Goal: Task Accomplishment & Management: Complete application form

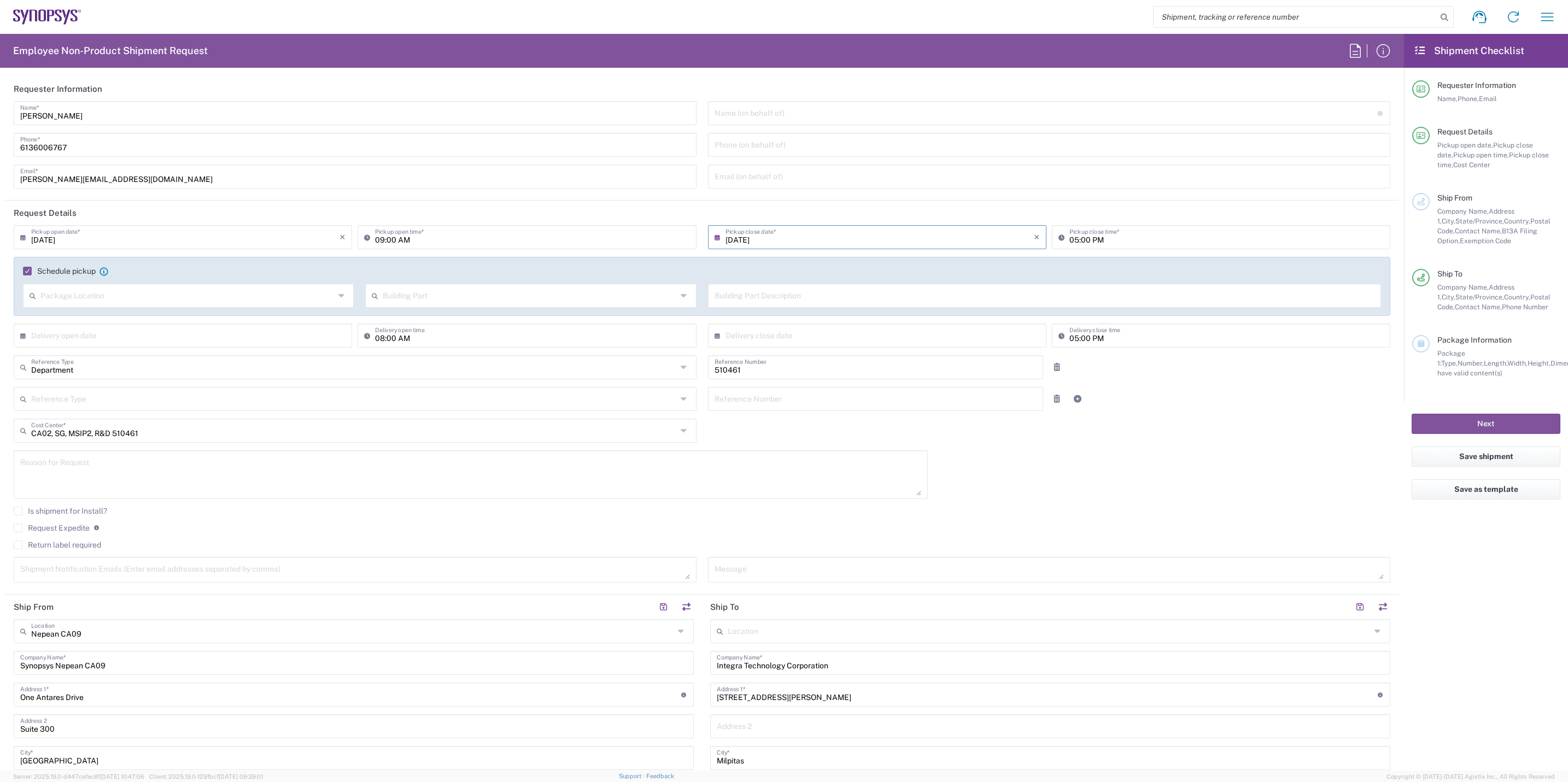
scroll to position [902, 0]
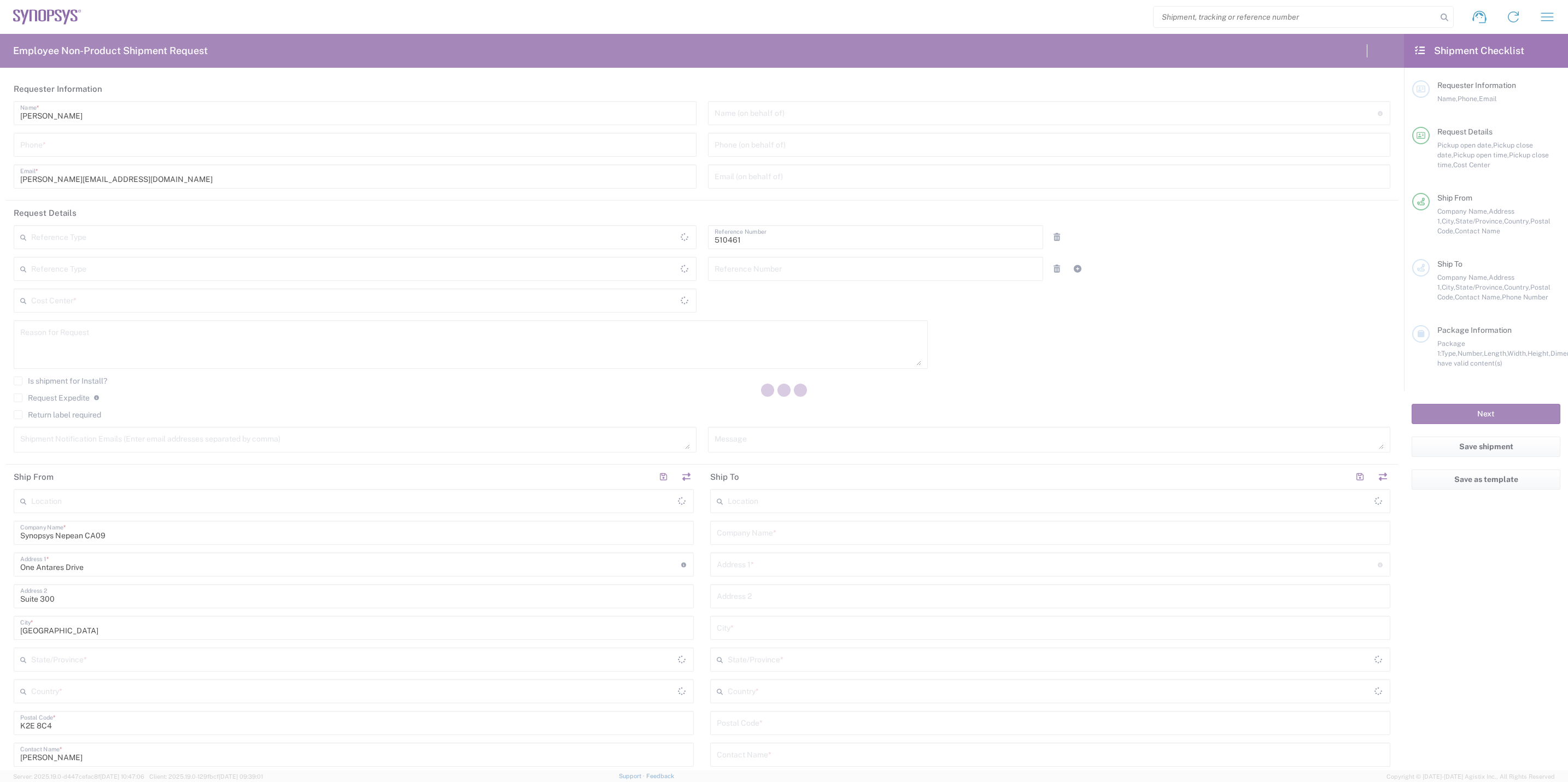
type input "Department"
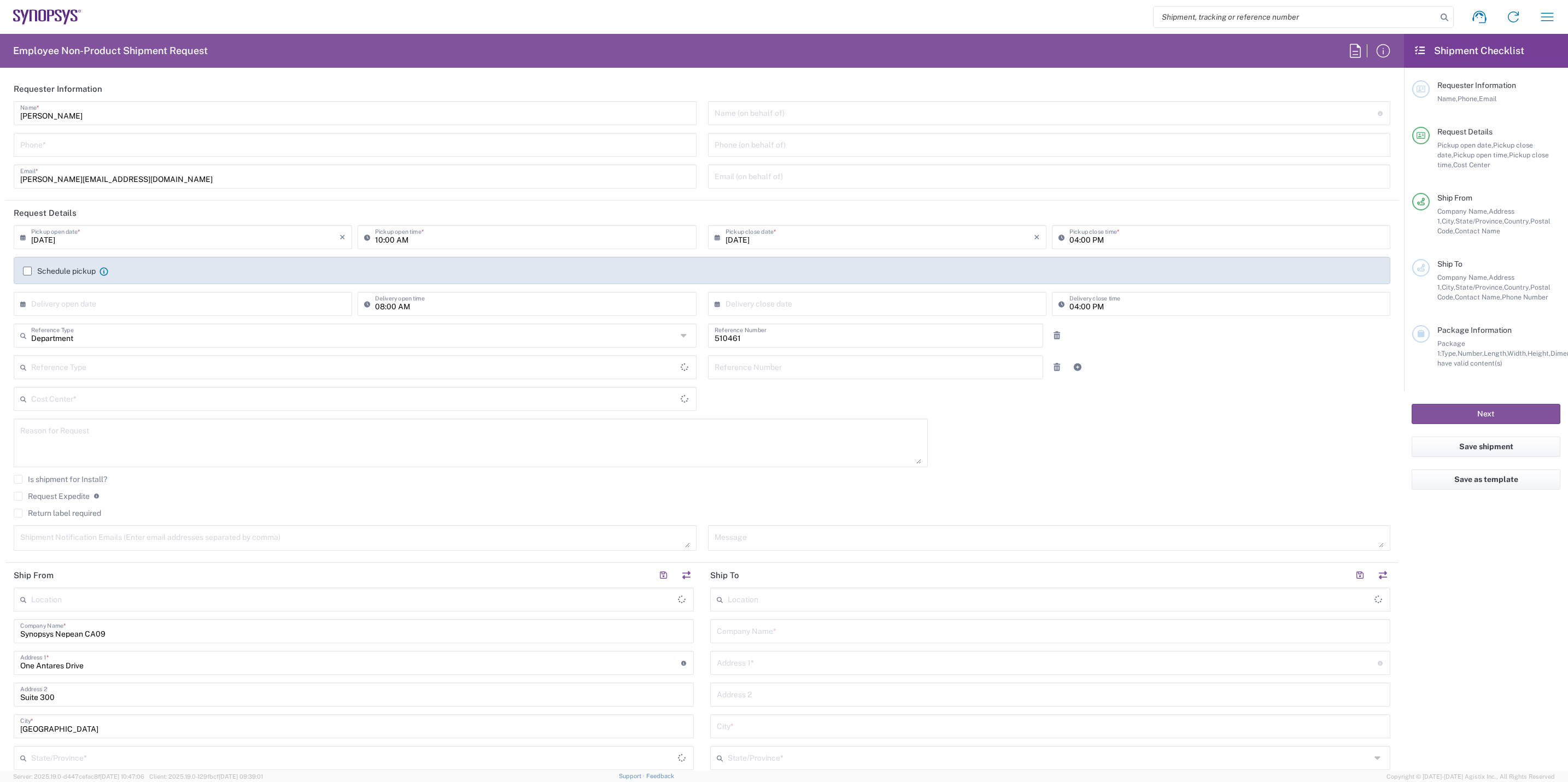
type input "Delivered at Place"
type input "[GEOGRAPHIC_DATA]"
type input "CA02, SG, MSIP2, R&D 510461"
type input "[GEOGRAPHIC_DATA]"
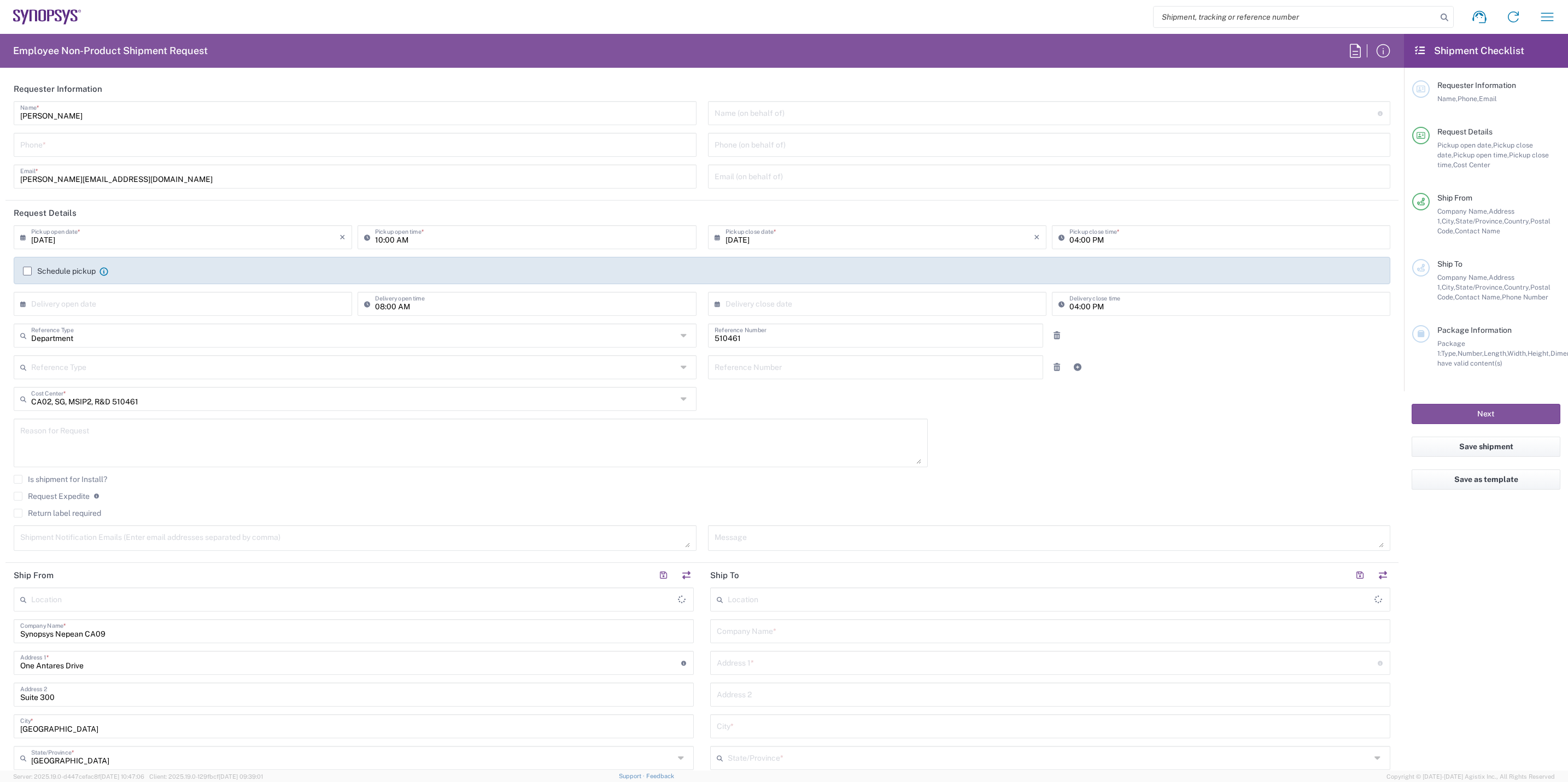
type input "Nepean CA09"
click at [1546, 19] on icon "button" at bounding box center [1547, 17] width 17 height 17
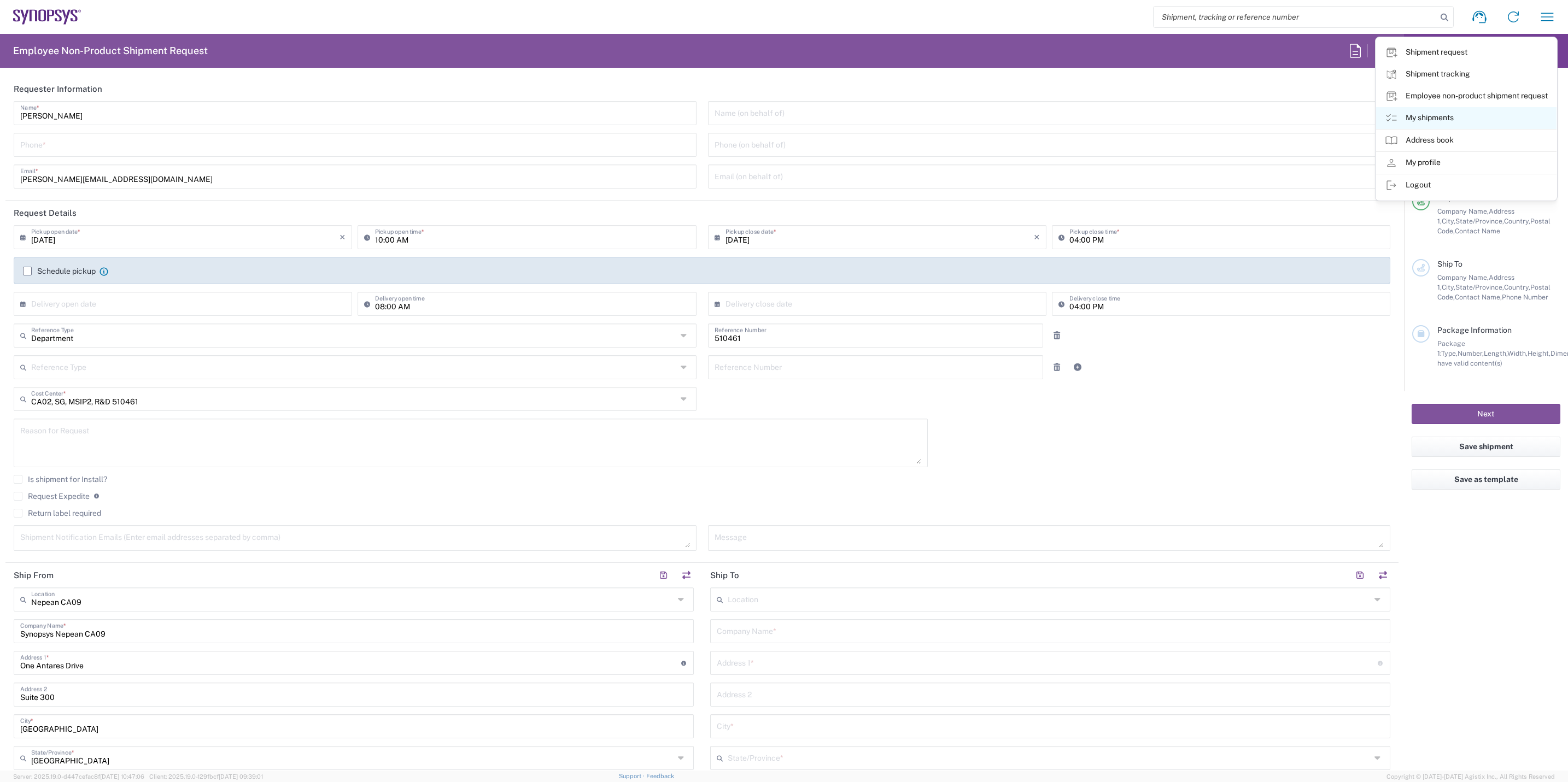
click at [1389, 116] on icon at bounding box center [1391, 118] width 13 height 13
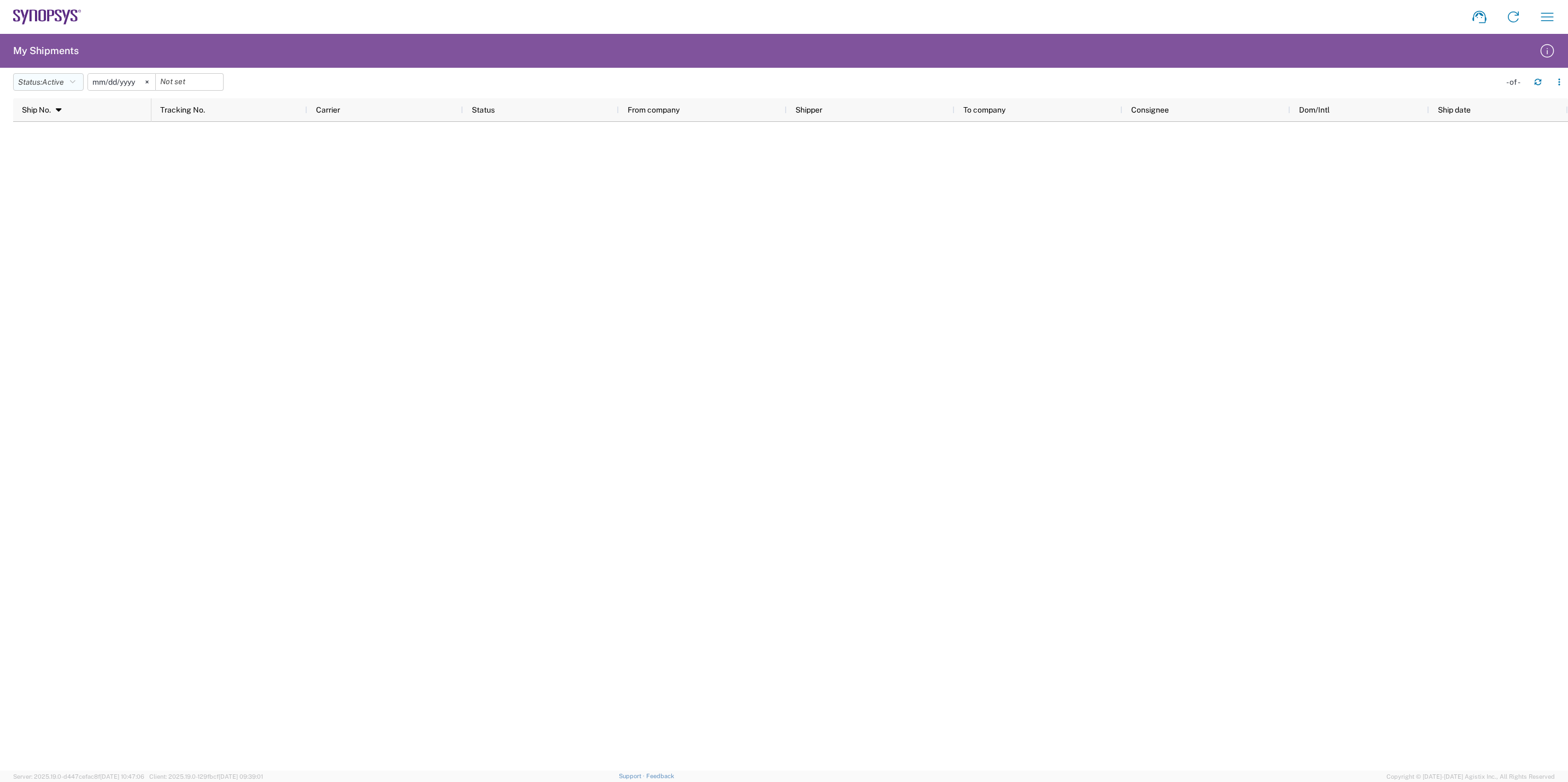
click at [80, 77] on button "Status: Active" at bounding box center [49, 82] width 70 height 17
click at [69, 139] on span "All" at bounding box center [77, 140] width 128 height 17
click at [137, 80] on icon at bounding box center [135, 82] width 3 height 3
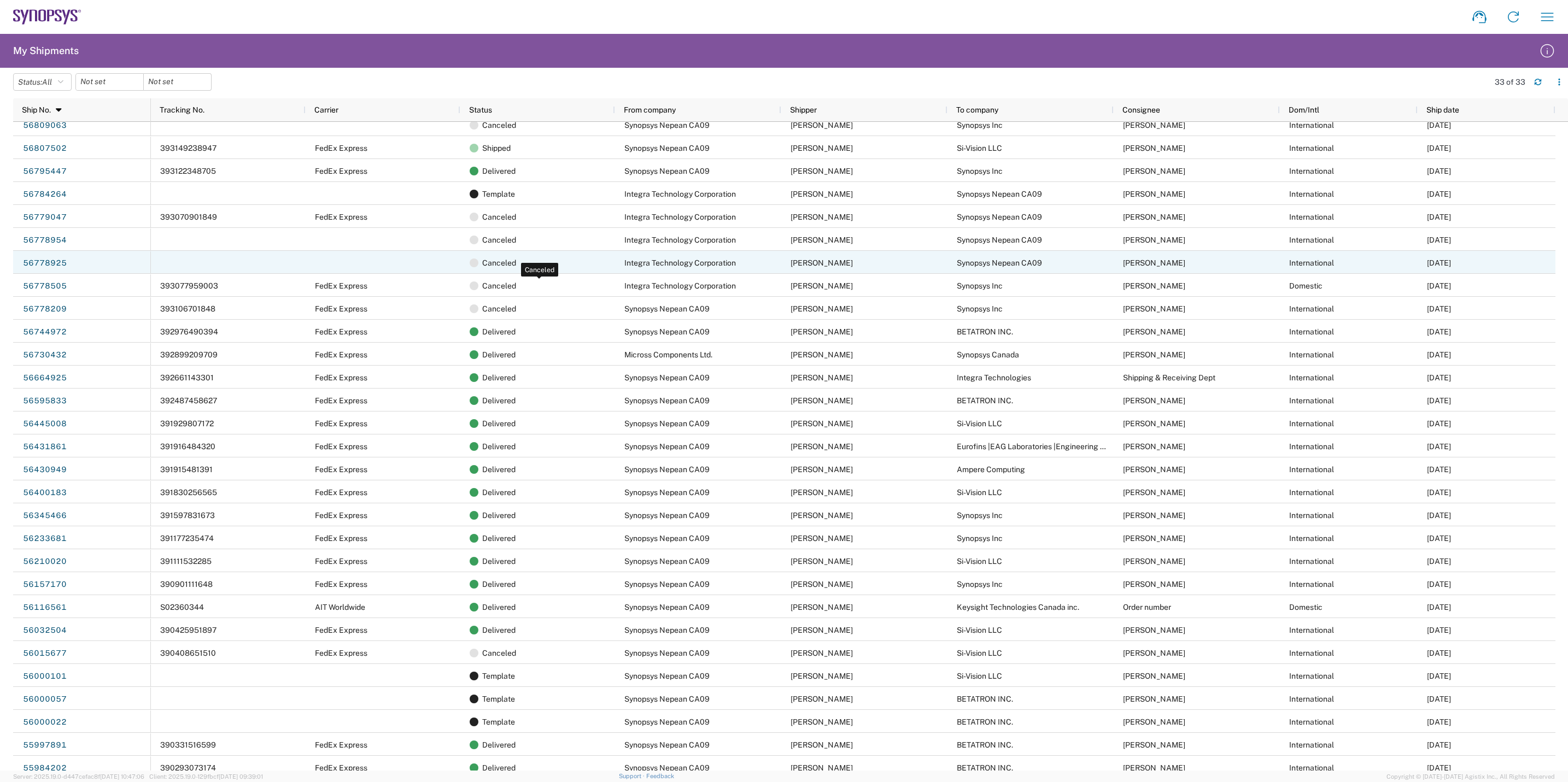
scroll to position [109, 0]
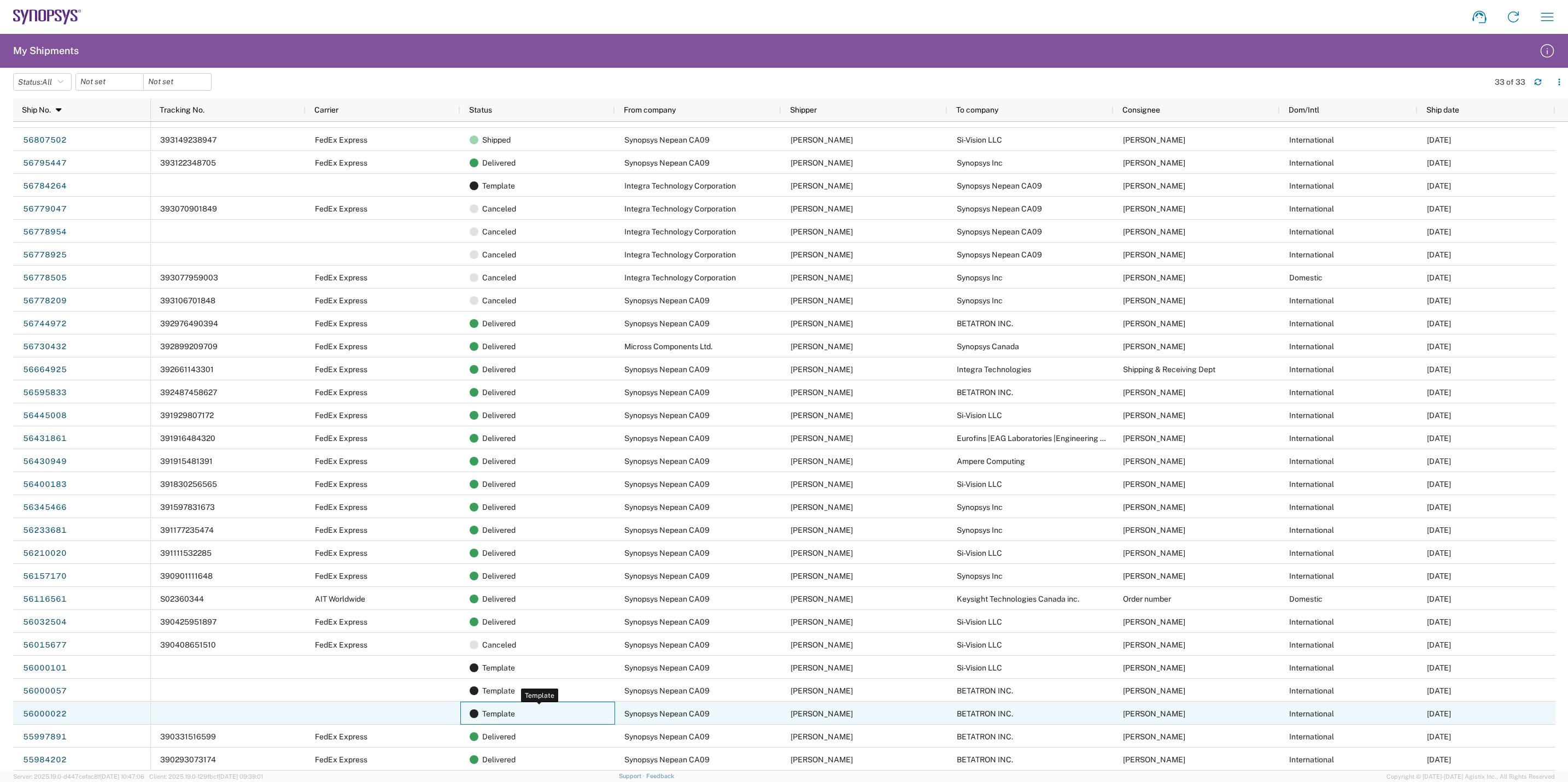
click at [493, 714] on span "Template" at bounding box center [498, 714] width 33 height 23
click at [53, 707] on link "56000022" at bounding box center [45, 714] width 45 height 17
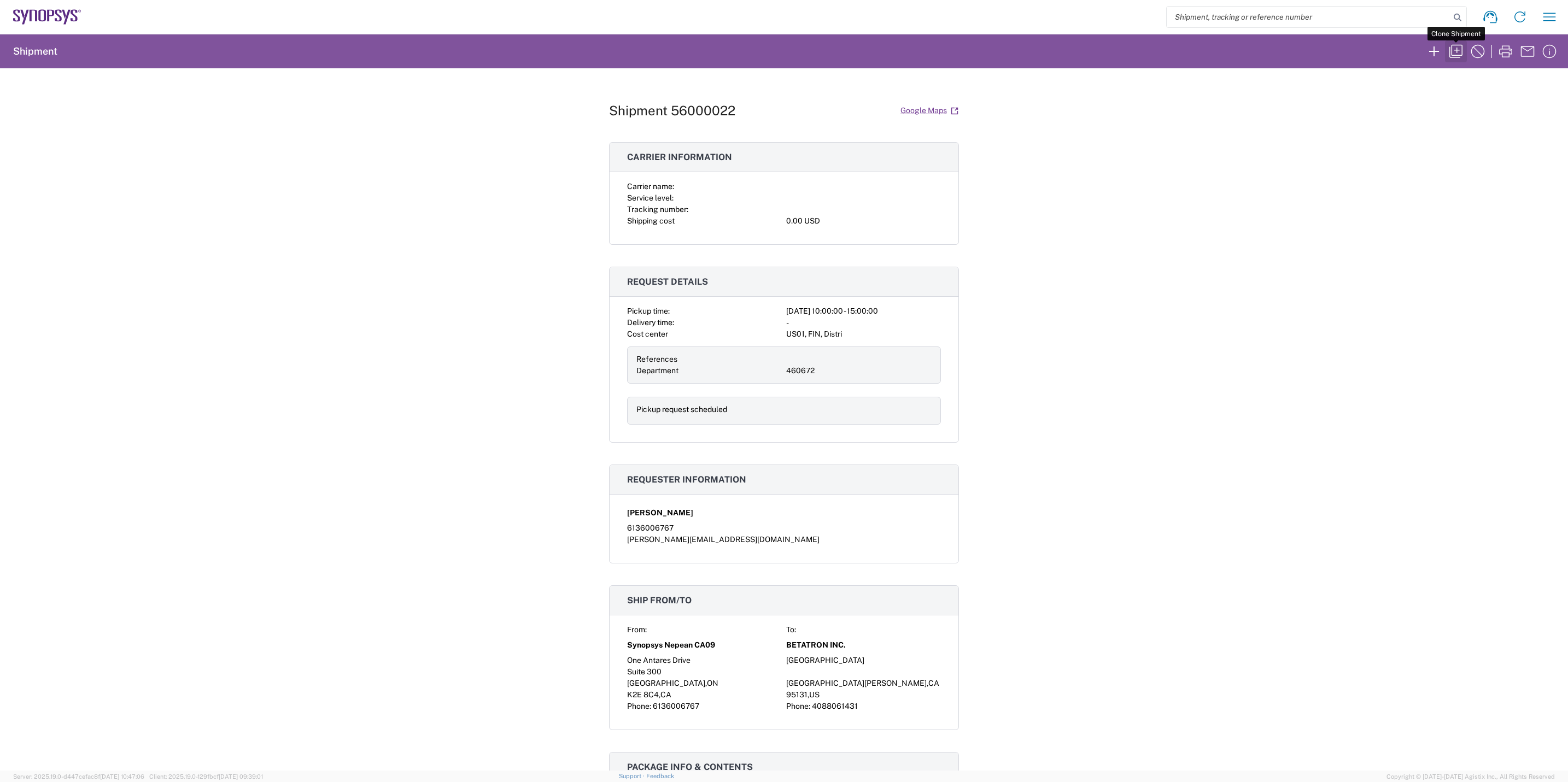
click at [1454, 48] on icon "button" at bounding box center [1456, 51] width 17 height 17
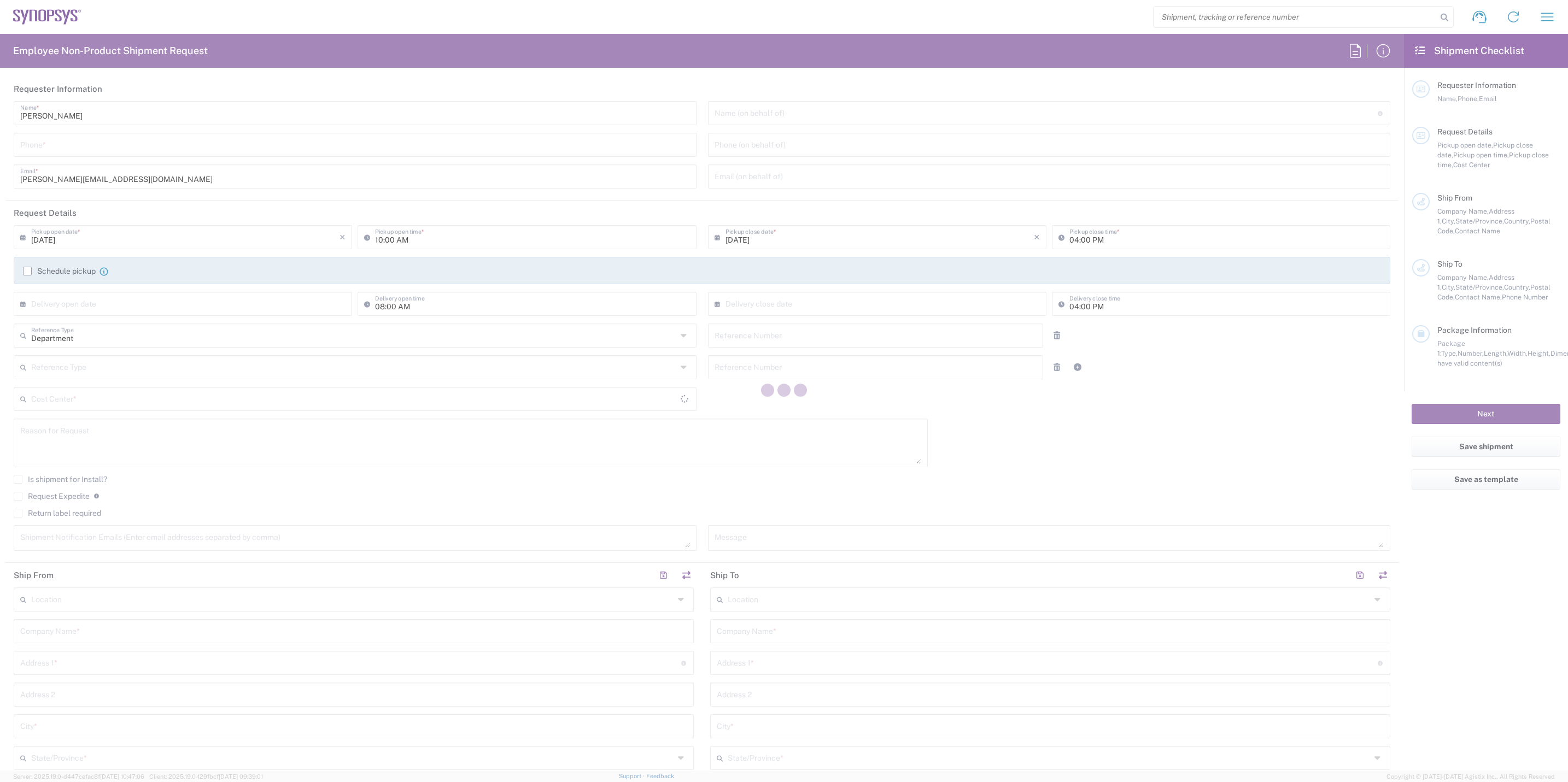
type input "6136006767"
type input "03:00 PM"
type input "460672"
type textarea "Ship for board built up"
type textarea "shipping@synopsys.com, rafael@synopsys.com, ca09lab-logistics@synopsys.com, lst…"
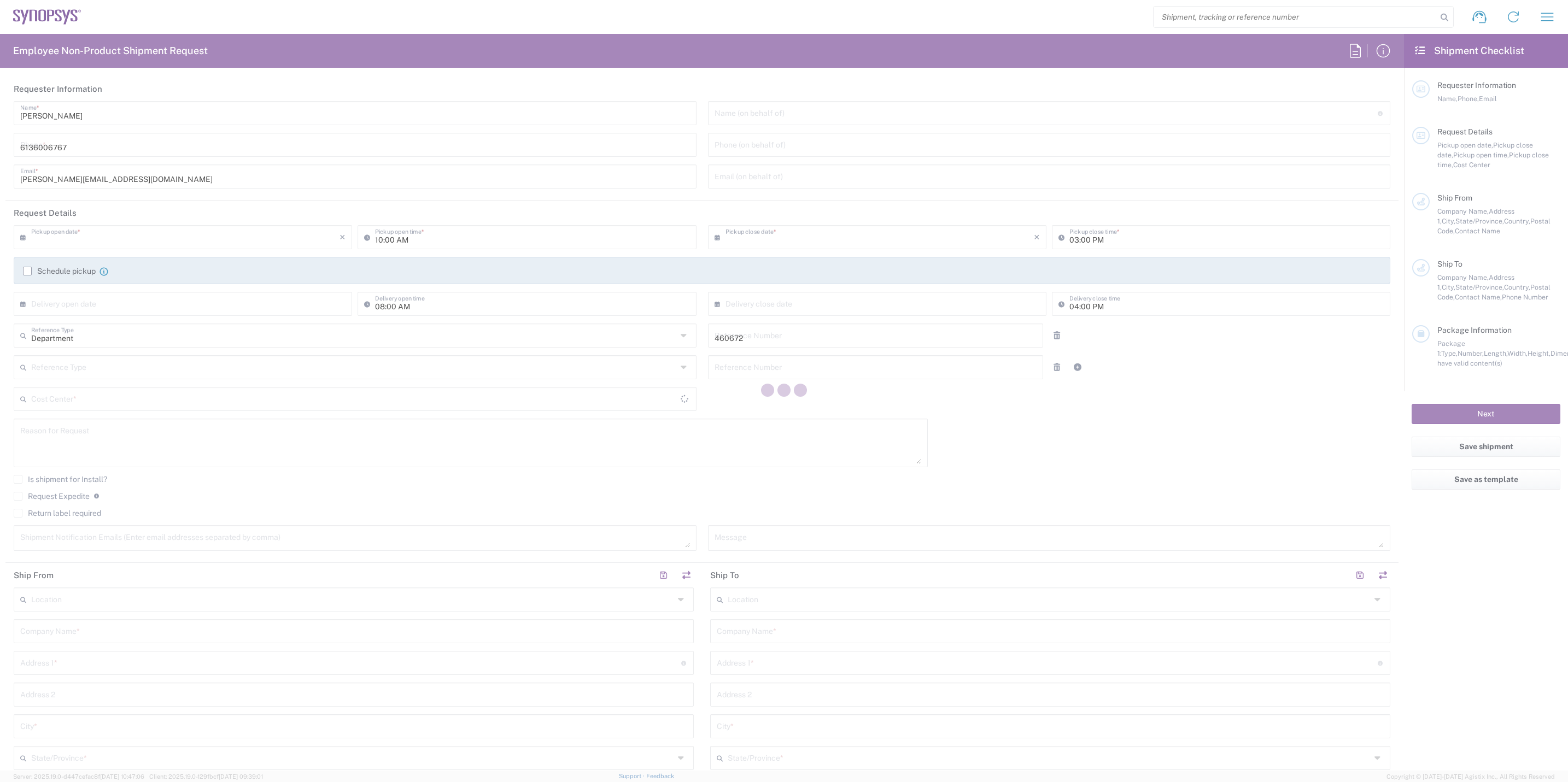
type input "Nepean CA09"
type input "Synopsys Nepean CA09"
type input "One Antares Drive"
type input "Suite 300"
type input "[GEOGRAPHIC_DATA]"
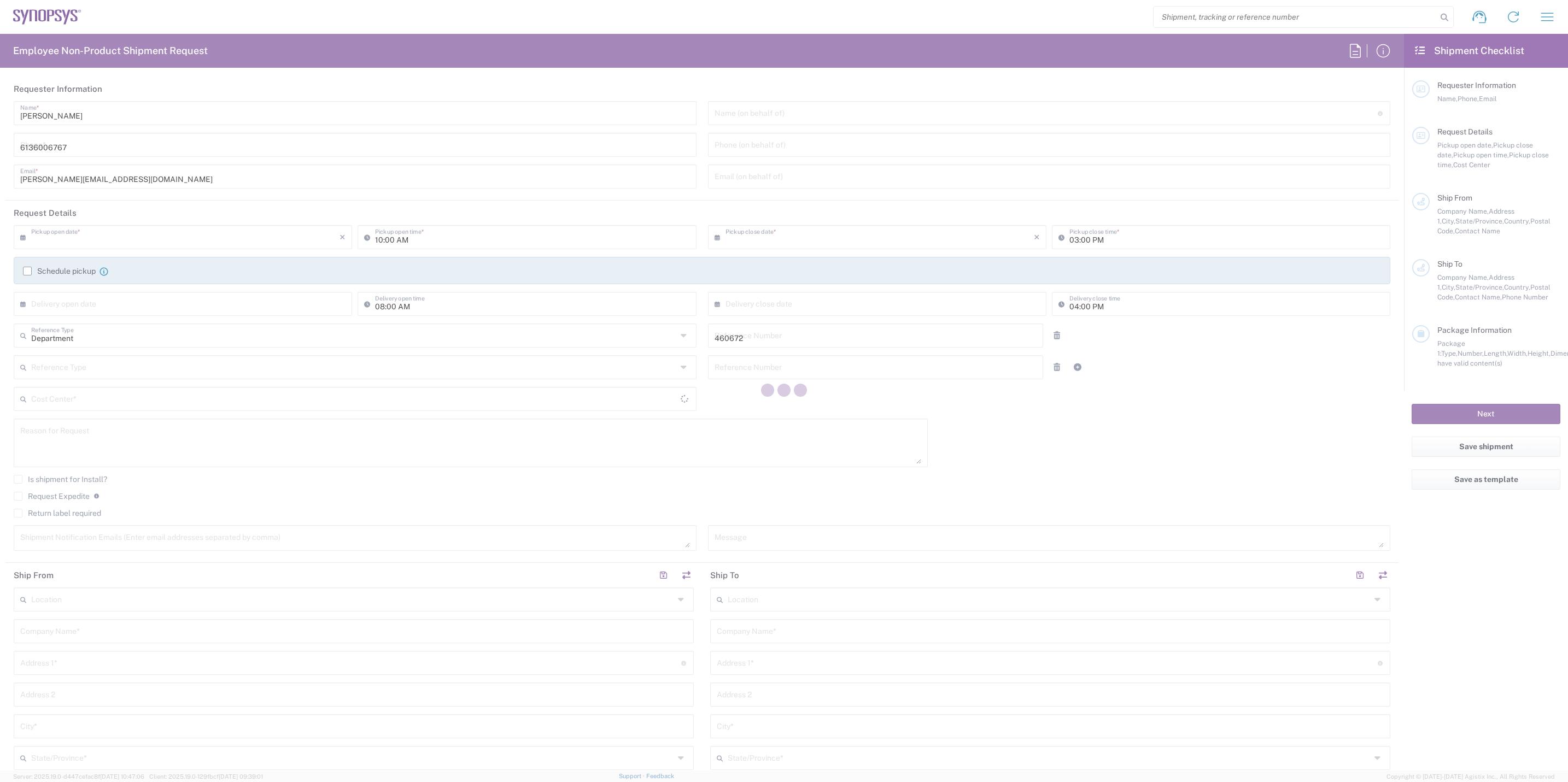
type input "Canada"
type input "K2E 8C4"
type input "[PERSON_NAME]"
type input "6136006767"
type input "[PERSON_NAME][EMAIL_ADDRESS][DOMAIN_NAME]"
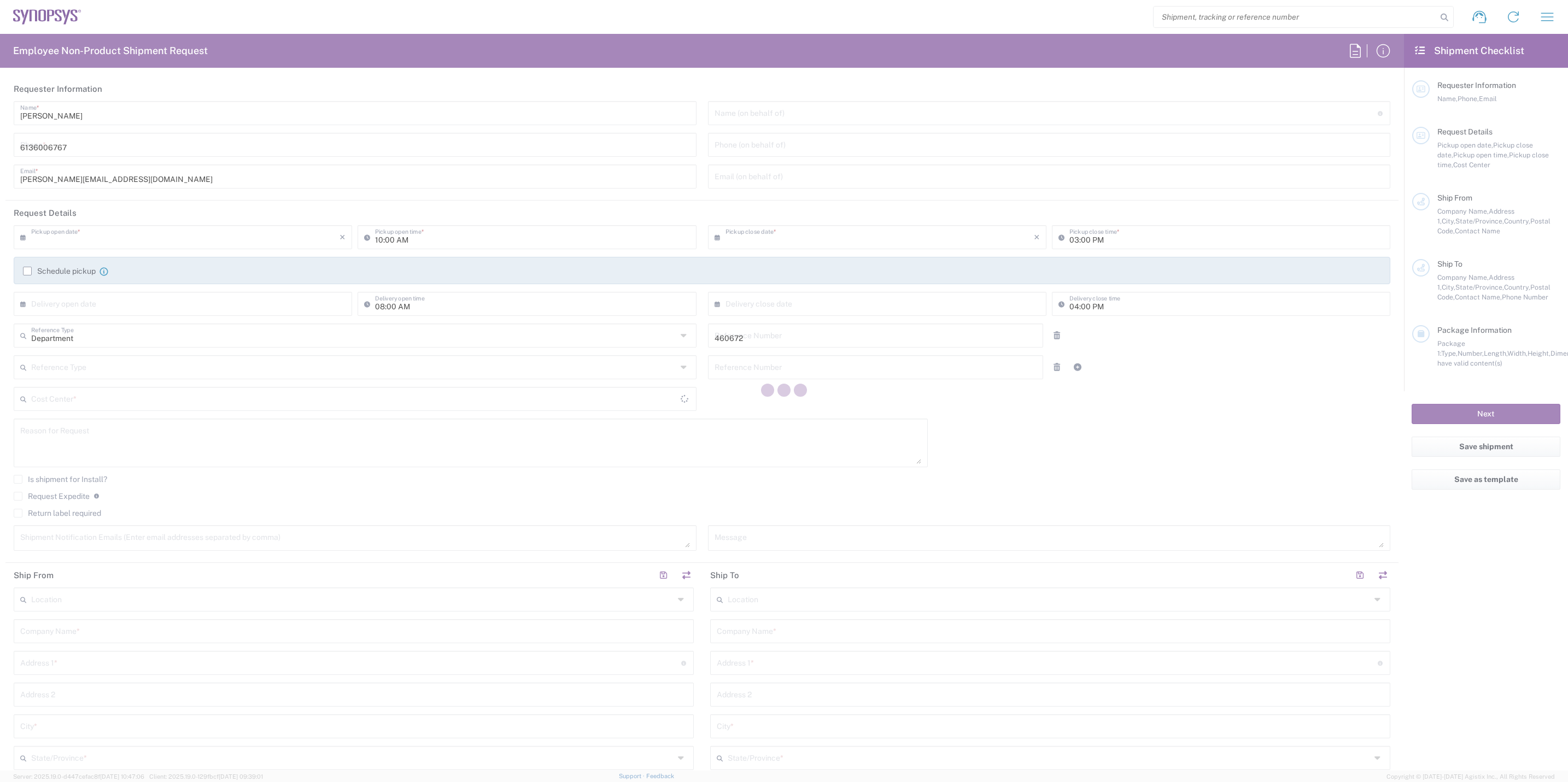
type input "BETATRON INC."
type input "[GEOGRAPHIC_DATA]"
type input "[GEOGRAPHIC_DATA][PERSON_NAME]"
type input "[US_STATE]"
type input "95131"
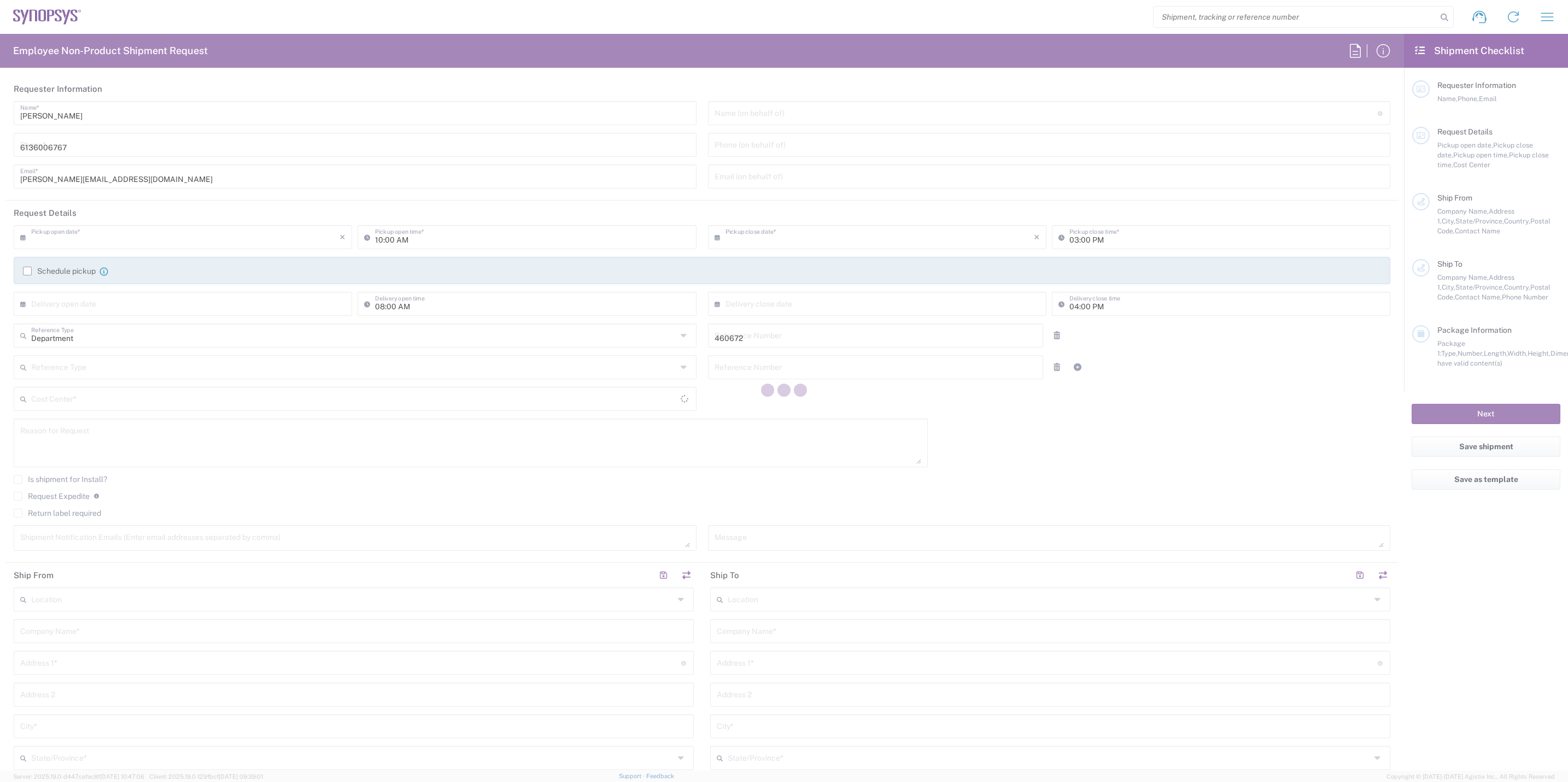
type input "[PERSON_NAME]"
type input "4088061431"
type input "[PERSON_NAME][EMAIL_ADDRESS][DOMAIN_NAME]"
type textarea "US Import Broker"
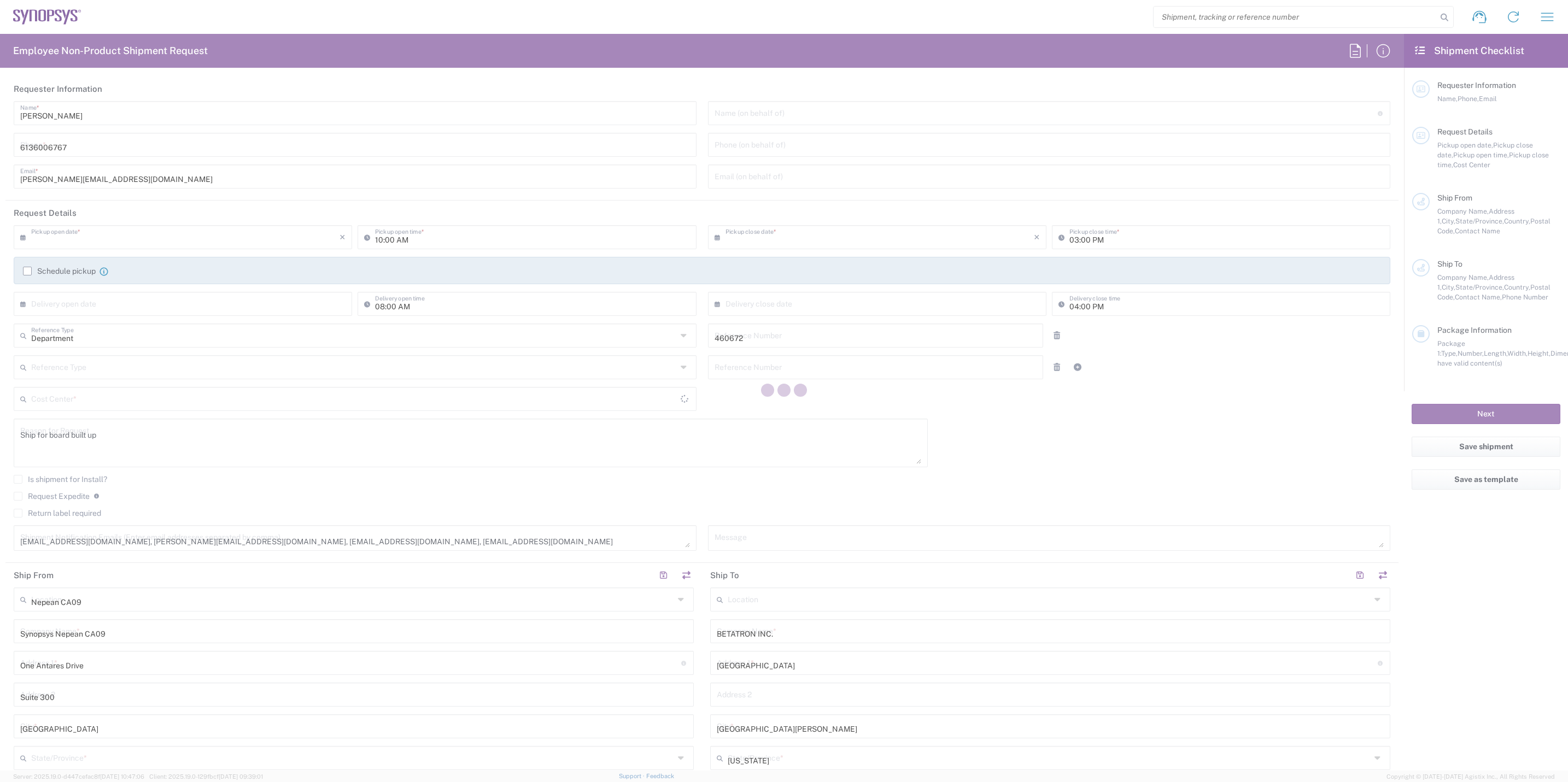
type input "[GEOGRAPHIC_DATA]"
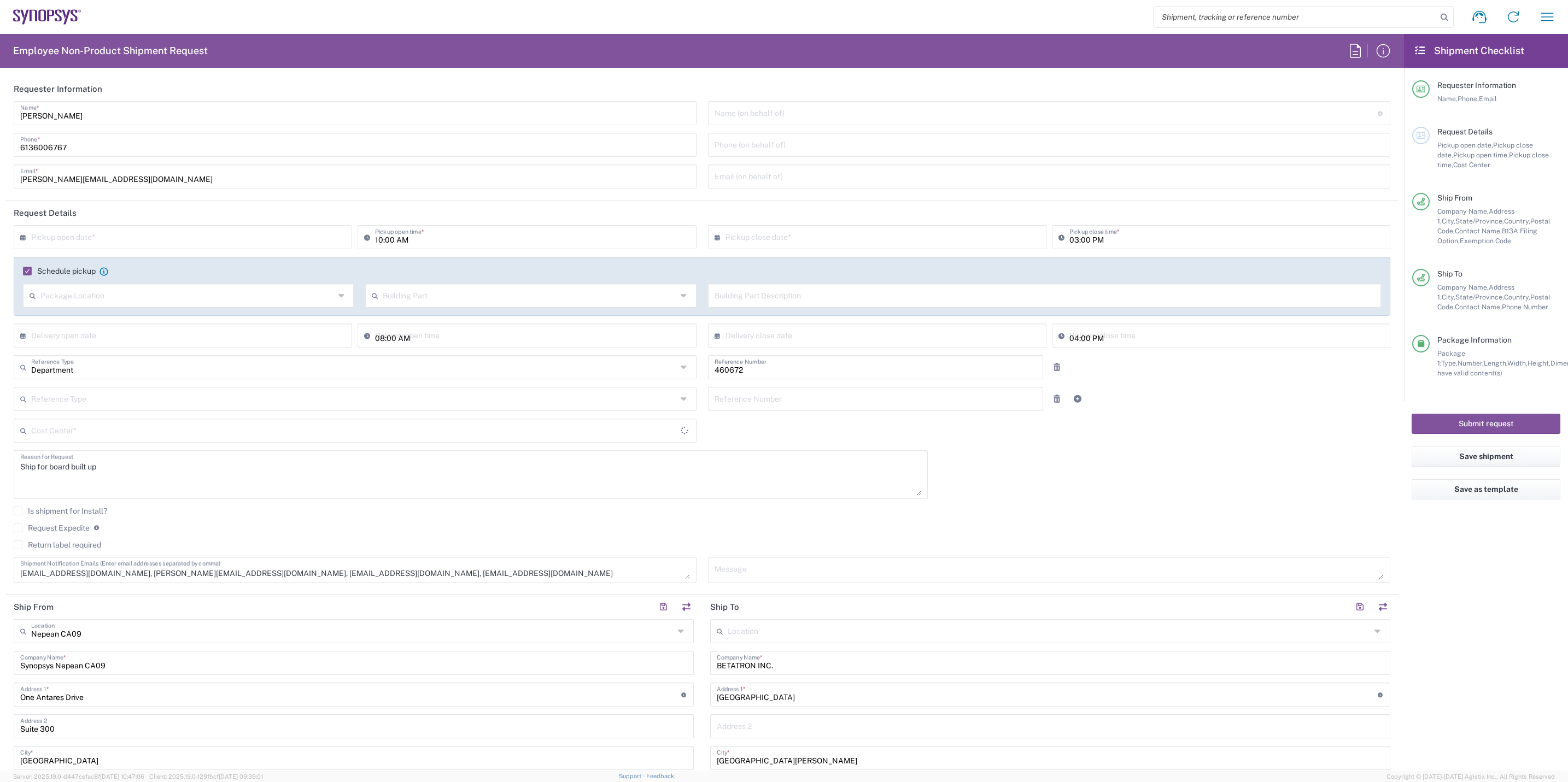
type input "US01, FIN, Distri 460672"
type input "Large Box"
click at [238, 234] on input "text" at bounding box center [185, 236] width 308 height 19
click at [210, 320] on span "19" at bounding box center [216, 320] width 15 height 15
type input "[DATE]"
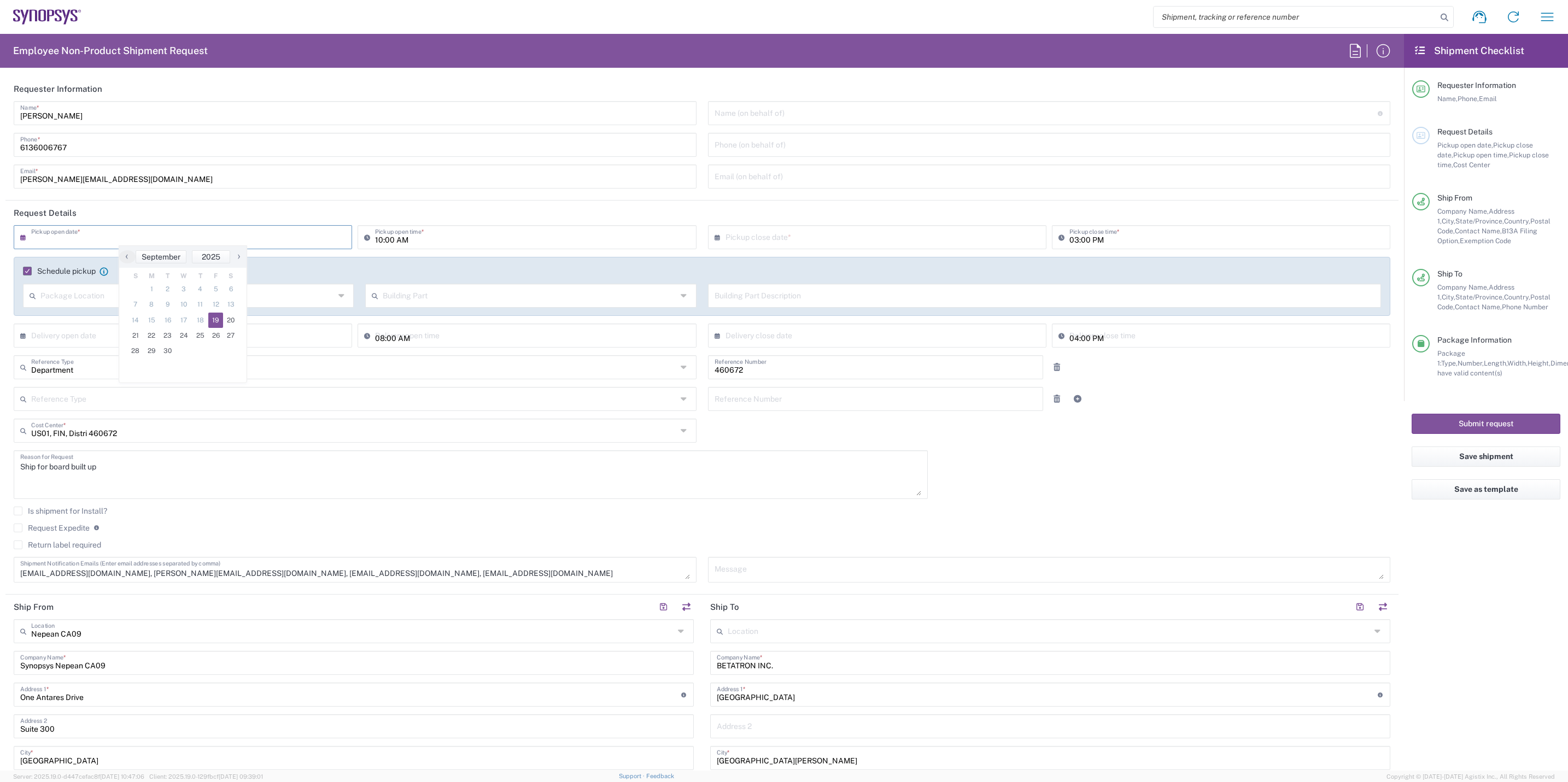
type input "[DATE]"
click at [377, 241] on input "10:00 AM" at bounding box center [532, 236] width 314 height 19
type input "12:00 PM"
click at [1059, 241] on icon at bounding box center [1064, 237] width 11 height 17
click at [1071, 237] on input "03:00 PM" at bounding box center [1226, 236] width 314 height 19
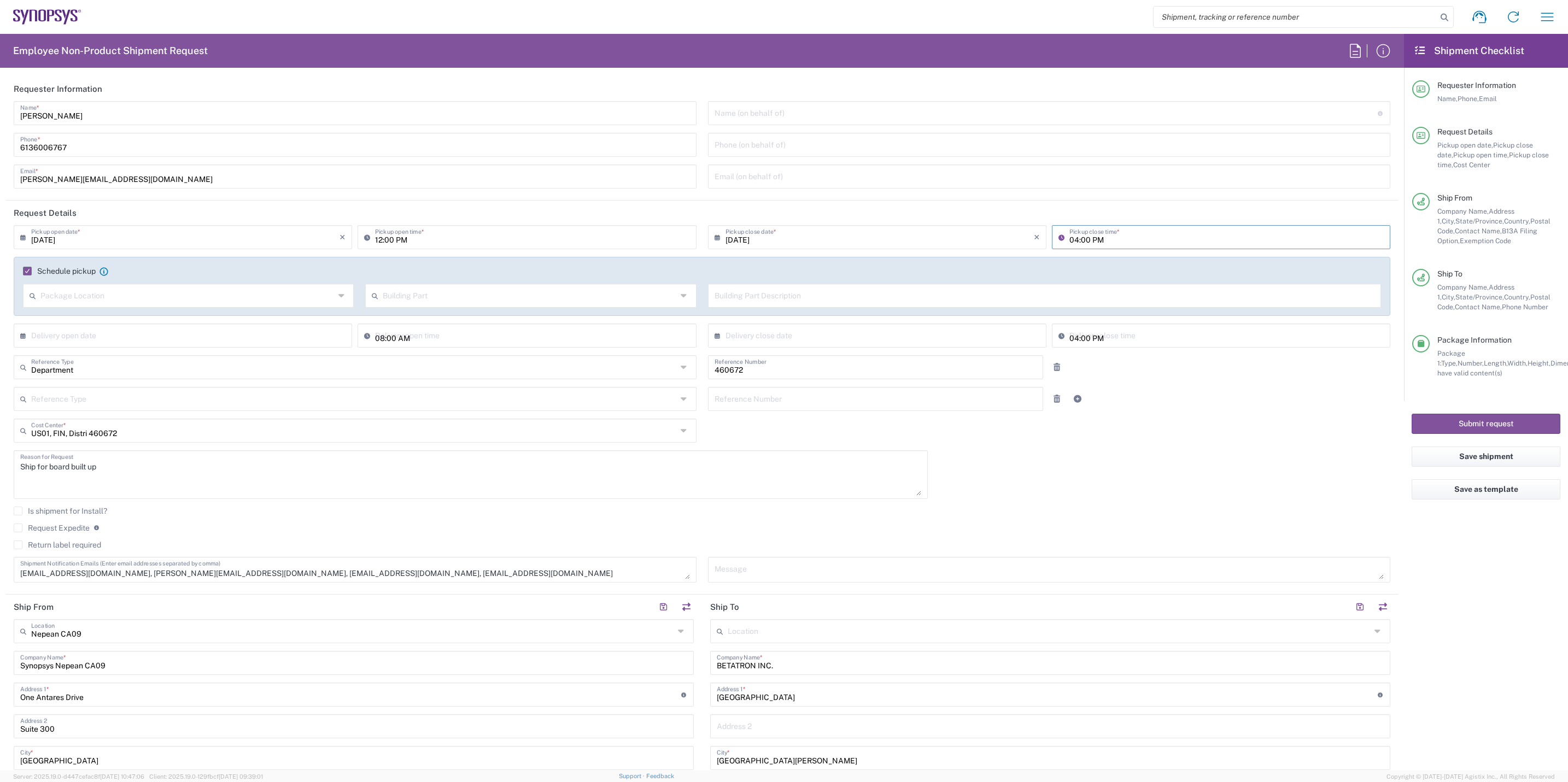
type input "05:00 PM"
drag, startPoint x: 114, startPoint y: 473, endPoint x: -3, endPoint y: 466, distance: 117.2
click at [0, 466] on html "Shipment request Shipment tracking Employee non-product shipment request My shi…" at bounding box center [784, 391] width 1568 height 782
click at [61, 477] on textarea "Ship for board built up" at bounding box center [471, 475] width 901 height 42
drag, startPoint x: 51, startPoint y: 468, endPoint x: 165, endPoint y: 477, distance: 114.4
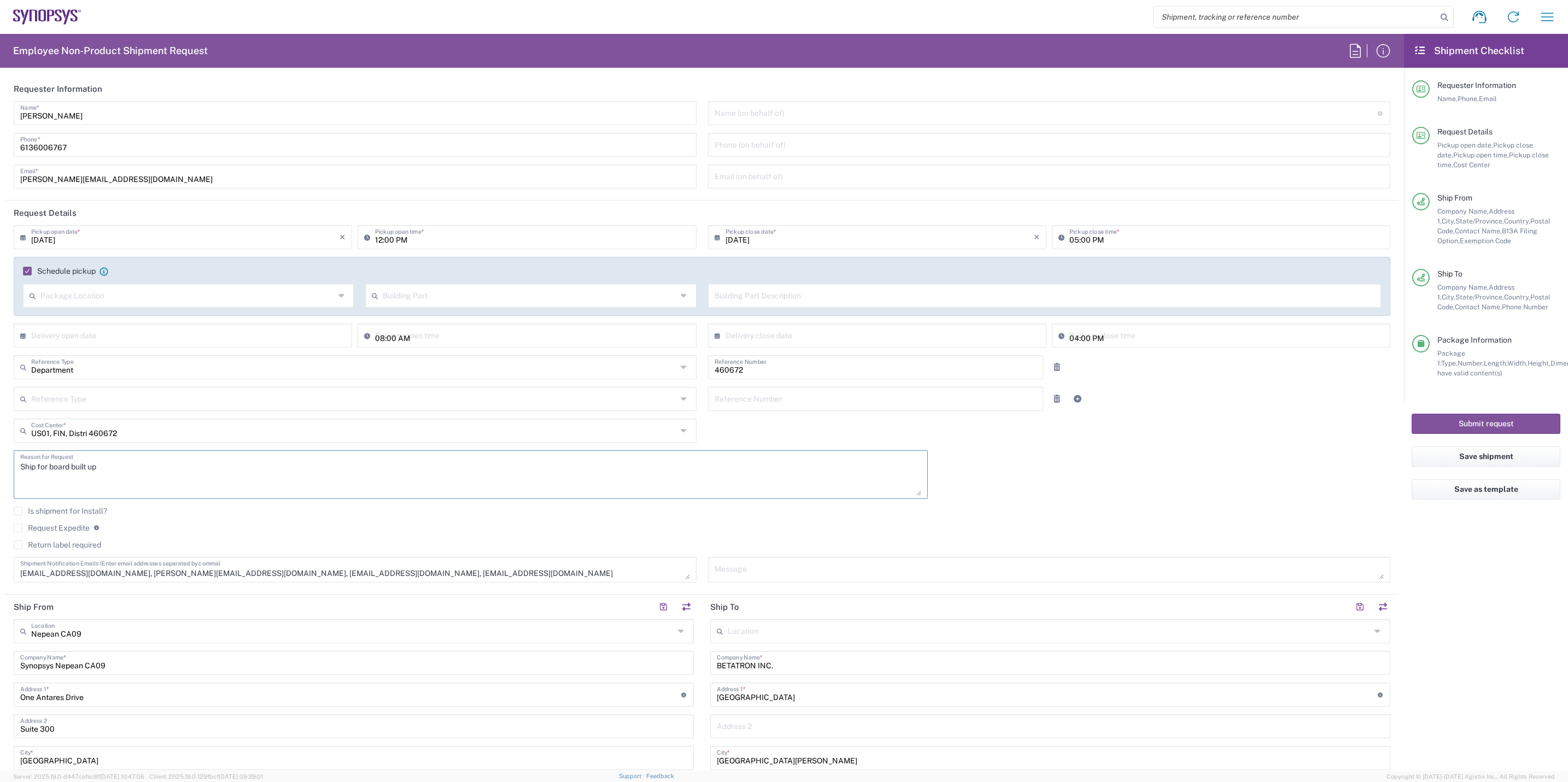
click at [165, 477] on textarea "Ship for board built up" at bounding box center [471, 475] width 901 height 42
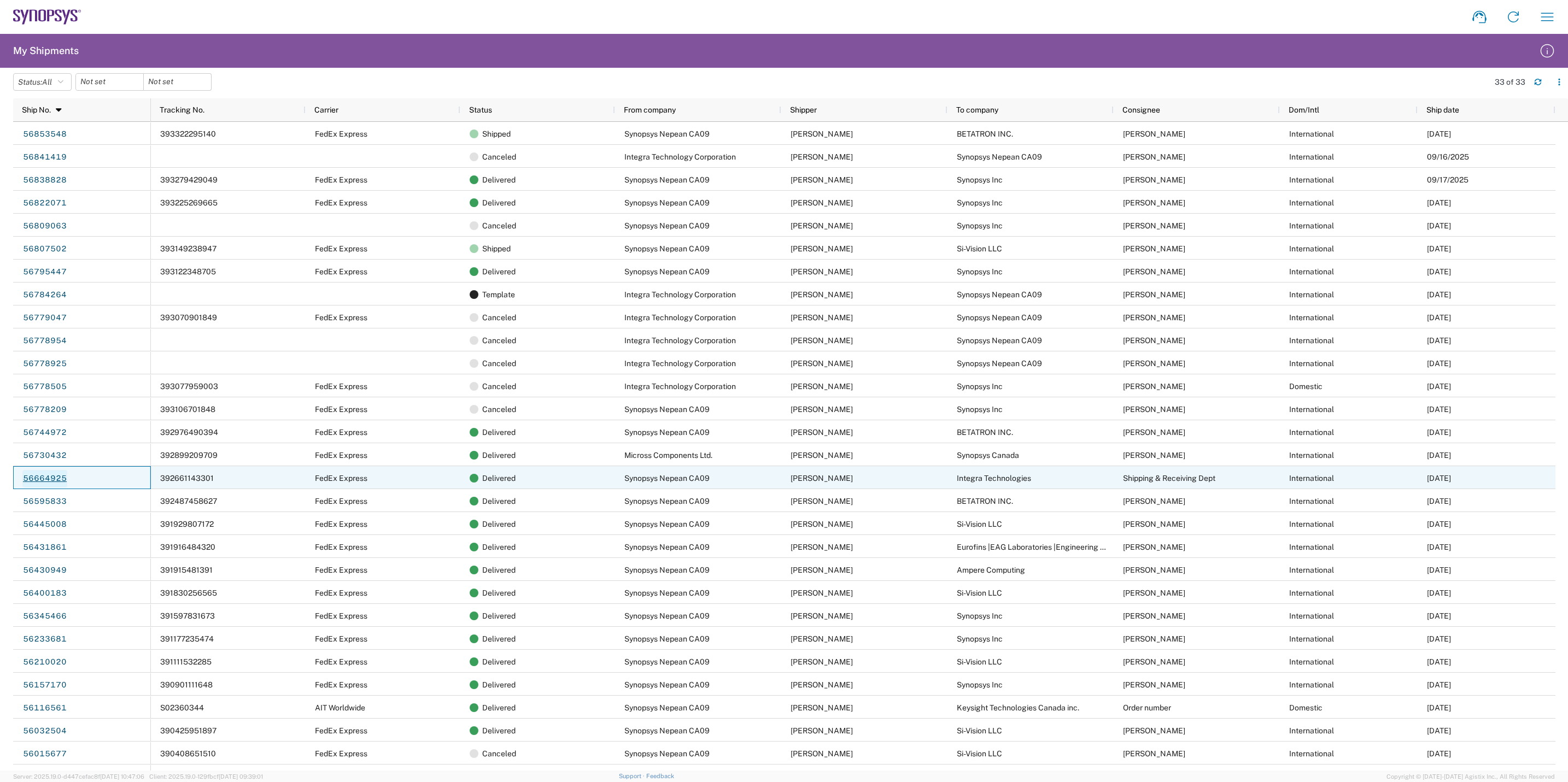
click at [41, 476] on link "56664925" at bounding box center [45, 478] width 45 height 17
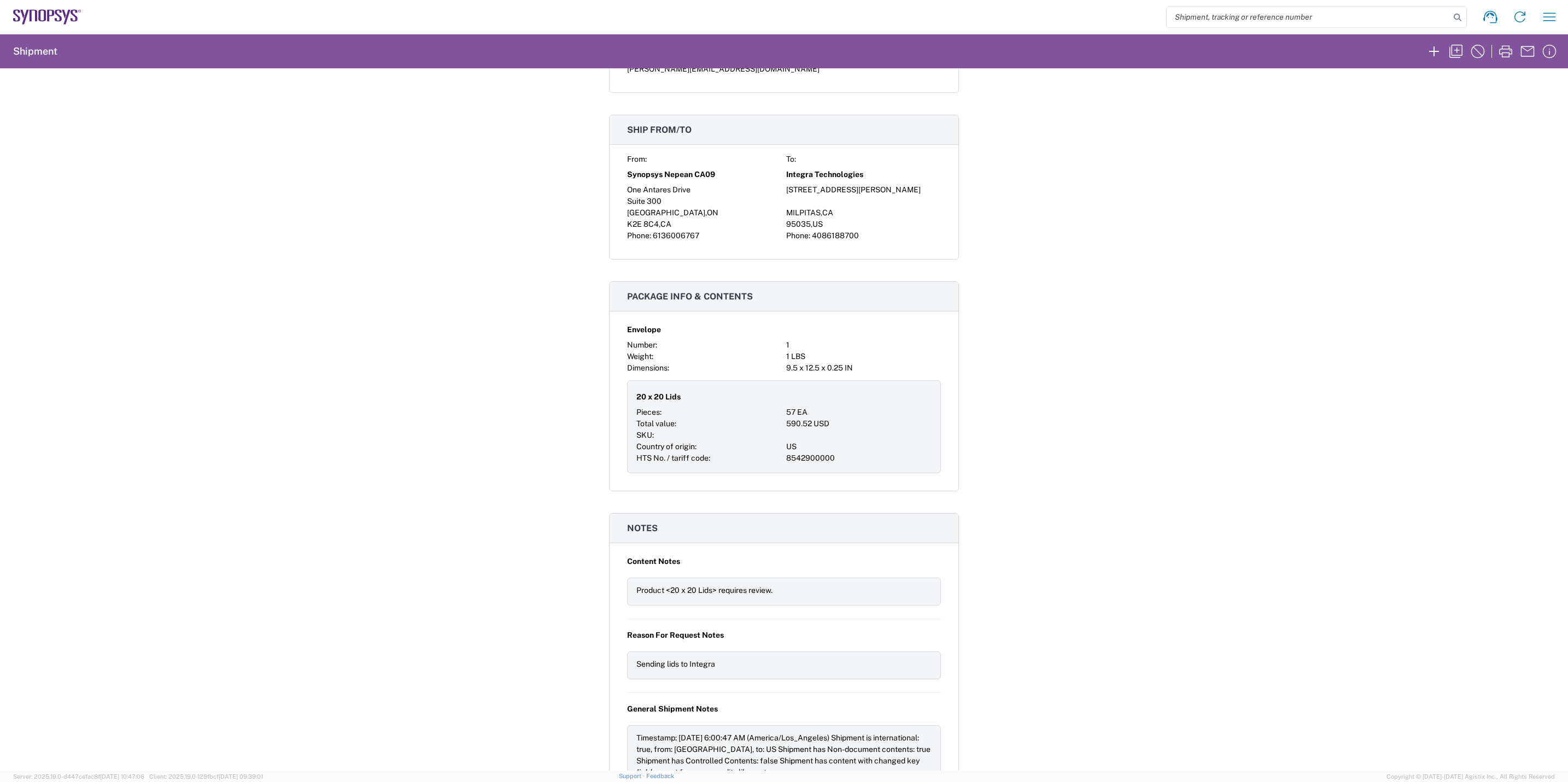
scroll to position [698, 0]
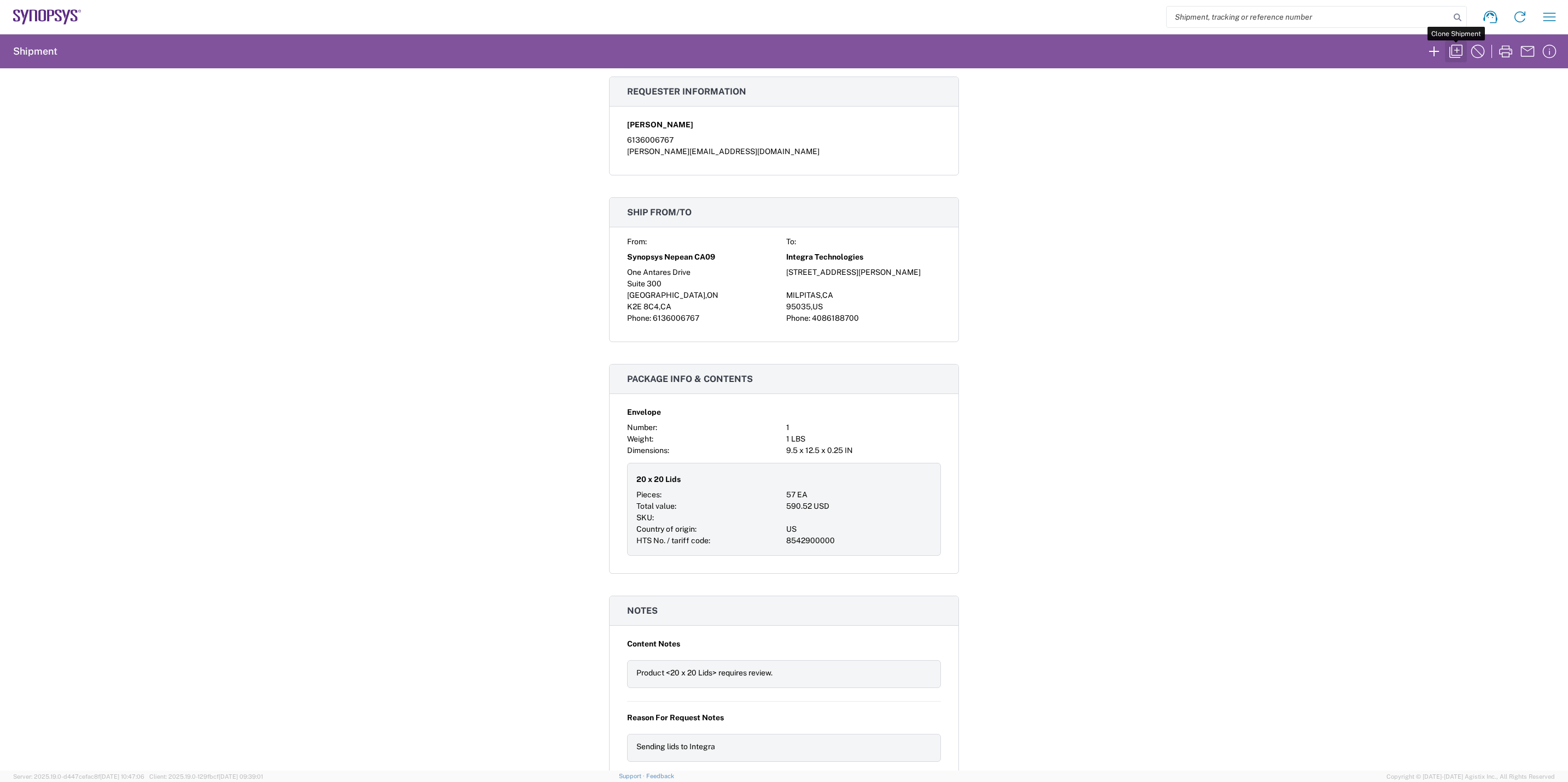
click at [1454, 46] on icon "button" at bounding box center [1456, 51] width 17 height 17
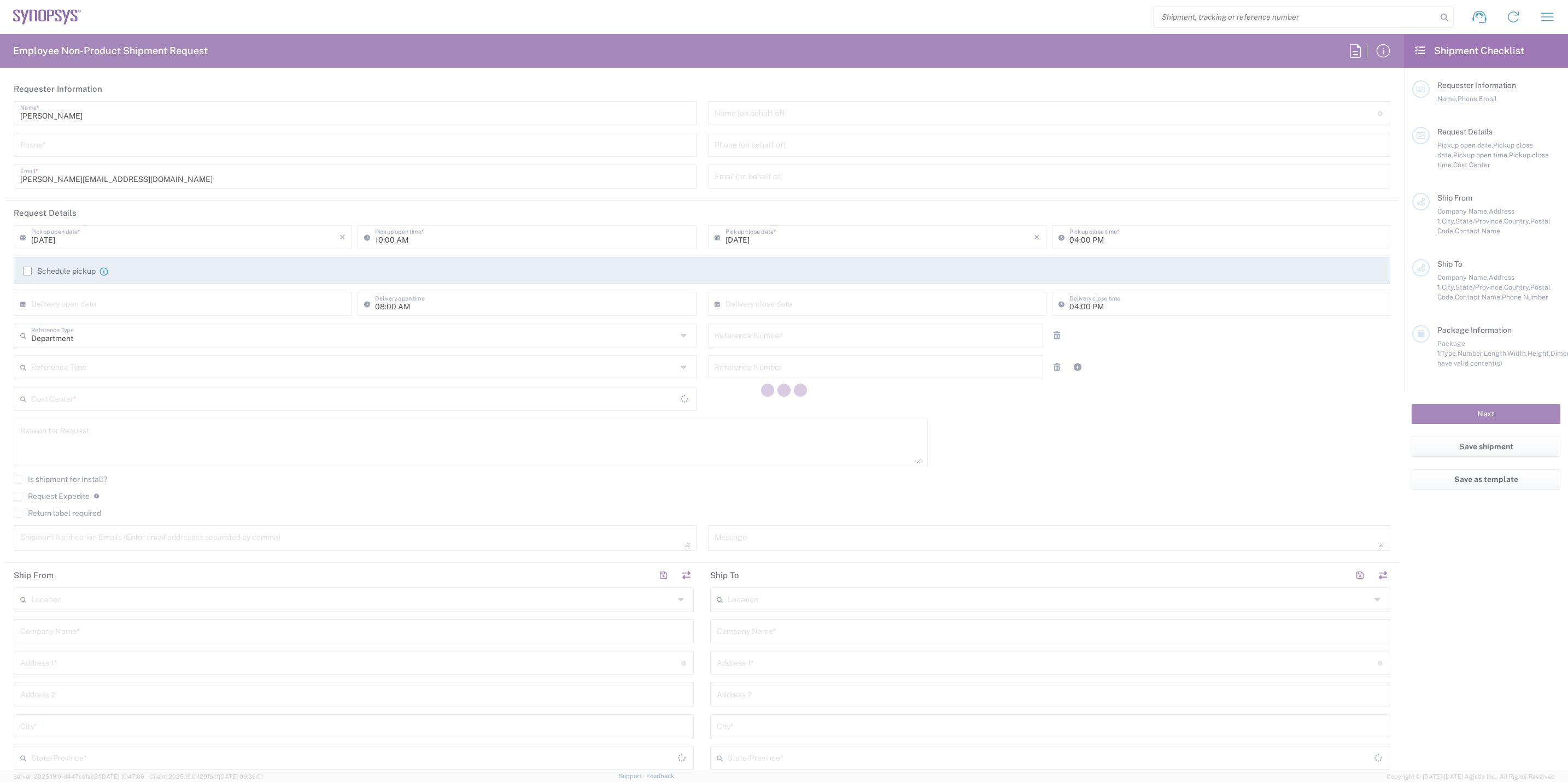
type input "6136006767"
type input "09:00 AM"
type input "510461"
type textarea "Sending lids to Integra"
type textarea "shipping@synopsys.com, shahrukh@synopsys.com, ca09lab-logistics@synopsys.com, l…"
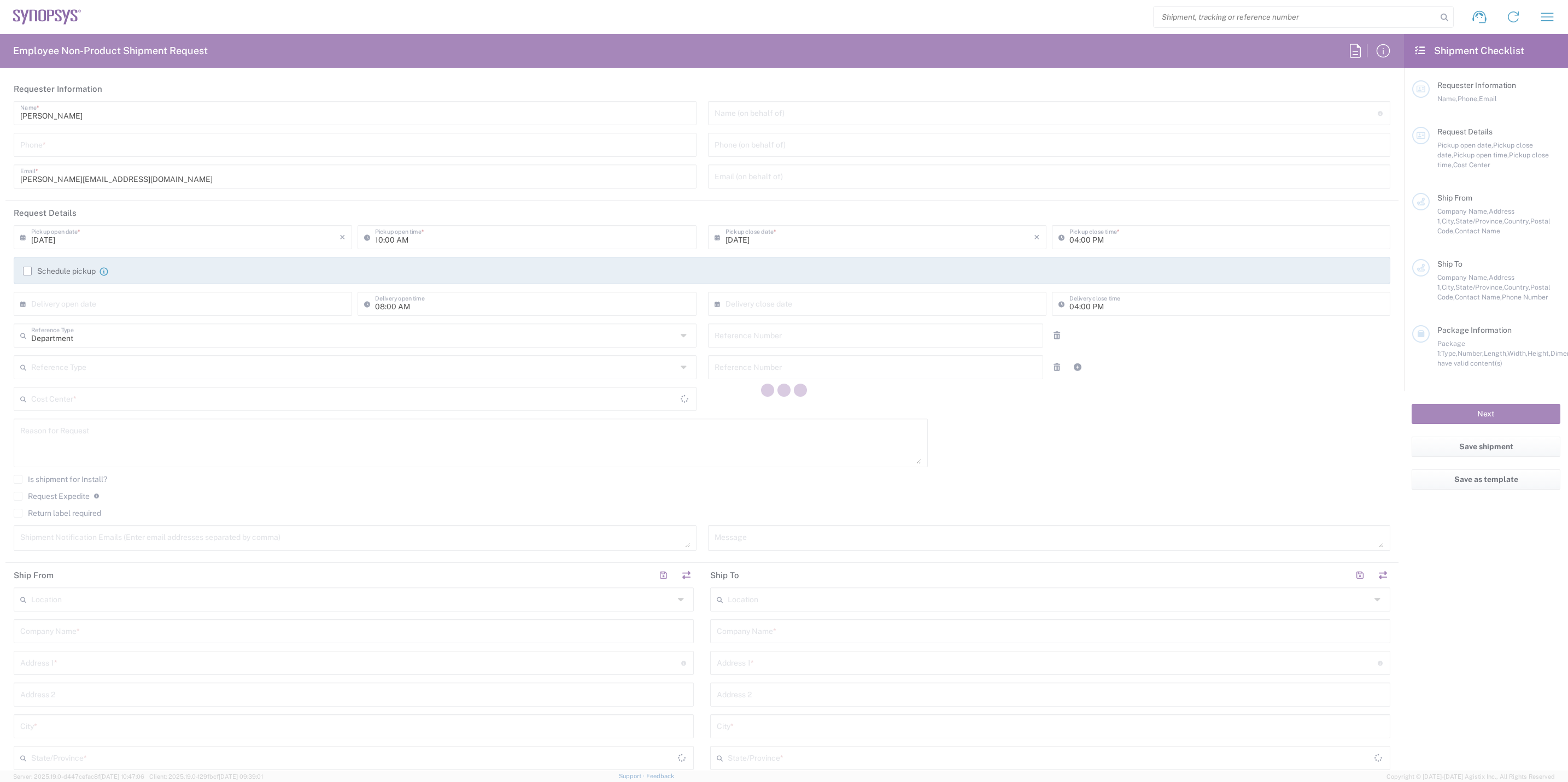
type input "Nepean CA09"
type input "Synopsys Nepean CA09"
type input "One Antares Drive"
type input "Suite 300"
type input "[GEOGRAPHIC_DATA]"
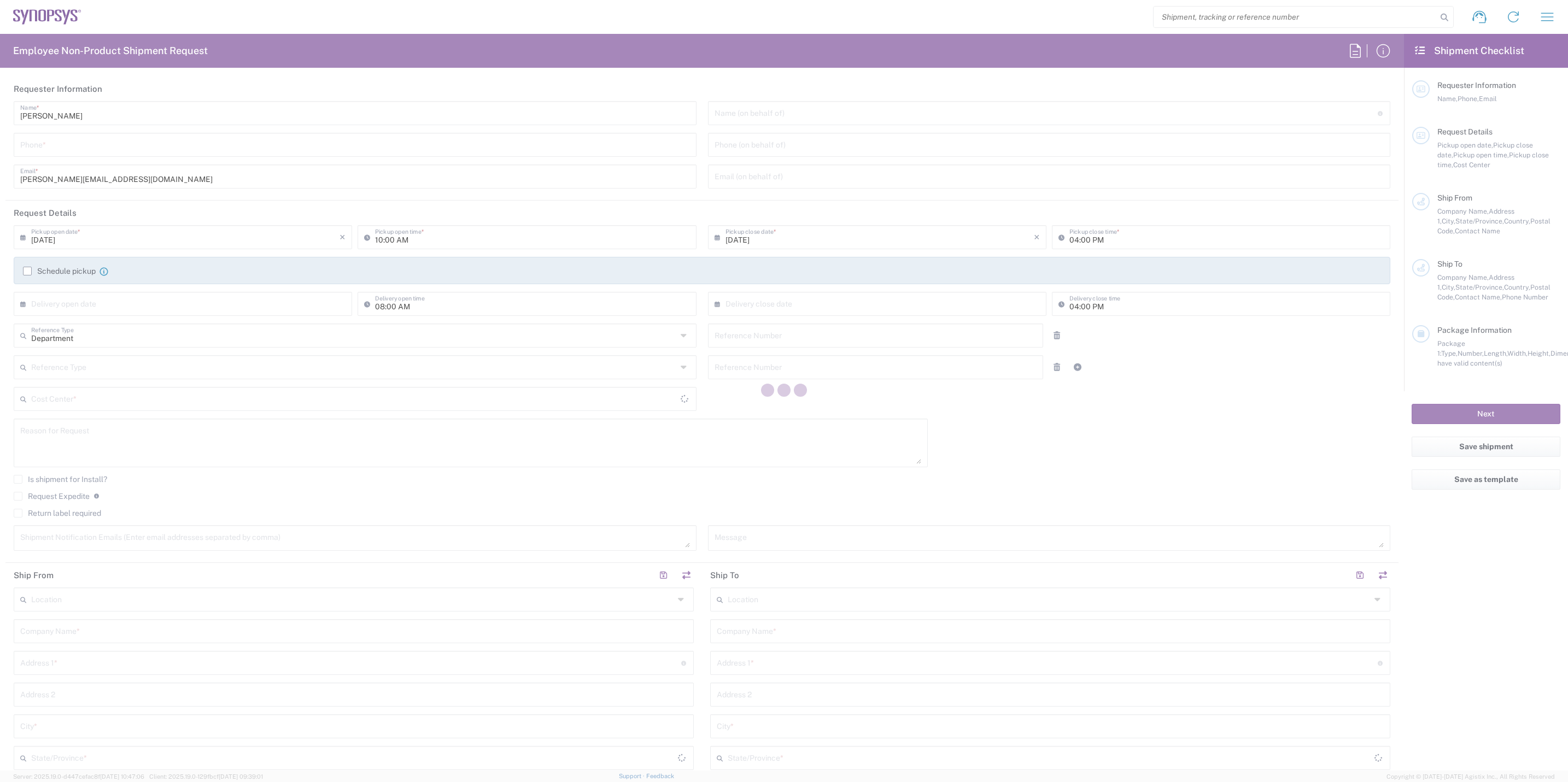
type input "[GEOGRAPHIC_DATA]"
type input "K2E 8C4"
type input "[PERSON_NAME]"
type input "6136006767"
type input "[PERSON_NAME][EMAIL_ADDRESS][DOMAIN_NAME]"
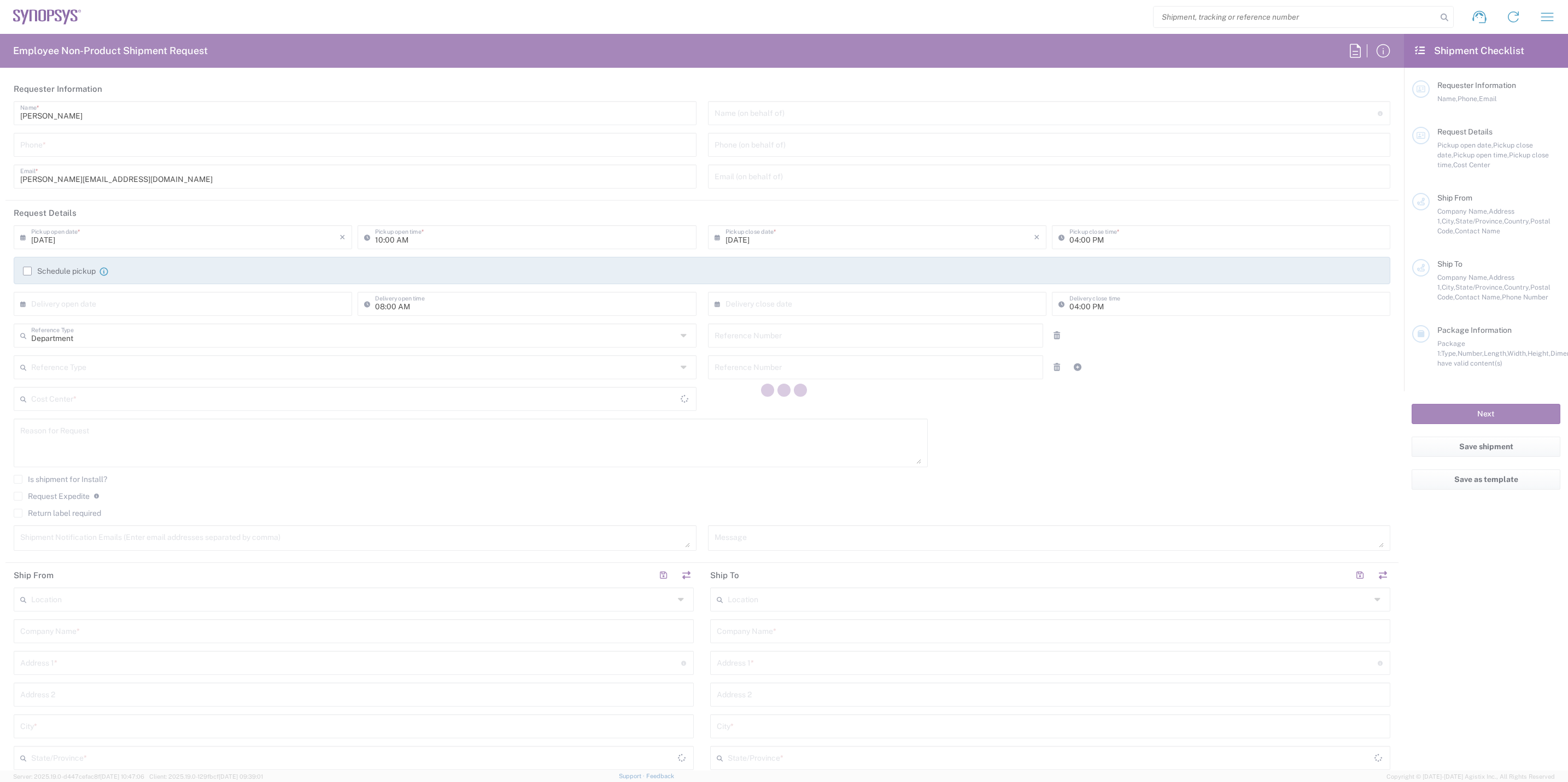
type input "Integra Technologies"
type input "1635 MCCARTHY BLVD"
type input "MILPITAS"
type input "[US_STATE]"
type input "95035"
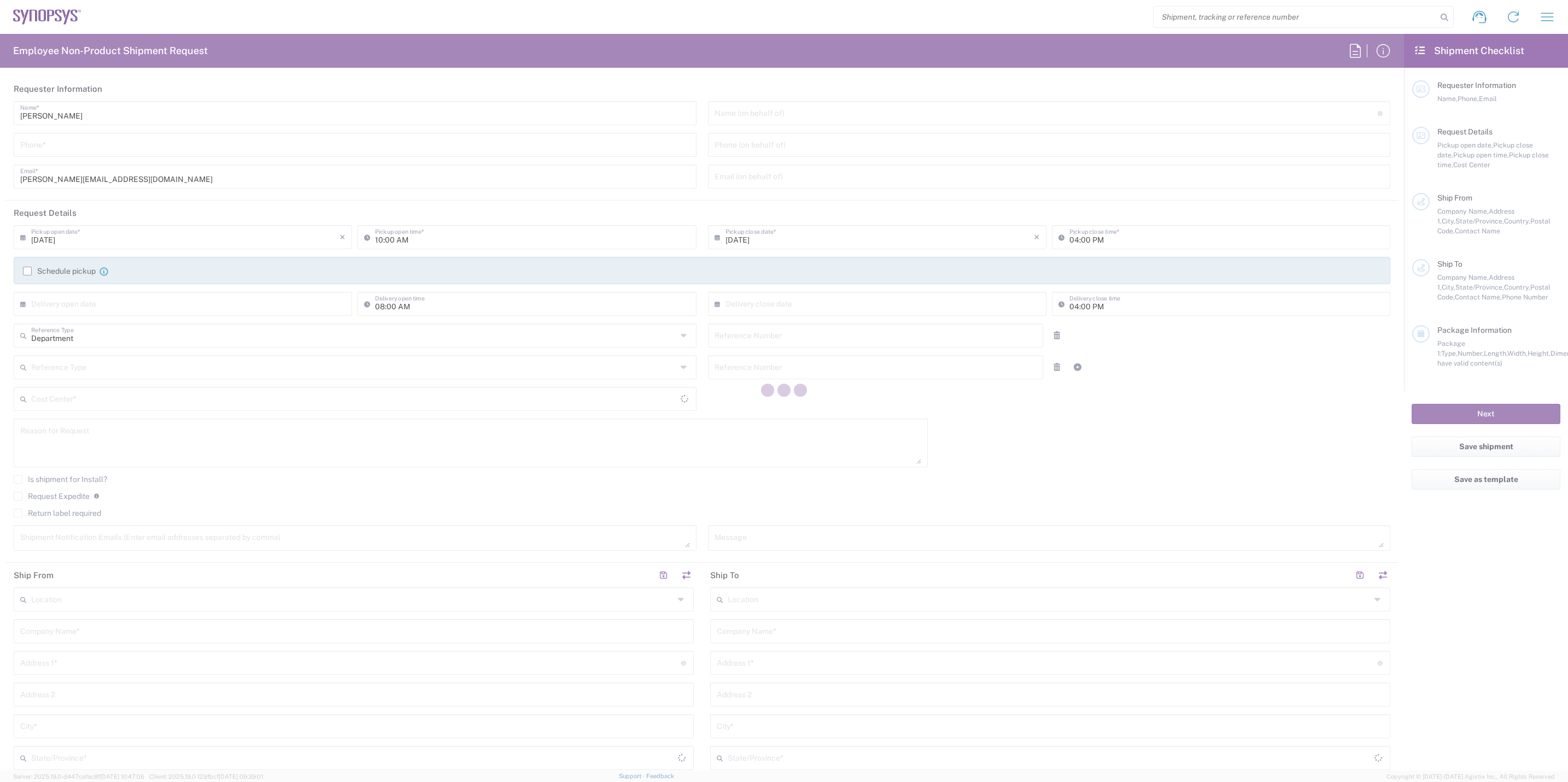
type input "Shipping & Receiving Dept"
type input "4086188700"
type input "svi.shipping@integra-tech.com"
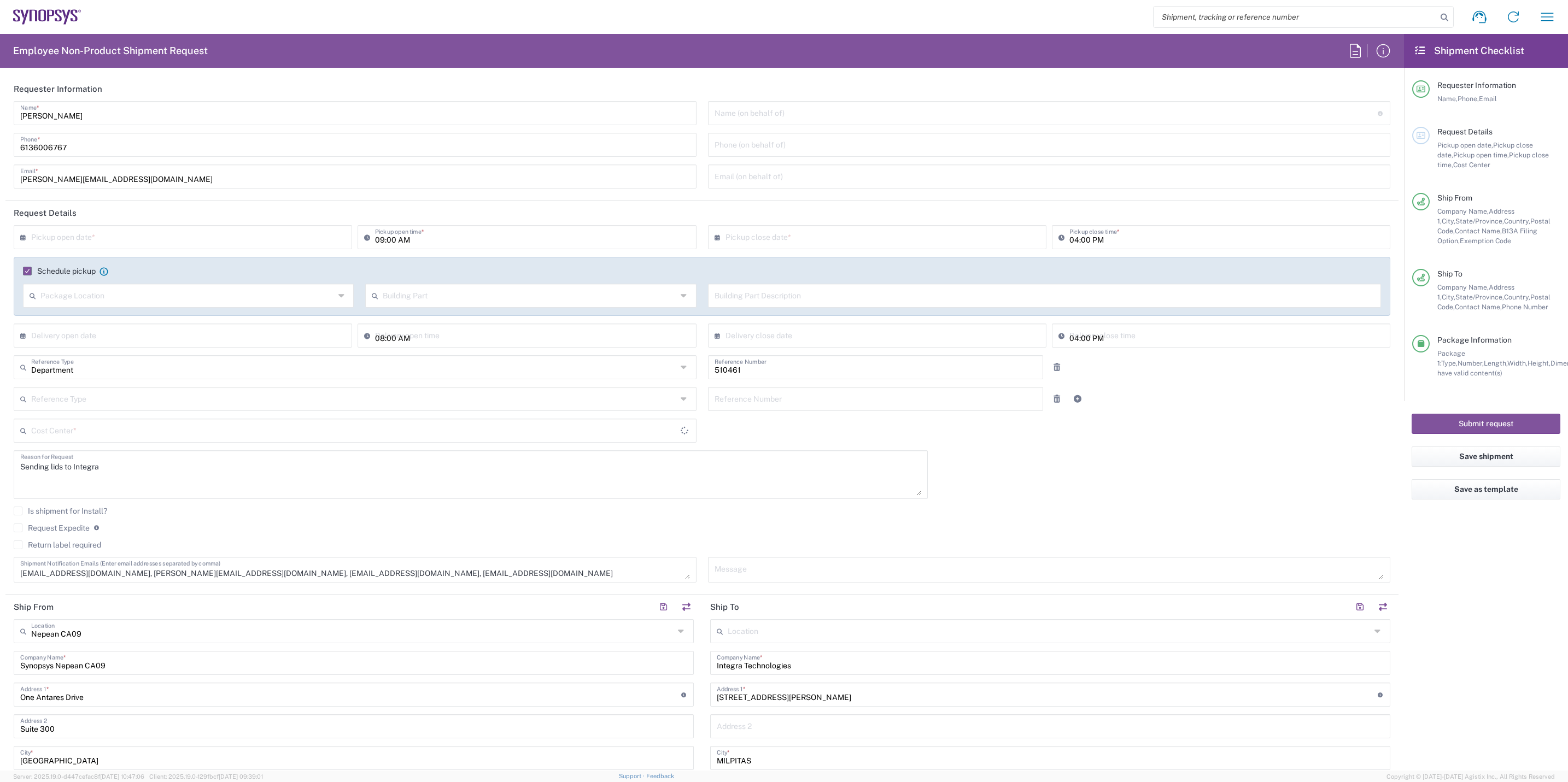
type input "[GEOGRAPHIC_DATA]"
type input "Envelope"
type input "CA02, SG, MSIP2, R&D 510461"
click at [377, 238] on input "09:00 AM" at bounding box center [532, 236] width 314 height 19
type input "11:00 AM"
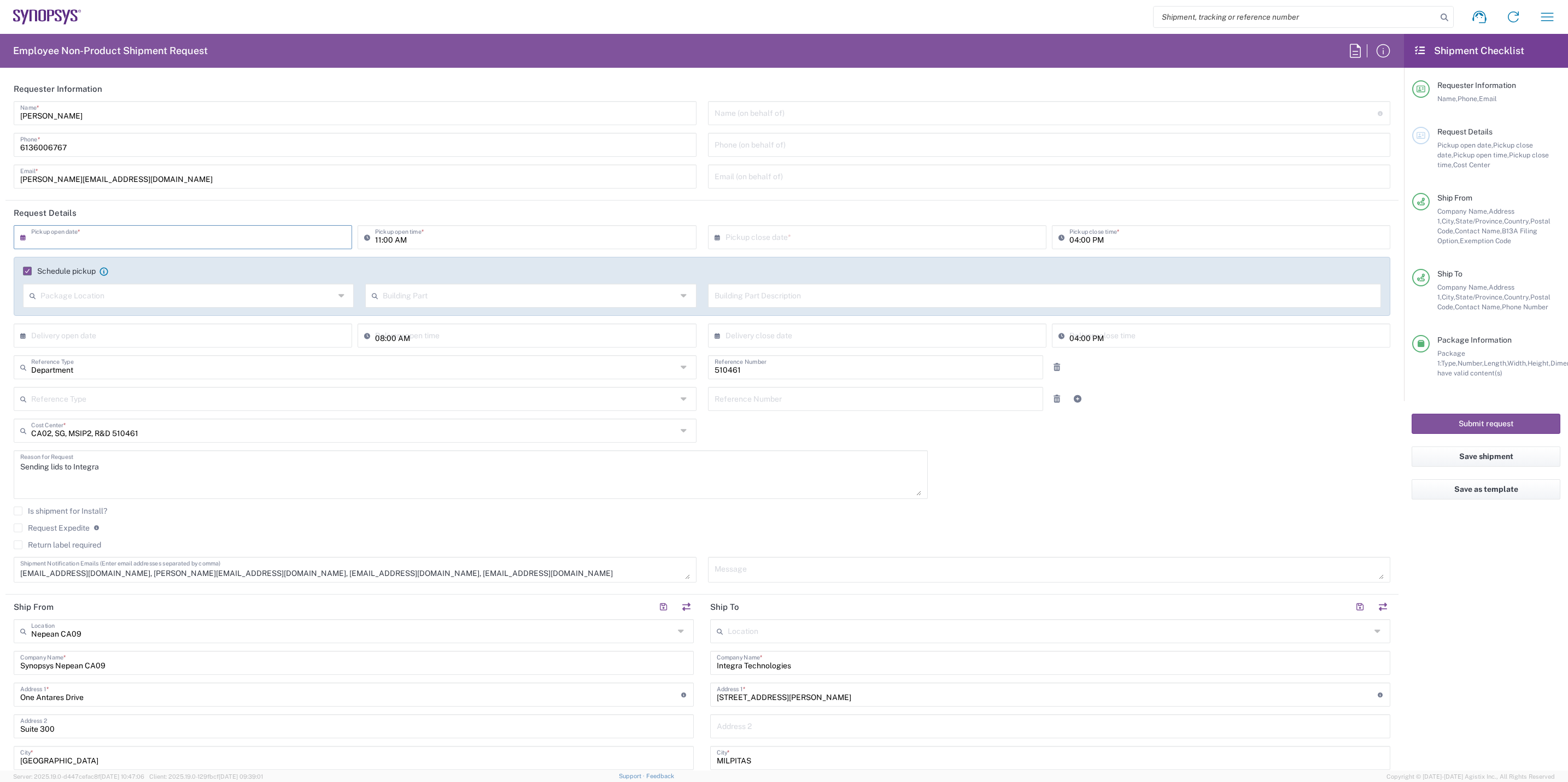
click at [279, 234] on input "text" at bounding box center [185, 236] width 308 height 19
click at [214, 317] on span "19" at bounding box center [216, 320] width 15 height 15
type input "[DATE]"
click at [378, 236] on input "11:00 AM" at bounding box center [532, 236] width 314 height 19
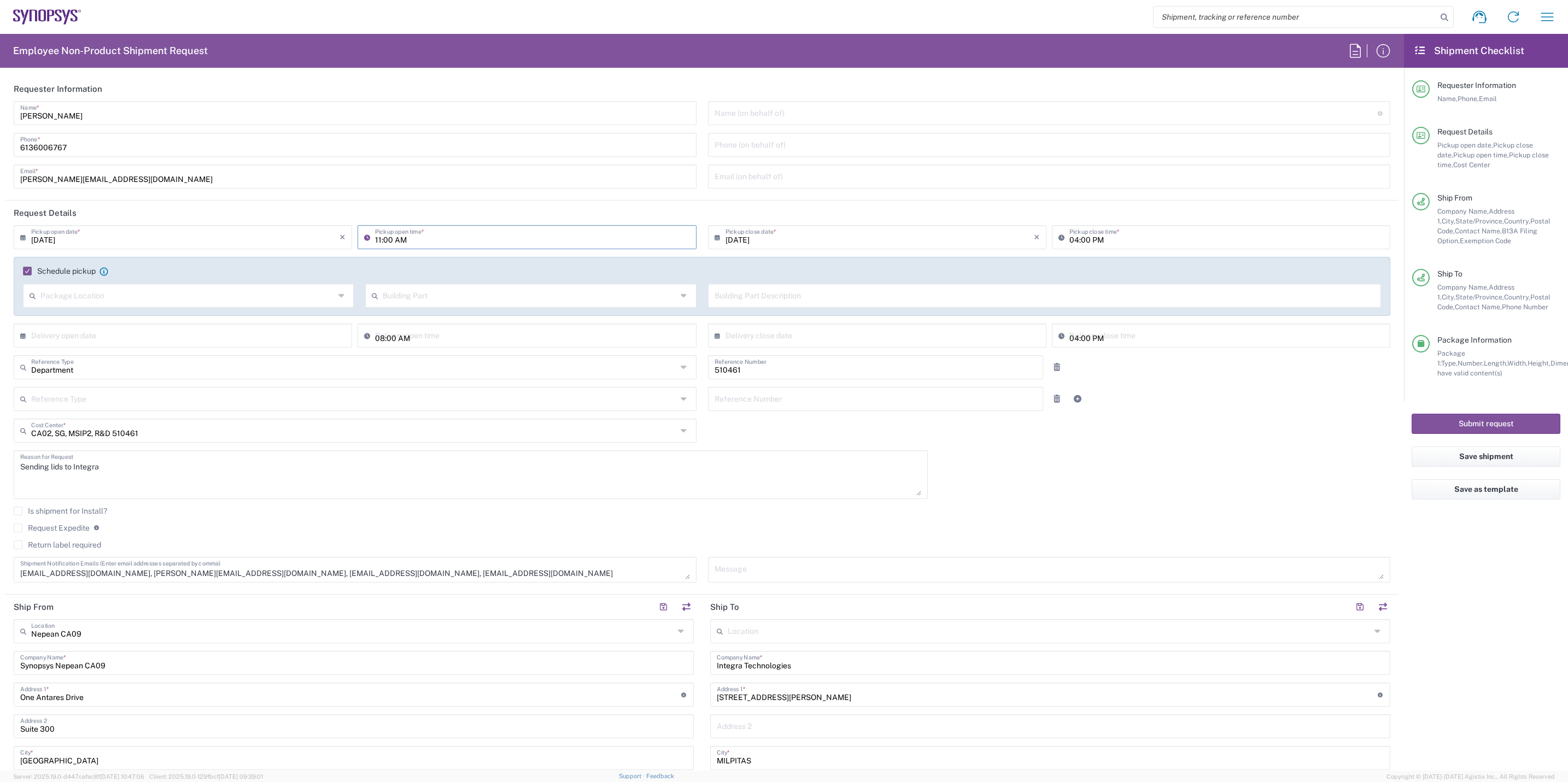
type input "10:00 AM"
click at [1096, 241] on input "04:00 PM" at bounding box center [1226, 236] width 314 height 19
type input "05:00 PM"
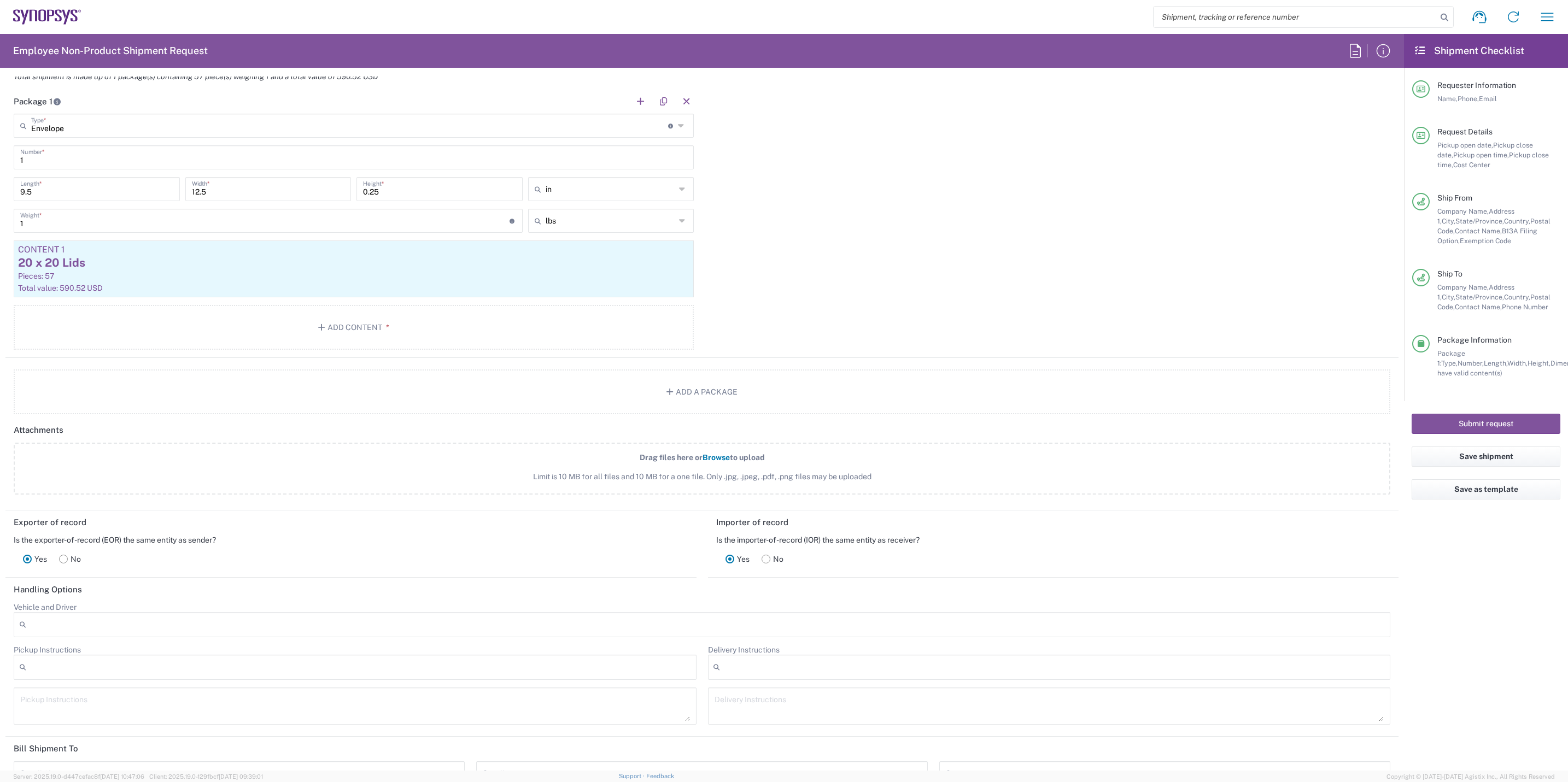
scroll to position [1066, 0]
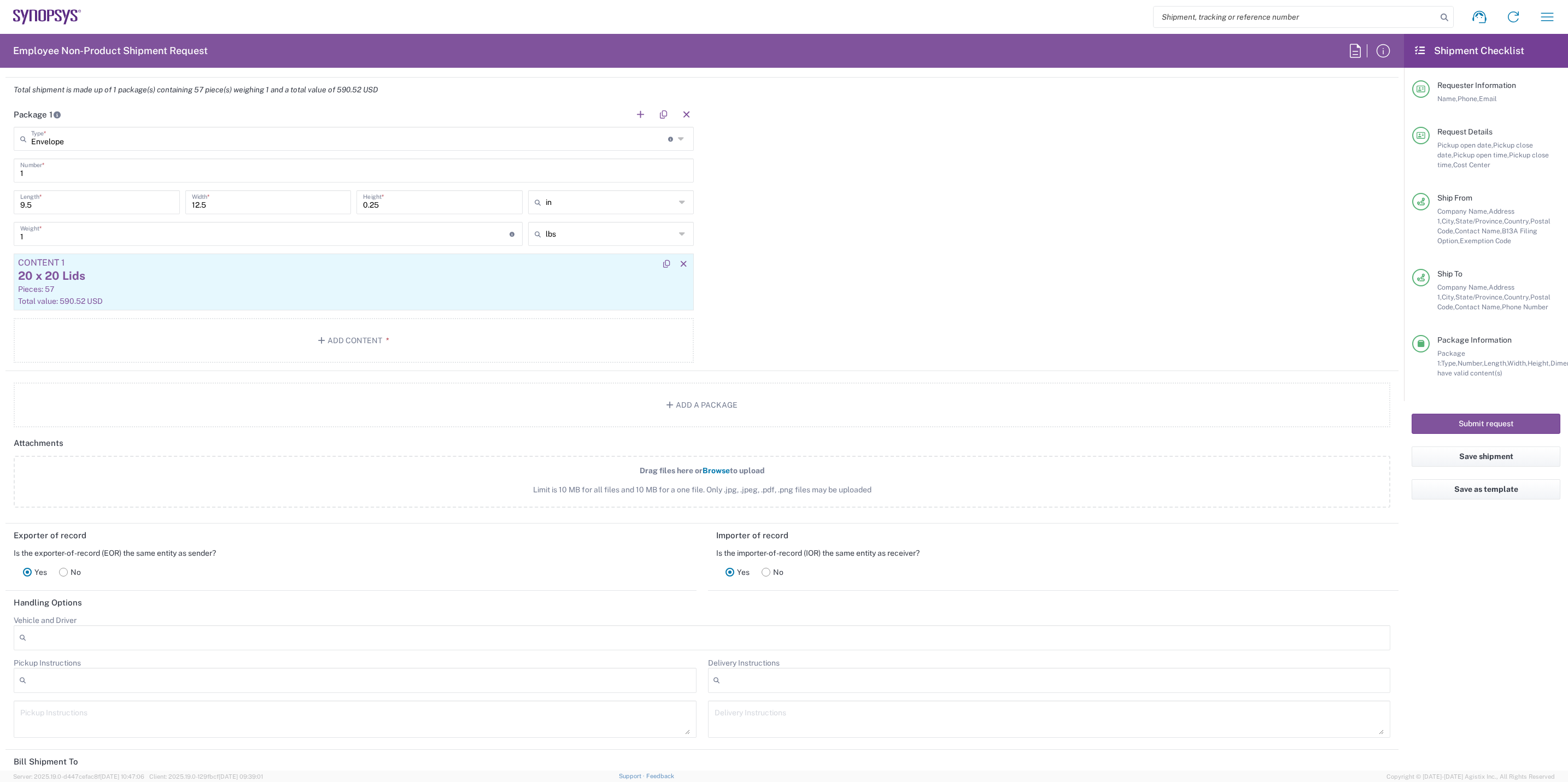
click at [299, 280] on div "20 x 20 Lids" at bounding box center [354, 276] width 672 height 17
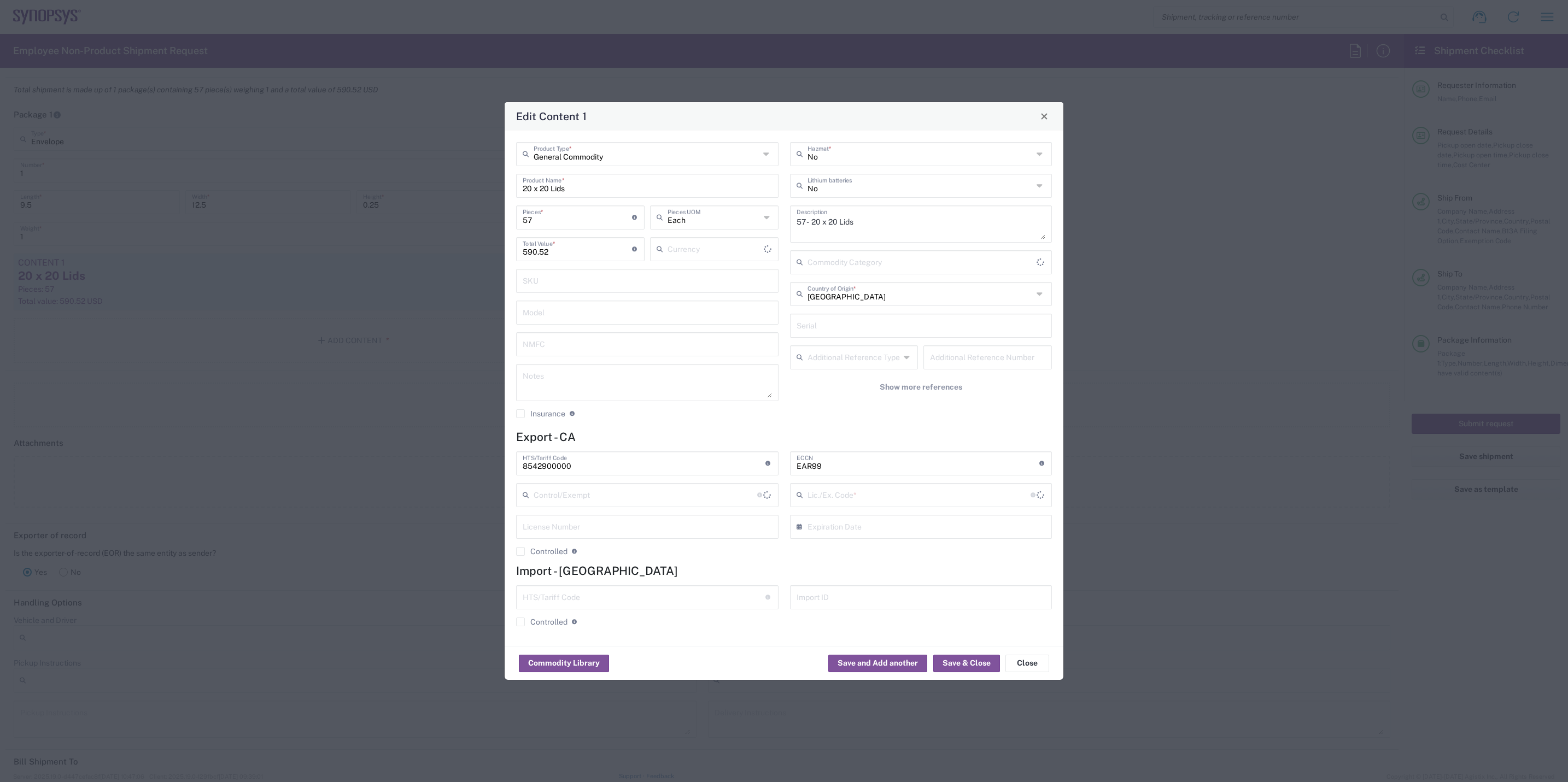
type input "US Dollar"
type input "BIS"
type input "NLR - No License Required"
drag, startPoint x: 808, startPoint y: 220, endPoint x: 792, endPoint y: 220, distance: 16.0
click at [792, 220] on div "57 - 20 x 20 Lids Description" at bounding box center [921, 224] width 262 height 37
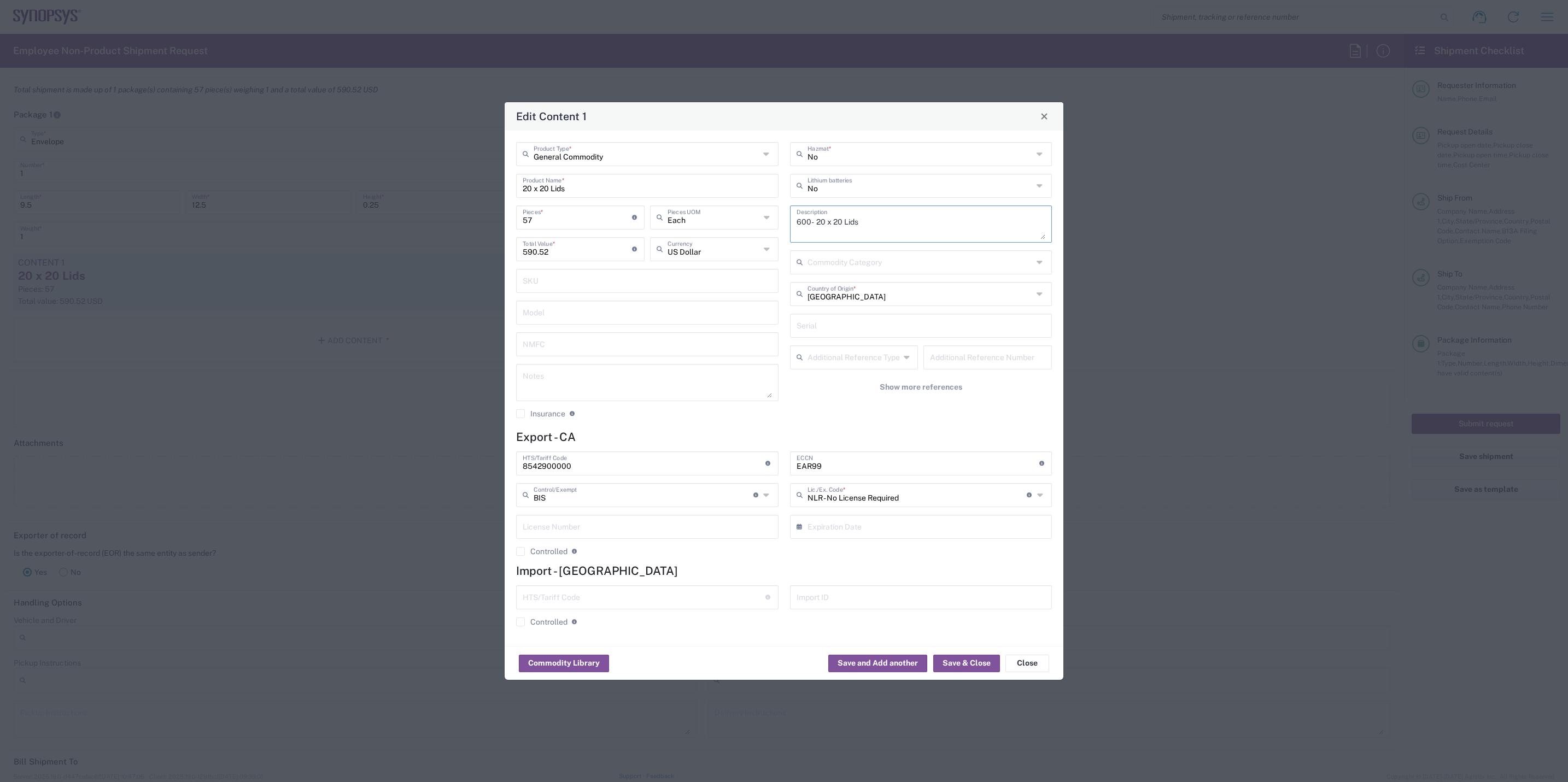
type textarea "600- 20 x 20 Lids"
drag, startPoint x: 547, startPoint y: 220, endPoint x: 456, endPoint y: 217, distance: 91.0
click at [456, 217] on div "Edit Content 1 General Commodity Product Type * 20 x 20 Lids Product Name * 57 …" at bounding box center [784, 391] width 1568 height 782
type input "1"
type input "10.36"
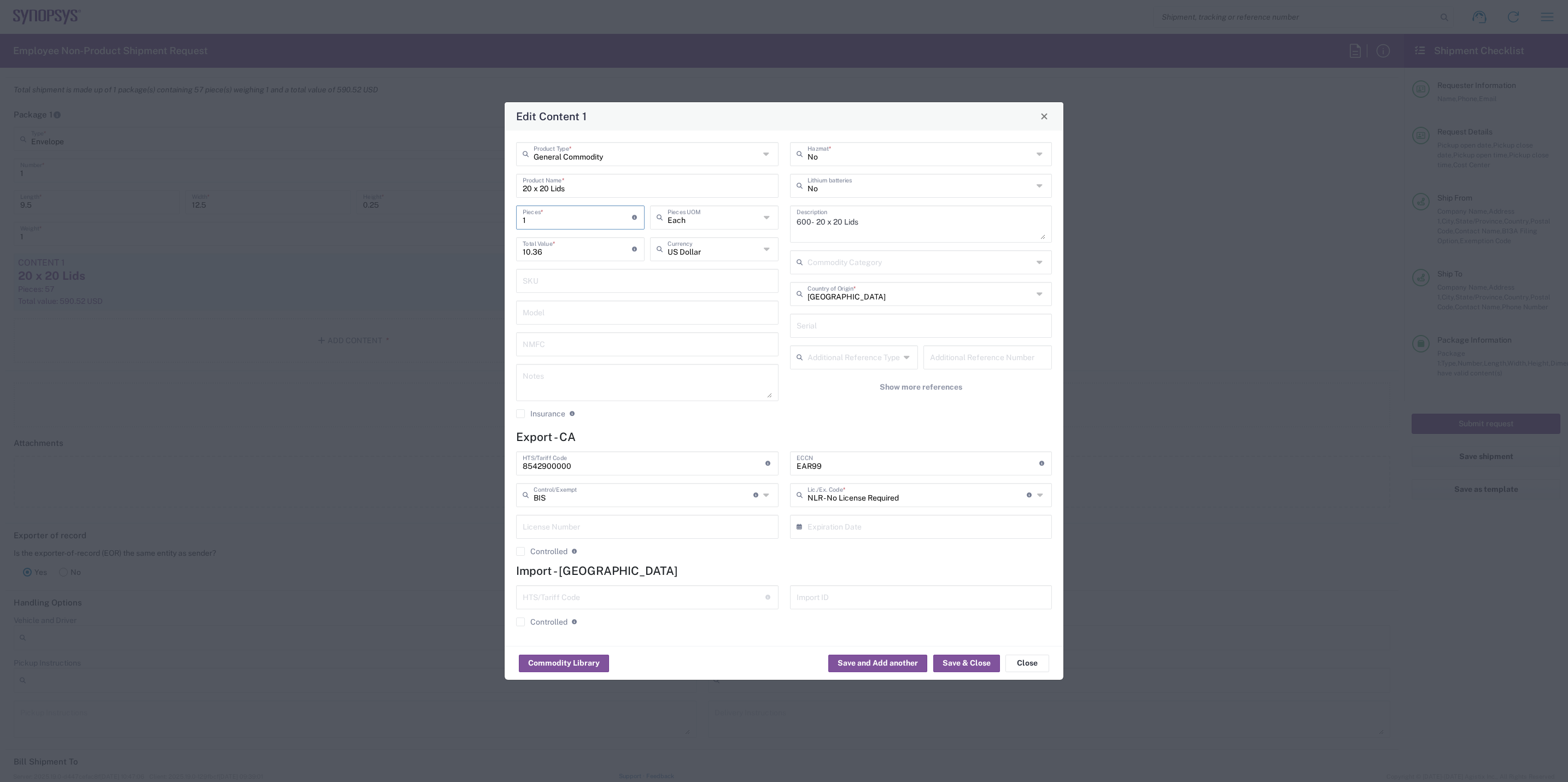
type input "1"
drag, startPoint x: 563, startPoint y: 250, endPoint x: 448, endPoint y: 246, distance: 115.1
click at [448, 246] on div "Edit Content 1 General Commodity Product Type * 20 x 20 Lids Product Name * 1 P…" at bounding box center [784, 391] width 1568 height 782
type input "8"
click at [763, 250] on div "US Dollar Currency" at bounding box center [714, 250] width 128 height 24
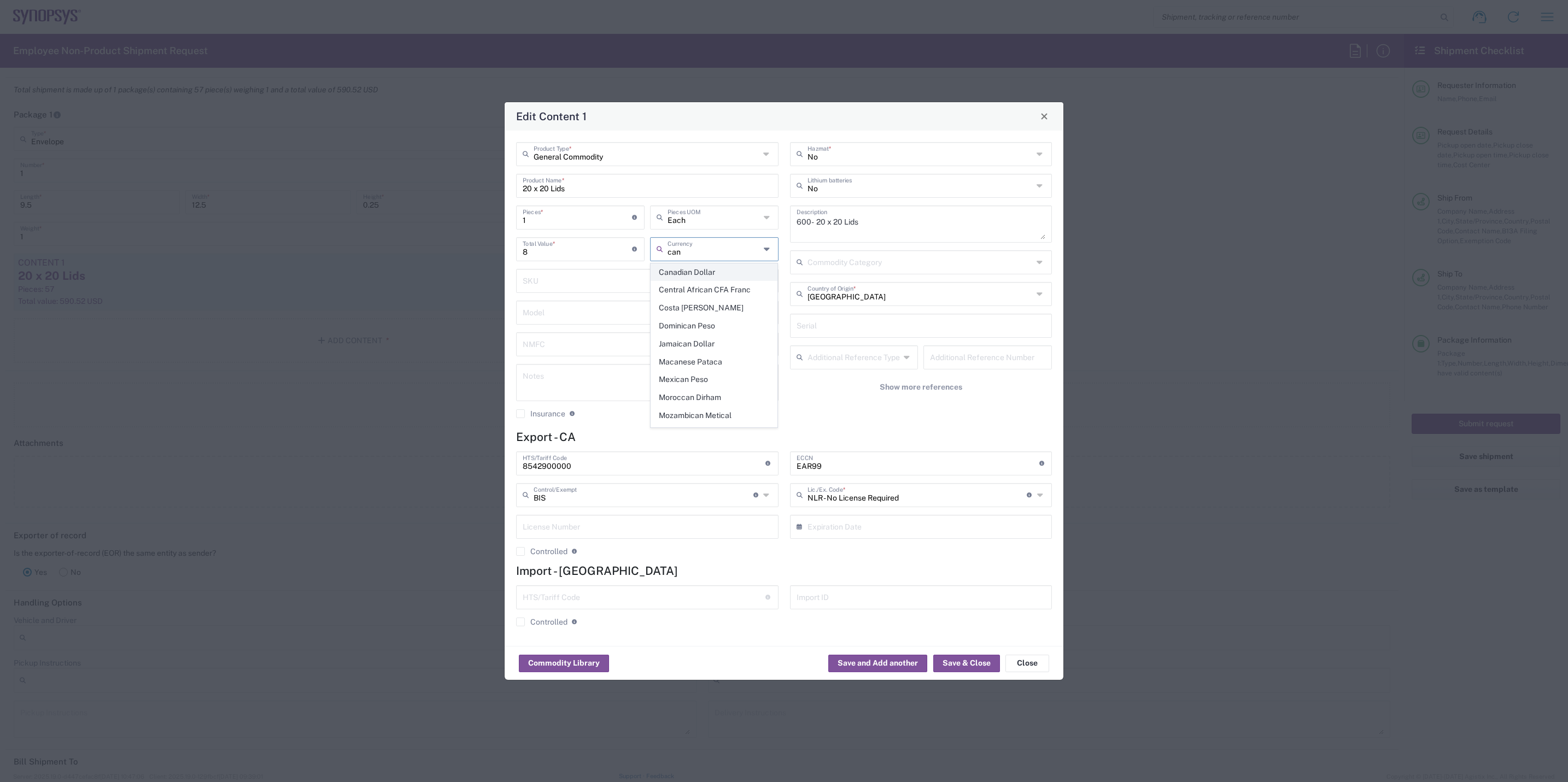
click at [691, 266] on span "Canadian Dollar" at bounding box center [714, 273] width 126 height 17
type input "Canadian Dollar"
click at [554, 253] on input "8" at bounding box center [577, 248] width 109 height 19
type input "8.46"
click at [638, 287] on input "text" at bounding box center [647, 280] width 250 height 19
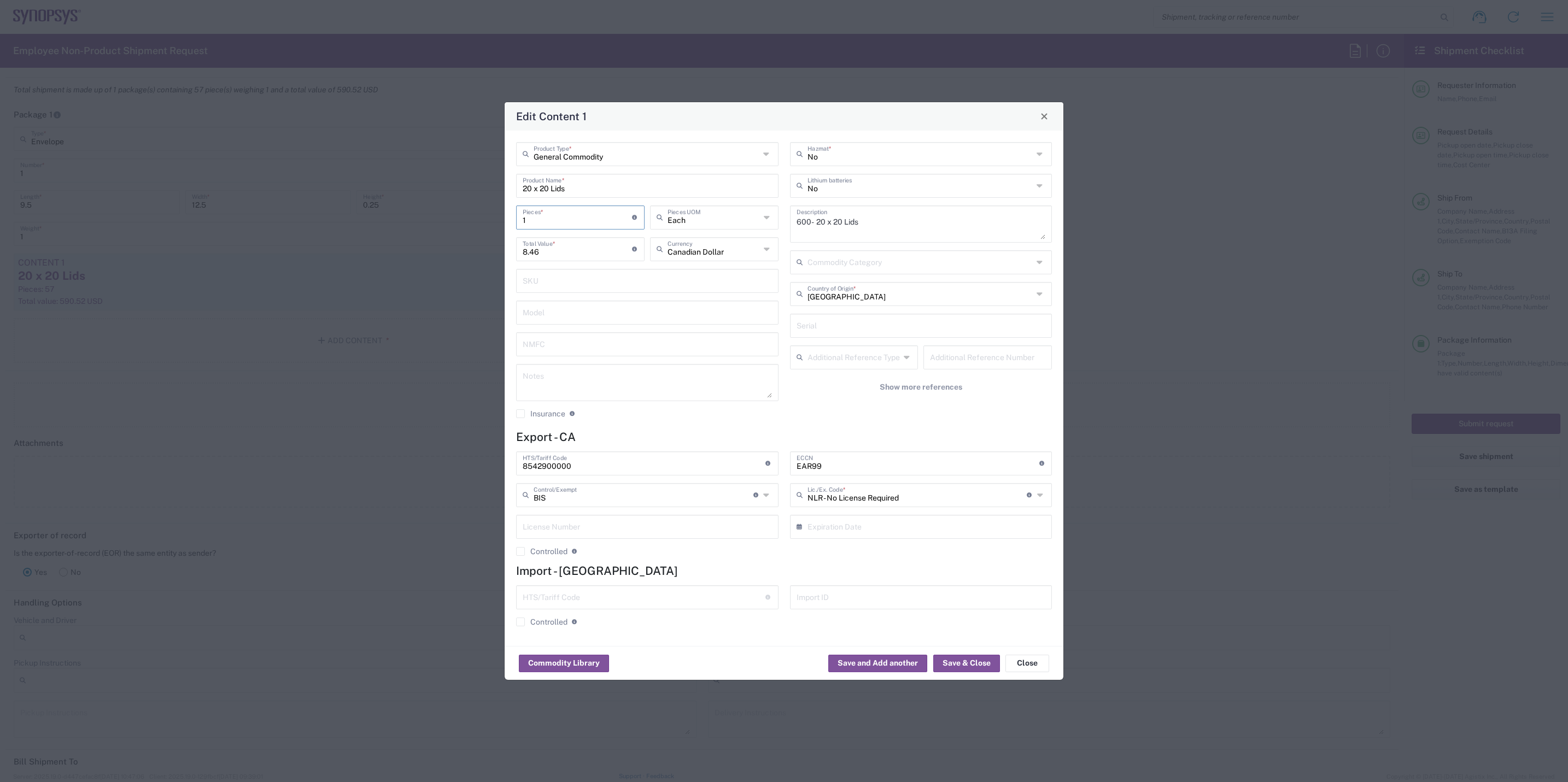
click at [575, 222] on input "1" at bounding box center [577, 217] width 109 height 19
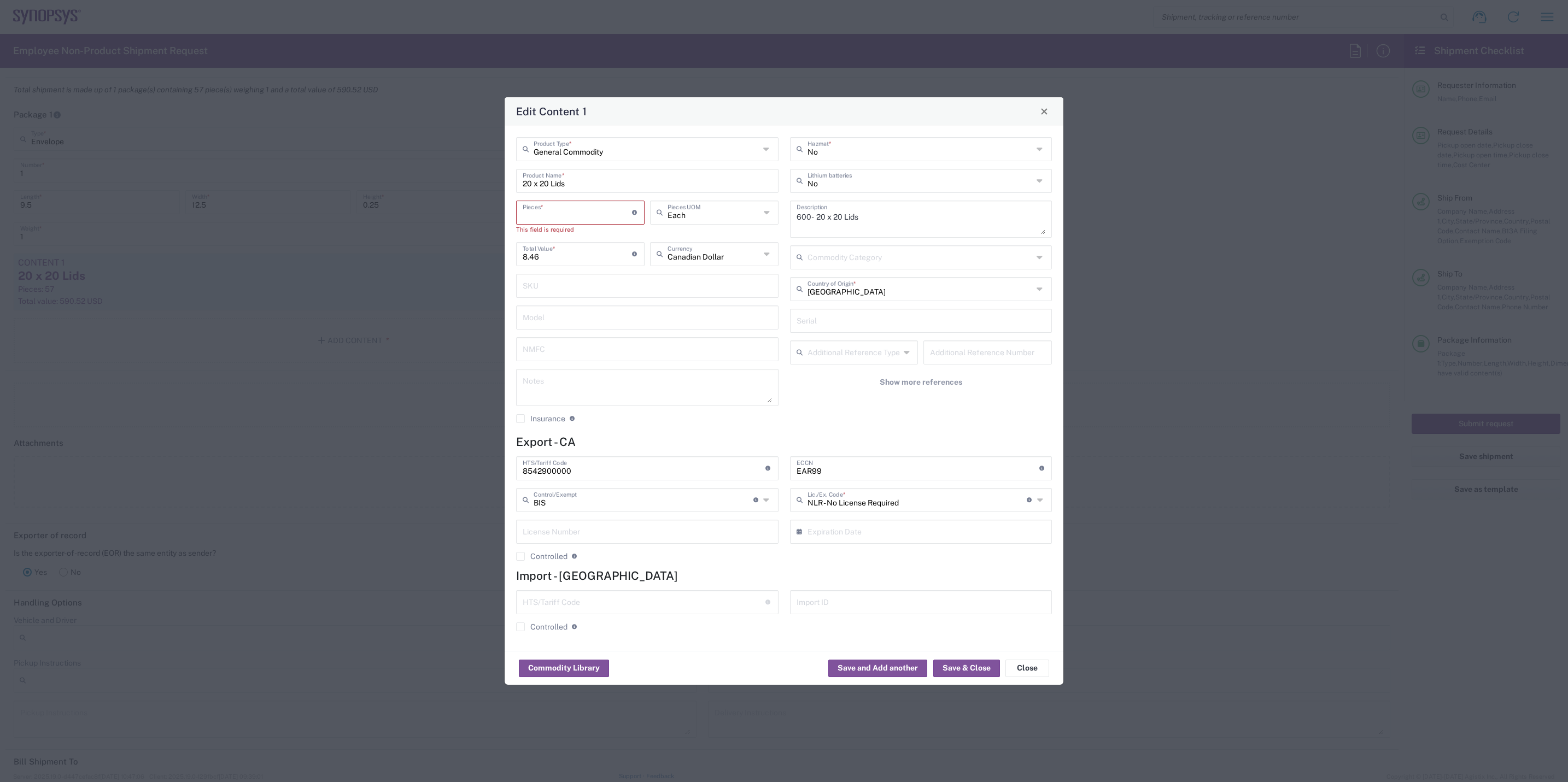
type input "6"
type input "50.76"
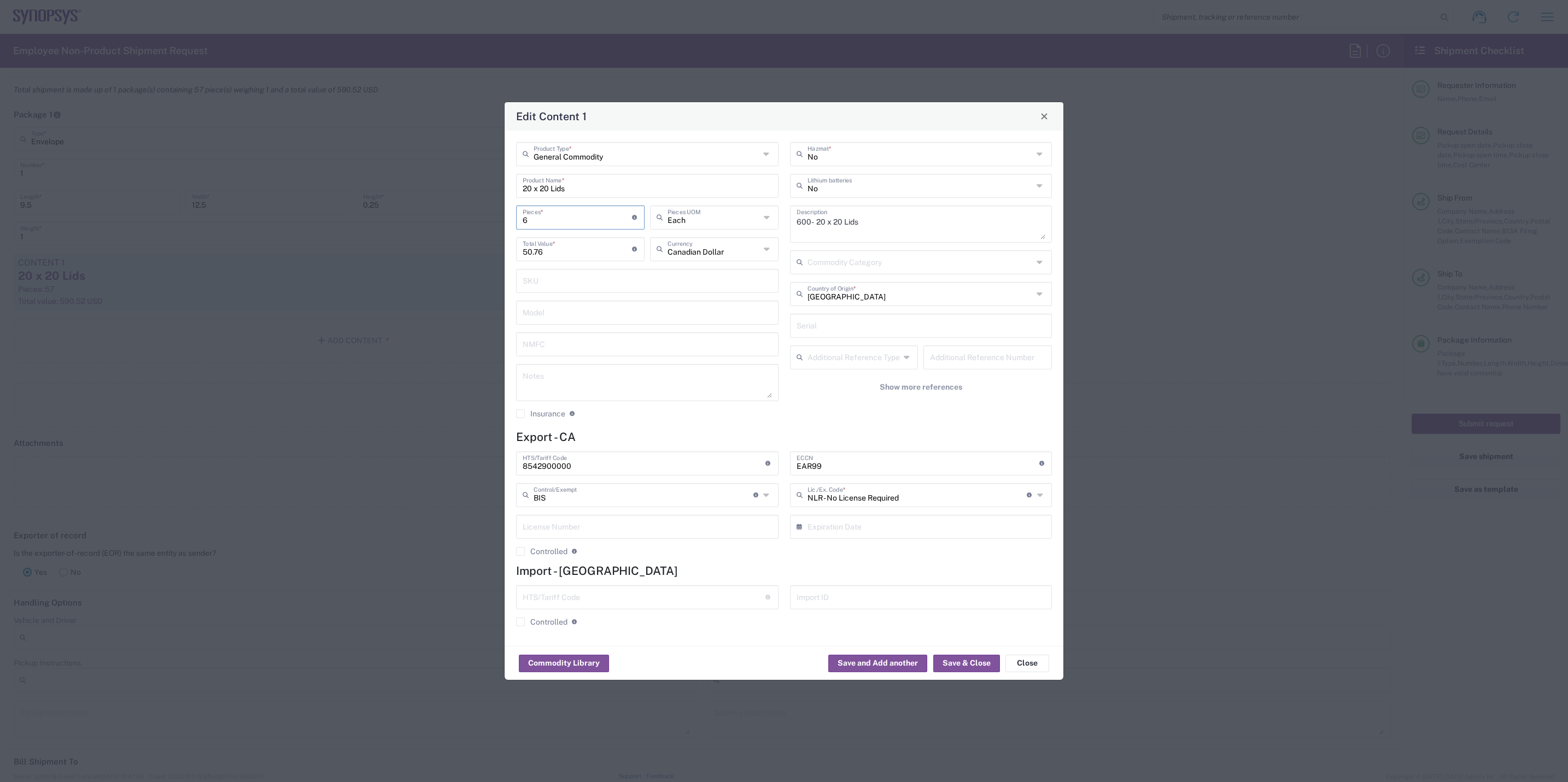
type input "60"
type input "507.6"
type input "600"
type input "5076"
type input "600"
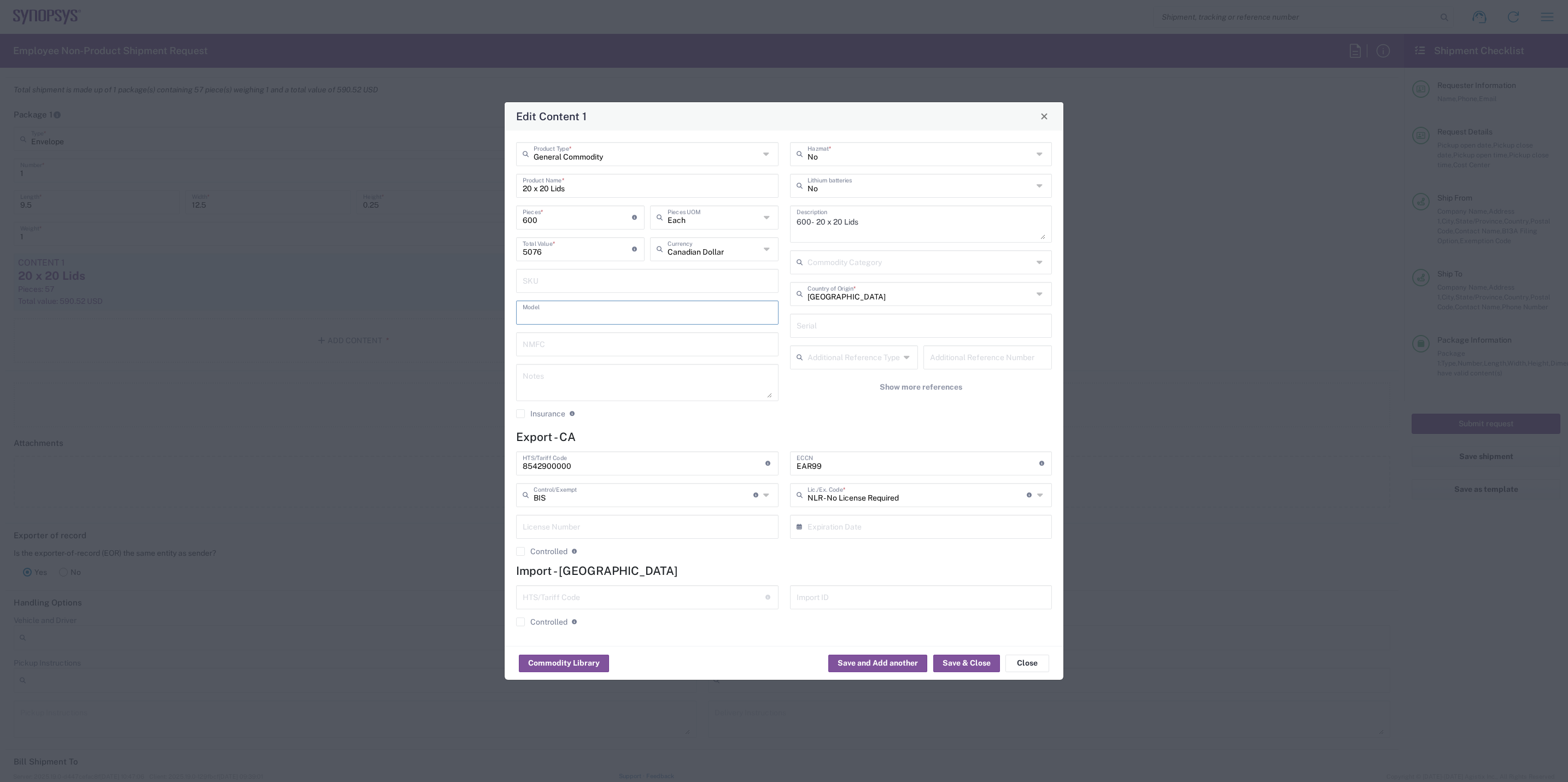
click at [620, 304] on input "text" at bounding box center [647, 312] width 250 height 19
click at [1041, 297] on icon at bounding box center [1041, 294] width 9 height 17
click at [881, 389] on span "[GEOGRAPHIC_DATA]" at bounding box center [921, 389] width 260 height 17
type input "[GEOGRAPHIC_DATA]"
click at [958, 657] on button "Save & Close" at bounding box center [967, 663] width 66 height 17
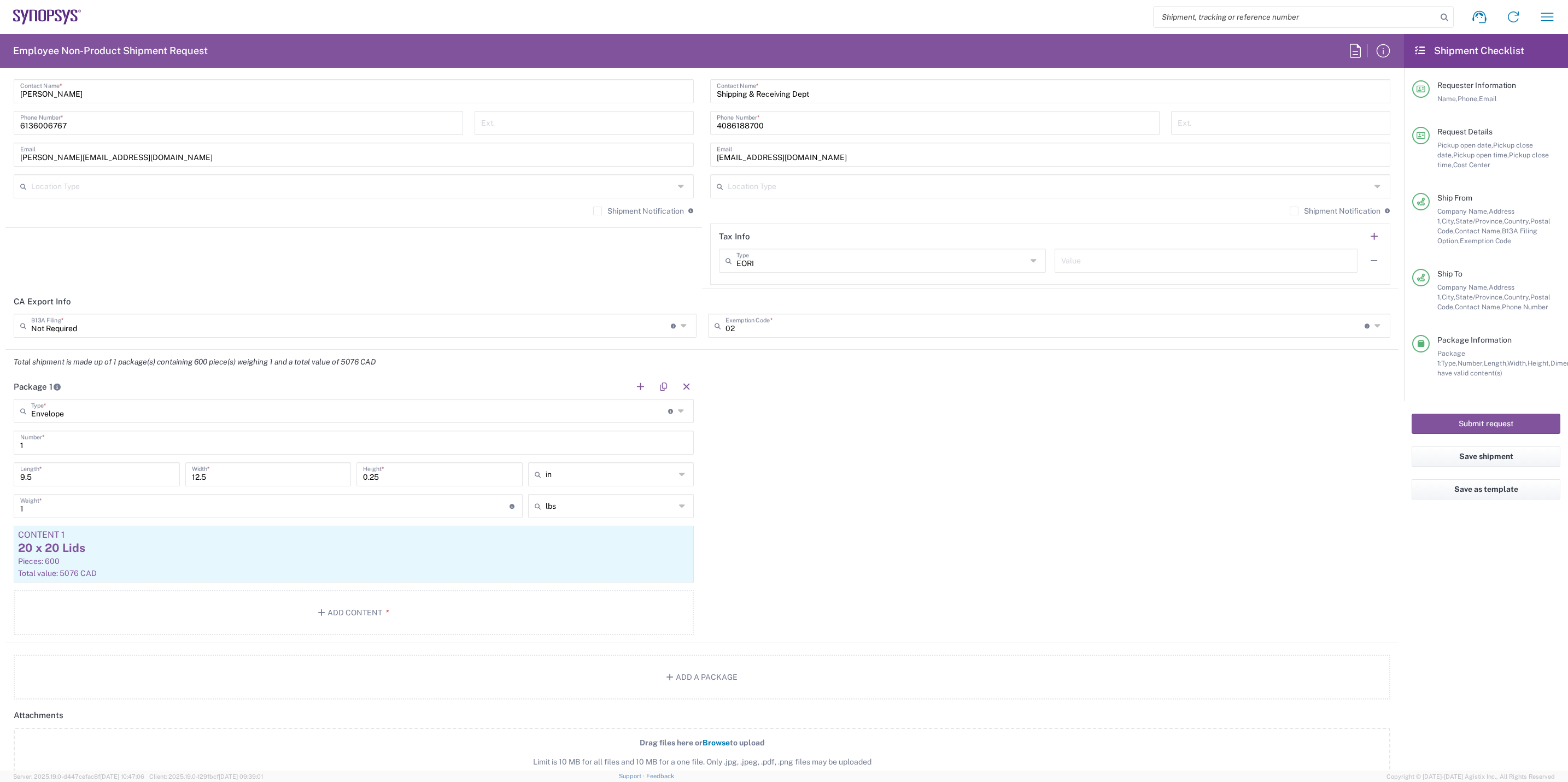
scroll to position [791, 0]
click at [1509, 424] on button "Submit request" at bounding box center [1486, 424] width 149 height 20
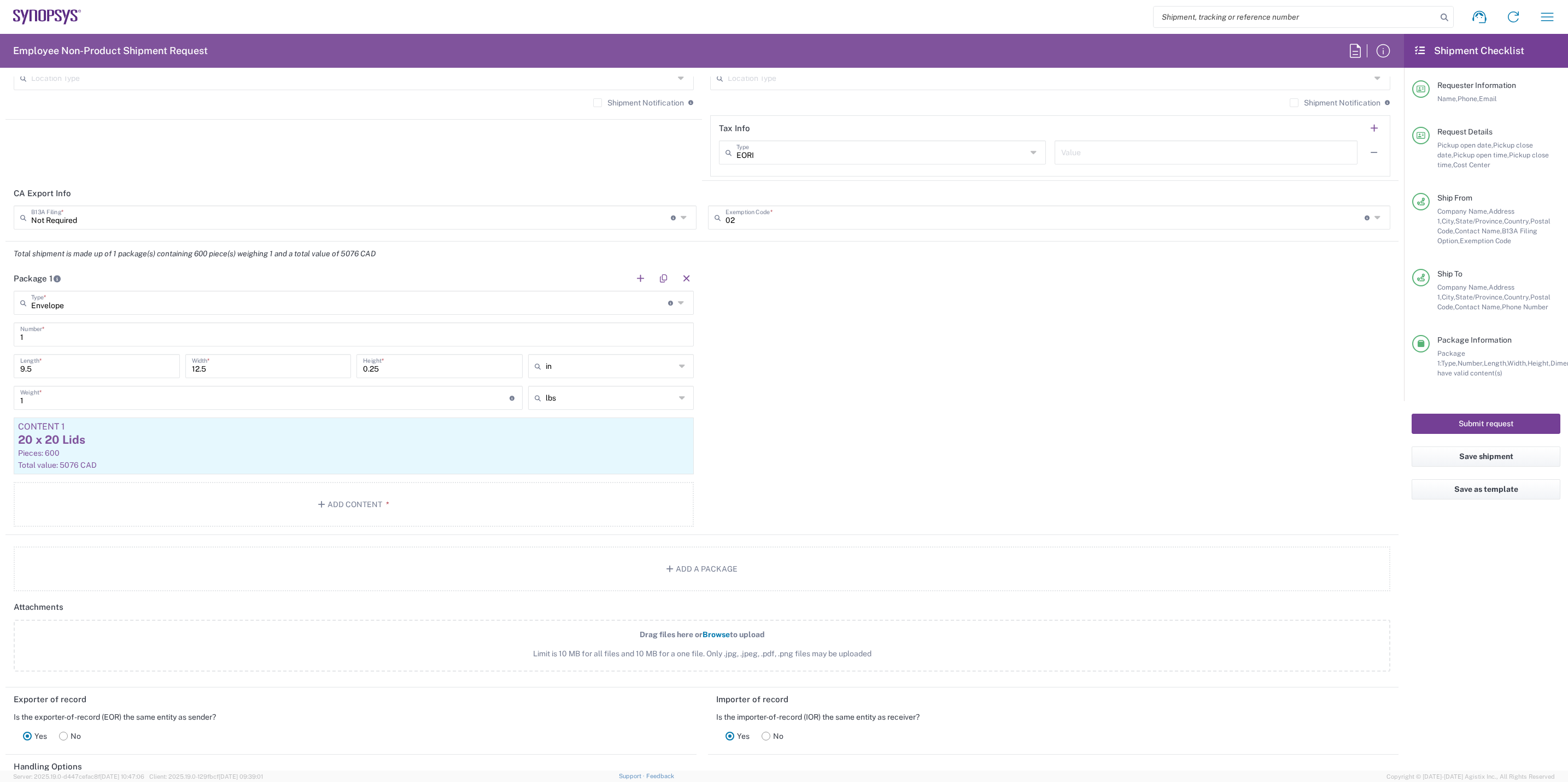
scroll to position [1292, 0]
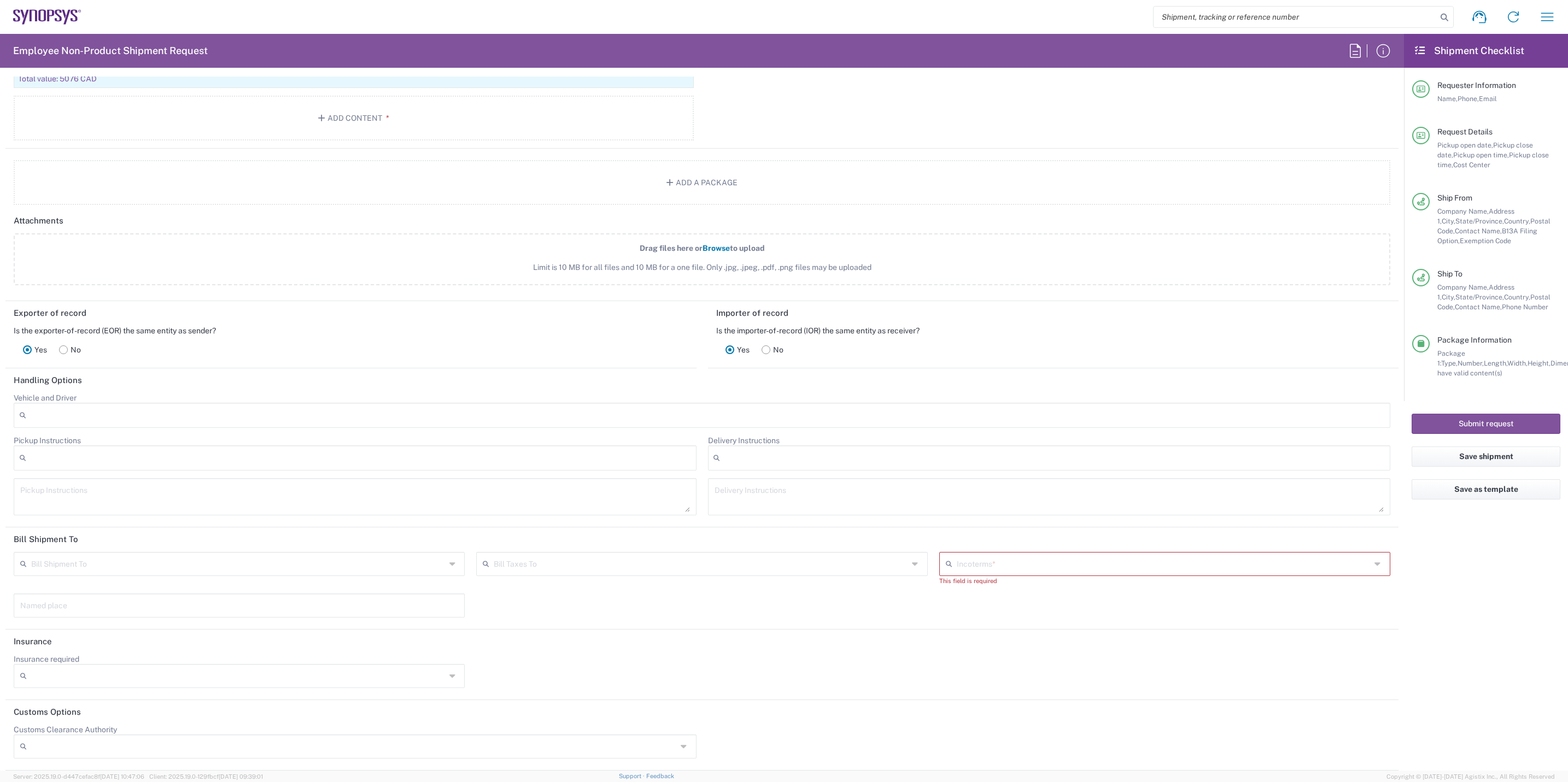
click at [1002, 569] on input "text" at bounding box center [1164, 564] width 414 height 19
click at [984, 607] on span "Delivered at Place" at bounding box center [1154, 608] width 445 height 17
type input "Sender/Shipper"
type input "Recipient Account"
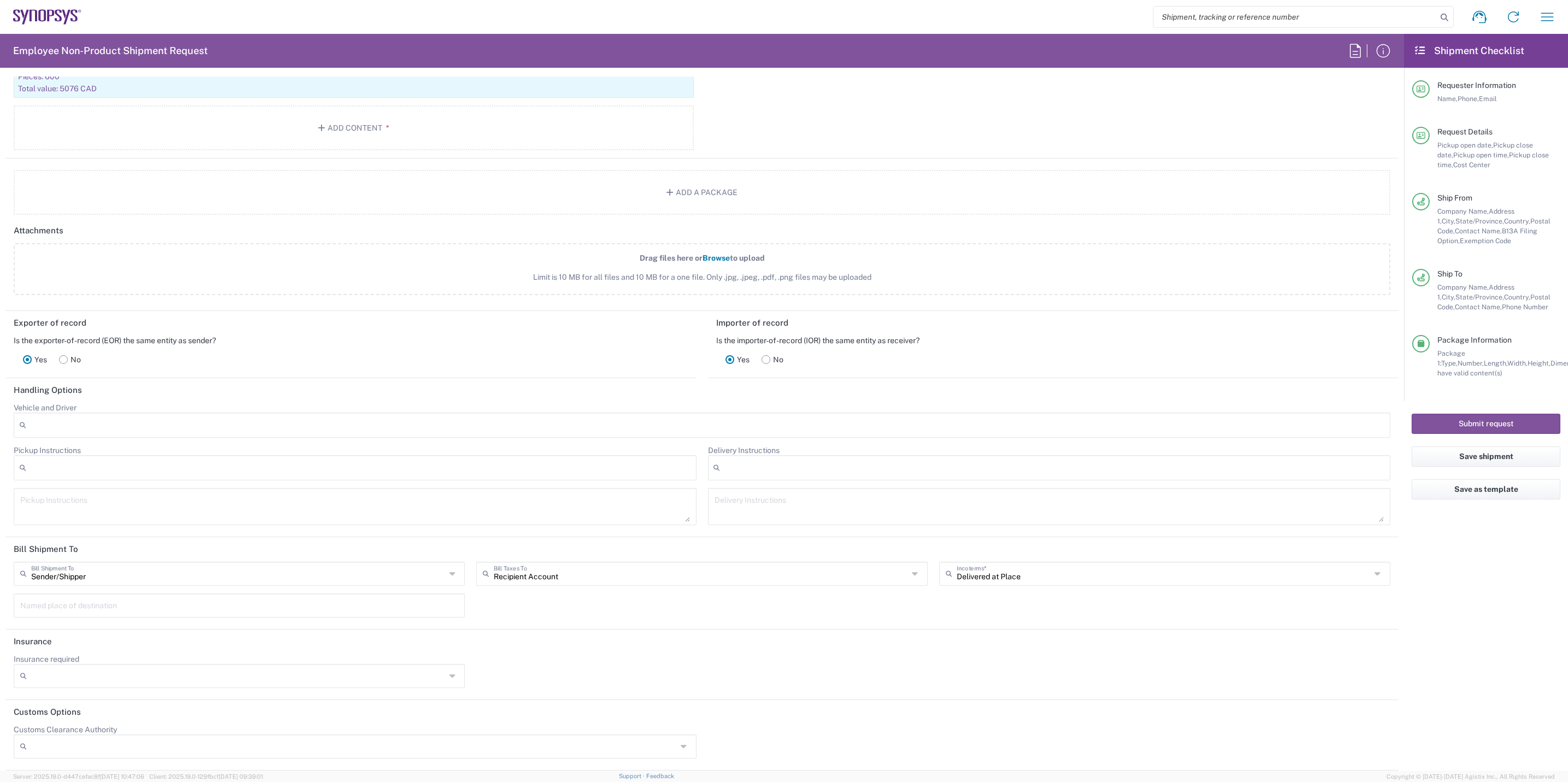
scroll to position [1282, 0]
type input "Delivered at Place"
click at [1061, 581] on input "Delivered at Place" at bounding box center [1164, 573] width 414 height 19
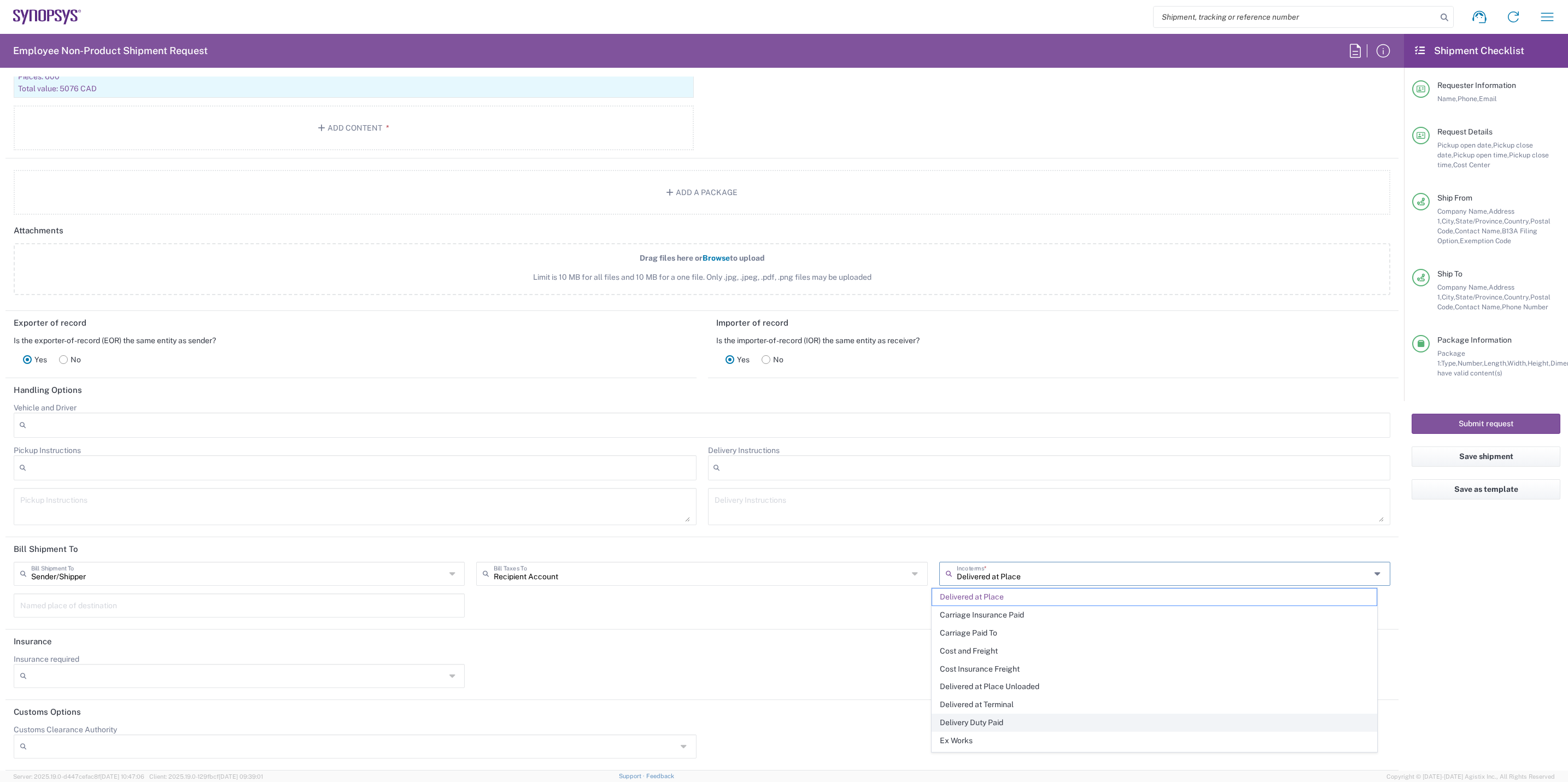
click at [988, 726] on span "Delivery Duty Paid" at bounding box center [1154, 723] width 445 height 17
type input "Sender/Shipper"
type input "Delivery Duty Paid"
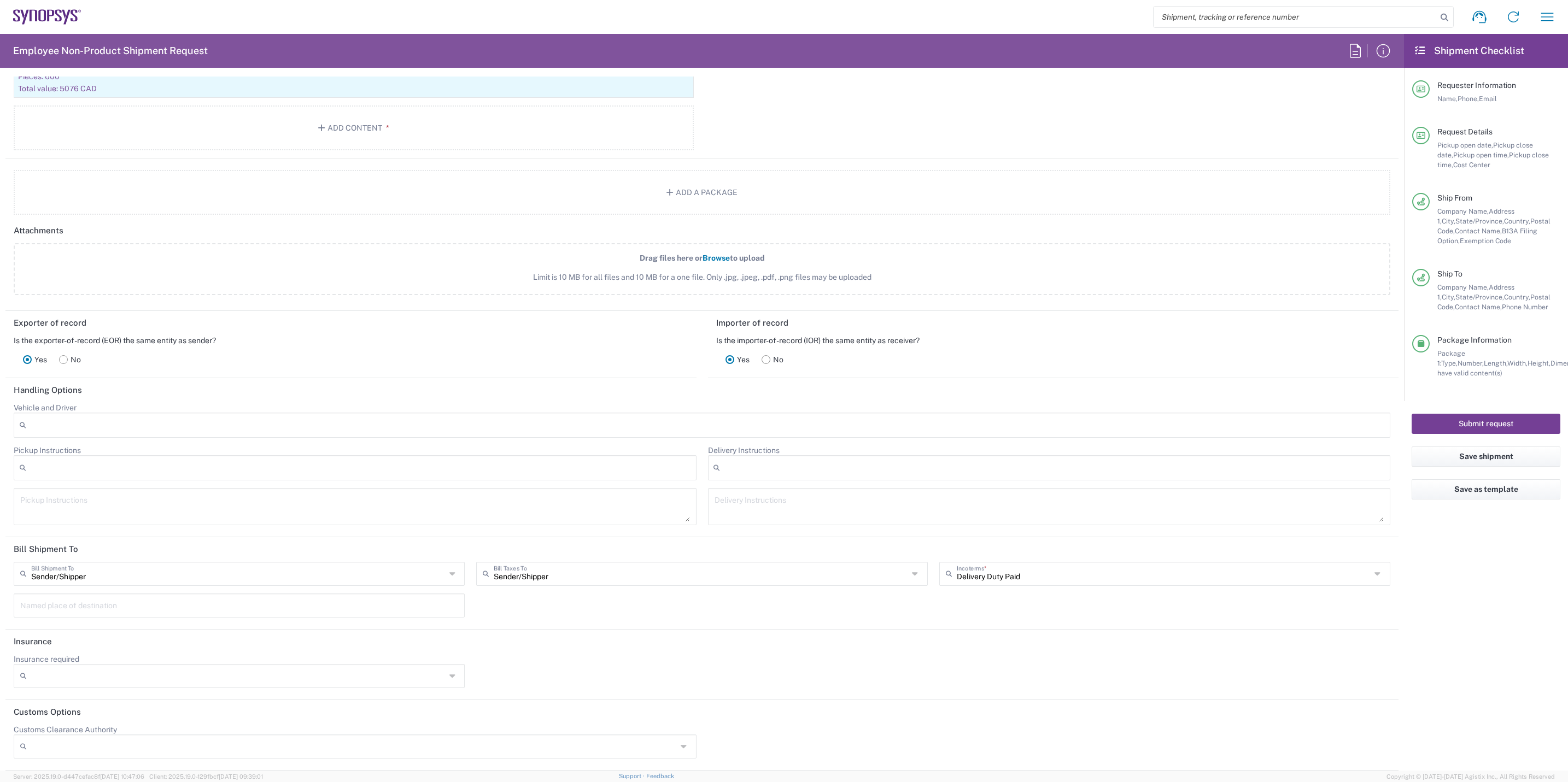
click at [1476, 421] on button "Submit request" at bounding box center [1486, 424] width 149 height 20
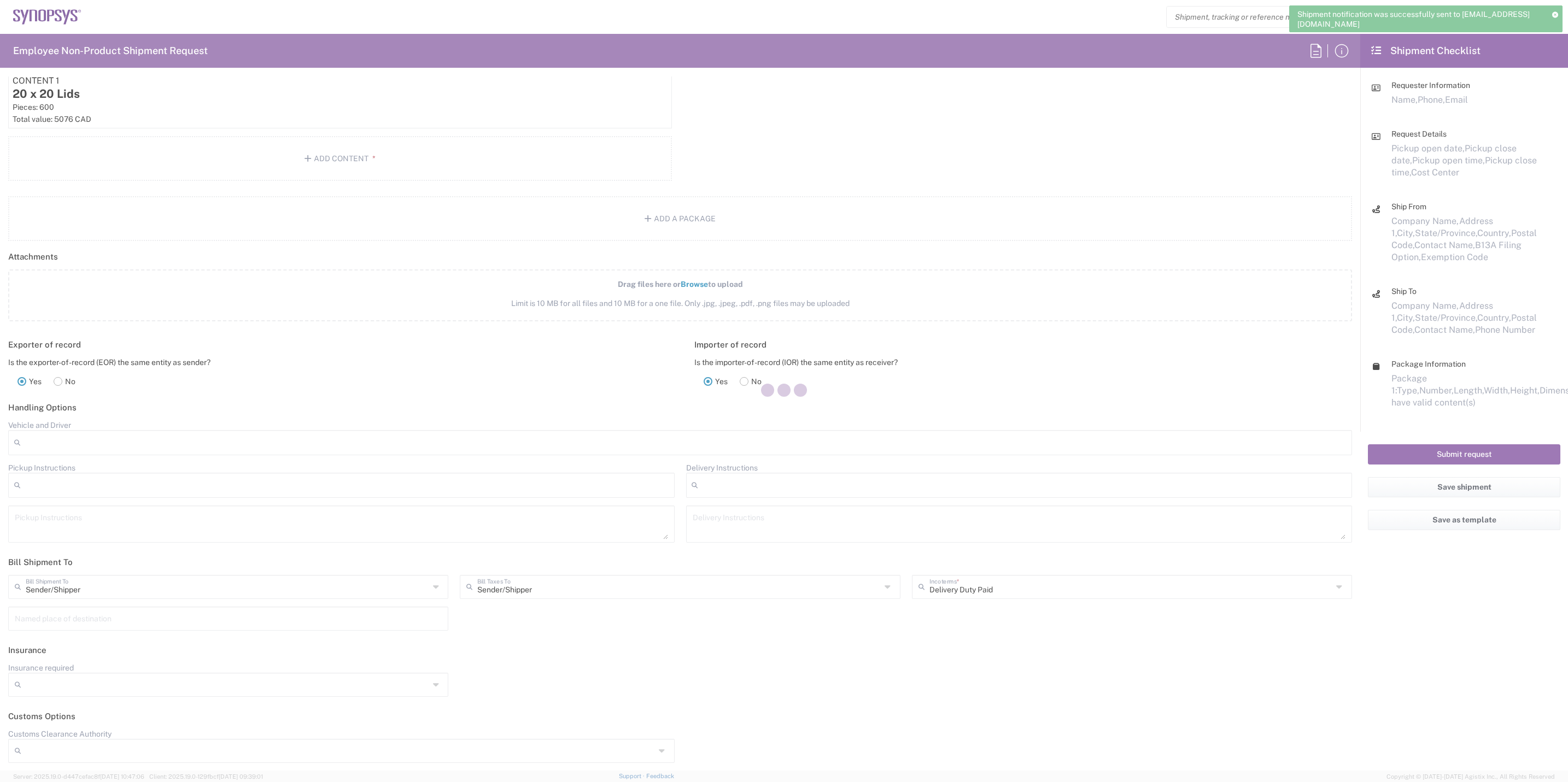
scroll to position [1226, 0]
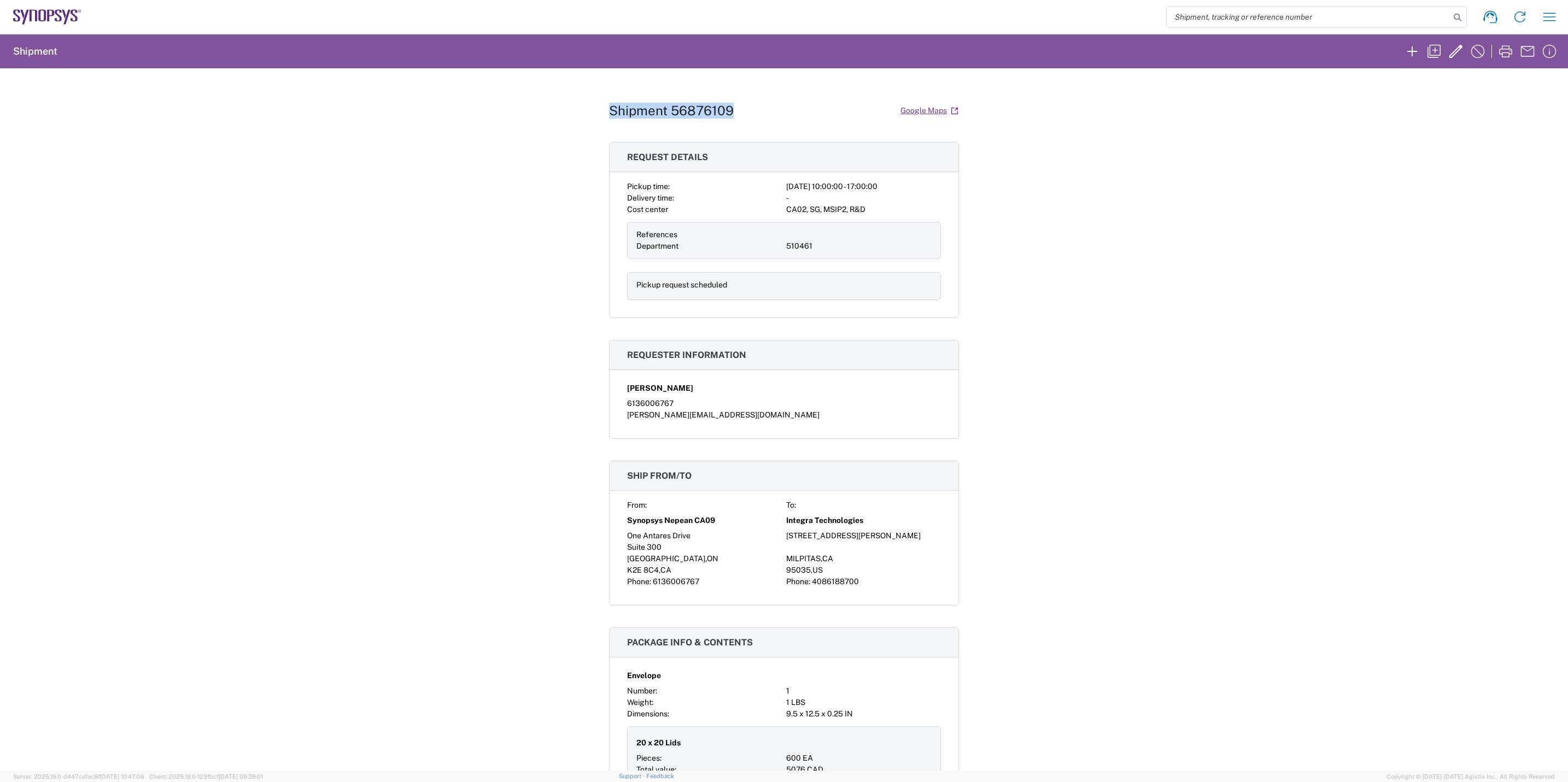
drag, startPoint x: 596, startPoint y: 112, endPoint x: 730, endPoint y: 113, distance: 134.0
click at [730, 113] on div "Shipment 56876109 Google Maps Request details Pickup time: 2025-09-19 10:00:00 …" at bounding box center [784, 419] width 1568 height 702
drag, startPoint x: 730, startPoint y: 113, endPoint x: 700, endPoint y: 114, distance: 30.0
copy h1 "Shipment 56876109"
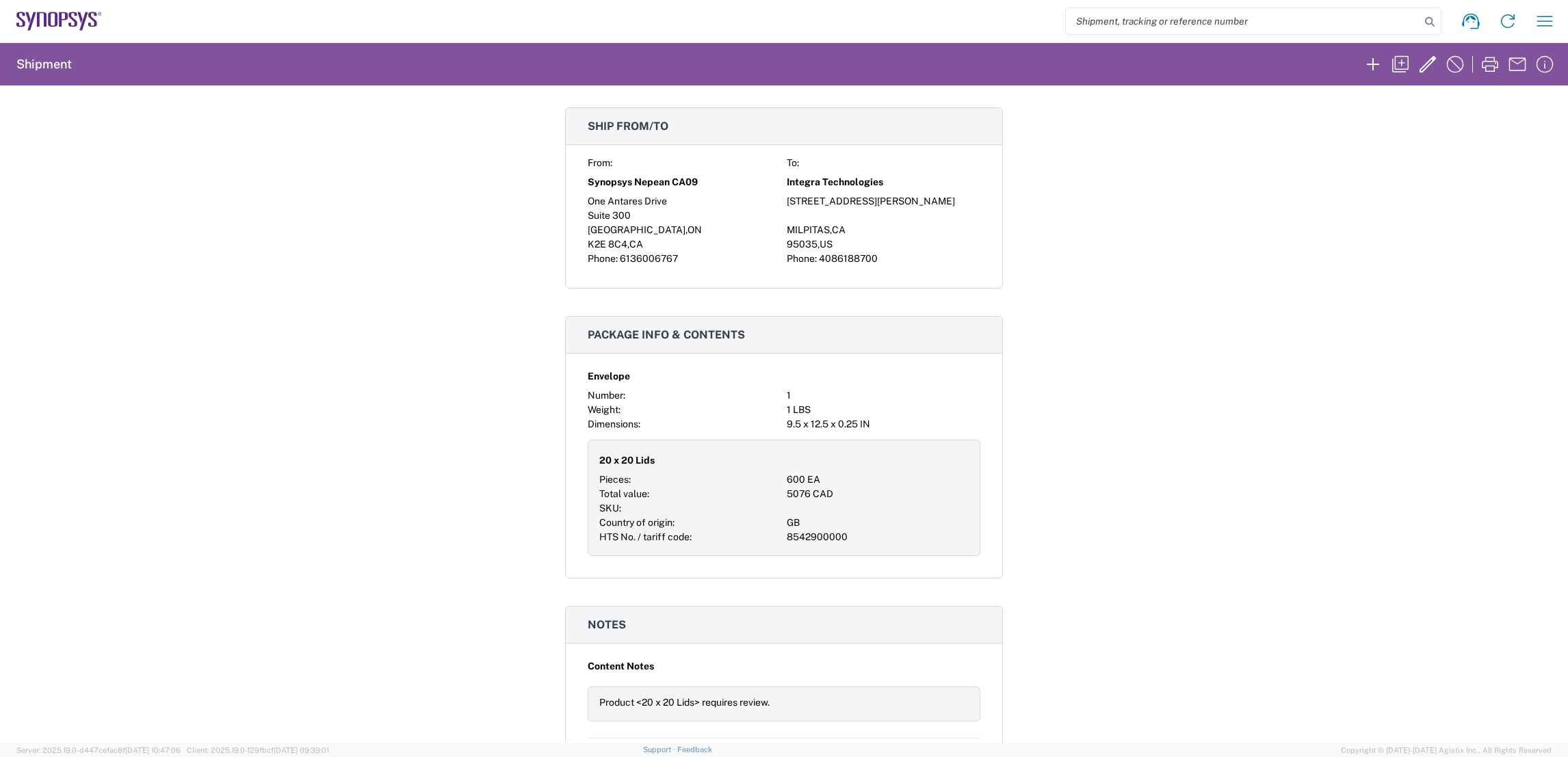
scroll to position [461, 0]
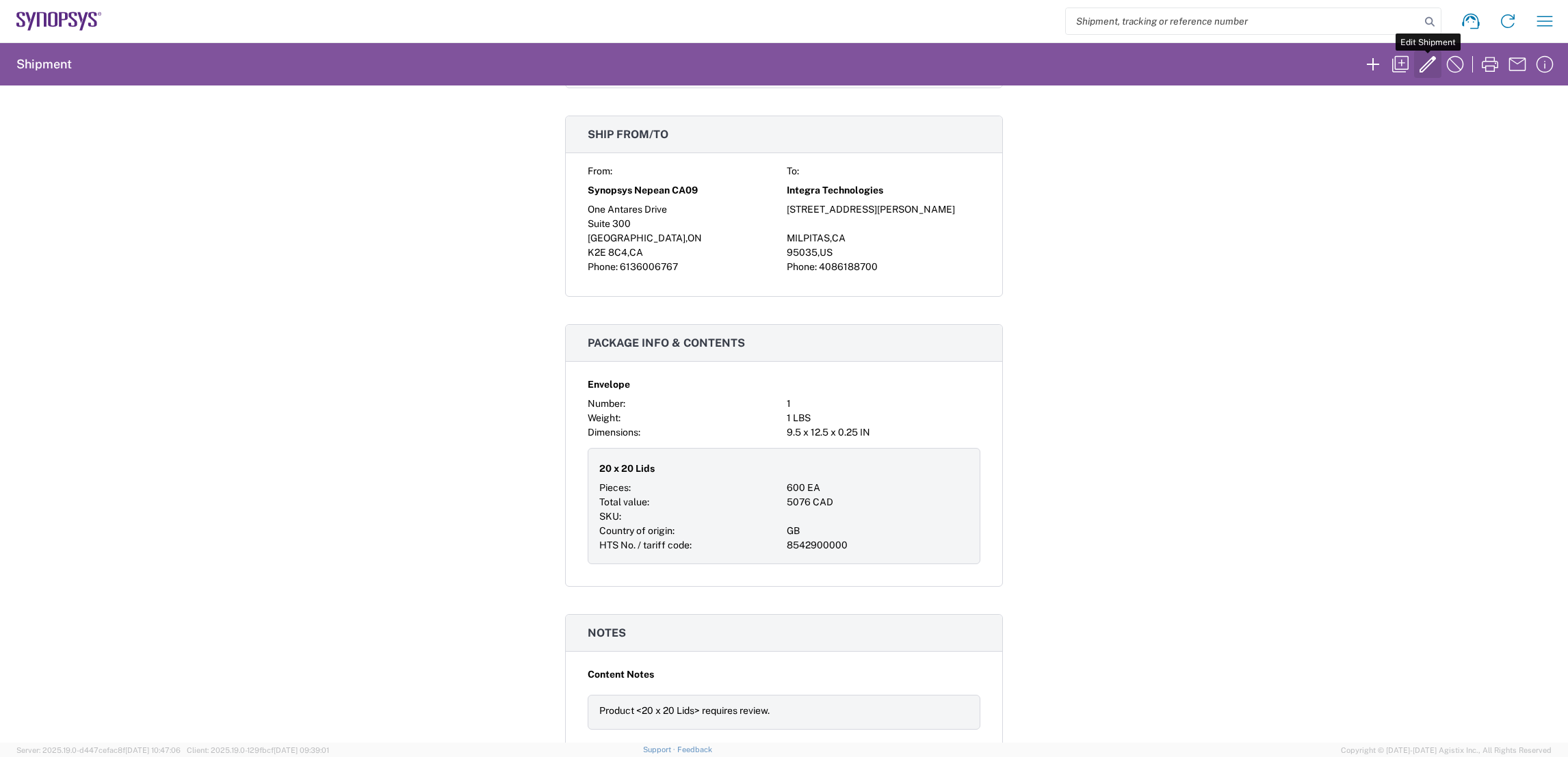
click at [1435, 67] on icon "button" at bounding box center [1427, 64] width 22 height 22
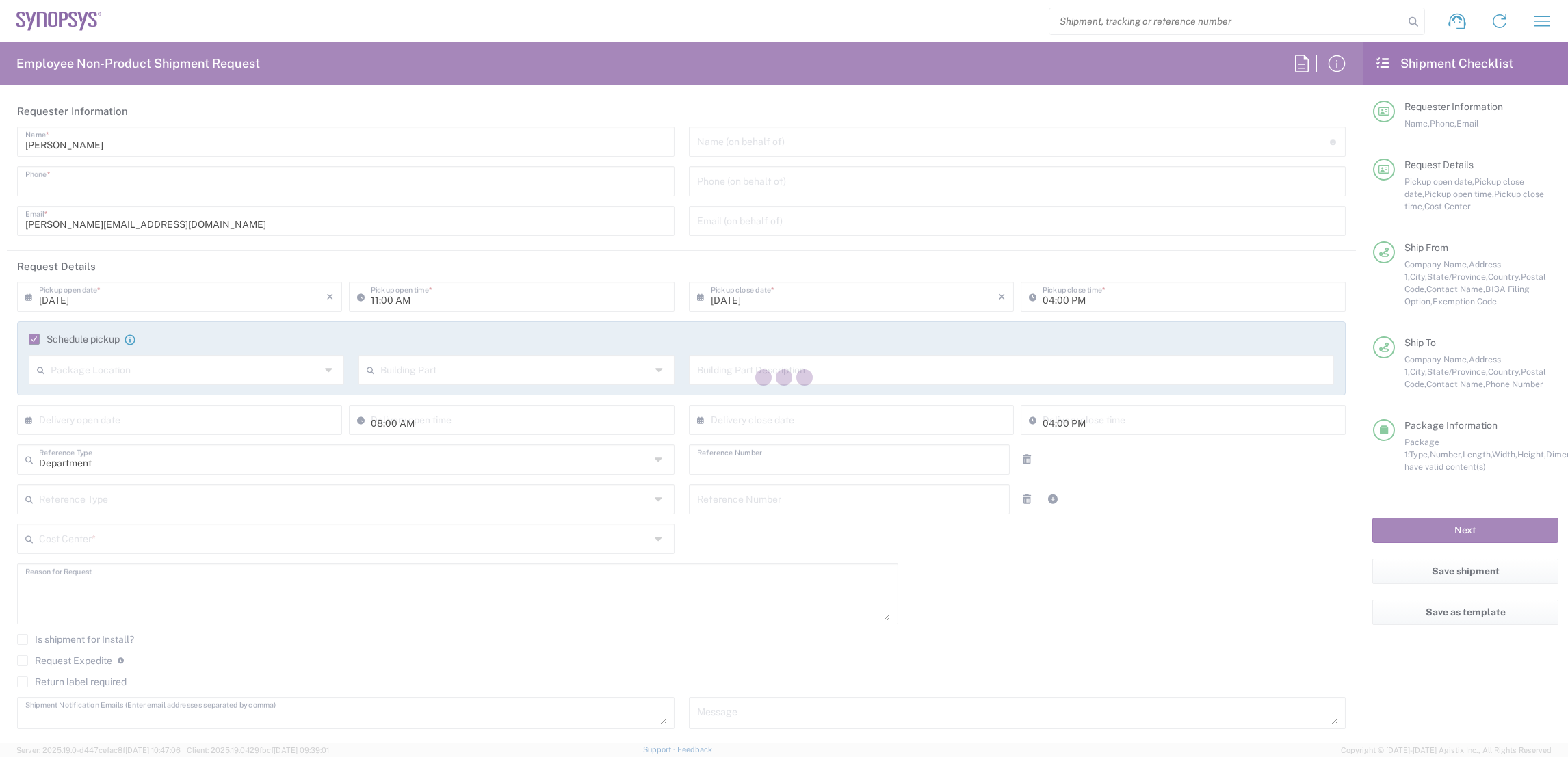
type input "6136006767"
type input "10:00 AM"
type input "05:00 PM"
type input "510461"
type textarea "Sending lids to Integra"
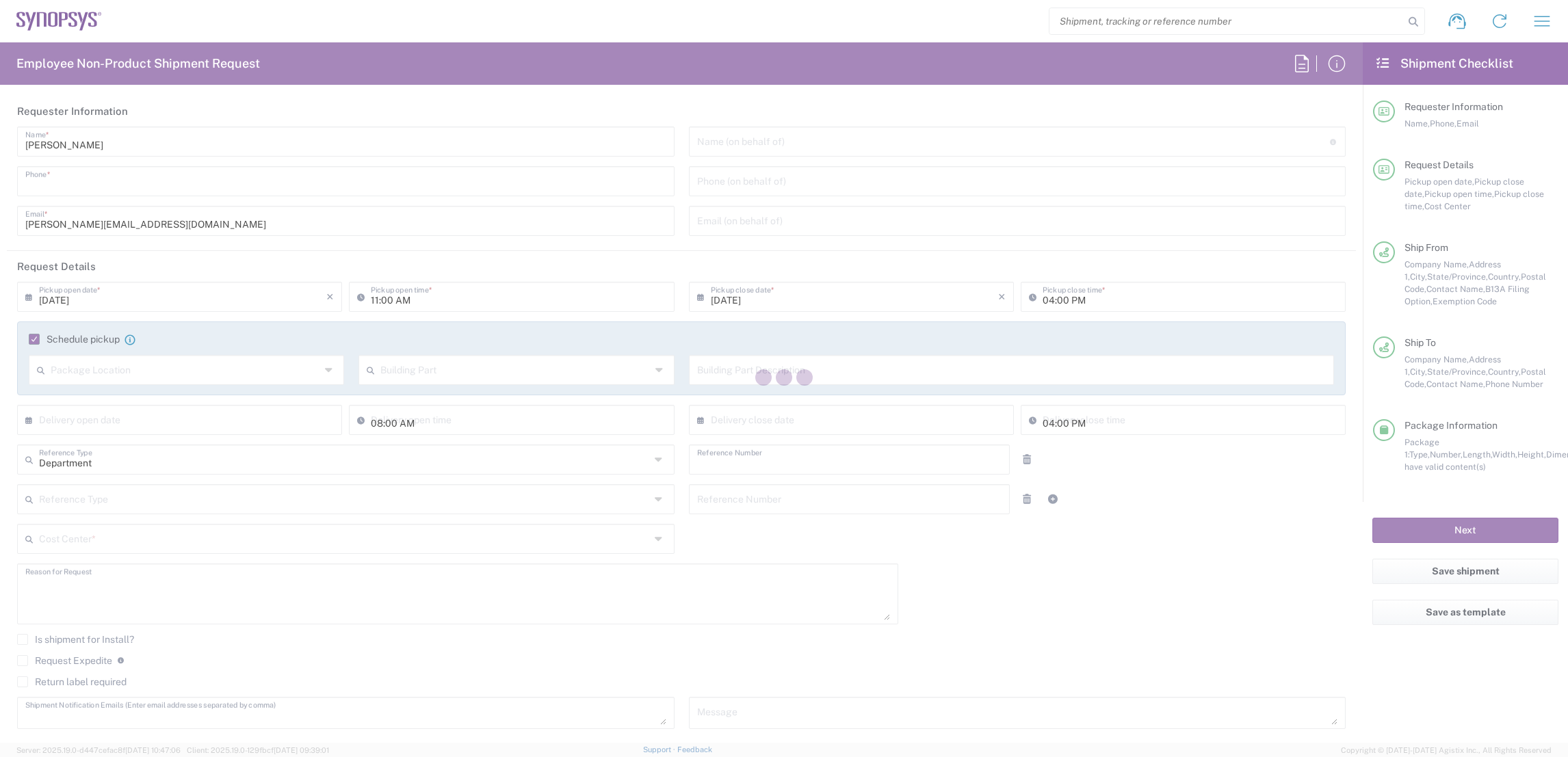
type textarea "shipping@synopsys.com, shahrukh@synopsys.com, ca09lab-logistics@synopsys.com, l…"
type input "Nepean CA09"
type input "Synopsys Nepean CA09"
type input "One Antares Drive"
type input "Suite 300"
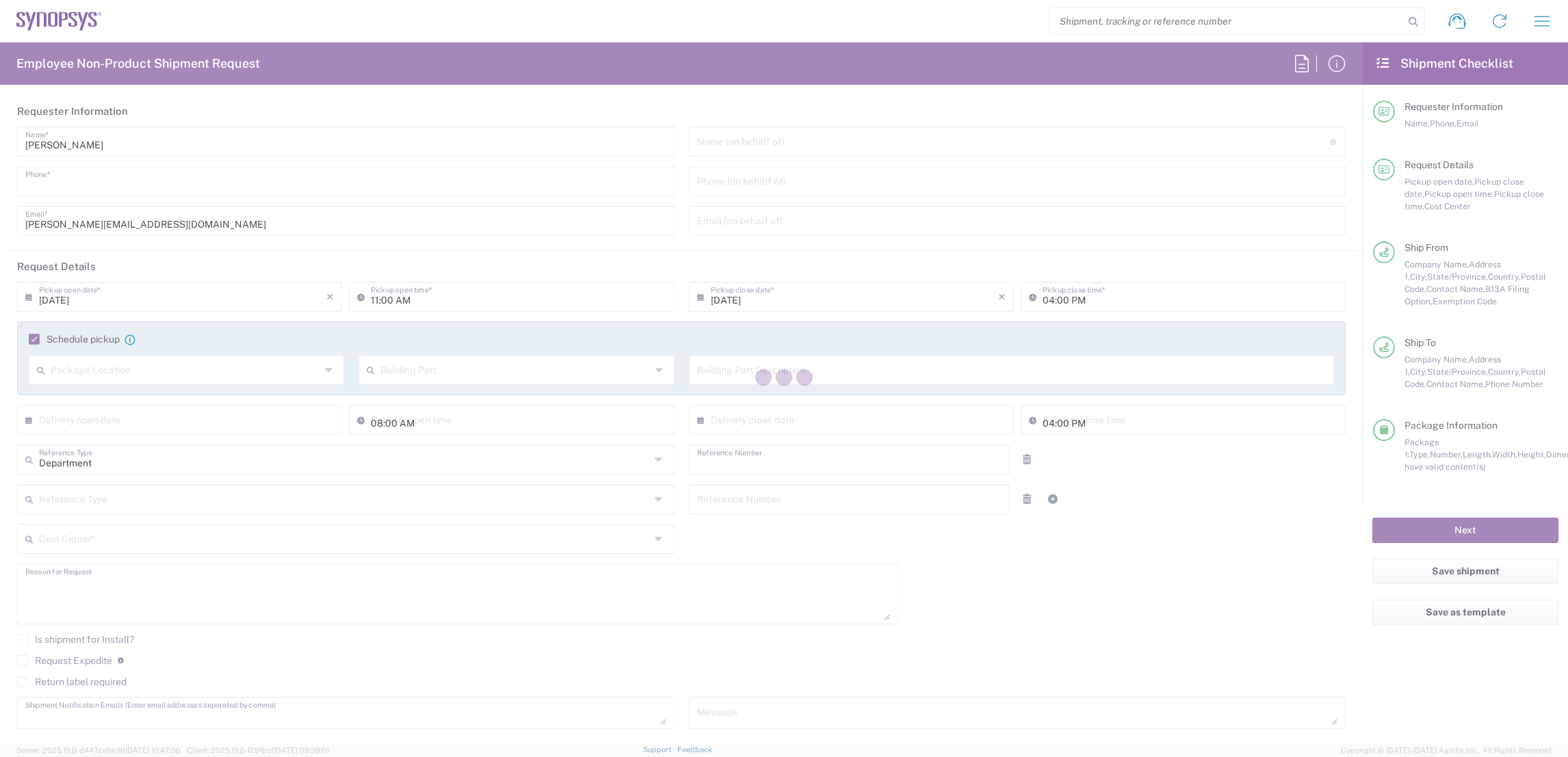
type input "[GEOGRAPHIC_DATA]"
type input "K2E 8C4"
type input "[PERSON_NAME]"
type input "6136006767"
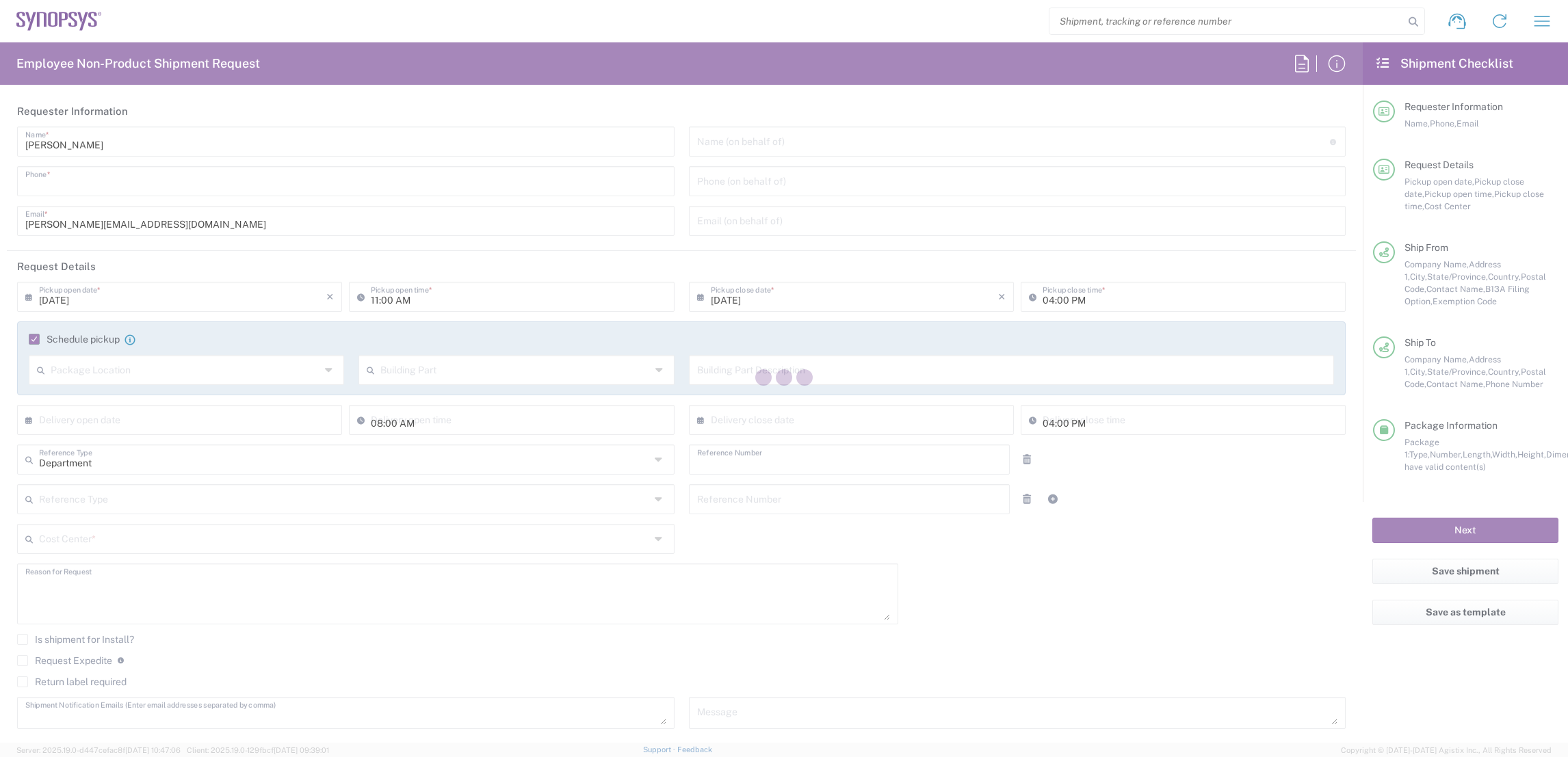
type input "[PERSON_NAME][EMAIL_ADDRESS][DOMAIN_NAME]"
type input "Integra Technologies"
type input "1635 MCCARTHY BLVD"
type input "MILPITAS"
type input "[US_STATE]"
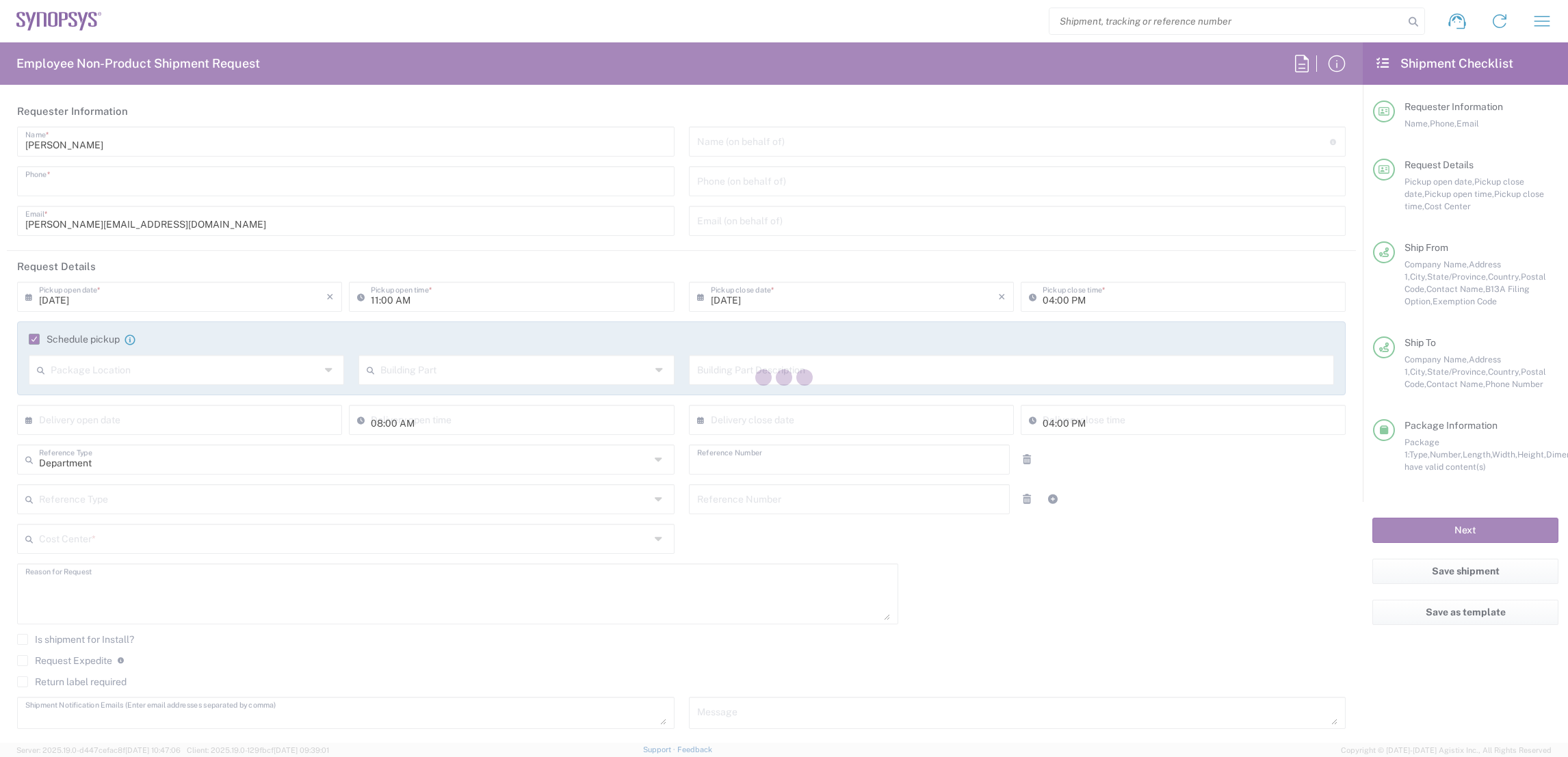
type input "95035"
type input "Shipping & Receiving Dept"
type input "4086188700"
type input "svi.shipping@integra-tech.com"
type input "Sender/Shipper"
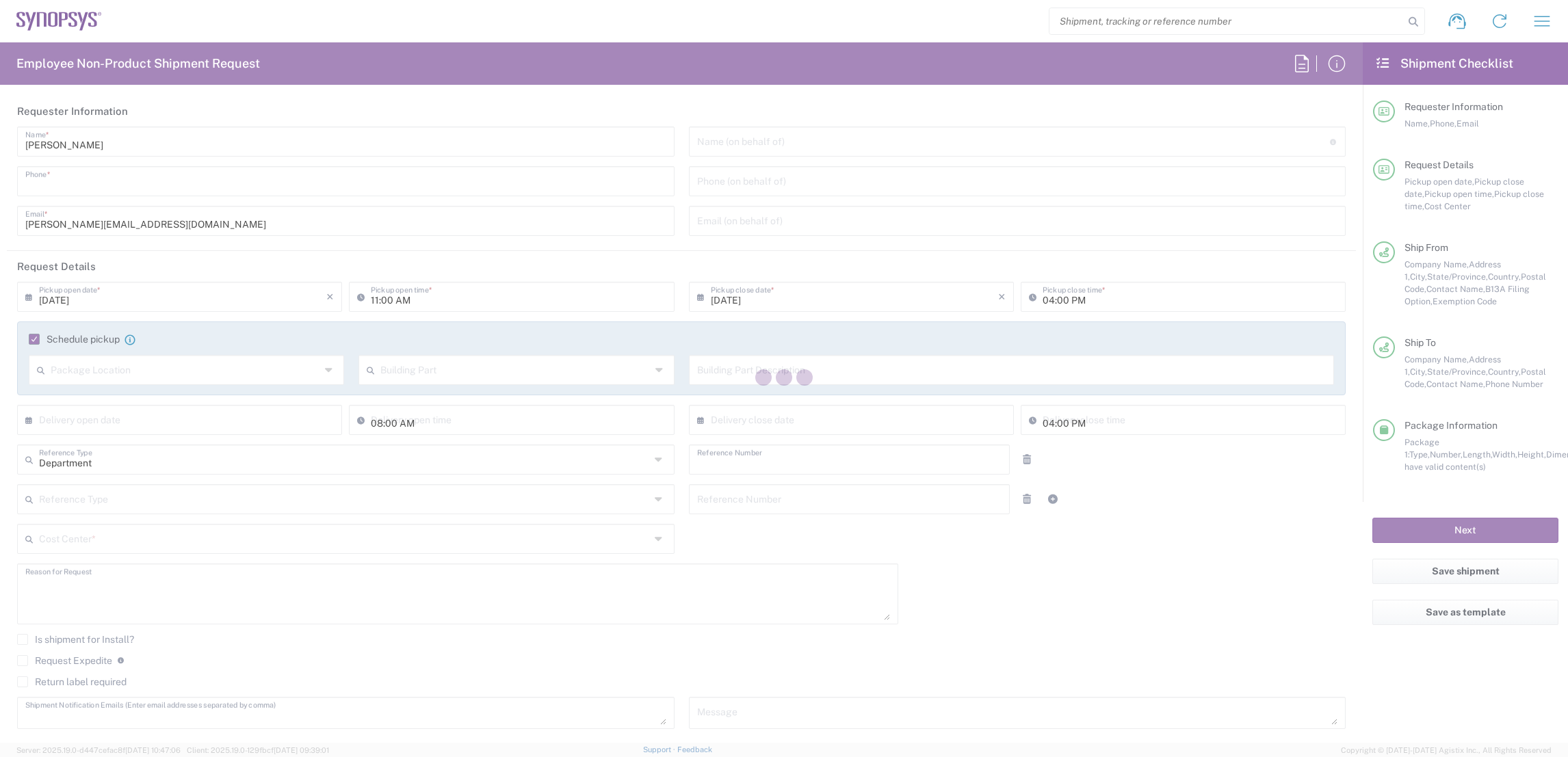
type input "Delivery Duty Paid"
type input "CA02, SG, MSIP2, R&D 510461"
type input "[GEOGRAPHIC_DATA]"
type input "Envelope"
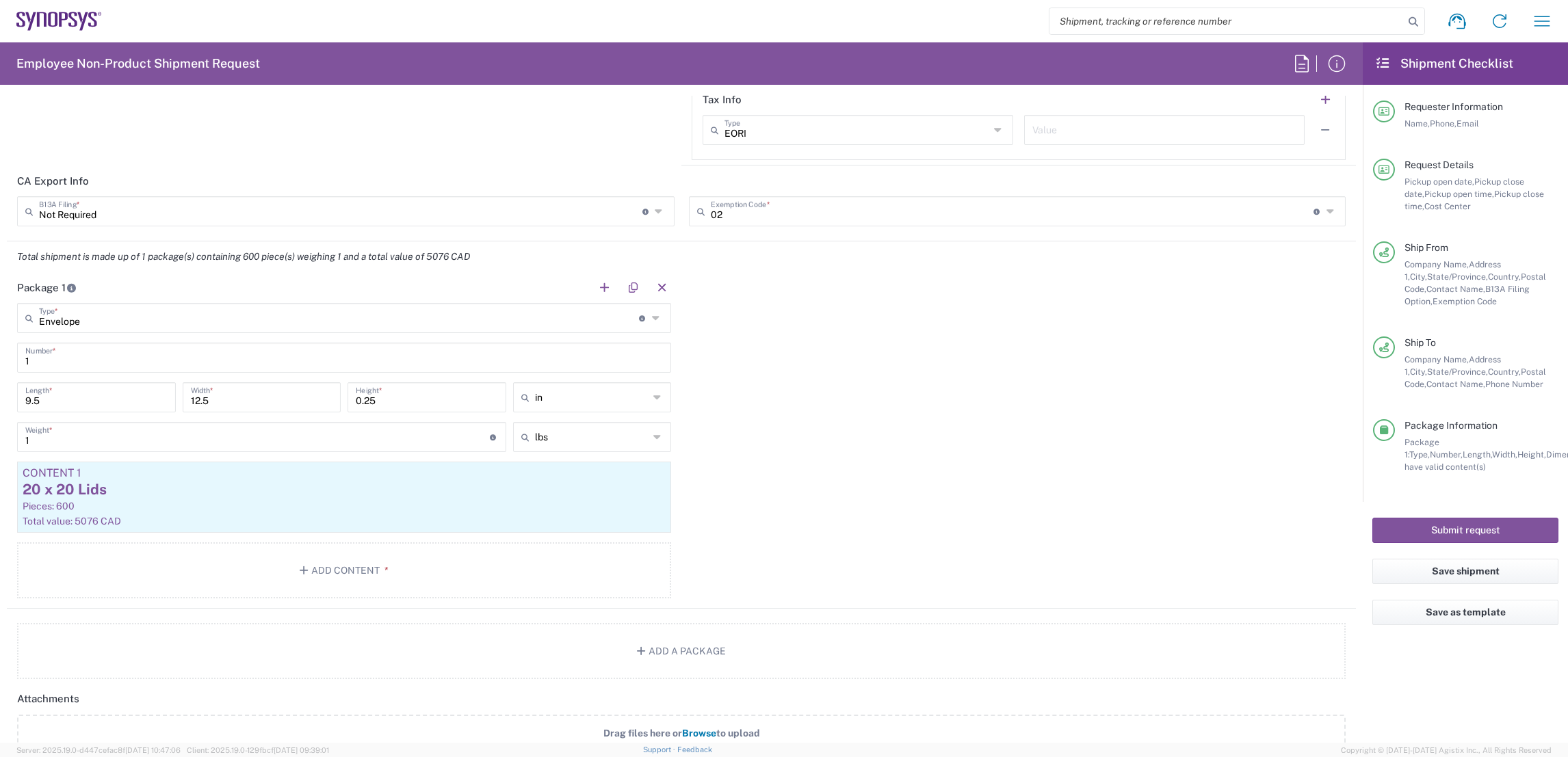
scroll to position [1193, 0]
click at [652, 312] on icon at bounding box center [657, 313] width 11 height 22
type input "c"
type input "d"
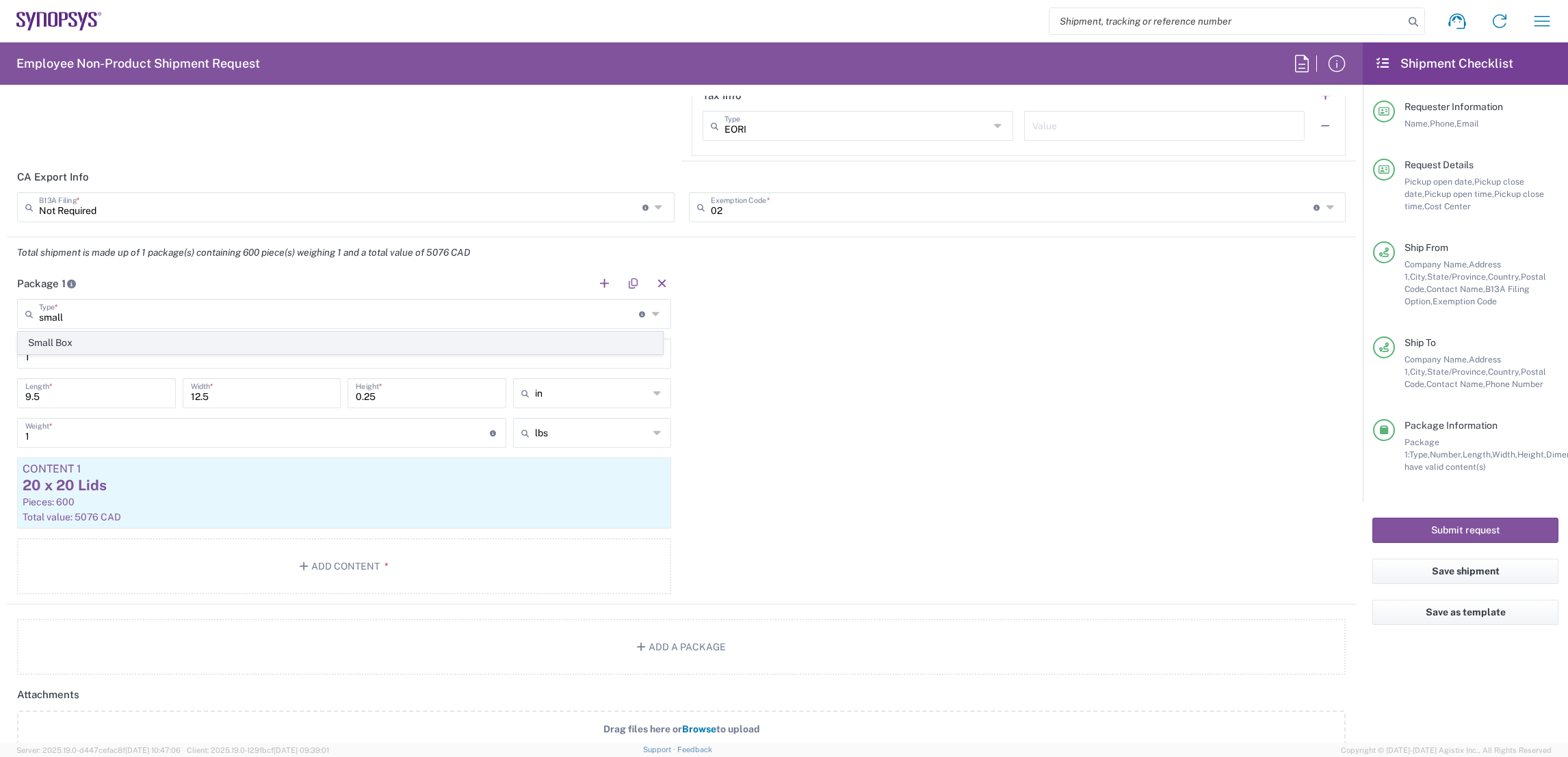
click at [55, 342] on span "Small Box" at bounding box center [340, 343] width 644 height 22
type input "Small Box"
type input "12.25"
type input "11"
type input "1.5"
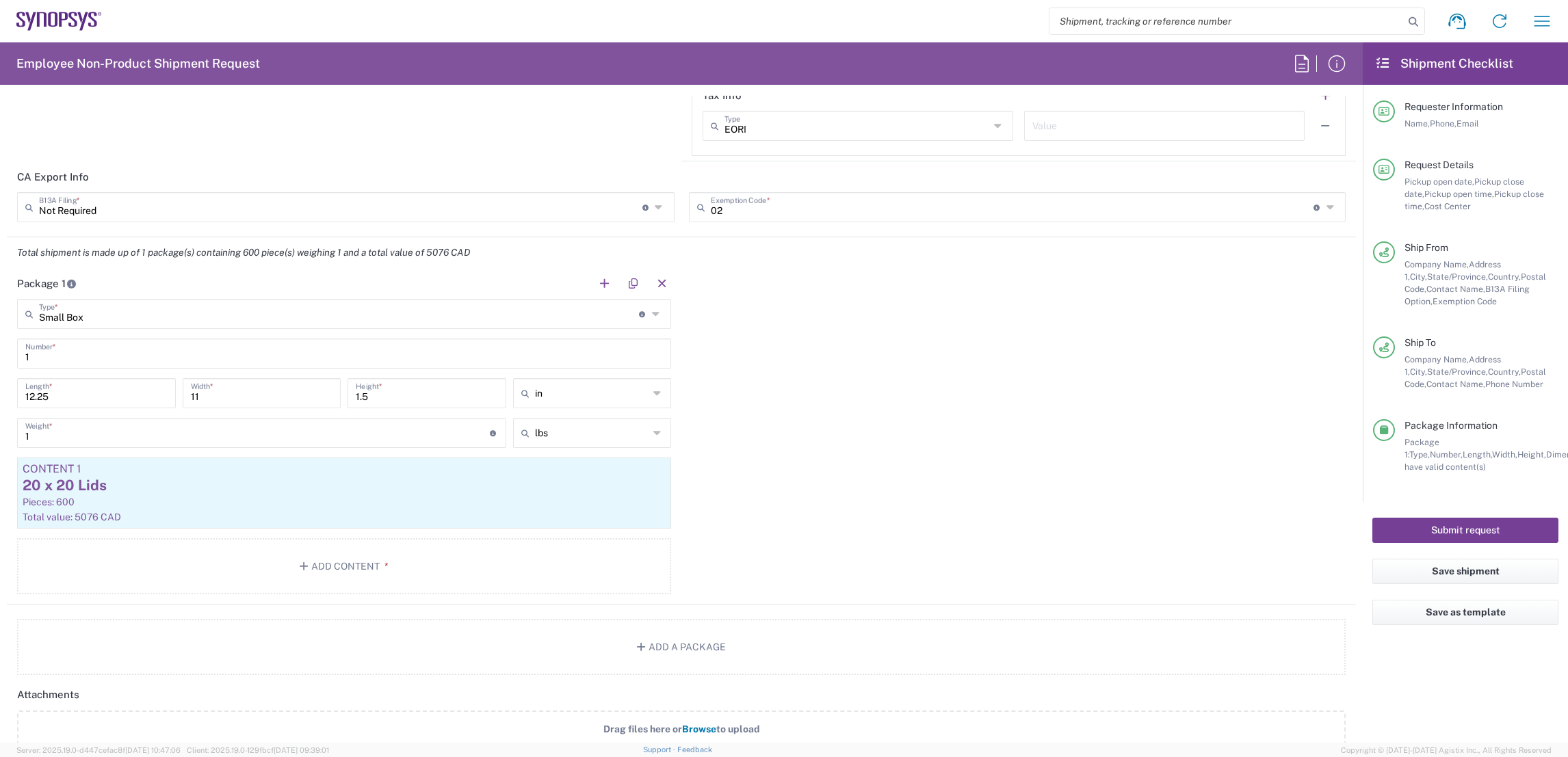
click at [1493, 532] on button "Submit request" at bounding box center [1465, 530] width 186 height 26
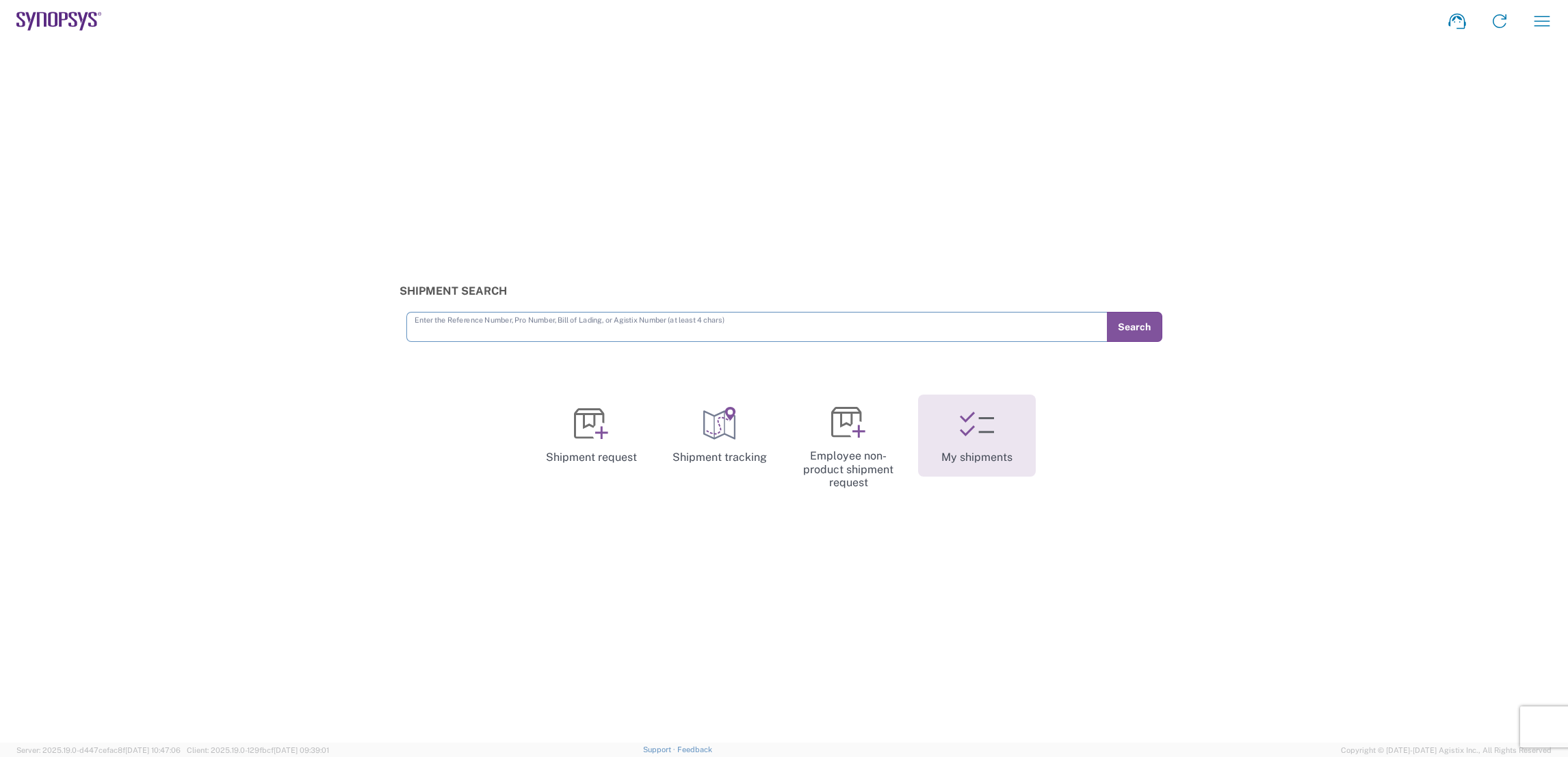
click at [993, 438] on icon at bounding box center [976, 424] width 34 height 34
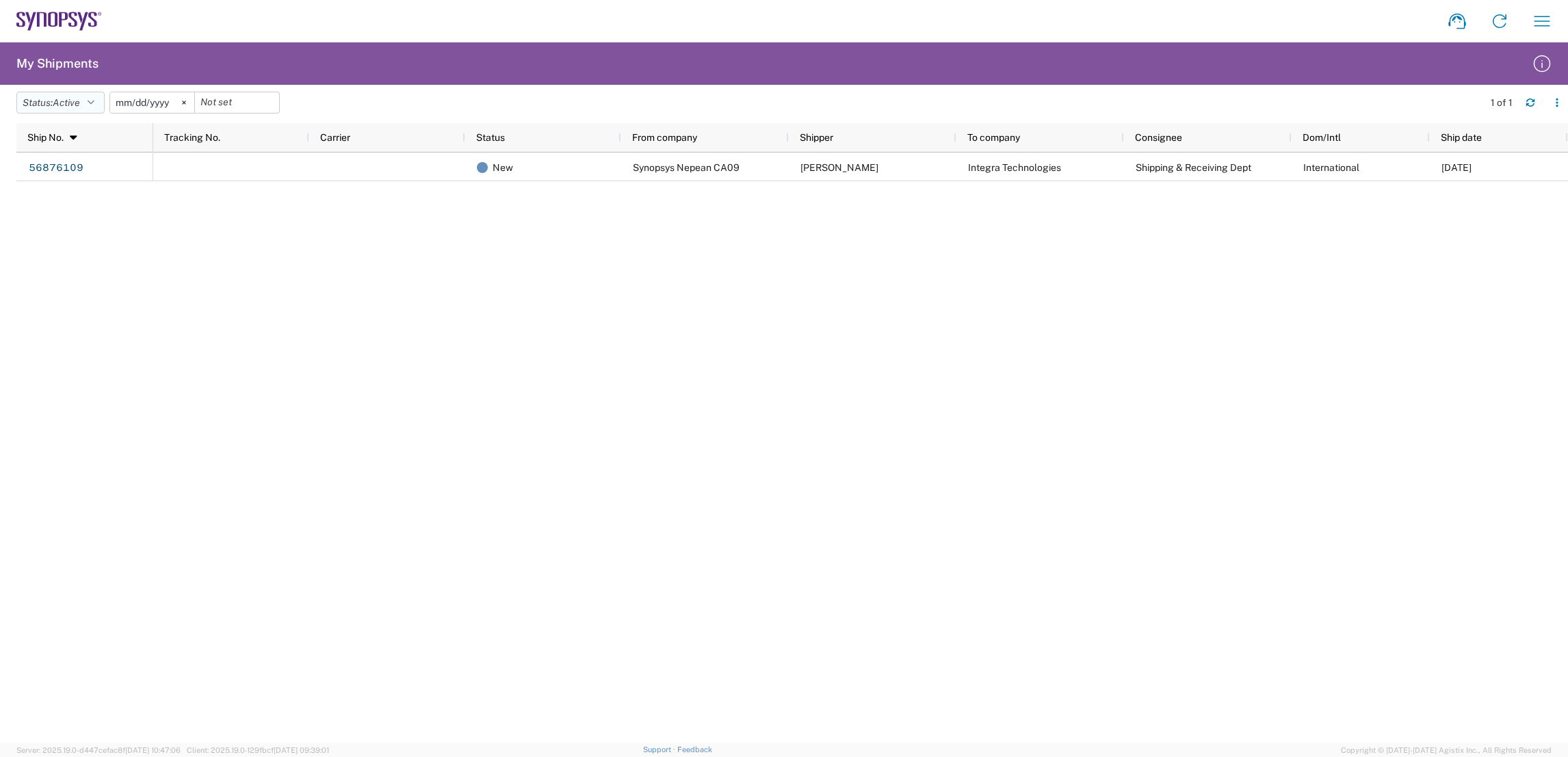
click at [92, 101] on icon "button" at bounding box center [91, 102] width 7 height 10
click at [64, 179] on span "All" at bounding box center [97, 175] width 160 height 22
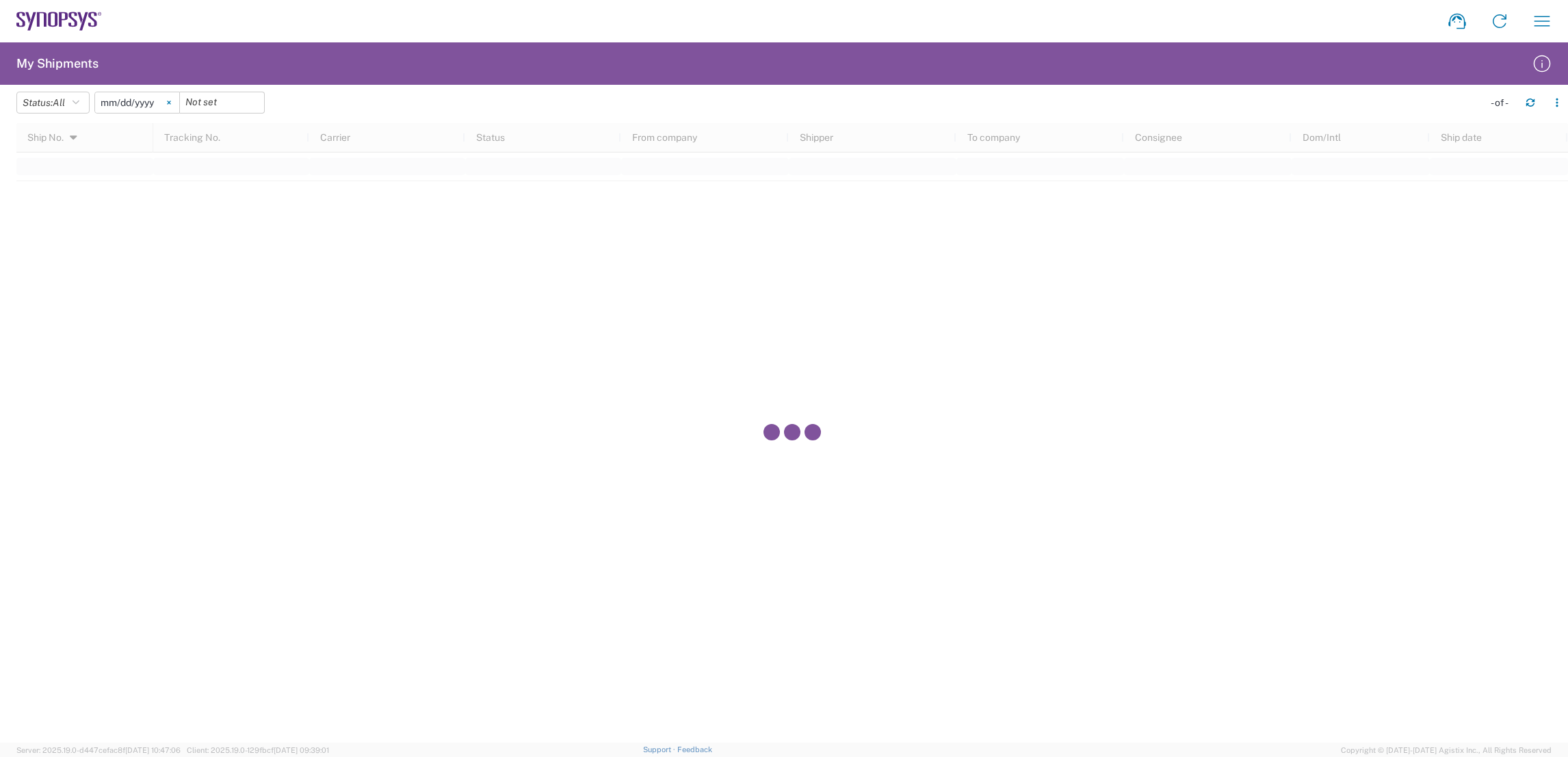
click at [169, 104] on svg-icon at bounding box center [169, 103] width 21 height 21
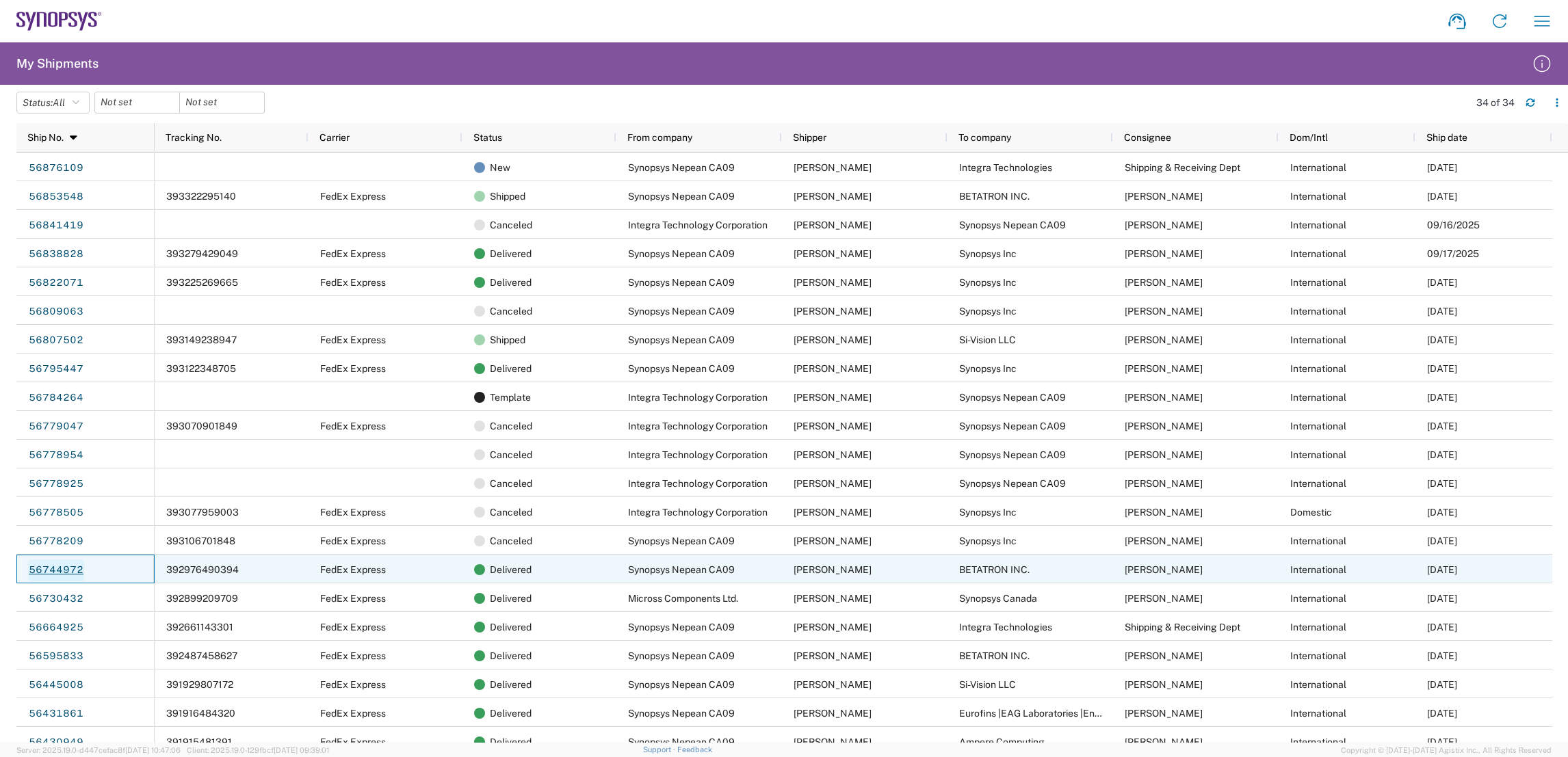
click at [51, 569] on link "56744972" at bounding box center [56, 570] width 56 height 22
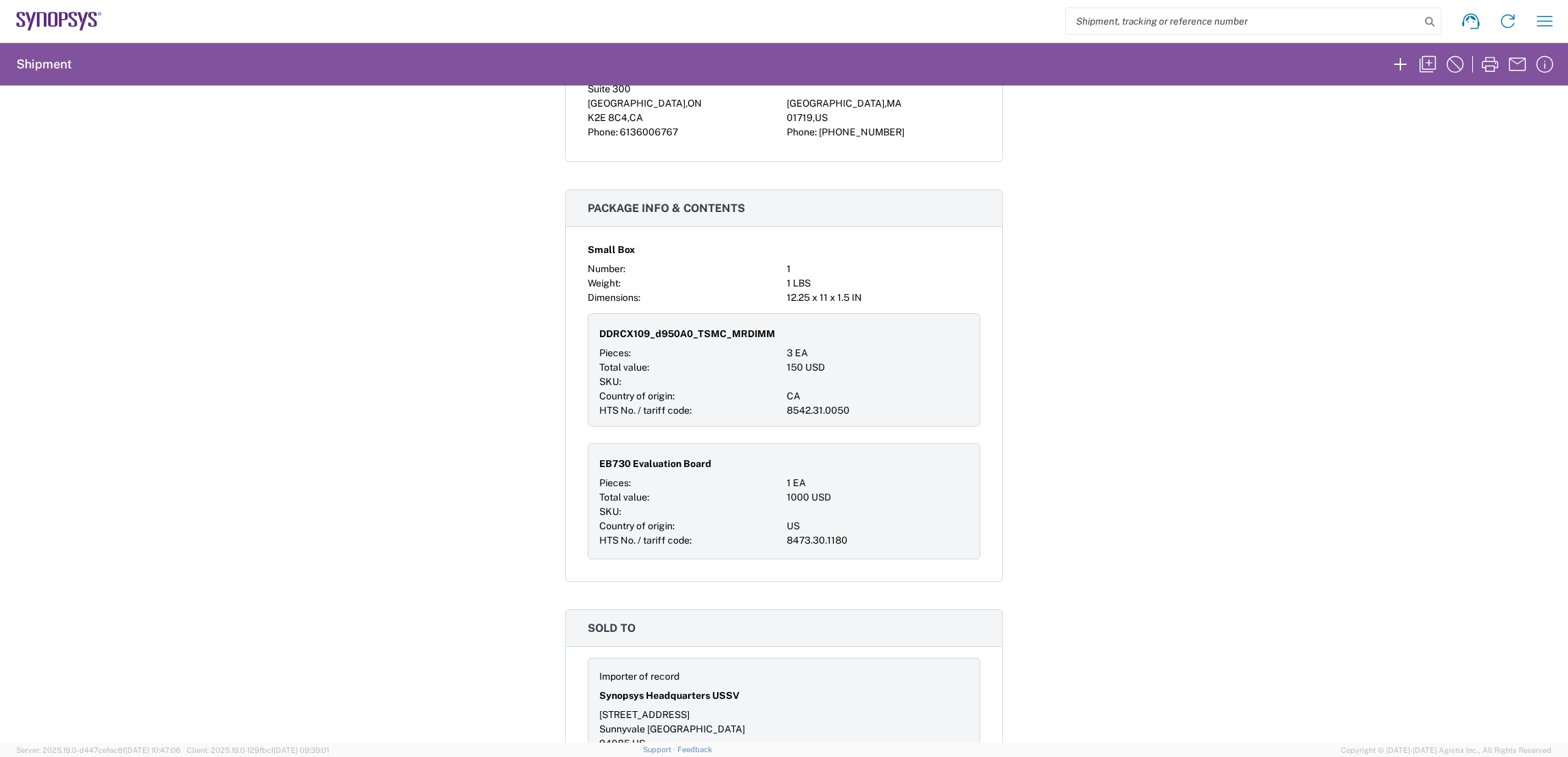
scroll to position [1141, 0]
click at [1426, 65] on icon "button" at bounding box center [1427, 64] width 22 height 22
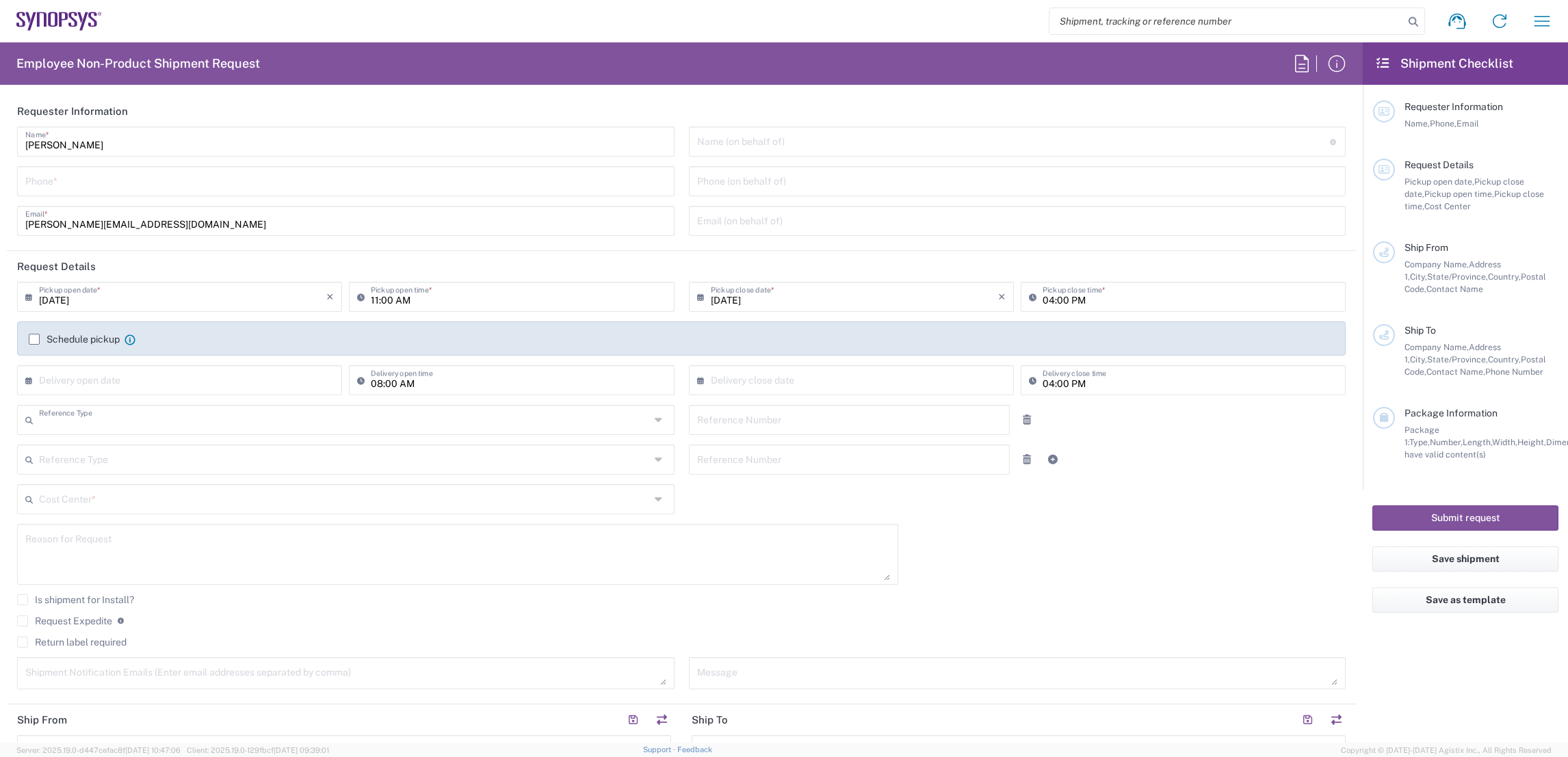
type input "Department"
type input "United States"
type input "Delivered at Place"
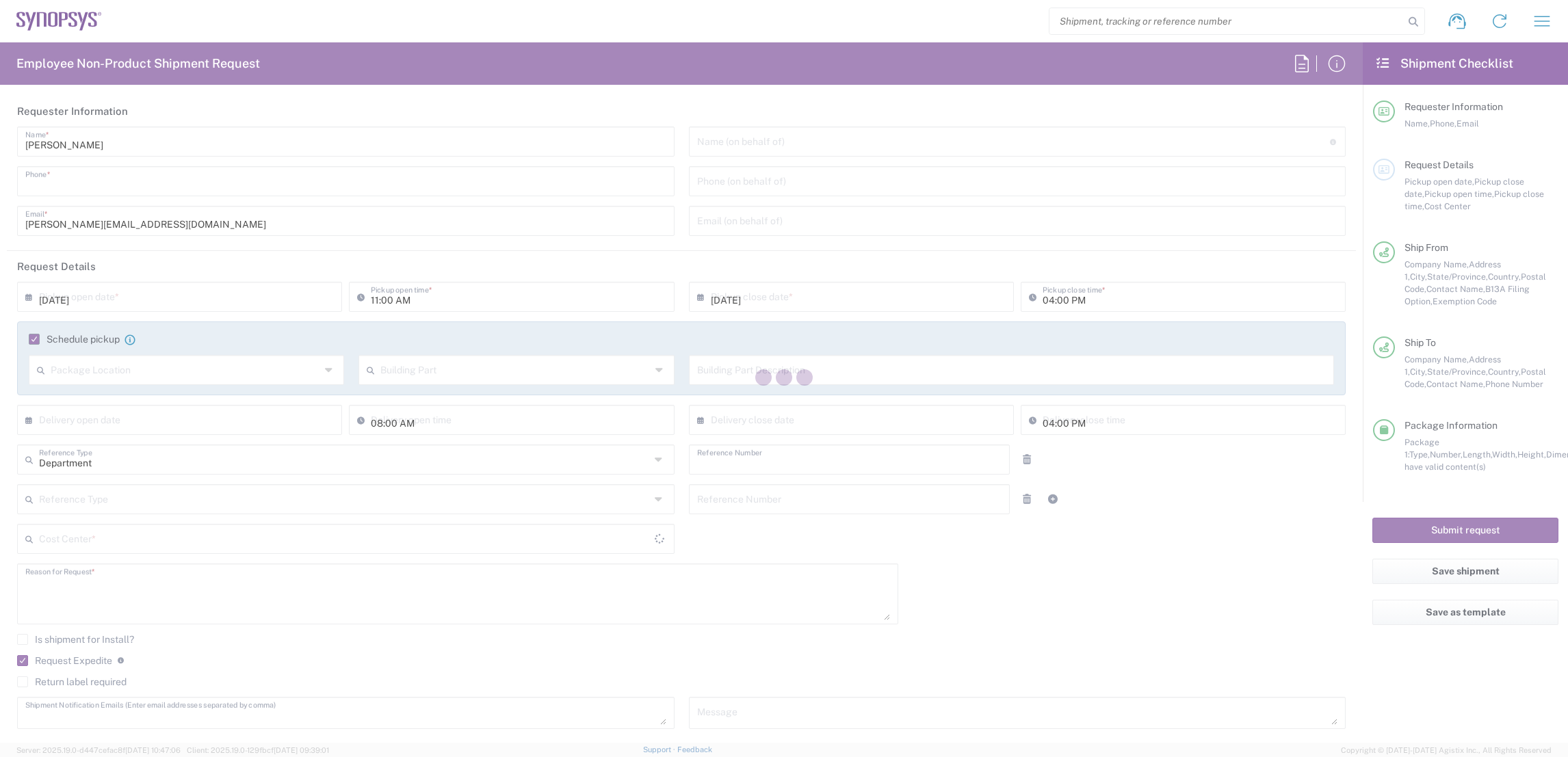
type input "6136006767"
type input "510461"
type textarea "Shipping EB730 to Alan"
type textarea "shipping@synopsys.com, asifm@synopsys.com, ca09lab-logistics@synopsys.com, lste…"
type input "Synopsys Nepean CA09"
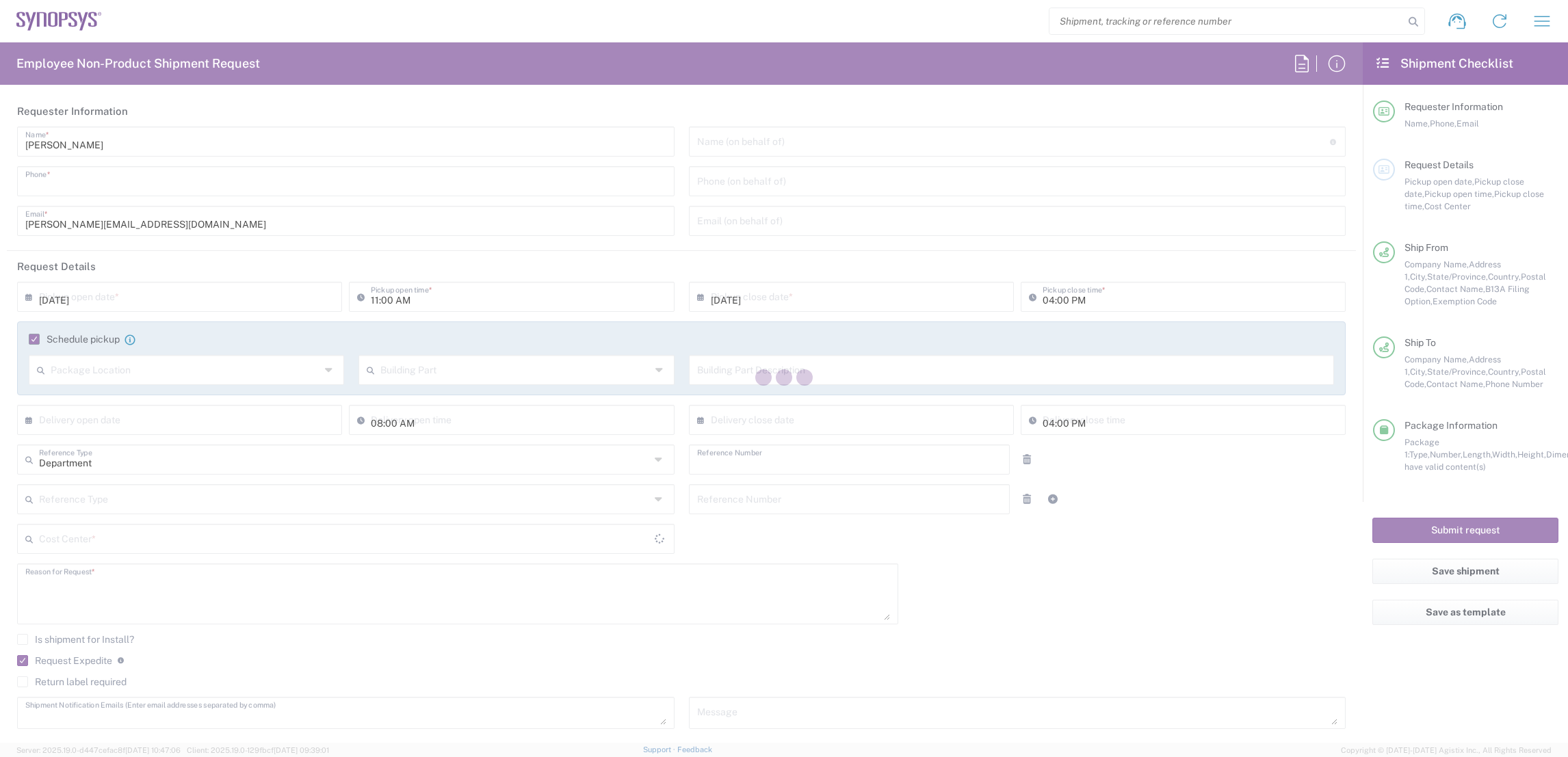
type input "One Antares Drive"
type input "Suite 300"
type input "[GEOGRAPHIC_DATA]"
type input "K2E 8C4"
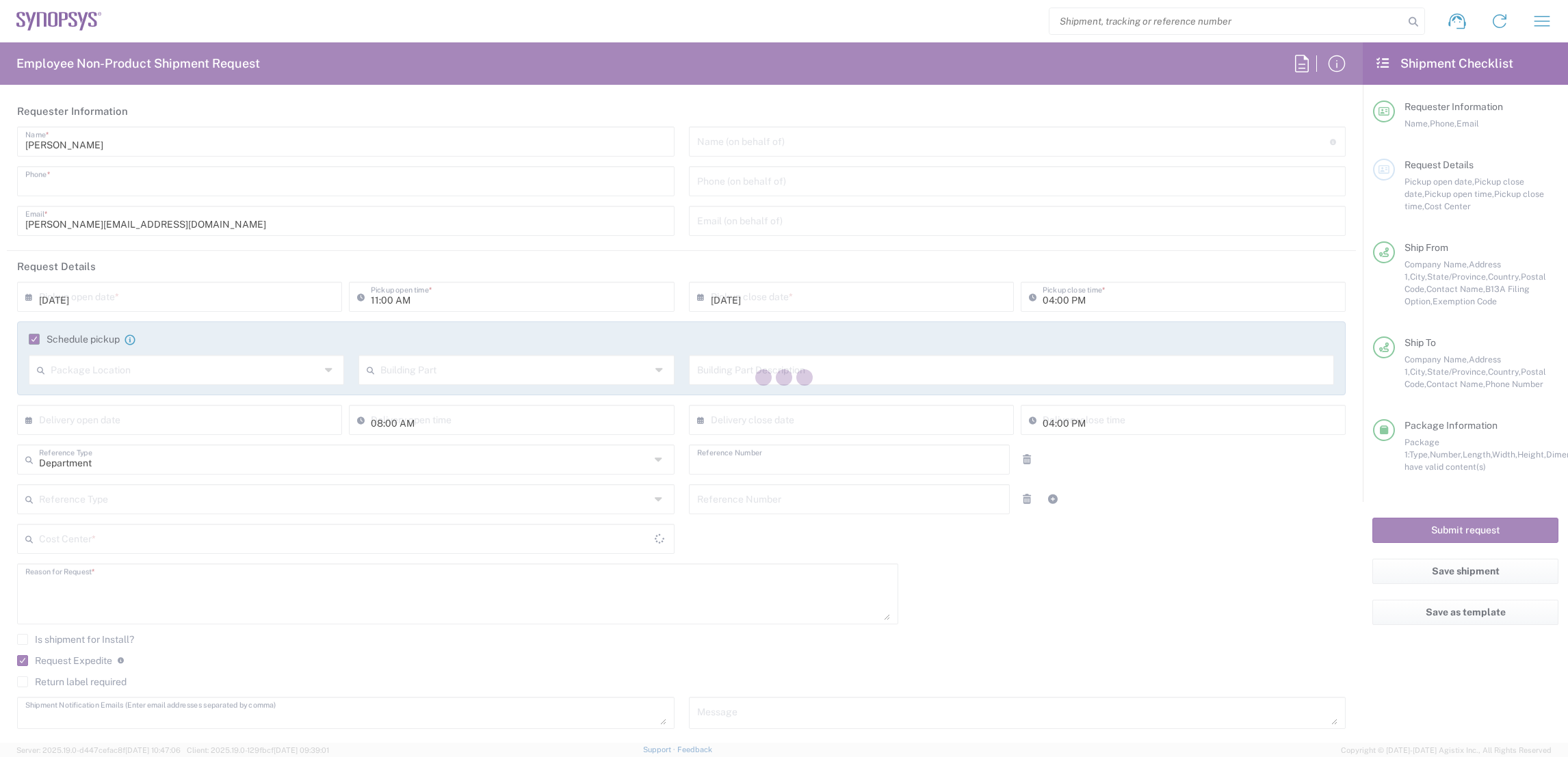
type input "[PERSON_NAME]"
type input "6136006767"
type input "[PERSON_NAME][EMAIL_ADDRESS][DOMAIN_NAME]"
type input "Synopsys Inc"
type input "[STREET_ADDRESS]"
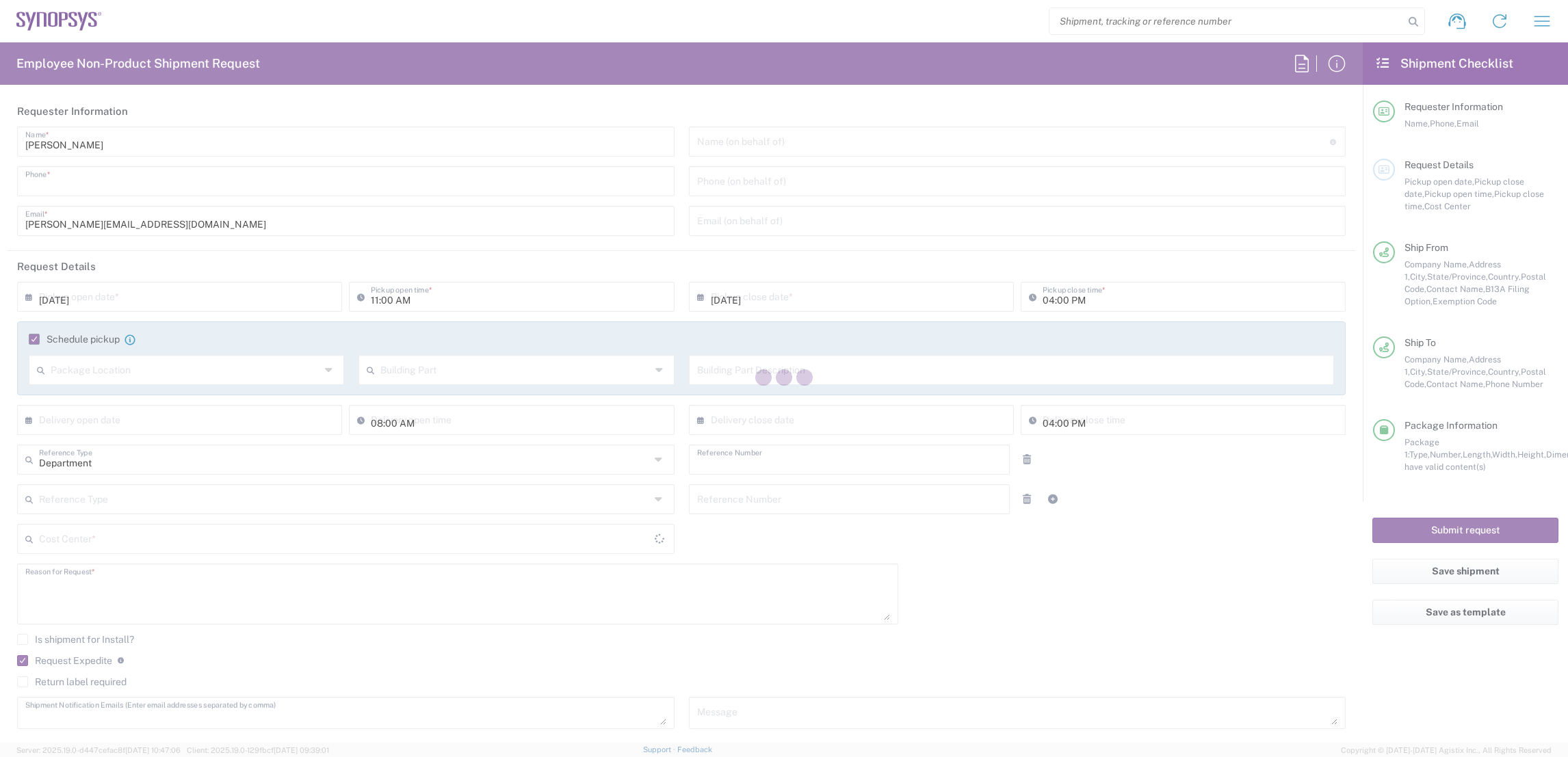
type input "[GEOGRAPHIC_DATA]"
type input "[US_STATE]"
type input "01719"
type input "[PERSON_NAME]"
type input "[PHONE_NUMBER]"
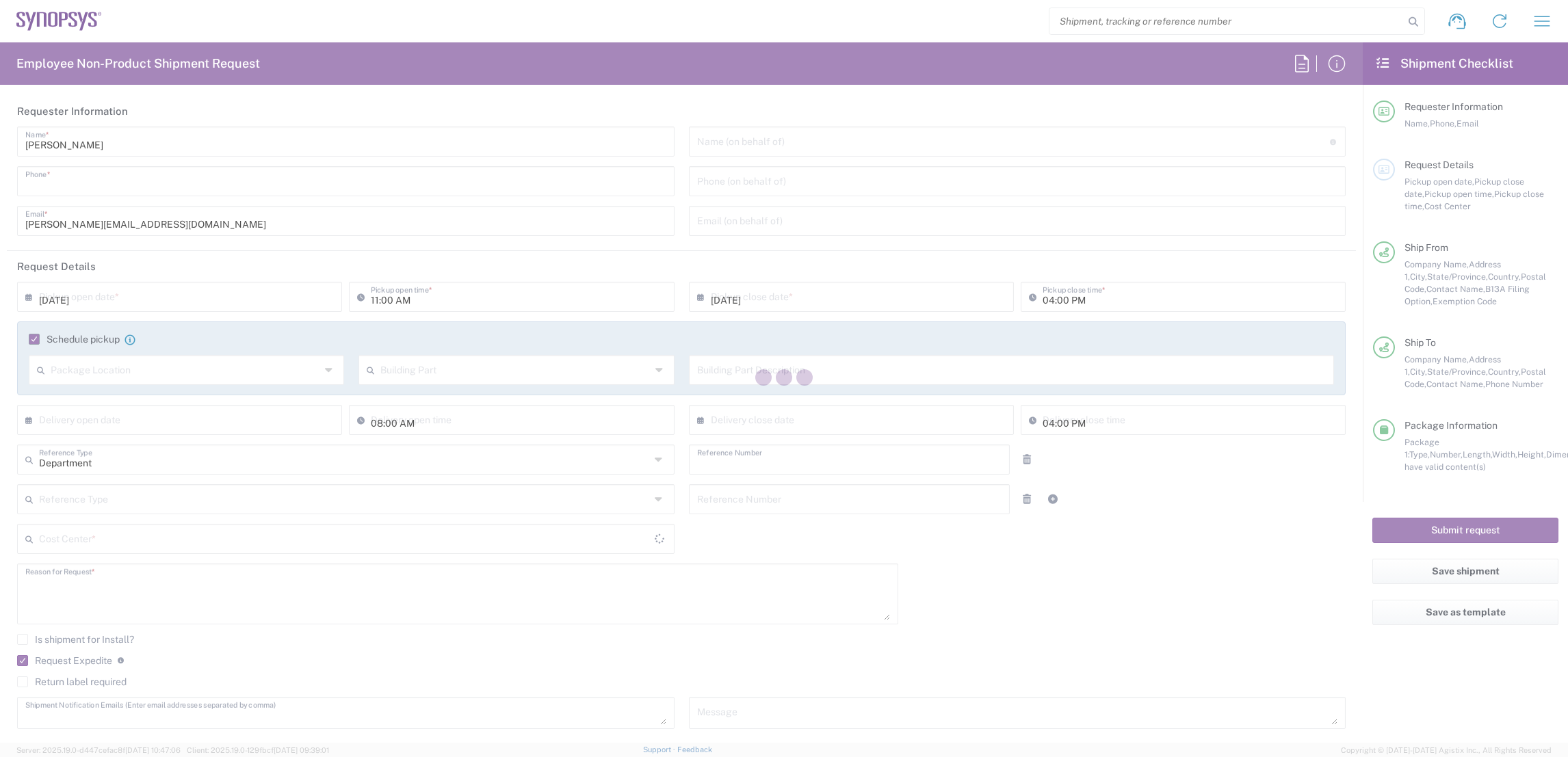
type input "[PERSON_NAME][EMAIL_ADDRESS][DOMAIN_NAME]"
type input "03:00 PM"
type input "05:00 PM"
type input "CA02, SG, MSIP2, R&D 510461"
type input "[GEOGRAPHIC_DATA]"
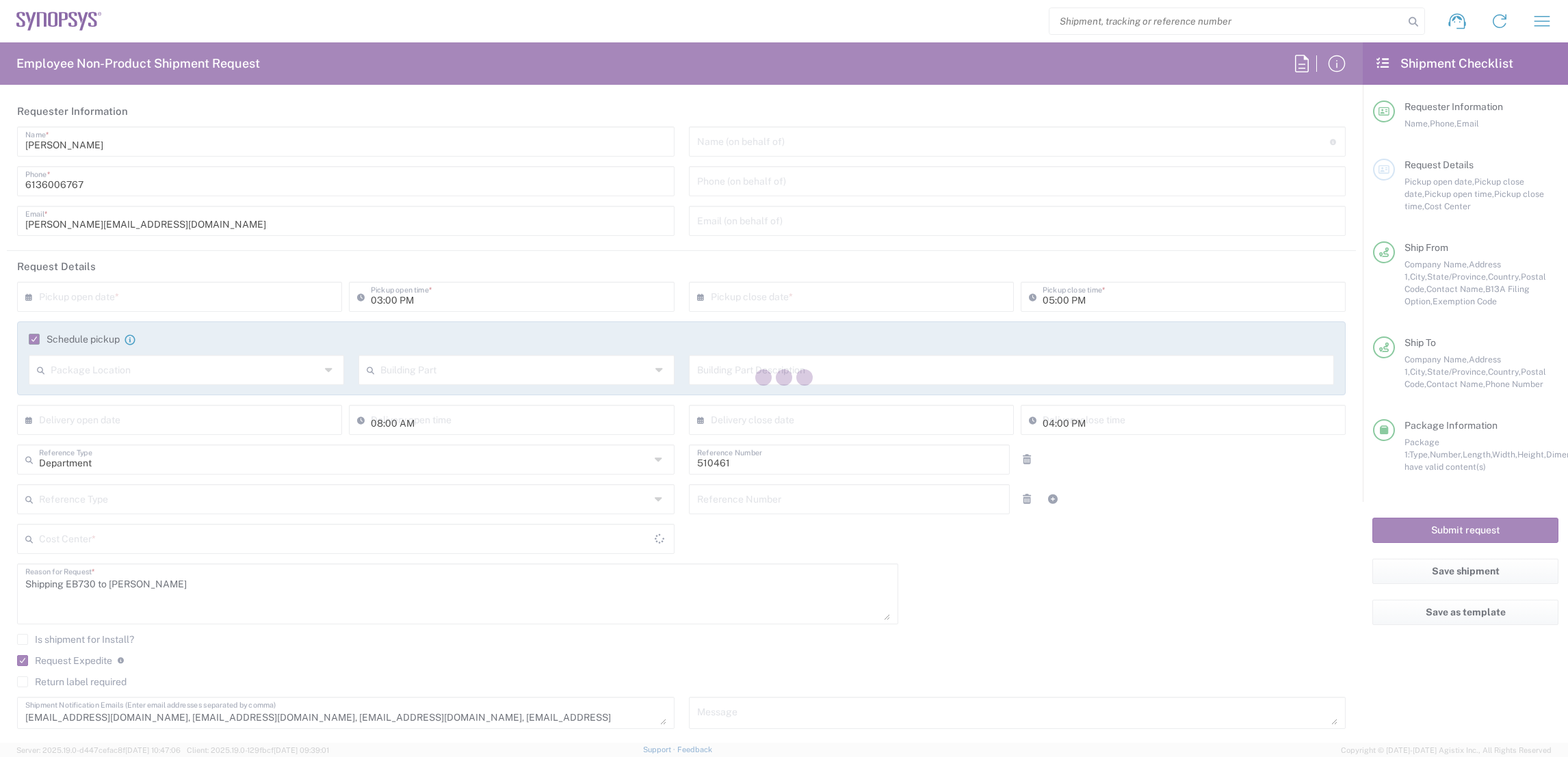
type input "Small Box"
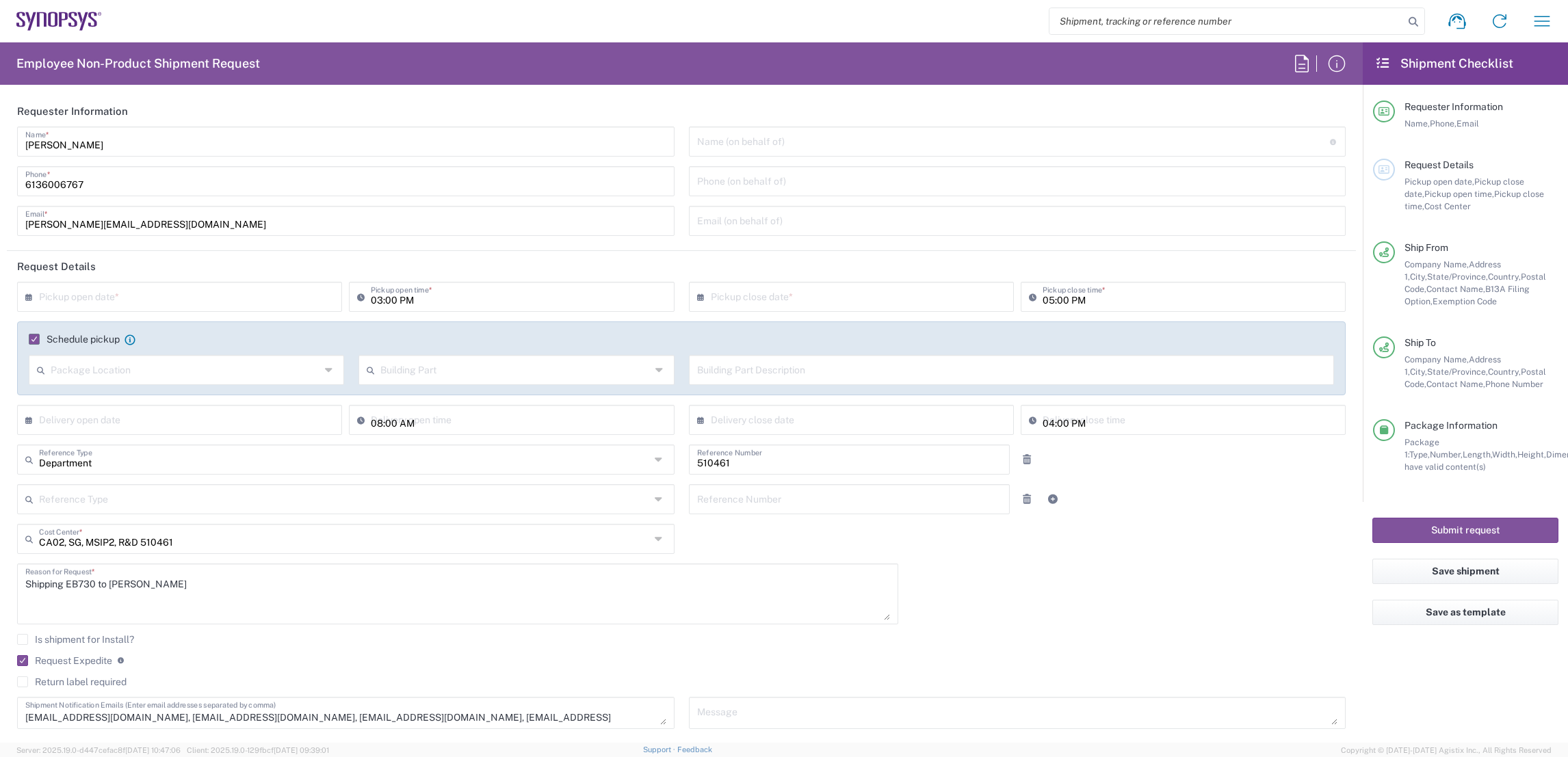
type input "[US_STATE]"
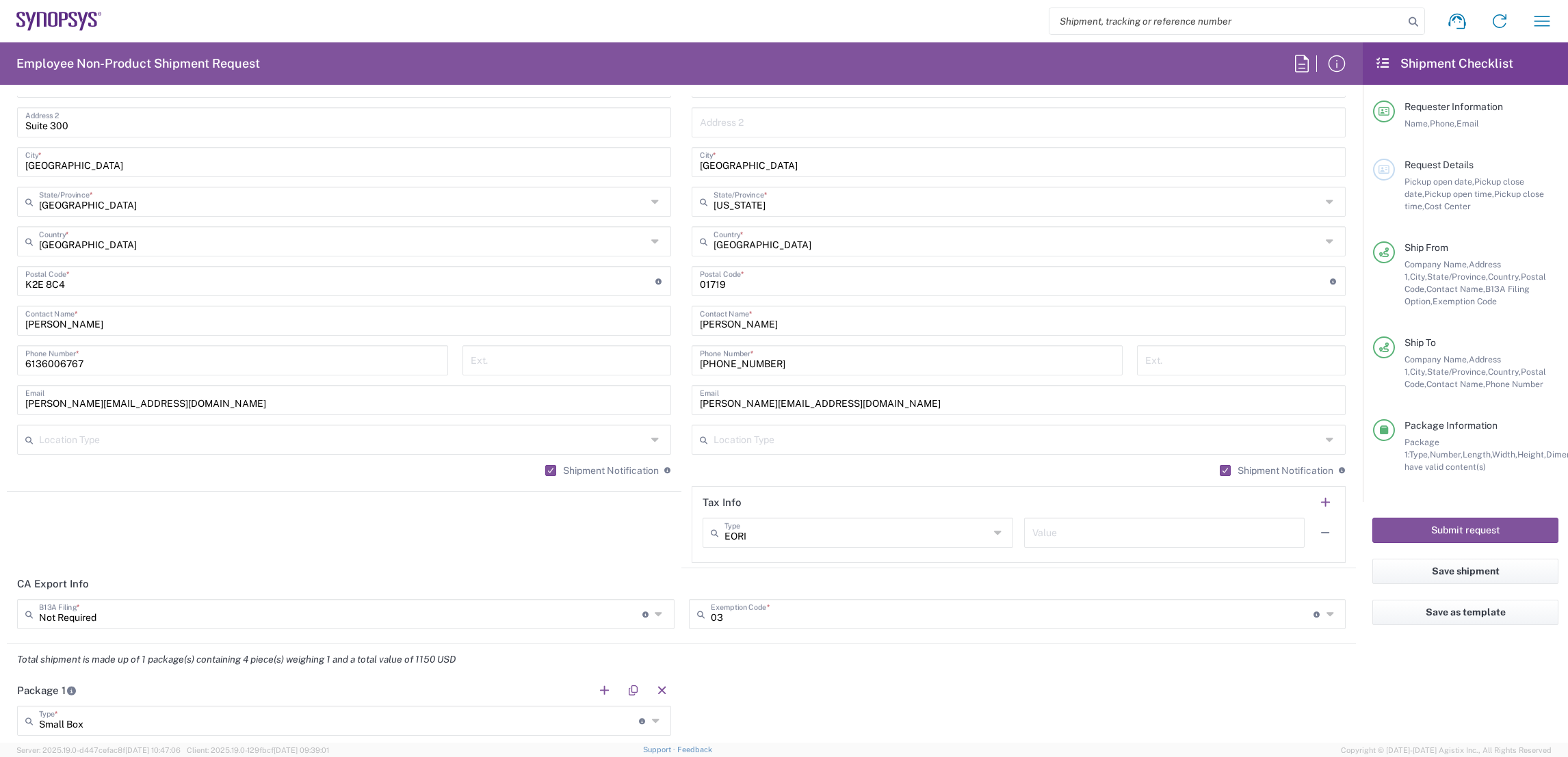
type input "Nepean CA09"
type input "Boxborough US8W"
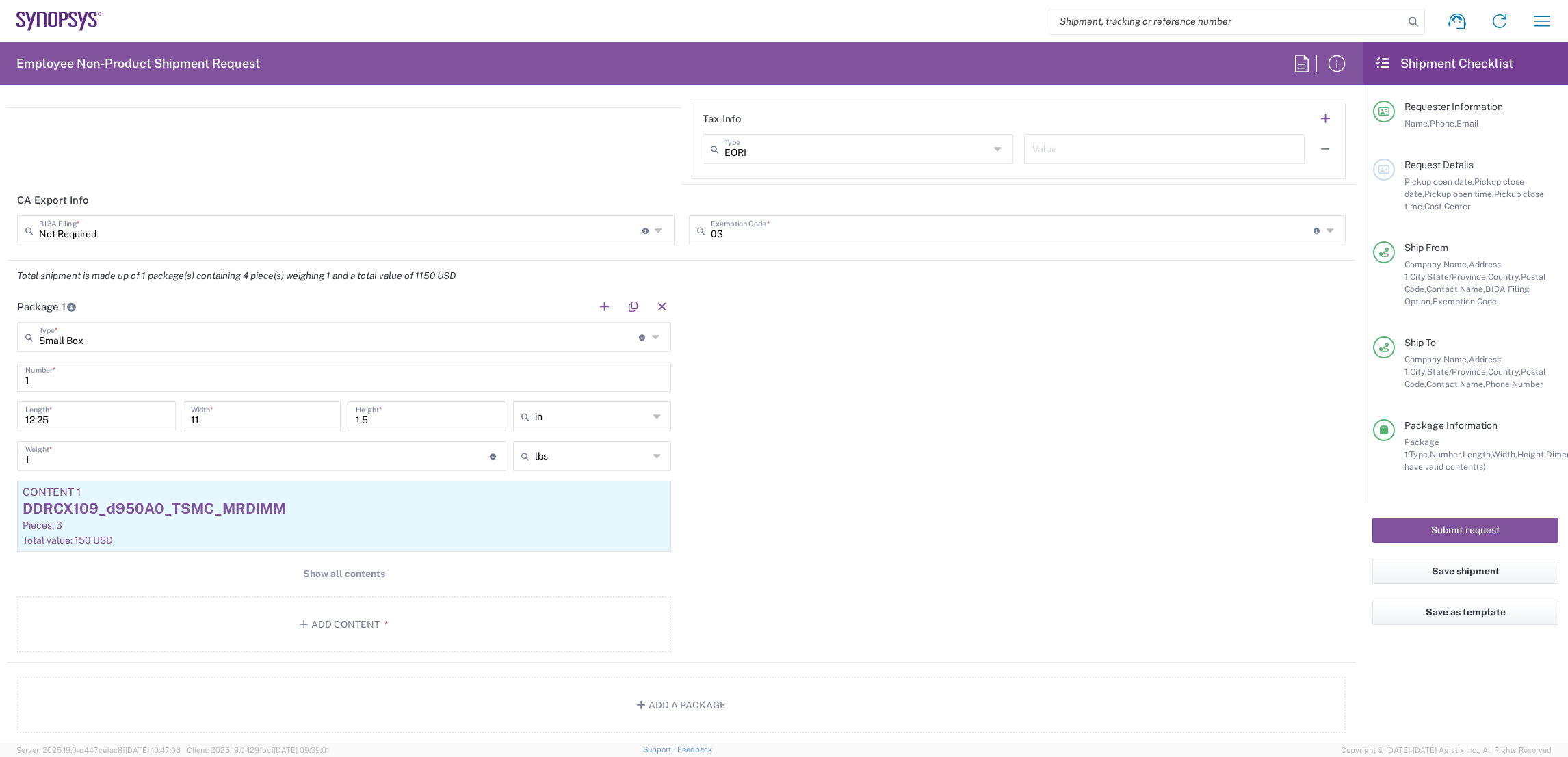
scroll to position [1174, 0]
click at [330, 505] on div "DDRCX109_d950A0_TSMC_MRDIMM" at bounding box center [343, 505] width 643 height 21
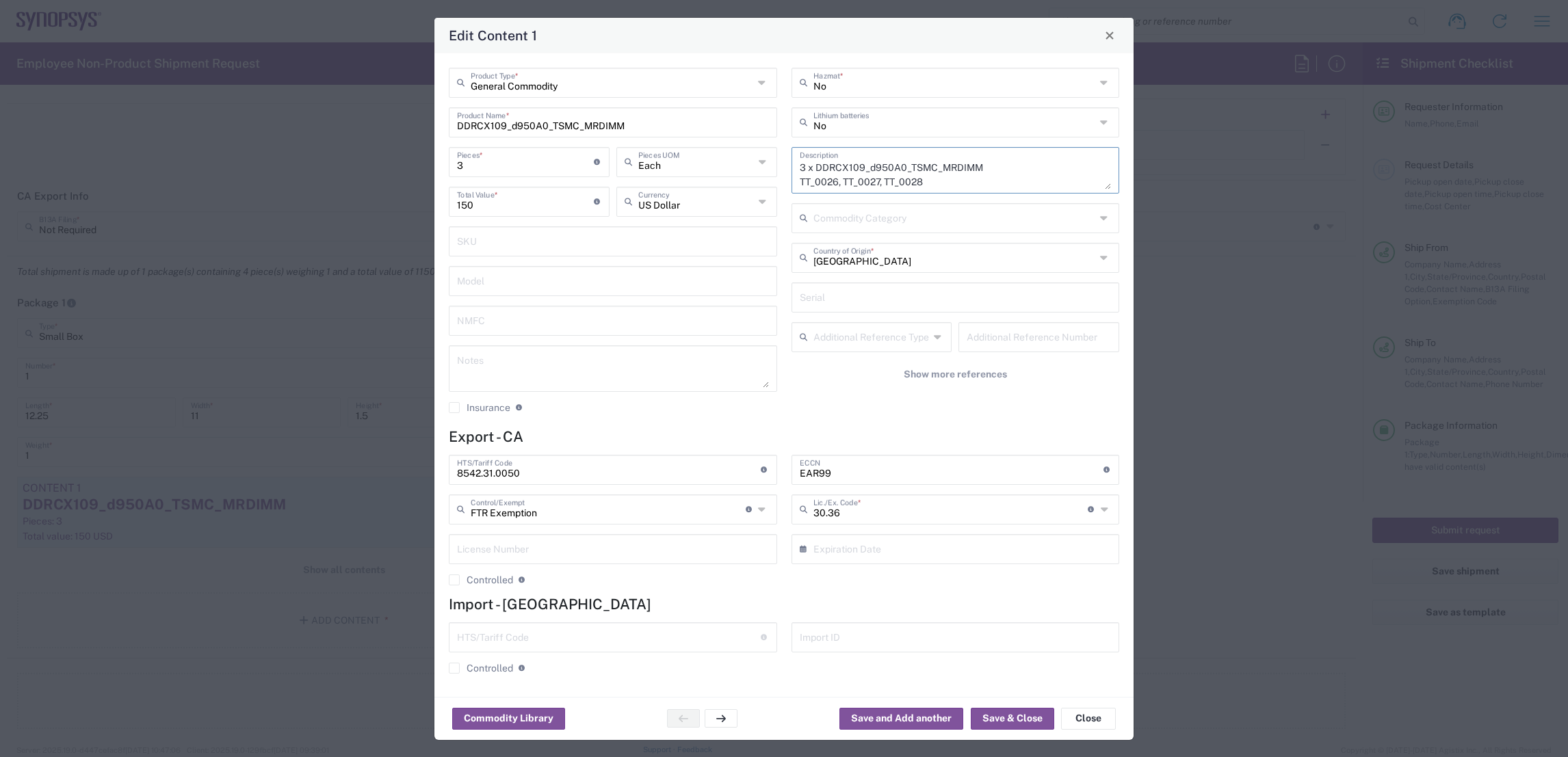
drag, startPoint x: 949, startPoint y: 181, endPoint x: 754, endPoint y: 148, distance: 197.8
click at [754, 148] on div "General Commodity Product Type * DDRCX109_d950A0_TSMC_MRDIMM Product Name * 3 P…" at bounding box center [784, 245] width 685 height 355
click at [1079, 716] on button "Close" at bounding box center [1088, 718] width 55 height 22
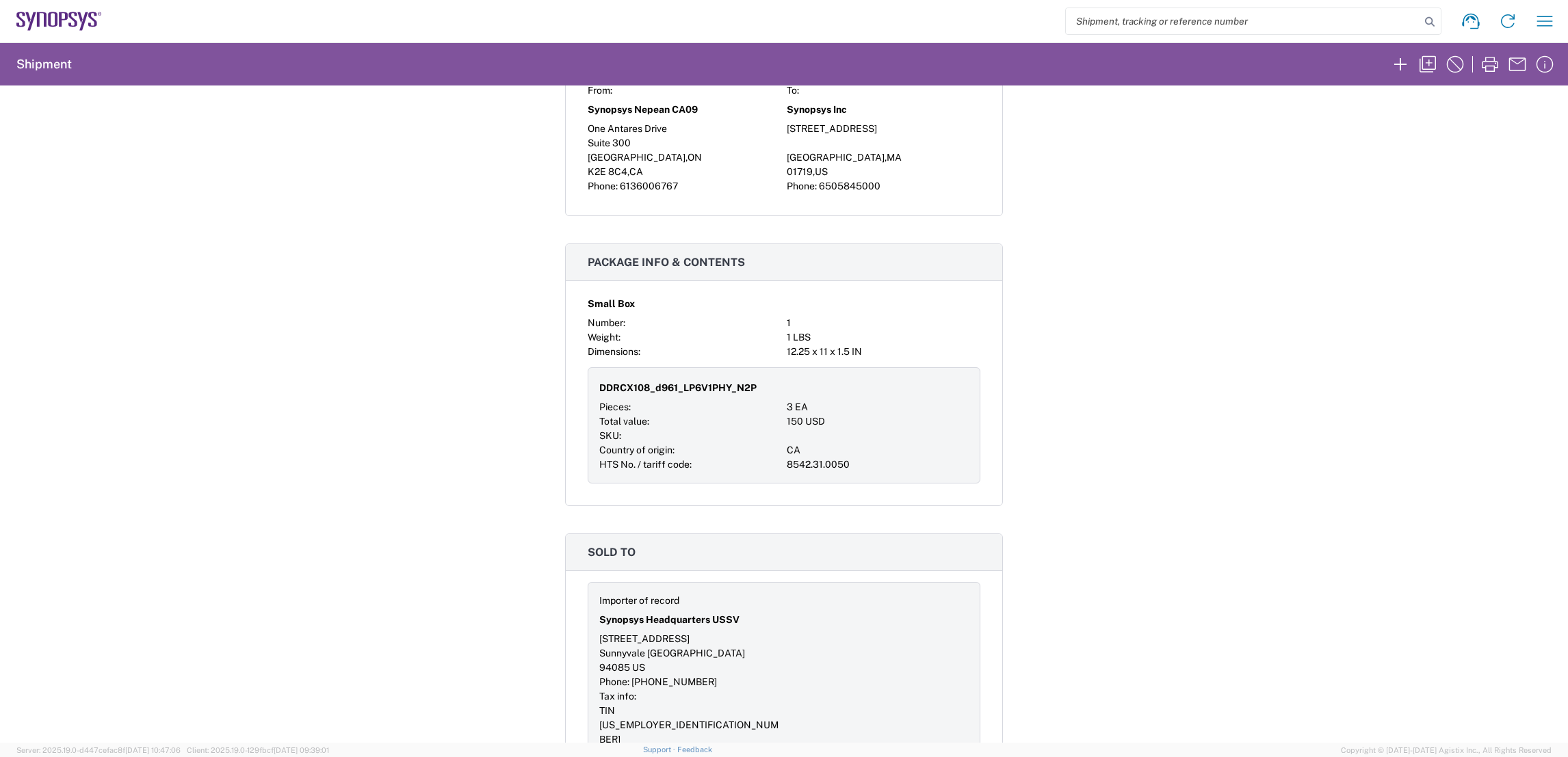
scroll to position [1085, 0]
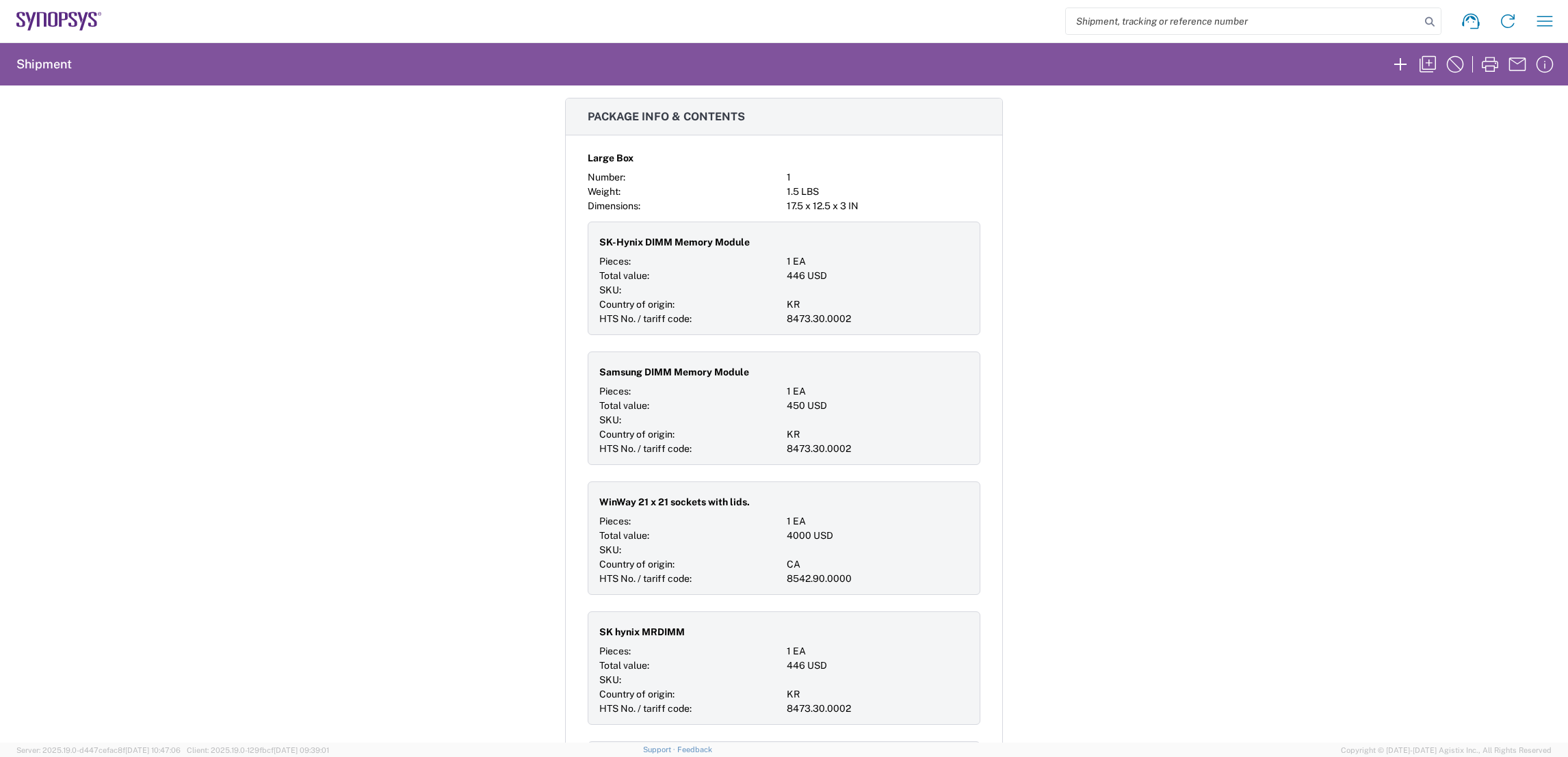
scroll to position [1214, 0]
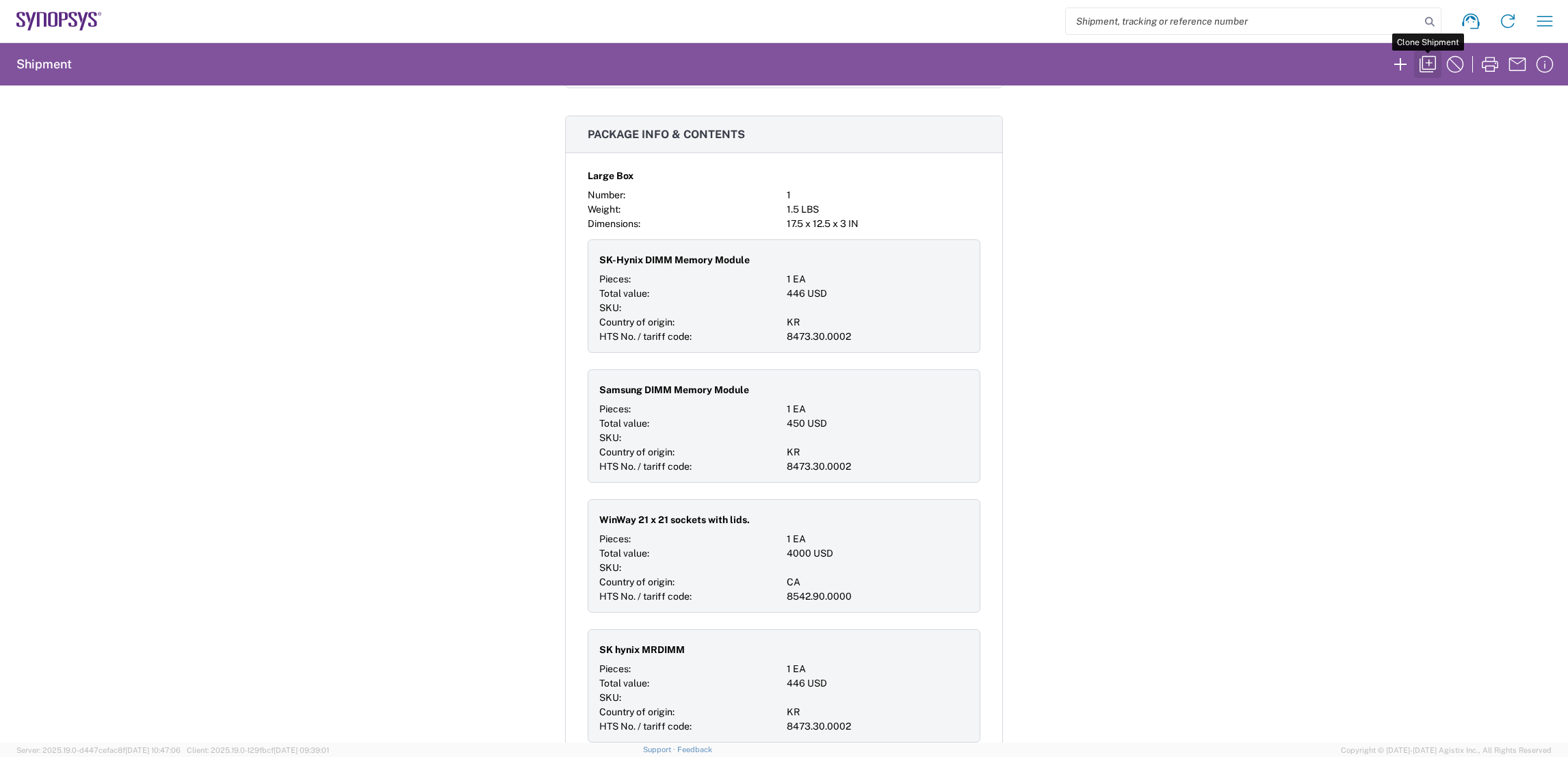
click at [1423, 63] on icon "button" at bounding box center [1427, 64] width 22 height 22
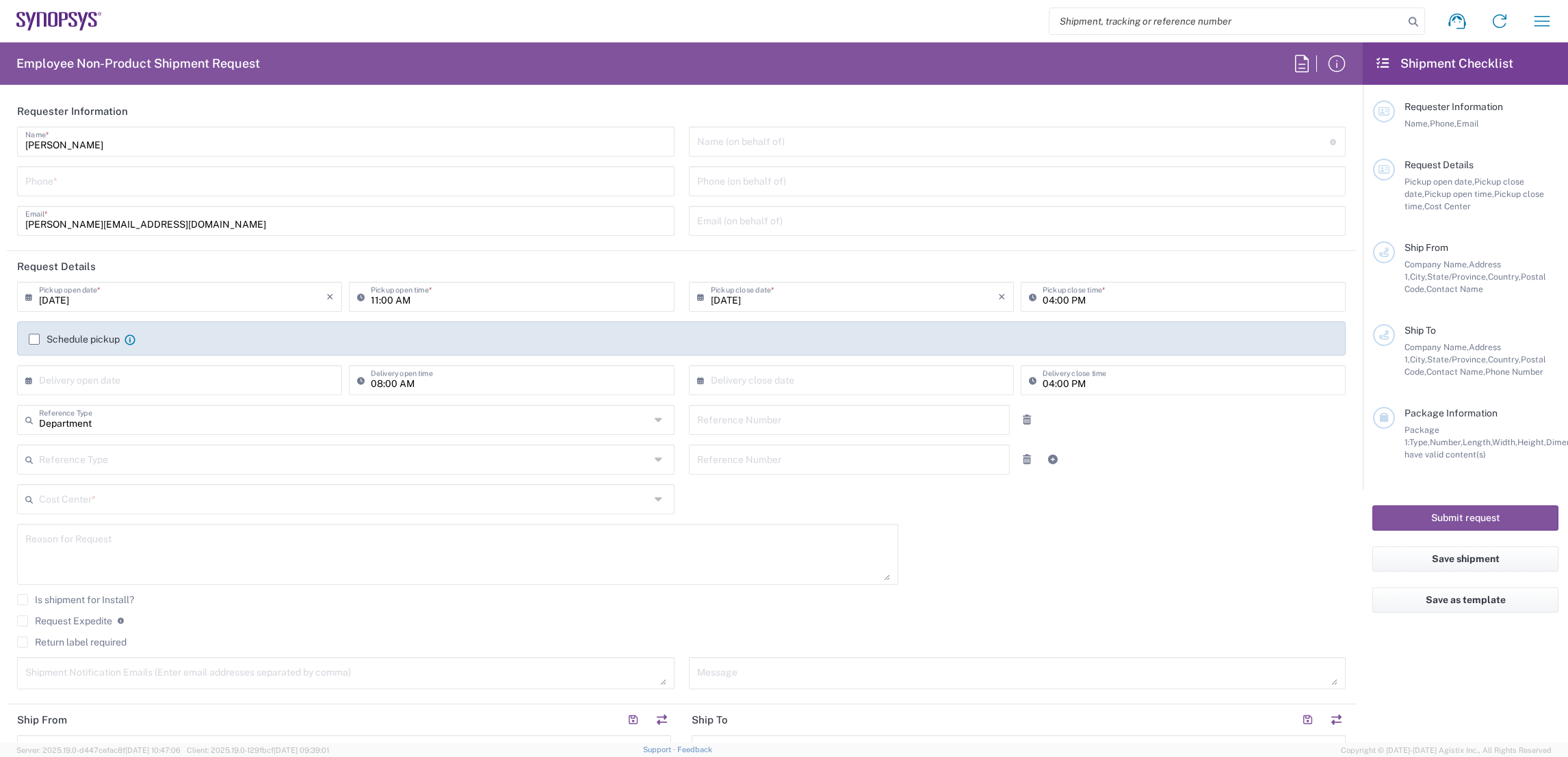
type input "6136006767"
type input "09:00 AM"
type input "510461"
type textarea "Shipping LPDDR6 sockets with lids, 2 RDIMM, 2 MRDIMM to [PERSON_NAME]."
type textarea "[PERSON_NAME][EMAIL_ADDRESS][DOMAIN_NAME], [EMAIL_ADDRESS][DOMAIN_NAME], [EMAIL…"
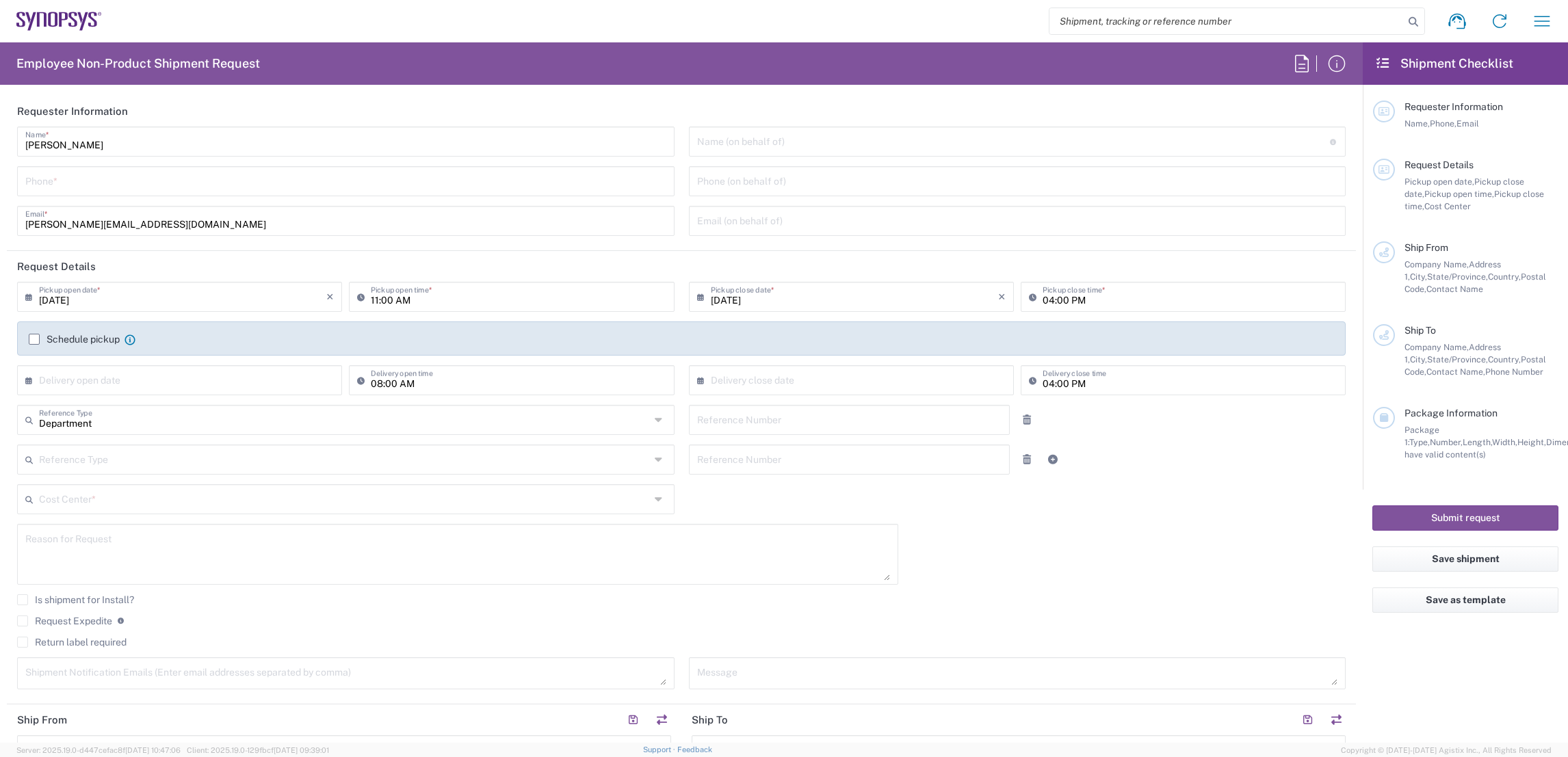
type input "Synopsys Nepean CA09"
type input "One Antares Drive"
type input "Suite 300"
type input "[GEOGRAPHIC_DATA]"
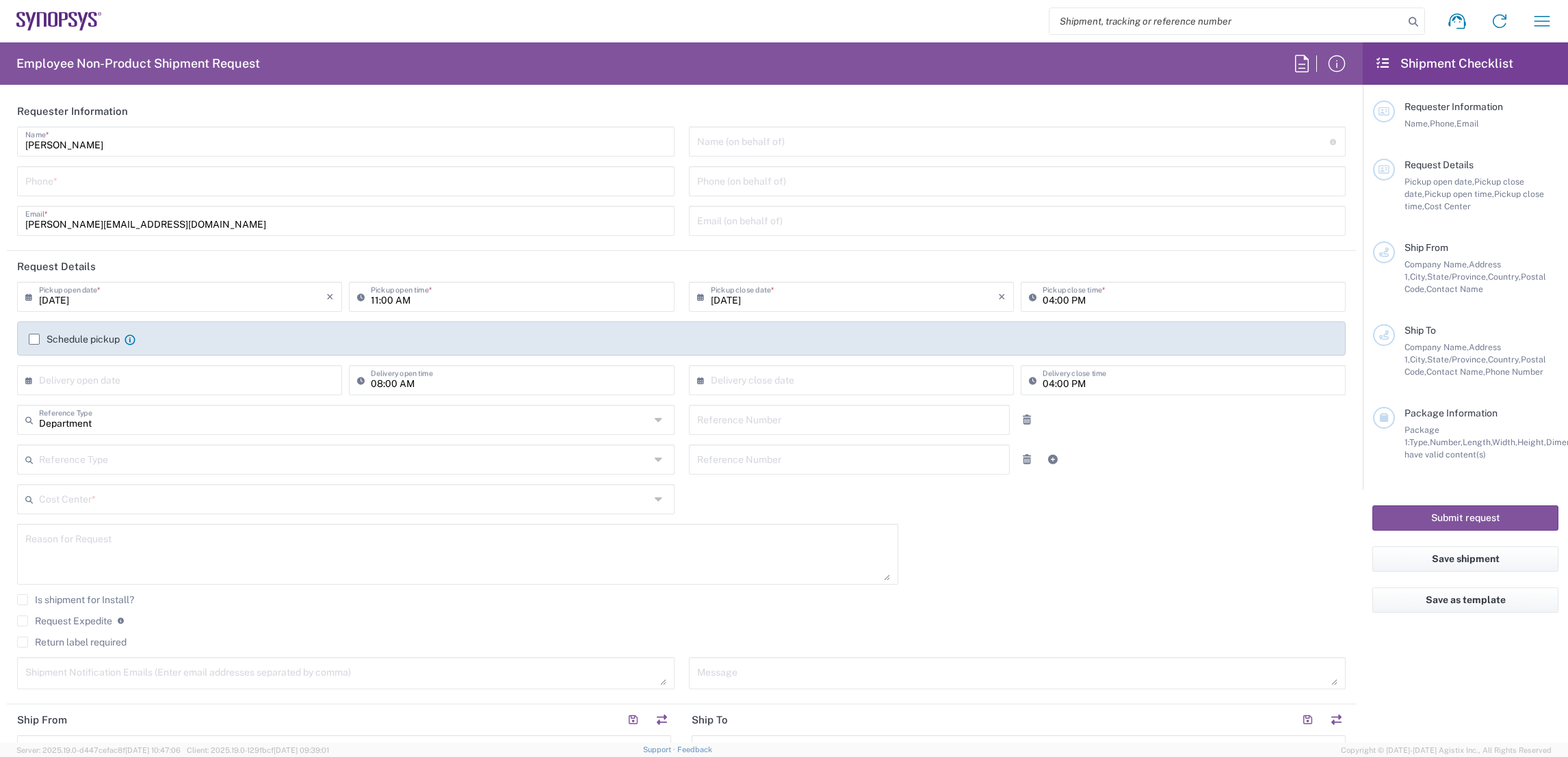
type input "K2E 8C4"
type input "[PERSON_NAME]"
type input "6136006767"
type input "[PERSON_NAME][EMAIL_ADDRESS][DOMAIN_NAME]"
type input "Synopsys Inc"
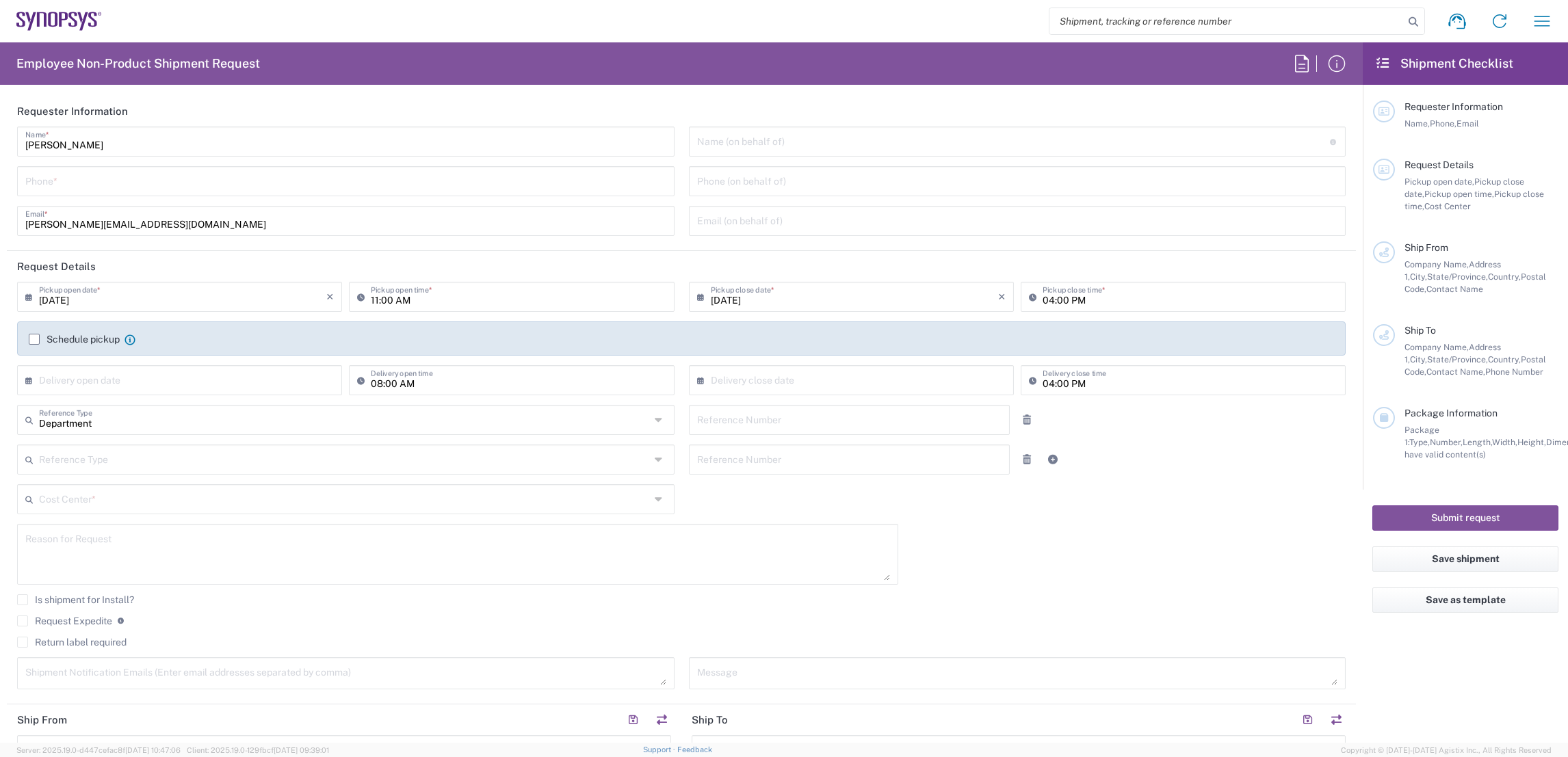
type input "[STREET_ADDRESS]"
type input "[GEOGRAPHIC_DATA]"
type input "[US_STATE]"
type input "01719"
type input "[PERSON_NAME]"
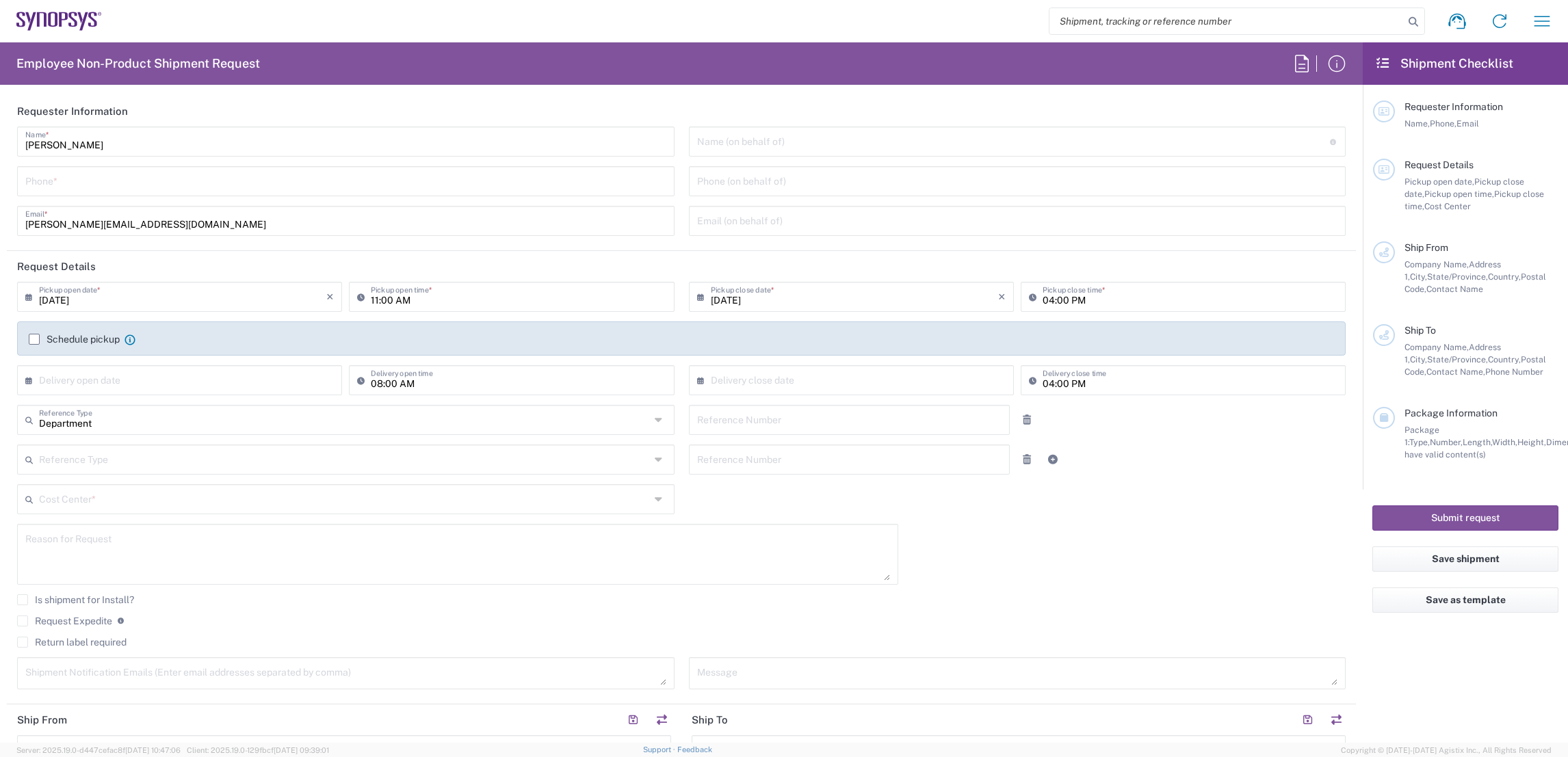
type input "[PHONE_NUMBER]"
type input "[PERSON_NAME][EMAIL_ADDRESS][DOMAIN_NAME]"
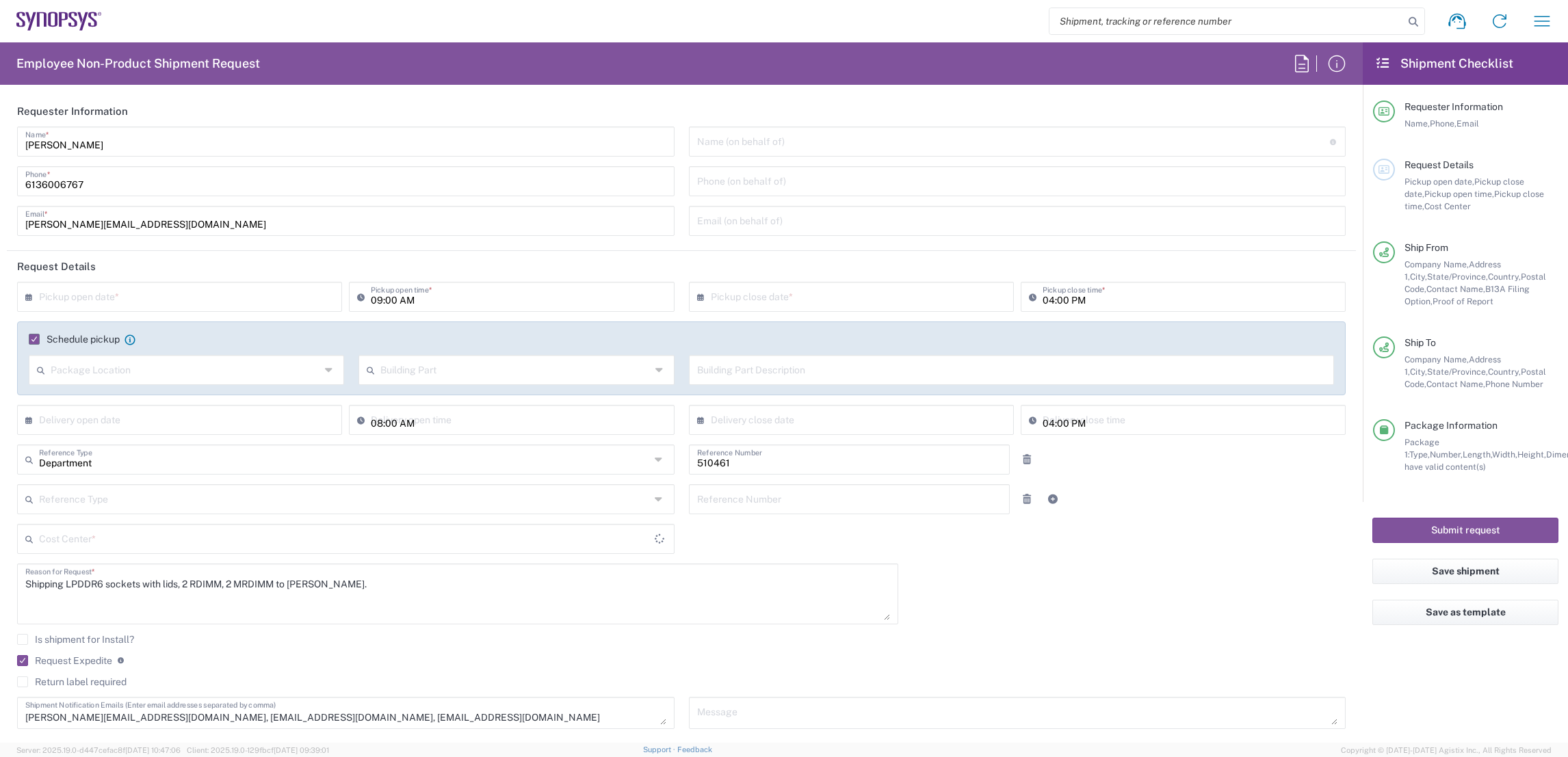
type input "CA02, SG, MSIP2, R&D 510461"
type input "[GEOGRAPHIC_DATA]"
type input "Large Box"
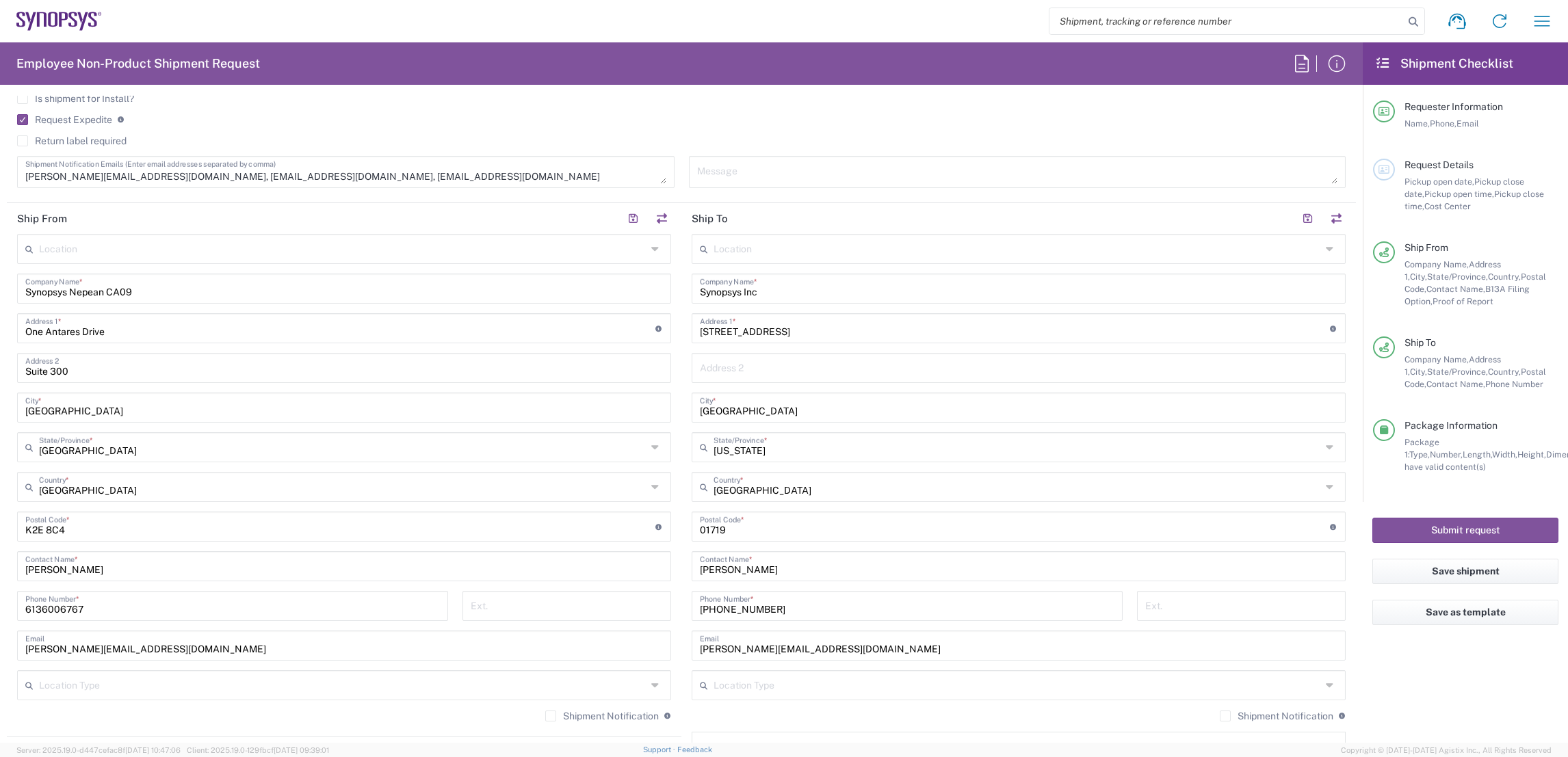
type input "Nepean CA09"
type input "Boxborough US8W"
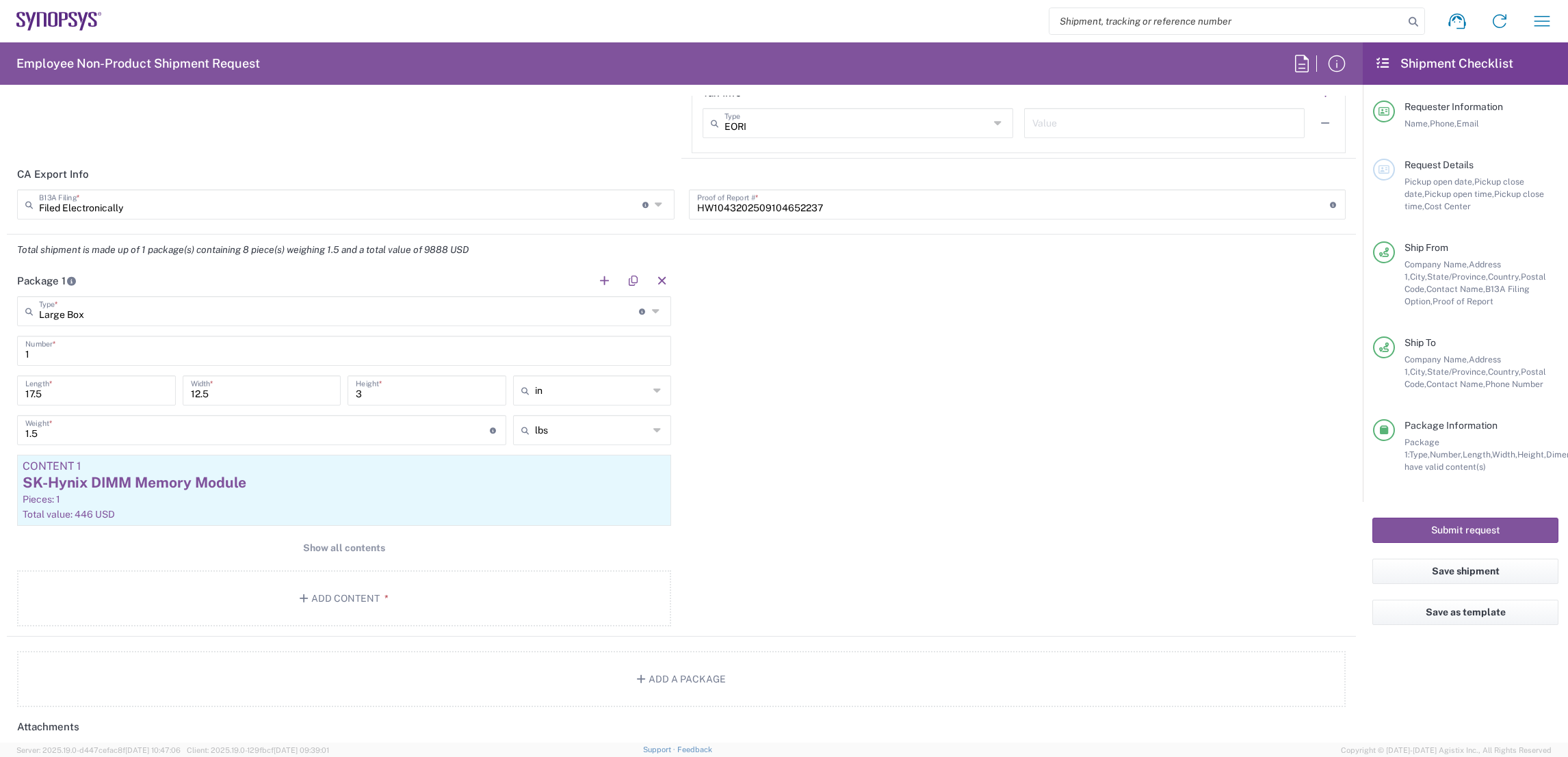
scroll to position [1198, 0]
click at [308, 474] on div "SK-Hynix DIMM Memory Module" at bounding box center [343, 482] width 643 height 21
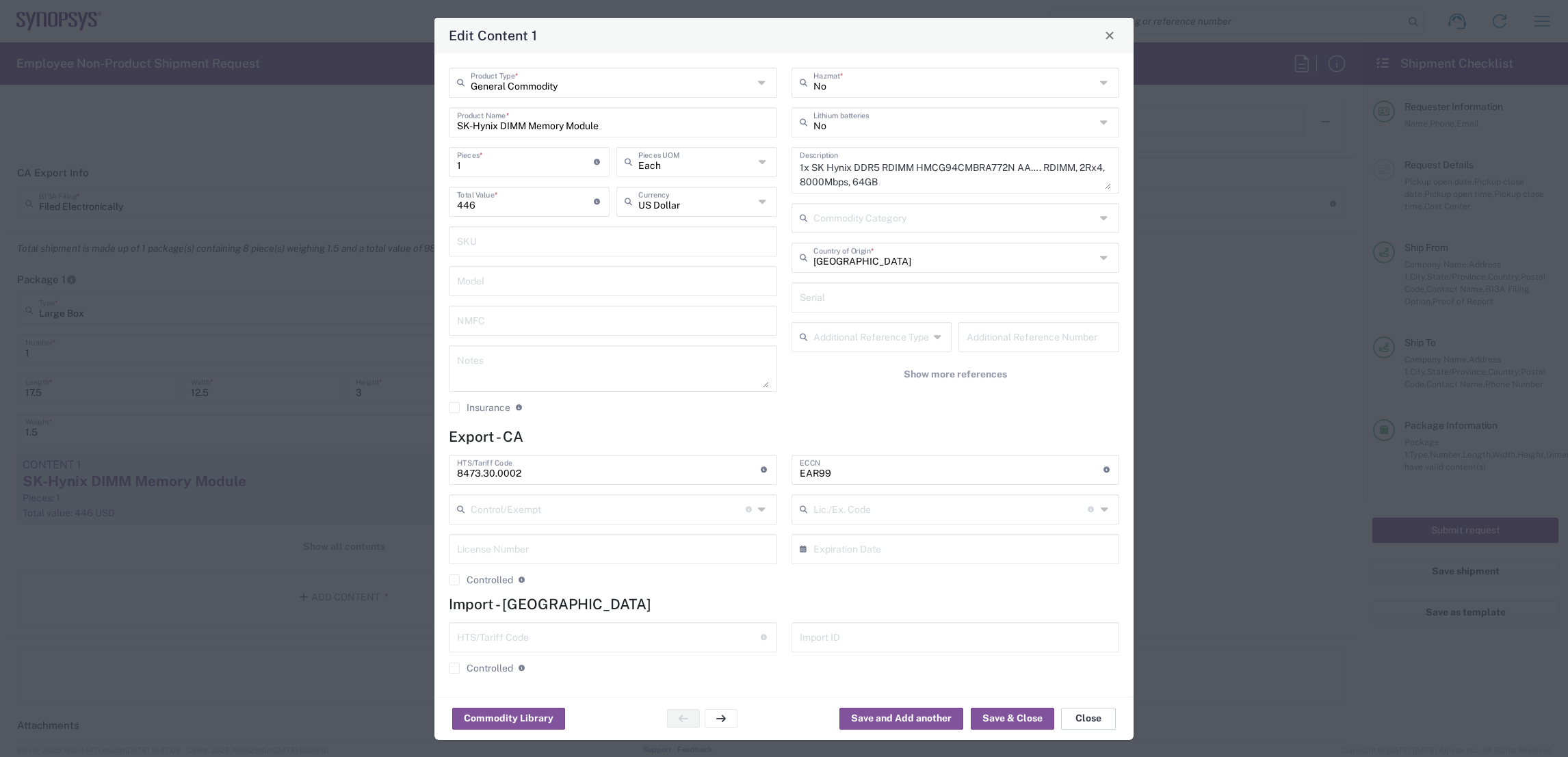
click at [1095, 719] on button "Close" at bounding box center [1088, 718] width 55 height 22
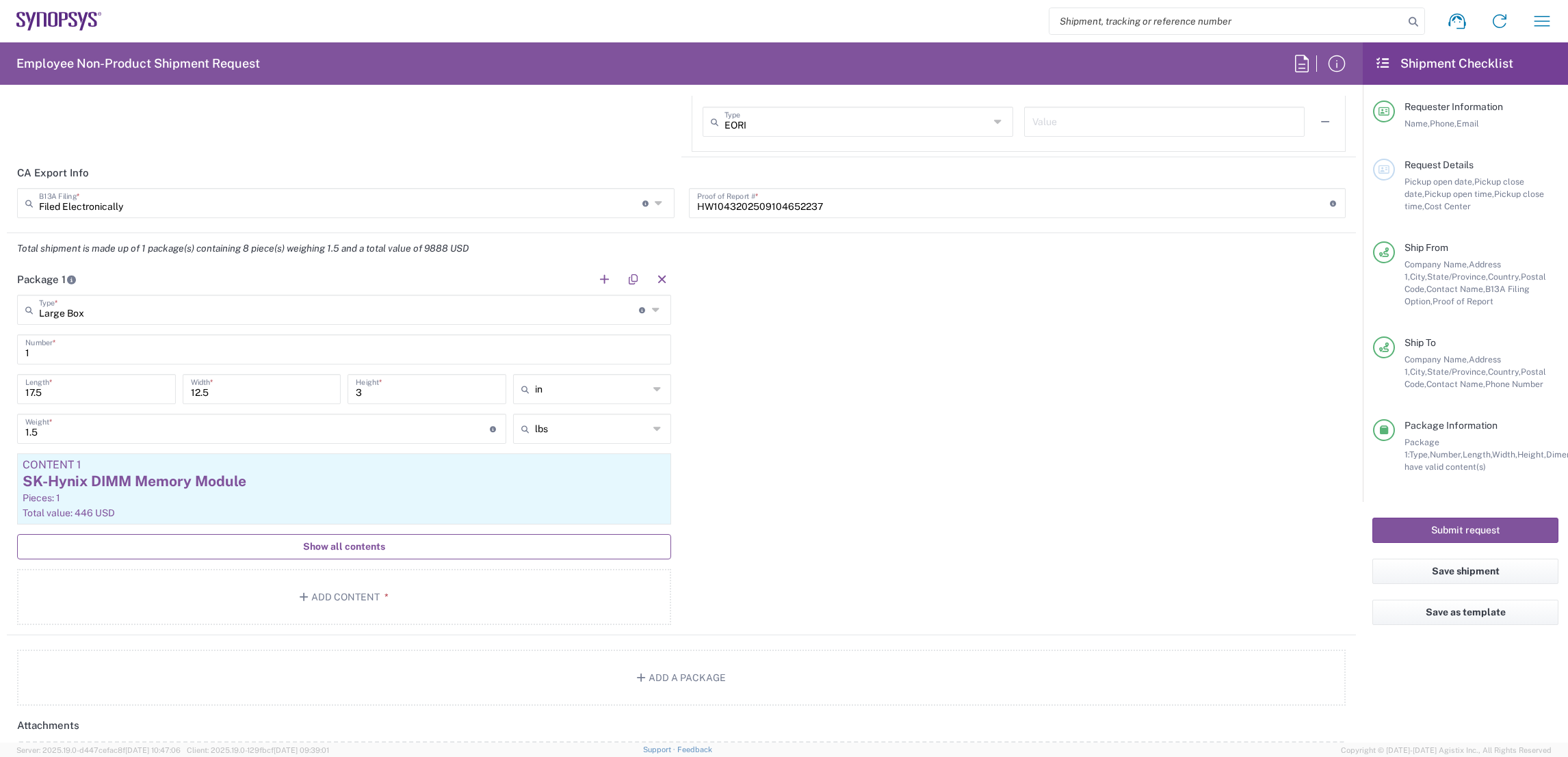
click at [331, 546] on span "Show all contents" at bounding box center [343, 547] width 82 height 13
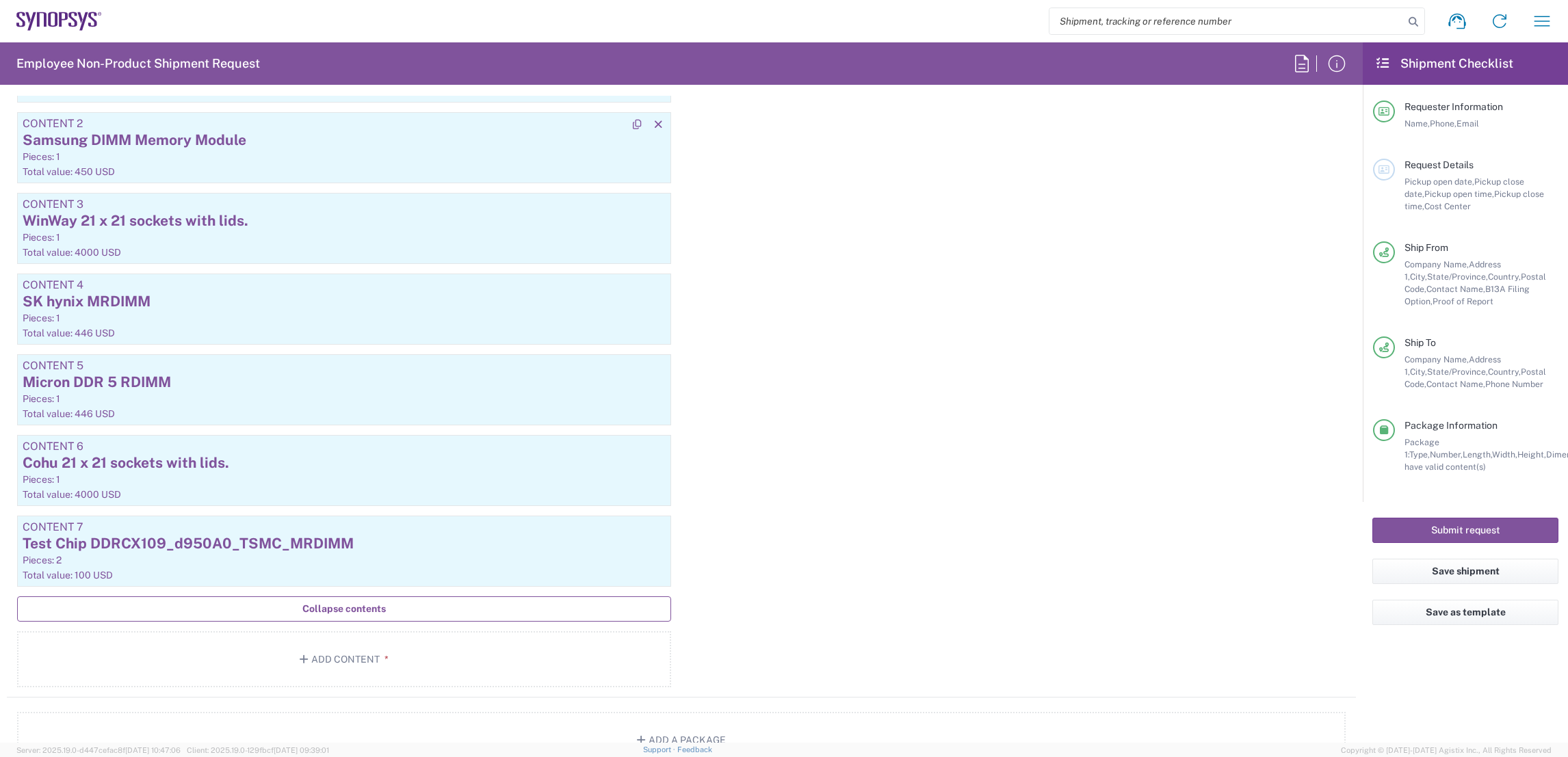
scroll to position [1633, 0]
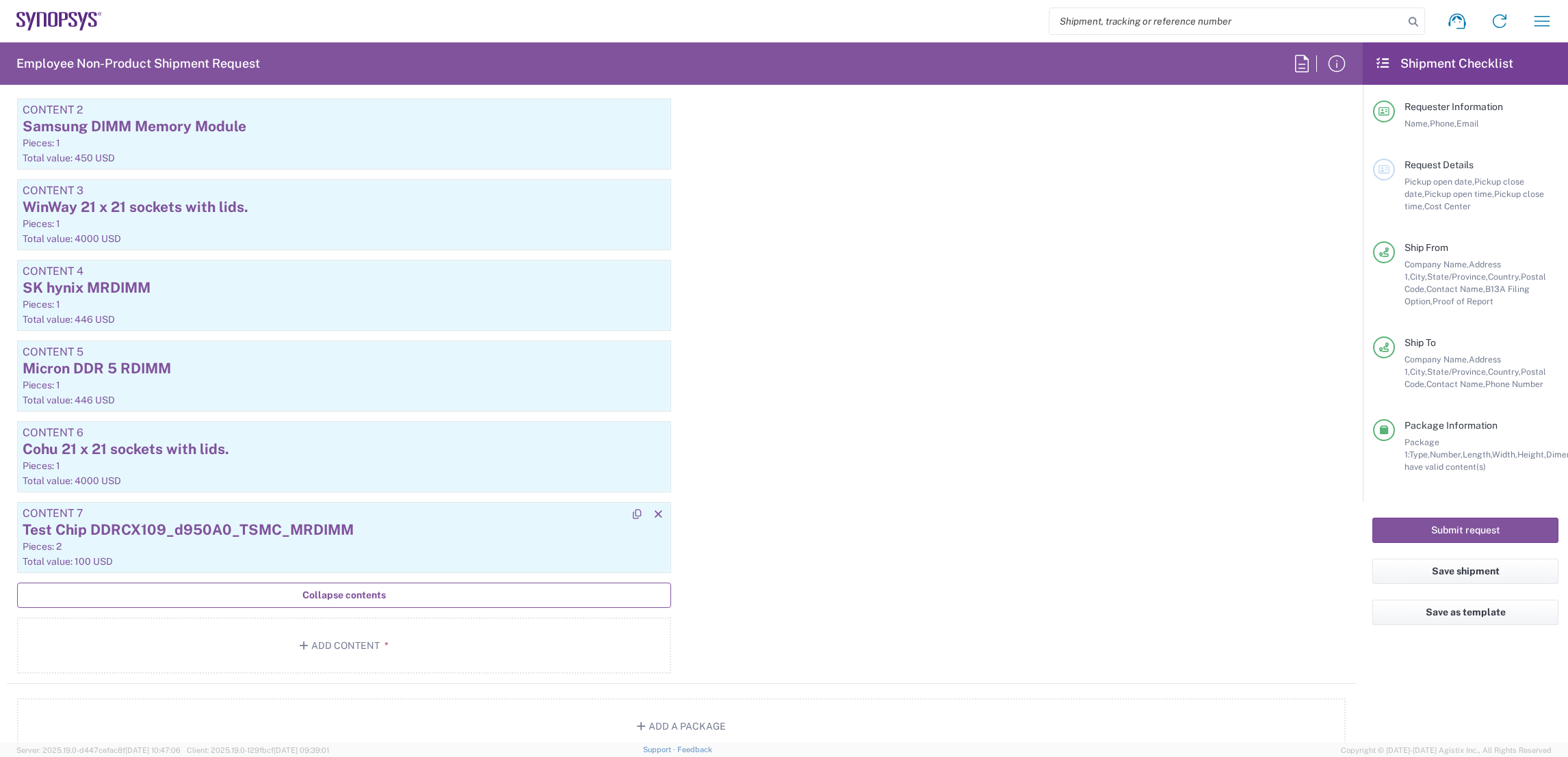
click at [351, 536] on div "Test Chip DDRCX109_d950A0_TSMC_MRDIMM" at bounding box center [343, 530] width 643 height 21
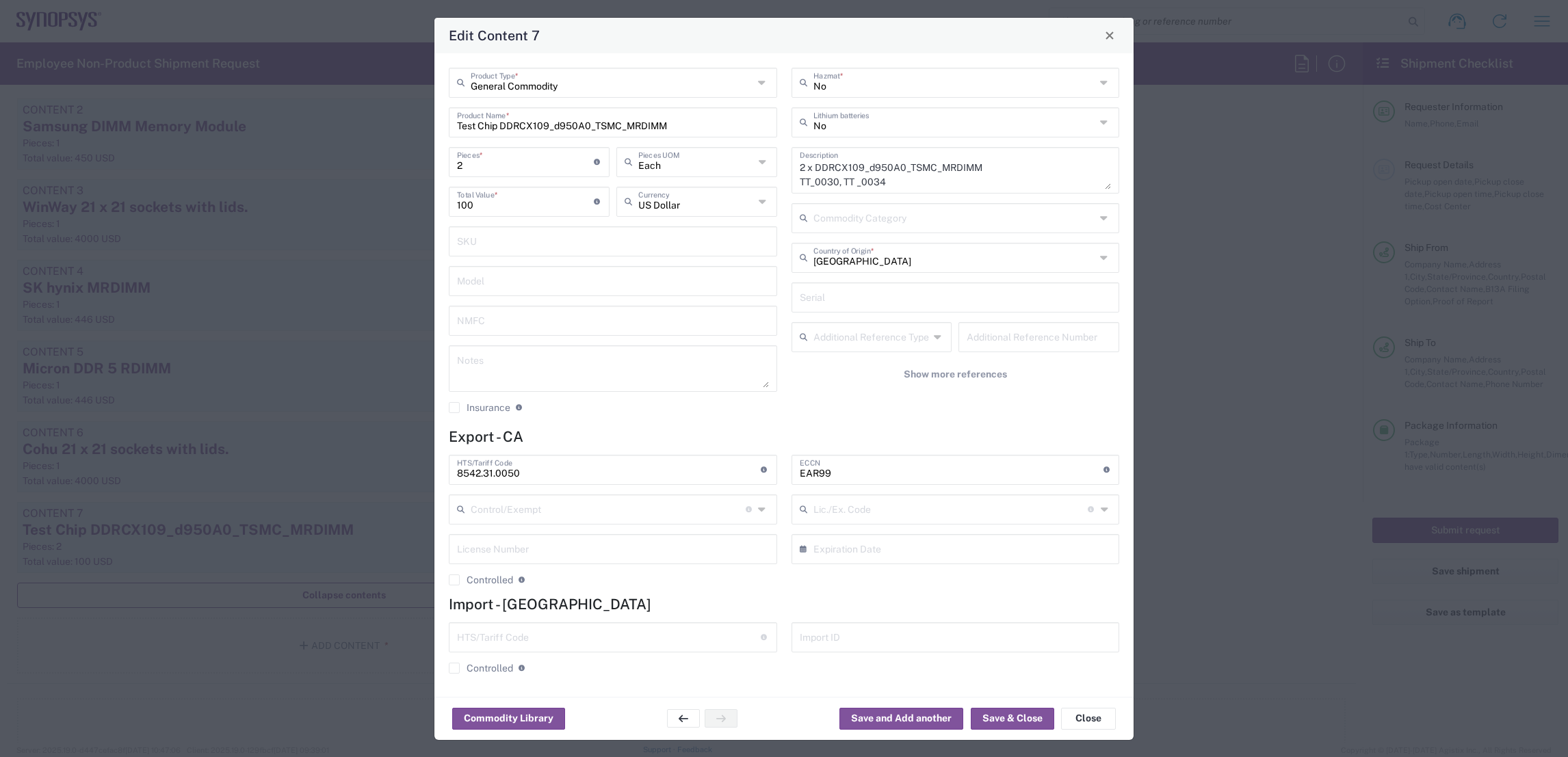
drag, startPoint x: 790, startPoint y: 164, endPoint x: 883, endPoint y: 184, distance: 95.1
click at [883, 184] on div "2 x DDRCX109_d950A0_TSMC_MRDIMM TT_0030, TT _0034 Description" at bounding box center [955, 170] width 328 height 46
drag, startPoint x: 792, startPoint y: 164, endPoint x: 914, endPoint y: 188, distance: 124.3
click at [914, 188] on div "2 x DDRCX109_d950A0_TSMC_MRDIMM TT_0030, TT _0034 Description" at bounding box center [955, 170] width 328 height 46
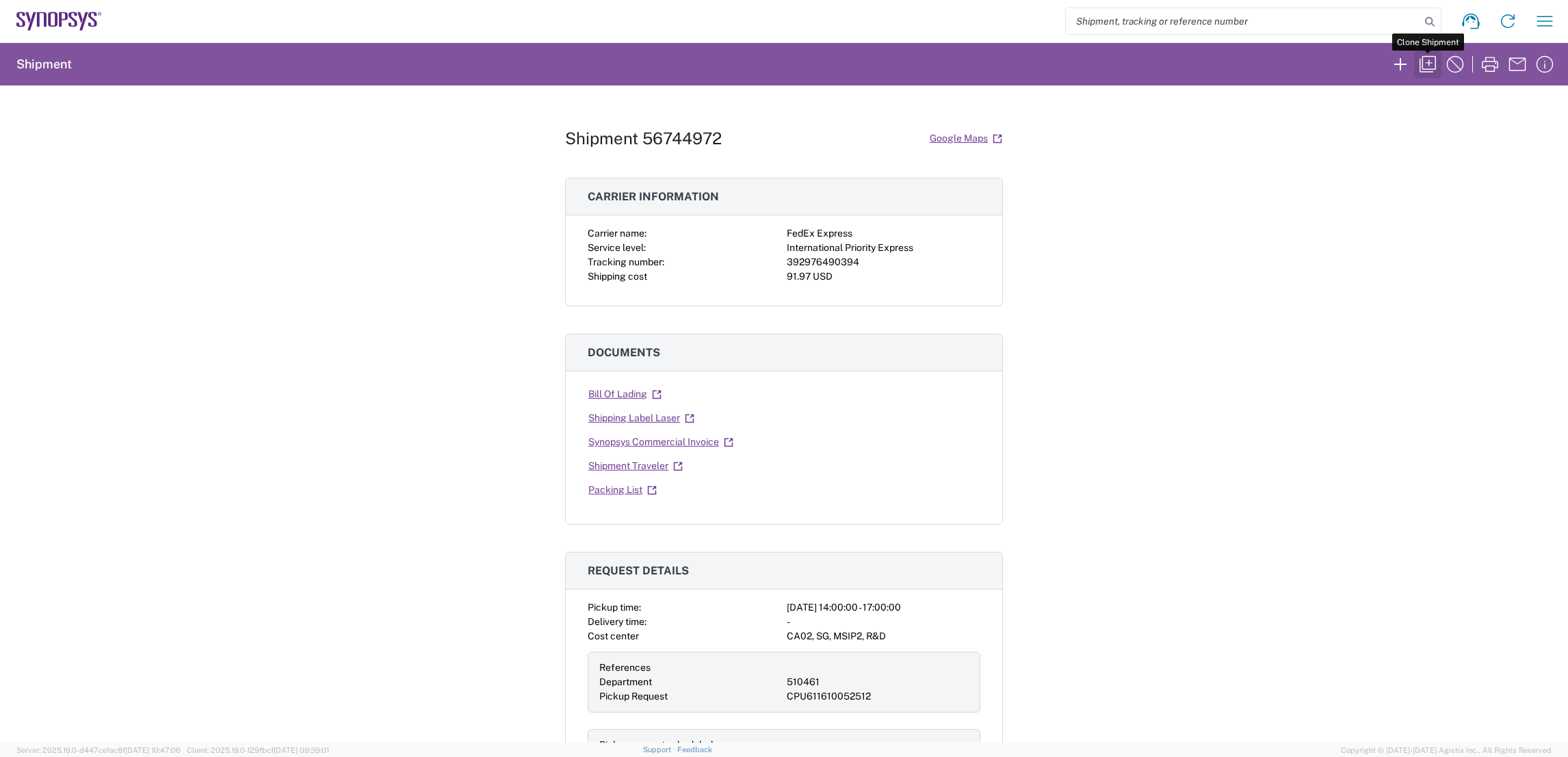
click at [1431, 63] on icon "button" at bounding box center [1427, 64] width 22 height 22
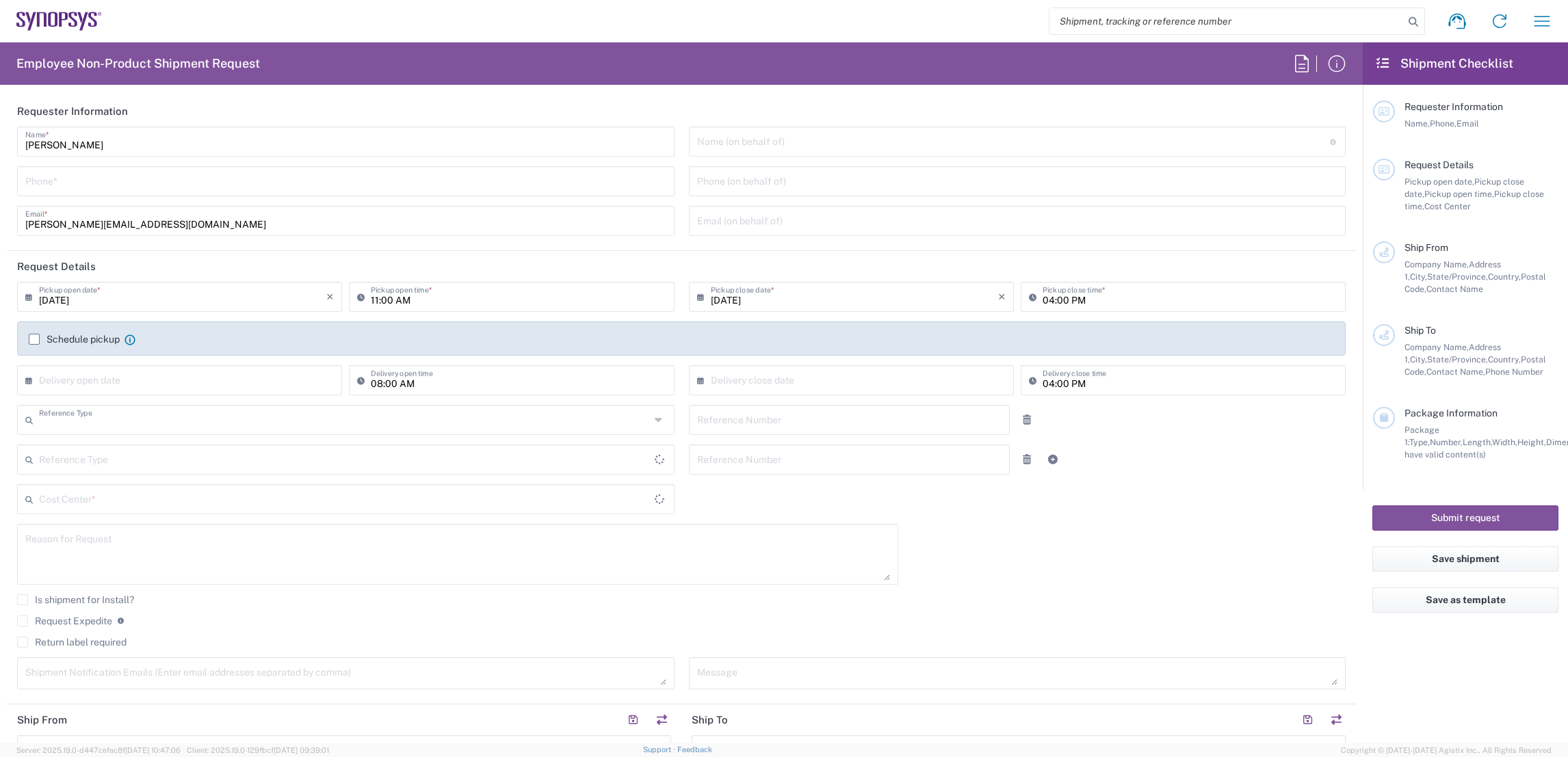
type input "Department"
type input "[GEOGRAPHIC_DATA]"
type input "6136006767"
type input "510461"
type textarea "Board bring up."
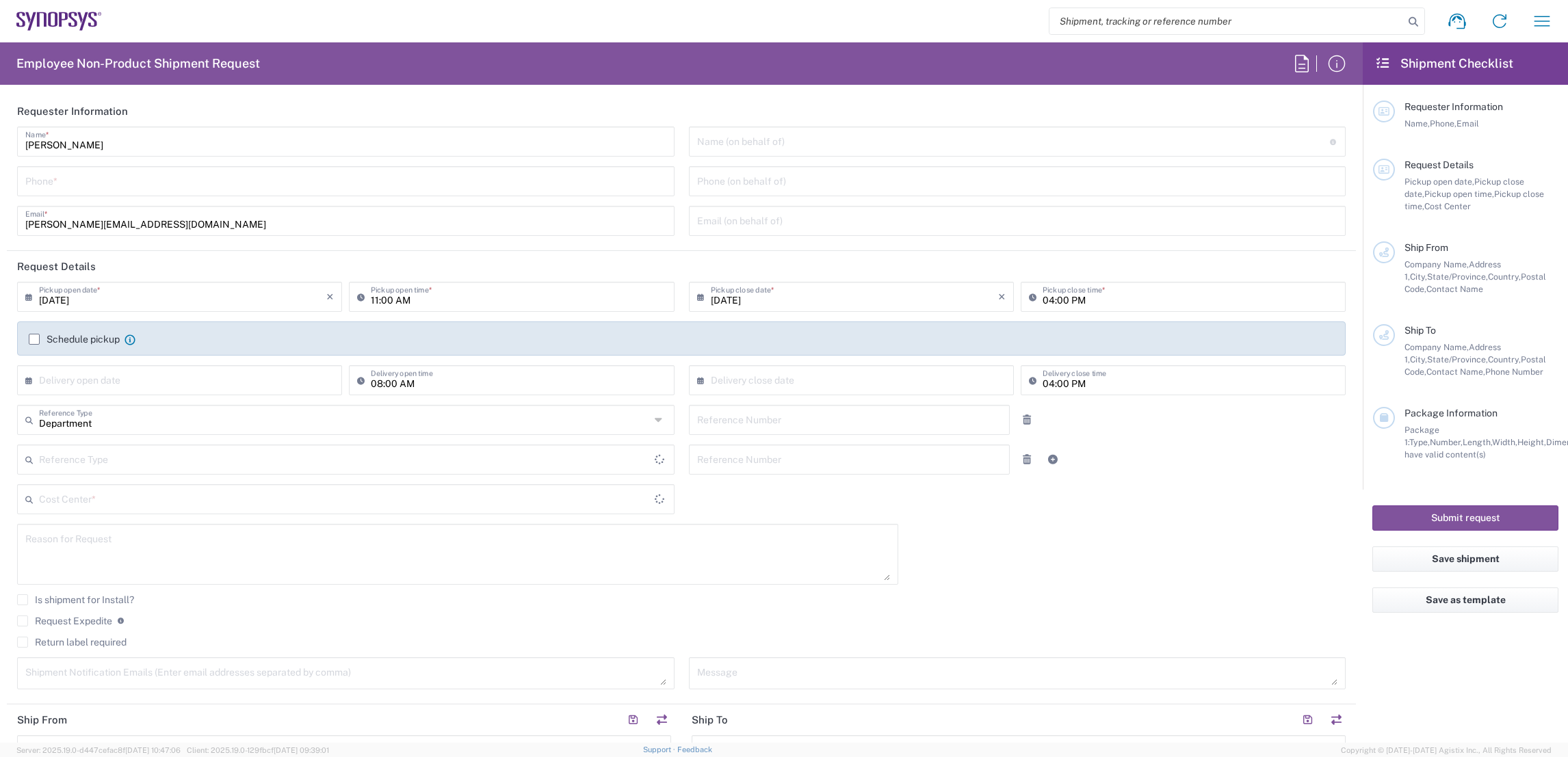
type textarea "[PERSON_NAME][EMAIL_ADDRESS][DOMAIN_NAME]"
type input "Synopsys Nepean CA09"
type input "One Antares Drive"
type input "Suite 300"
type input "[GEOGRAPHIC_DATA]"
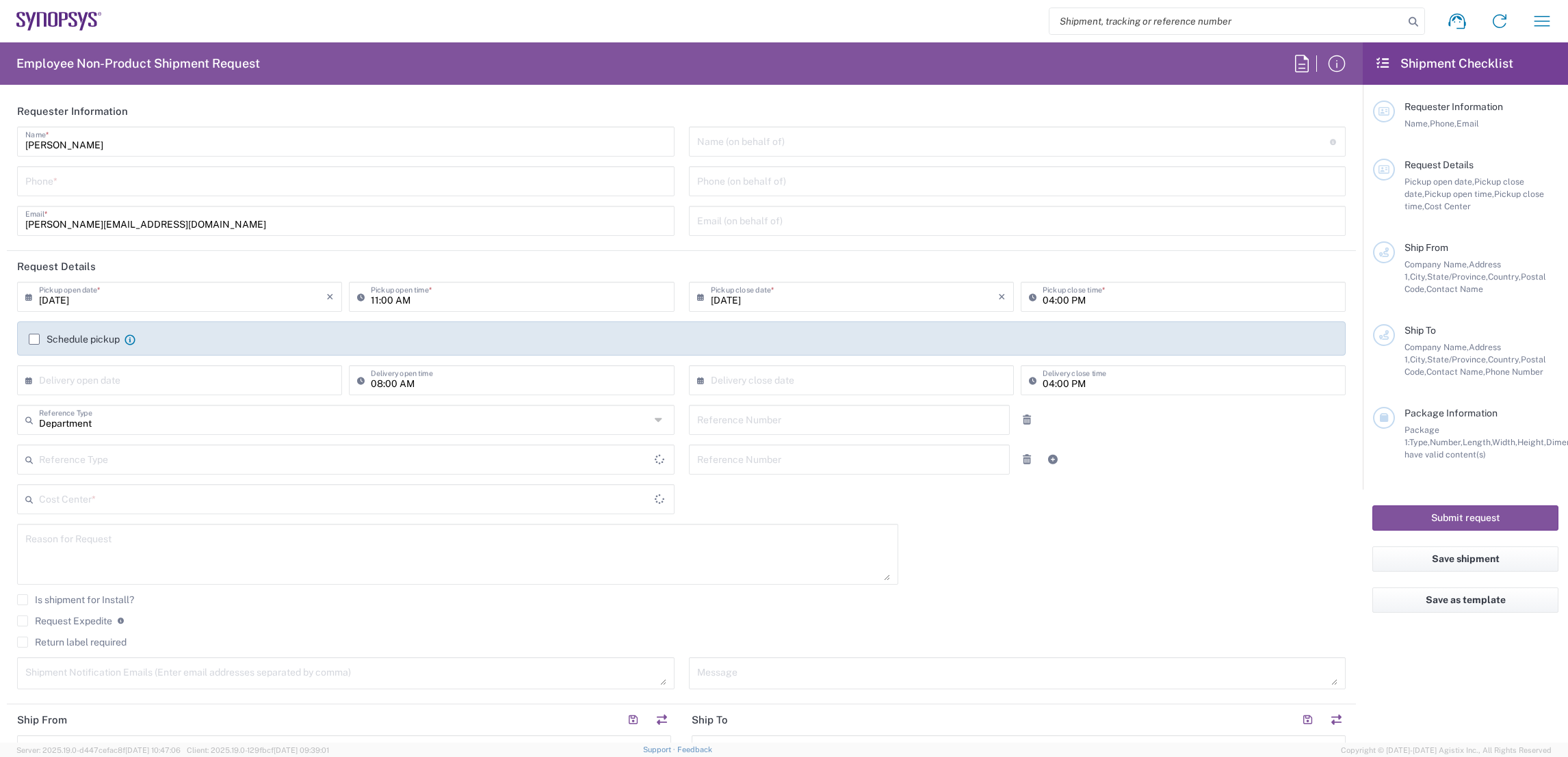
type input "K2E 8C4"
type input "[PERSON_NAME]"
type input "6136006767"
type input "[PERSON_NAME][EMAIL_ADDRESS][DOMAIN_NAME]"
type input "BETATRON INC."
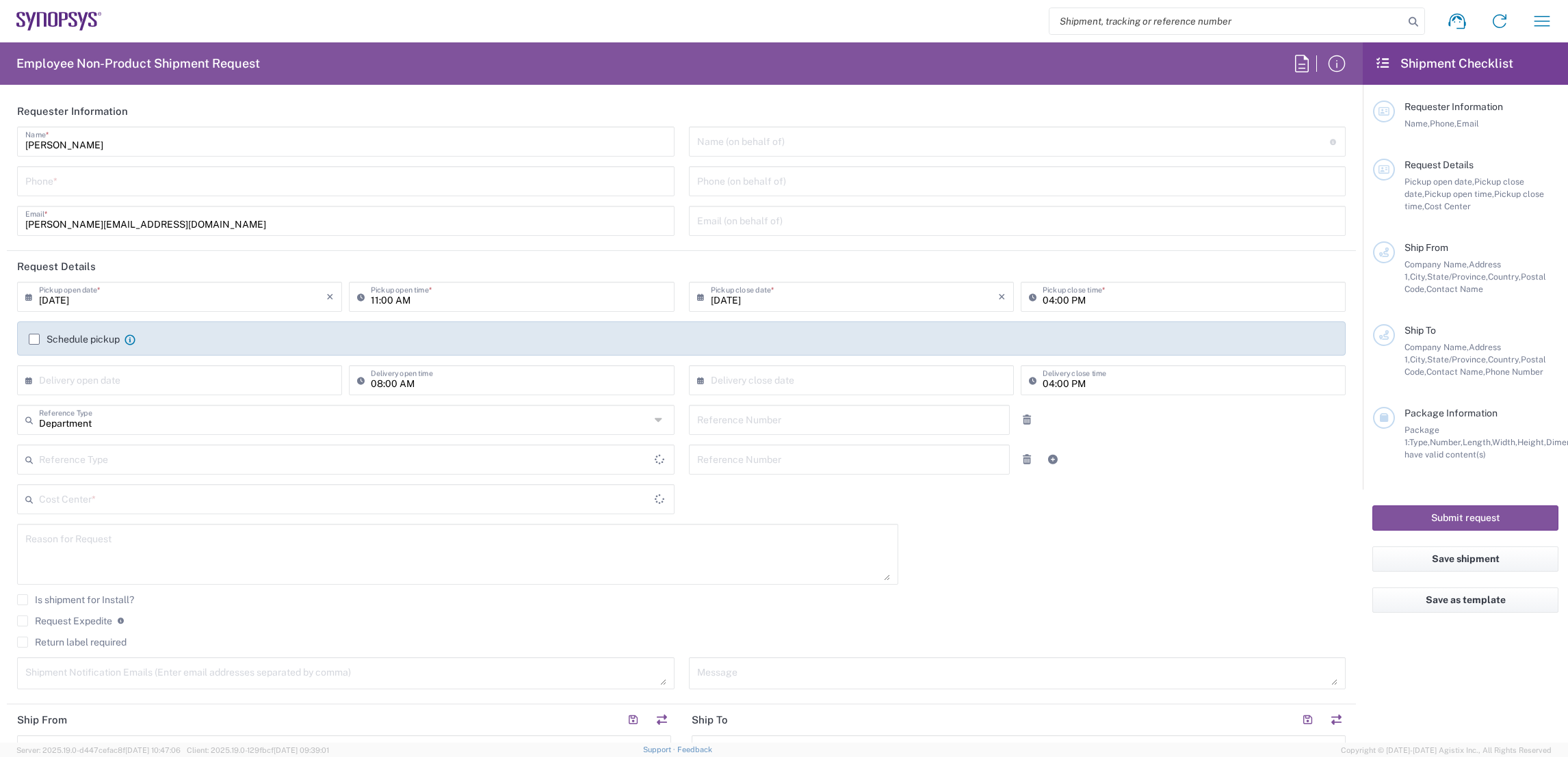
type input "[GEOGRAPHIC_DATA]"
type input "[GEOGRAPHIC_DATA][PERSON_NAME]"
type input "[US_STATE]"
type input "95131"
type input "[PERSON_NAME]"
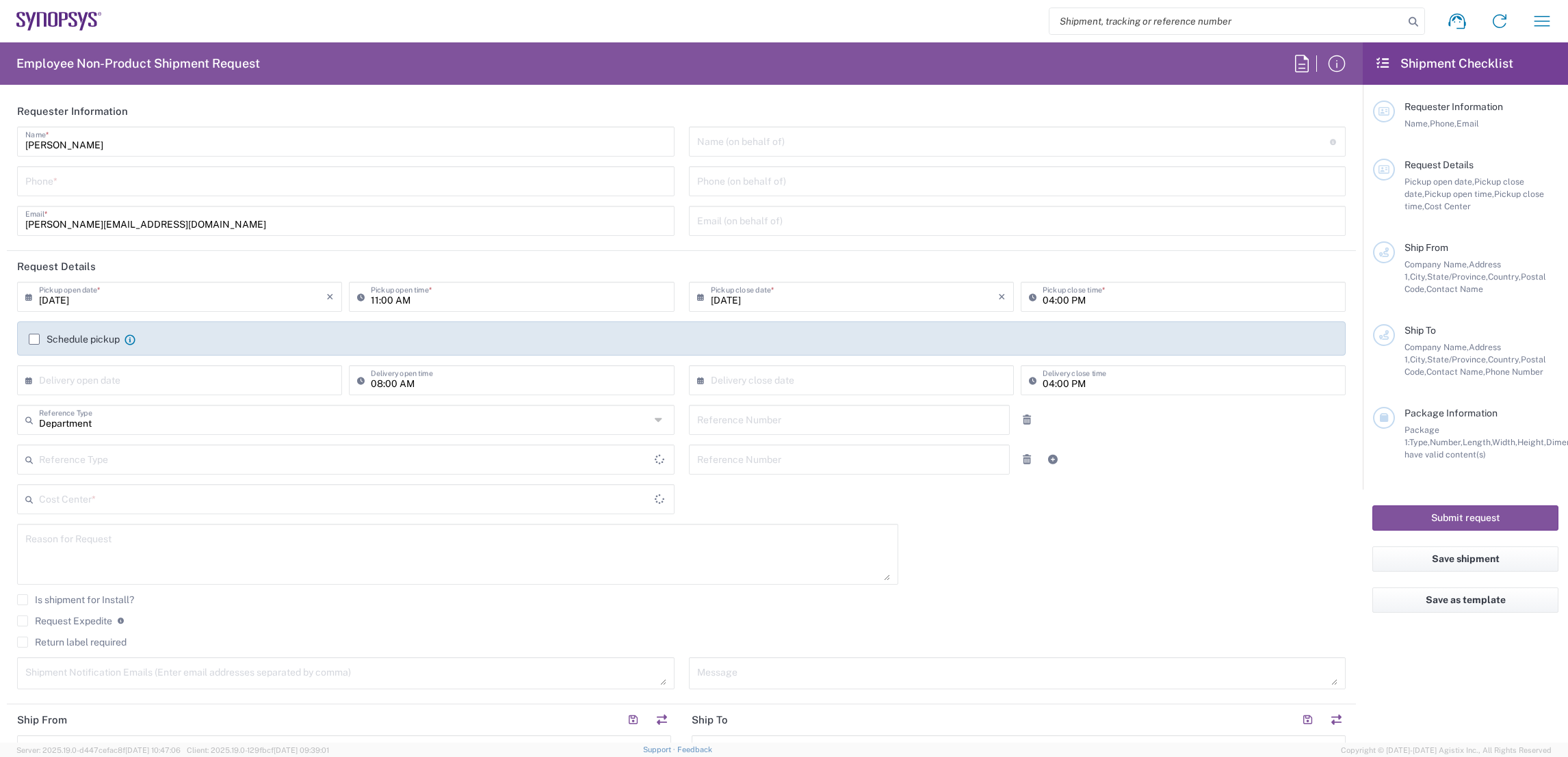
type input "4088061431"
type input "[PERSON_NAME][EMAIL_ADDRESS][DOMAIN_NAME]"
type input "02:00 PM"
type input "05:00 PM"
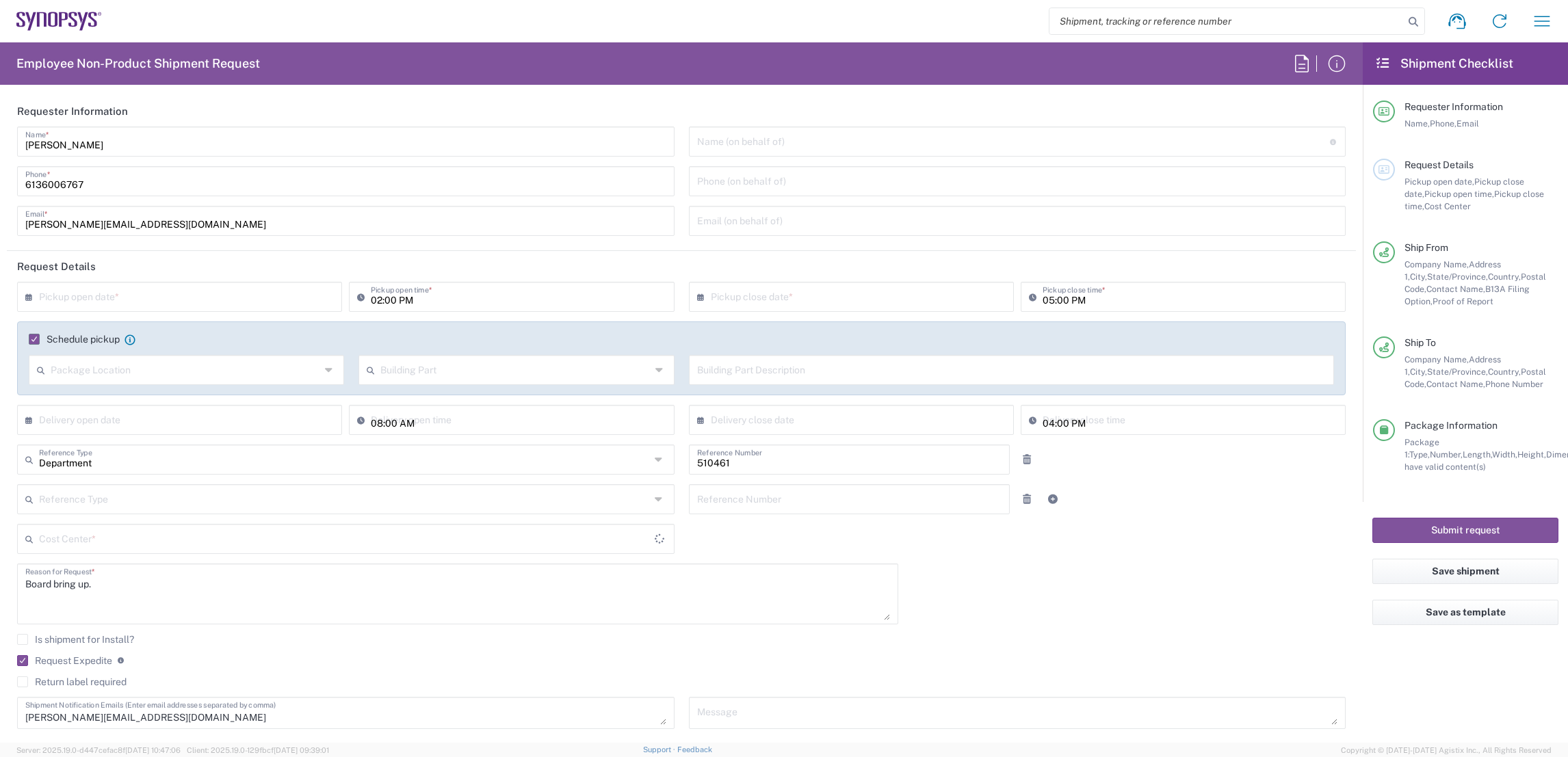
type input "[GEOGRAPHIC_DATA]"
type input "CA02, SG, MSIP2, R&D 510461"
type input "Cardboard Box(es)"
type input "Nepean CA09"
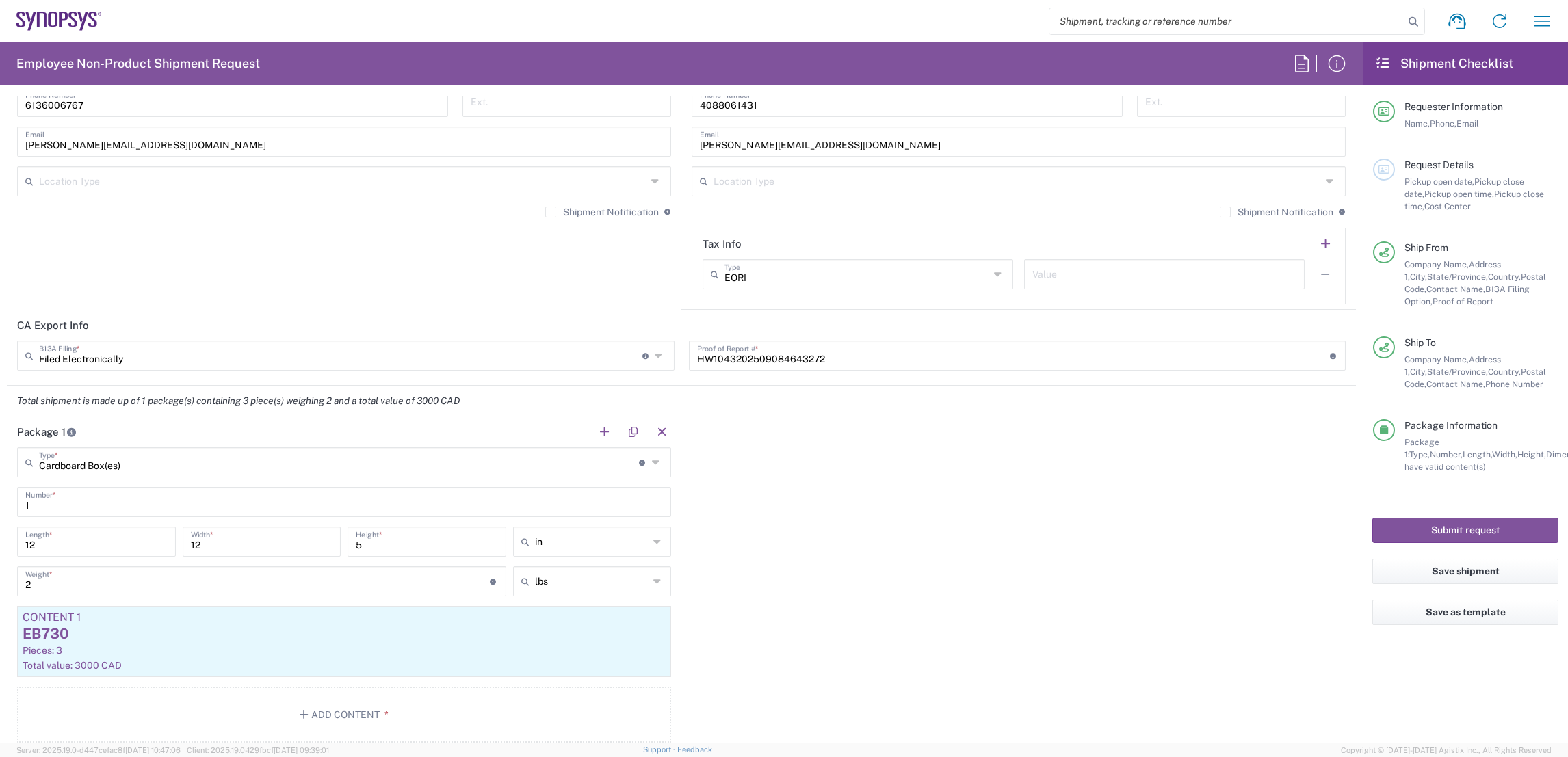
scroll to position [1048, 0]
click at [258, 650] on div "Pieces: 3" at bounding box center [343, 646] width 643 height 12
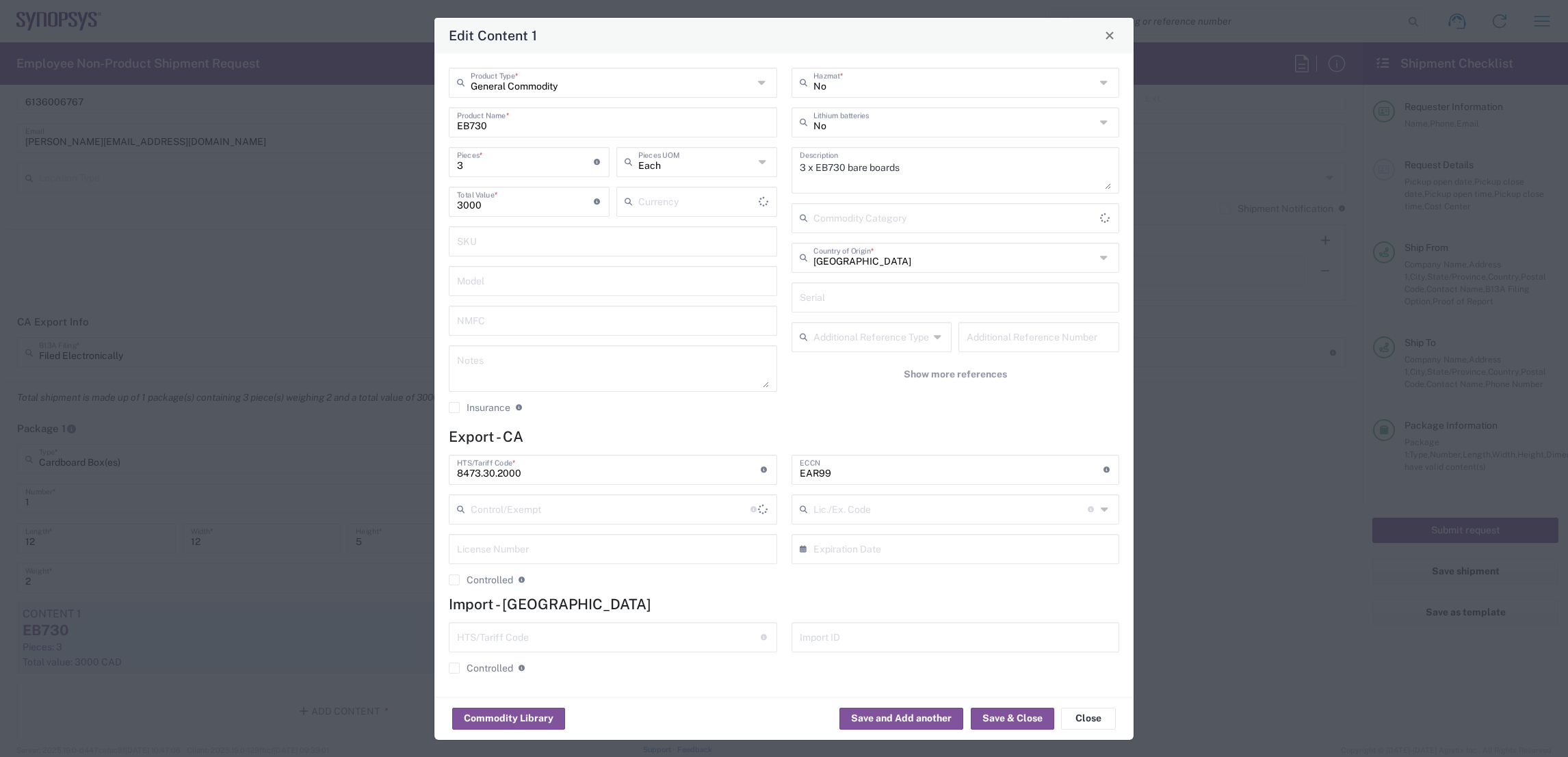
type input "Canadian Dollar"
drag, startPoint x: 498, startPoint y: 163, endPoint x: 385, endPoint y: 153, distance: 113.4
click at [385, 153] on div "Edit Content 1 General Commodity Product Type * EB730 Product Name * 3 Pieces *…" at bounding box center [784, 378] width 1568 height 757
type input "1"
type input "1000"
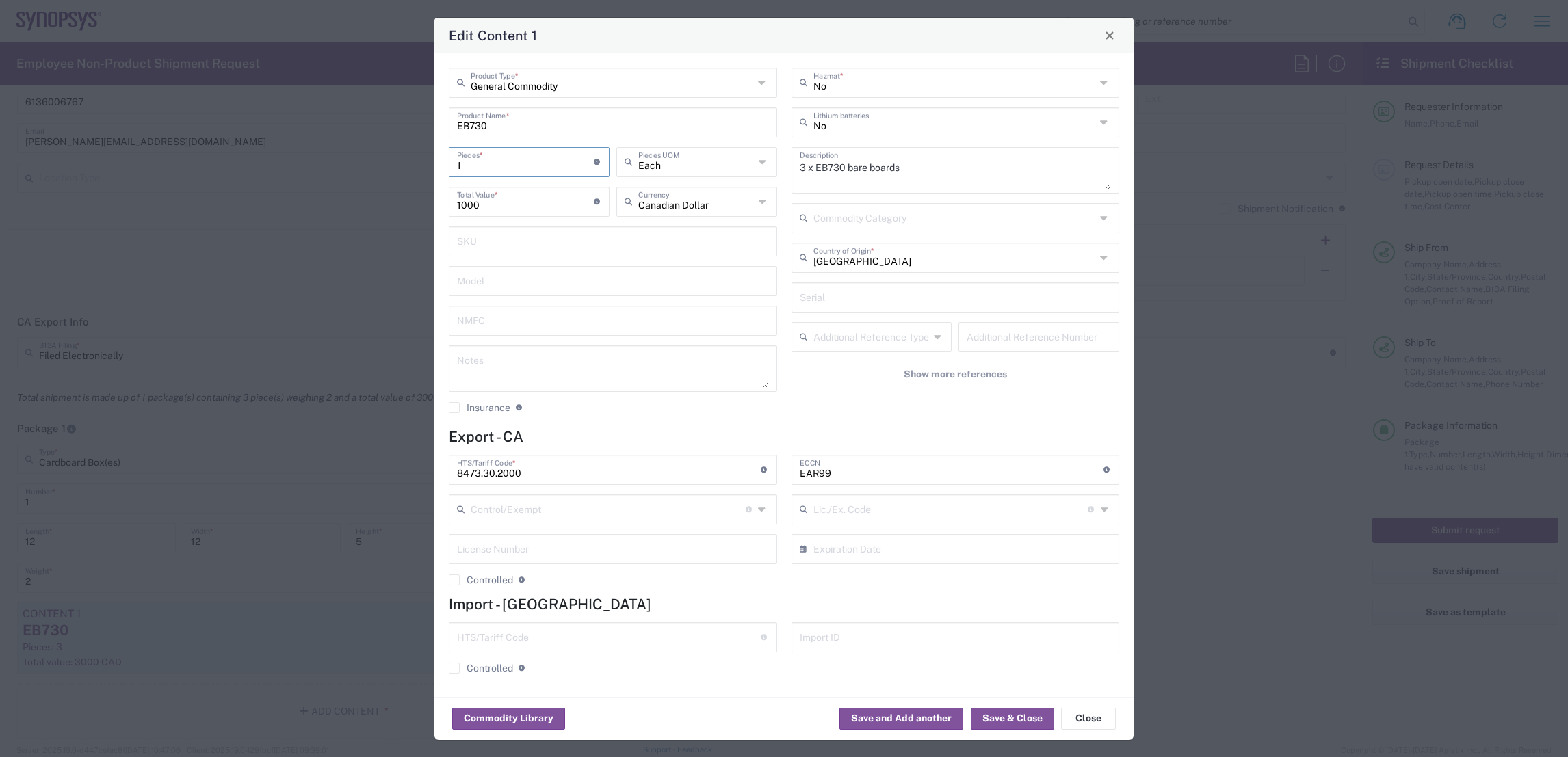
type input "12"
type input "12000"
type input "12"
click at [817, 168] on textarea "3 x EB730 bare boards" at bounding box center [955, 170] width 312 height 38
drag, startPoint x: 822, startPoint y: 164, endPoint x: 835, endPoint y: 169, distance: 13.9
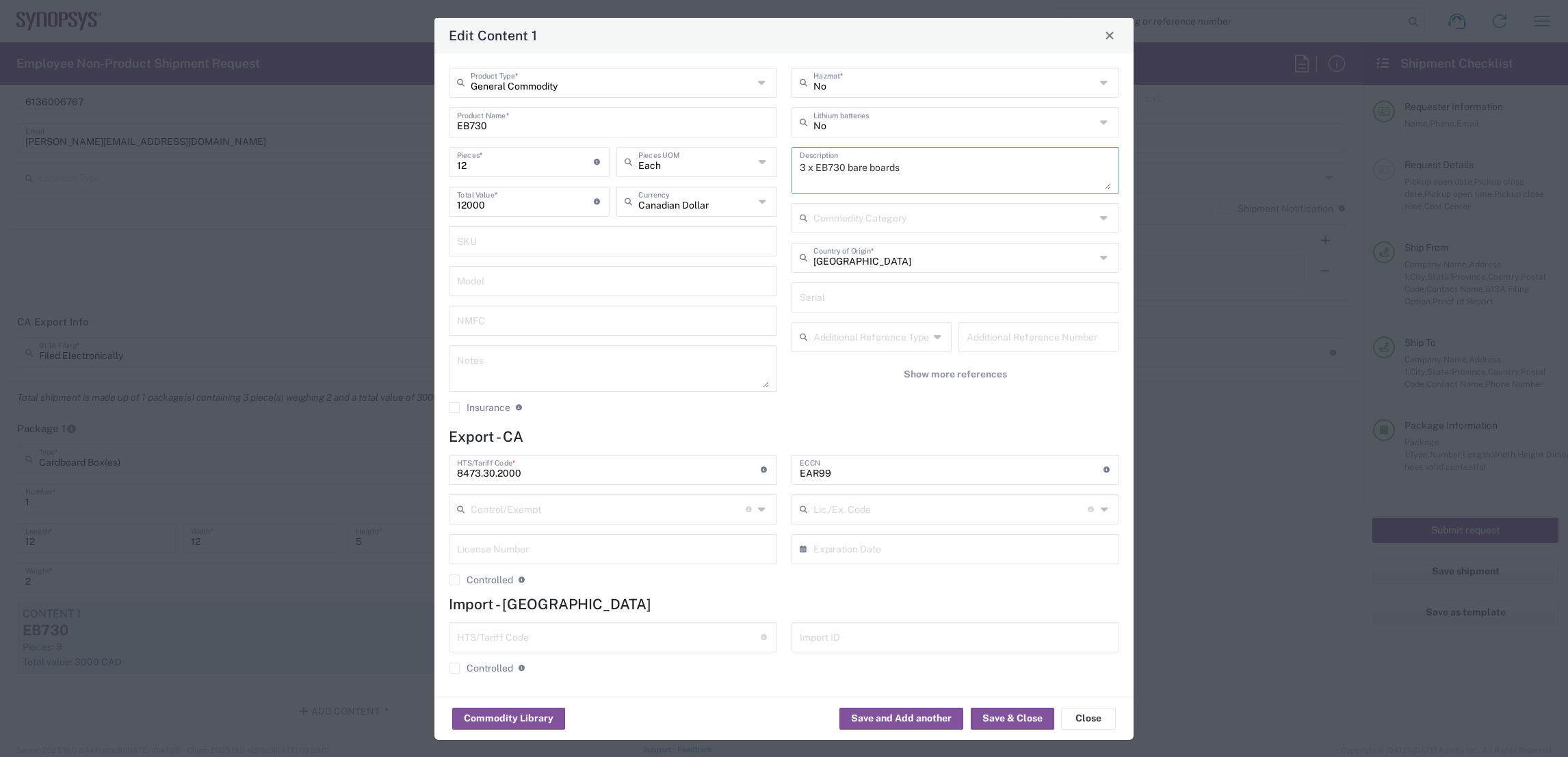
click at [835, 169] on textarea "3 x EB730 bare boards" at bounding box center [955, 170] width 312 height 38
click at [800, 169] on textarea "3 x EB915 bare boards" at bounding box center [955, 170] width 312 height 38
type textarea "12 x EB915 bare boards"
click at [1002, 719] on button "Save & Close" at bounding box center [1012, 718] width 83 height 22
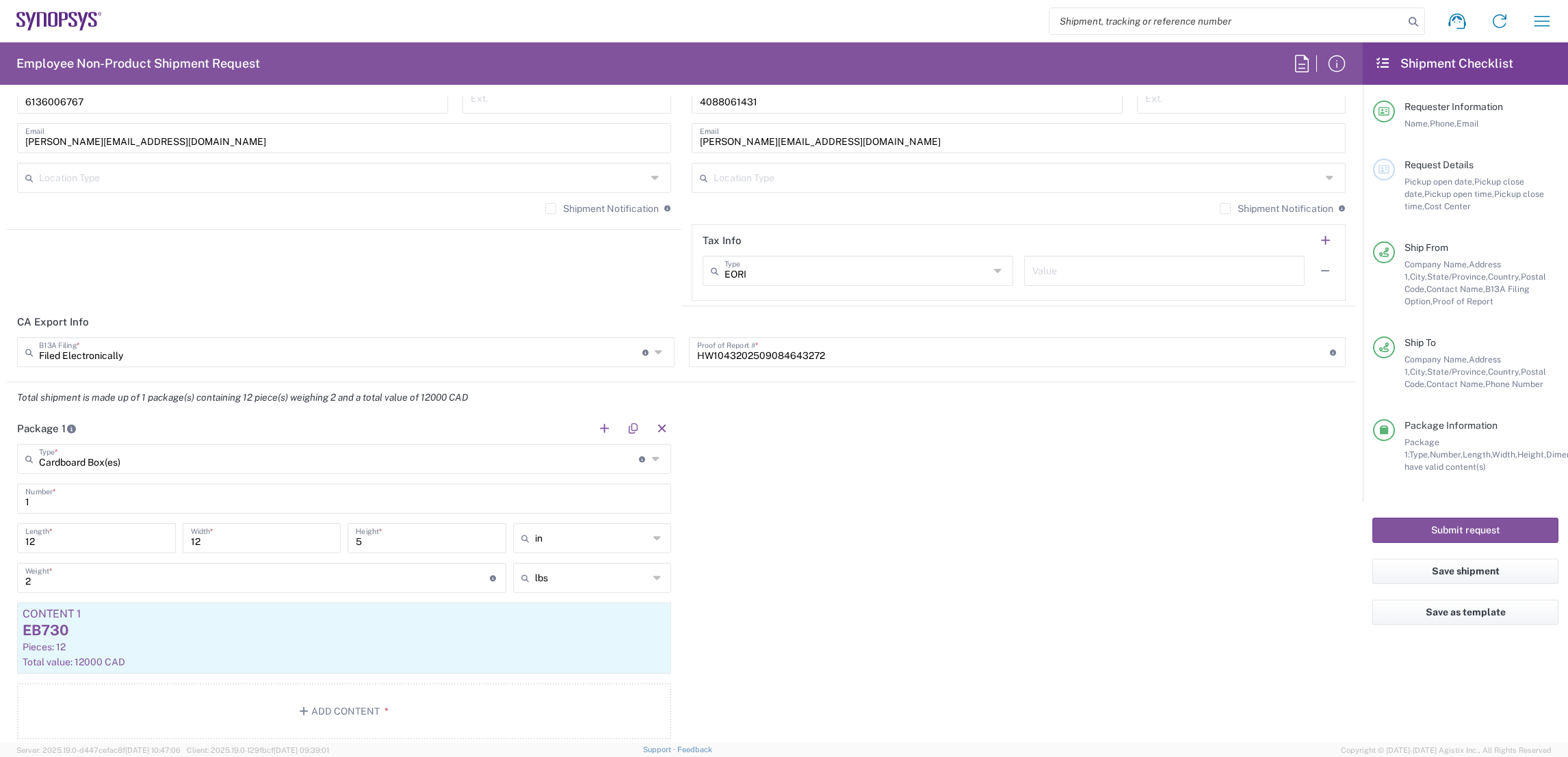
scroll to position [0, 0]
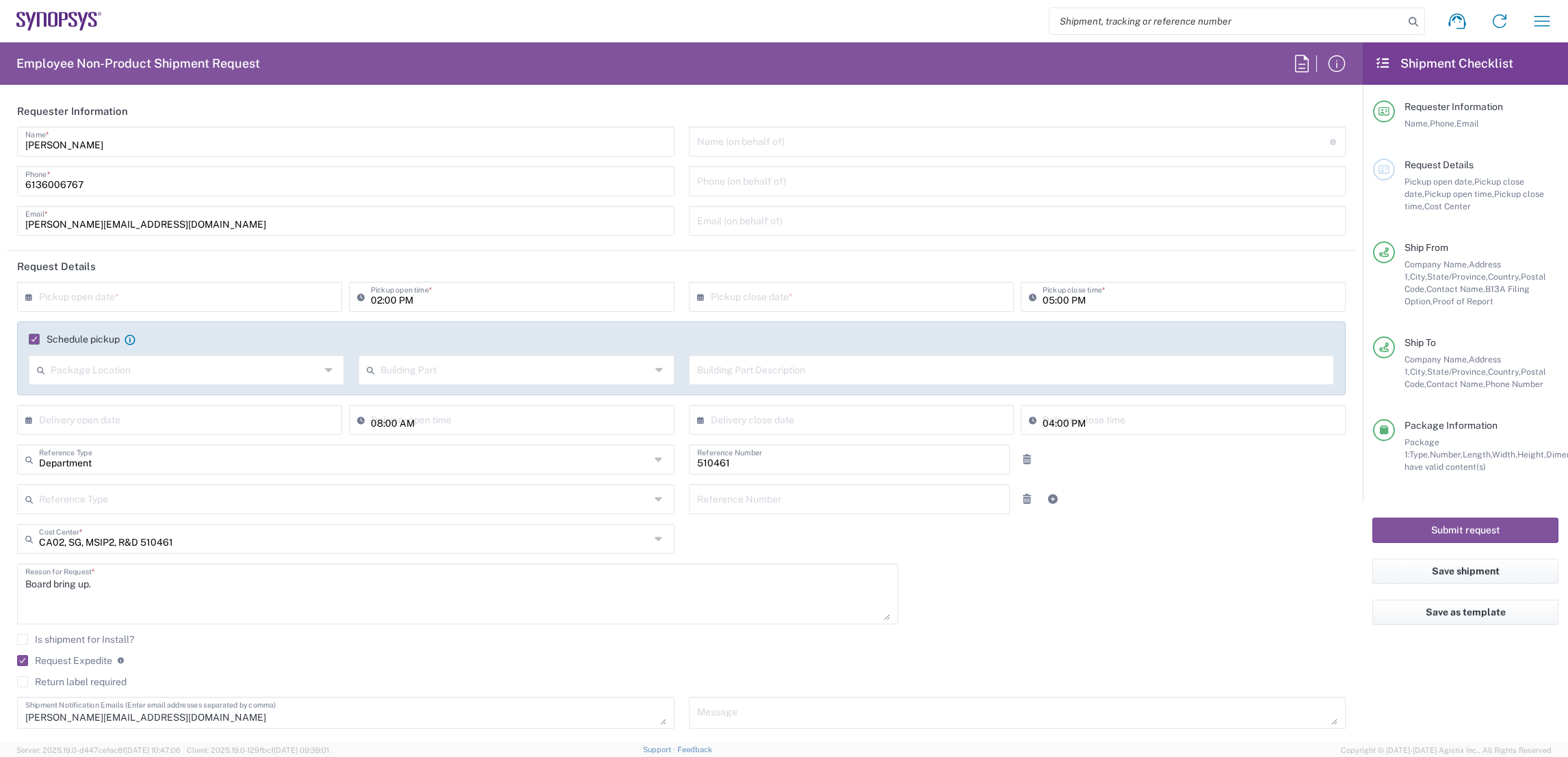
click at [245, 293] on input "text" at bounding box center [183, 295] width 288 height 24
click at [38, 338] on label "Schedule pickup" at bounding box center [74, 339] width 91 height 11
click at [30, 339] on input "Schedule pickup" at bounding box center [30, 339] width 0 height 0
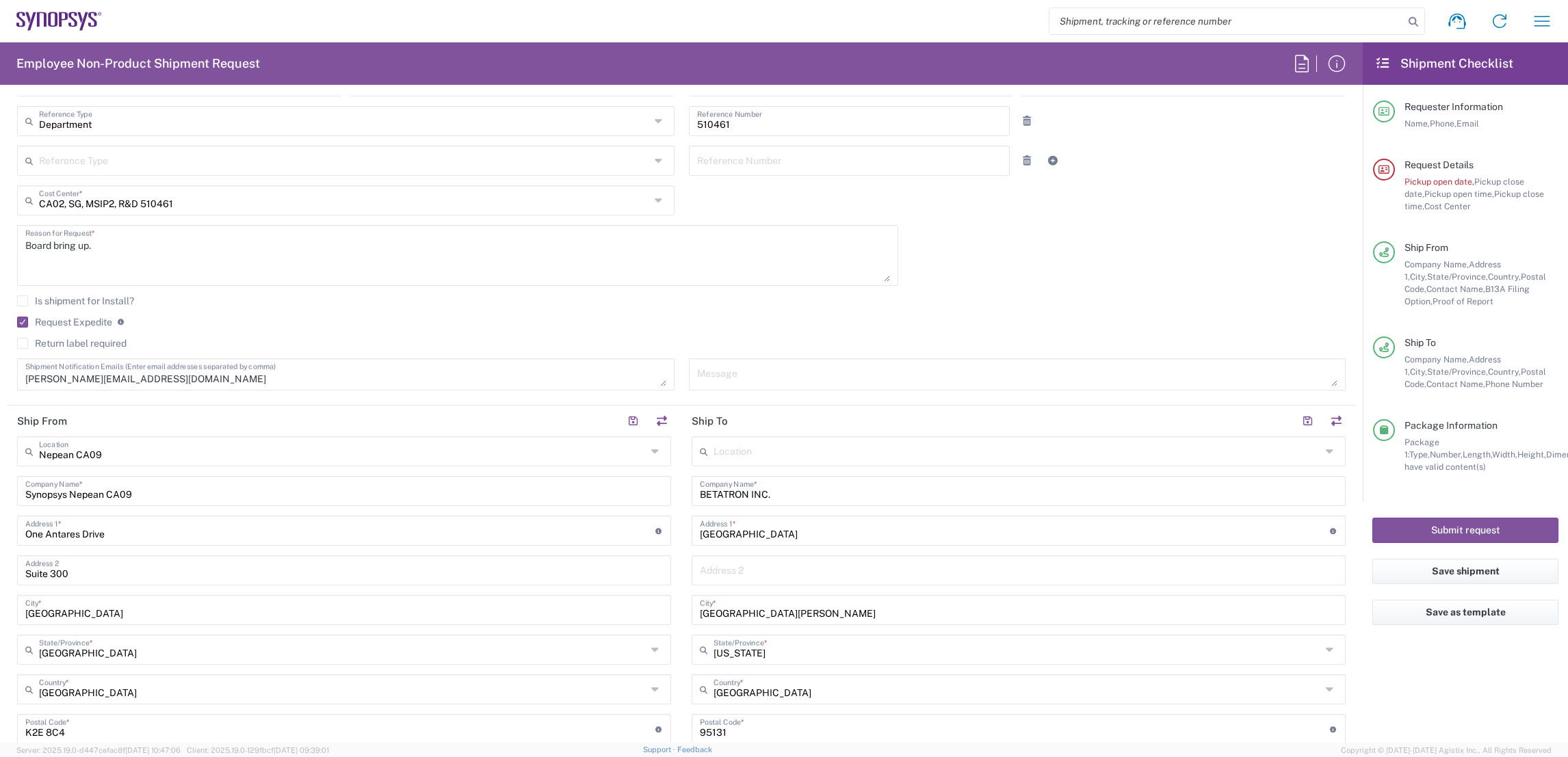
scroll to position [311, 0]
click at [18, 320] on label "Request Expedite" at bounding box center [64, 323] width 95 height 11
click at [18, 322] on input "Request Expedite" at bounding box center [18, 322] width 0 height 0
click at [171, 378] on textarea "[PERSON_NAME][EMAIL_ADDRESS][DOMAIN_NAME]" at bounding box center [346, 375] width 641 height 24
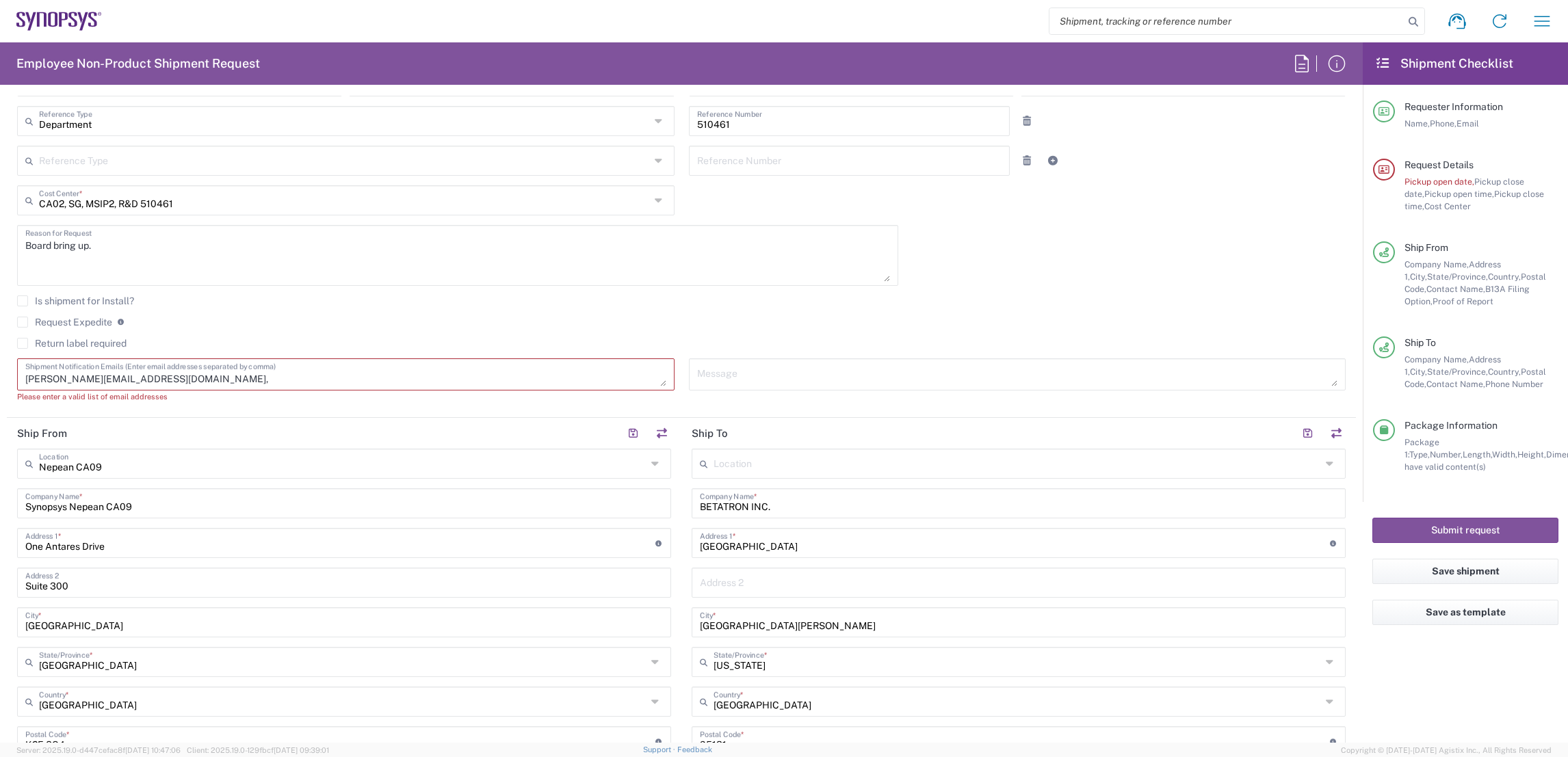
paste textarea "ca09lab-logistics@synopsys.com, lsteph@synopsys.com"
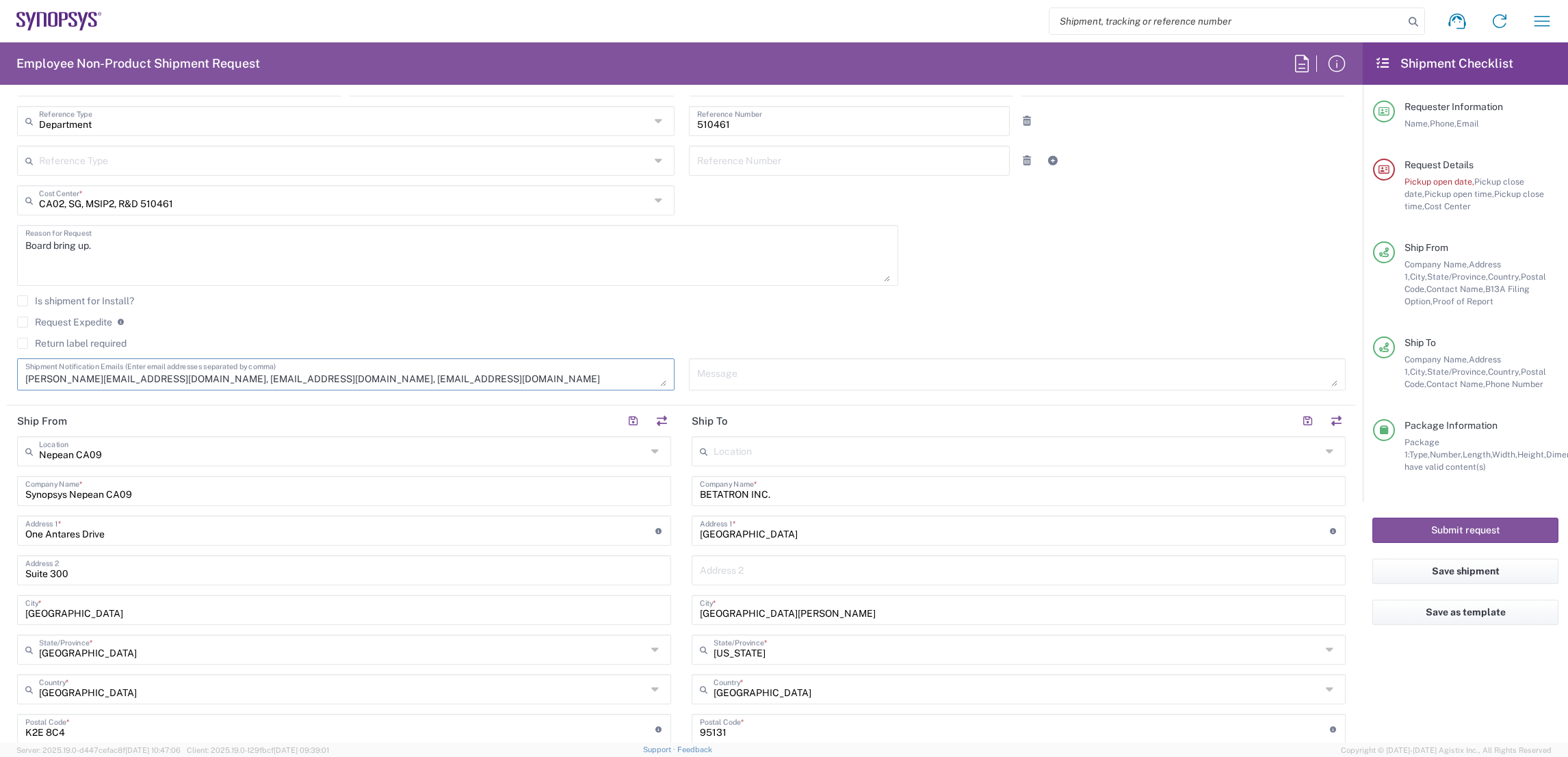
scroll to position [0, 0]
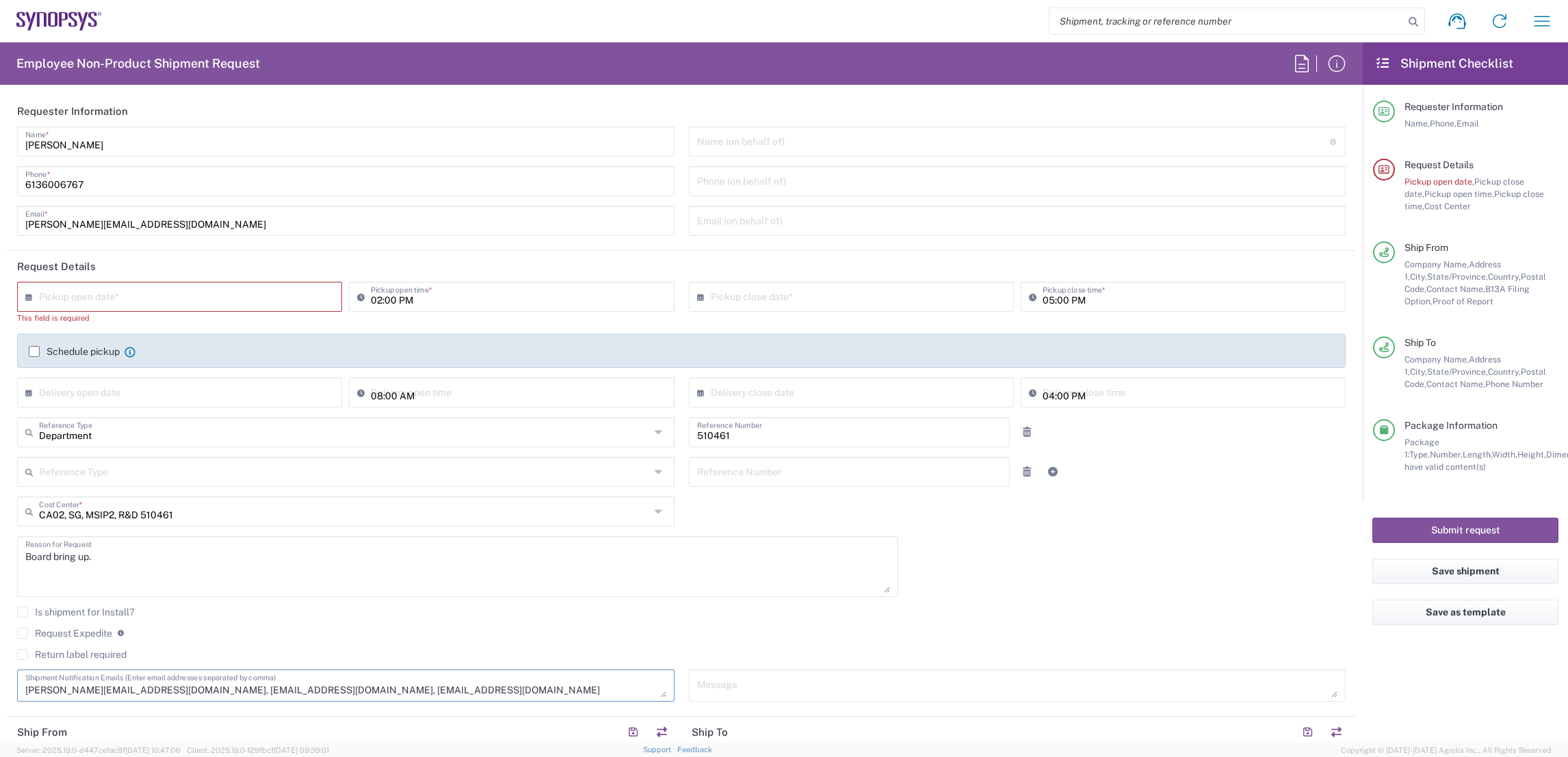
type textarea "[PERSON_NAME][EMAIL_ADDRESS][DOMAIN_NAME], [EMAIL_ADDRESS][DOMAIN_NAME], [EMAIL…"
click at [158, 296] on input "text" at bounding box center [183, 295] width 288 height 24
click at [470, 263] on header "Request Details" at bounding box center [681, 266] width 1349 height 31
click at [146, 301] on input "text" at bounding box center [183, 295] width 288 height 24
click at [150, 418] on span "23" at bounding box center [161, 421] width 21 height 19
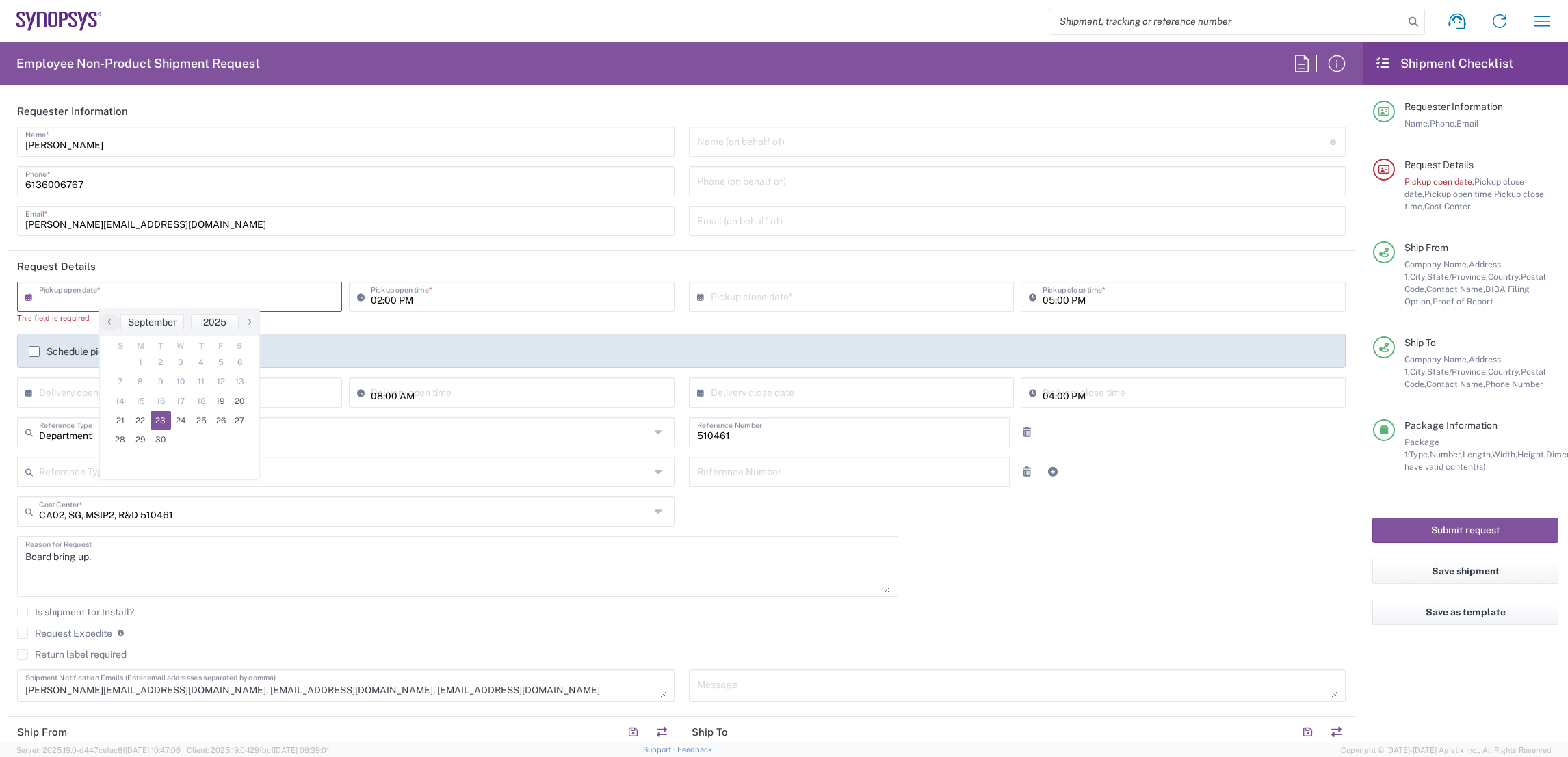
type input "09/23/2025"
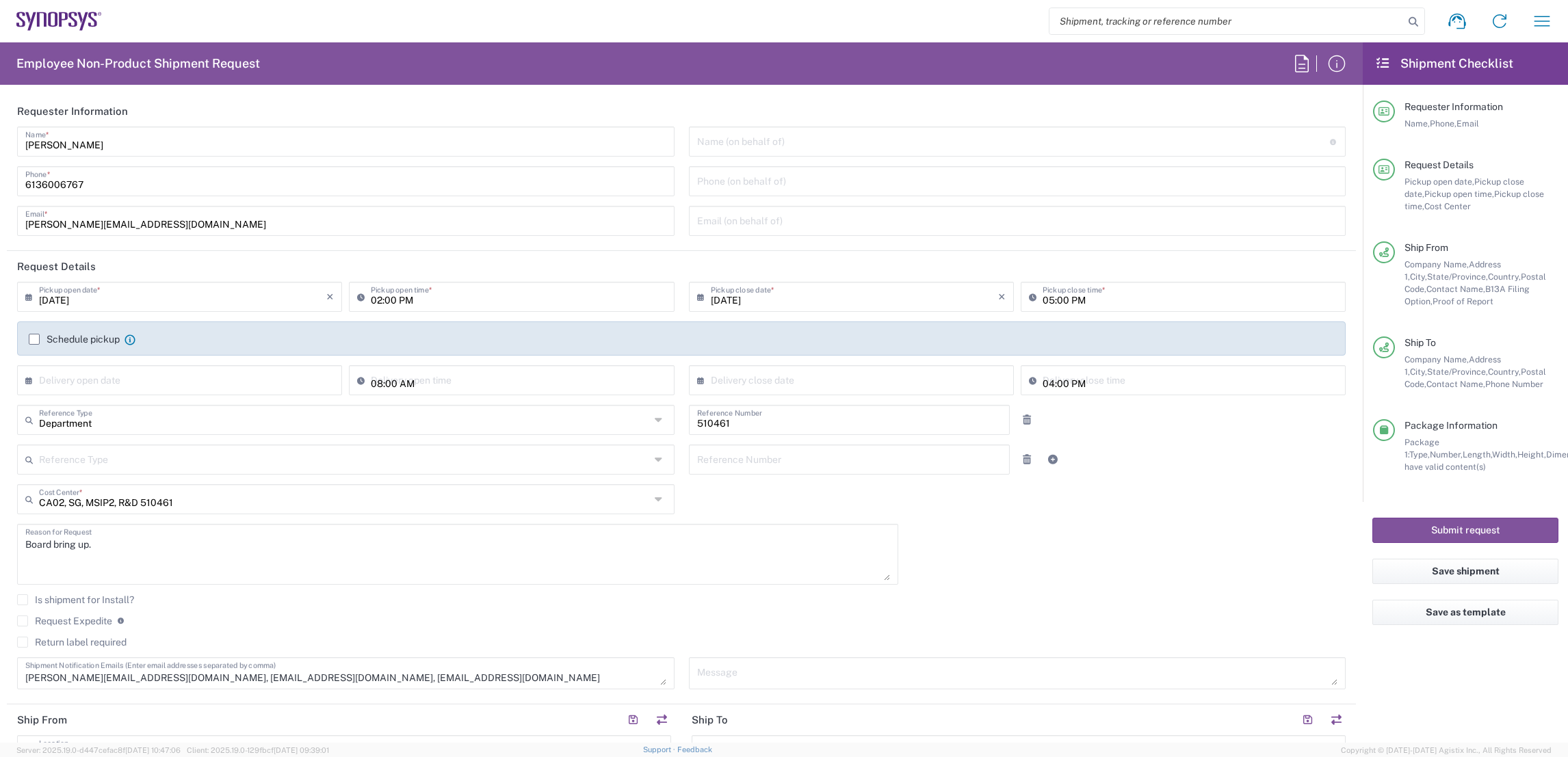
click at [375, 295] on input "02:00 PM" at bounding box center [518, 295] width 295 height 24
type input "09:00 AM"
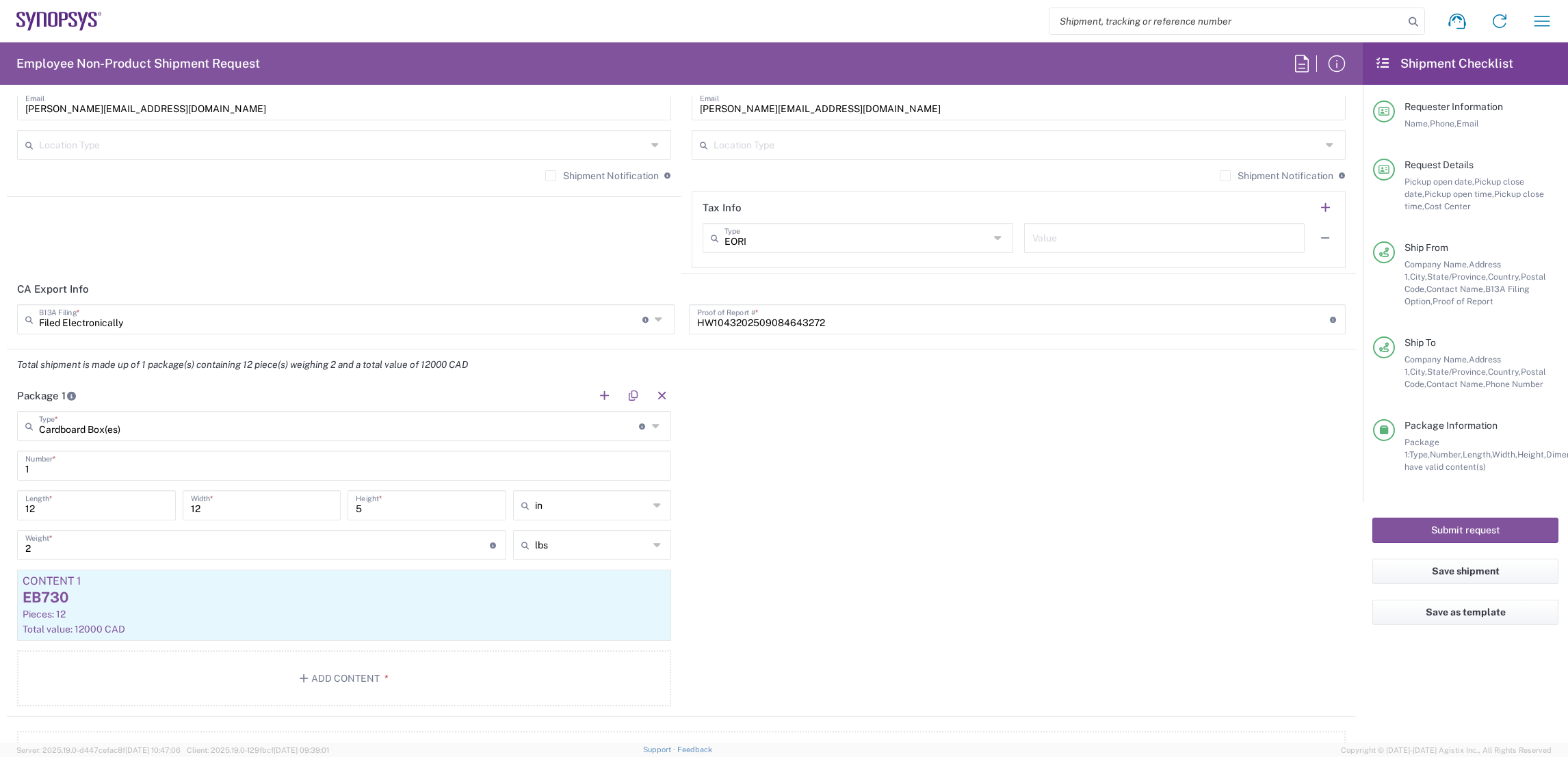
scroll to position [989, 0]
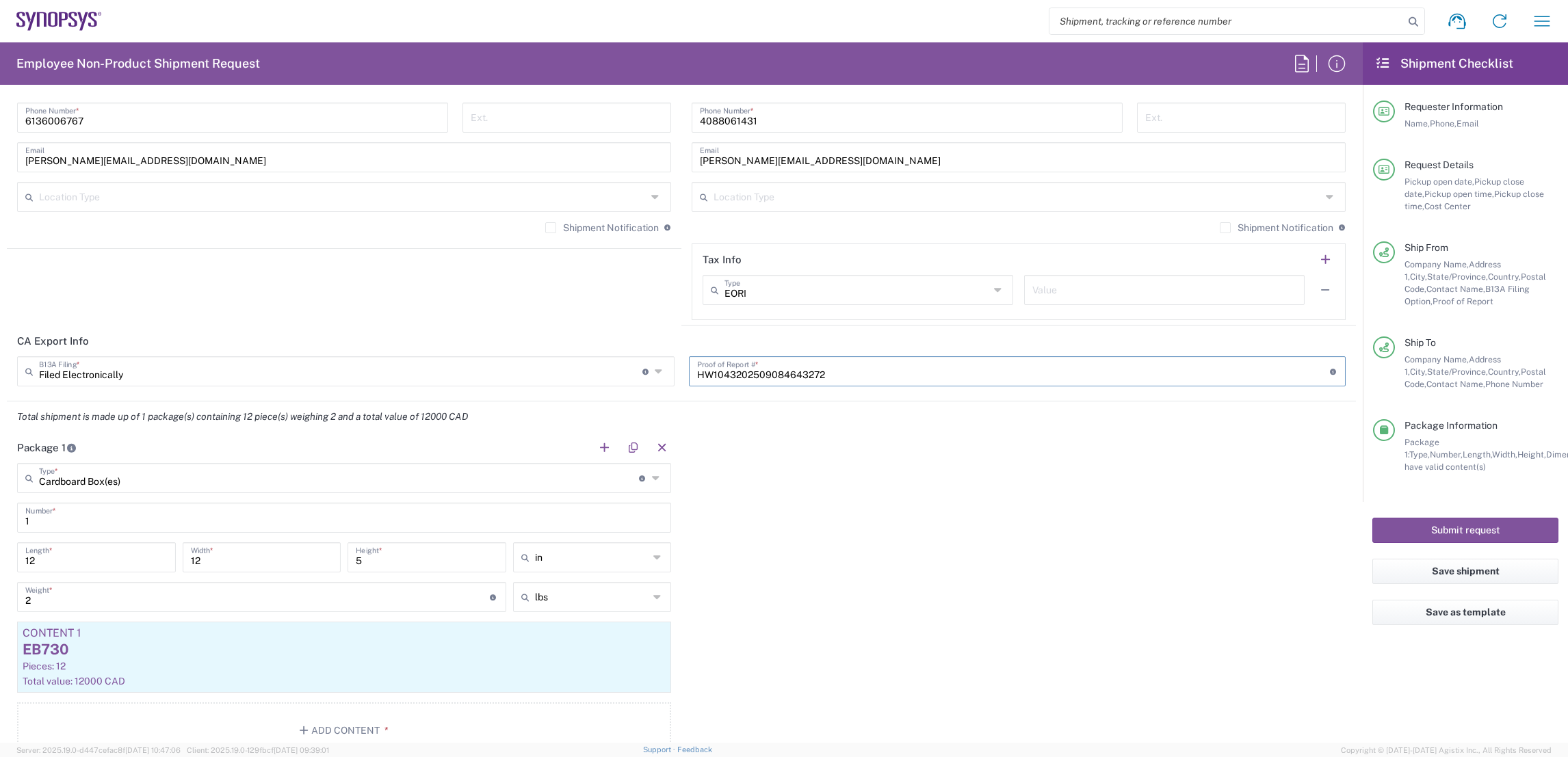
drag, startPoint x: 871, startPoint y: 372, endPoint x: 673, endPoint y: 406, distance: 200.9
click at [673, 406] on form "Requester Information Shahrukh Riaz Name * 6136006767 Phone * shahrukh@synopsys…" at bounding box center [681, 419] width 1363 height 647
type input "000000000000000000000000000"
click at [1468, 612] on button "Save as template" at bounding box center [1465, 612] width 186 height 26
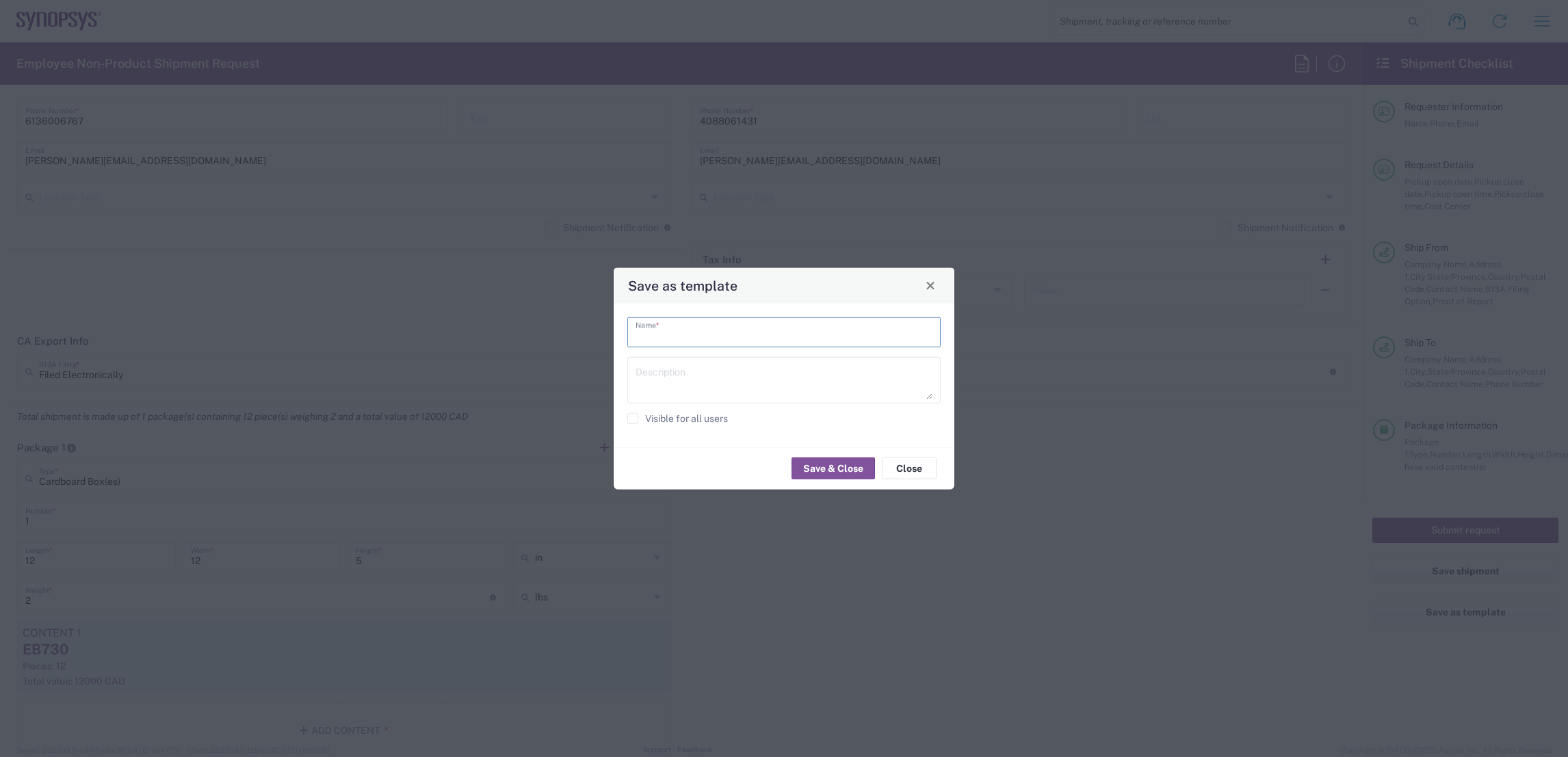
click at [696, 332] on input "text" at bounding box center [784, 331] width 297 height 24
type input "EB915"
click at [871, 373] on textarea "being pre-active in generating shipping labels" at bounding box center [784, 379] width 297 height 38
type textarea "being pre-active in generating shipping labels to when we have the boards."
click at [634, 414] on label "Visible for all users" at bounding box center [677, 418] width 101 height 11
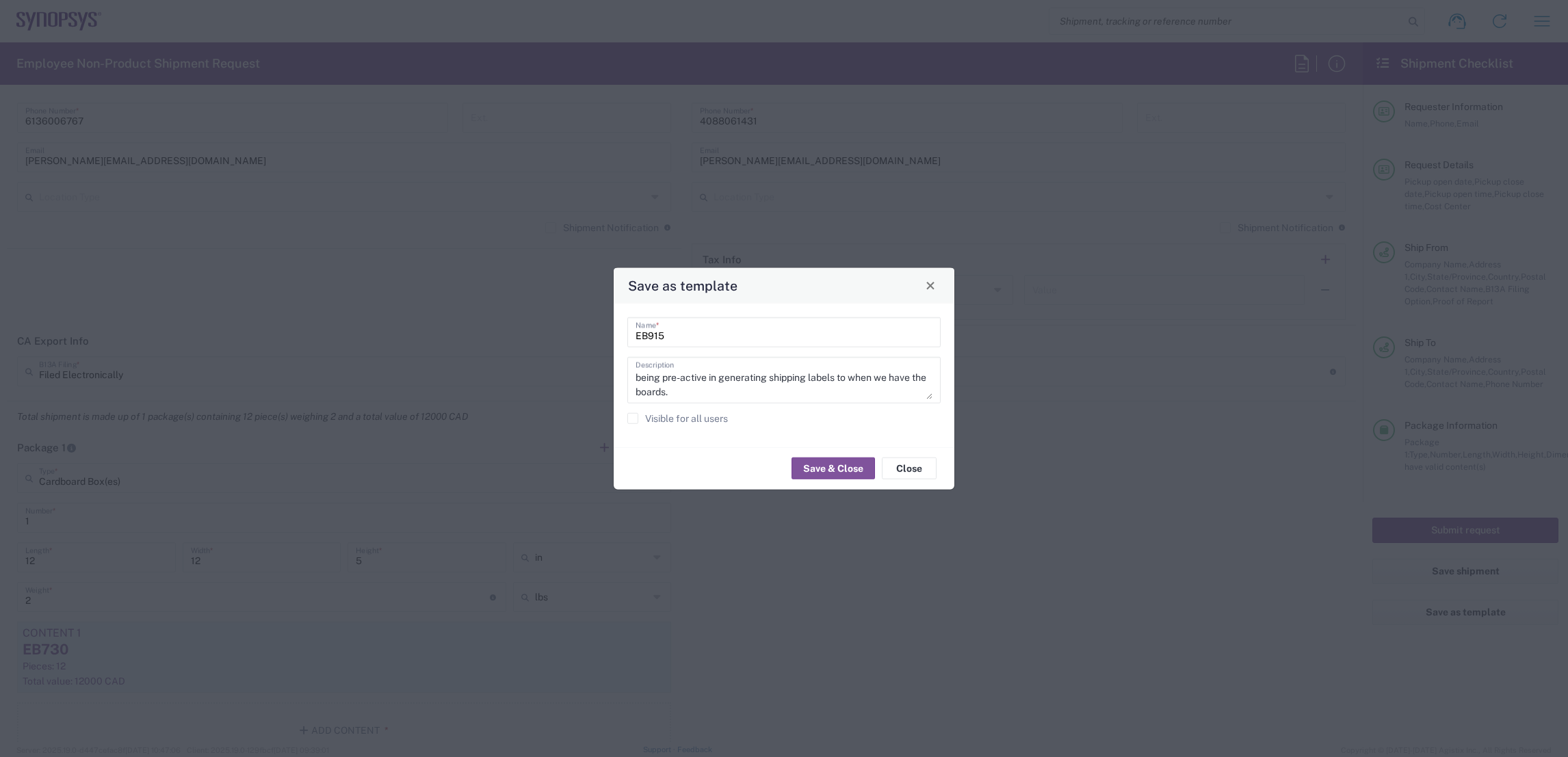
click at [633, 418] on input "Visible for all users" at bounding box center [633, 418] width 0 height 0
click at [713, 337] on input "EB915" at bounding box center [784, 331] width 297 height 24
type input "EB915 board shipment to Betatron"
click at [835, 467] on button "Save & Close" at bounding box center [833, 468] width 83 height 22
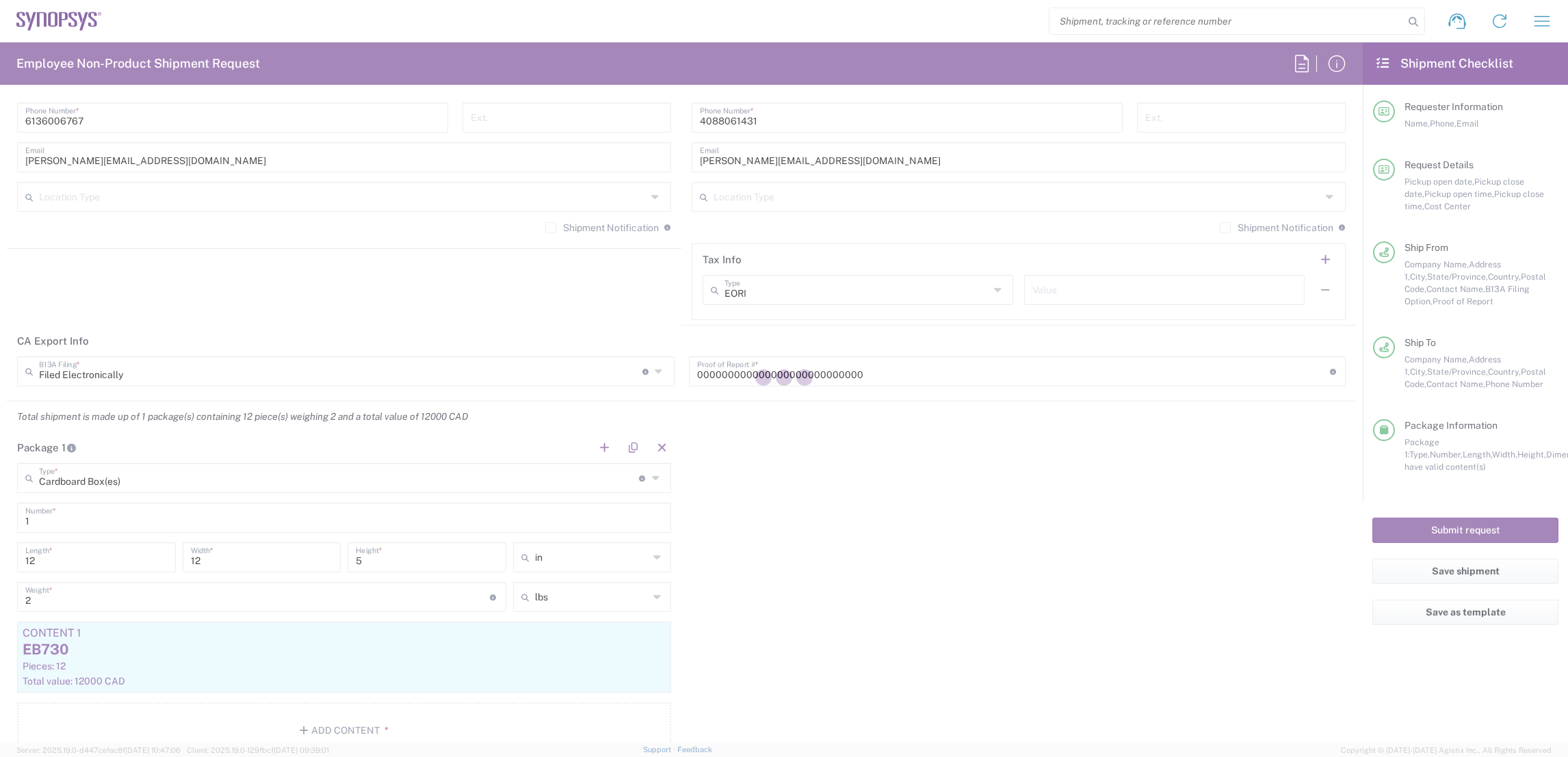
click at [889, 461] on div at bounding box center [784, 378] width 1568 height 757
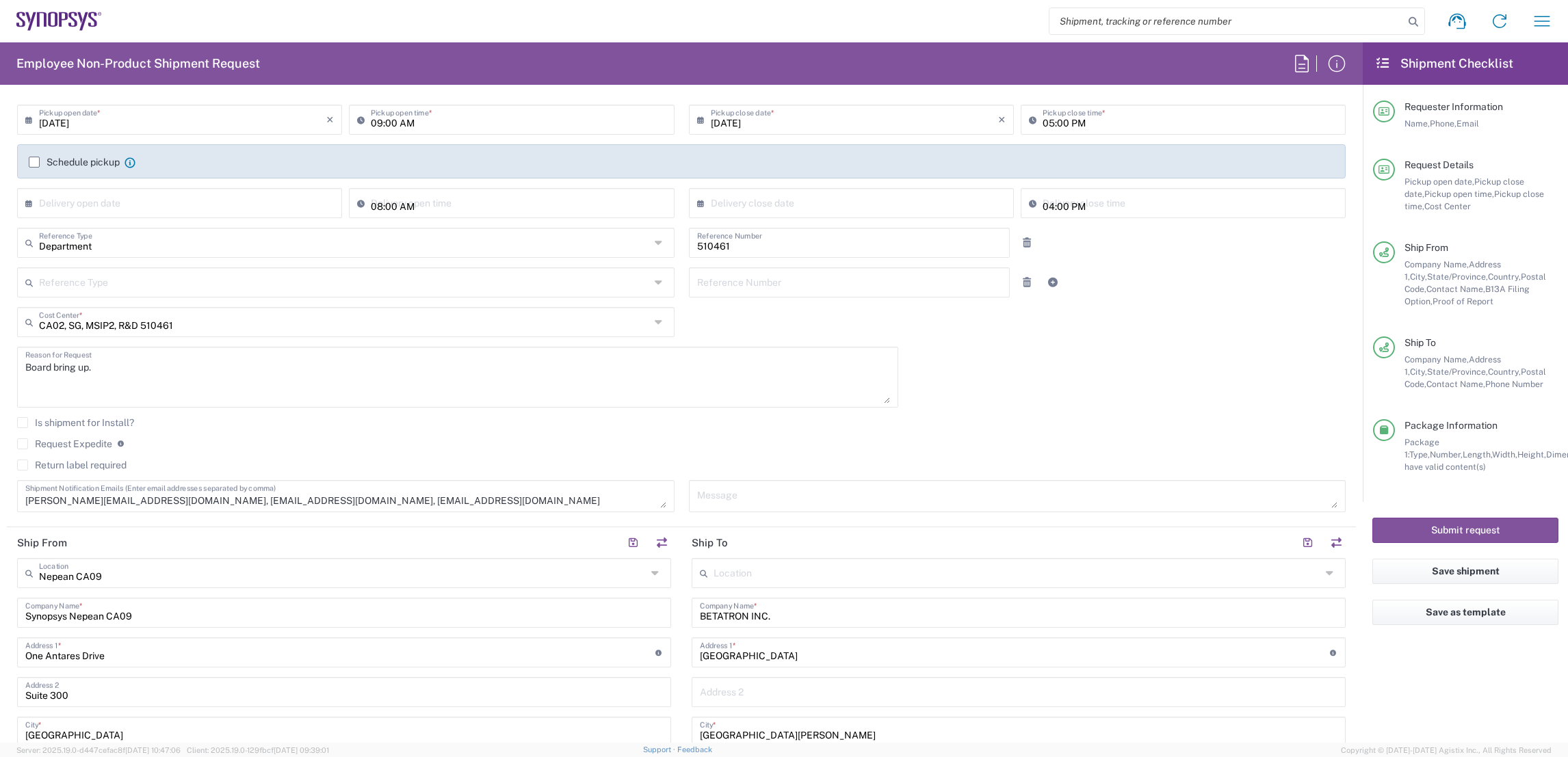
scroll to position [0, 0]
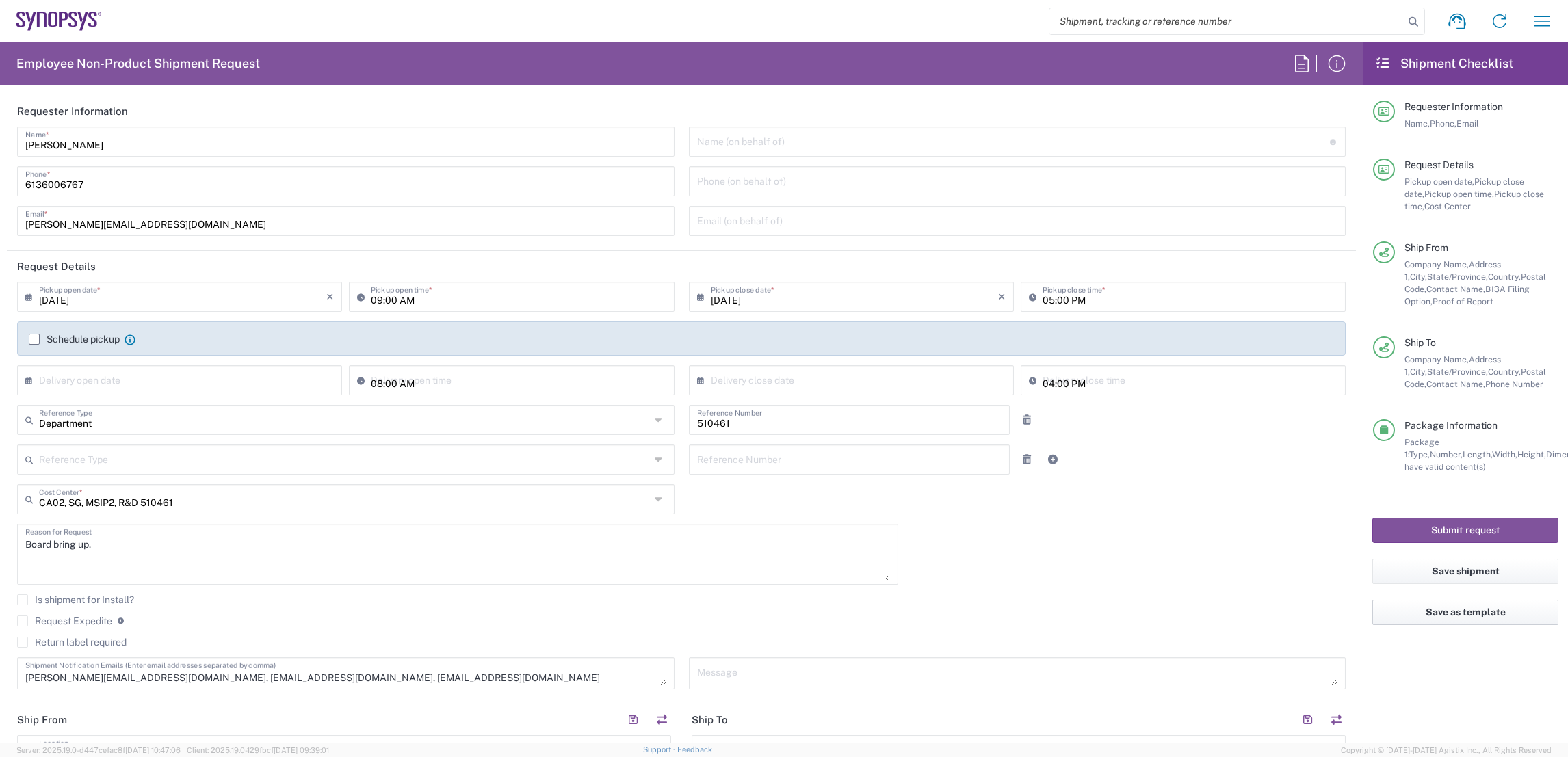
click at [1475, 612] on button "Save as template" at bounding box center [1465, 612] width 186 height 26
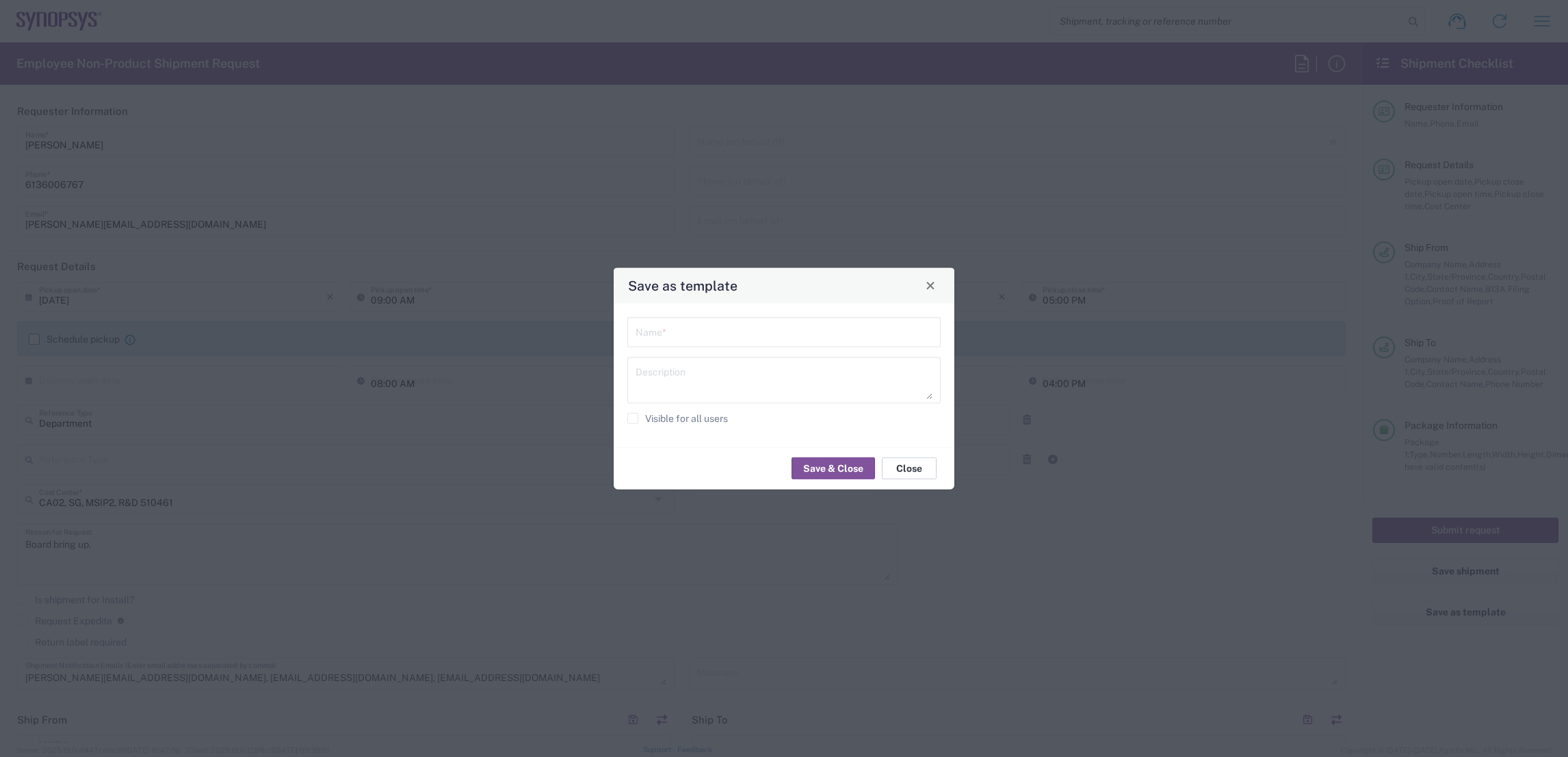
click at [919, 469] on button "Close" at bounding box center [909, 468] width 55 height 22
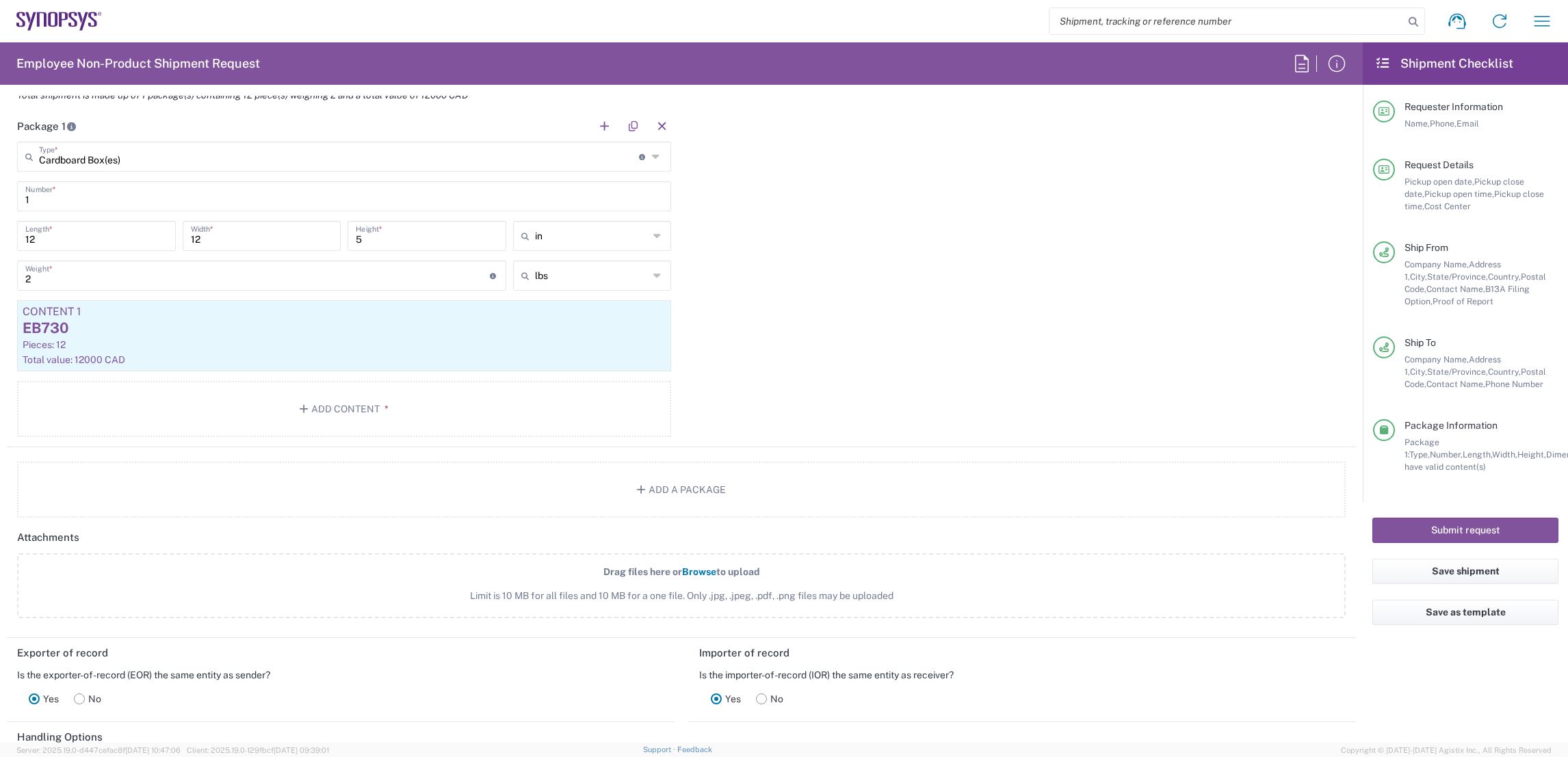
click at [914, 481] on button "Add a Package" at bounding box center [681, 489] width 1328 height 56
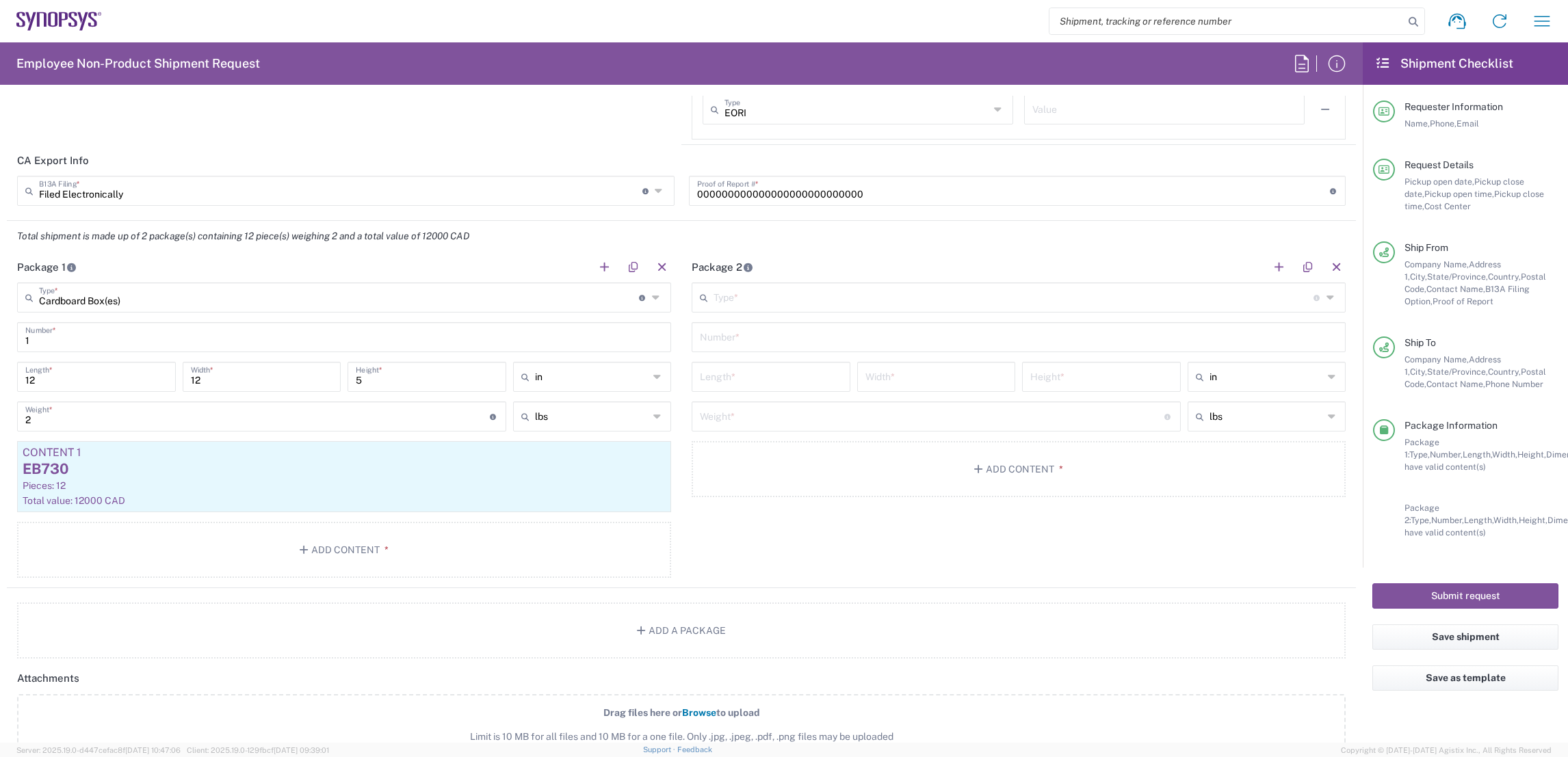
scroll to position [1170, 0]
click at [224, 473] on div "EB730" at bounding box center [343, 470] width 643 height 21
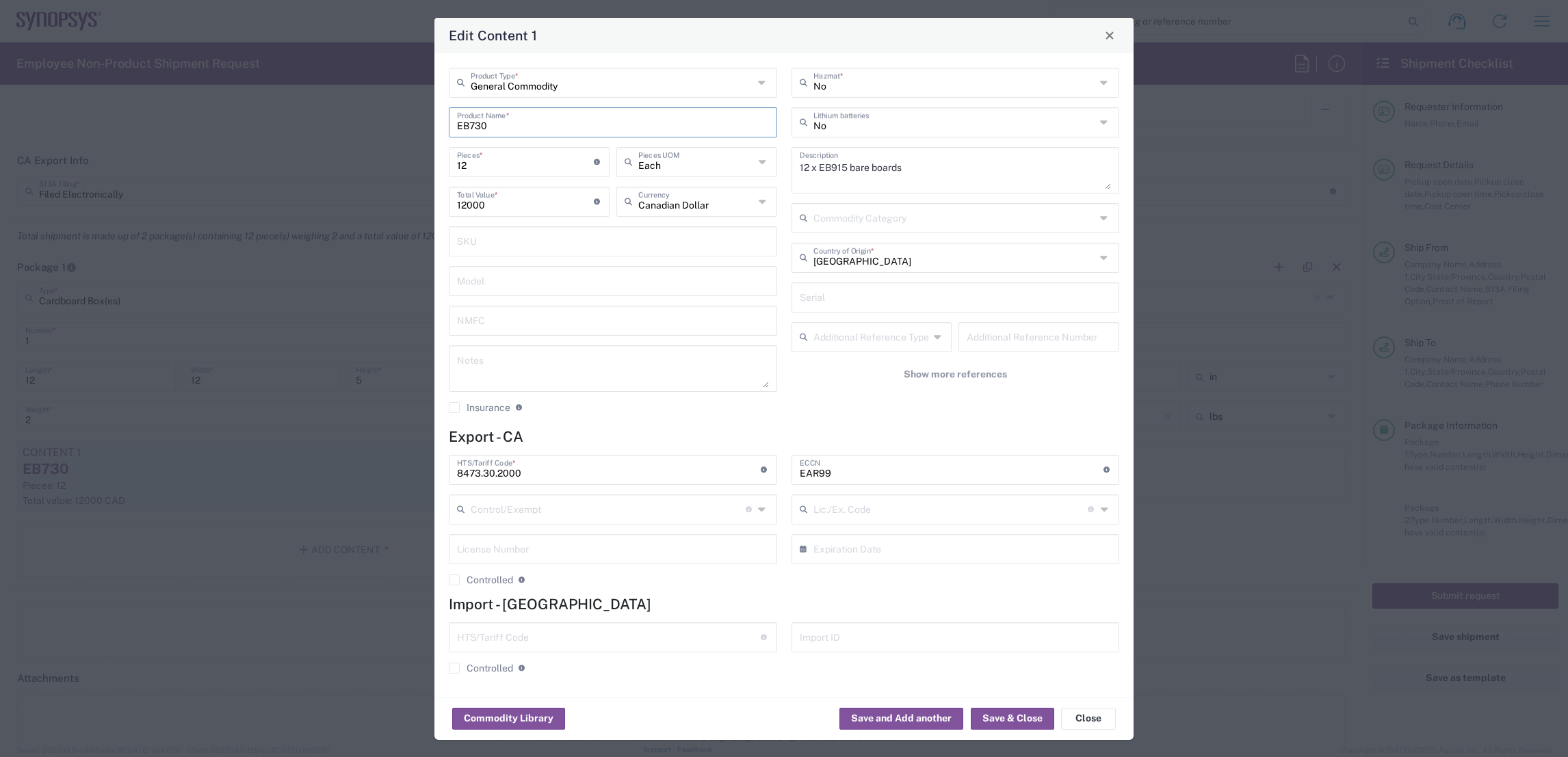
drag, startPoint x: 503, startPoint y: 127, endPoint x: 470, endPoint y: 119, distance: 34.0
click at [470, 119] on input "EB730" at bounding box center [613, 121] width 312 height 24
type input "EB915"
click at [994, 717] on button "Save & Close" at bounding box center [1012, 718] width 83 height 22
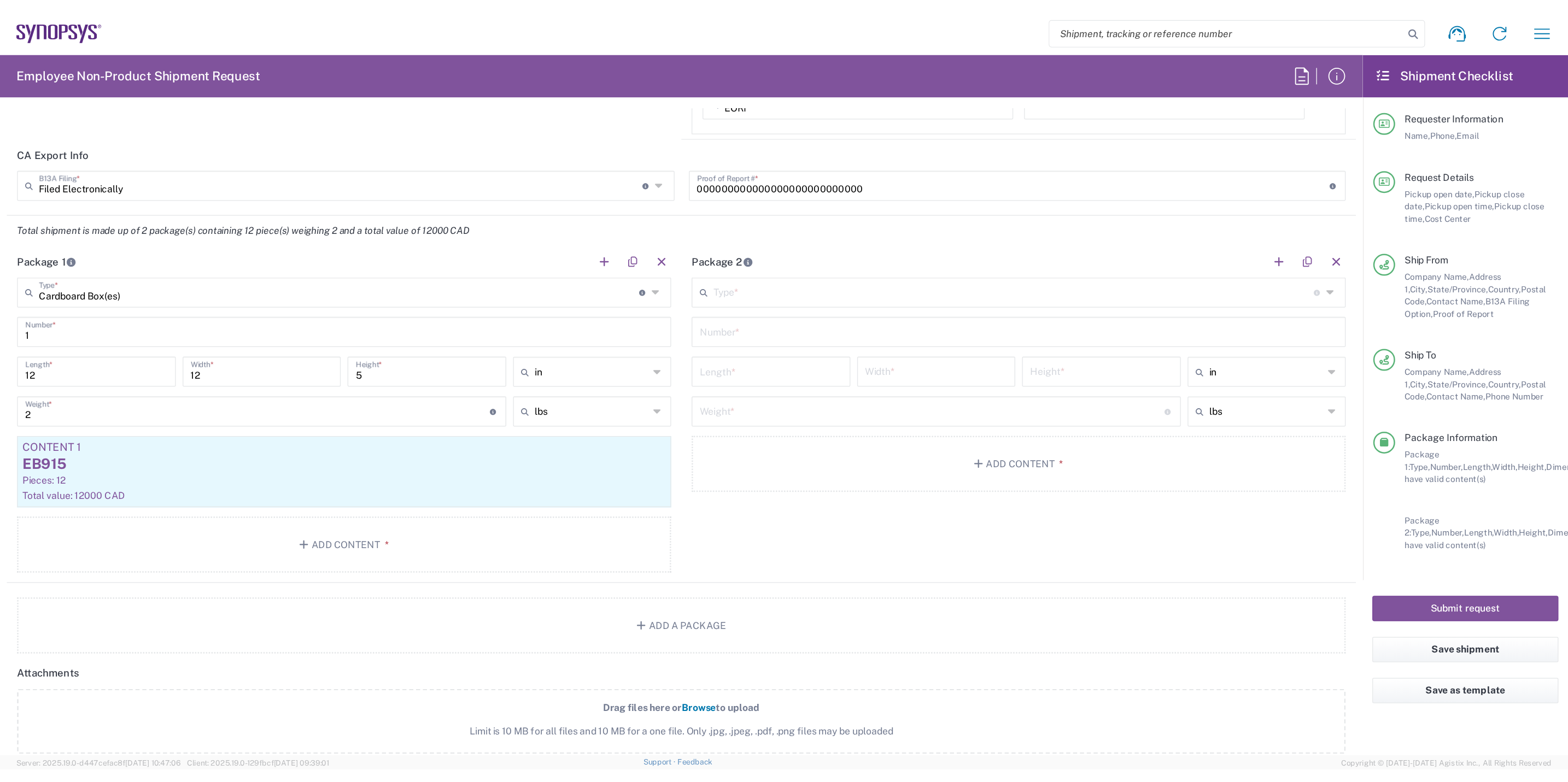
scroll to position [936, 0]
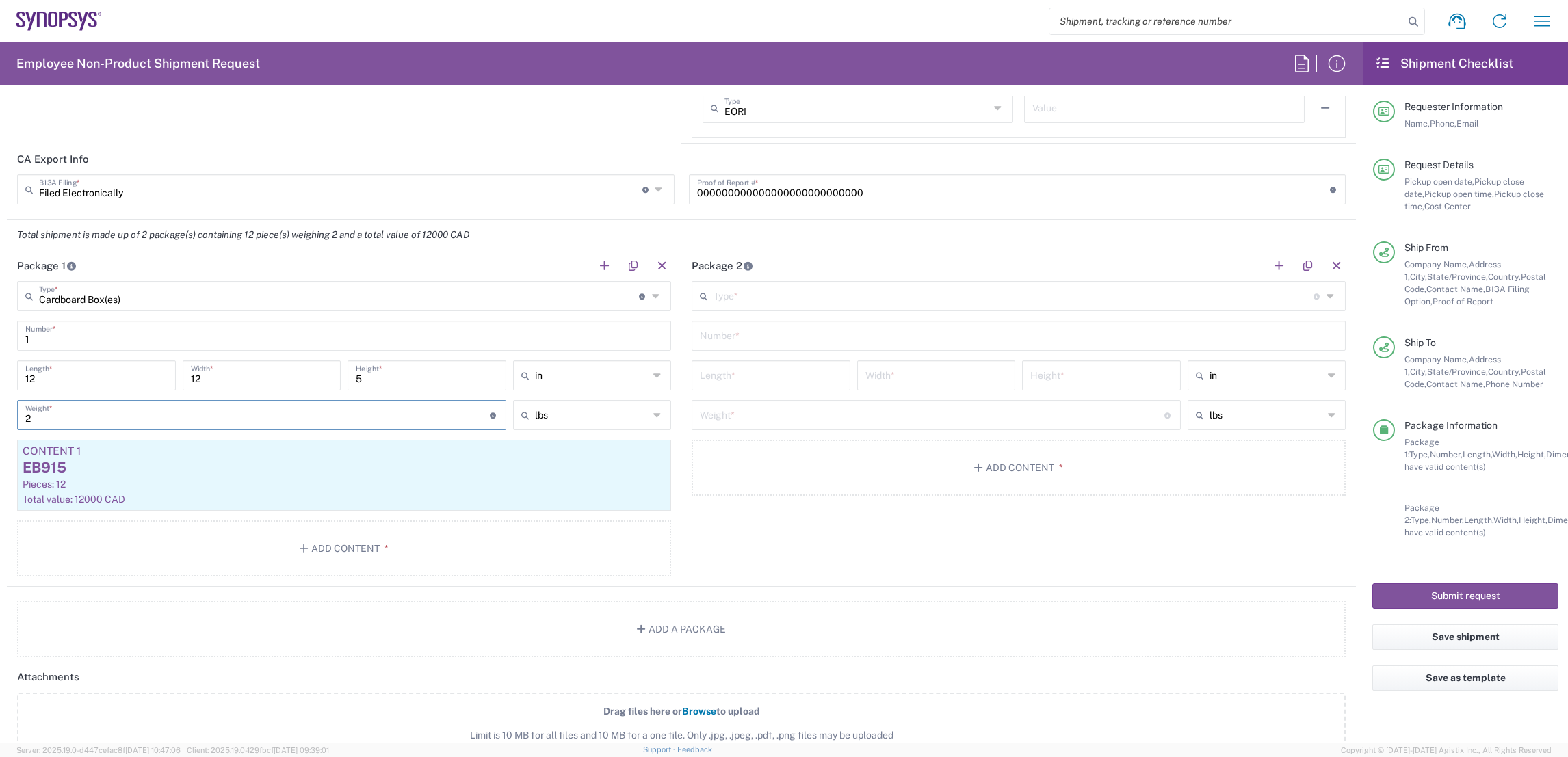
drag, startPoint x: 60, startPoint y: 418, endPoint x: 20, endPoint y: 417, distance: 40.0
click at [20, 417] on div "2 Weight * Total weight of package(s) in pounds or kilograms" at bounding box center [261, 415] width 489 height 30
click at [653, 414] on icon at bounding box center [658, 414] width 10 height 22
click at [583, 467] on span "kgs" at bounding box center [585, 466] width 154 height 22
type input "0.91"
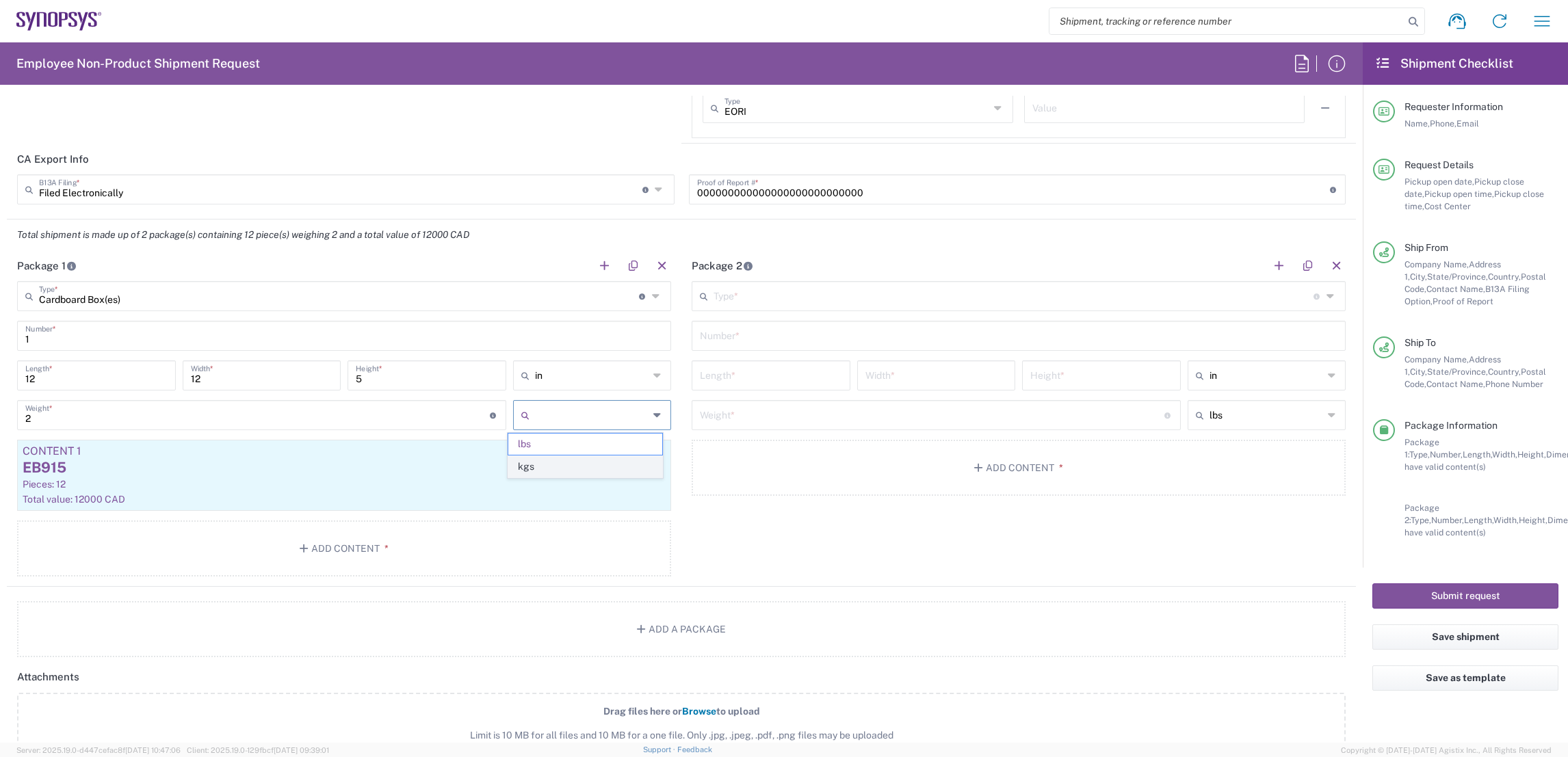
type input "kgs"
drag, startPoint x: 215, startPoint y: 407, endPoint x: 6, endPoint y: 409, distance: 209.0
click at [7, 409] on main "Cardboard Box(es) Type * Material used to package goods Cardboard Box(es) Bale(…" at bounding box center [344, 431] width 674 height 300
type input "2.5"
click at [417, 496] on div "Total value: 12000 CAD" at bounding box center [343, 498] width 643 height 12
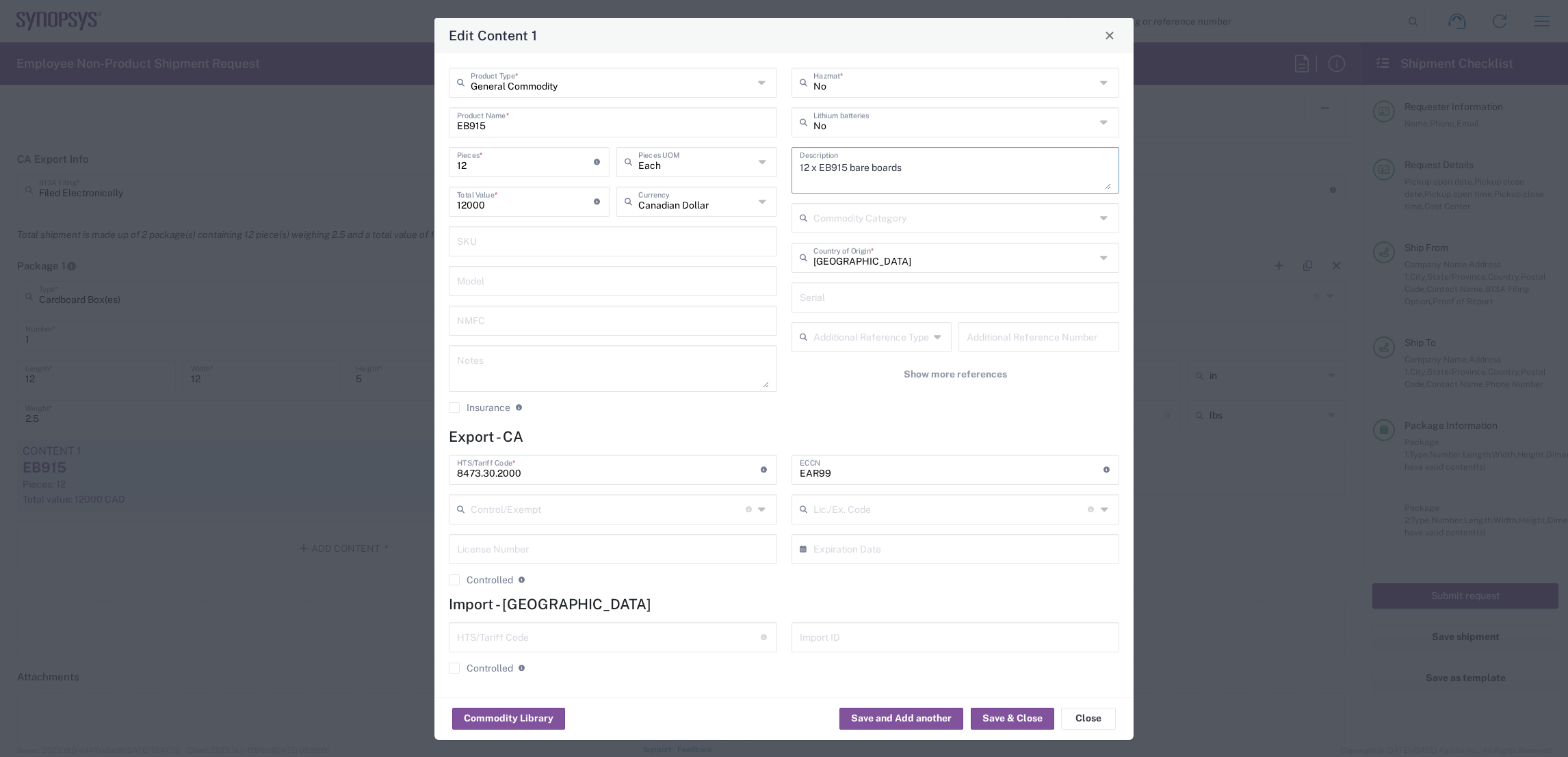
click at [840, 163] on textarea "12 x EB915 bare boards" at bounding box center [955, 170] width 312 height 38
type textarea "12 x EB915 LP bare boards"
click at [1022, 719] on button "Save & Close" at bounding box center [1012, 718] width 83 height 22
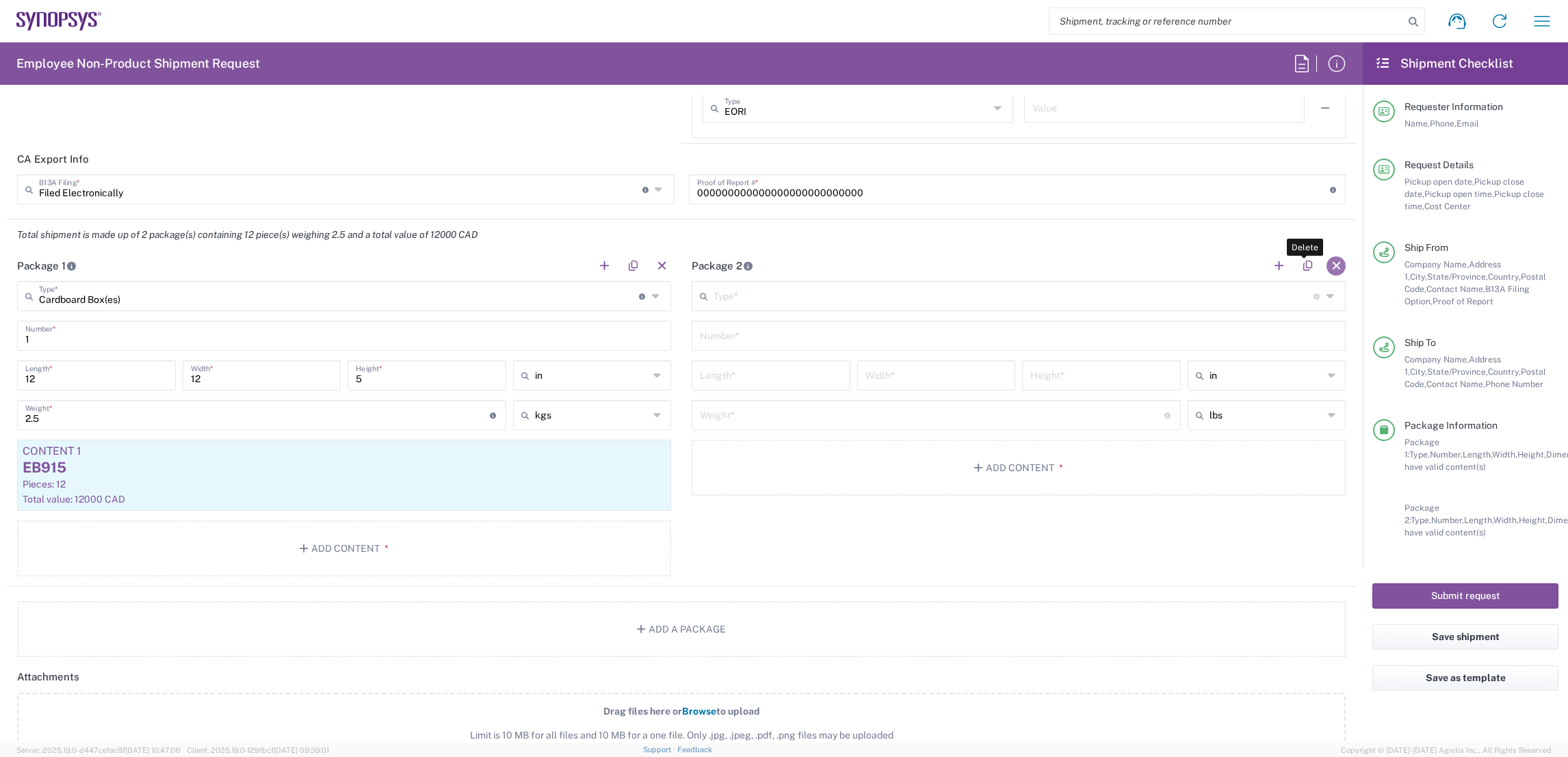
click at [1327, 265] on button "button" at bounding box center [1336, 266] width 19 height 19
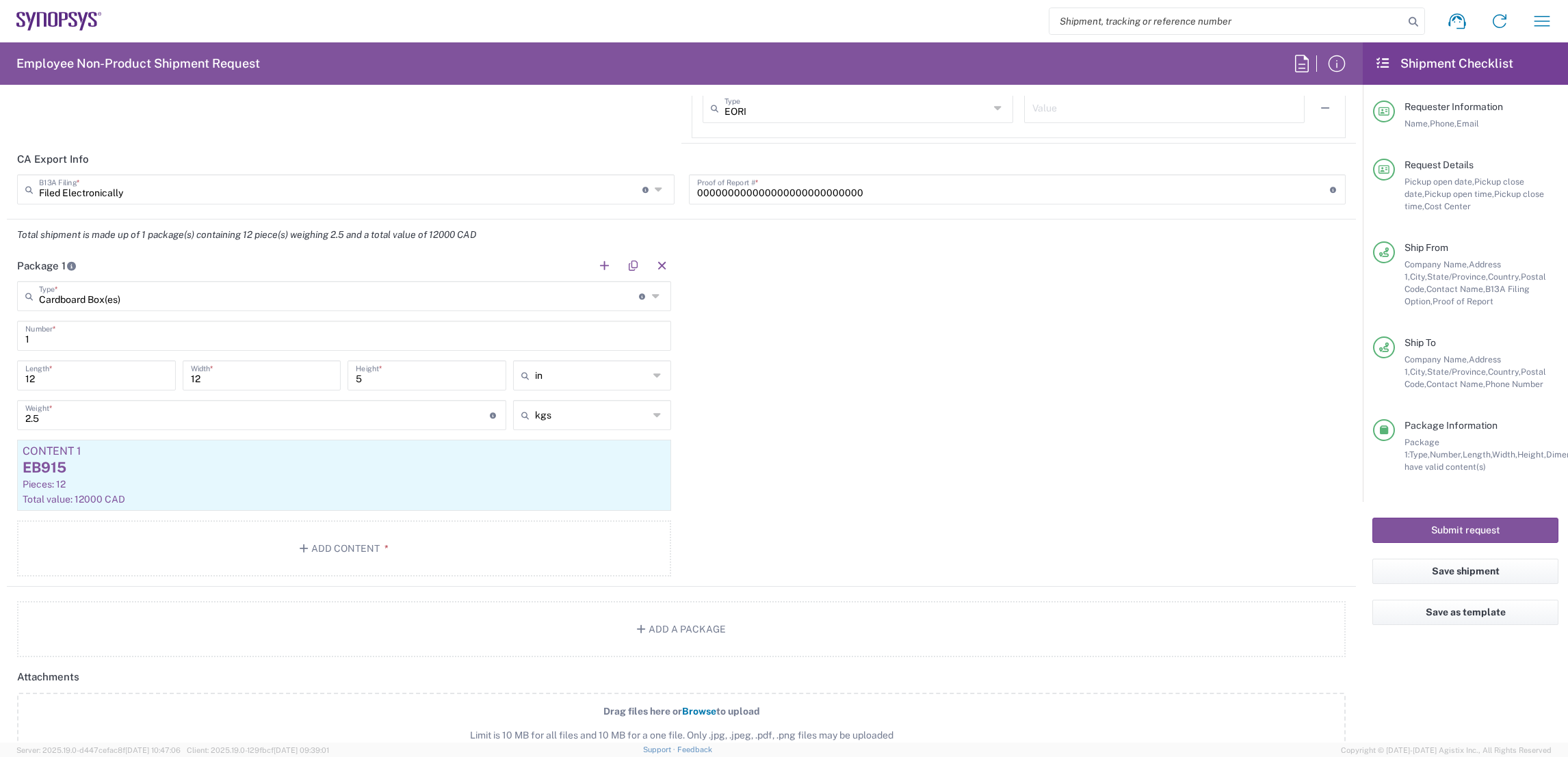
click at [871, 375] on div "Package 1 Cardboard Box(es) Type * Material used to package goods Cardboard Box…" at bounding box center [681, 418] width 1349 height 336
drag, startPoint x: 883, startPoint y: 192, endPoint x: 651, endPoint y: 190, distance: 232.0
click at [651, 190] on div "Filed Electronically B13A Filing * Document required by the Canada Border Servi…" at bounding box center [681, 194] width 1343 height 40
click at [765, 528] on div "Package 1 Cardboard Box(es) Type * Material used to package goods Cardboard Box…" at bounding box center [681, 418] width 1349 height 336
click at [880, 190] on input "000000000000000000000000000" at bounding box center [1014, 188] width 633 height 24
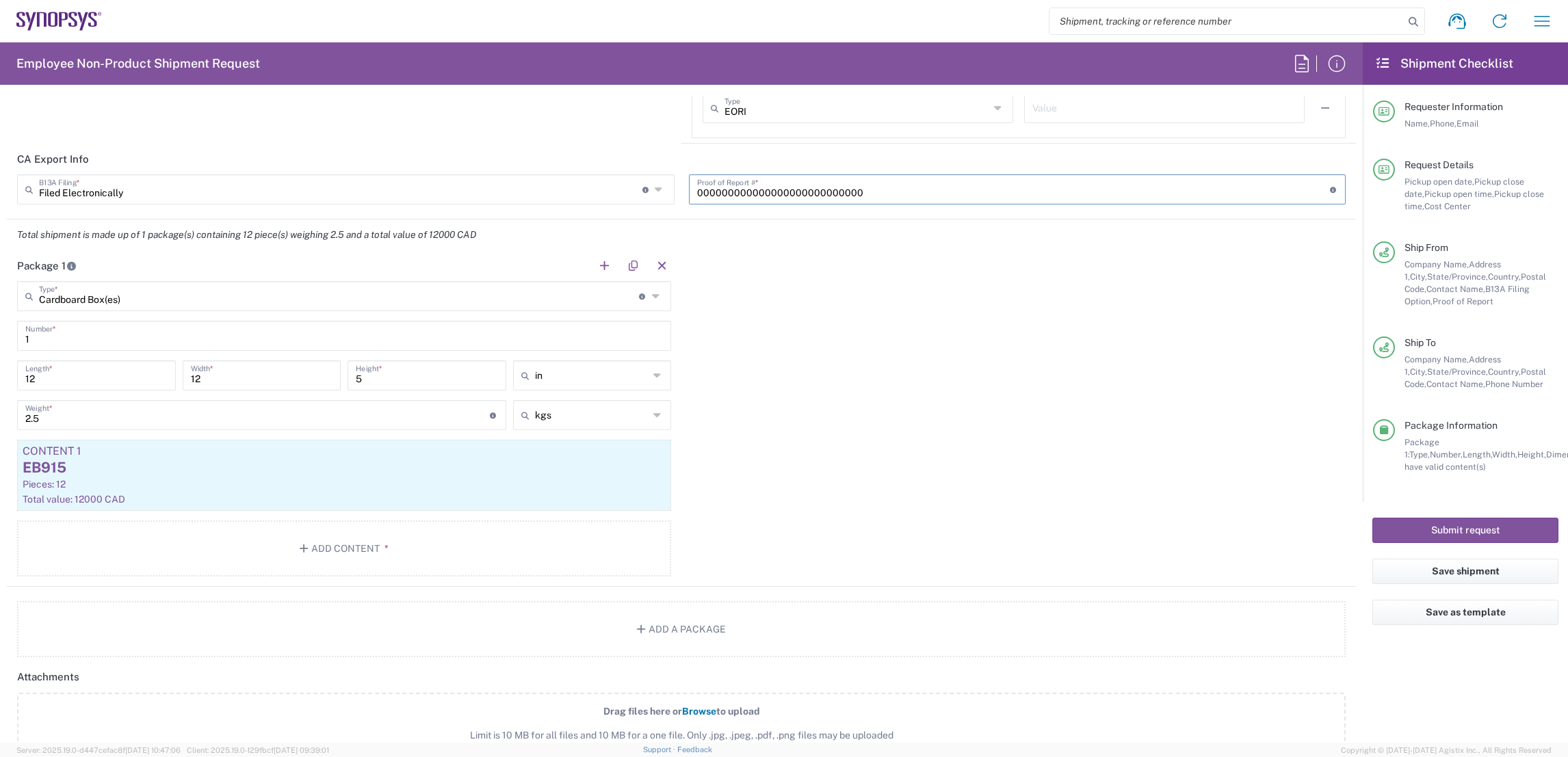
paste input "HW1043202509194676541"
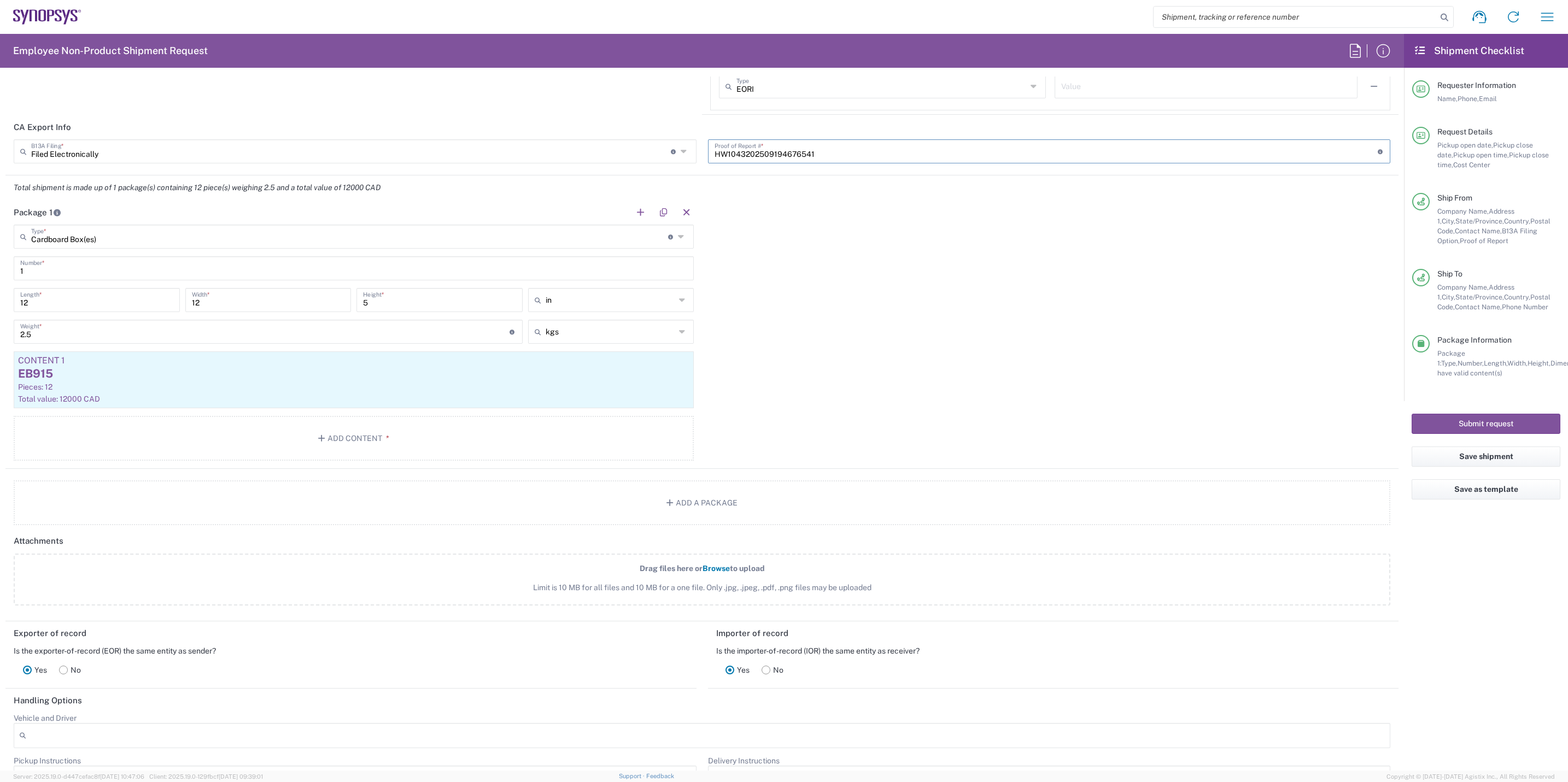
type input "HW1043202509194676541"
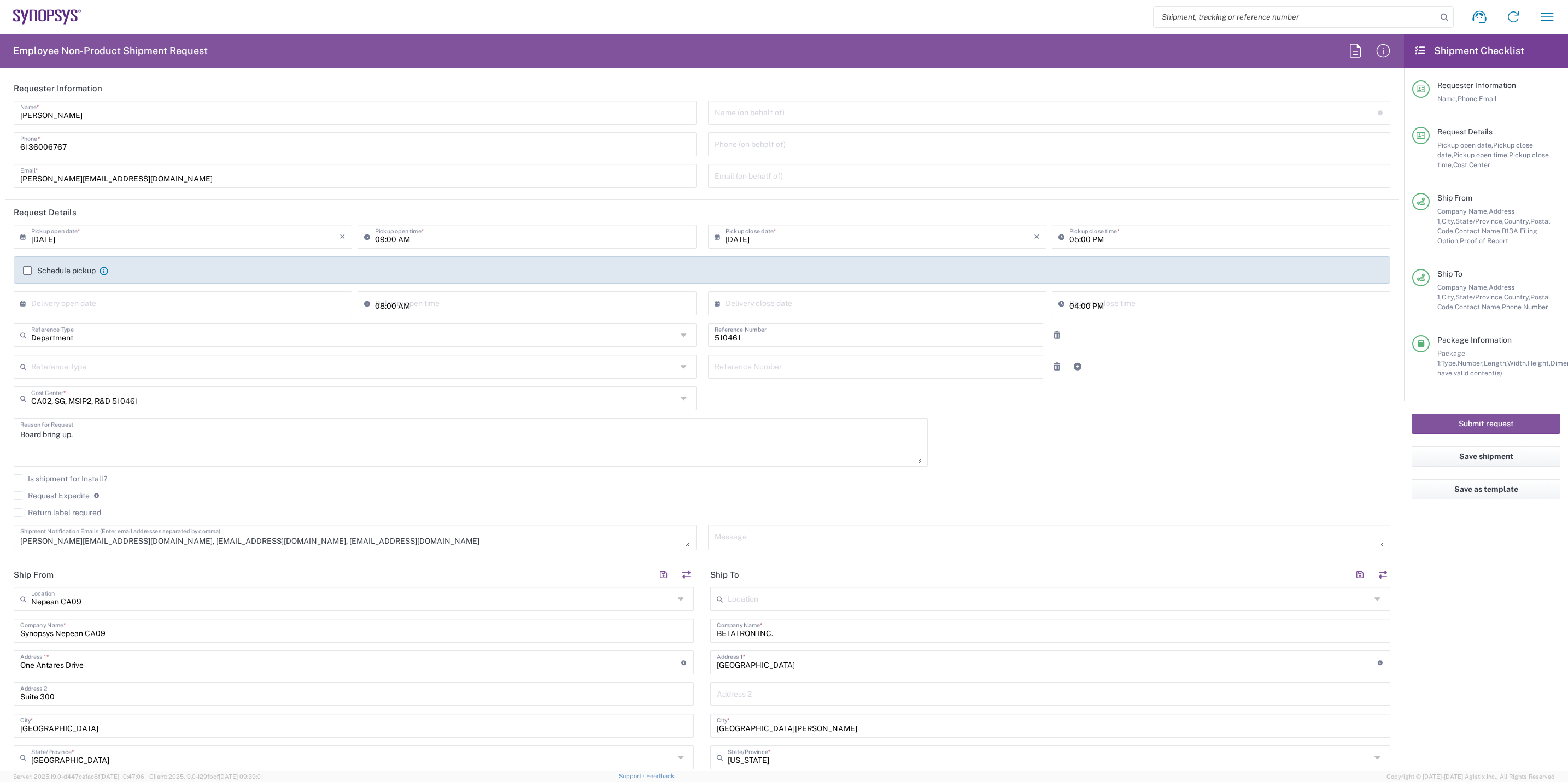
scroll to position [0, 0]
click at [87, 239] on input "09/23/2025" at bounding box center [185, 236] width 308 height 19
click at [213, 317] on span "19" at bounding box center [216, 320] width 15 height 15
type input "[DATE]"
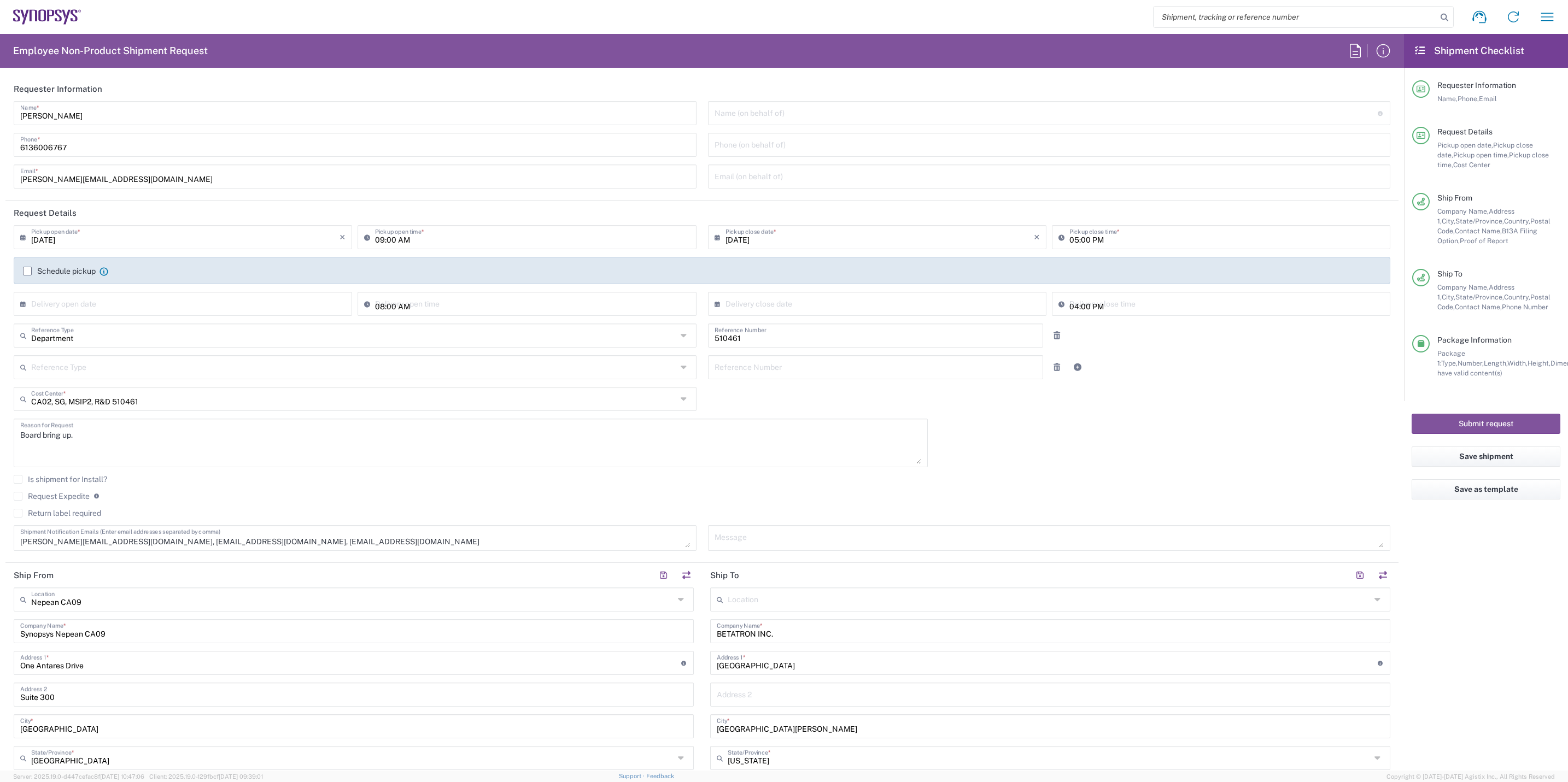
click at [382, 242] on input "09:00 AM" at bounding box center [532, 236] width 314 height 19
type input "12:00 PM"
click at [29, 271] on label "Schedule pickup" at bounding box center [59, 271] width 73 height 9
click at [27, 271] on input "Schedule pickup" at bounding box center [27, 271] width 0 height 0
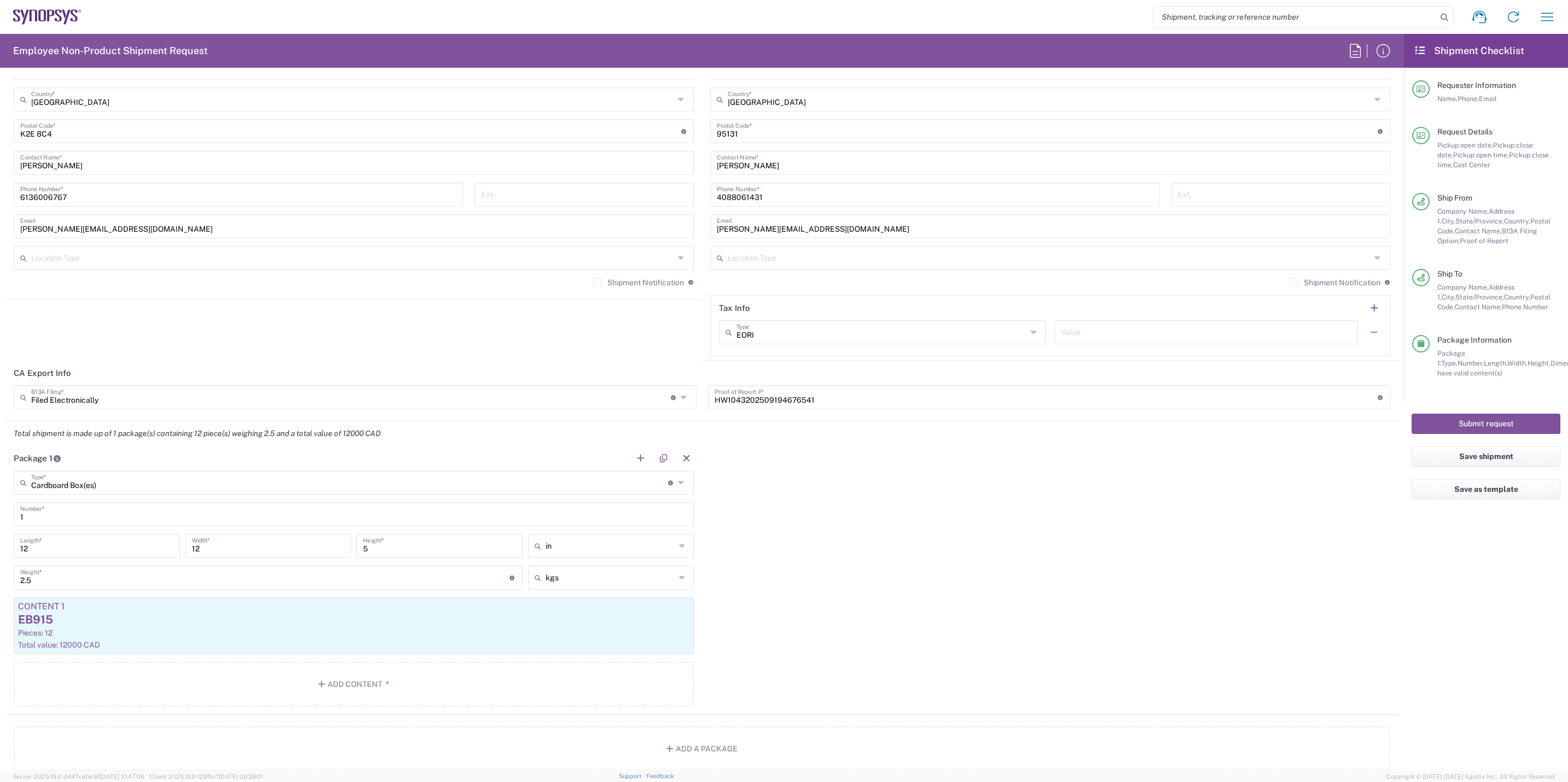
scroll to position [738, 0]
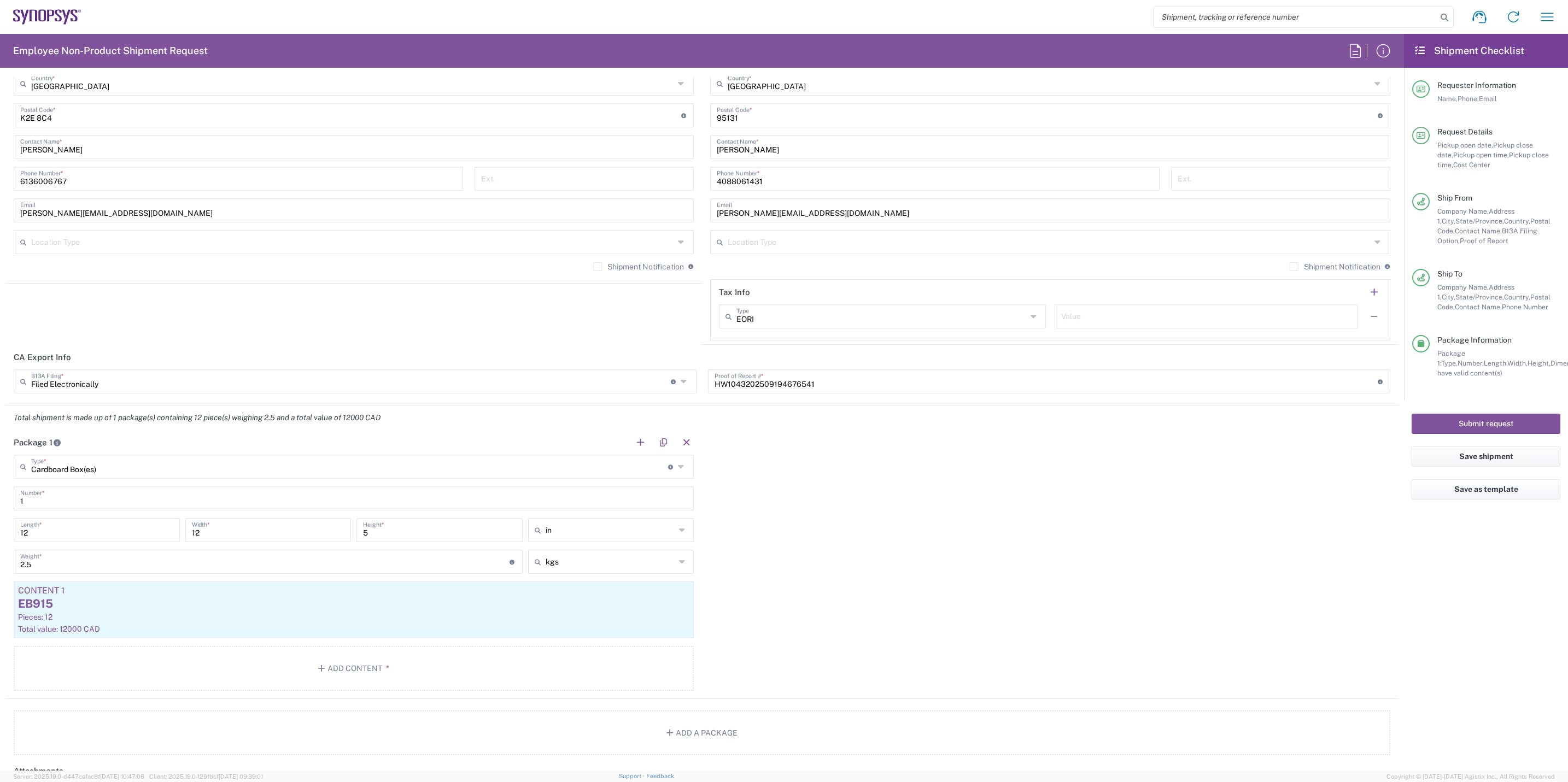
click at [66, 565] on input "2.5" at bounding box center [265, 561] width 489 height 19
type input "2"
click at [302, 605] on div "Pieces: 12" at bounding box center [354, 617] width 672 height 10
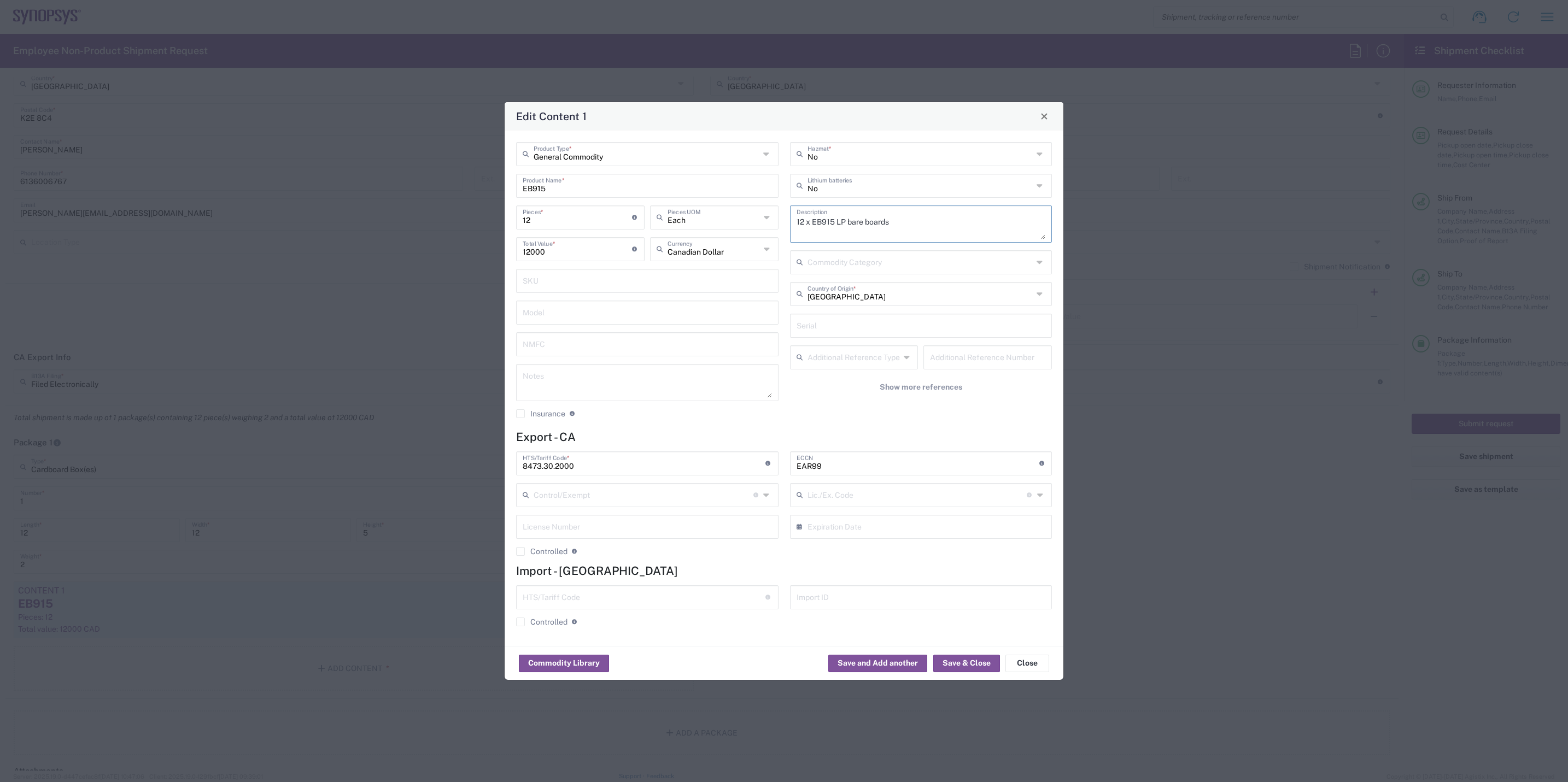
click at [836, 215] on textarea "12 x EB915 LP bare boards" at bounding box center [921, 224] width 250 height 31
type textarea "12 x EB914 LP bare boards"
click at [1023, 605] on button "Close" at bounding box center [1027, 663] width 44 height 17
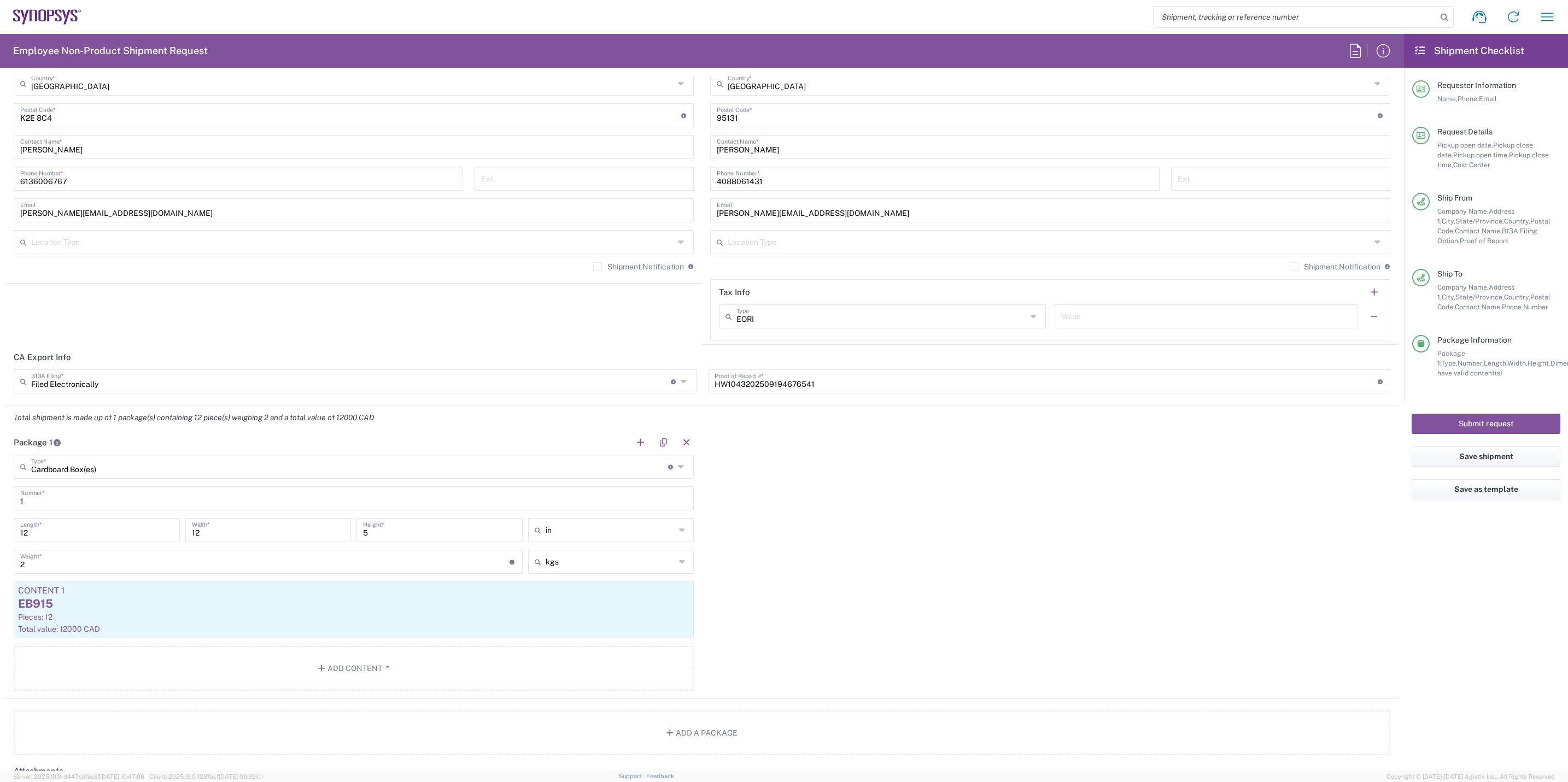
type input "kgs"
click at [583, 563] on input "kgs" at bounding box center [611, 562] width 130 height 17
click at [569, 604] on span "lbs" at bounding box center [605, 606] width 162 height 17
type input "4.41"
type input "lbs"
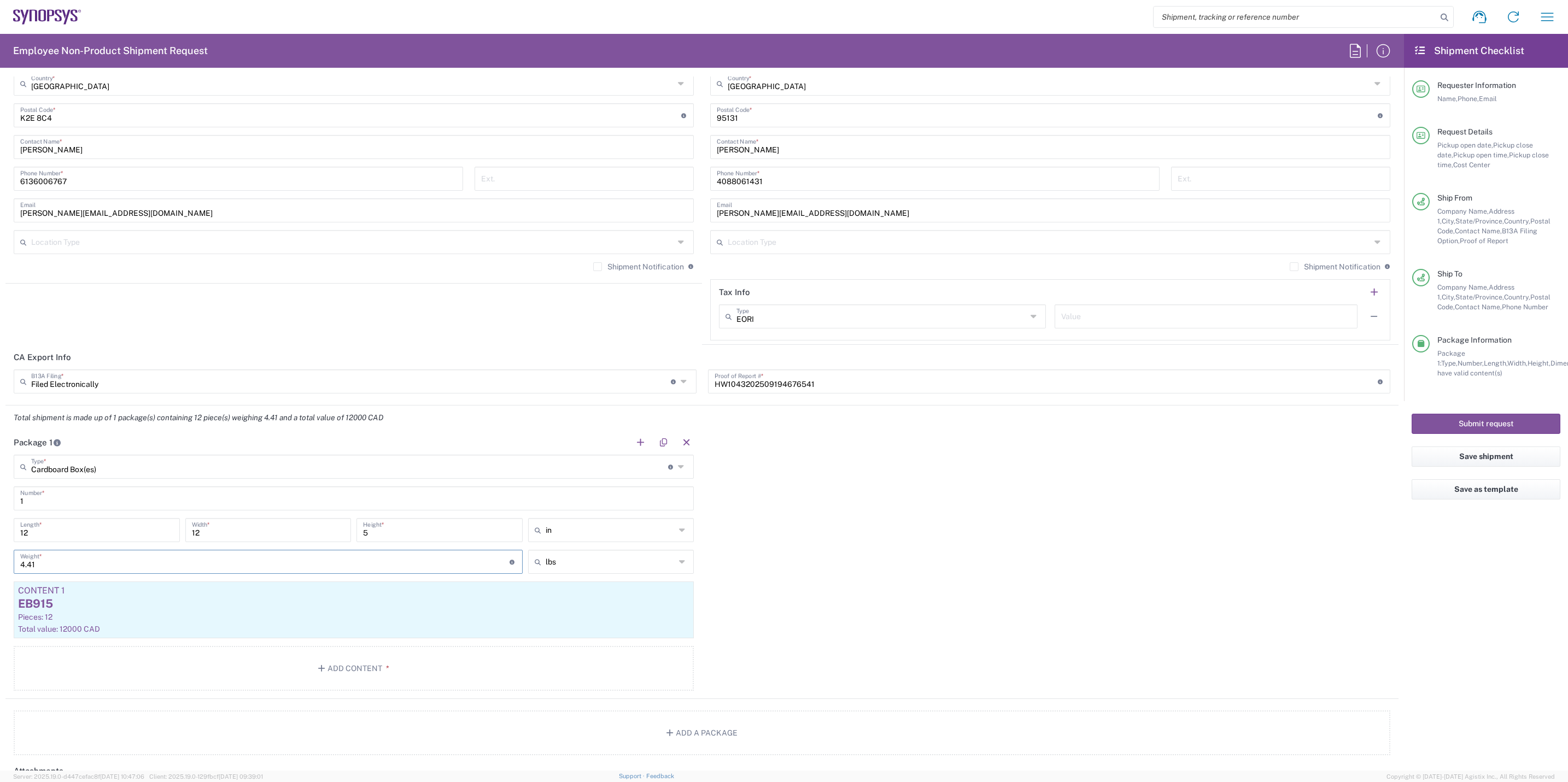
drag, startPoint x: 64, startPoint y: 565, endPoint x: -151, endPoint y: 566, distance: 215.0
click at [0, 566] on html "Shipment request Shipment tracking Employee non-product shipment request My shi…" at bounding box center [784, 391] width 1568 height 782
type input "9"
click at [90, 605] on div "EB915" at bounding box center [354, 604] width 672 height 17
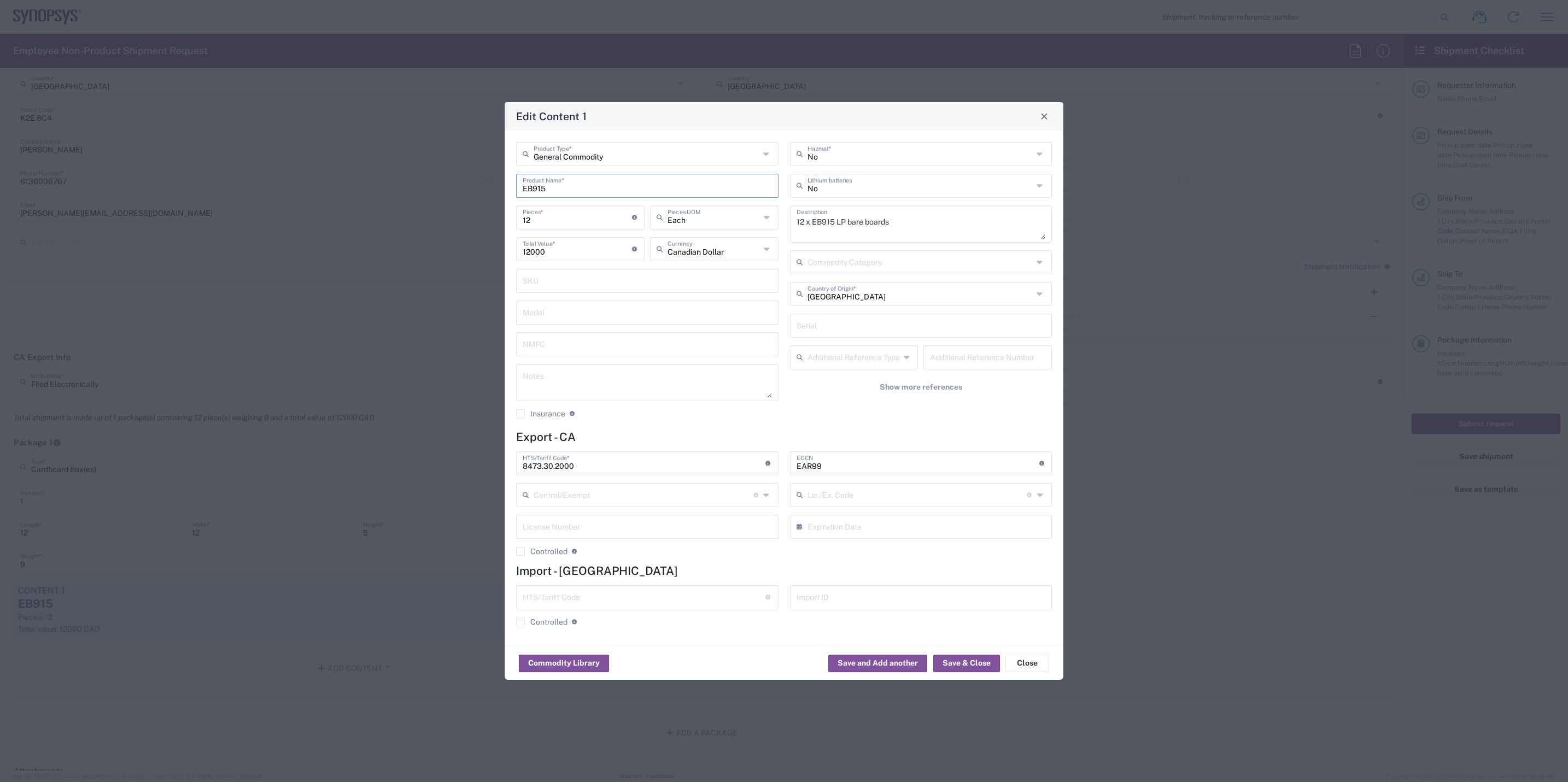
click at [552, 188] on input "EB915" at bounding box center [647, 185] width 250 height 19
type input "EB914"
drag, startPoint x: 573, startPoint y: 254, endPoint x: 384, endPoint y: 267, distance: 189.4
click at [384, 267] on div "Edit Content 1 General Commodity Product Type * EB914 Product Name * 12 Pieces …" at bounding box center [784, 391] width 1568 height 782
click at [533, 253] on input "24000" at bounding box center [577, 248] width 109 height 19
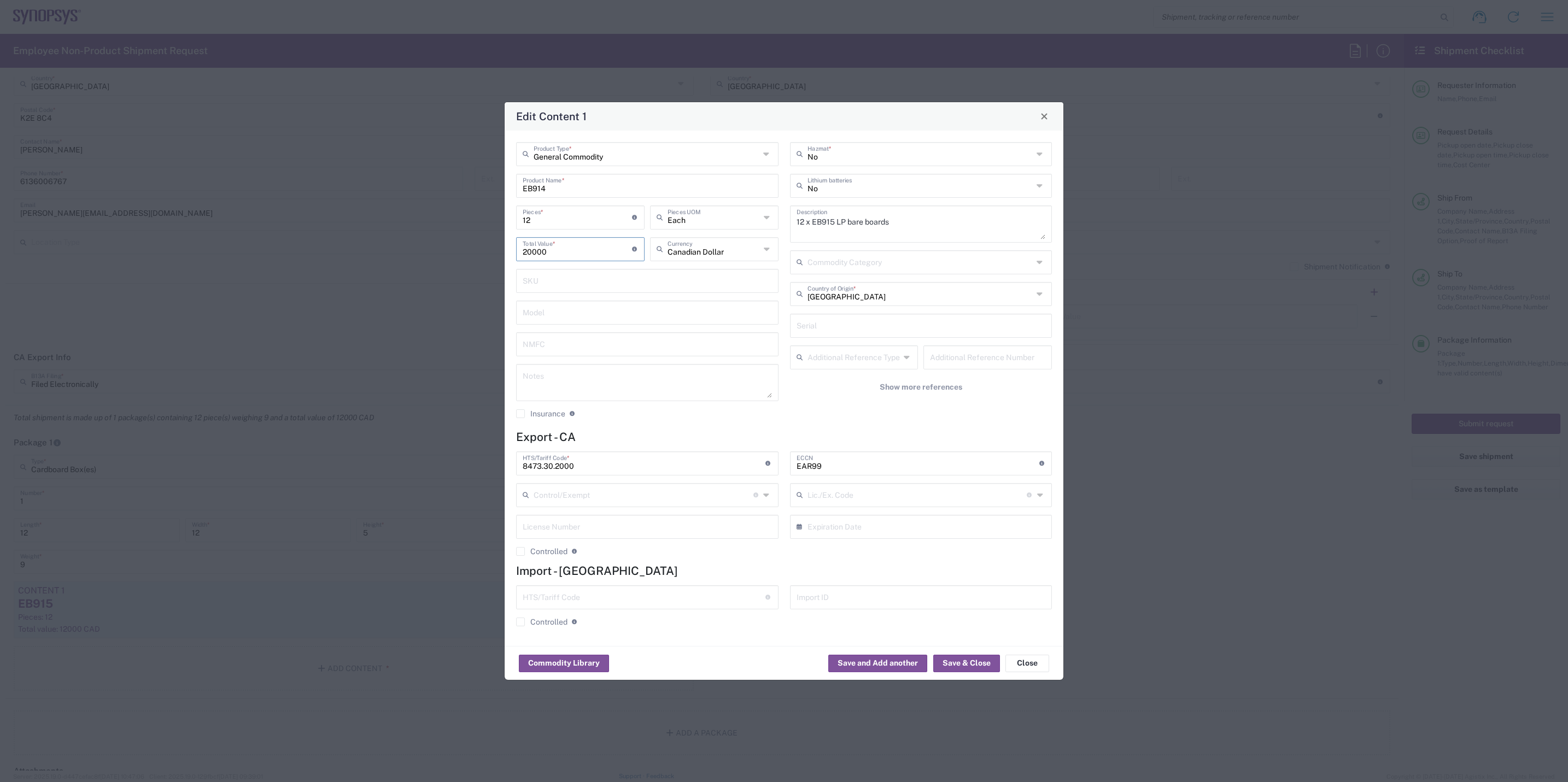
type input "20000"
click at [804, 218] on textarea "12 x EB915 LP bare boards" at bounding box center [921, 224] width 250 height 31
click at [837, 220] on textarea "20 x EB915 LP bare boards" at bounding box center [921, 224] width 250 height 31
drag, startPoint x: 817, startPoint y: 223, endPoint x: 893, endPoint y: 228, distance: 76.2
click at [881, 223] on textarea "20 x EB914 LP bare boards" at bounding box center [921, 224] width 250 height 31
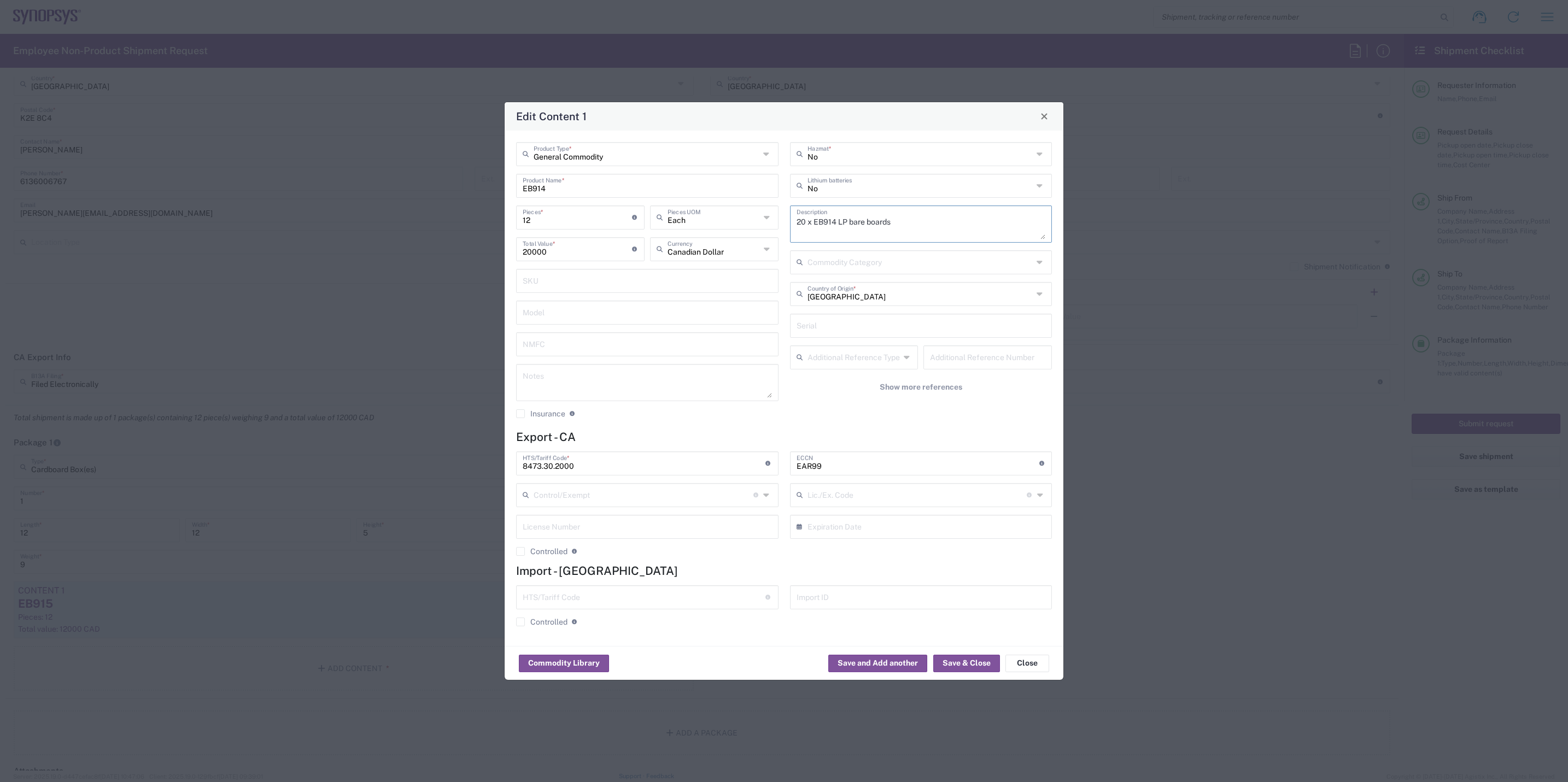
drag, startPoint x: 908, startPoint y: 230, endPoint x: 896, endPoint y: 222, distance: 14.4
click at [908, 230] on textarea "20 x EB914 LP bare boards" at bounding box center [921, 224] width 250 height 31
drag, startPoint x: 896, startPoint y: 222, endPoint x: 815, endPoint y: 220, distance: 81.0
click at [815, 220] on textarea "20 x EB914 LP bare boards" at bounding box center [921, 224] width 250 height 31
type textarea "20 x EB914 LP bare boards"
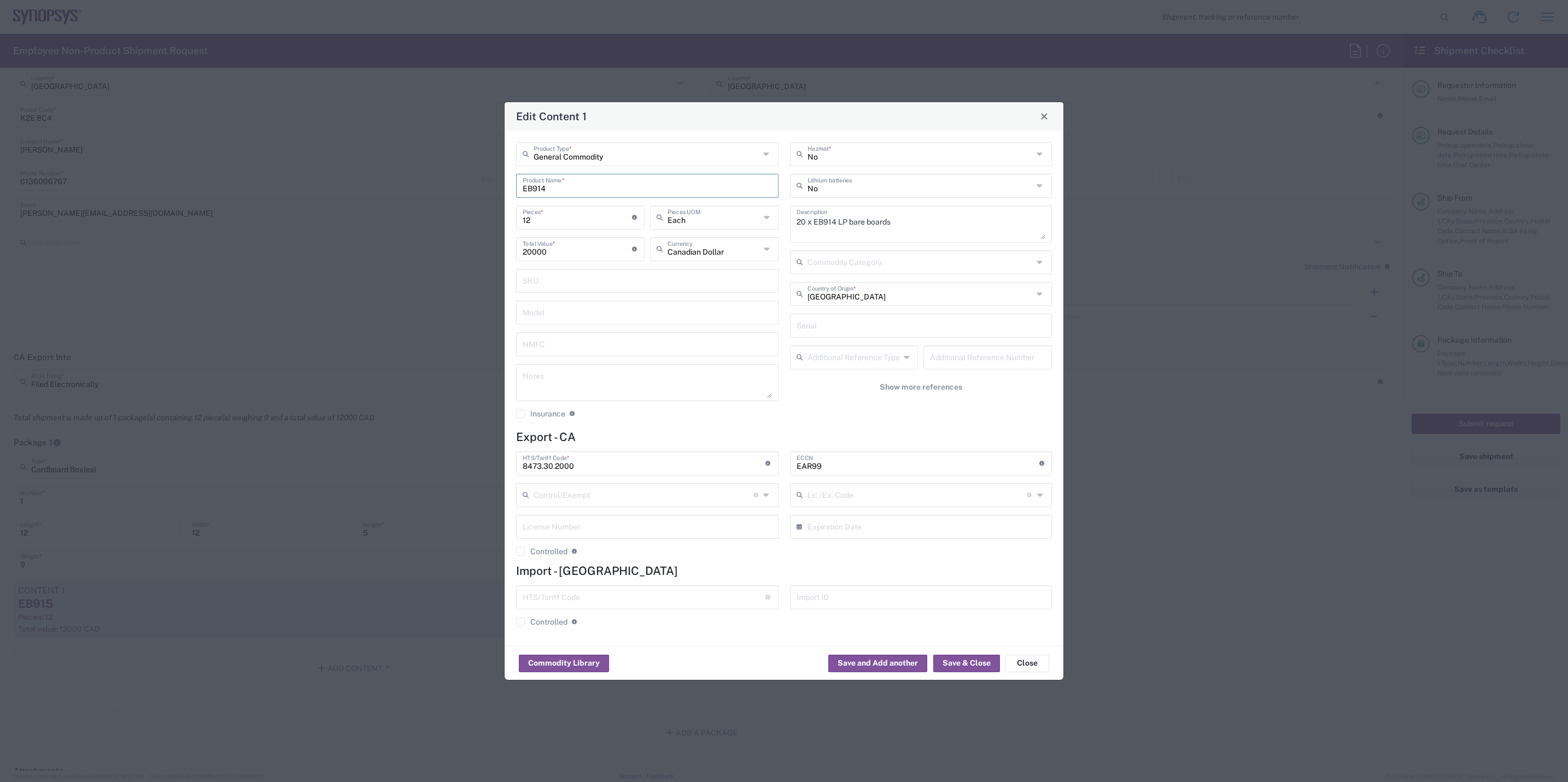
drag, startPoint x: 586, startPoint y: 188, endPoint x: 472, endPoint y: 189, distance: 114.0
click at [472, 189] on div "Edit Content 1 General Commodity Product Type * EB914 Product Name * 12 Pieces …" at bounding box center [784, 391] width 1568 height 782
paste input "LP bare boards"
type input "EB914 LP bare boards"
drag, startPoint x: 555, startPoint y: 215, endPoint x: 320, endPoint y: 204, distance: 235.3
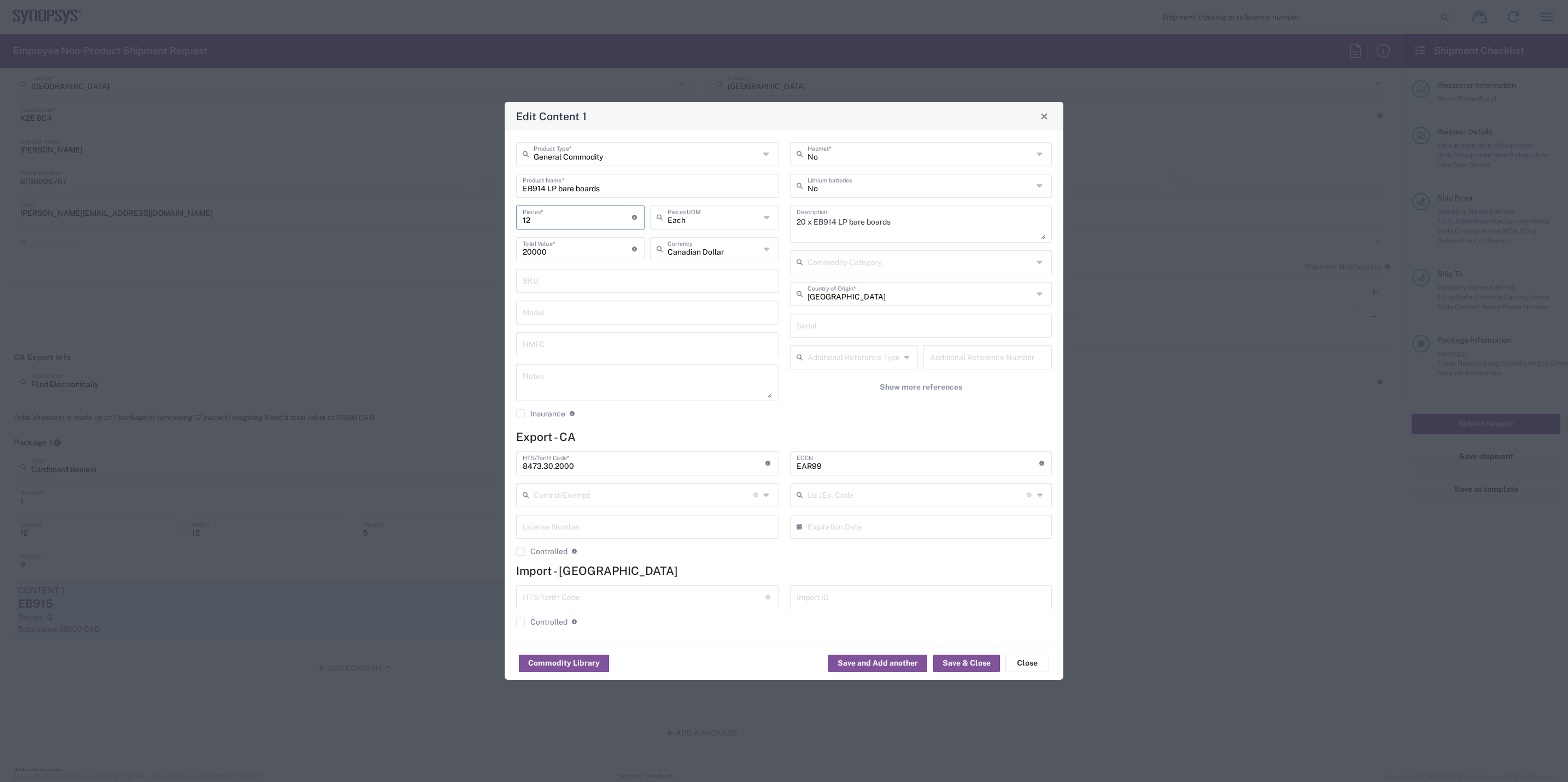
click at [320, 204] on div "Edit Content 1 General Commodity Product Type * EB914 LP bare boards Product Na…" at bounding box center [784, 391] width 1568 height 782
type input "2"
type input "3333.33"
type input "20"
type input "33333.3"
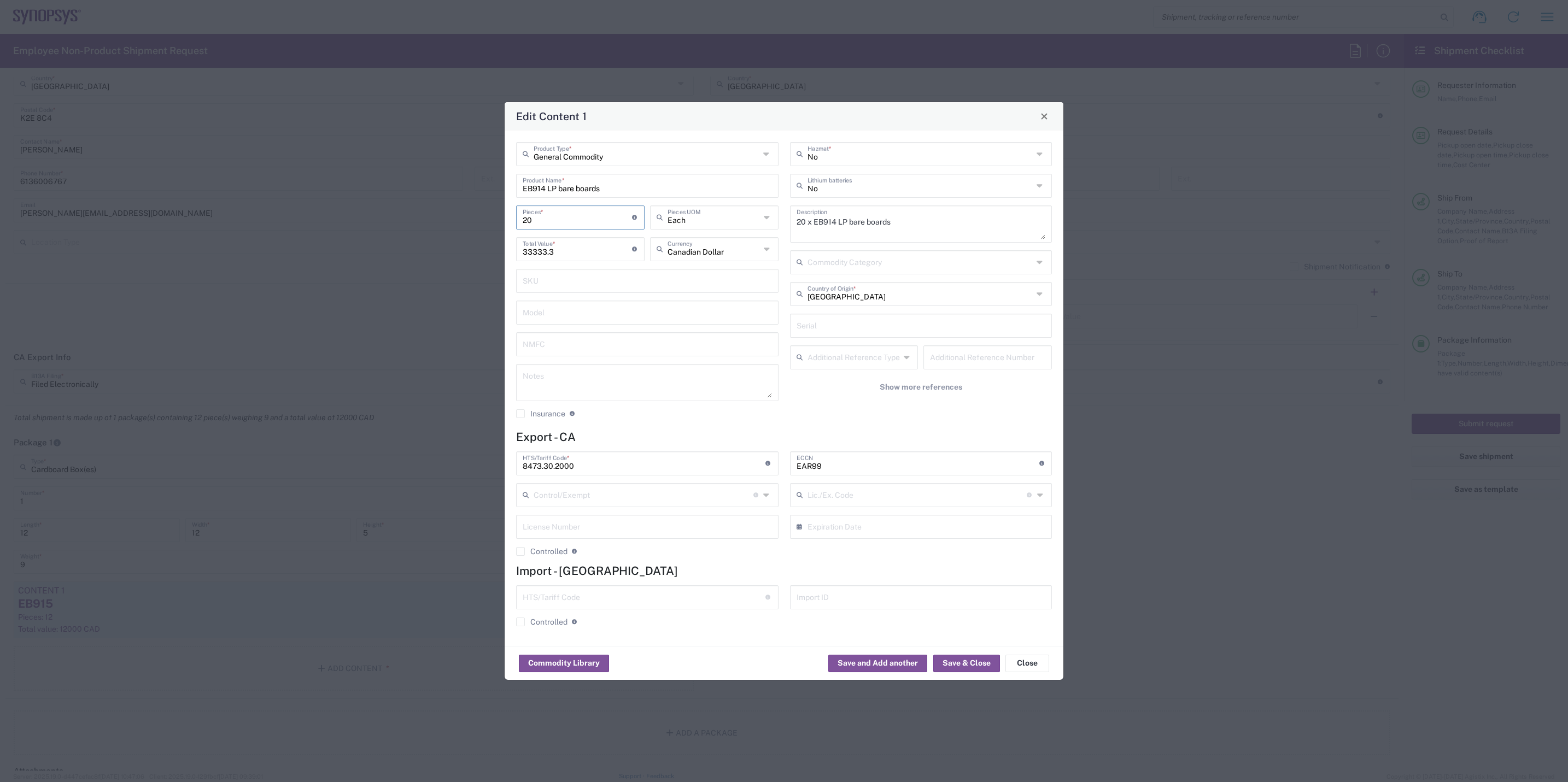
type input "2"
type input "3333.33"
type input "1"
click at [691, 343] on input "text" at bounding box center [647, 343] width 250 height 19
drag, startPoint x: 575, startPoint y: 252, endPoint x: 185, endPoint y: 241, distance: 390.2
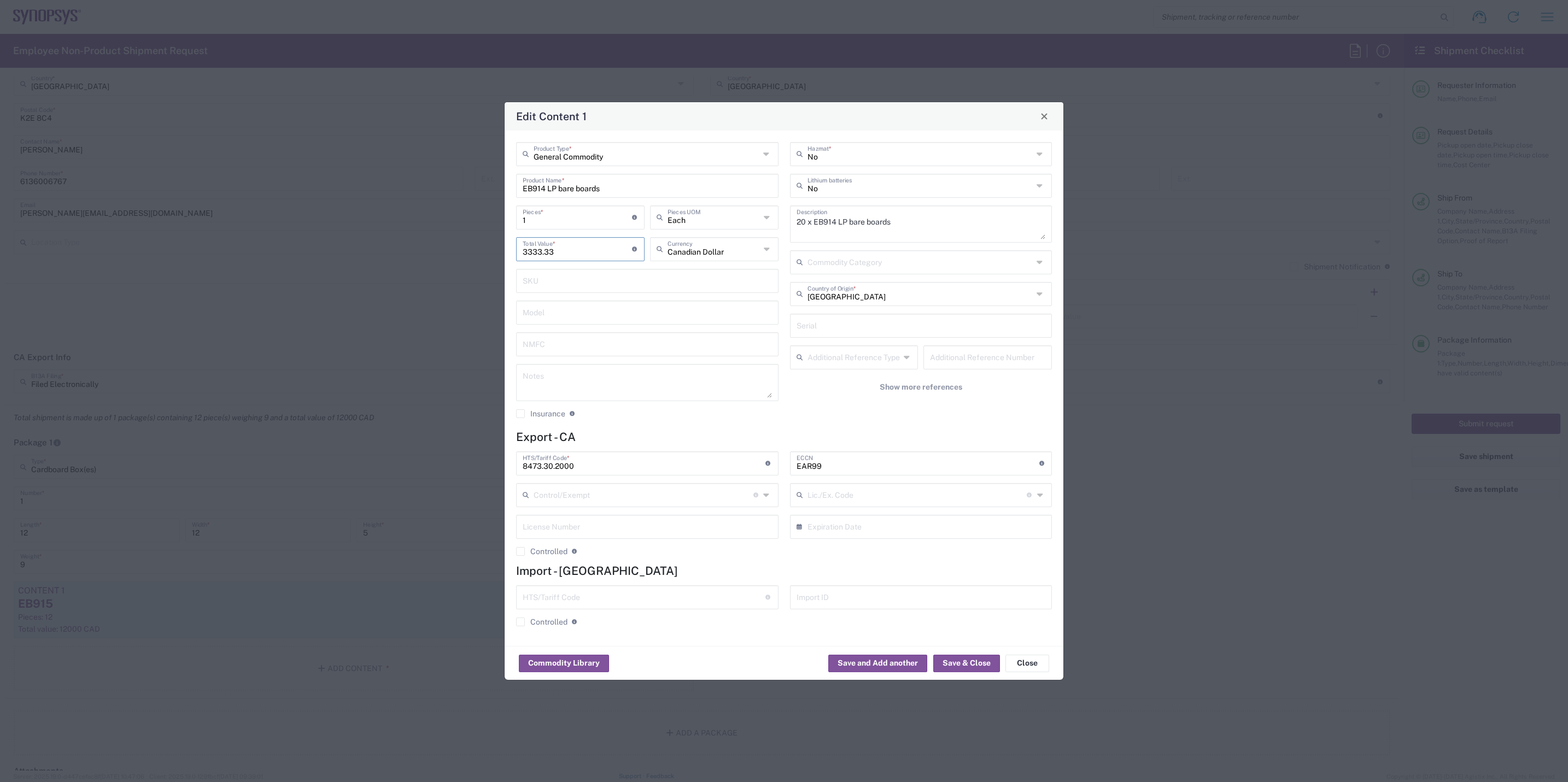
click at [185, 241] on div "Edit Content 1 General Commodity Product Type * EB914 LP bare boards Product Na…" at bounding box center [784, 391] width 1568 height 782
type input "1000"
click at [552, 219] on input "1" at bounding box center [577, 217] width 109 height 19
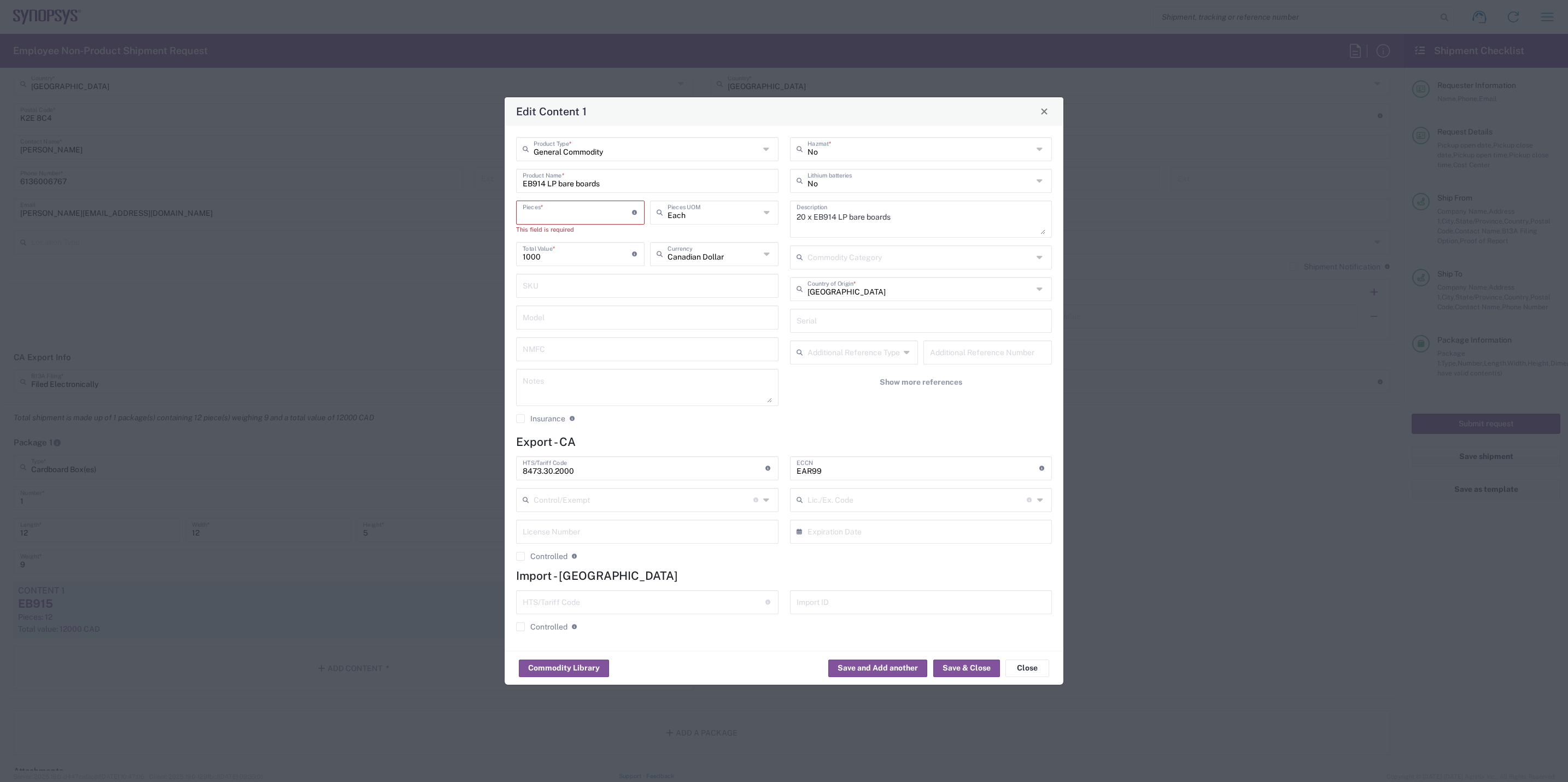
type input "2"
type input "2000"
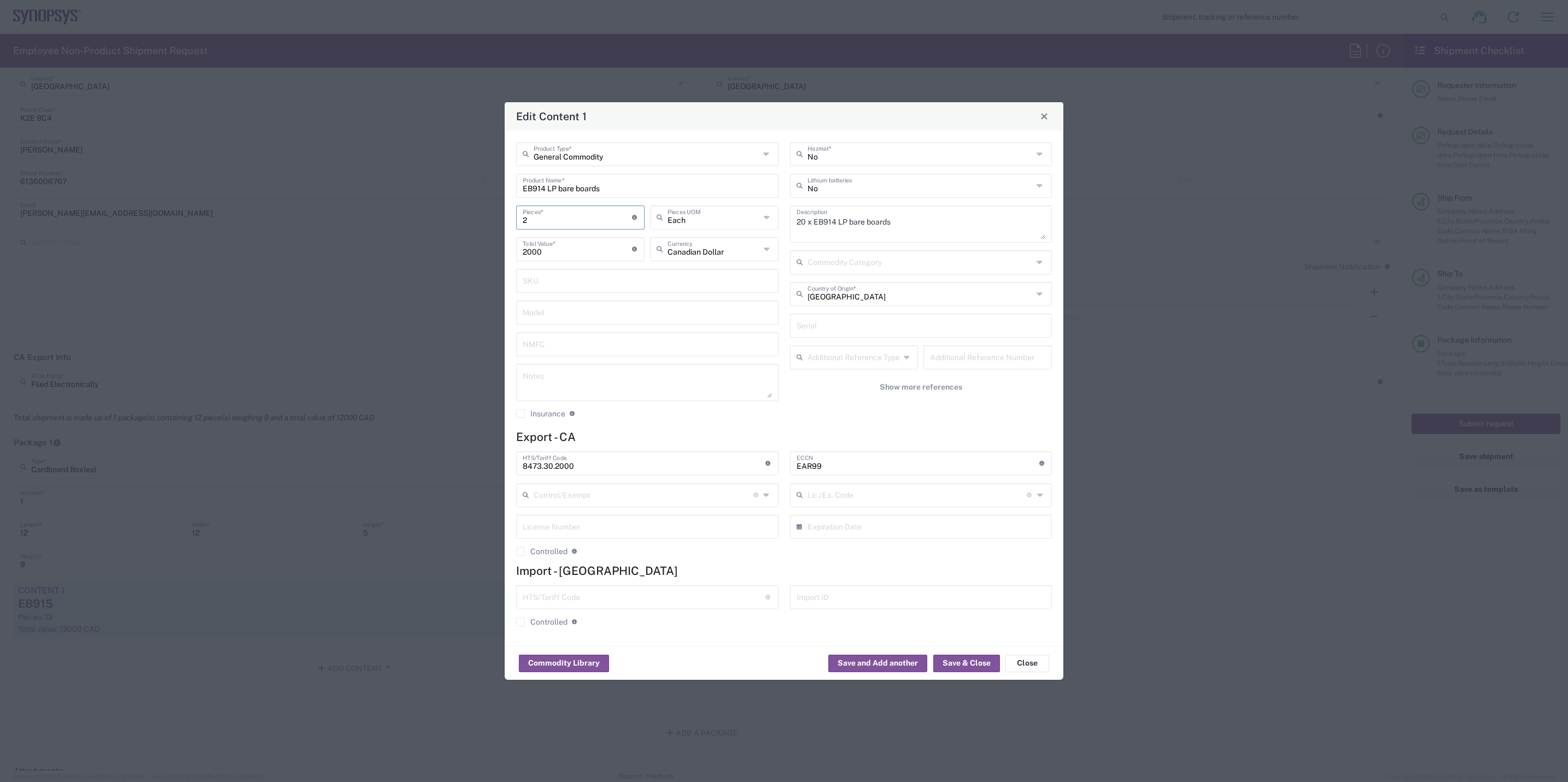
type input "20"
type input "20000"
type input "20"
click at [965, 605] on button "Save & Close" at bounding box center [967, 663] width 66 height 17
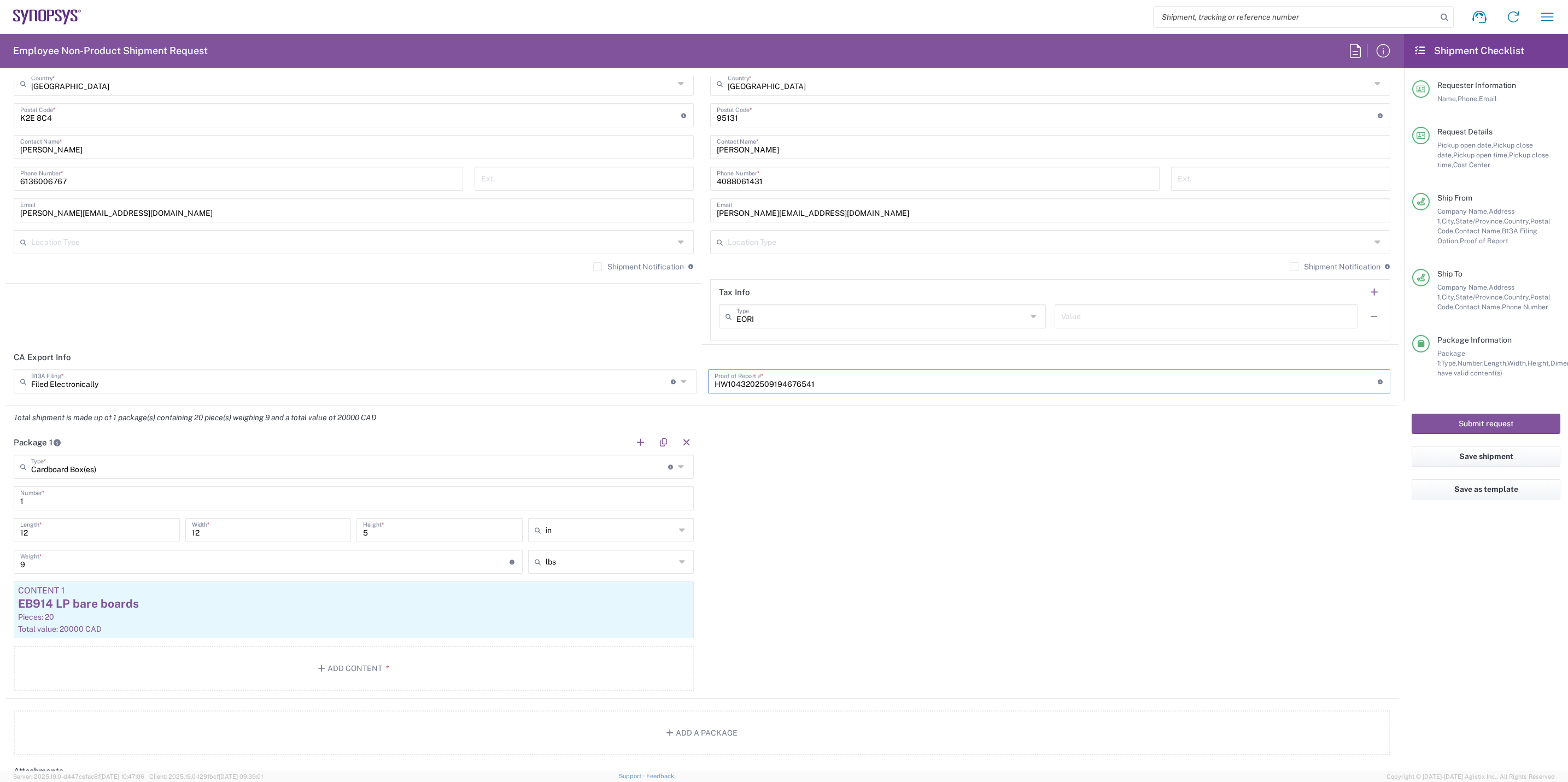
drag, startPoint x: 845, startPoint y: 379, endPoint x: 552, endPoint y: 421, distance: 296.0
click at [555, 421] on form "Requester Information Shahrukh Riaz Name * 6136006767 Phone * shahrukh@synopsys…" at bounding box center [702, 424] width 1404 height 695
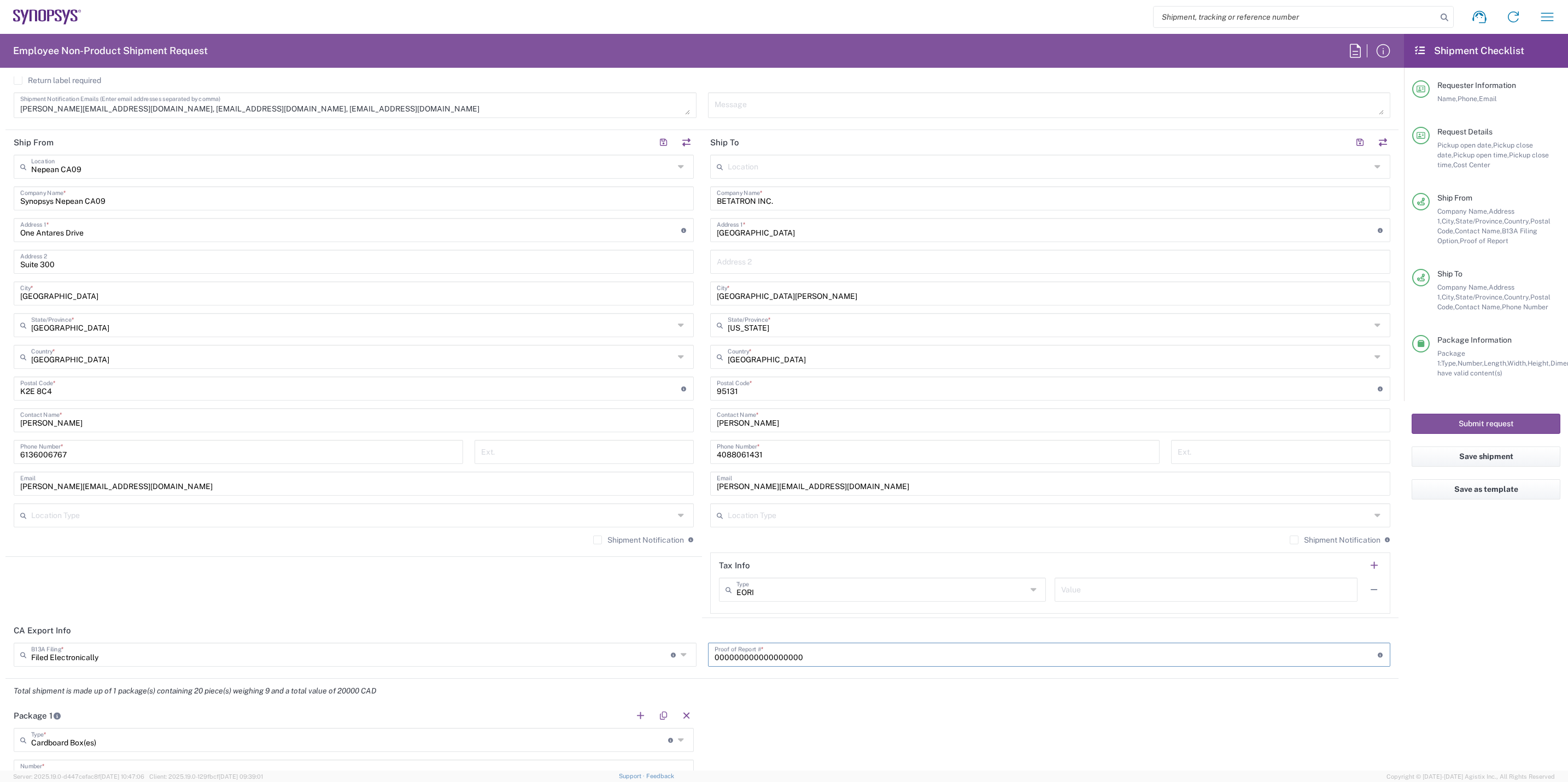
scroll to position [463, 0]
type input "000000000000000000"
click at [1253, 425] on button "Submit request" at bounding box center [1486, 424] width 149 height 20
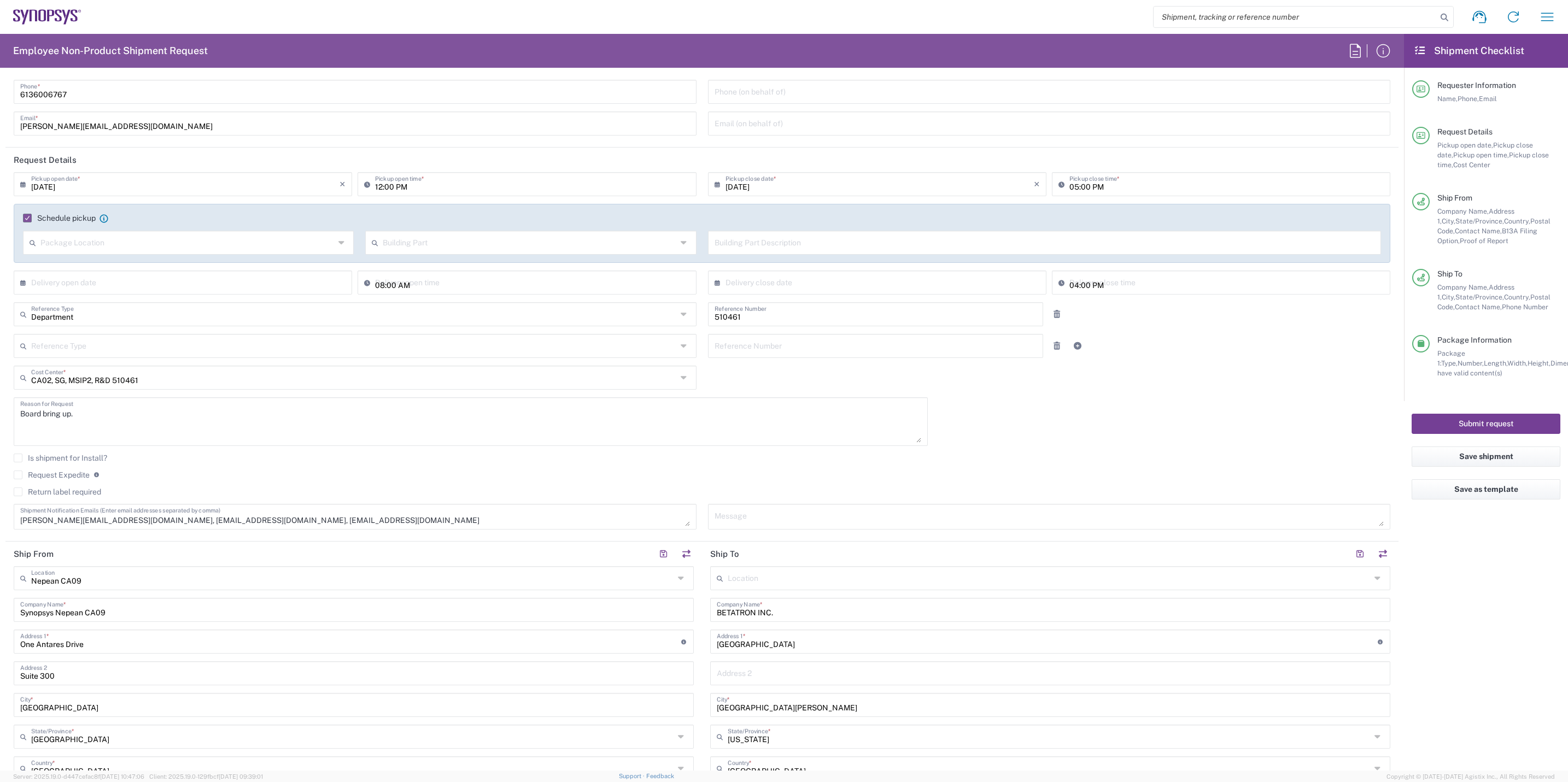
scroll to position [0, 0]
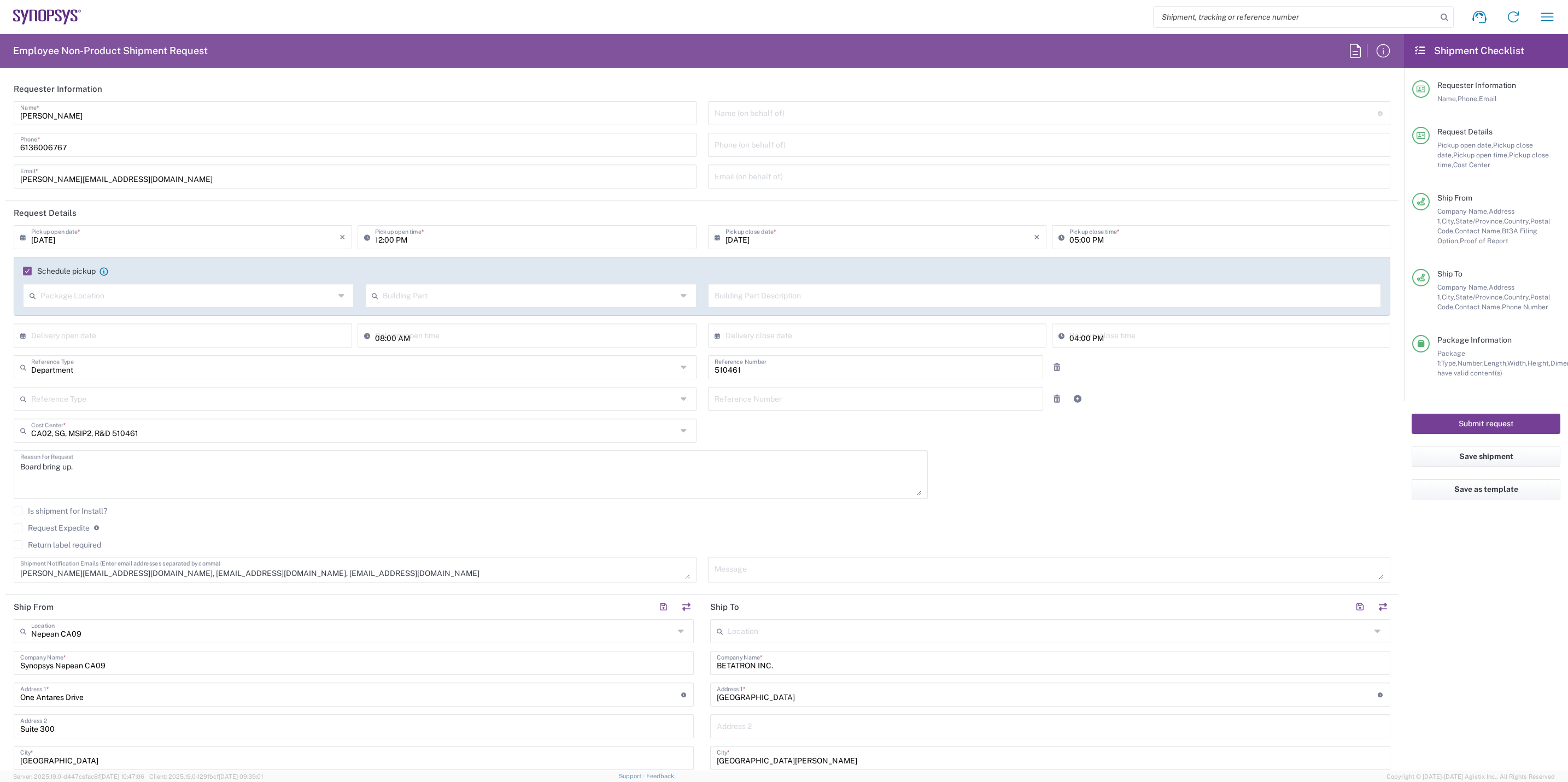
click at [1253, 416] on button "Submit request" at bounding box center [1486, 424] width 149 height 20
drag, startPoint x: 1505, startPoint y: 461, endPoint x: 1500, endPoint y: 461, distance: 5.0
click at [1253, 461] on button "Save shipment" at bounding box center [1486, 457] width 149 height 20
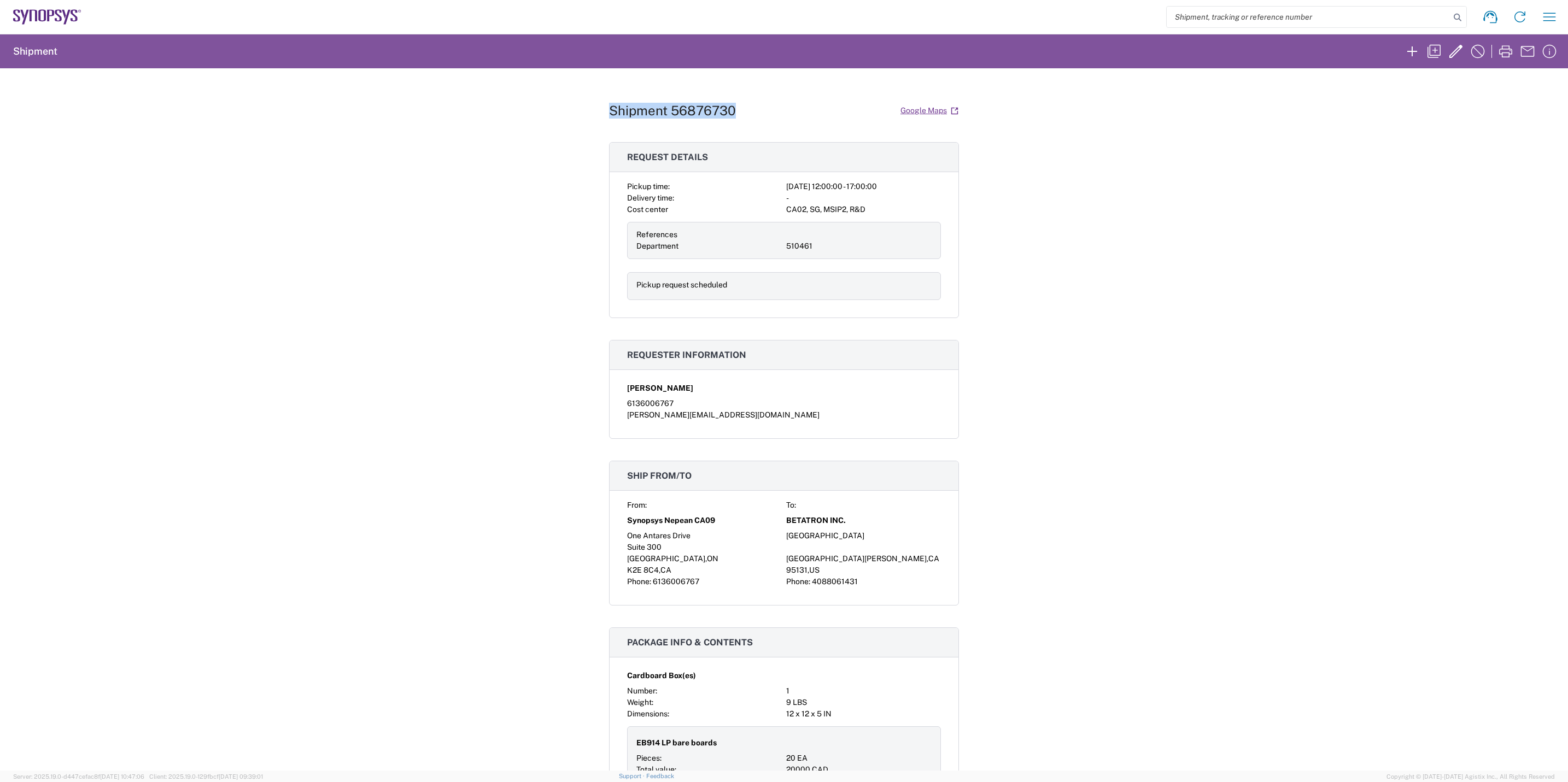
drag, startPoint x: 734, startPoint y: 109, endPoint x: 605, endPoint y: 107, distance: 129.0
click at [609, 107] on div "Shipment 56876730 Google Maps" at bounding box center [784, 110] width 350 height 19
copy h1 "Shipment 56876730"
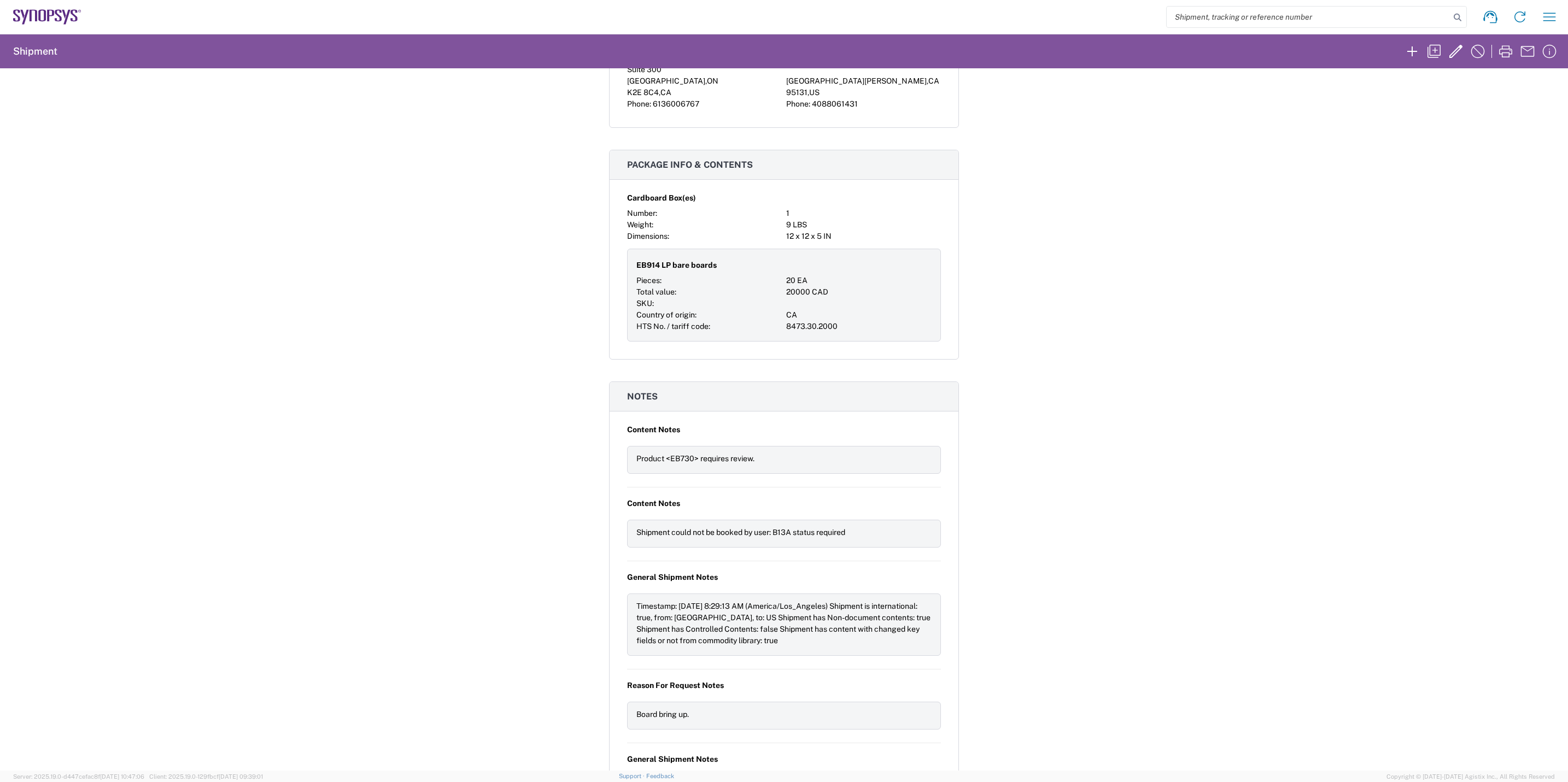
scroll to position [492, 0]
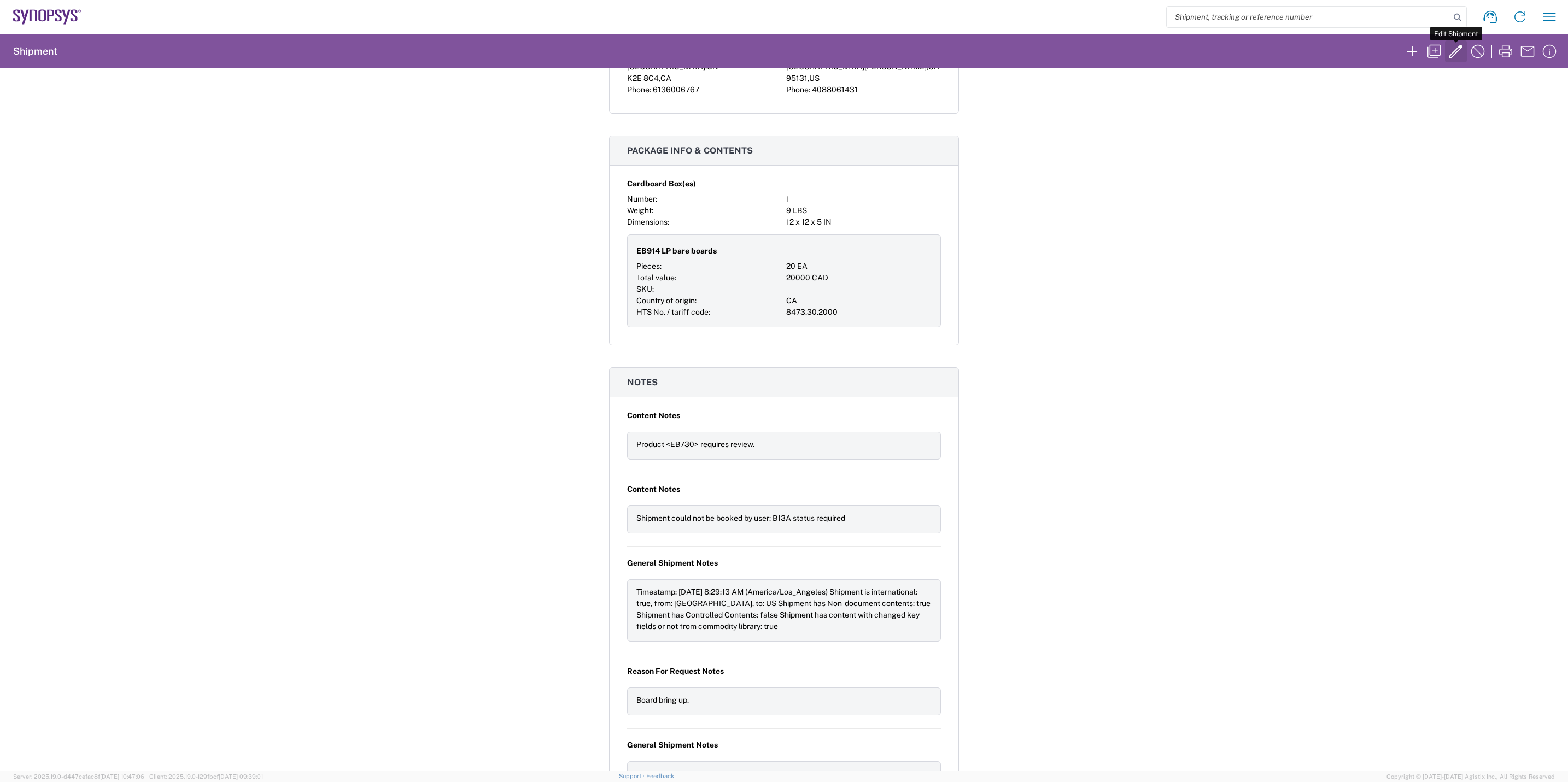
click at [1253, 51] on icon "button" at bounding box center [1456, 51] width 13 height 13
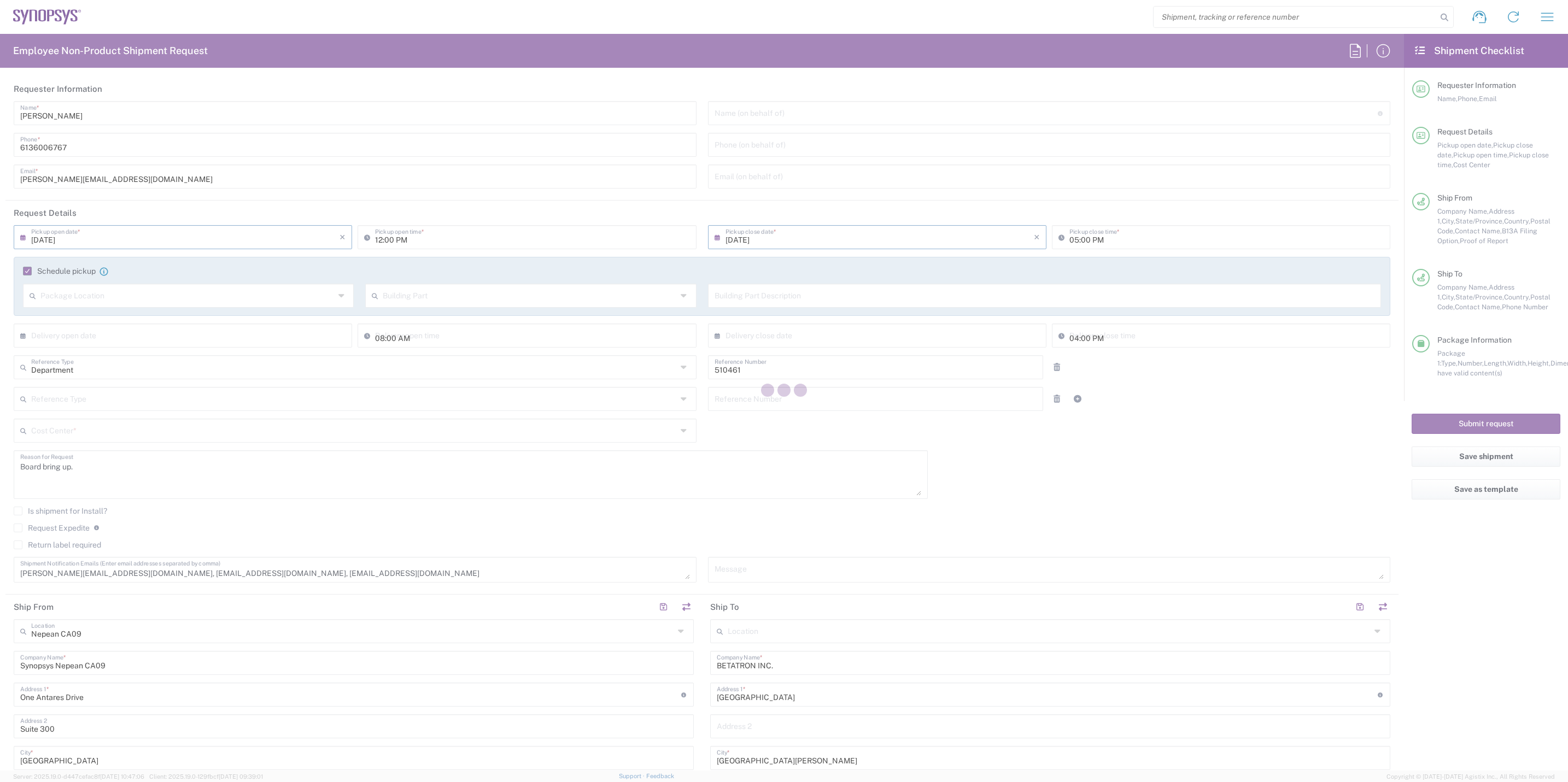
type input "[US_STATE]"
type input "CA02, SG, MSIP2, R&D 510461"
type input "[GEOGRAPHIC_DATA]"
type input "Cardboard Box(es)"
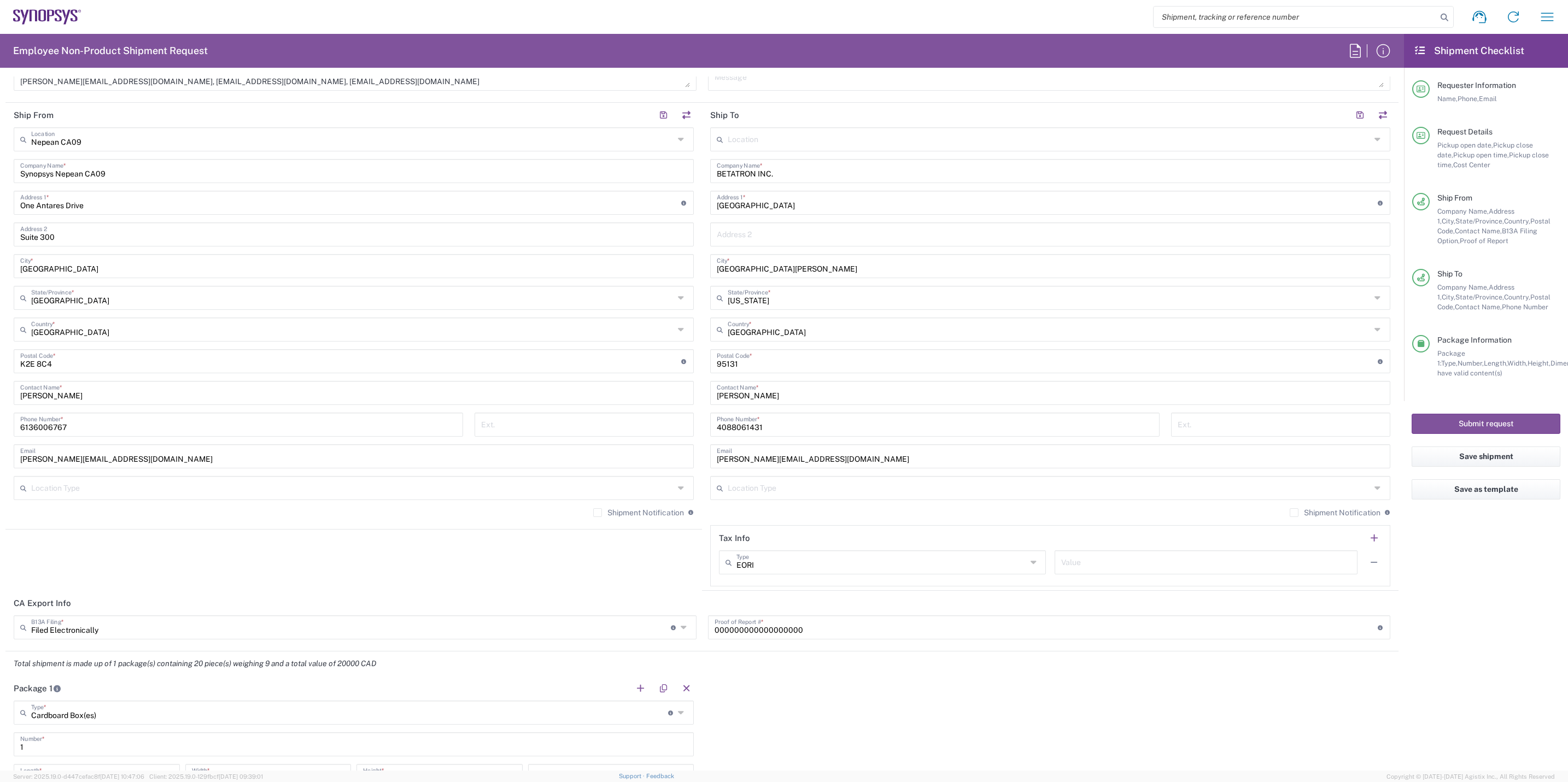
scroll to position [902, 0]
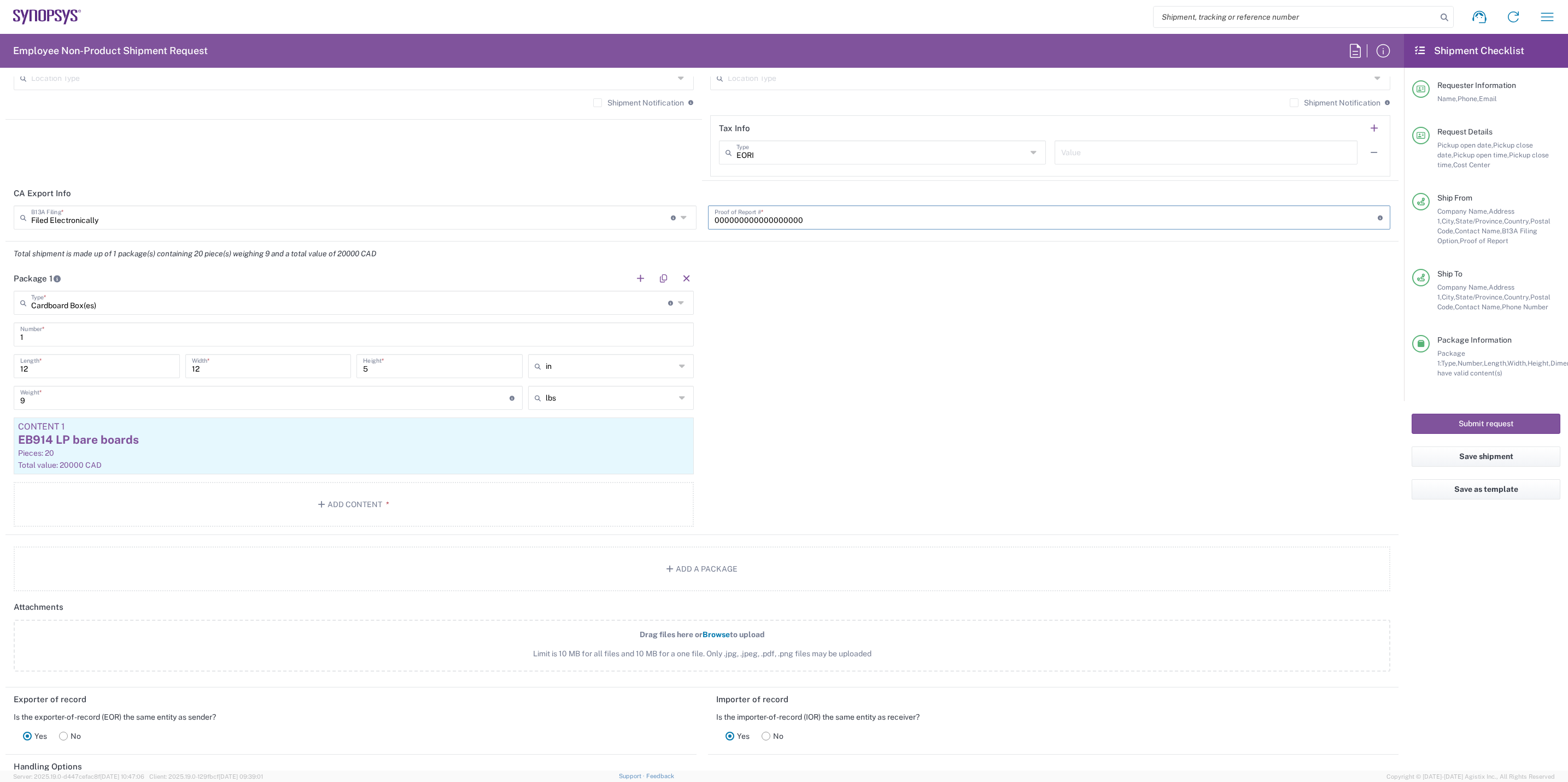
drag, startPoint x: 848, startPoint y: 227, endPoint x: 453, endPoint y: 236, distance: 395.1
click at [453, 236] on div "Filed Electronically B13A Filing * Document required by the Canada Border Servi…" at bounding box center [702, 222] width 1388 height 32
paste input "HW1043202509194676744"
type input "HW1043202509194676744"
click at [1253, 428] on button "Submit request" at bounding box center [1486, 424] width 149 height 20
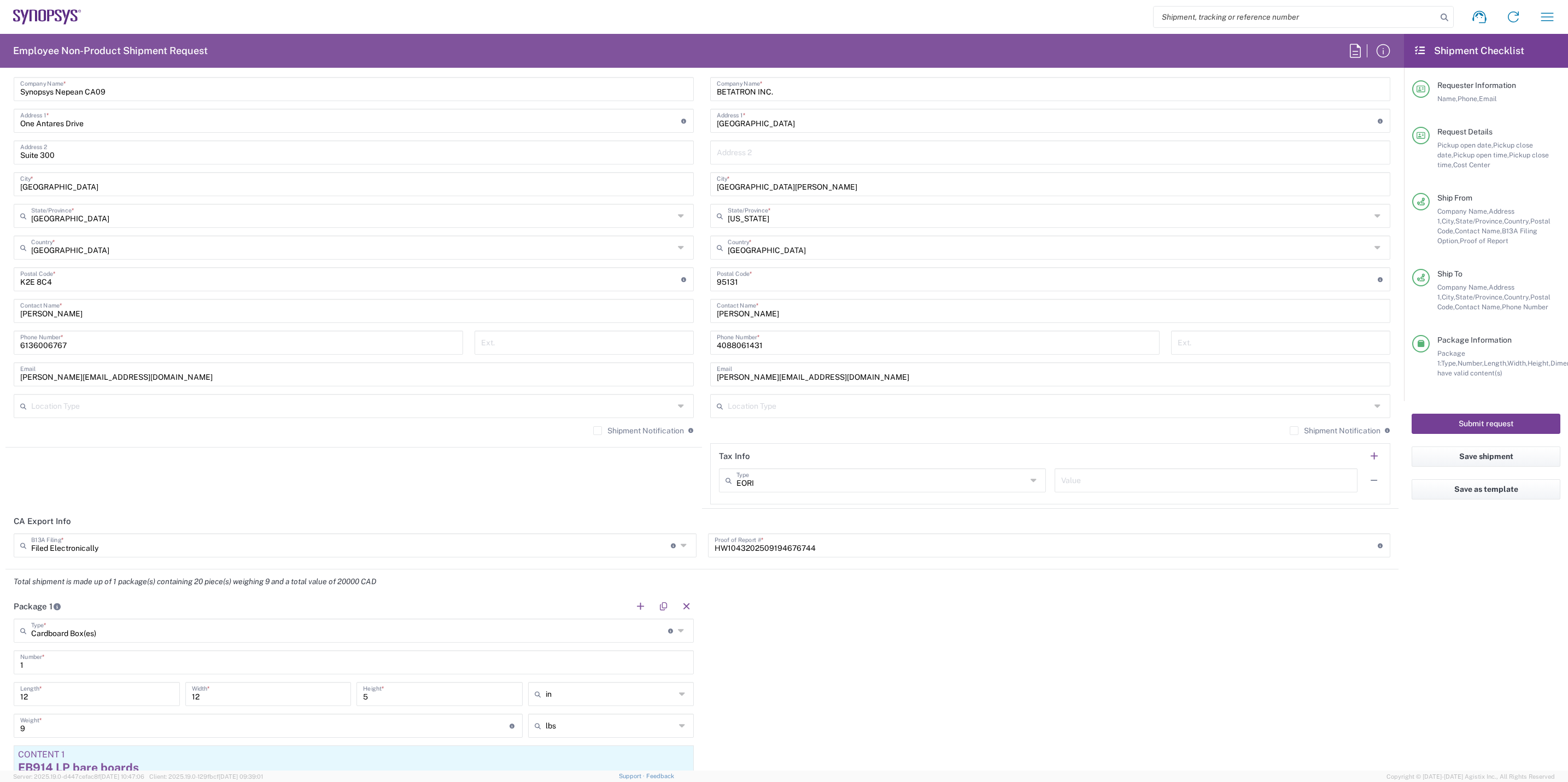
scroll to position [1148, 0]
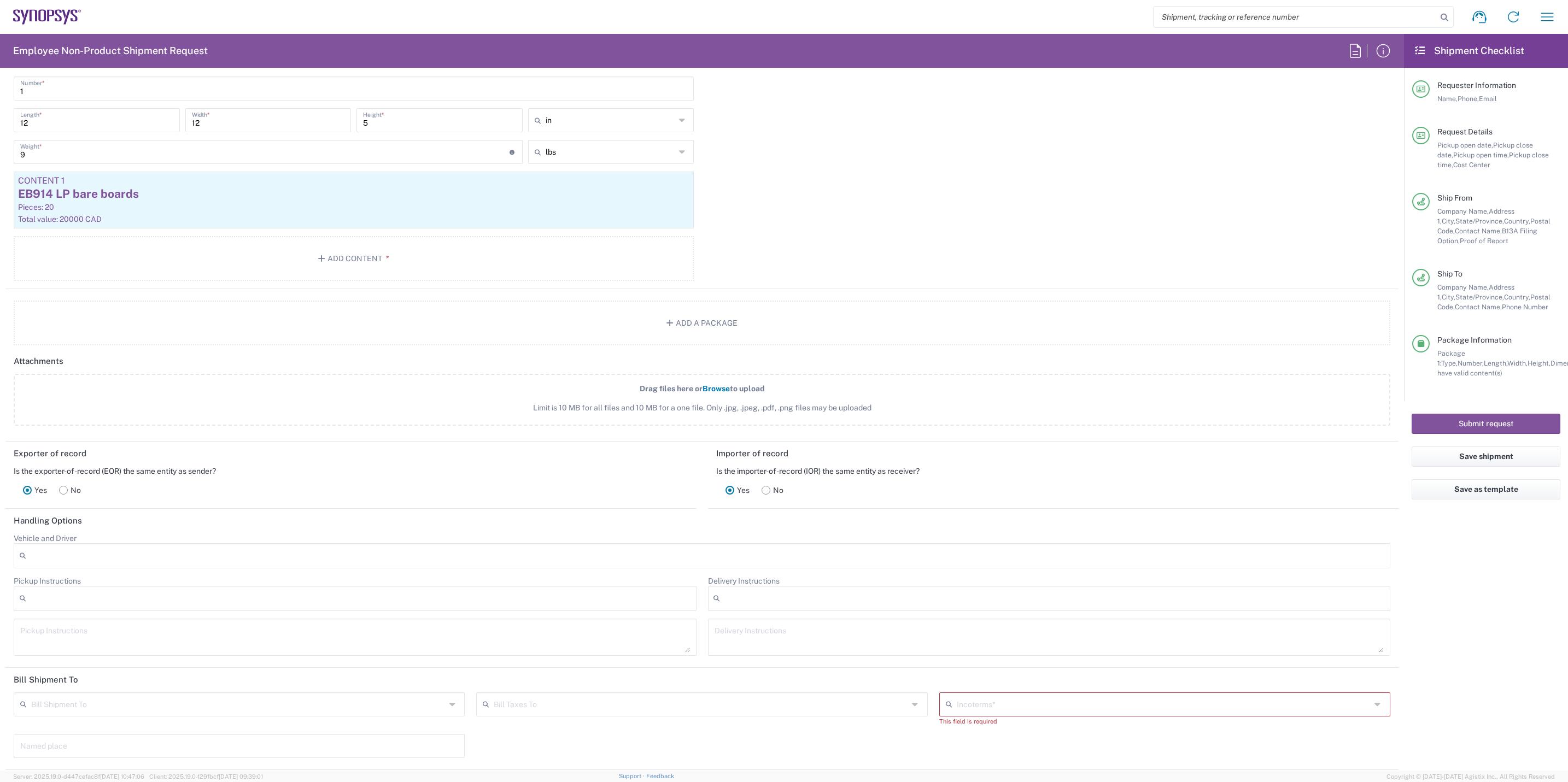
click at [1011, 605] on input "text" at bounding box center [1164, 704] width 414 height 19
click at [992, 605] on span "Delivered at Place" at bounding box center [1154, 612] width 445 height 17
type input "Sender/Shipper"
type input "Recipient Account"
type input "Delivered at Place"
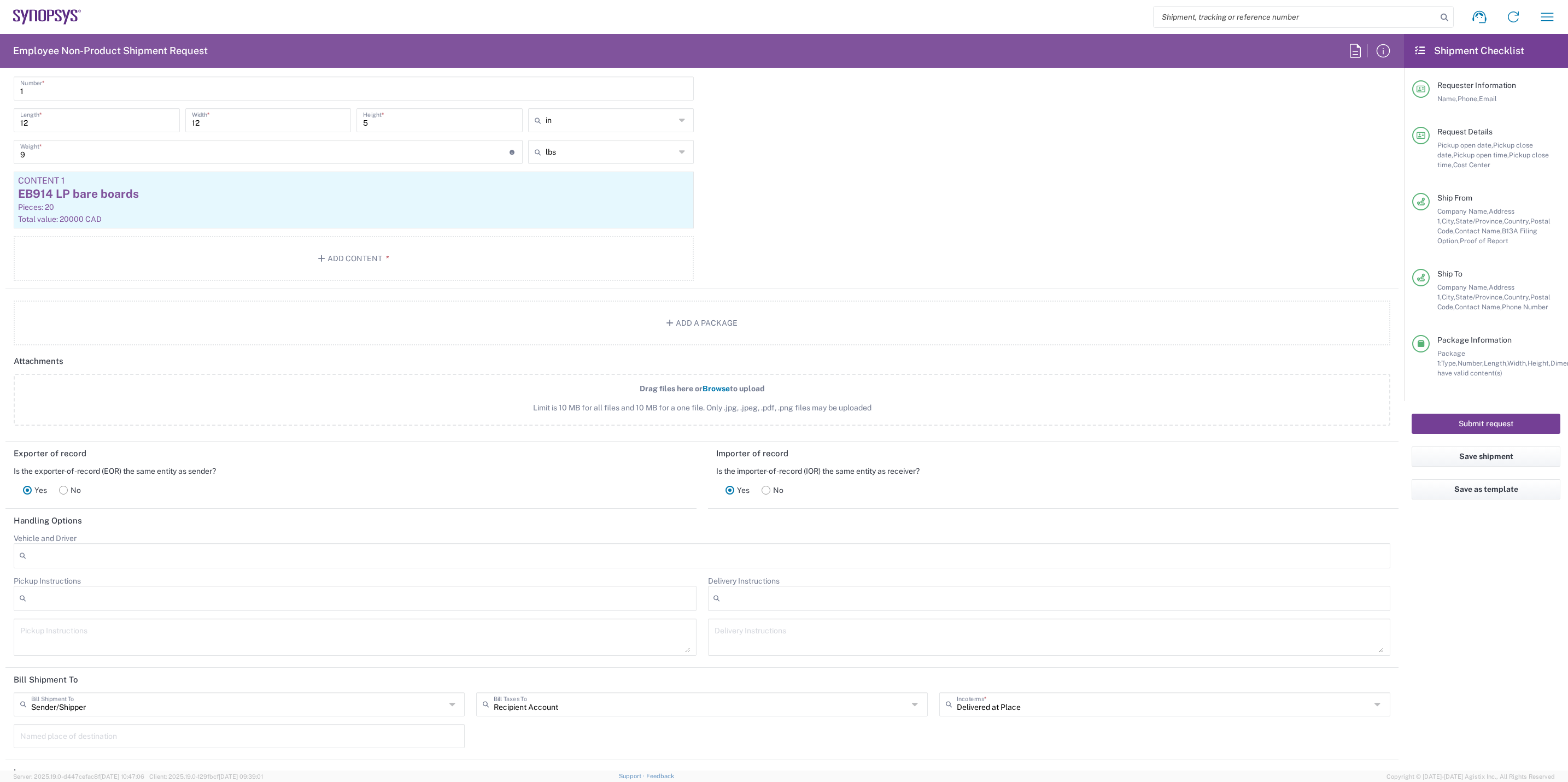
click at [1253, 418] on button "Submit request" at bounding box center [1486, 424] width 149 height 20
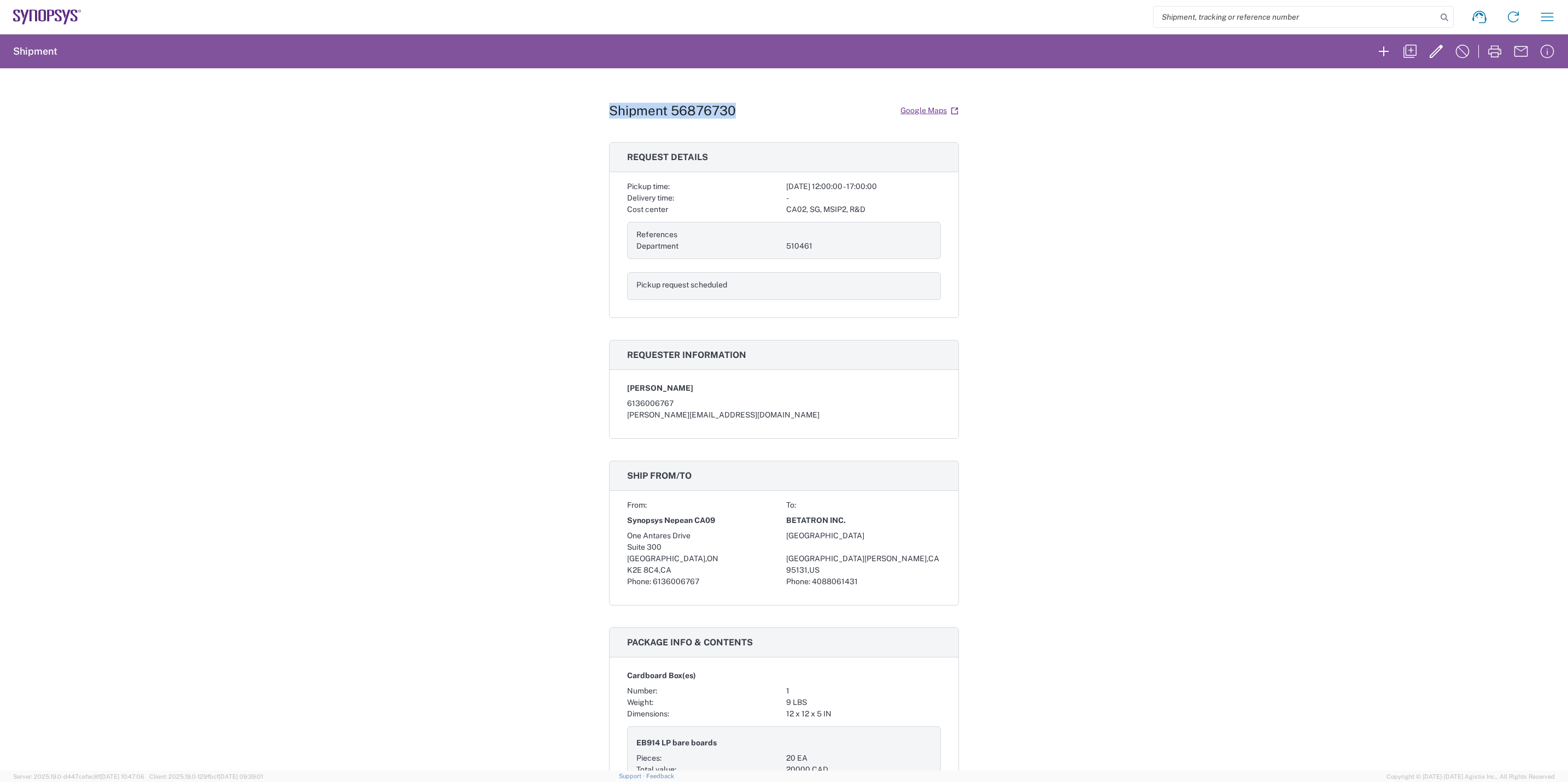
drag, startPoint x: 733, startPoint y: 110, endPoint x: 594, endPoint y: 113, distance: 139.0
click at [594, 113] on div "Shipment 56876730 Google Maps Request details Pickup time: 2025-09-19 12:00:00 …" at bounding box center [784, 419] width 1568 height 702
copy h1 "Shipment 56876730"
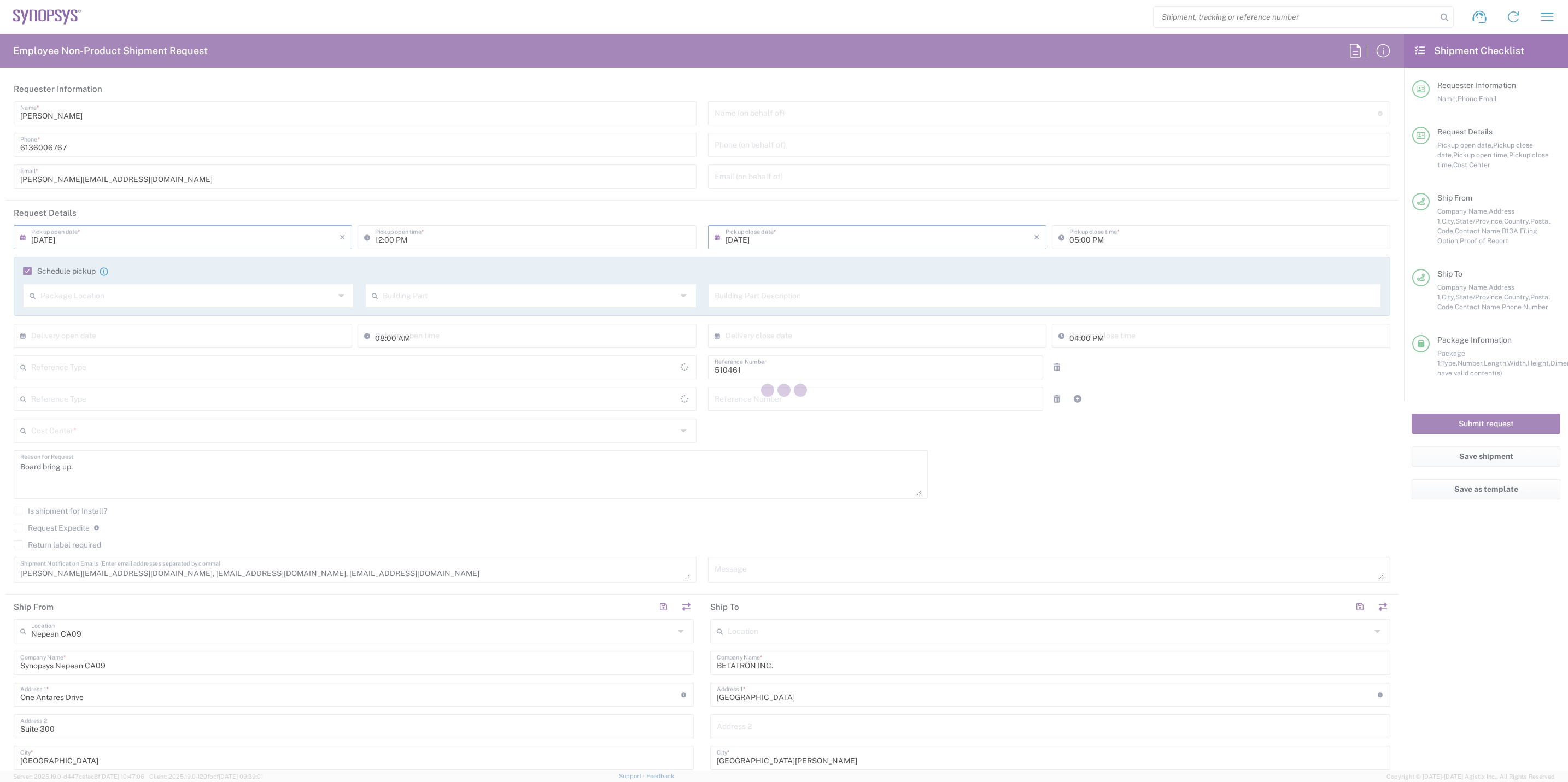
type input "Department"
type input "[GEOGRAPHIC_DATA]"
type input "[US_STATE]"
type input "[GEOGRAPHIC_DATA]"
type input "Delivered at Place"
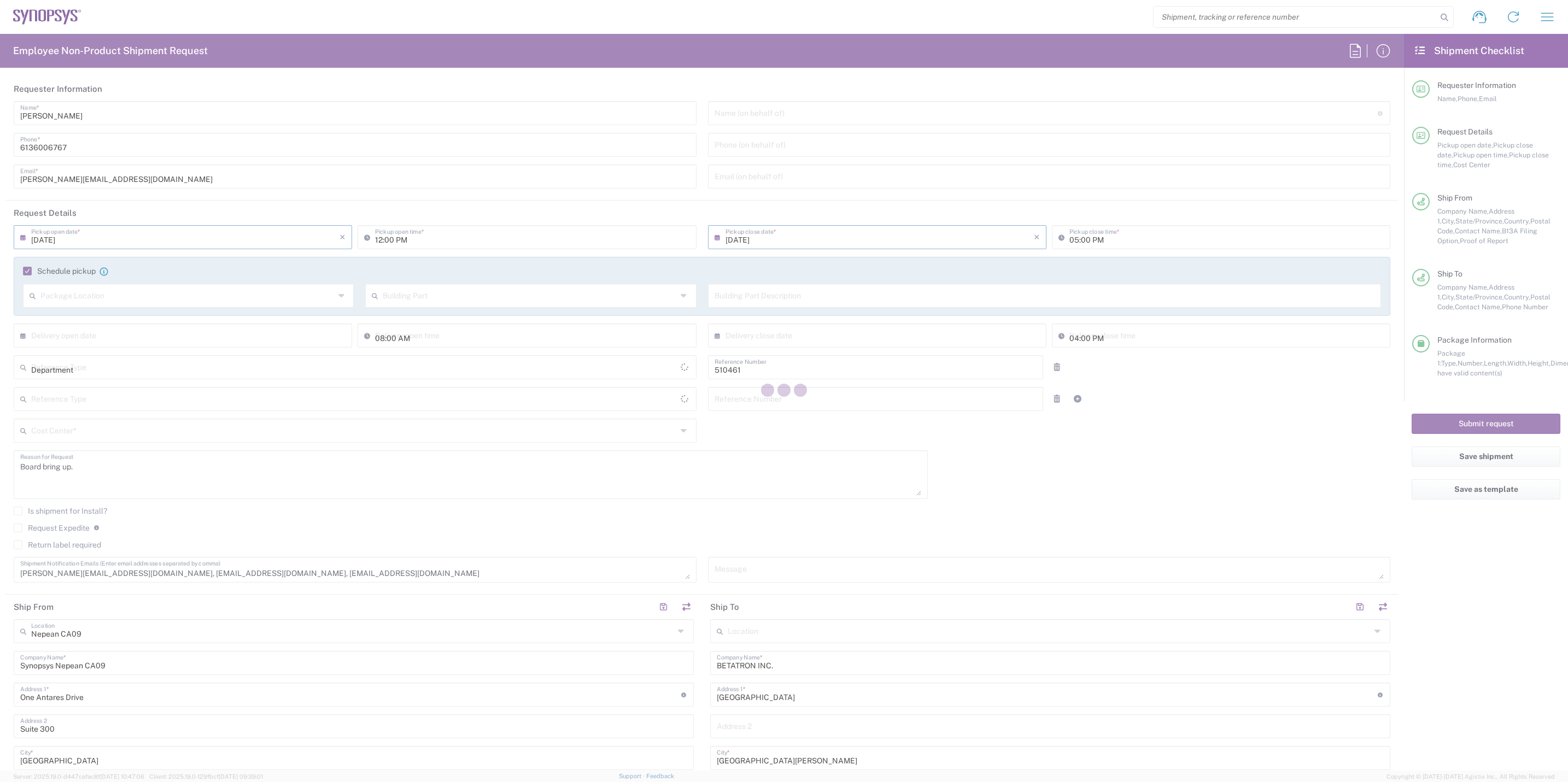
type input "CA02, SG, MSIP2, R&D 510461"
type input "[GEOGRAPHIC_DATA]"
type input "Cardboard Box(es)"
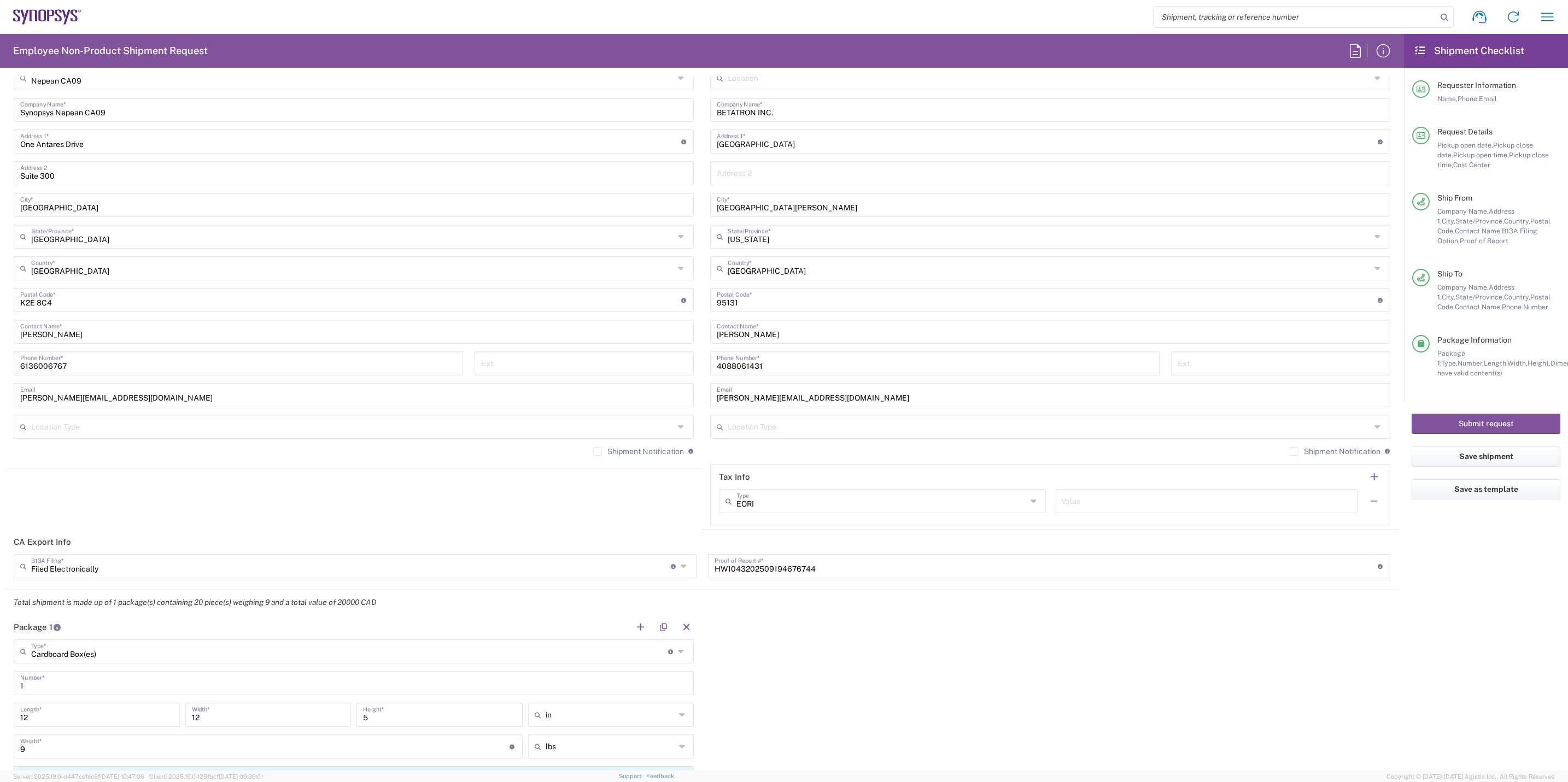
scroll to position [545, 0]
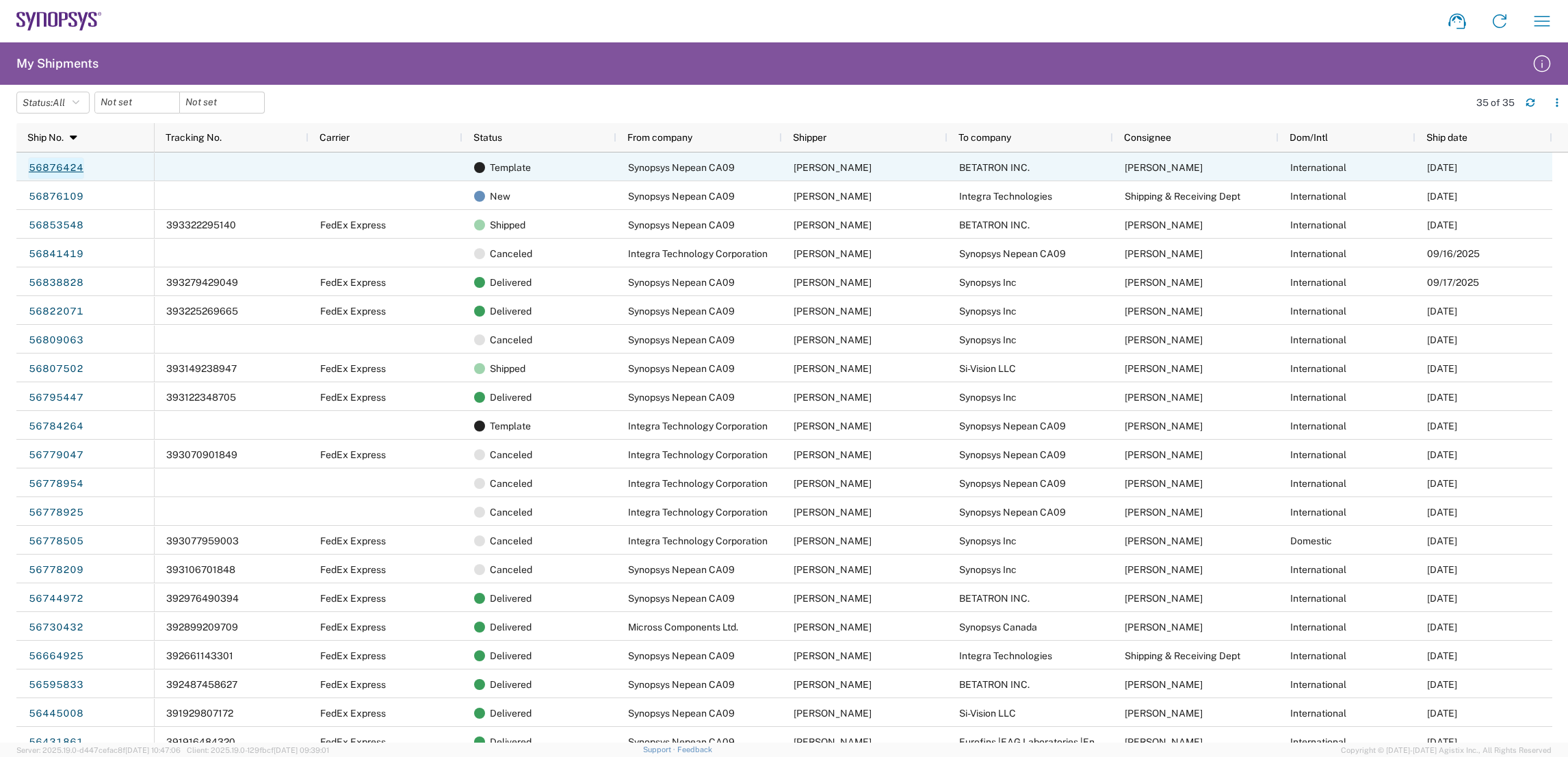
click at [73, 165] on link "56876424" at bounding box center [56, 168] width 56 height 22
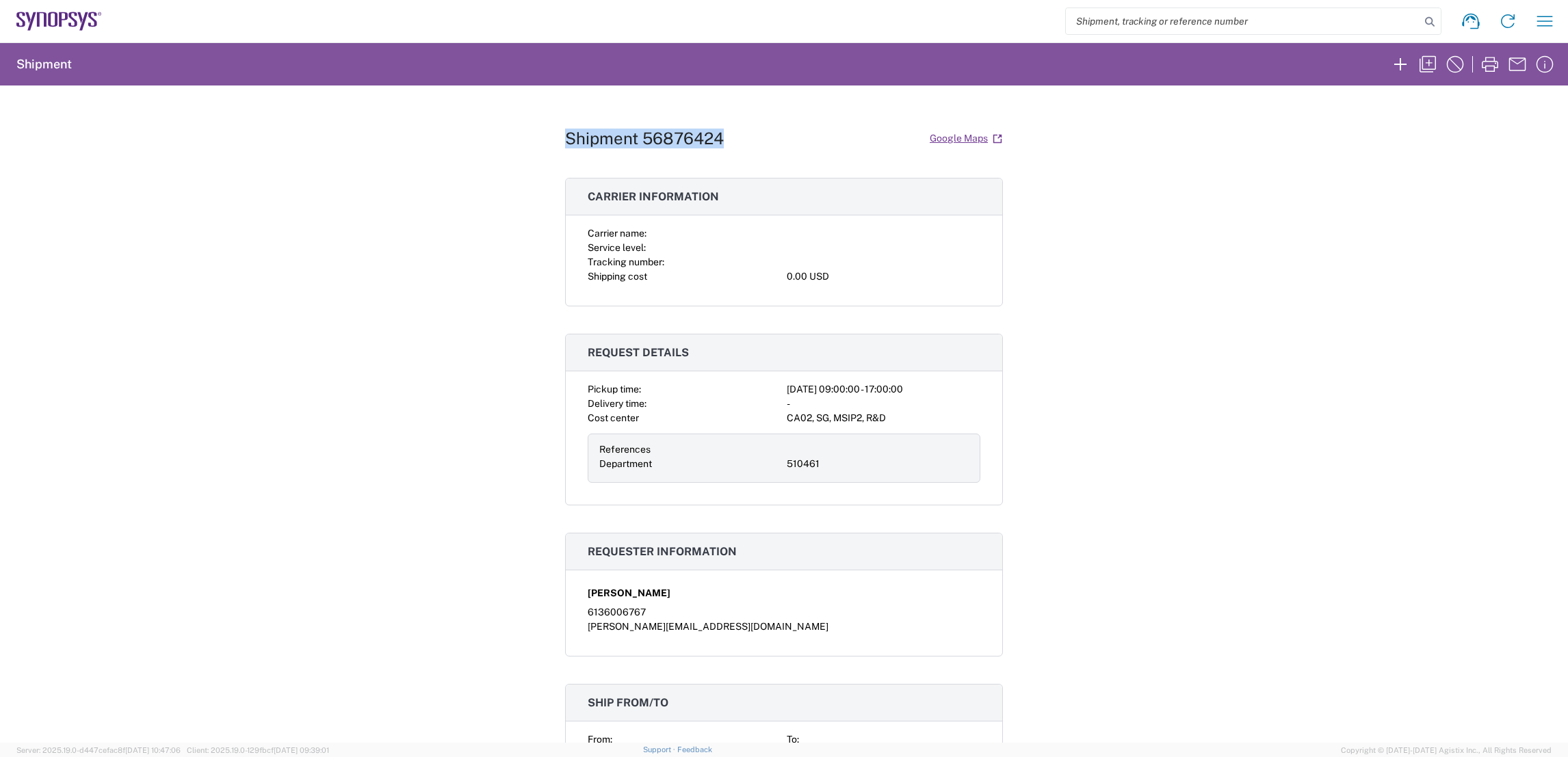
drag, startPoint x: 713, startPoint y: 139, endPoint x: 558, endPoint y: 141, distance: 155.0
click at [565, 141] on h1 "Shipment 56876424" at bounding box center [644, 138] width 159 height 20
copy h1 "Shipment 56876424"
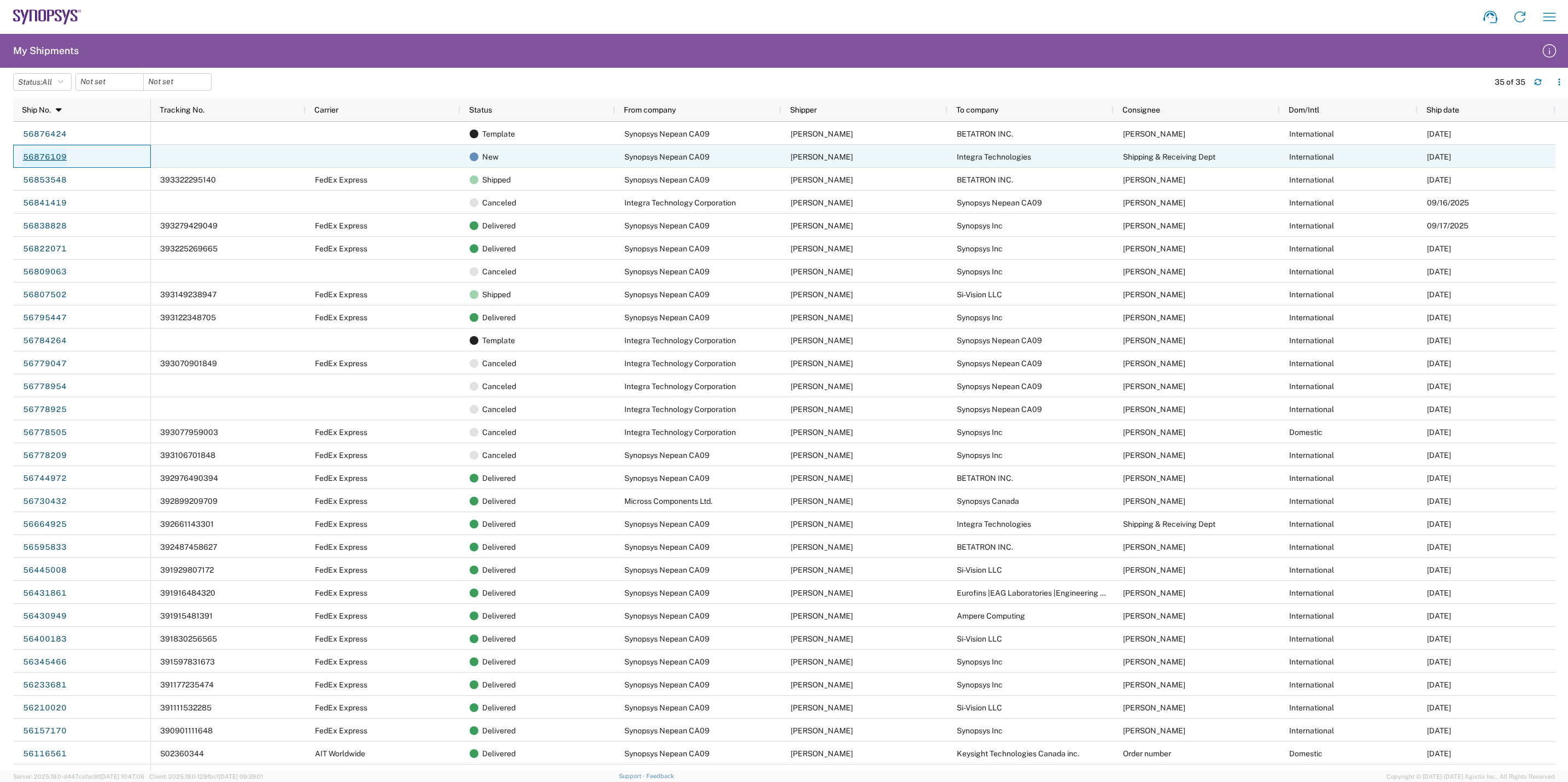
click at [41, 158] on link "56876109" at bounding box center [45, 157] width 45 height 17
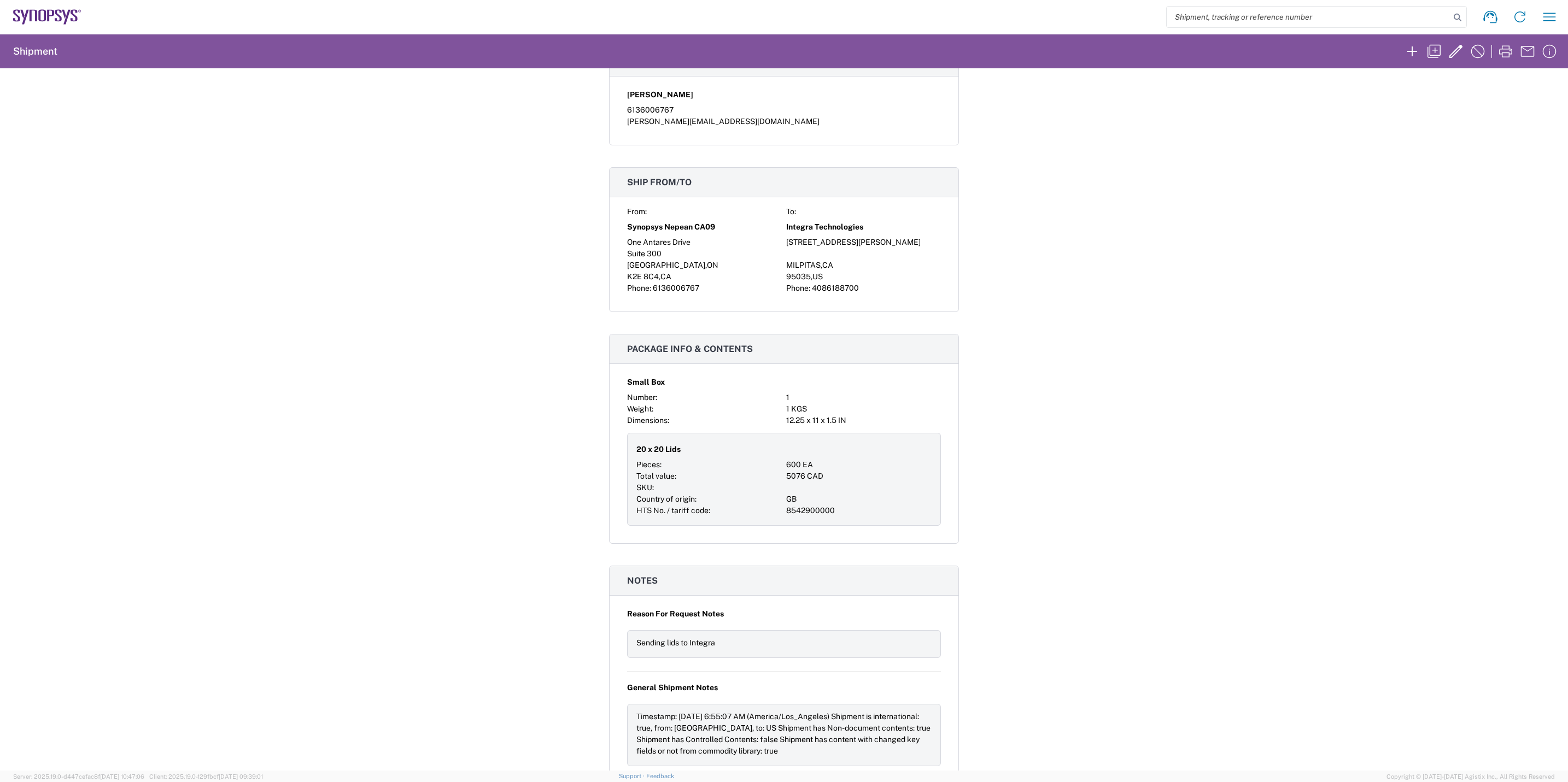
scroll to position [328, 0]
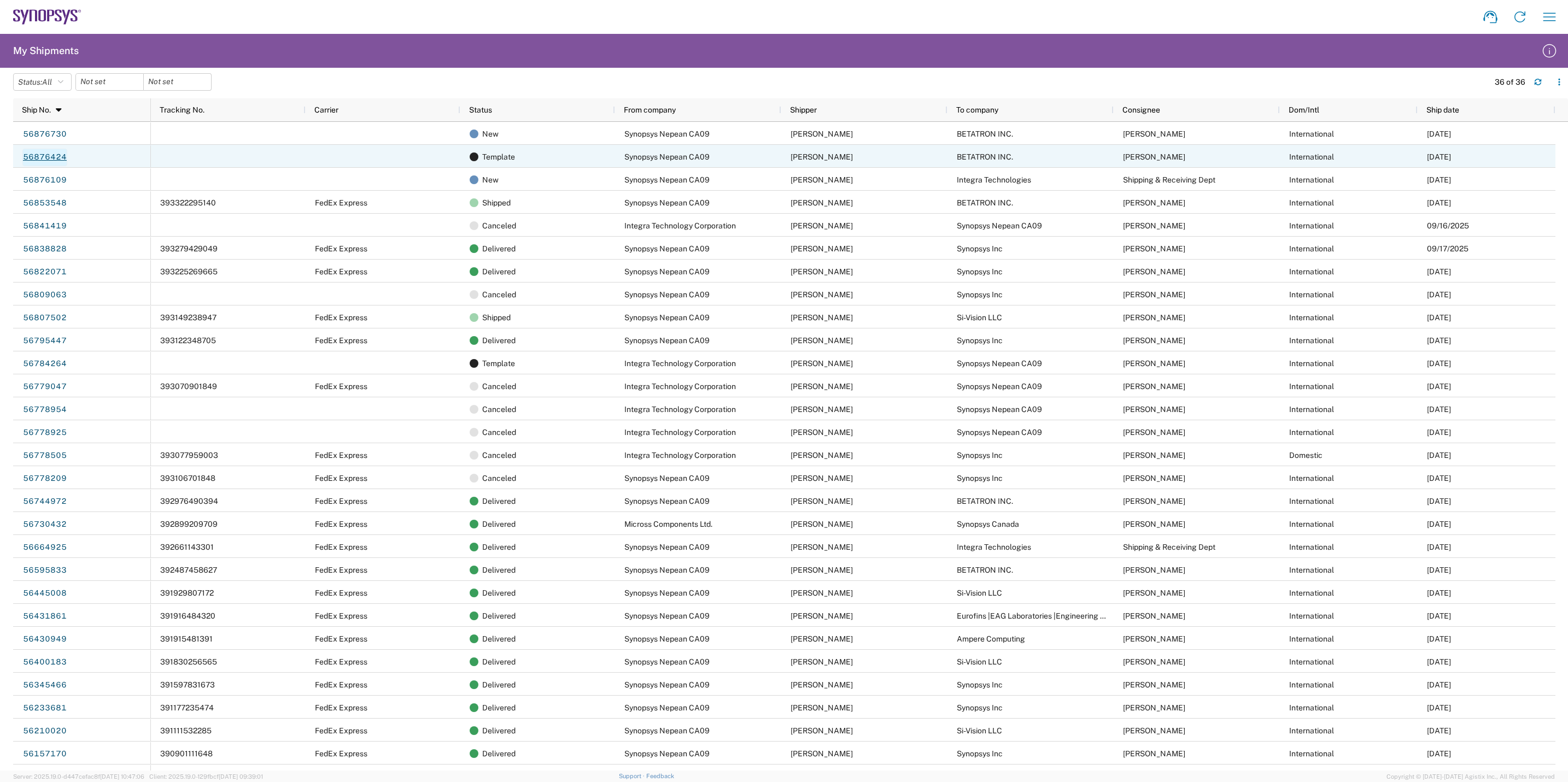
click at [52, 158] on link "56876424" at bounding box center [45, 157] width 45 height 17
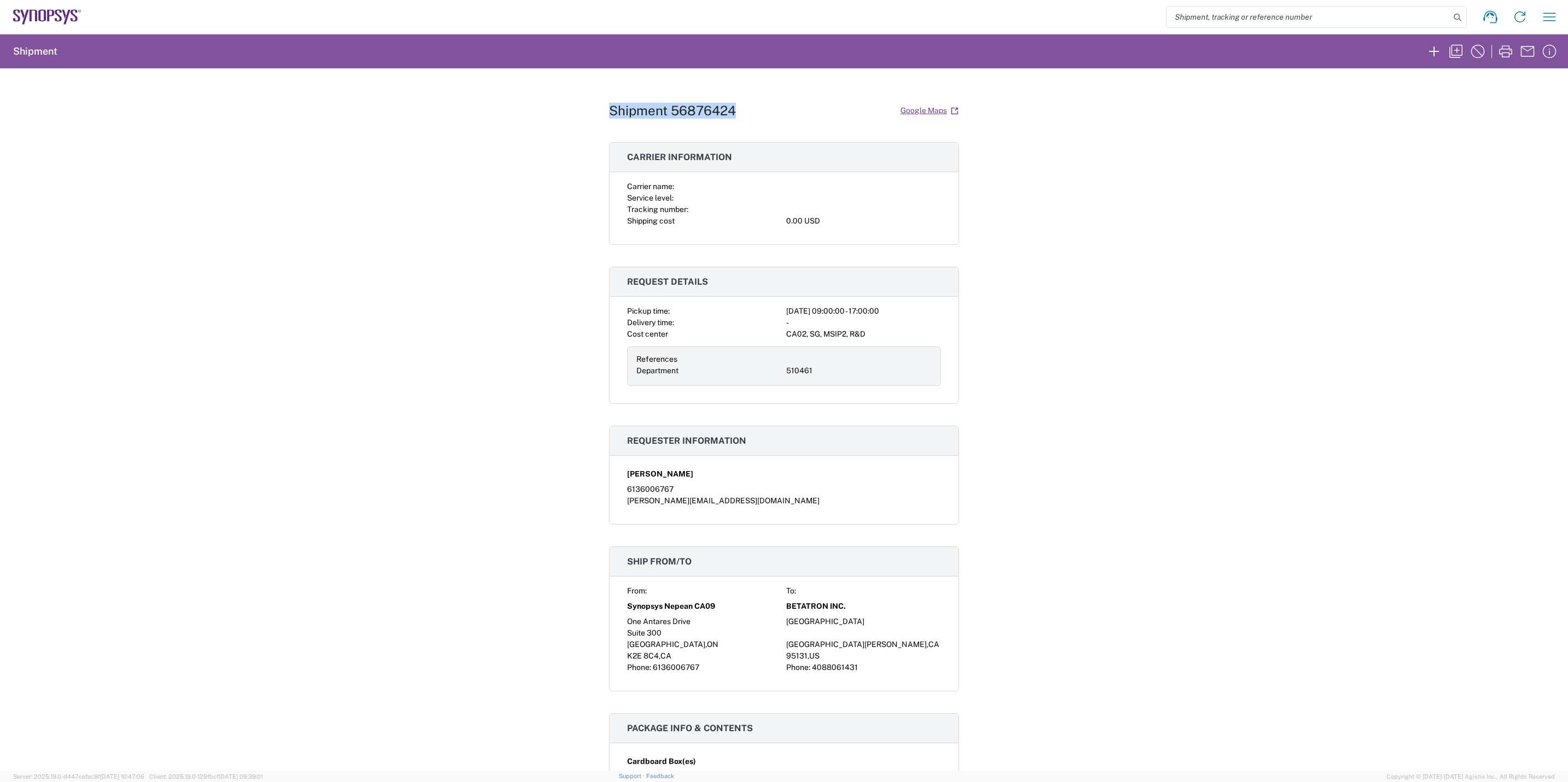
drag, startPoint x: 730, startPoint y: 109, endPoint x: 598, endPoint y: 115, distance: 132.1
click at [598, 115] on div "Shipment 56876424 Google Maps Carrier information Carrier name: Service level: …" at bounding box center [784, 419] width 1568 height 702
copy h1 "Shipment 56876424"
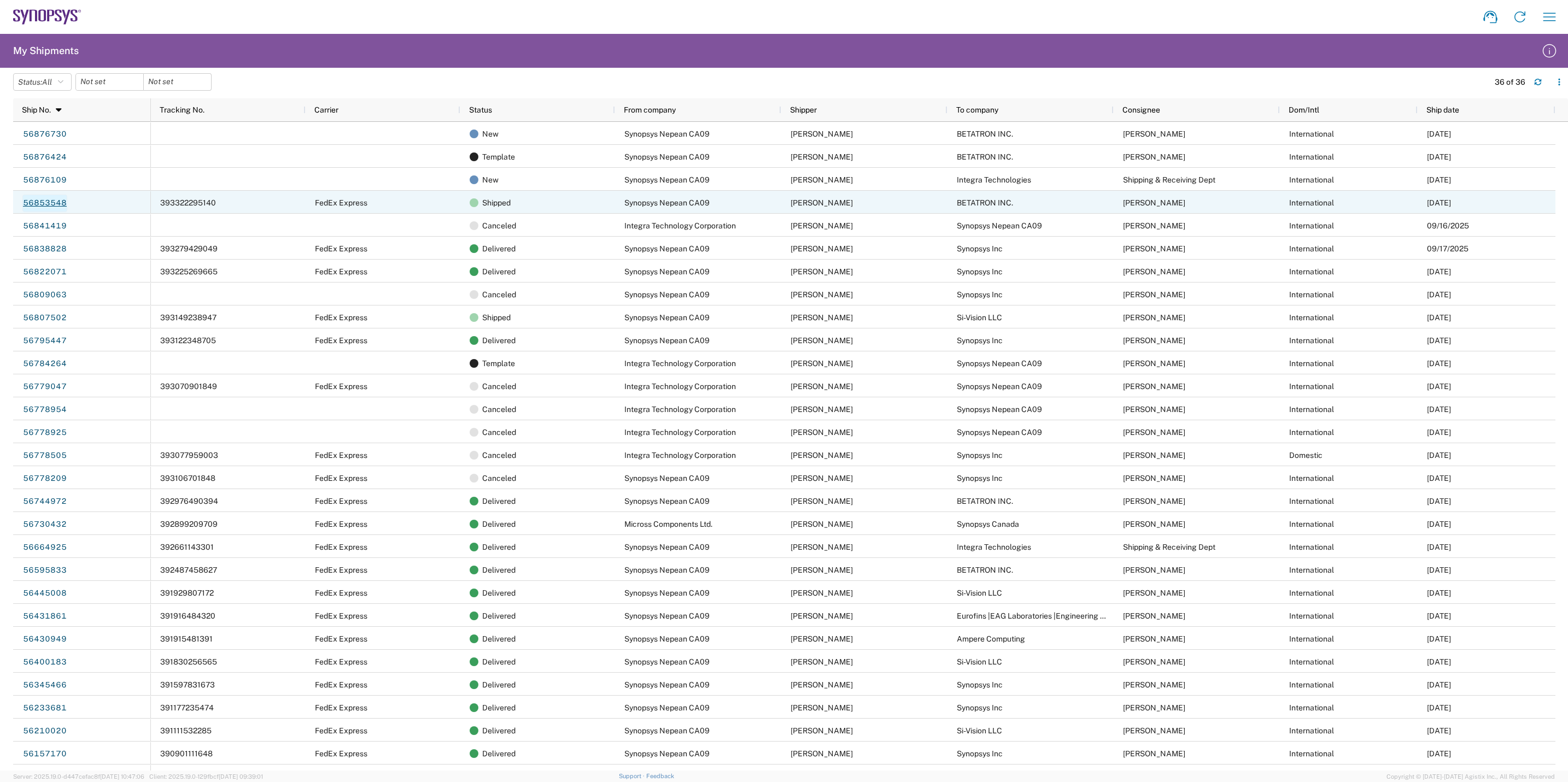
click at [34, 200] on link "56853548" at bounding box center [45, 203] width 45 height 17
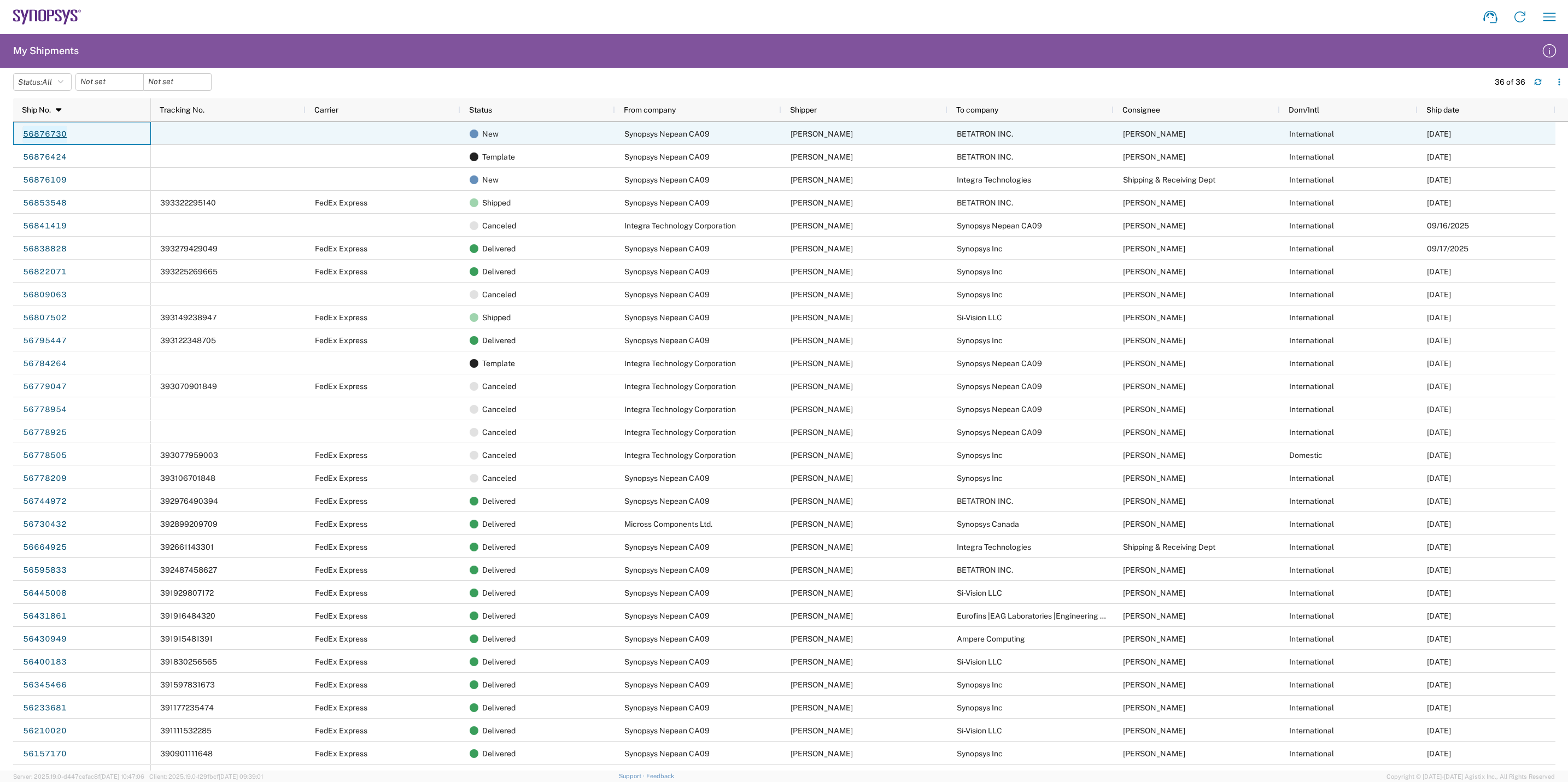
click at [47, 133] on link "56876730" at bounding box center [45, 134] width 45 height 17
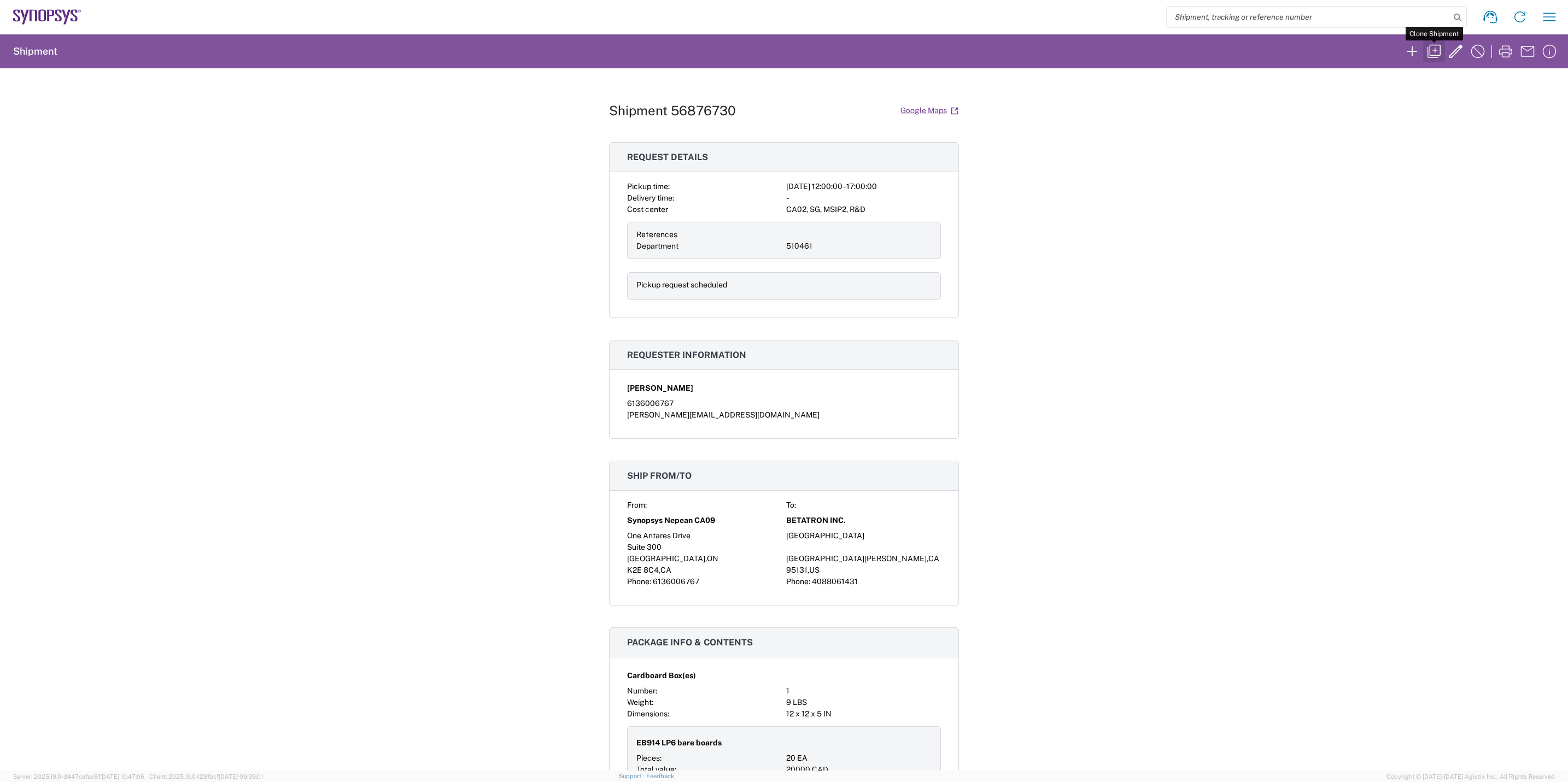
click at [1253, 49] on icon "button" at bounding box center [1434, 51] width 17 height 17
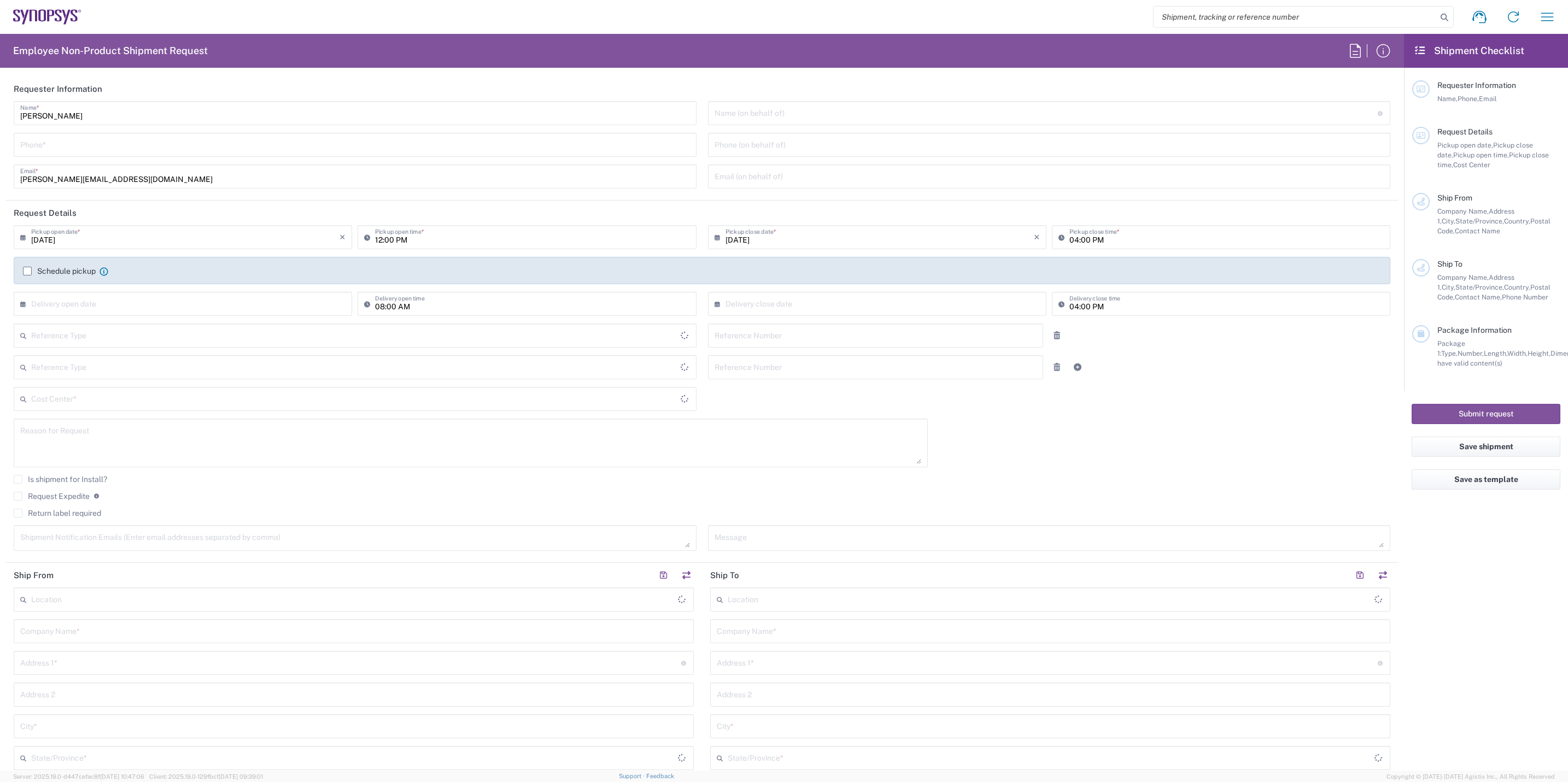
type input "Department"
type input "[GEOGRAPHIC_DATA]"
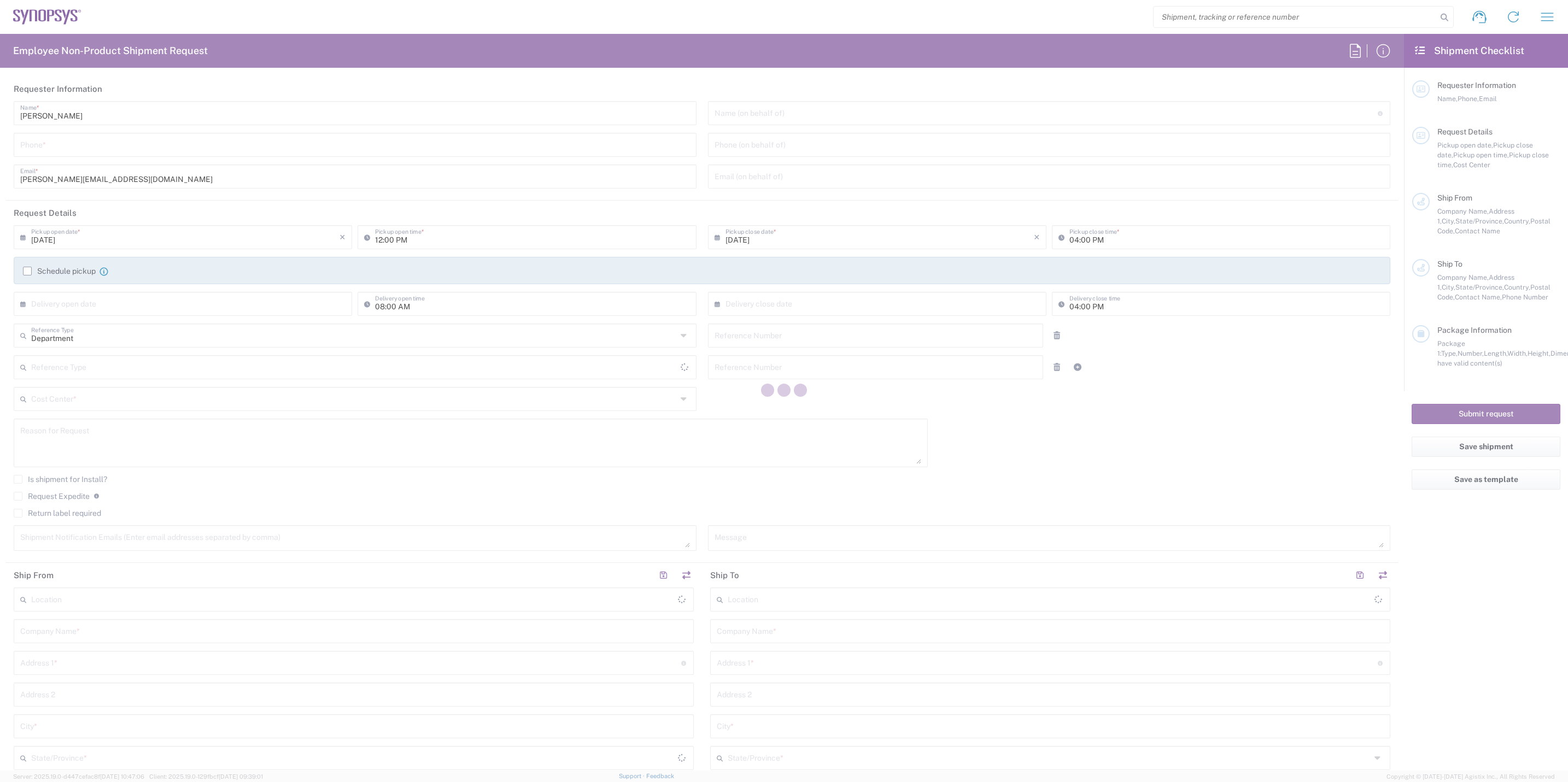
type input "Delivered at Place"
type input "6136006767"
type input "05:00 PM"
type input "510461"
type textarea "Board bring up."
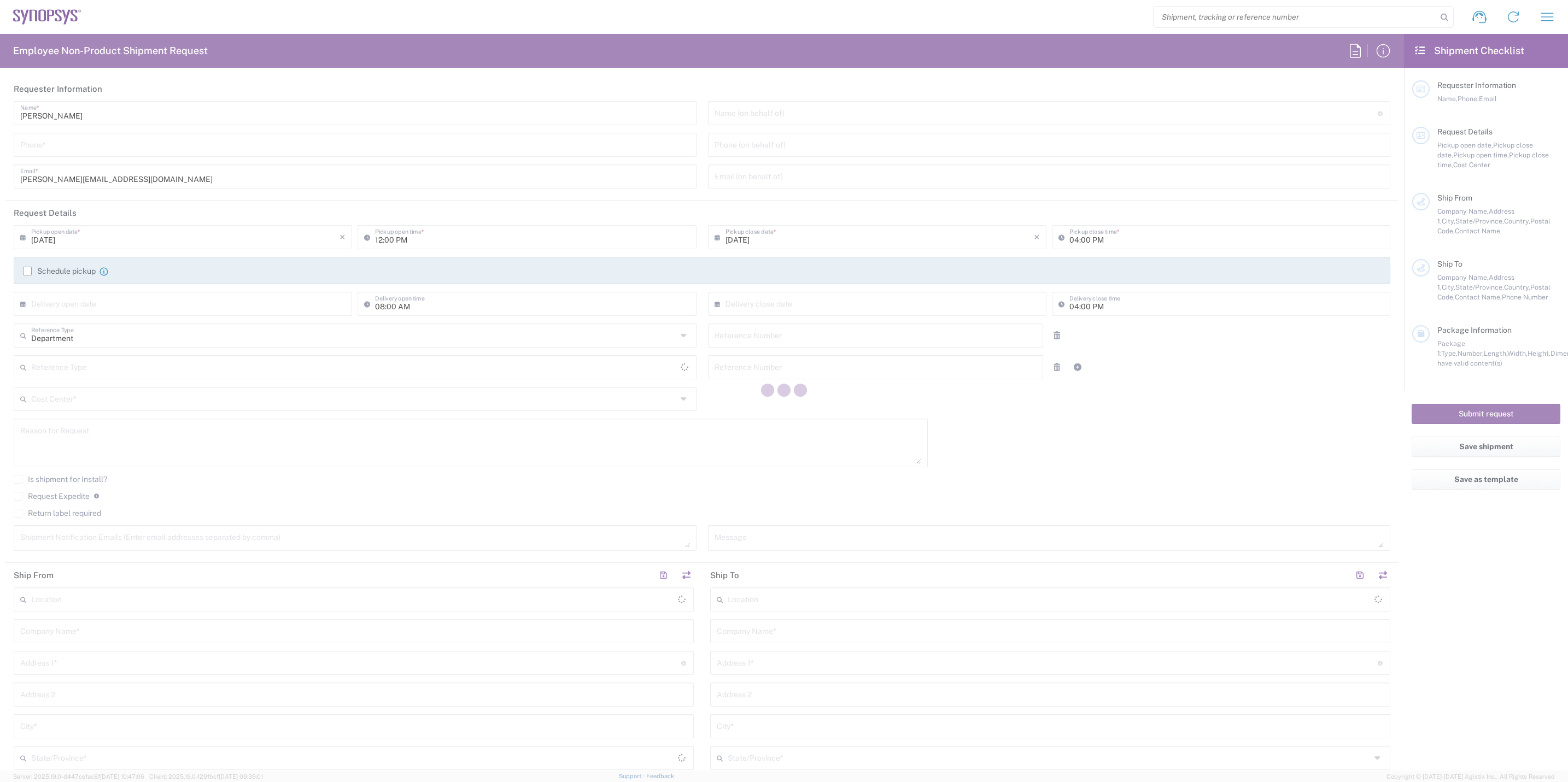
type textarea "[PERSON_NAME][EMAIL_ADDRESS][DOMAIN_NAME], [EMAIL_ADDRESS][DOMAIN_NAME], [EMAIL…"
type input "Synopsys Nepean CA09"
type input "One Antares Drive"
type input "Suite 300"
type input "[GEOGRAPHIC_DATA]"
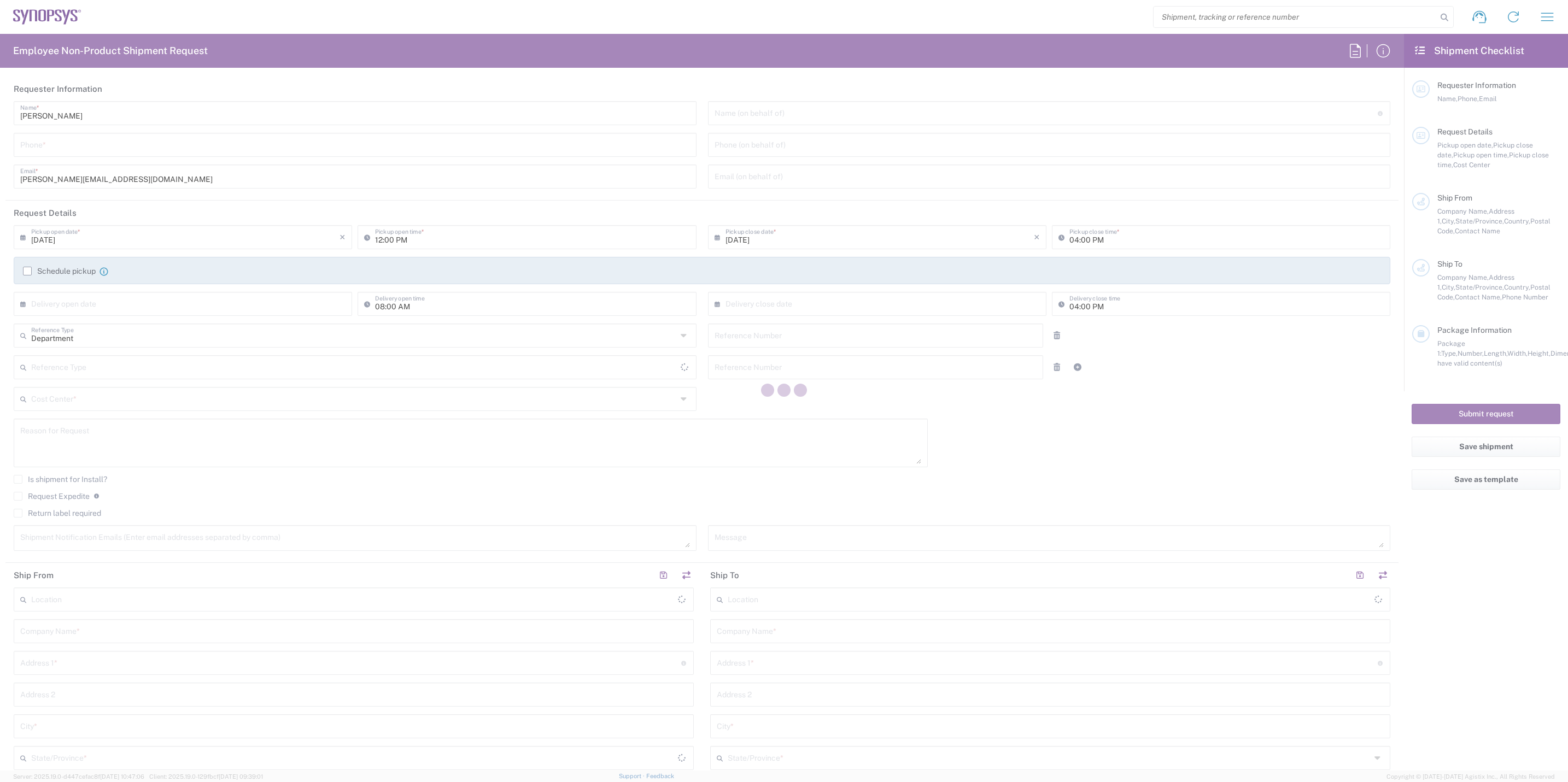
type input "[GEOGRAPHIC_DATA]"
type input "K2E 8C4"
type input "[PERSON_NAME]"
type input "6136006767"
type input "[PERSON_NAME][EMAIL_ADDRESS][DOMAIN_NAME]"
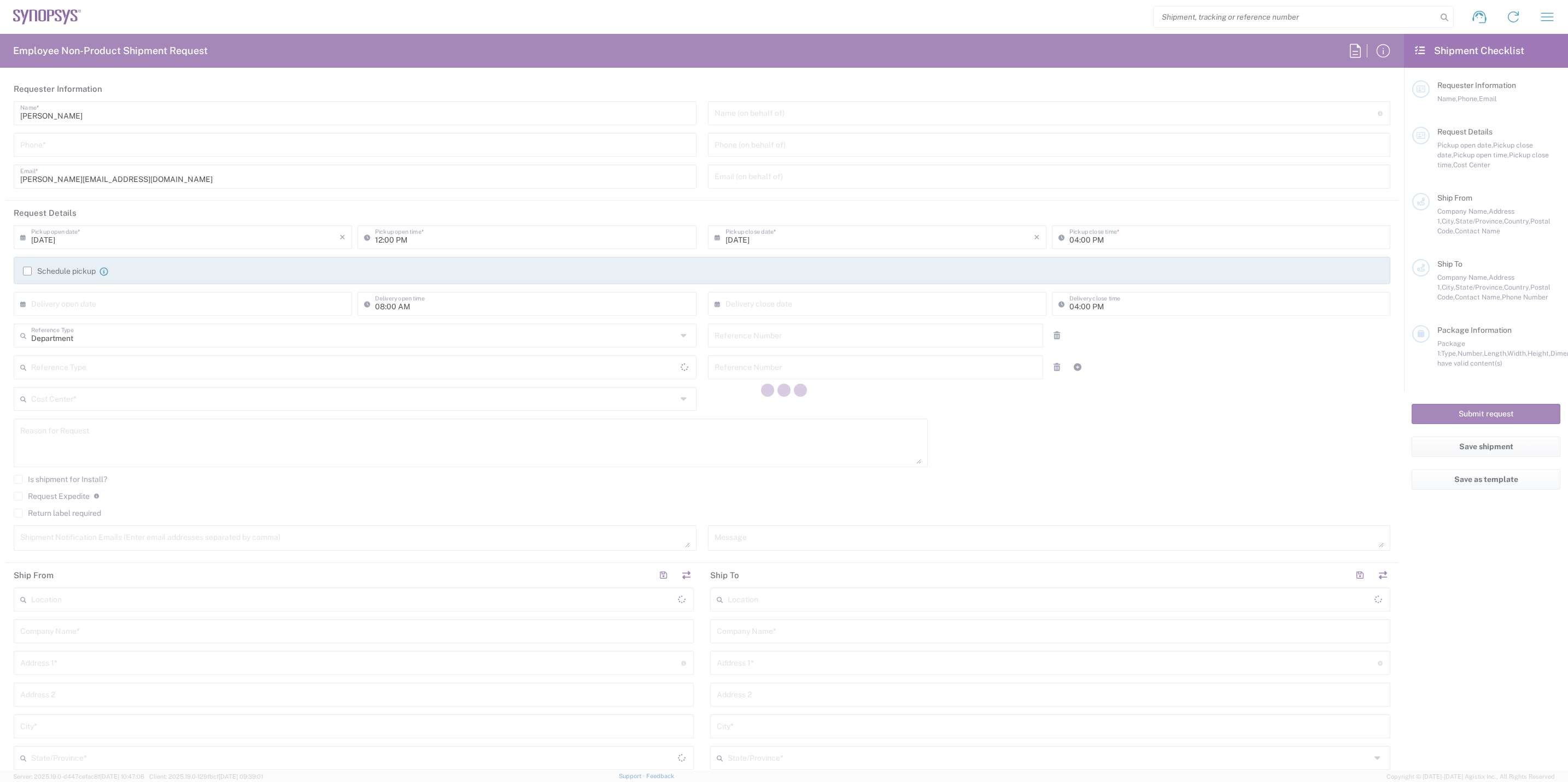
type input "BETATRON INC."
type input "[GEOGRAPHIC_DATA]"
type input "[GEOGRAPHIC_DATA][PERSON_NAME]"
type input "[US_STATE]"
type input "95131"
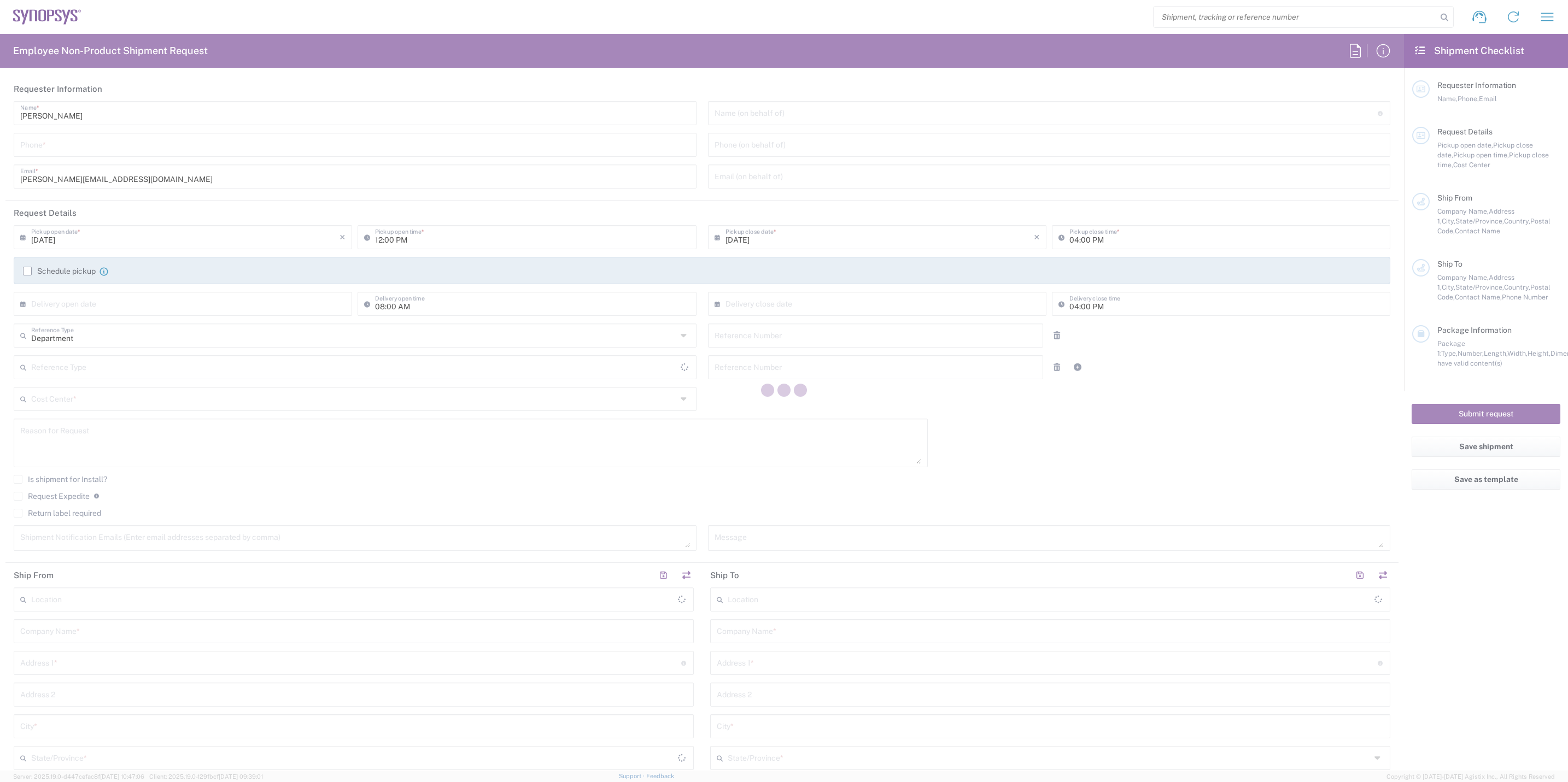
type input "[PERSON_NAME]"
type input "4088061431"
type input "[PERSON_NAME][EMAIL_ADDRESS][DOMAIN_NAME]"
type input "CA02, SG, MSIP2, R&D 510461"
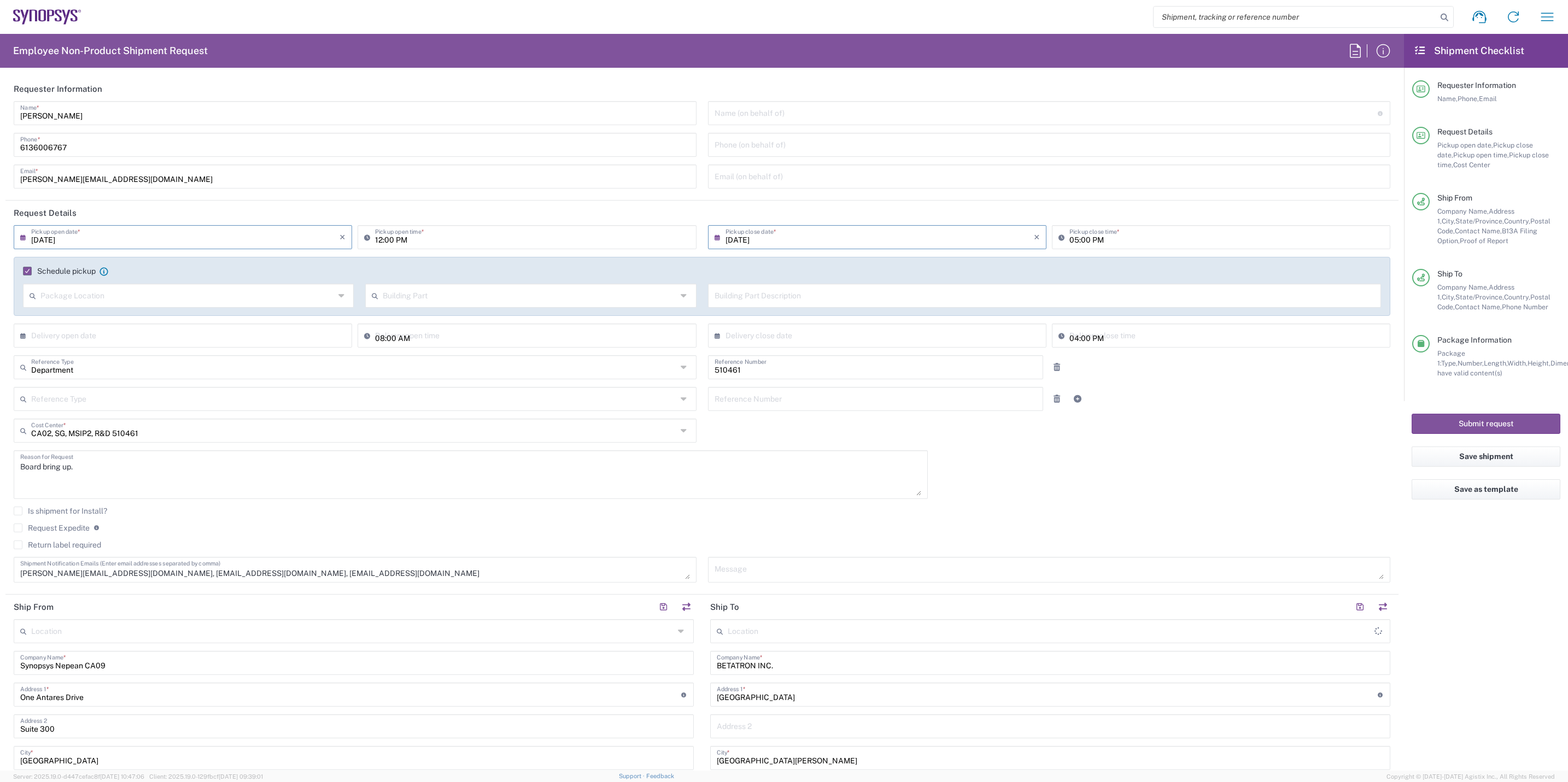
type input "[GEOGRAPHIC_DATA]"
type input "Cardboard Box(es)"
type input "Nepean CA09"
click at [103, 239] on input "[DATE]" at bounding box center [185, 236] width 308 height 19
click at [170, 336] on span "23" at bounding box center [168, 336] width 17 height 15
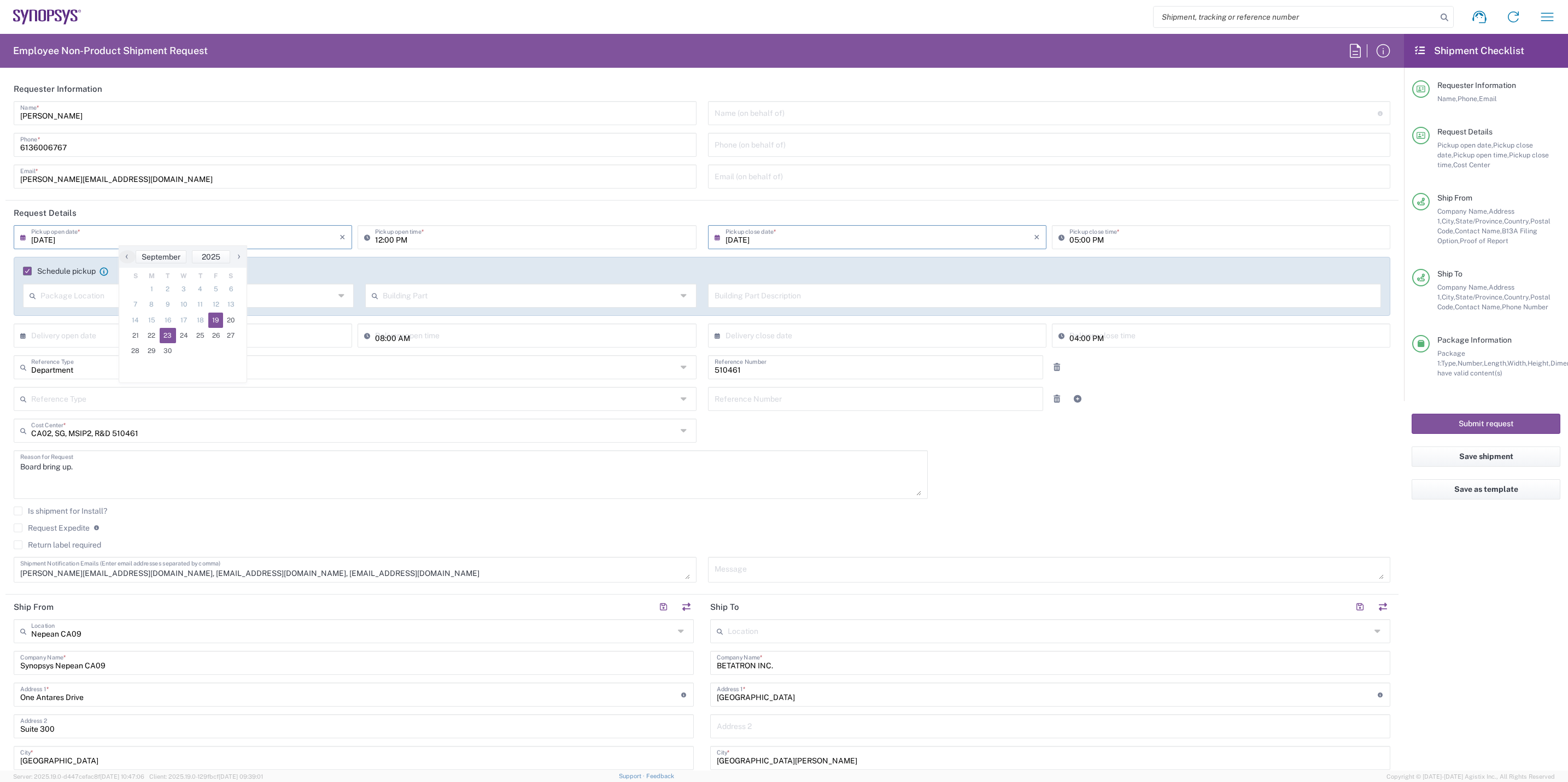
type input "[DATE]"
click at [379, 241] on input "12:00 PM" at bounding box center [532, 236] width 314 height 19
type input "09:00 a"
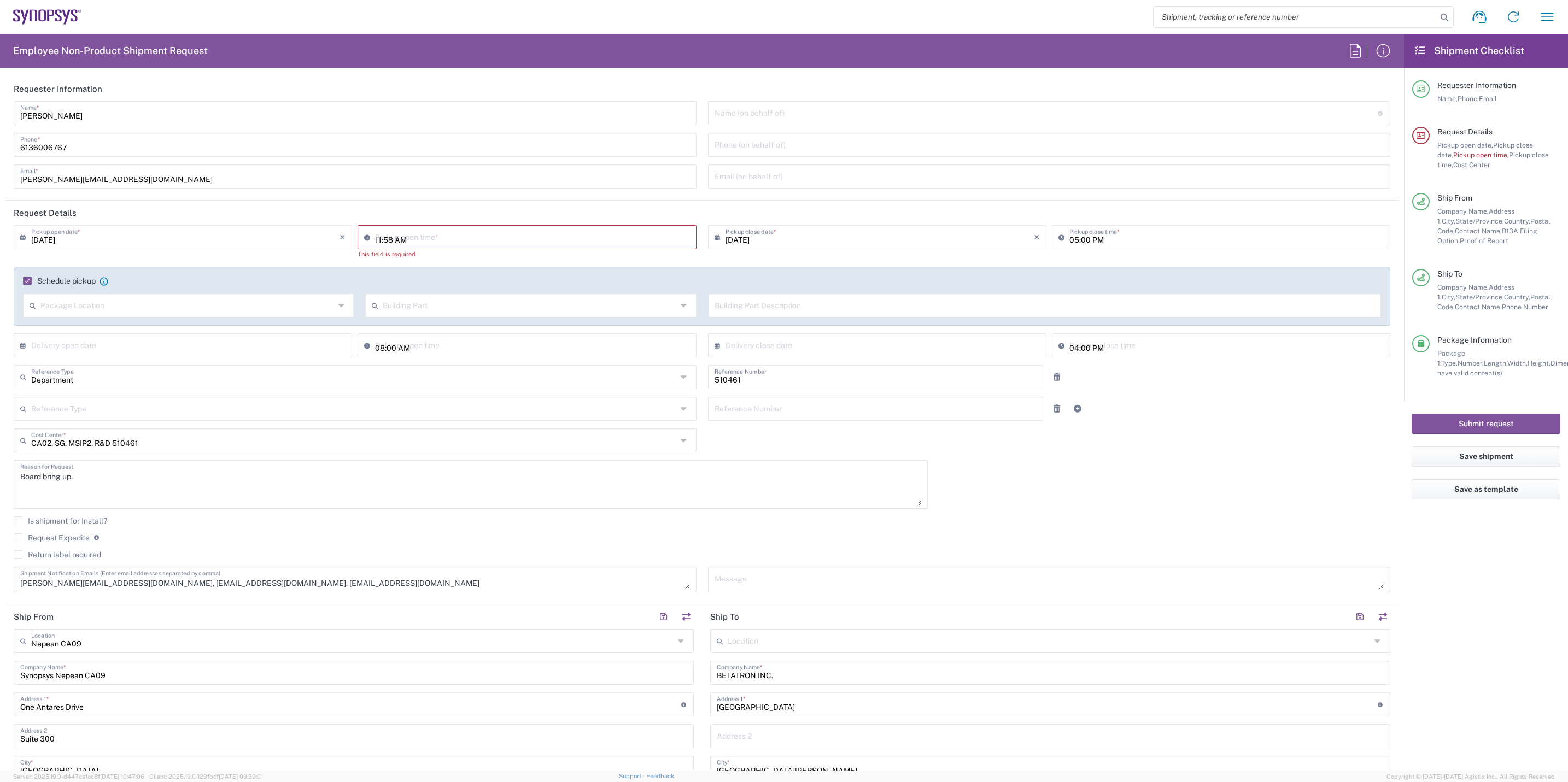
click at [468, 238] on input "11:58 AM" at bounding box center [532, 236] width 314 height 19
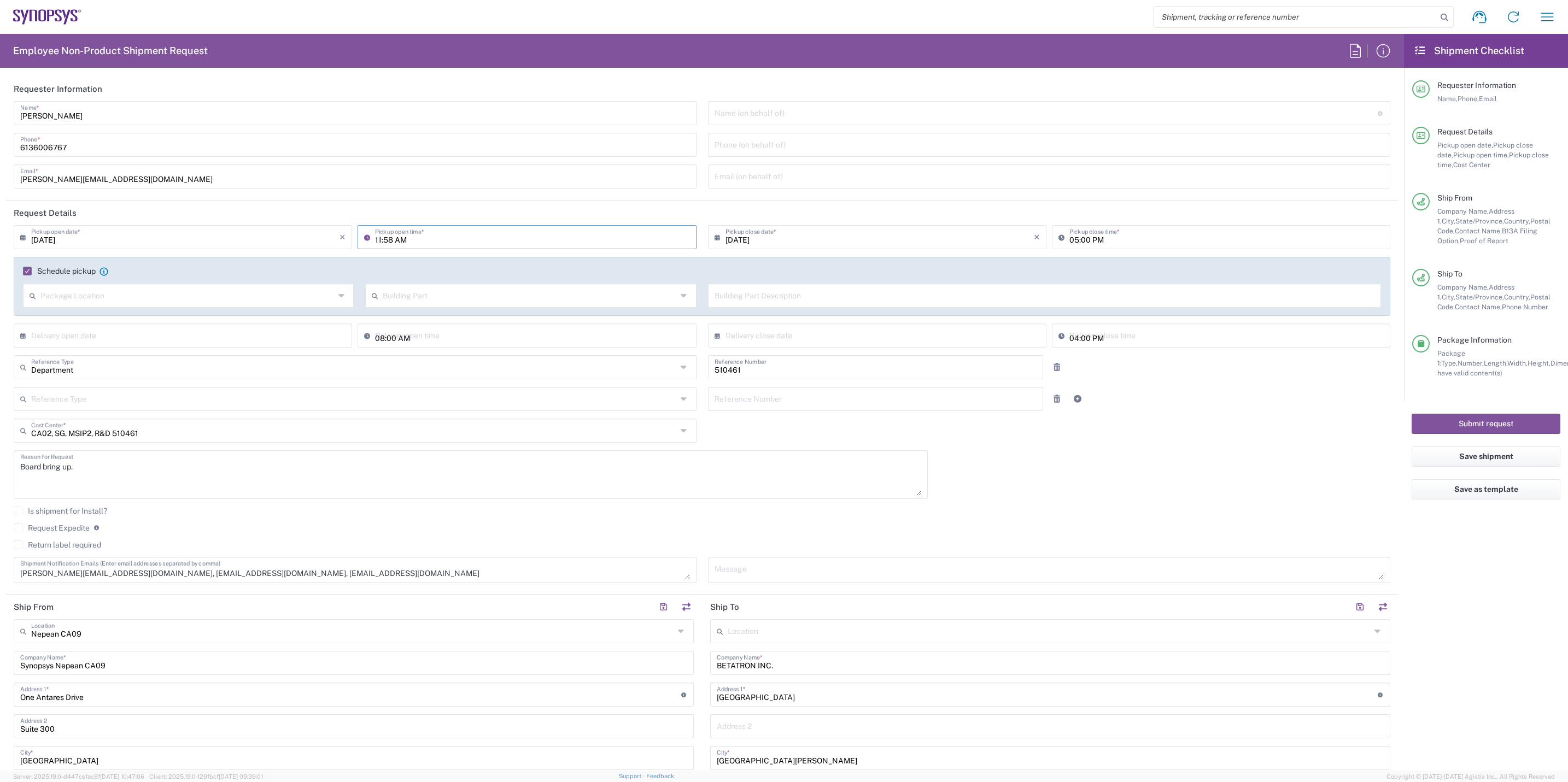
click at [378, 240] on input "11:58 AM" at bounding box center [532, 236] width 314 height 19
click at [384, 241] on input "09:58 AM" at bounding box center [532, 236] width 314 height 19
click at [375, 239] on input "10:00 AM" at bounding box center [532, 236] width 314 height 19
click at [390, 238] on input "09:08 AM" at bounding box center [532, 236] width 314 height 19
type input "09:00 AM"
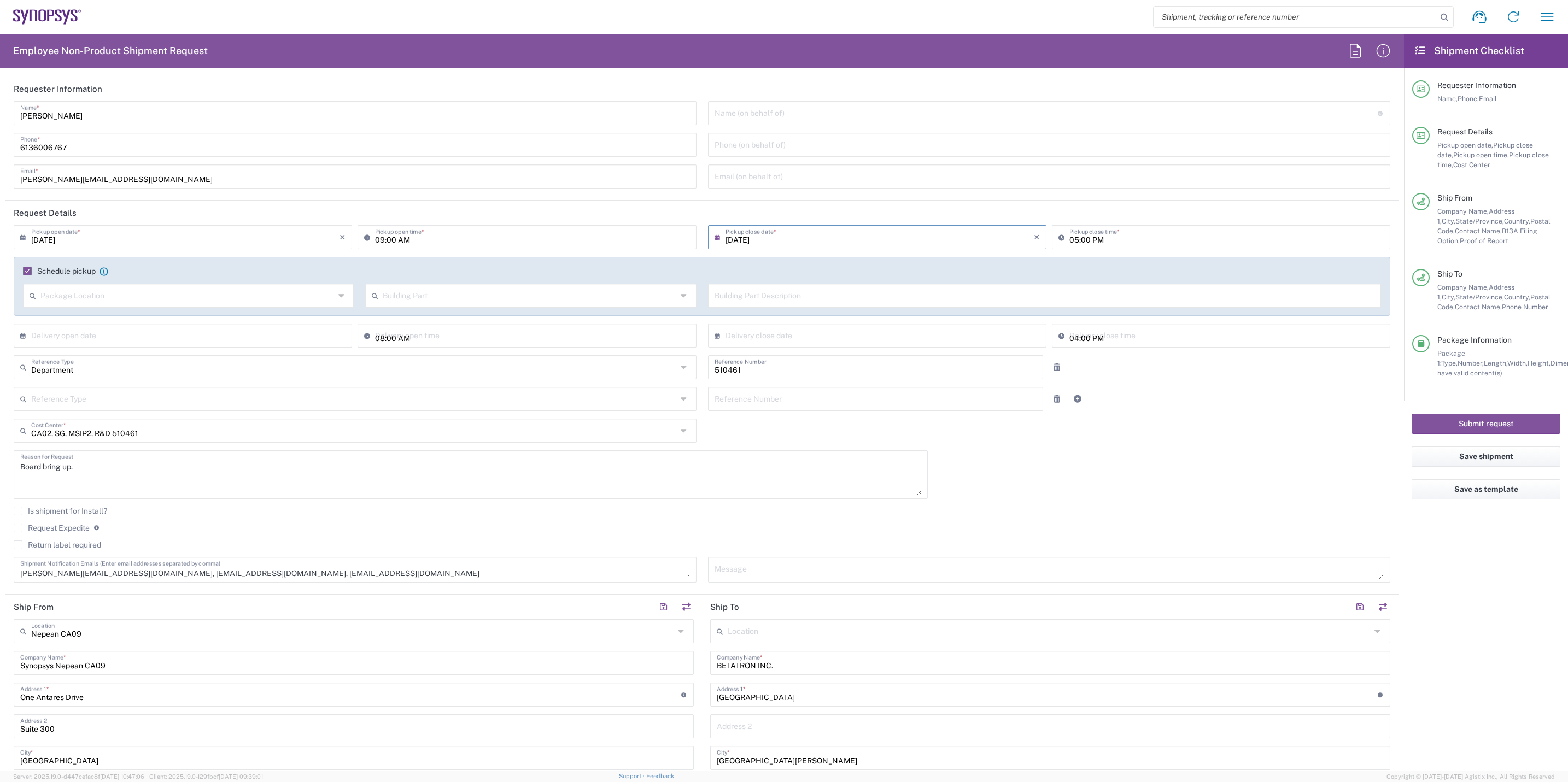
click at [799, 239] on input "[DATE]" at bounding box center [879, 236] width 308 height 19
click at [1122, 238] on input "05:00 PM" at bounding box center [1226, 236] width 314 height 19
click at [86, 466] on textarea "Board bring up." at bounding box center [471, 475] width 901 height 42
drag, startPoint x: 54, startPoint y: 471, endPoint x: 93, endPoint y: 462, distance: 40.0
click at [93, 462] on textarea "Board bring up" at bounding box center [471, 475] width 901 height 42
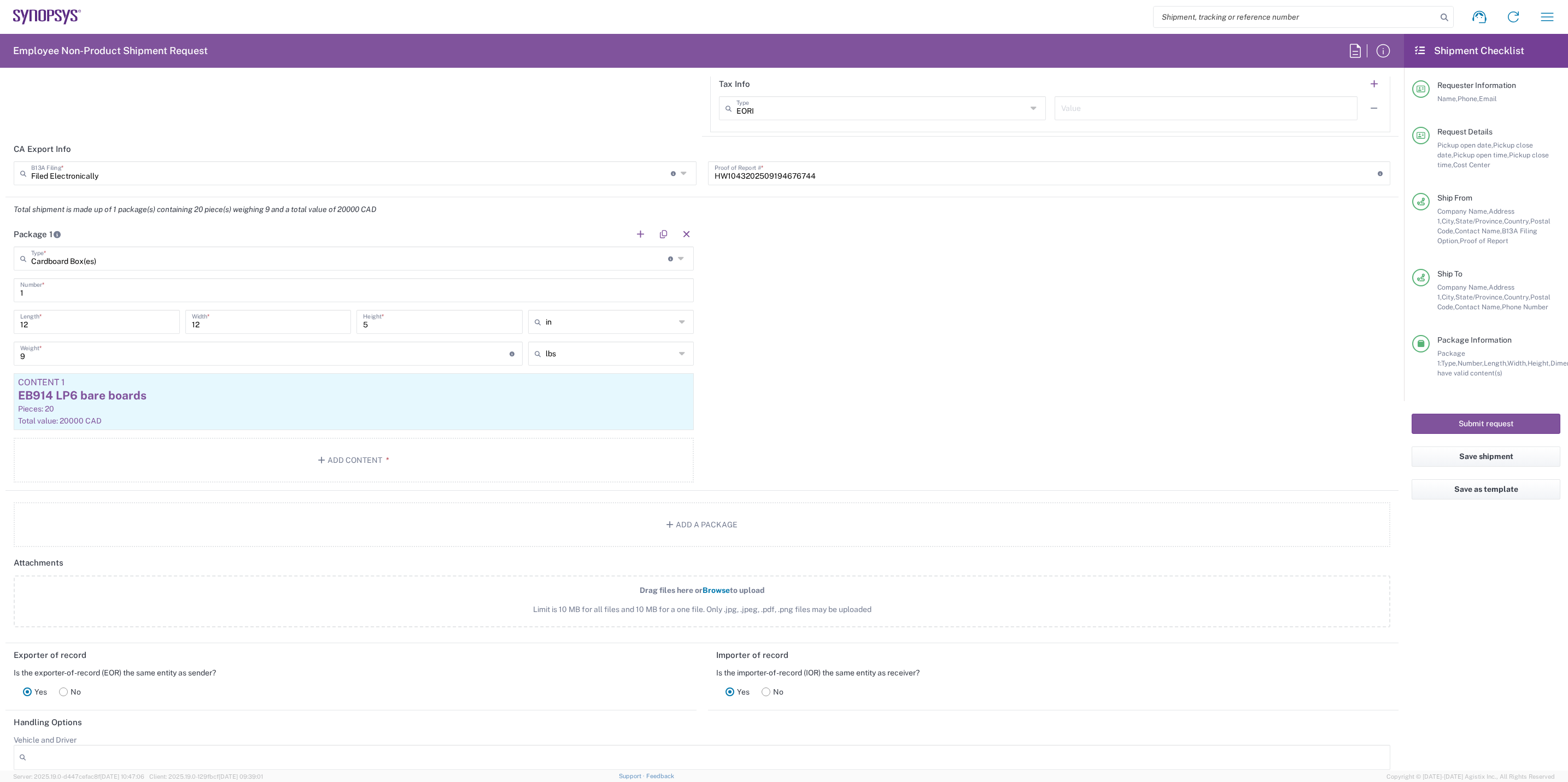
scroll to position [984, 0]
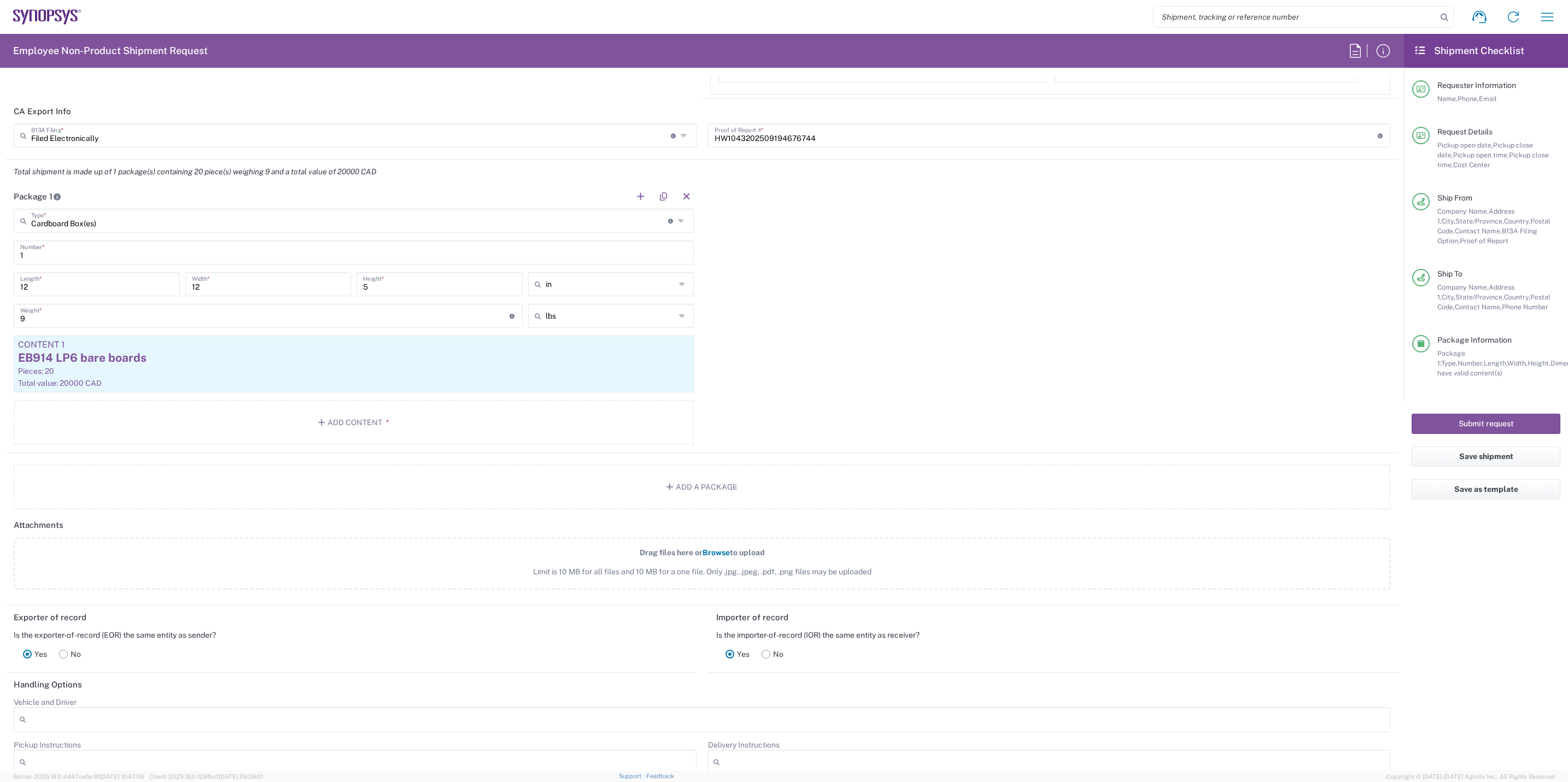
type textarea "Board bring up EB915"
drag, startPoint x: 36, startPoint y: 320, endPoint x: 18, endPoint y: 320, distance: 18.0
click at [18, 320] on div "9 Weight * Total weight of package(s) in pounds or kilograms" at bounding box center [268, 316] width 509 height 24
type input "7"
type input "1"
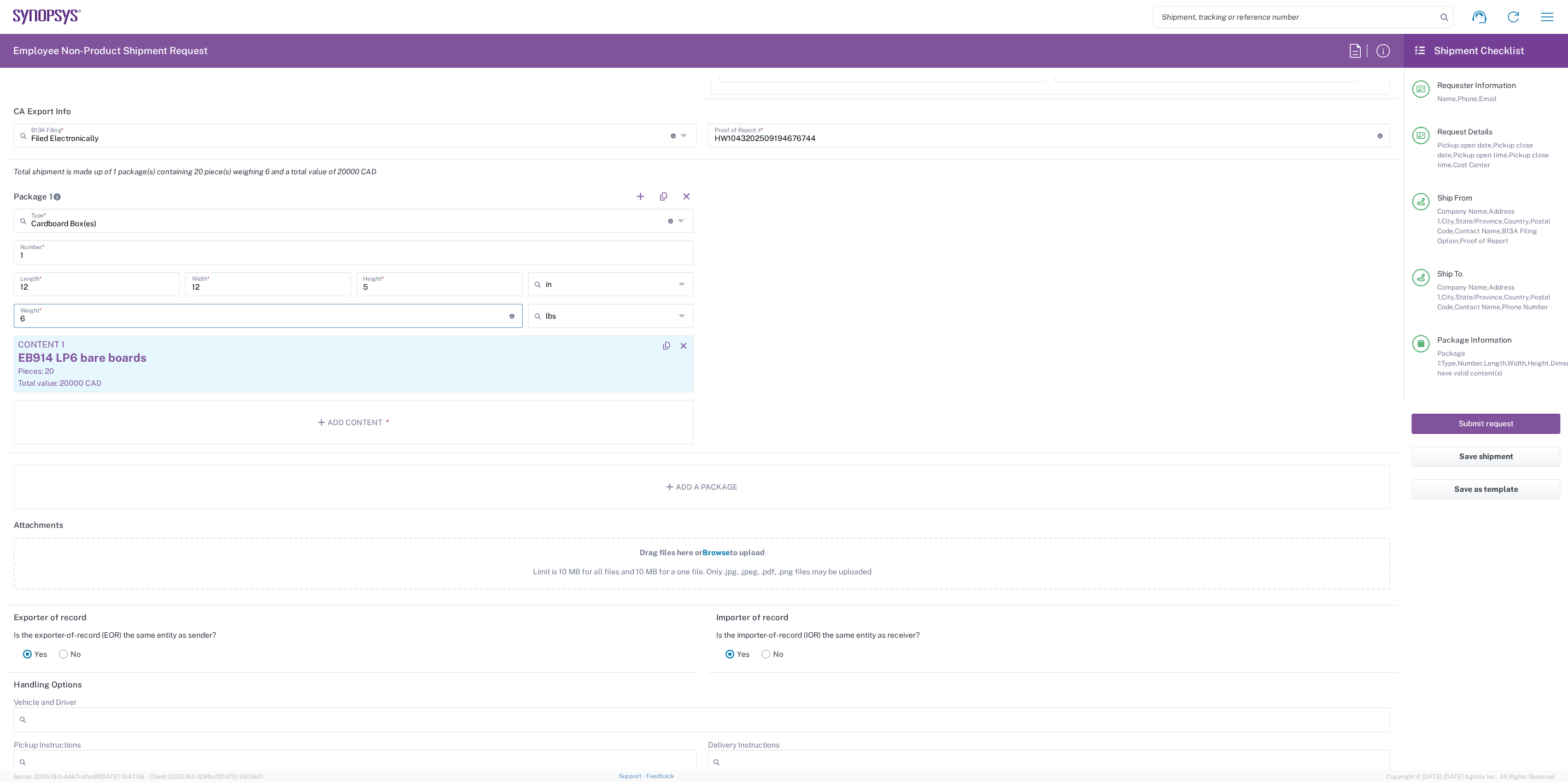
type input "6"
click at [185, 381] on div "Total value: 20000 CAD" at bounding box center [354, 383] width 672 height 10
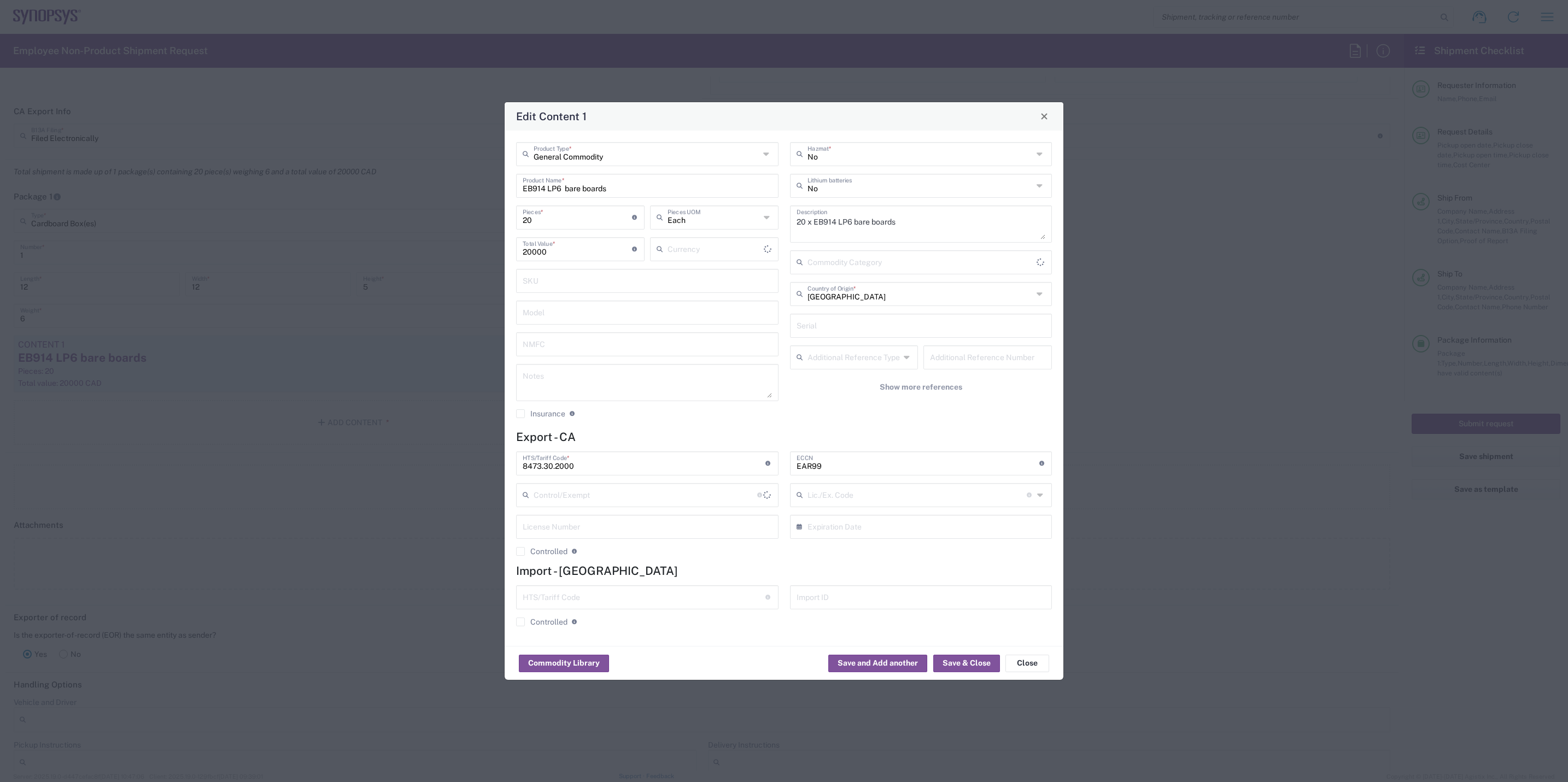
type input "Canadian Dollar"
click at [547, 186] on input "EB914 LP6 bare boards" at bounding box center [647, 185] width 250 height 19
type input "EB915 LP6 bare boards"
click at [837, 222] on textarea "20 x EB914 LP6 bare boards" at bounding box center [921, 224] width 250 height 31
click at [804, 220] on textarea "20 x EB915 LP6 bare boards" at bounding box center [921, 224] width 250 height 31
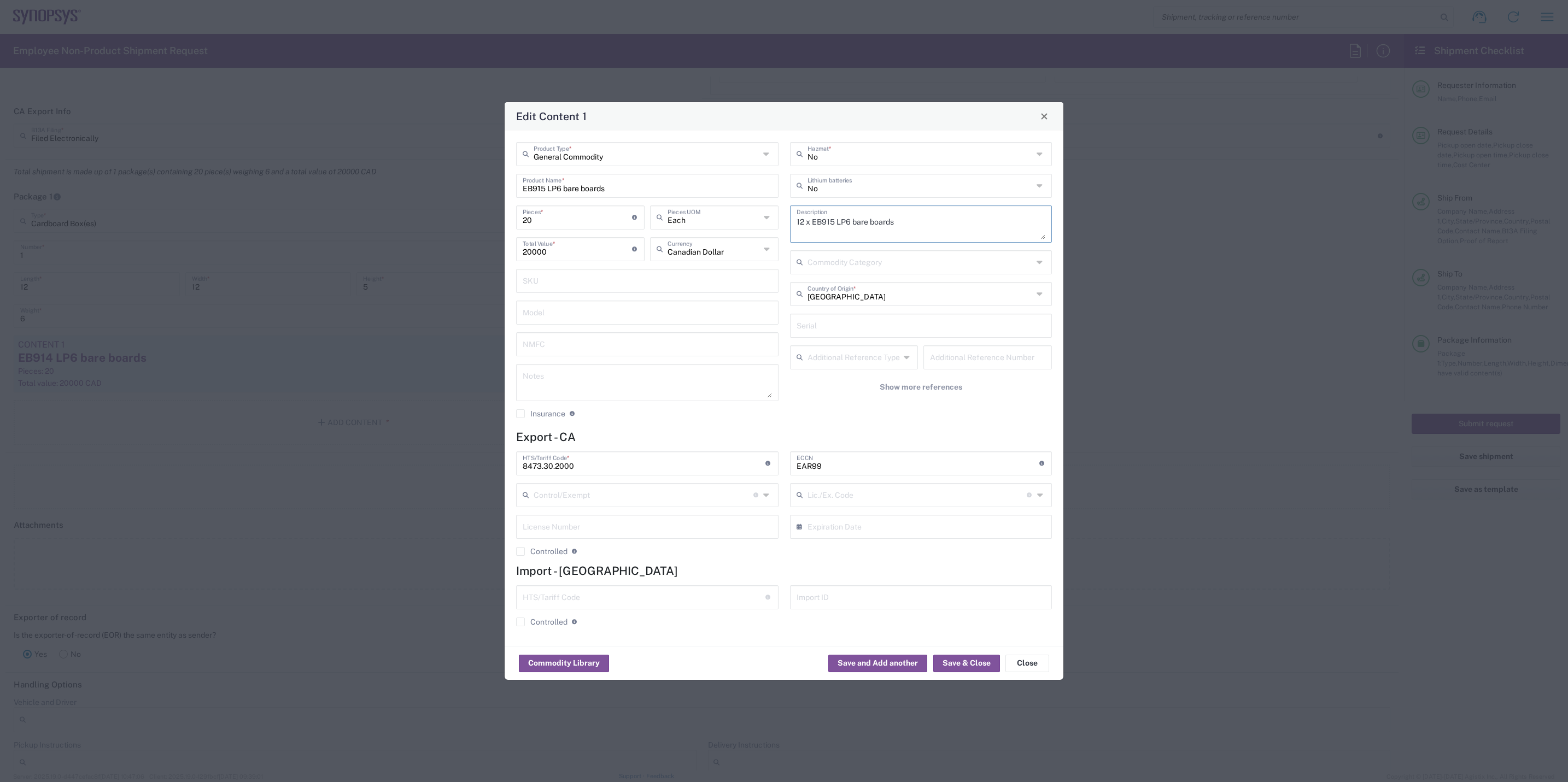
type textarea "12 x EB915 LP6 bare boards"
click at [548, 248] on input "20000" at bounding box center [577, 248] width 109 height 19
click at [543, 215] on input "20" at bounding box center [577, 217] width 109 height 19
drag, startPoint x: 540, startPoint y: 215, endPoint x: 494, endPoint y: 213, distance: 46.0
click at [494, 213] on div "Edit Content 1 General Commodity Product Type * EB915 LP6 bare boards Product N…" at bounding box center [784, 391] width 1568 height 782
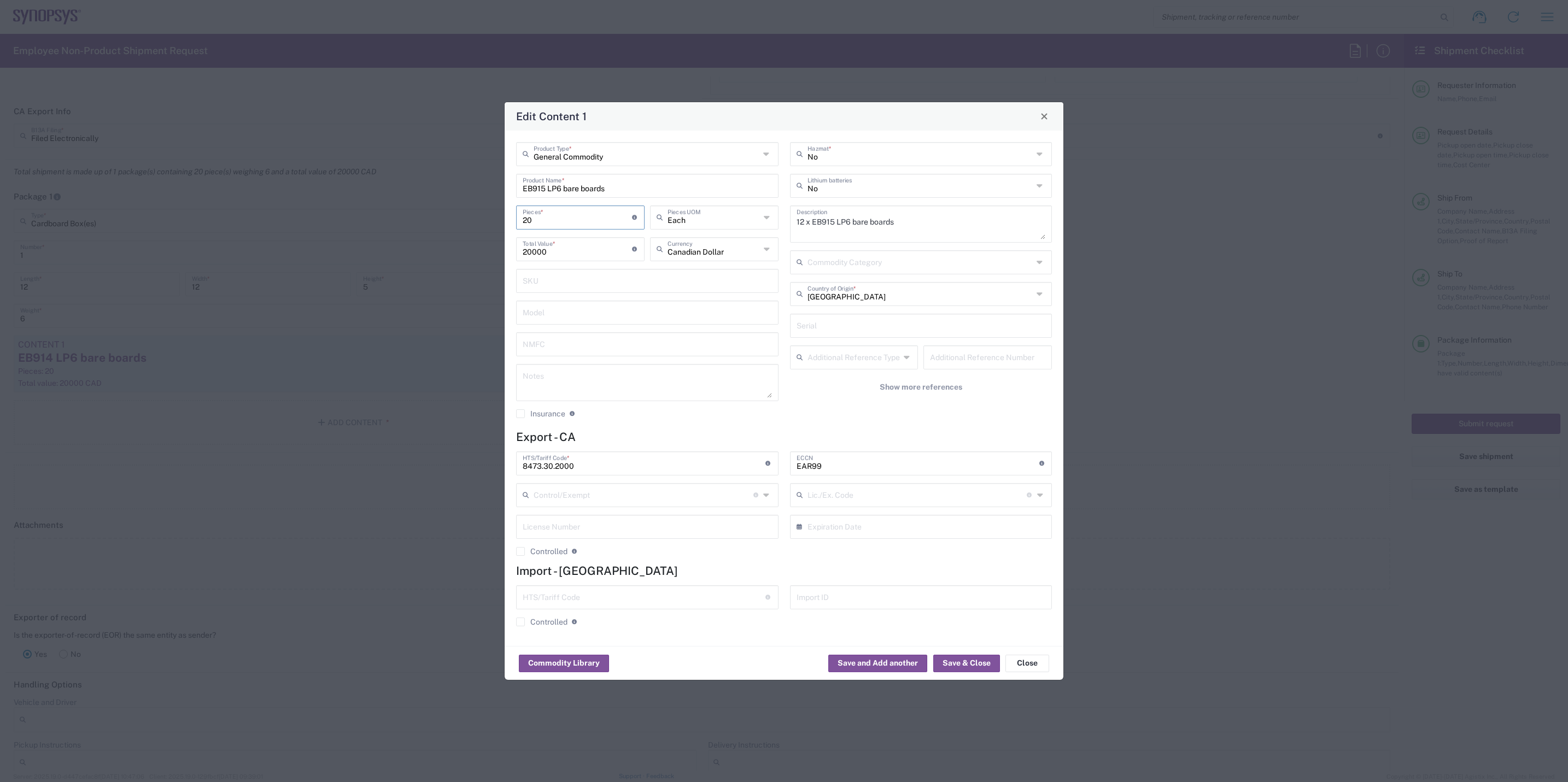
type input "1"
type input "1000"
type input "12"
type input "12000"
type input "12"
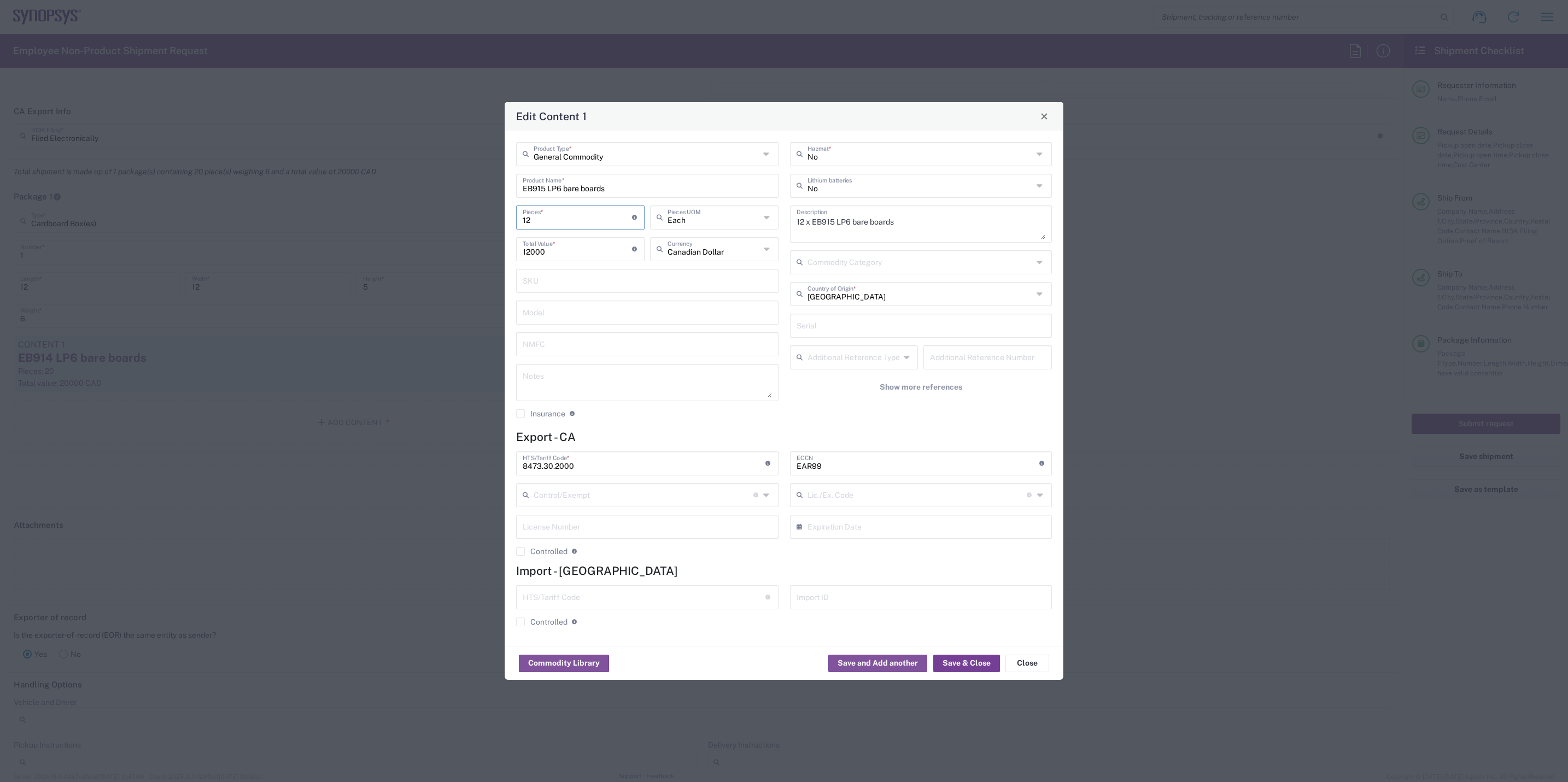
click at [969, 605] on button "Save & Close" at bounding box center [967, 663] width 66 height 17
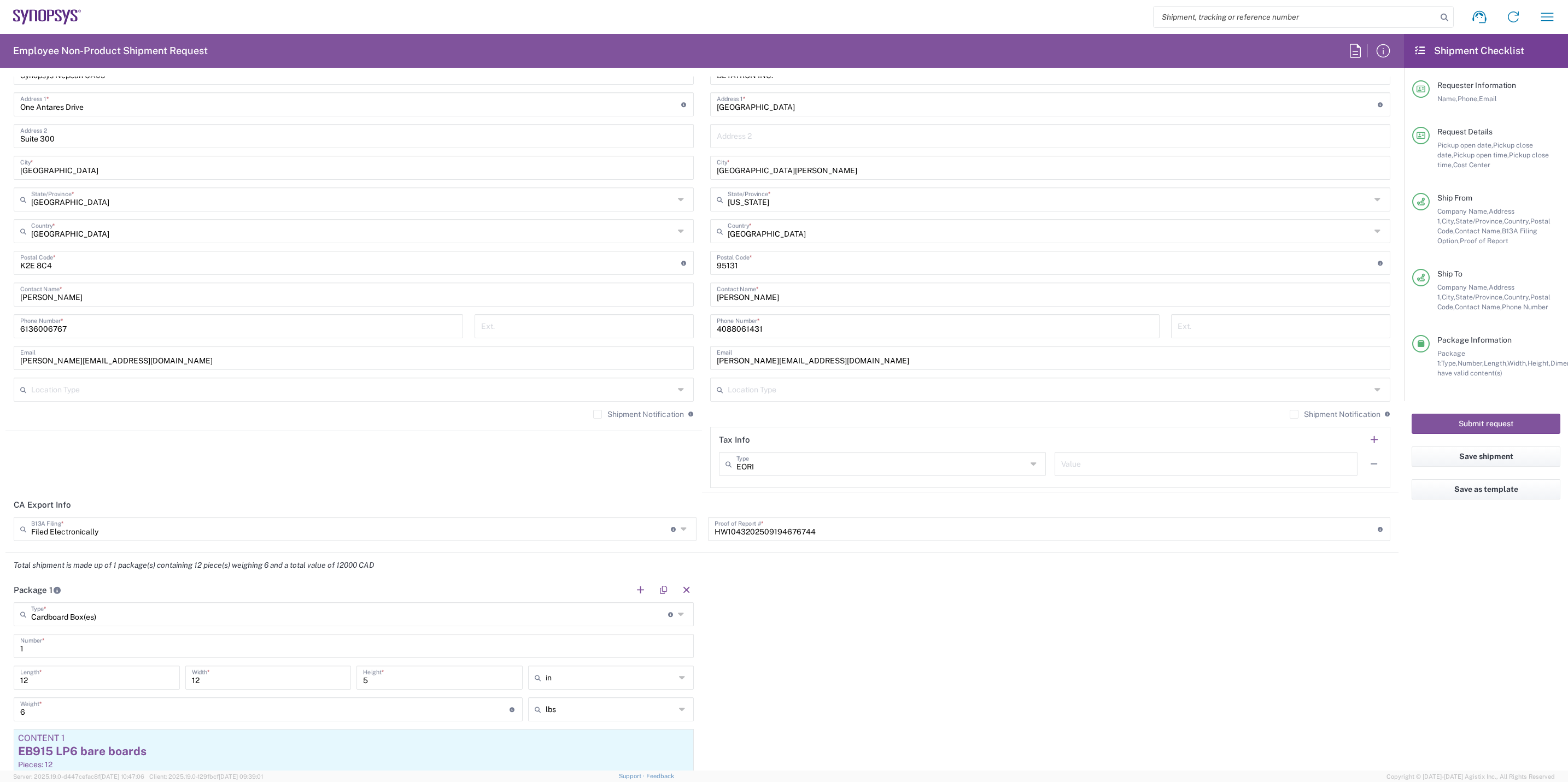
scroll to position [574, 0]
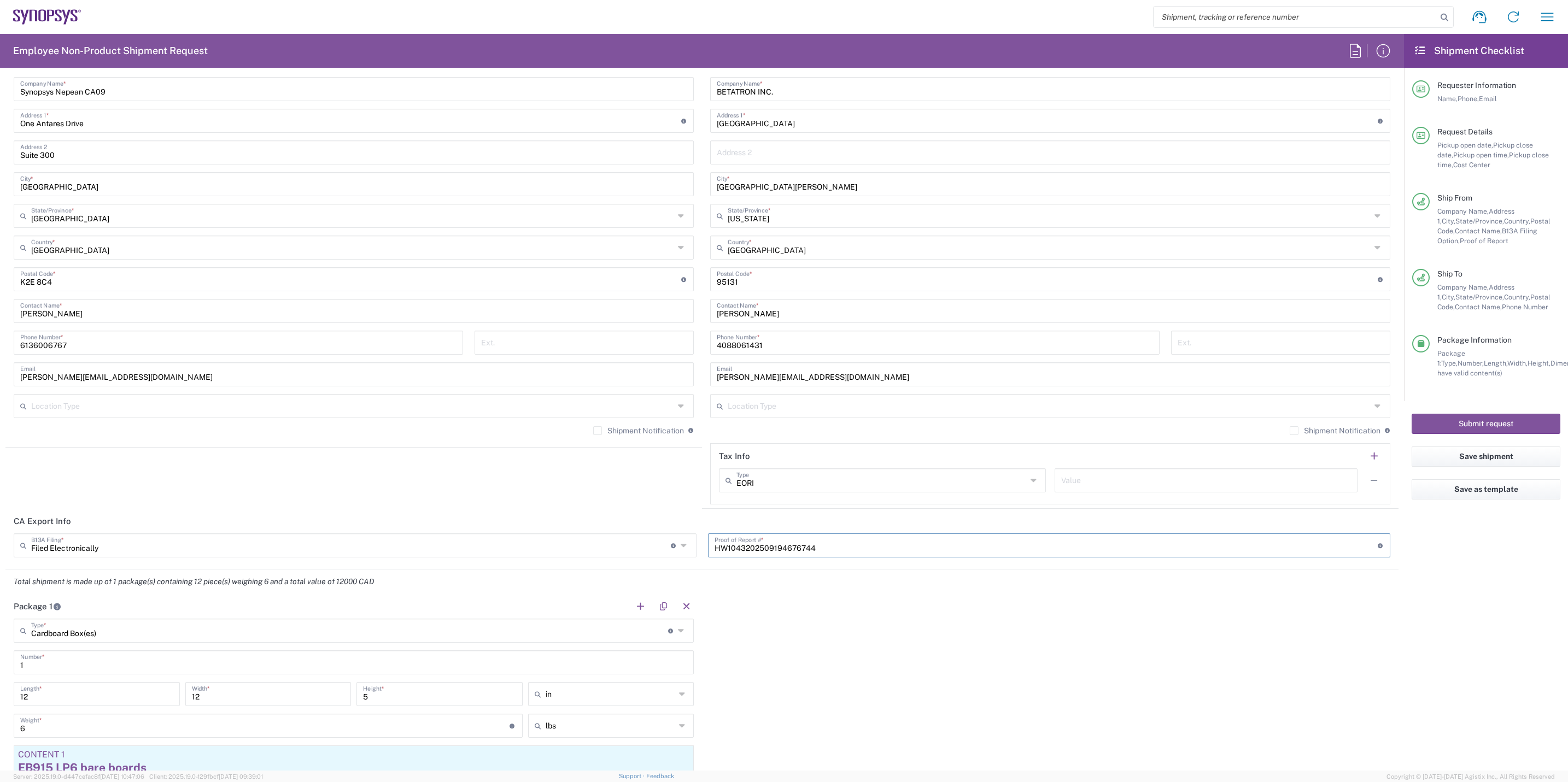
drag, startPoint x: 836, startPoint y: 550, endPoint x: 630, endPoint y: 555, distance: 206.1
click at [630, 555] on div "Filed Electronically B13A Filing * Document required by the Canada Border Servi…" at bounding box center [702, 550] width 1388 height 32
paste input "541"
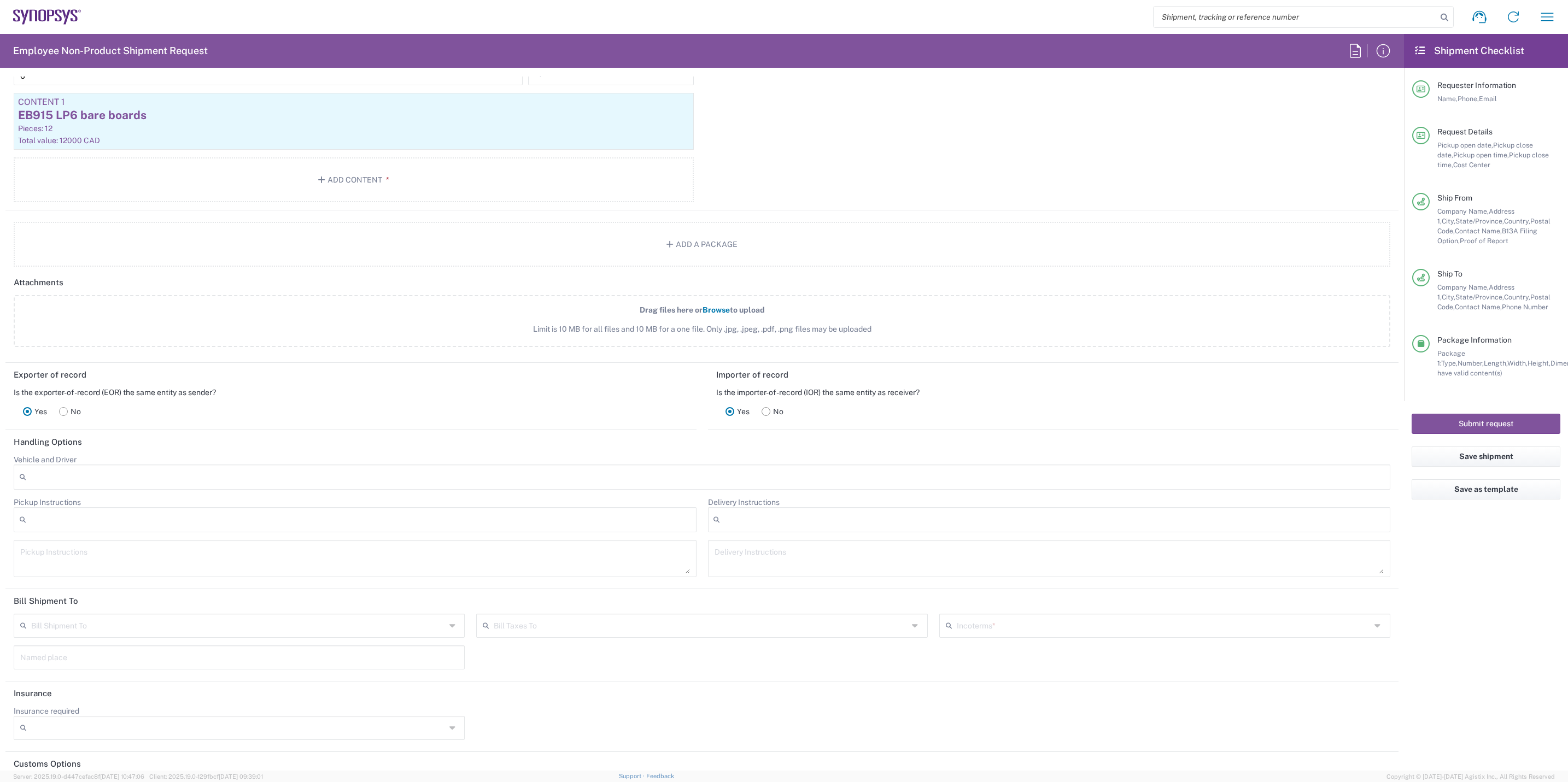
scroll to position [1282, 0]
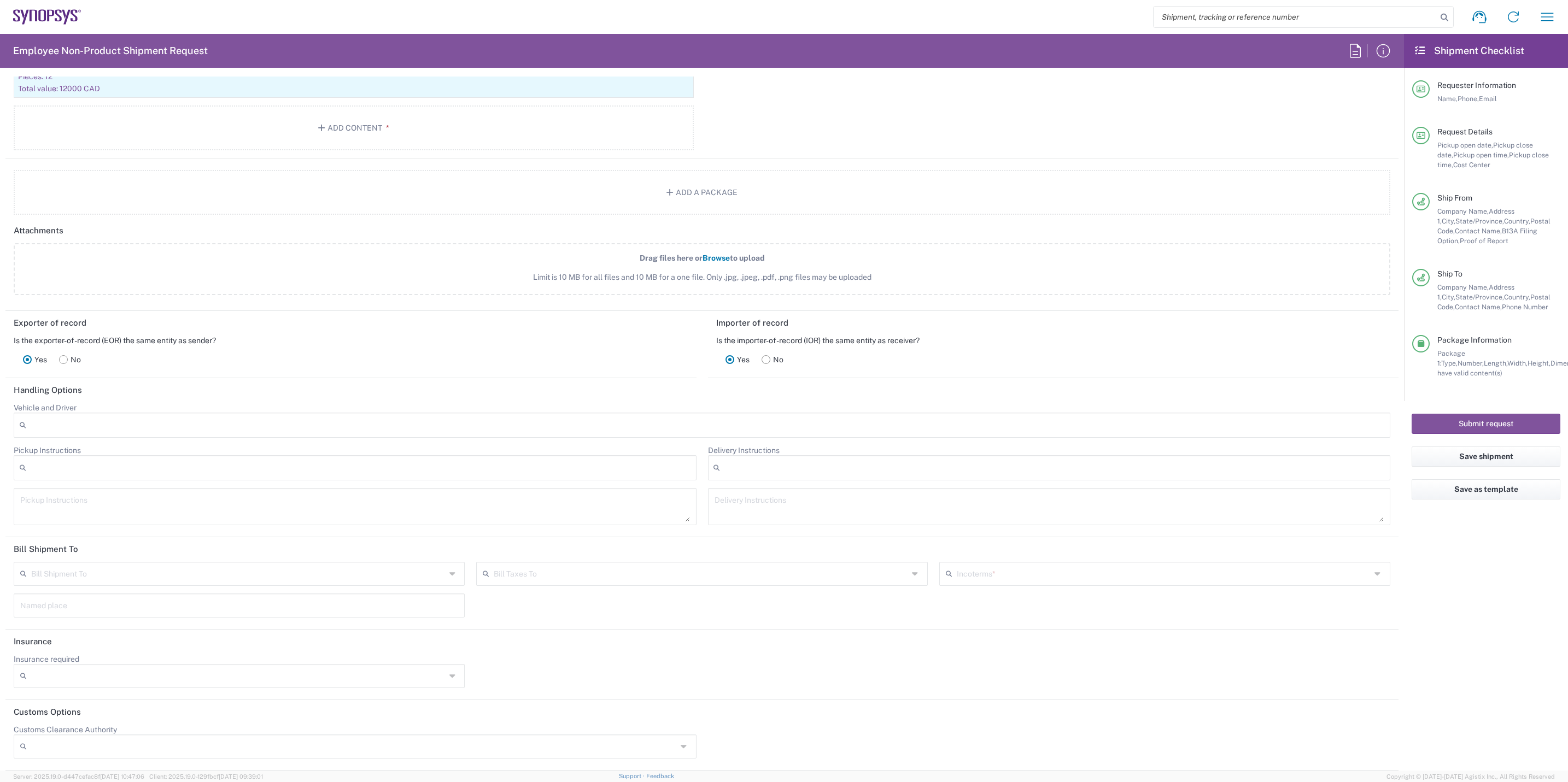
type input "HW1043202509194676541"
click at [1134, 564] on input "text" at bounding box center [1164, 573] width 414 height 19
click at [1004, 605] on span "Delivered at Place" at bounding box center [1154, 669] width 445 height 17
type input "Sender/Shipper"
type input "Recipient Account"
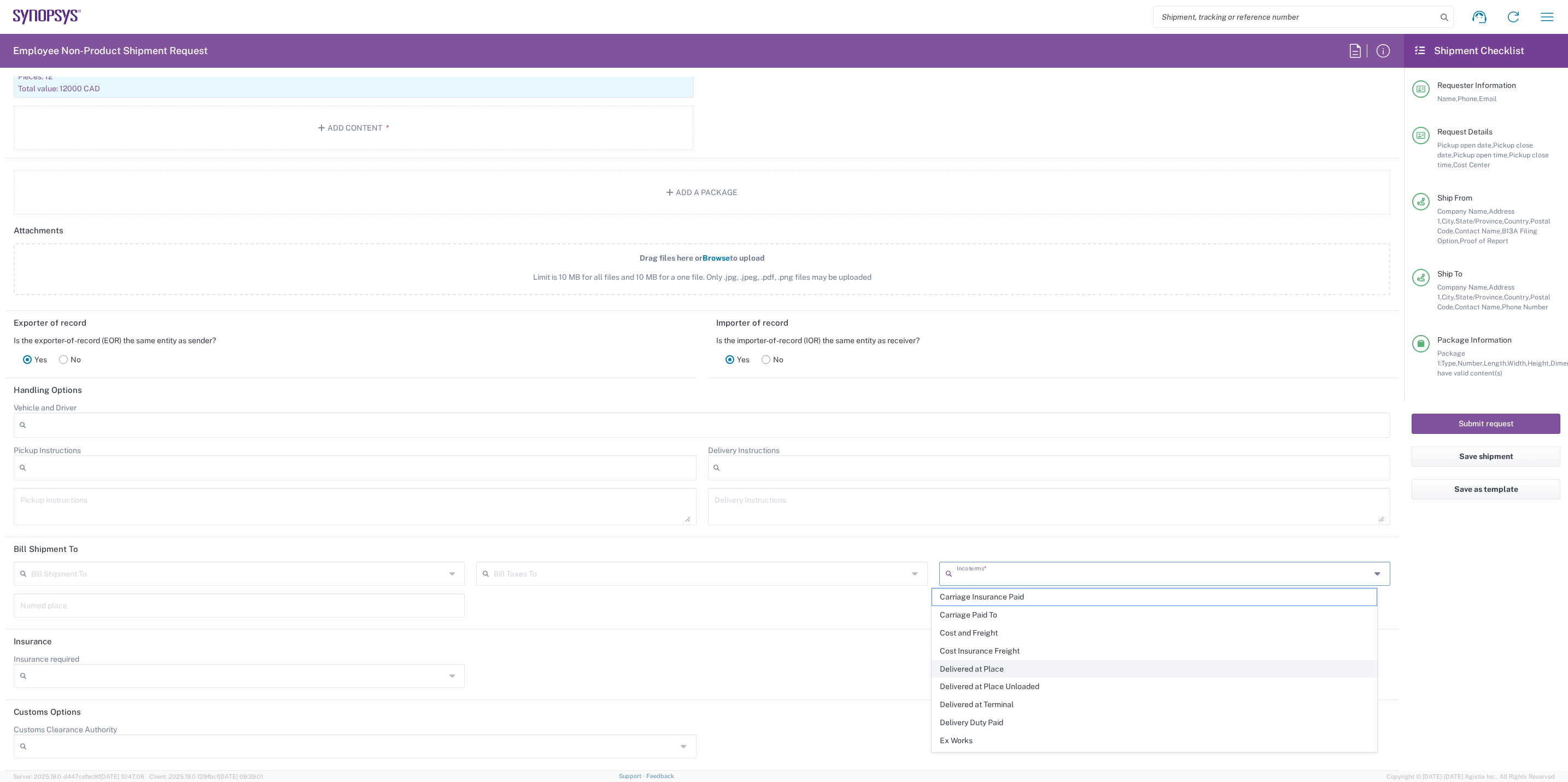
type input "Delivered at Place"
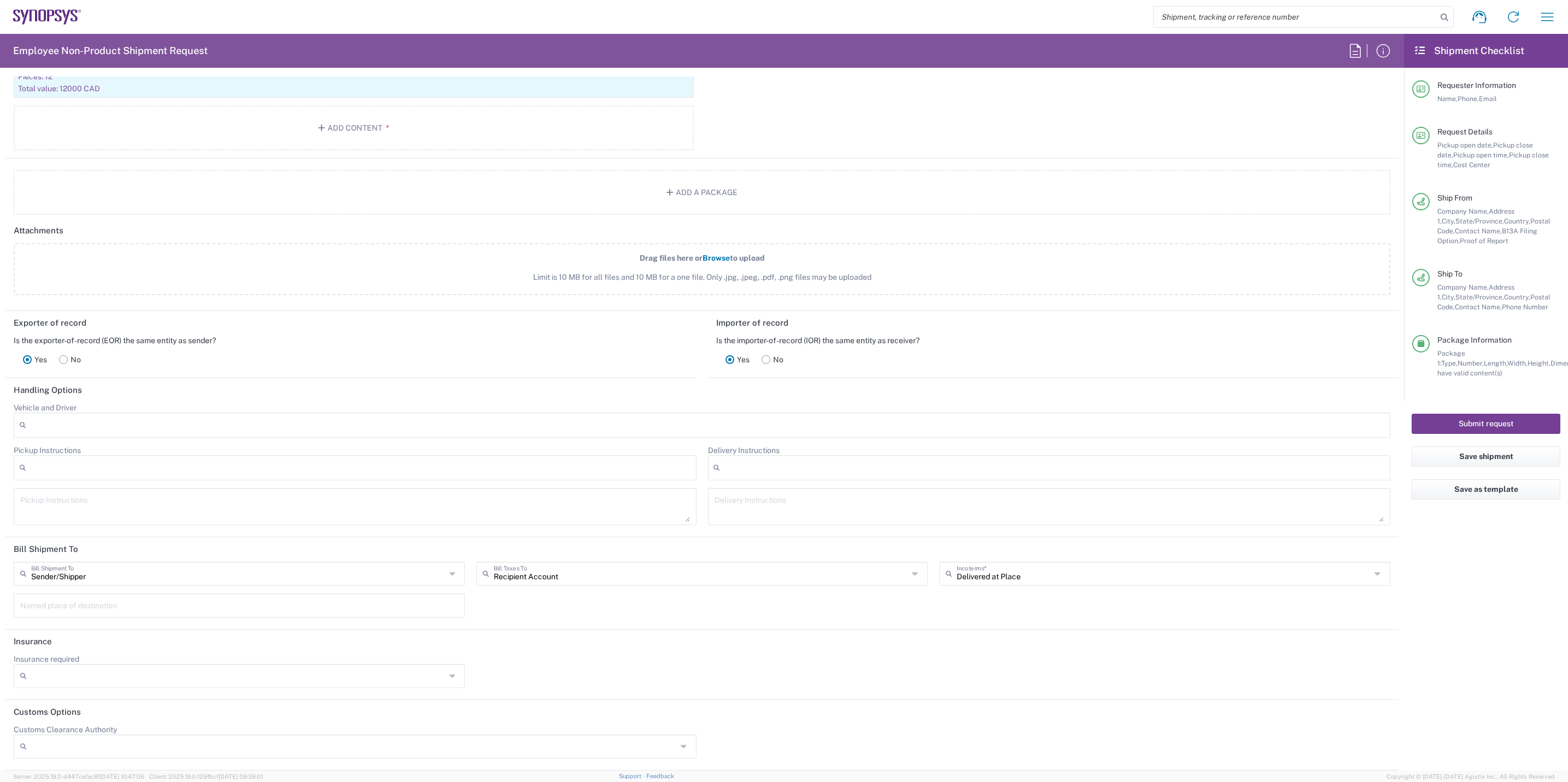
click at [1253, 424] on button "Submit request" at bounding box center [1486, 424] width 149 height 20
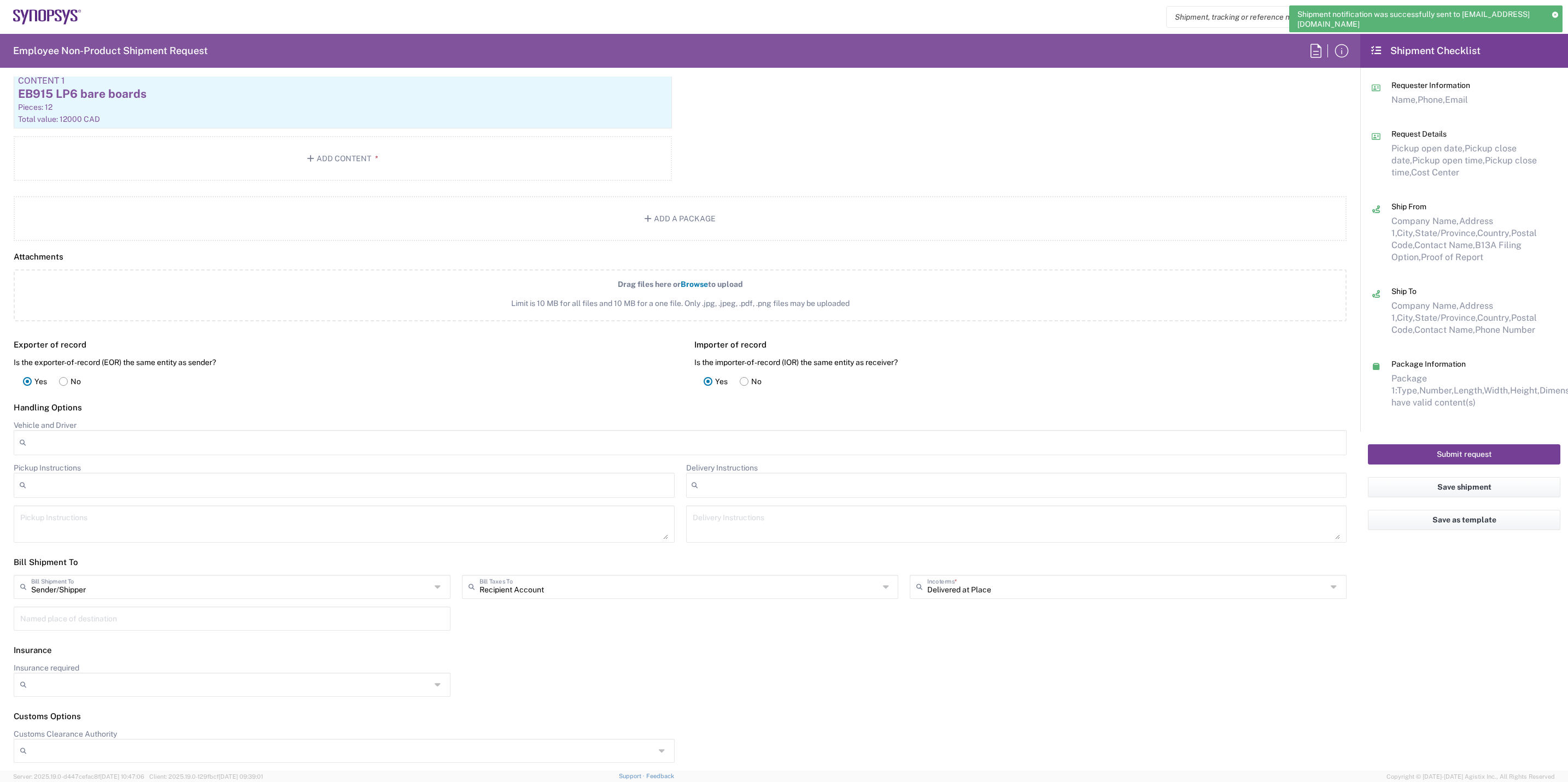
scroll to position [1226, 0]
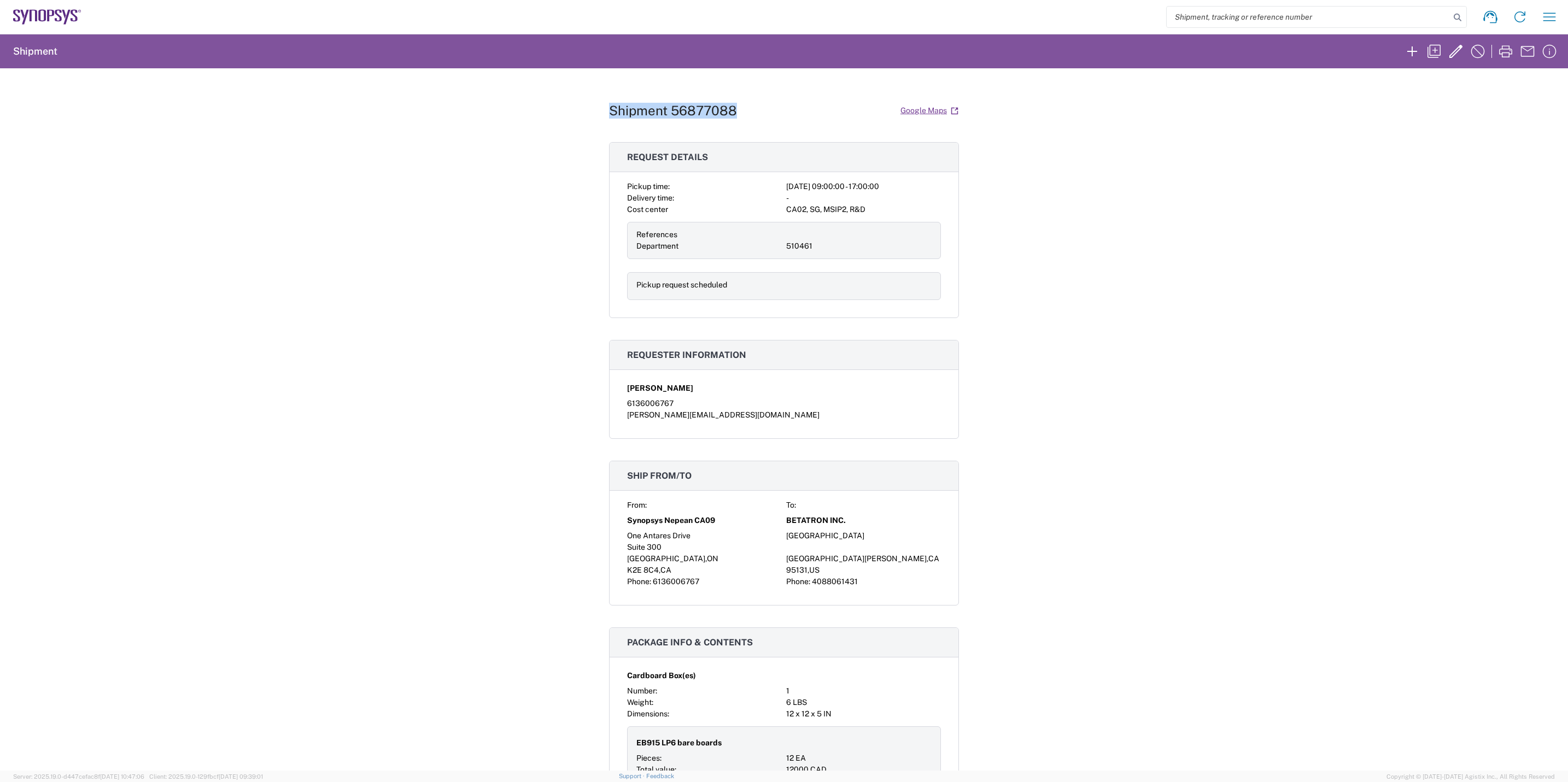
drag, startPoint x: 732, startPoint y: 109, endPoint x: 605, endPoint y: 112, distance: 127.0
click at [609, 112] on div "Shipment 56877088 Google Maps" at bounding box center [784, 110] width 350 height 19
copy h1 "Shipment 56877088"
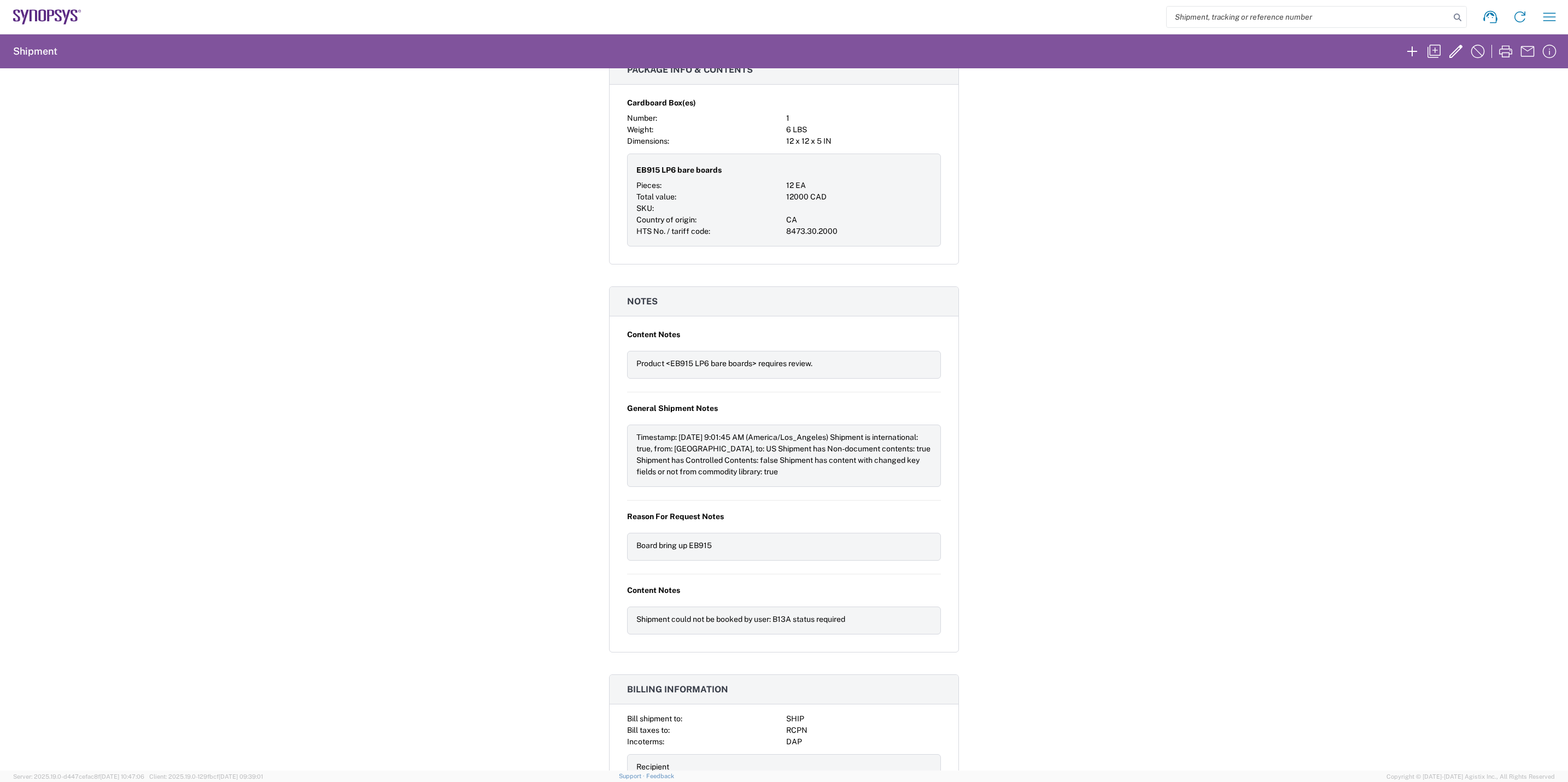
scroll to position [574, 0]
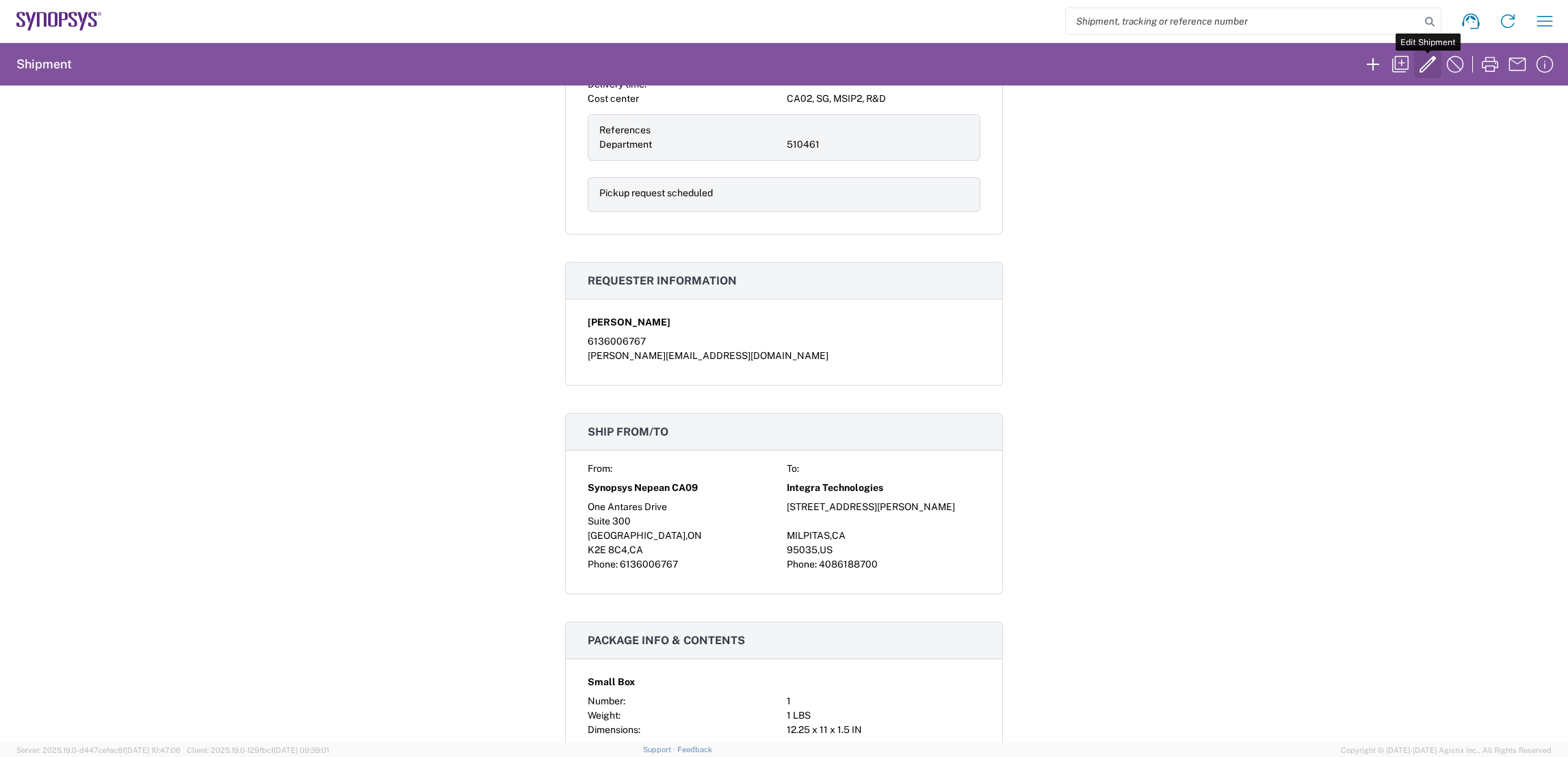
scroll to position [164, 0]
drag, startPoint x: 1426, startPoint y: 65, endPoint x: 1155, endPoint y: 320, distance: 372.1
click at [1155, 320] on div "Shipment 56876109 Google Maps Request details Pickup time: [DATE] 10:00:00 - 17…" at bounding box center [784, 414] width 1568 height 657
click at [1427, 64] on icon "button" at bounding box center [1427, 64] width 22 height 22
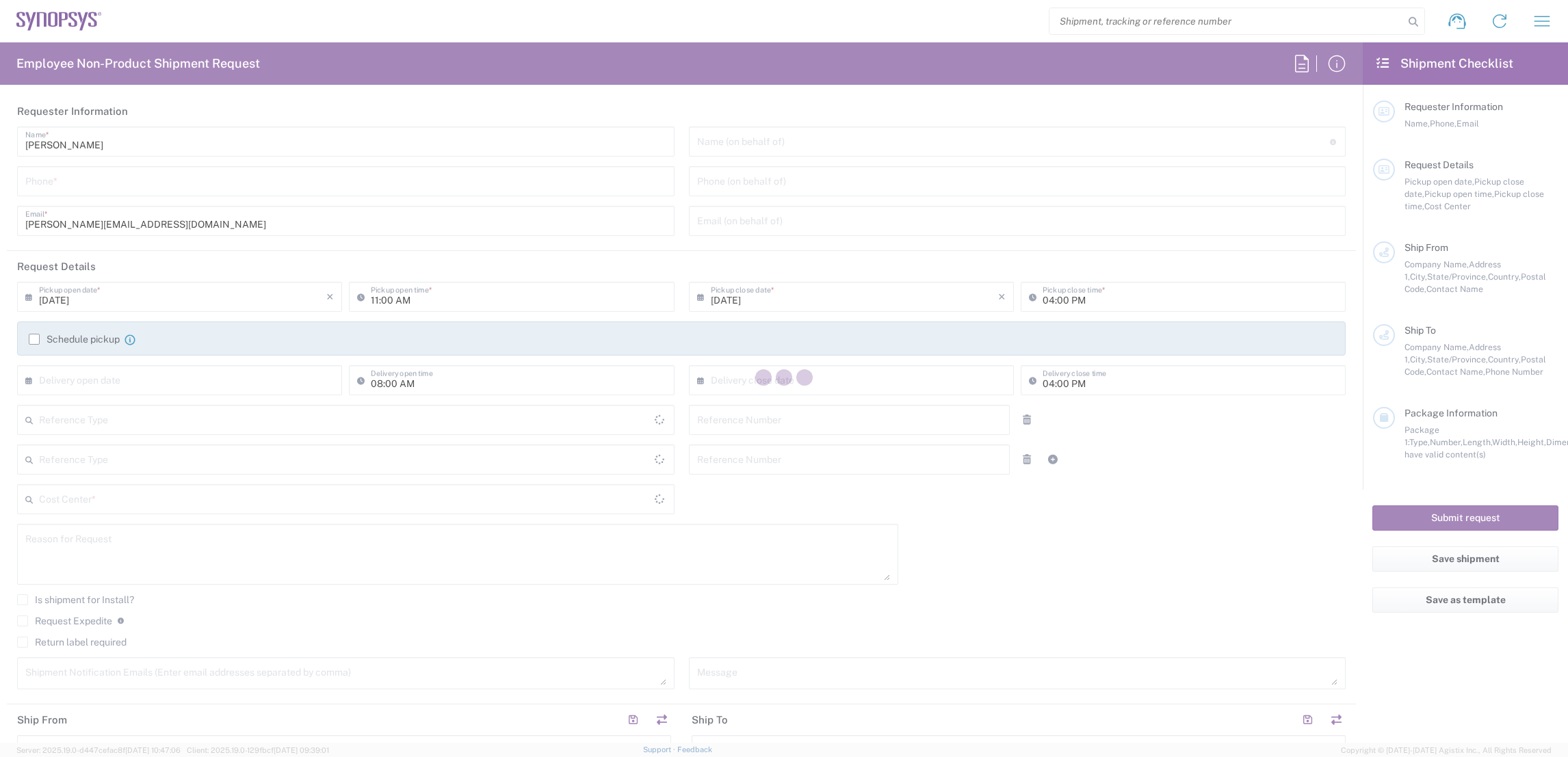
type input "Department"
type input "6136006767"
type input "10:00 AM"
type input "05:00 PM"
type input "510461"
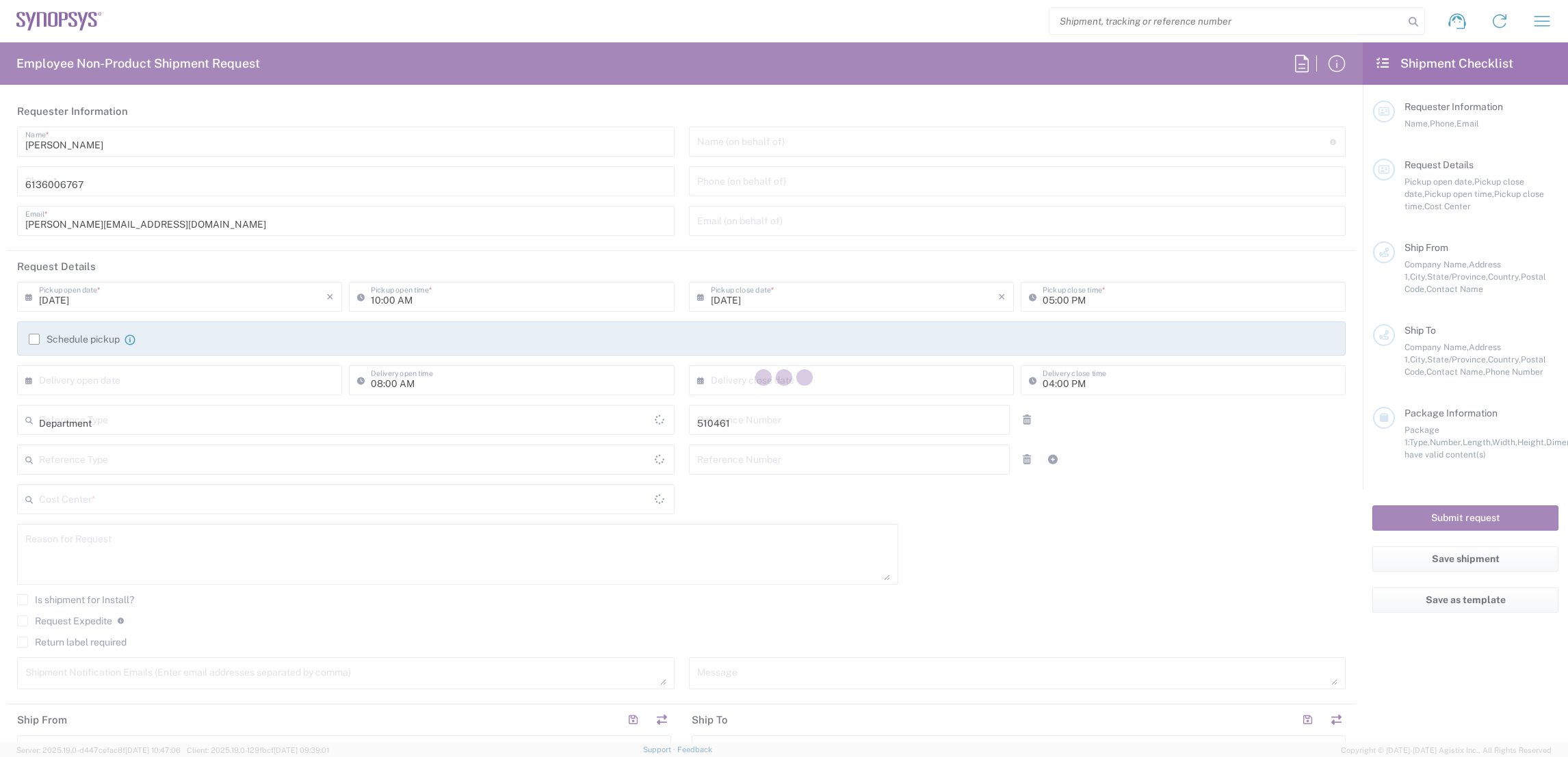
type textarea "Sending lids to Integra"
type textarea "[EMAIL_ADDRESS][DOMAIN_NAME], [PERSON_NAME][EMAIL_ADDRESS][DOMAIN_NAME], [EMAIL…"
type input "Synopsys Nepean CA09"
type input "One Antares Drive"
type input "Suite 300"
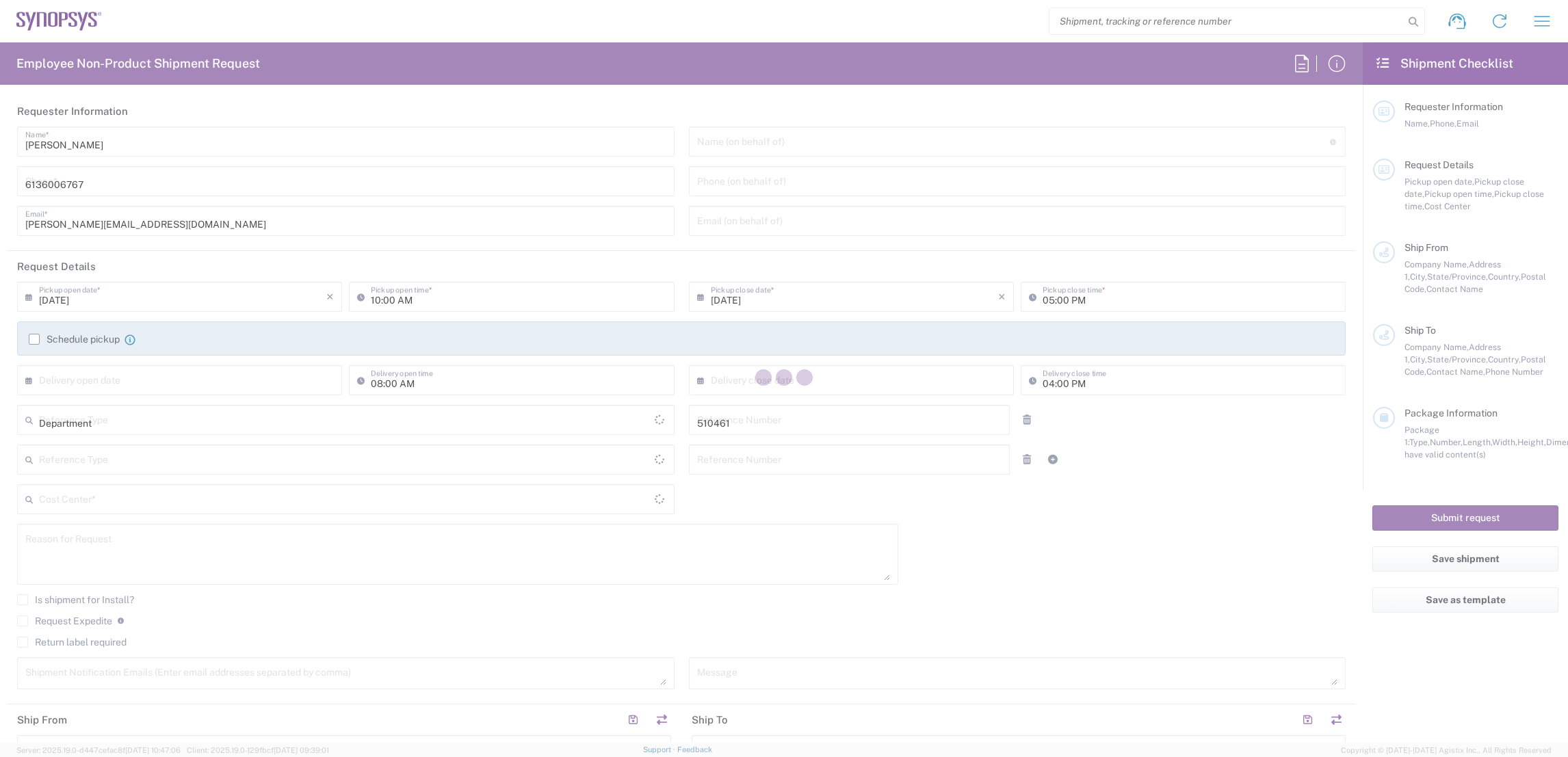
type input "[GEOGRAPHIC_DATA]"
type input "K2E 8C4"
type input "[PERSON_NAME]"
type input "6136006767"
type input "[PERSON_NAME][EMAIL_ADDRESS][DOMAIN_NAME]"
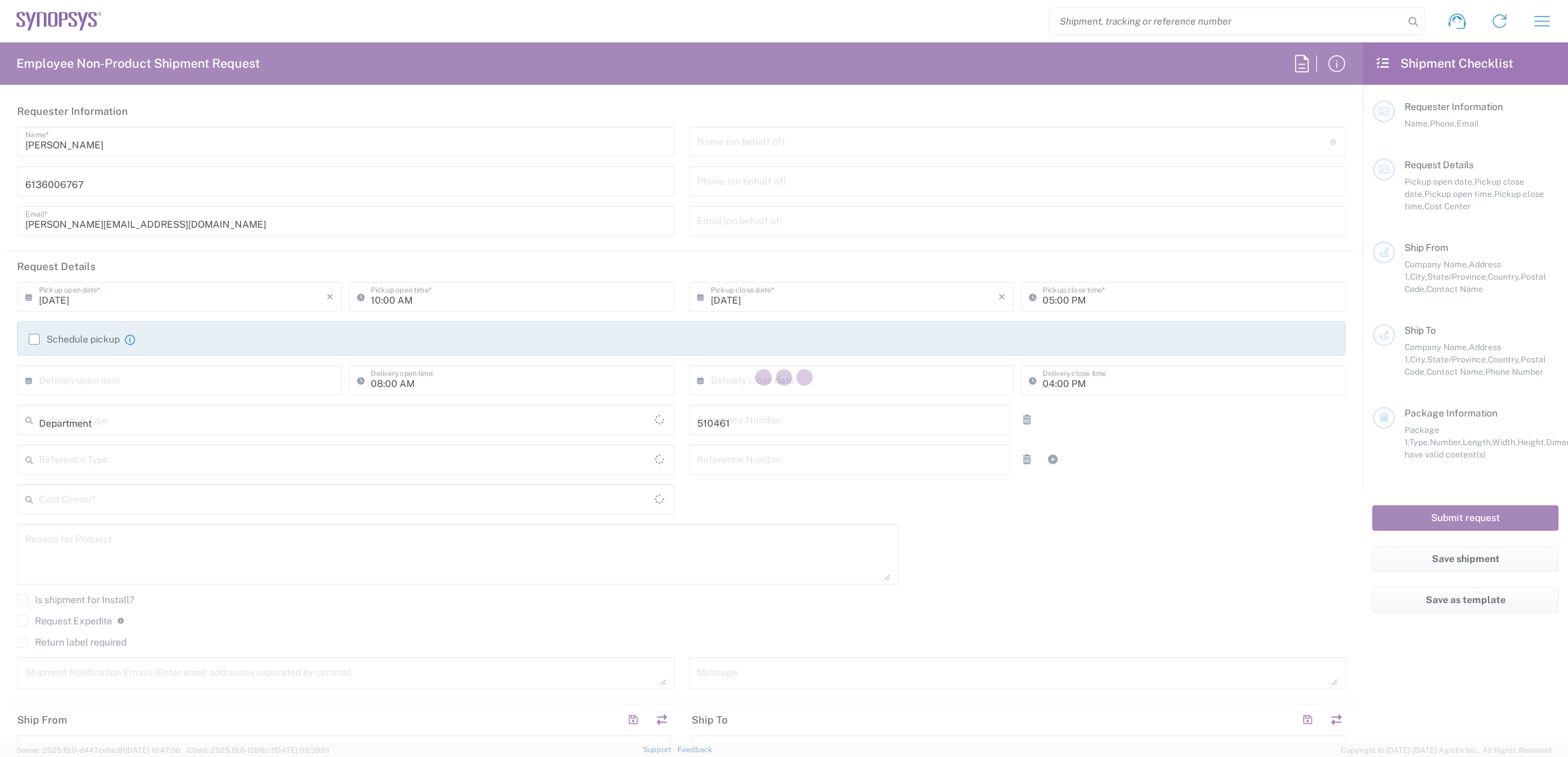
type input "Integra Technologies"
type input "[STREET_ADDRESS][PERSON_NAME]"
type input "MILPITAS"
type input "[US_STATE]"
type input "95035"
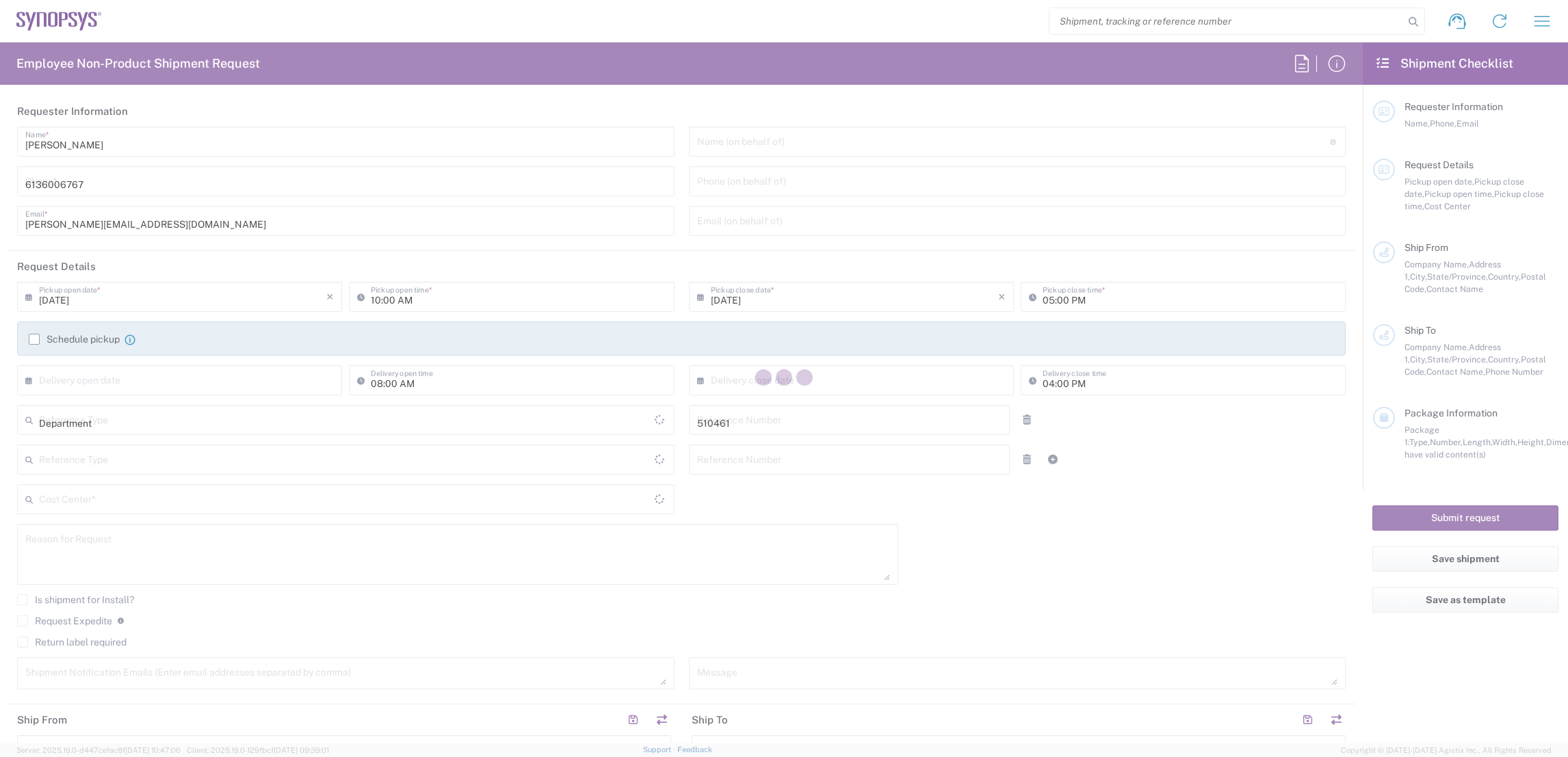
type input "Shipping & Receiving Dept"
type input "4086188700"
type input "[EMAIL_ADDRESS][DOMAIN_NAME]"
type input "Sender/Shipper"
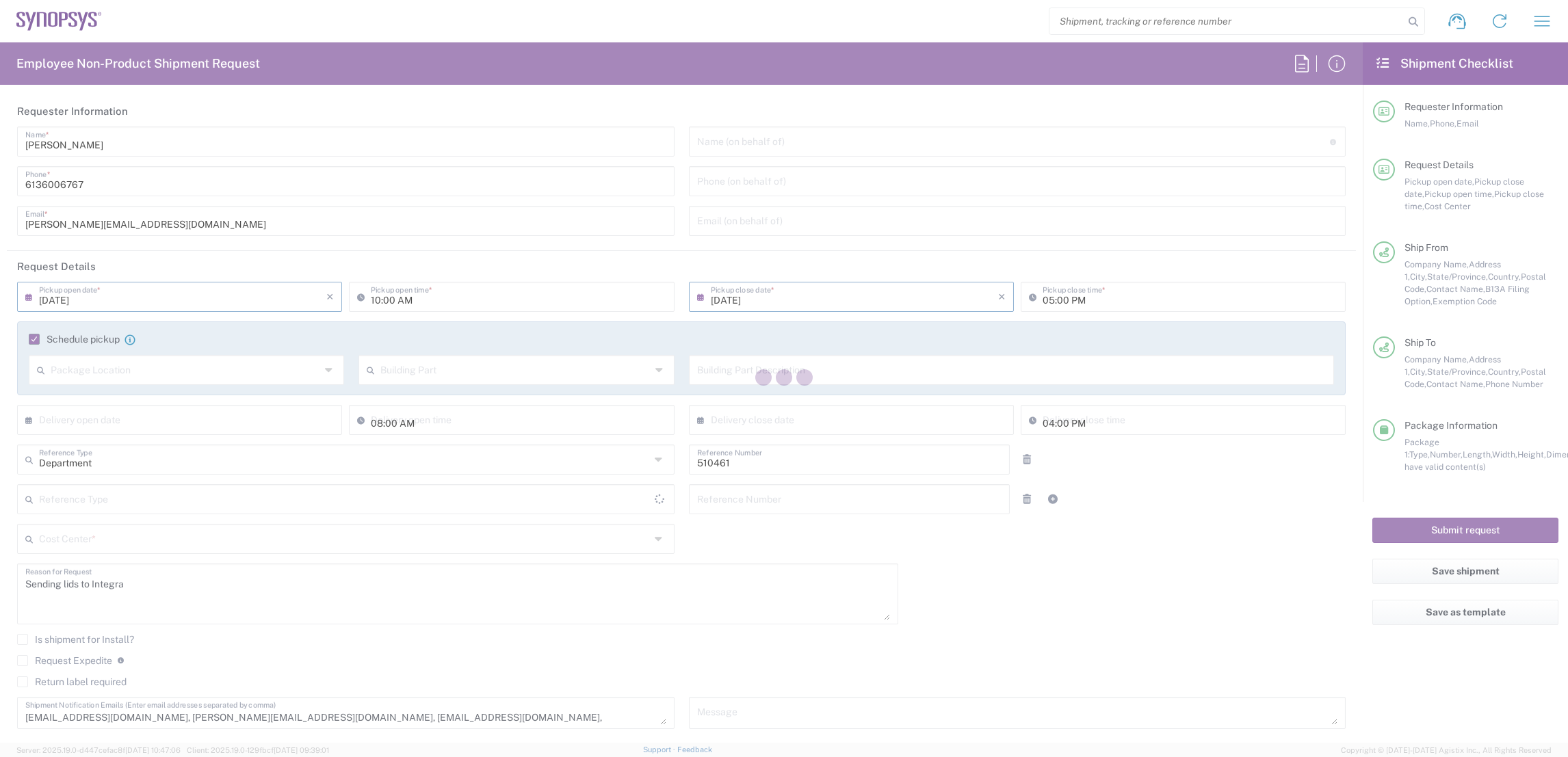
type input "[GEOGRAPHIC_DATA]"
type input "Delivery Duty Paid"
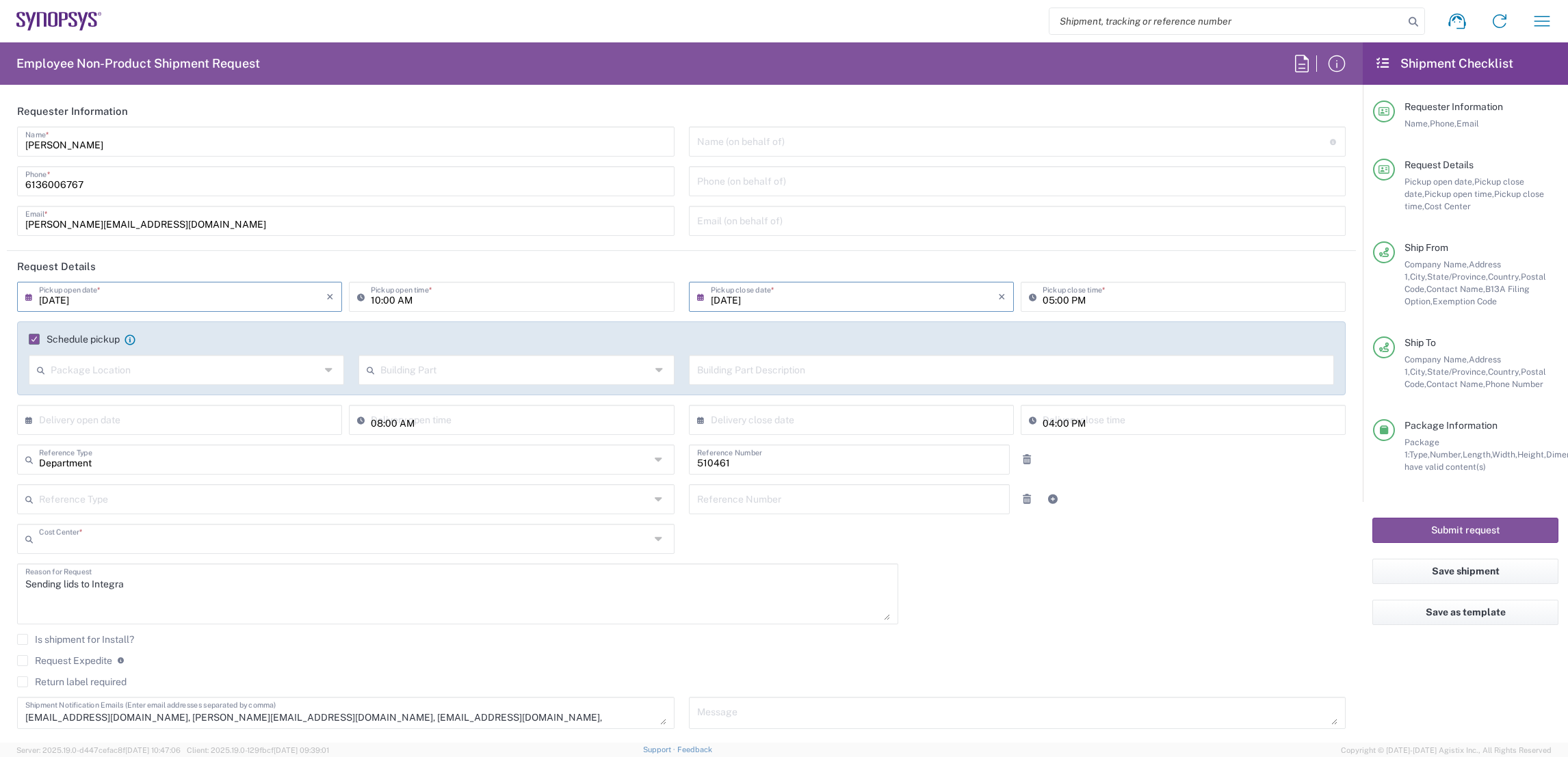
type input "CA02, SG, MSIP2, R&D 510461"
type input "[GEOGRAPHIC_DATA]"
type input "Small Box"
type input "Nepean CA09"
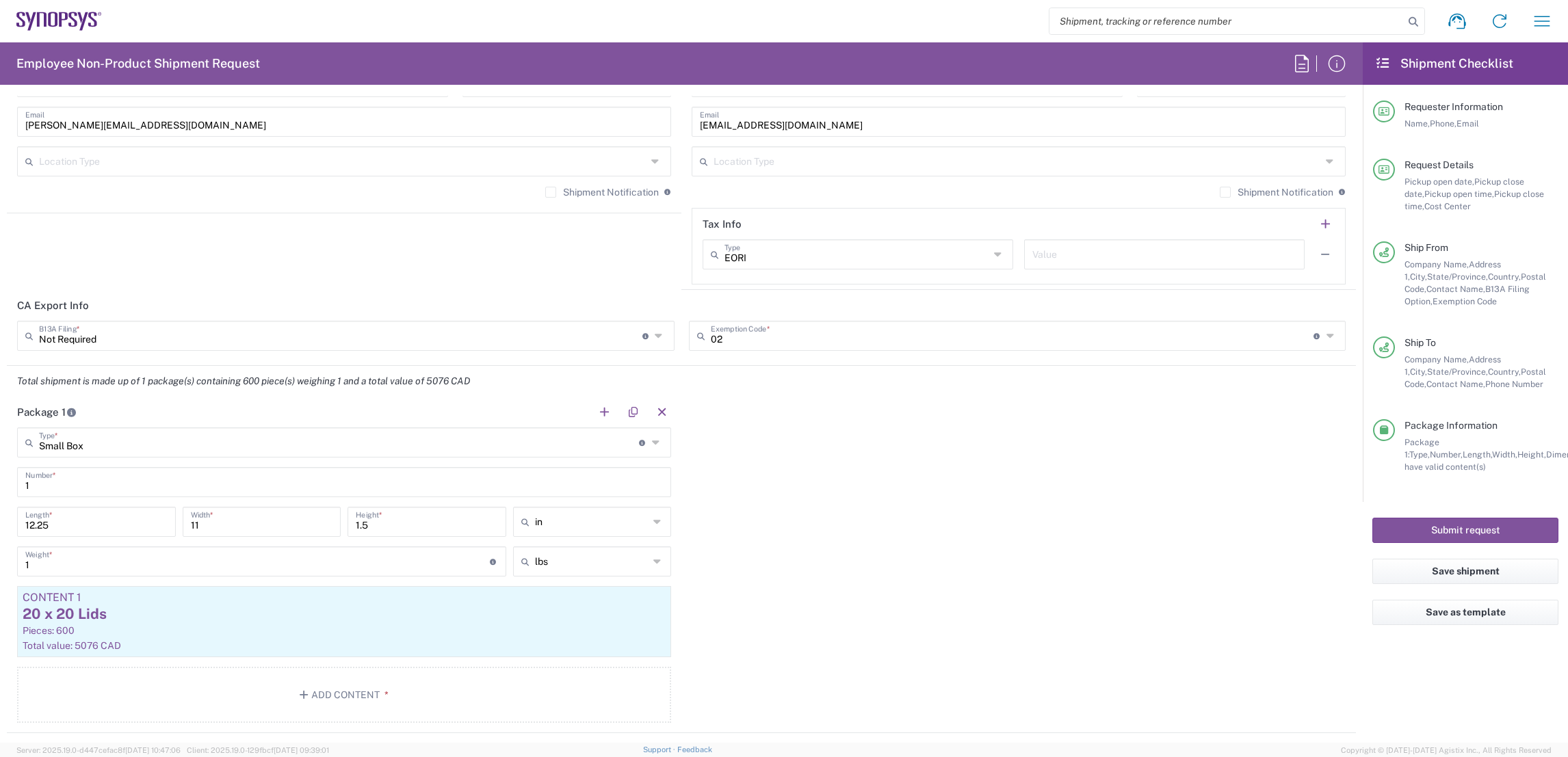
scroll to position [1066, 0]
drag, startPoint x: 59, startPoint y: 561, endPoint x: 3, endPoint y: 566, distance: 56.2
click at [3, 566] on form "Requester Information [PERSON_NAME] Name * [PHONE_NUMBER] Phone * [PERSON_NAME]…" at bounding box center [681, 419] width 1363 height 647
drag, startPoint x: 43, startPoint y: 562, endPoint x: 18, endPoint y: 559, distance: 25.2
click at [18, 559] on div "5 Weight * Total weight of package(s) in pounds or kilograms" at bounding box center [261, 561] width 489 height 30
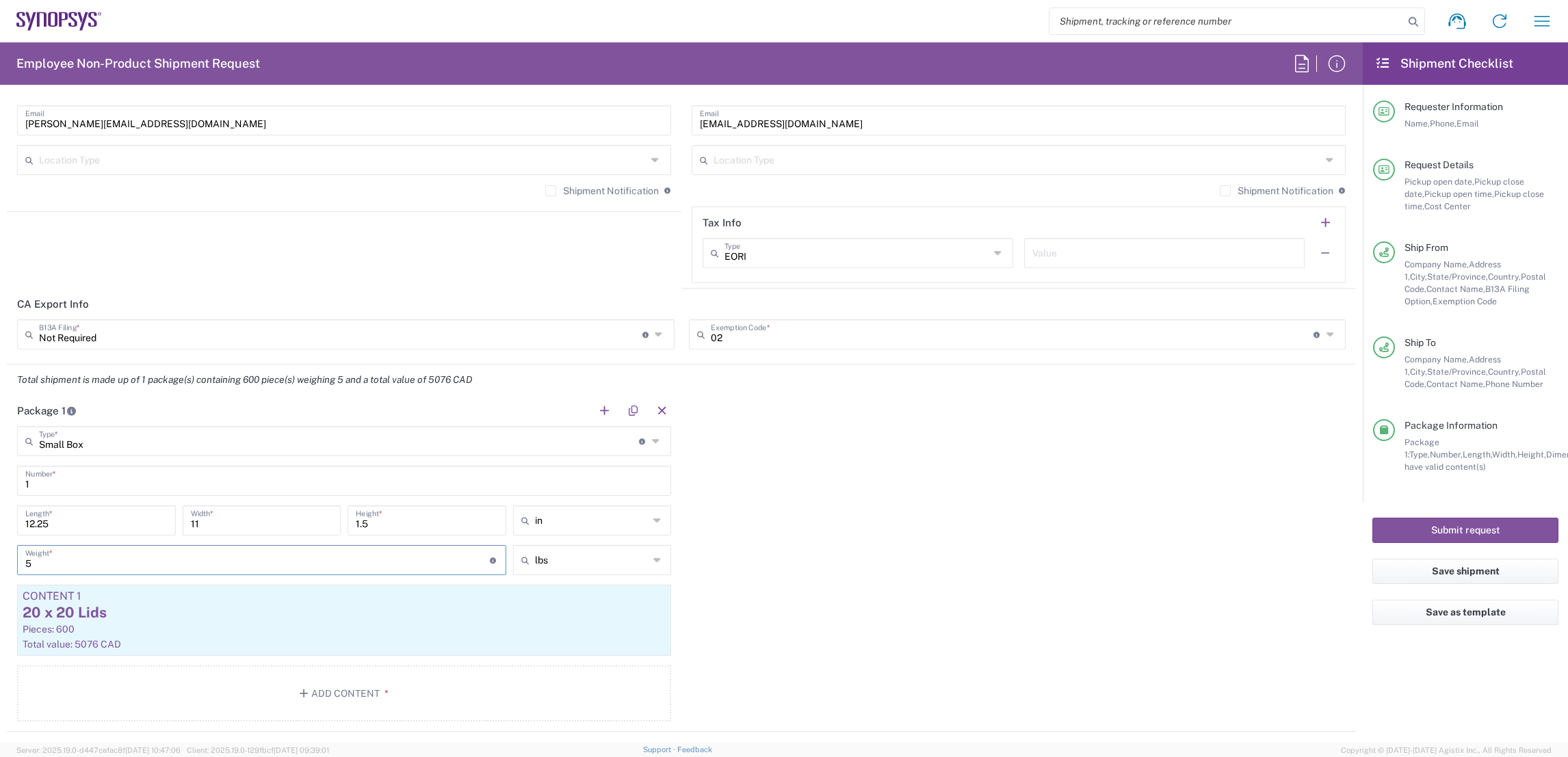
type input "5"
click at [637, 564] on input "lbs" at bounding box center [592, 560] width 113 height 22
click at [601, 606] on span "kgs" at bounding box center [585, 612] width 154 height 22
type input "2.27"
type input "kgs"
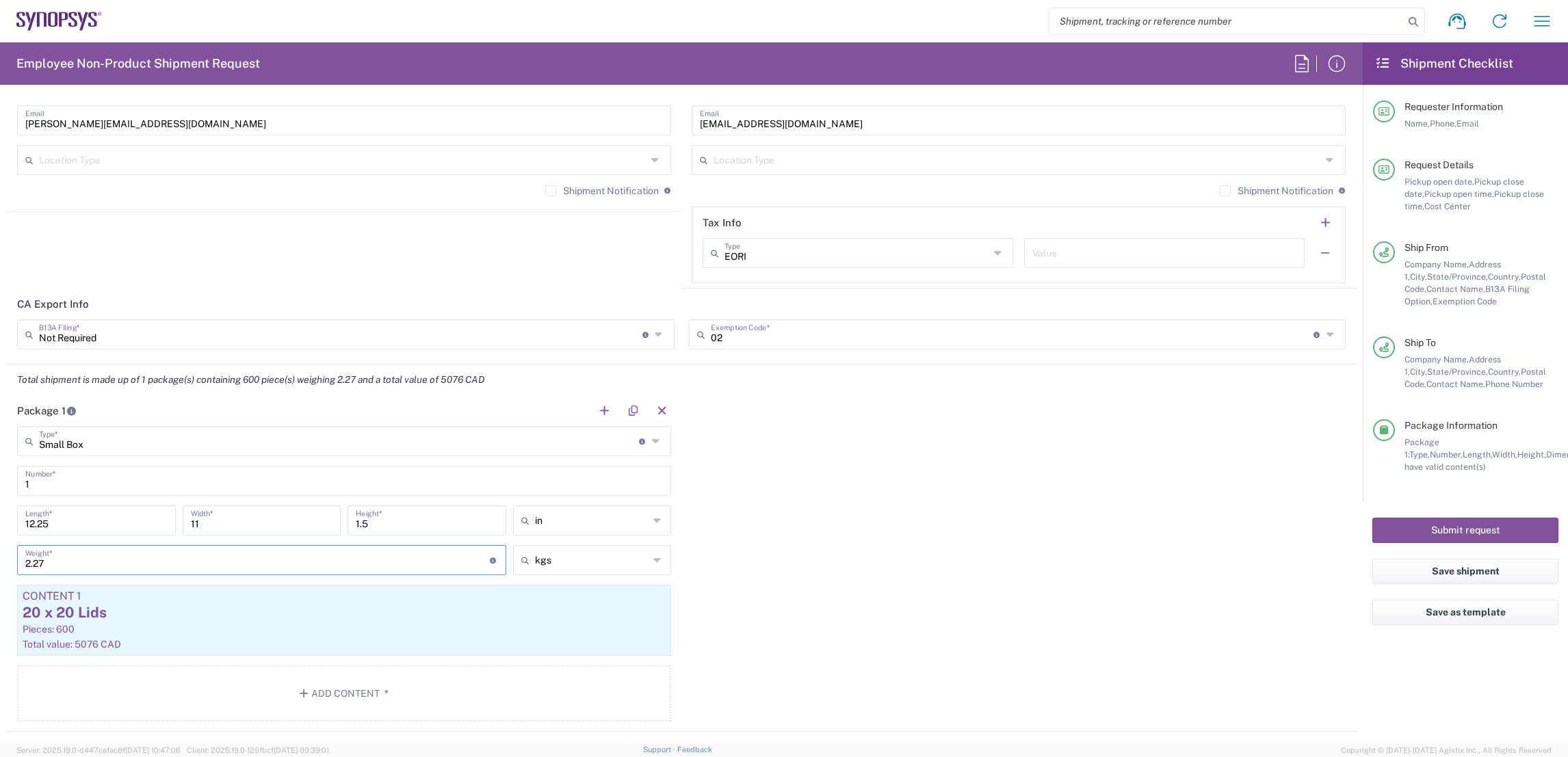
drag, startPoint x: 330, startPoint y: 547, endPoint x: 13, endPoint y: 557, distance: 317.2
click at [14, 557] on div "2.27 Weight * Total weight of package(s) in pounds or kilograms" at bounding box center [261, 565] width 496 height 40
type input "1"
click at [947, 547] on div "Package 1 Small Box Type * Material used to package goods Small Box Bale(s) Bas…" at bounding box center [681, 563] width 1349 height 336
click at [276, 614] on div "20 x 20 Lids" at bounding box center [343, 612] width 643 height 21
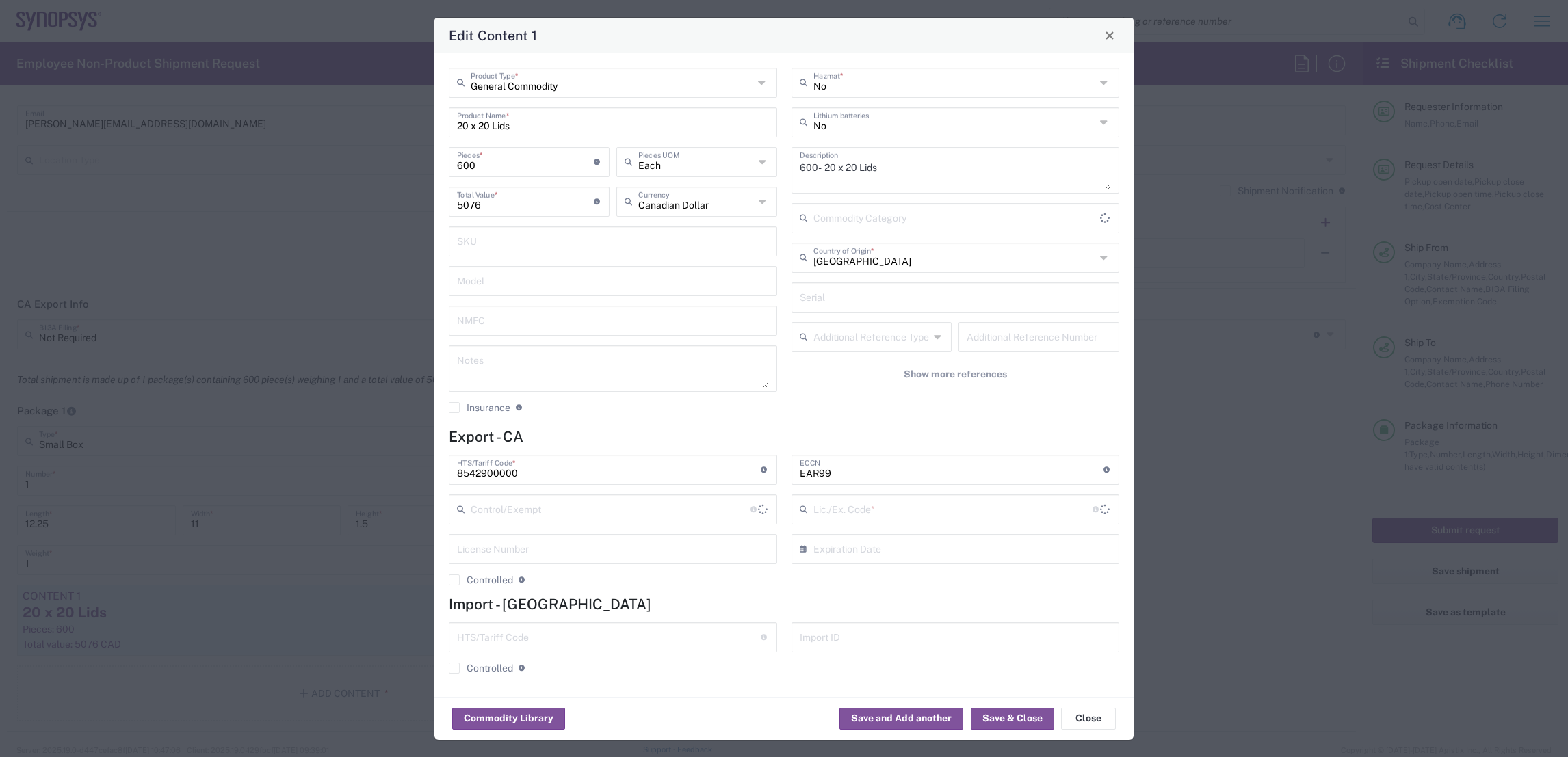
type input "BIS"
type input "NLR - No License Required"
click at [1091, 722] on button "Close" at bounding box center [1088, 718] width 55 height 22
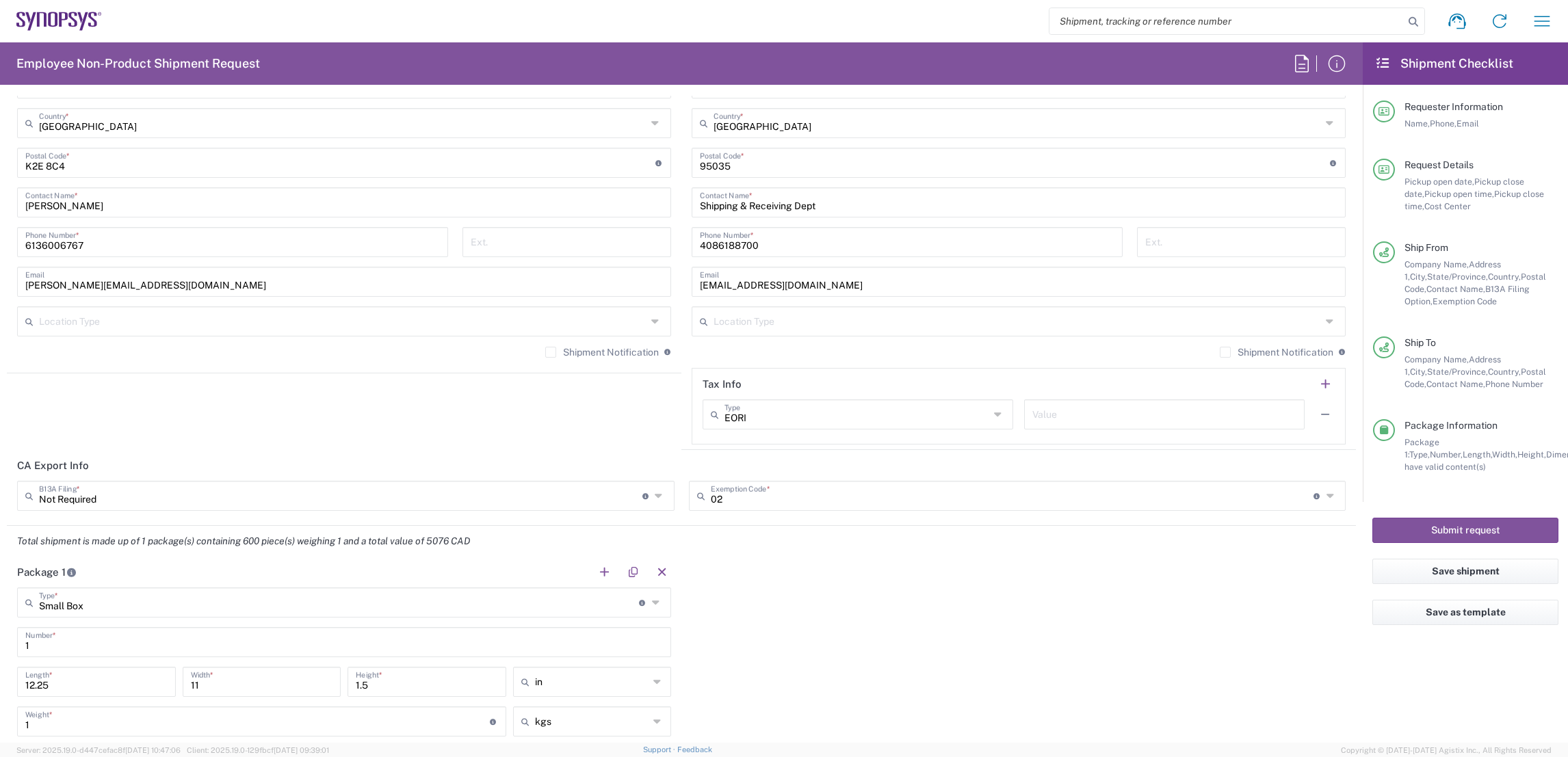
scroll to position [874, 0]
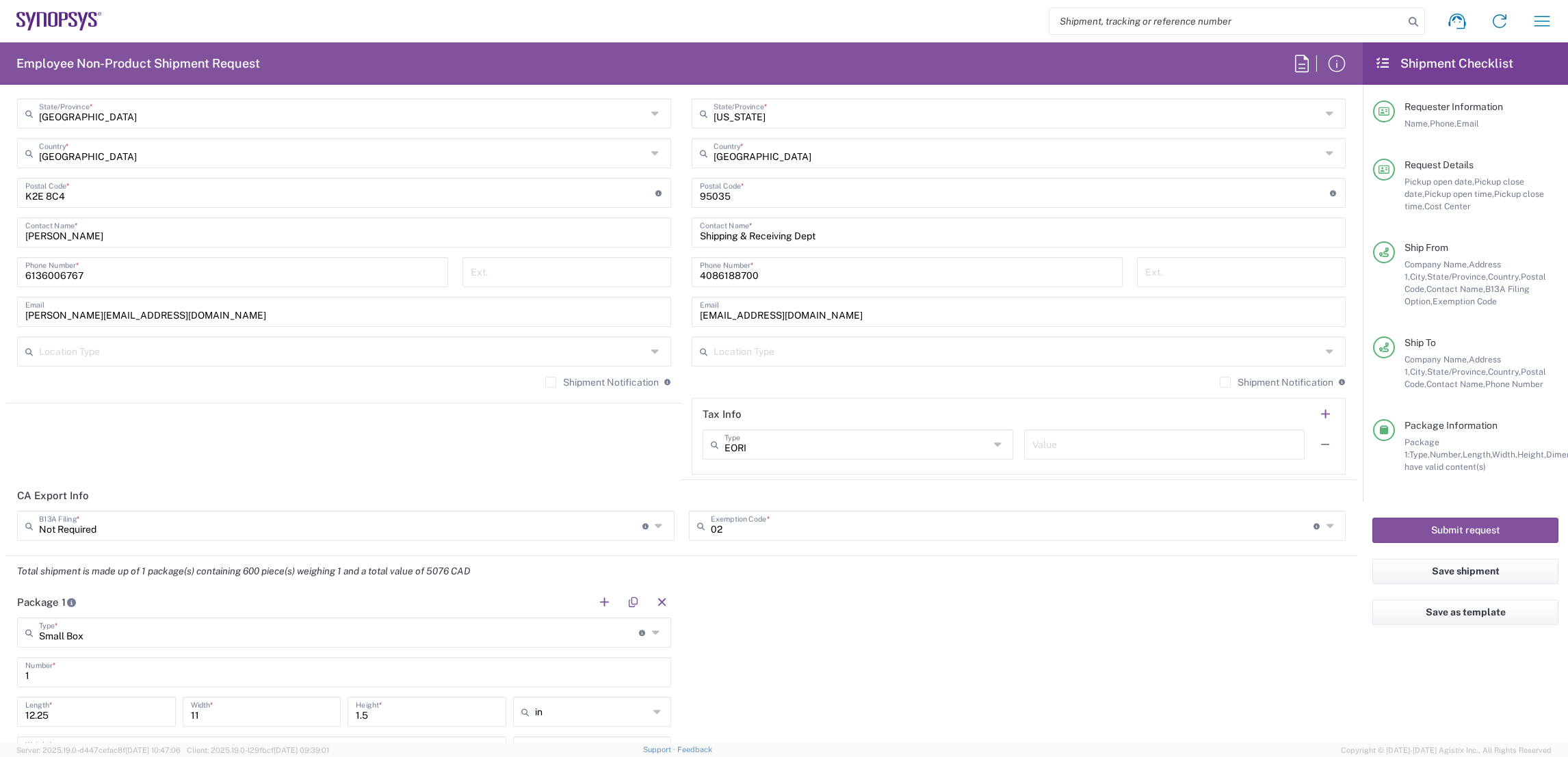
click at [655, 525] on icon at bounding box center [661, 525] width 11 height 22
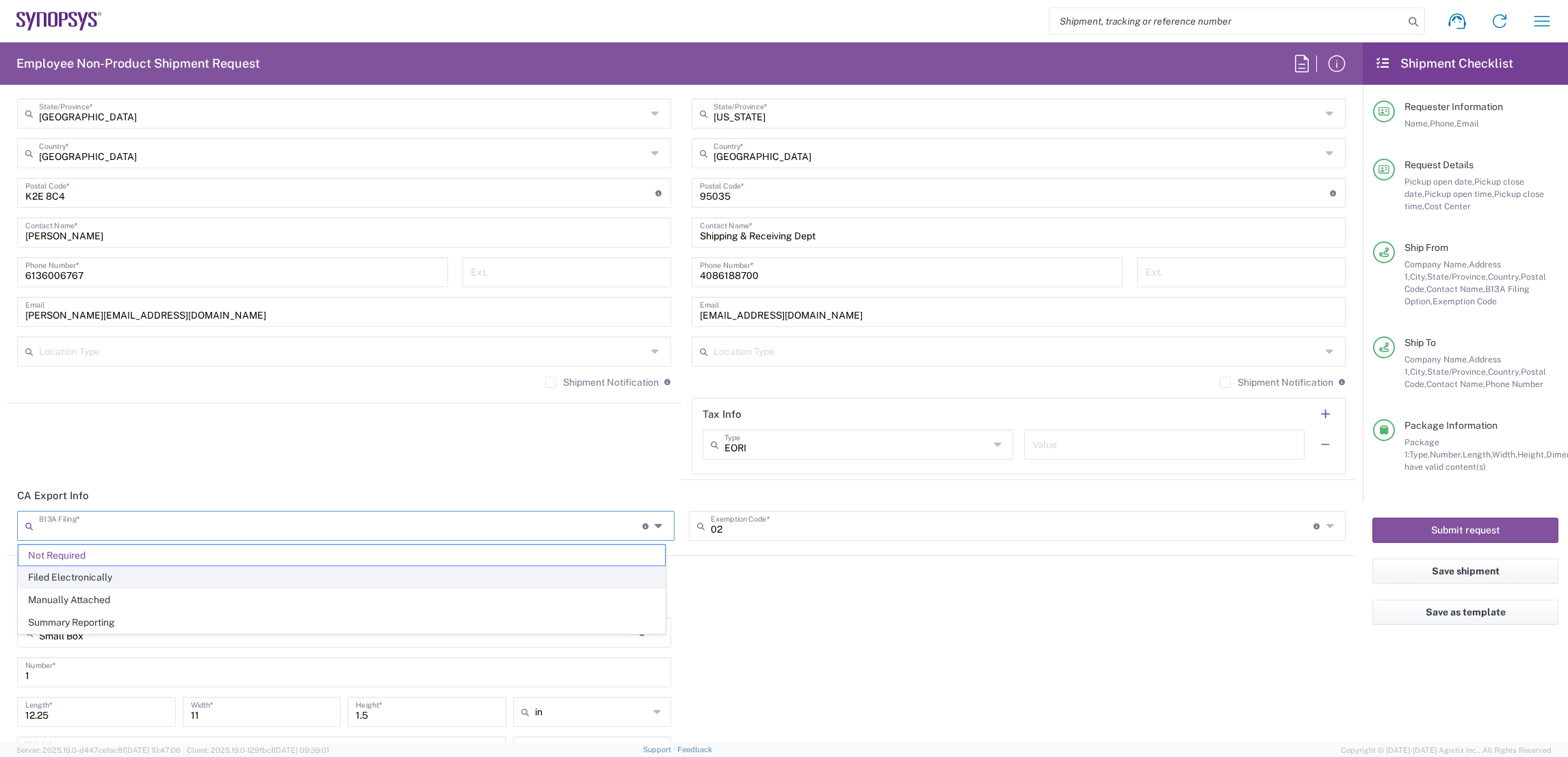
click at [514, 584] on span "Filed Electronically" at bounding box center [341, 577] width 646 height 22
type input "Filed Electronically"
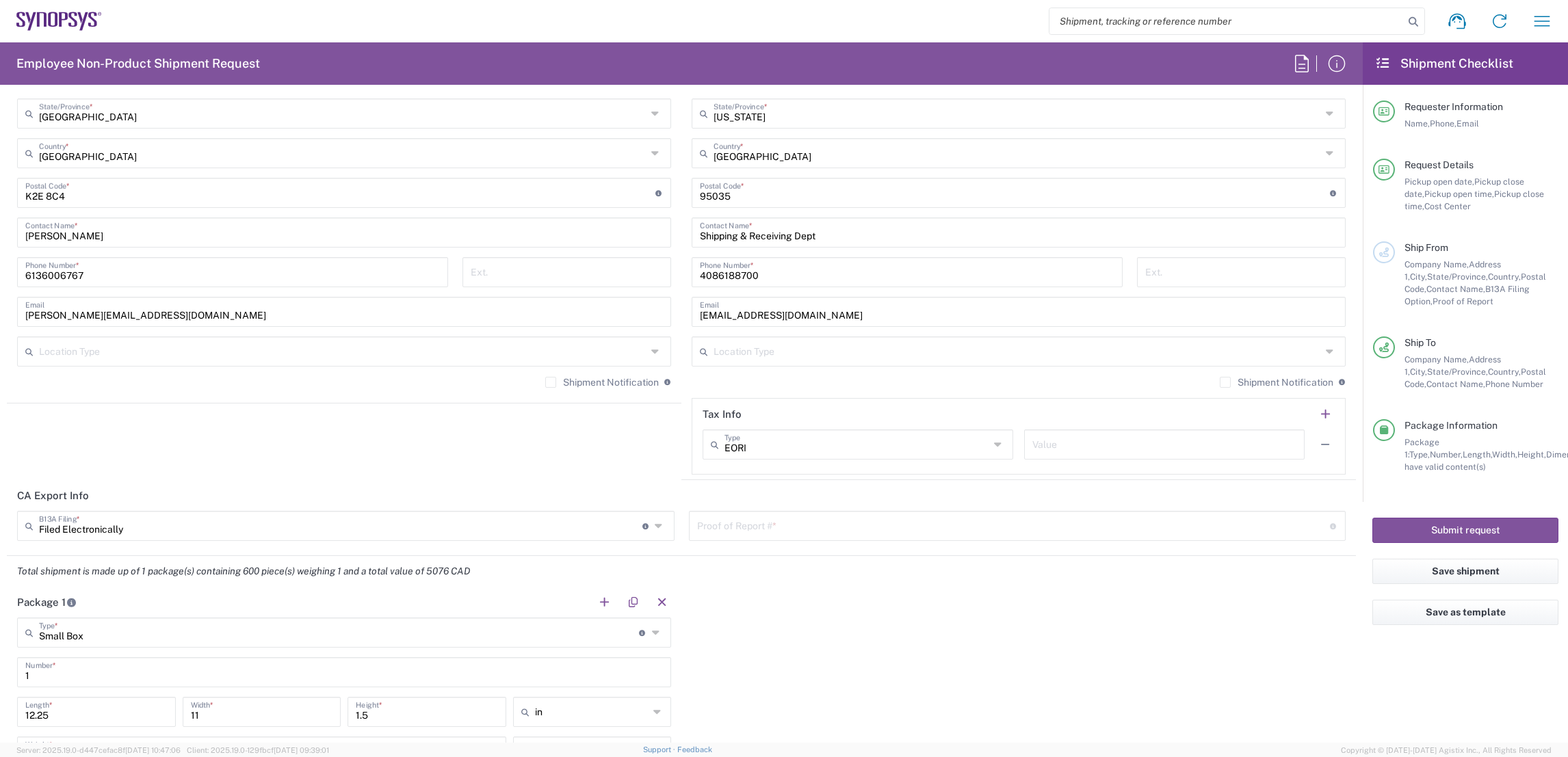
click at [807, 521] on input "text" at bounding box center [1014, 525] width 633 height 24
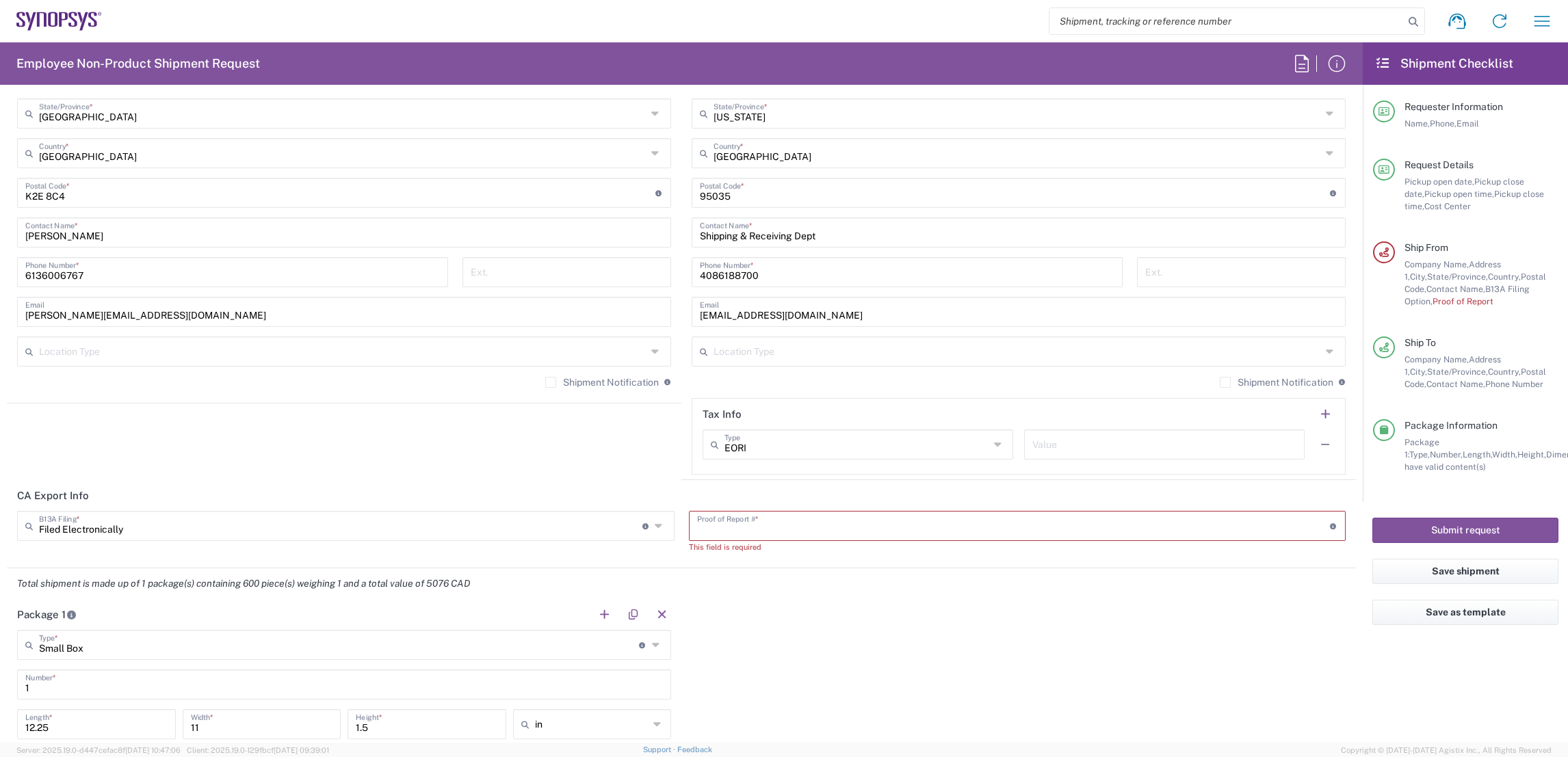
click at [733, 533] on input "text" at bounding box center [1014, 525] width 633 height 24
paste input "HW1043202509194676438"
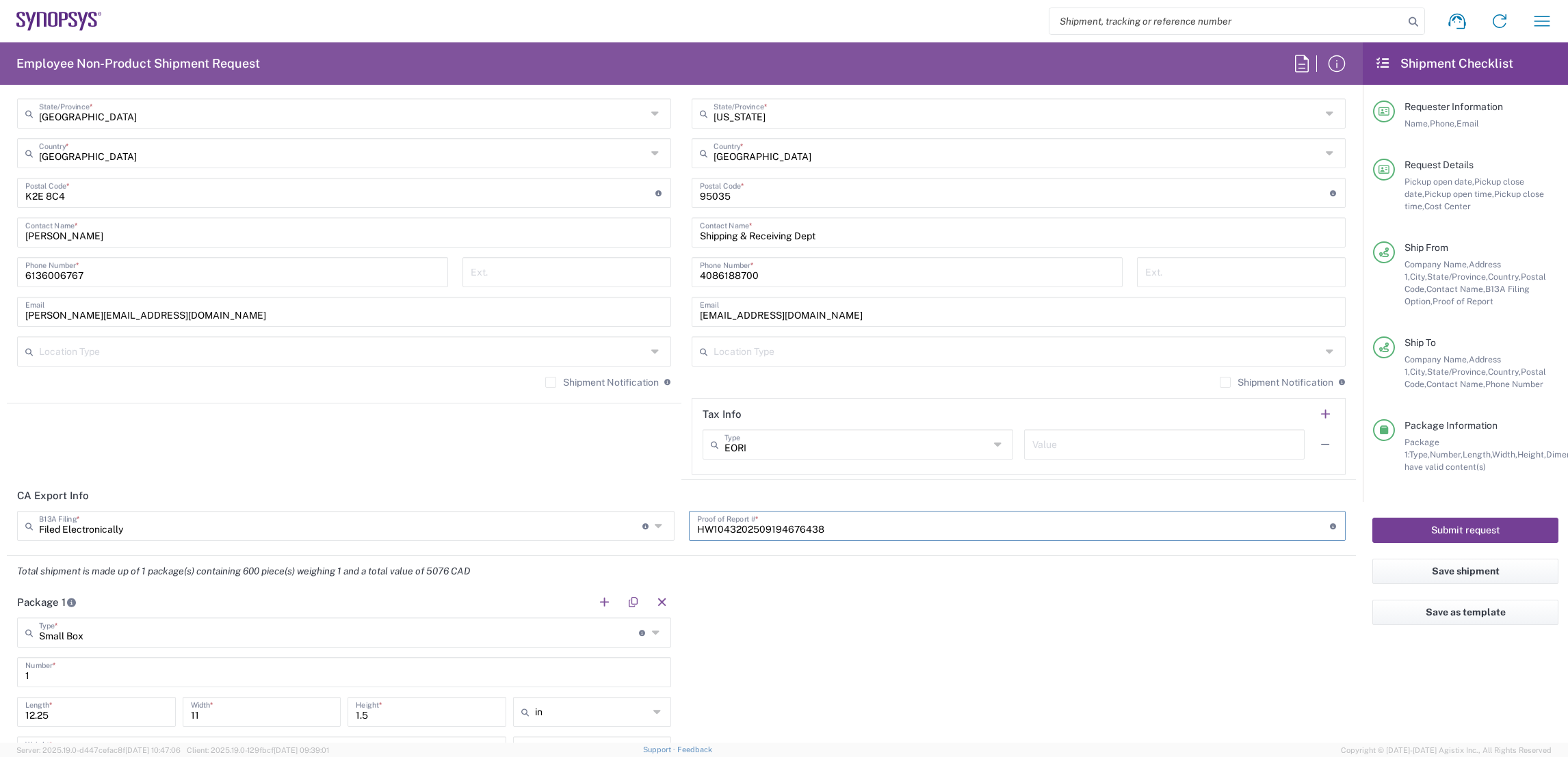
type input "HW1043202509194676438"
click at [1477, 526] on button "Submit request" at bounding box center [1465, 530] width 186 height 26
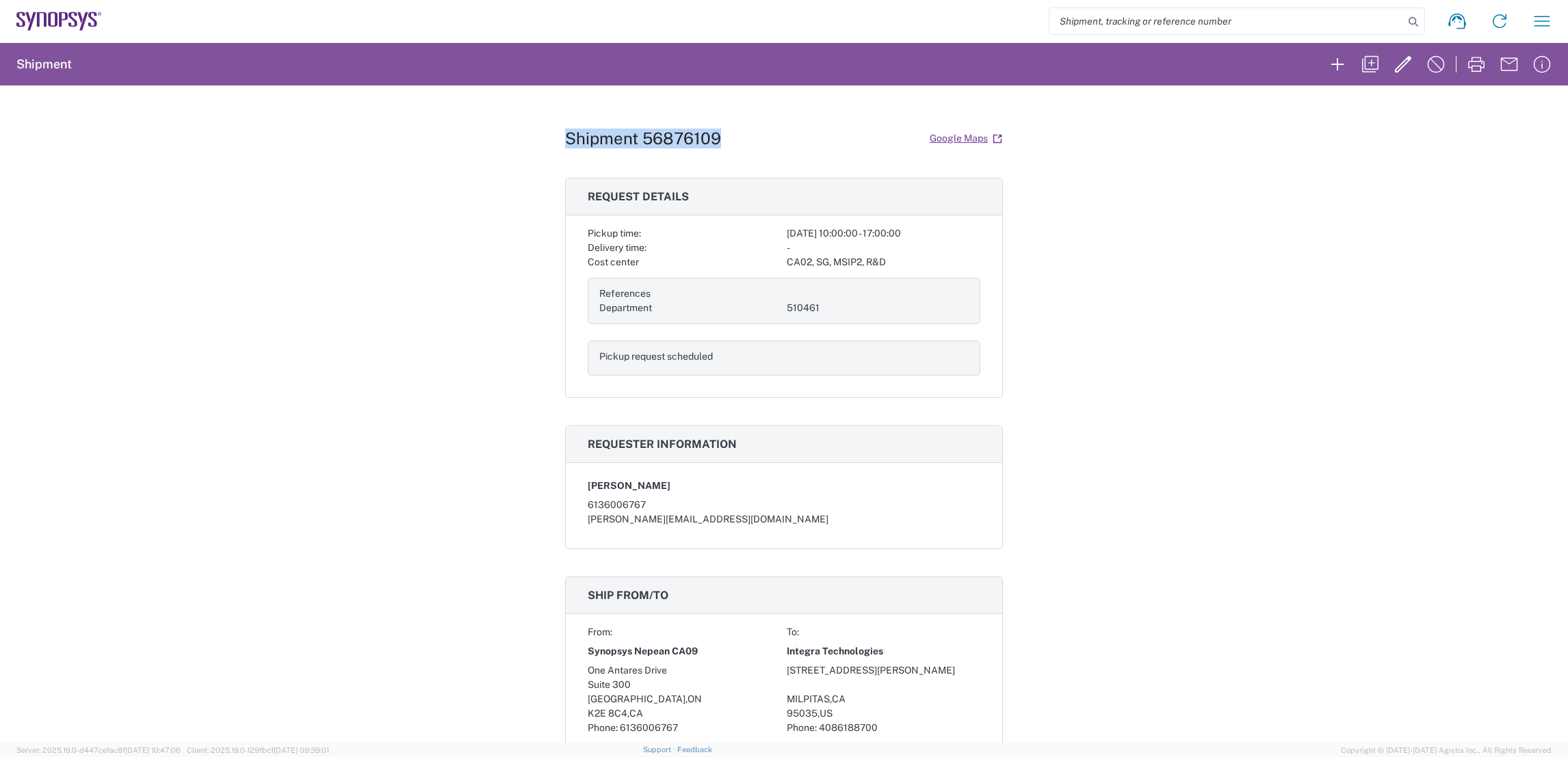
drag, startPoint x: 711, startPoint y: 136, endPoint x: 552, endPoint y: 125, distance: 159.4
click at [552, 125] on div "Shipment 56876109 Google Maps Request details Pickup time: [DATE] 10:00:00 - 17…" at bounding box center [784, 414] width 1568 height 657
copy h1 "Shipment 56876109"
drag, startPoint x: 712, startPoint y: 137, endPoint x: 556, endPoint y: 128, distance: 156.3
click at [565, 129] on h1 "Shipment 56876109" at bounding box center [642, 138] width 156 height 20
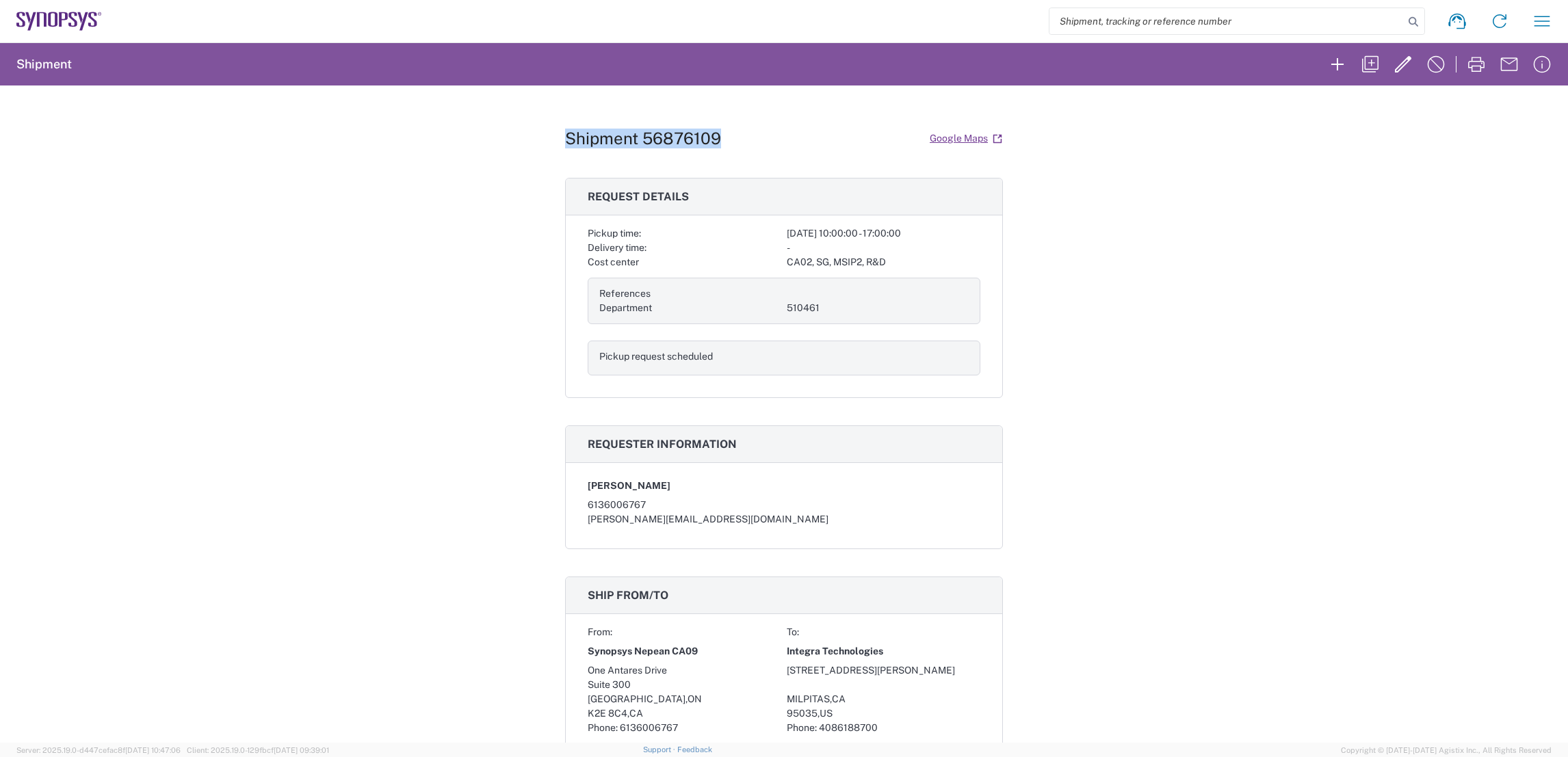
copy h1 "Shipment 56876109"
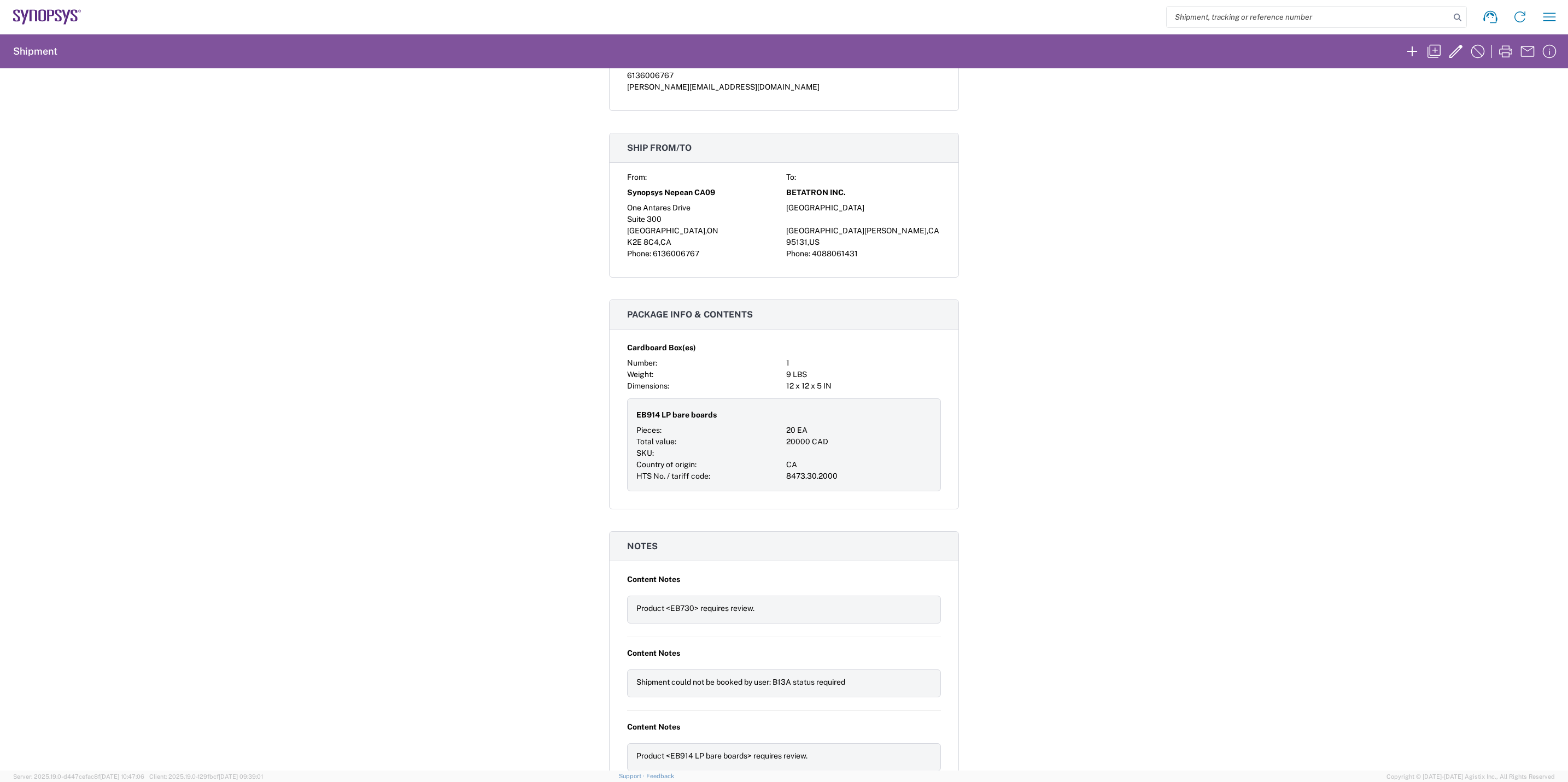
scroll to position [492, 0]
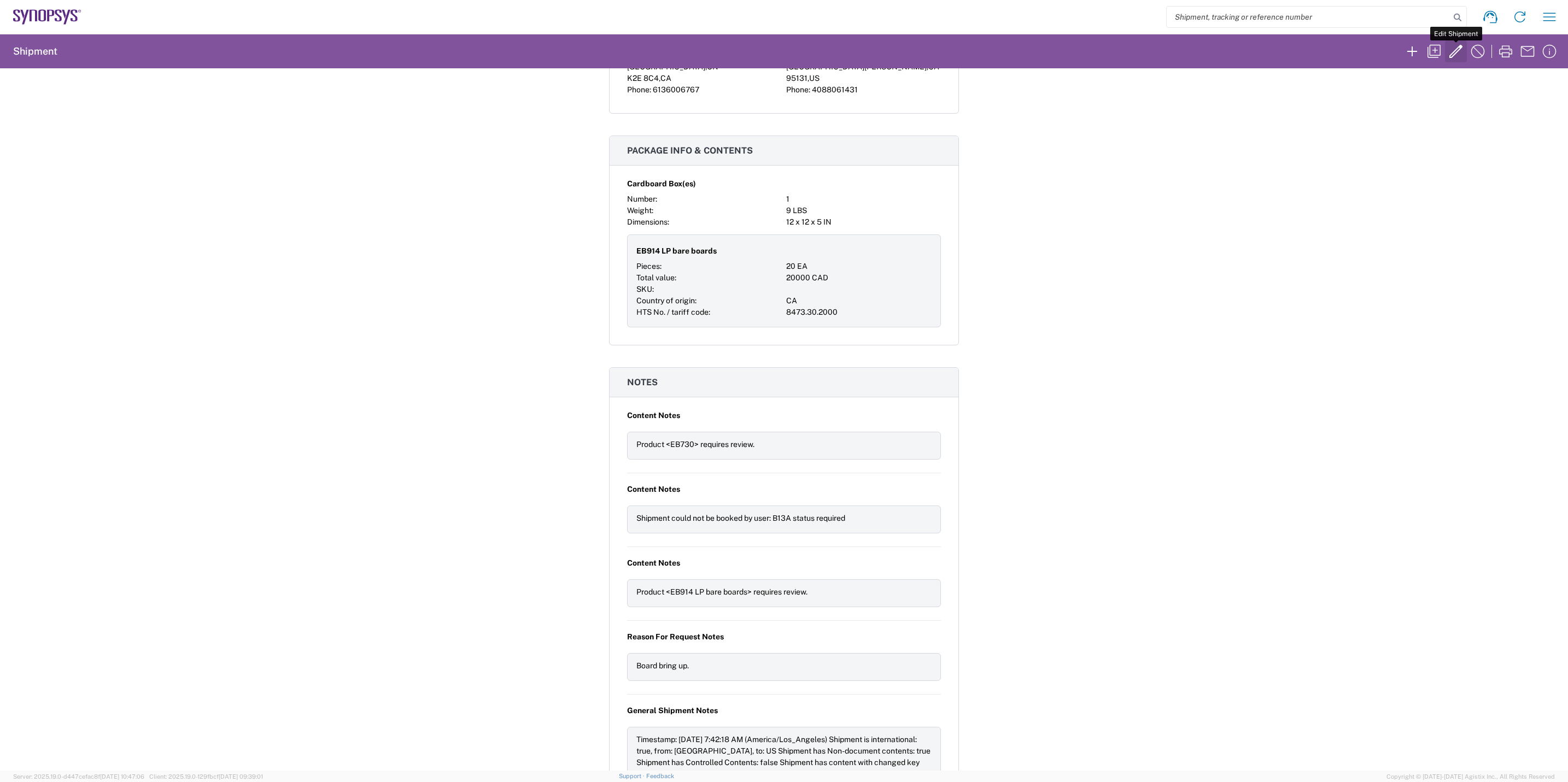
click at [1451, 51] on icon "button" at bounding box center [1456, 51] width 17 height 17
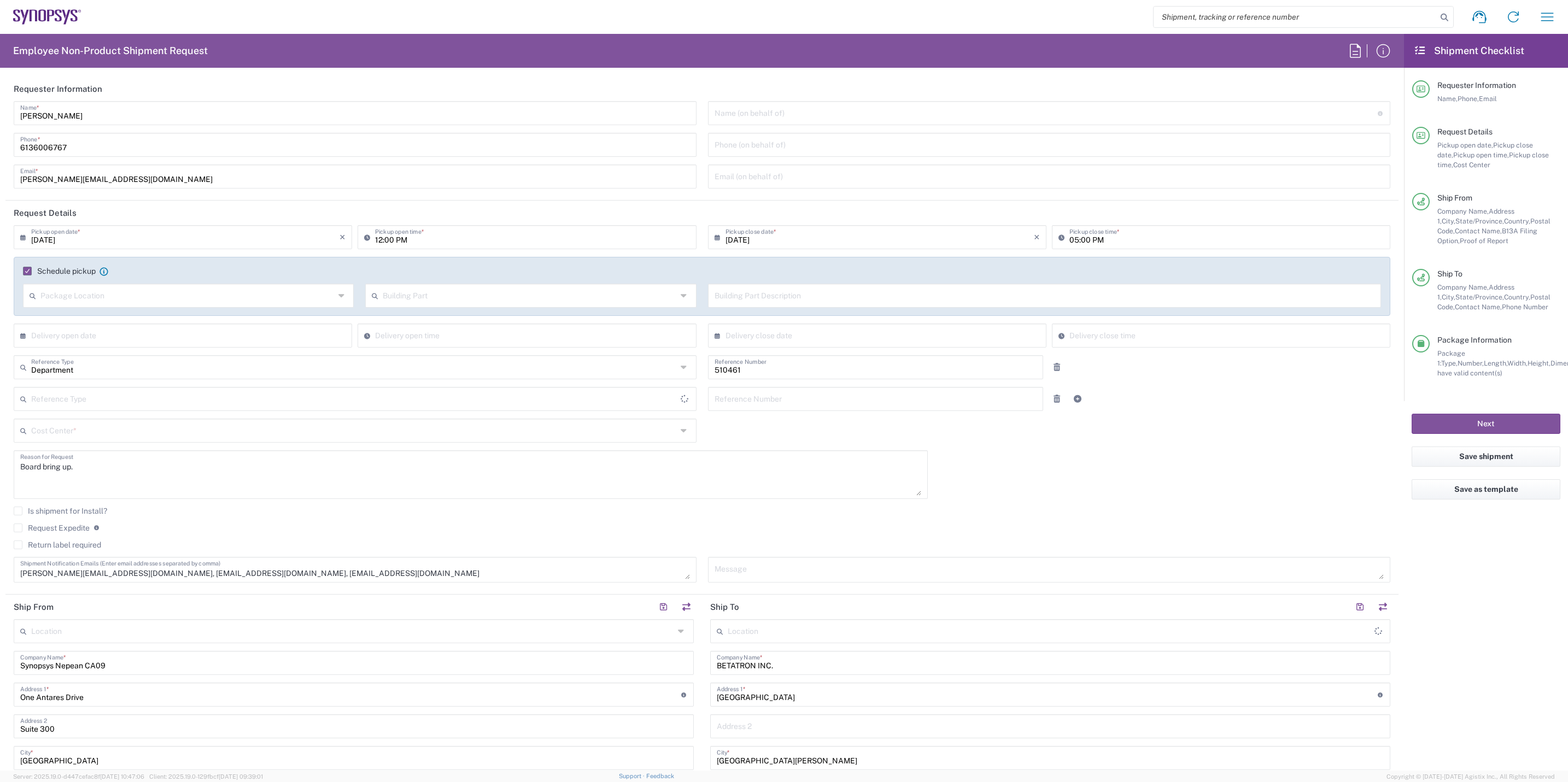
type input "[GEOGRAPHIC_DATA]"
type input "Delivered at Place"
type input "[GEOGRAPHIC_DATA]"
type input "Cardboard Box(es)"
type input "[GEOGRAPHIC_DATA]"
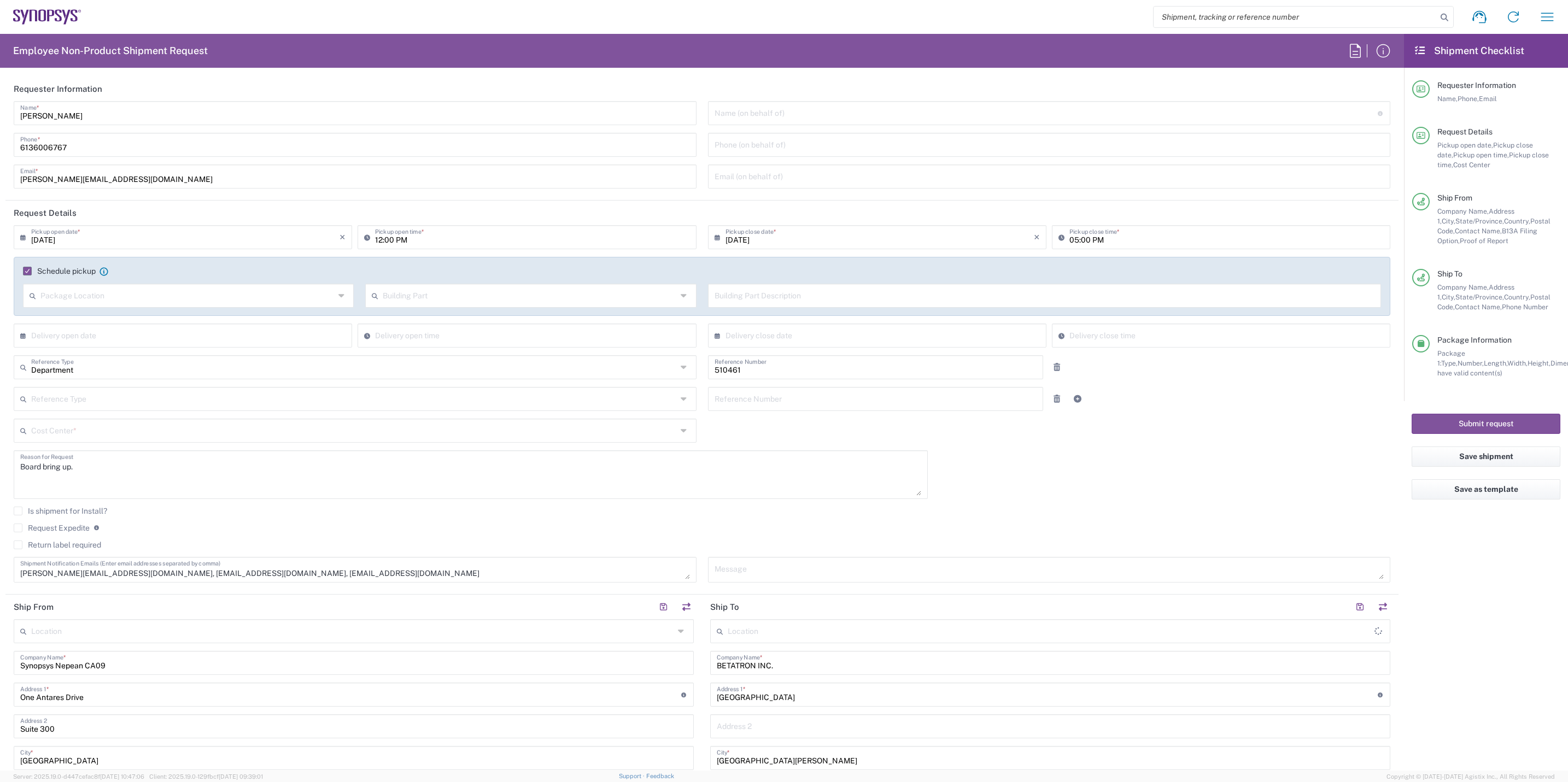
type input "CA02, SG, MSIP2, R&D 510461"
type input "Nepean CA09"
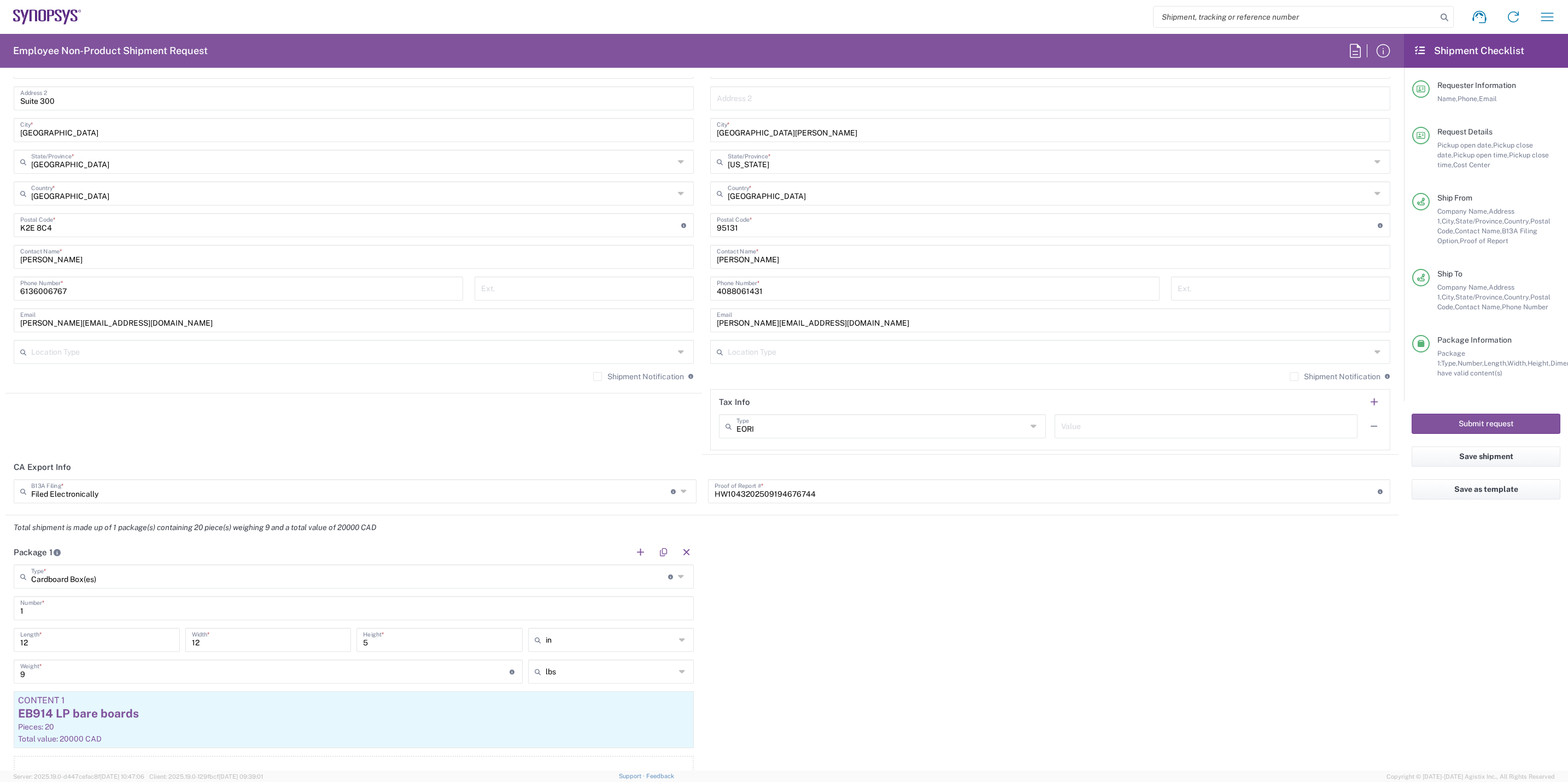
scroll to position [656, 0]
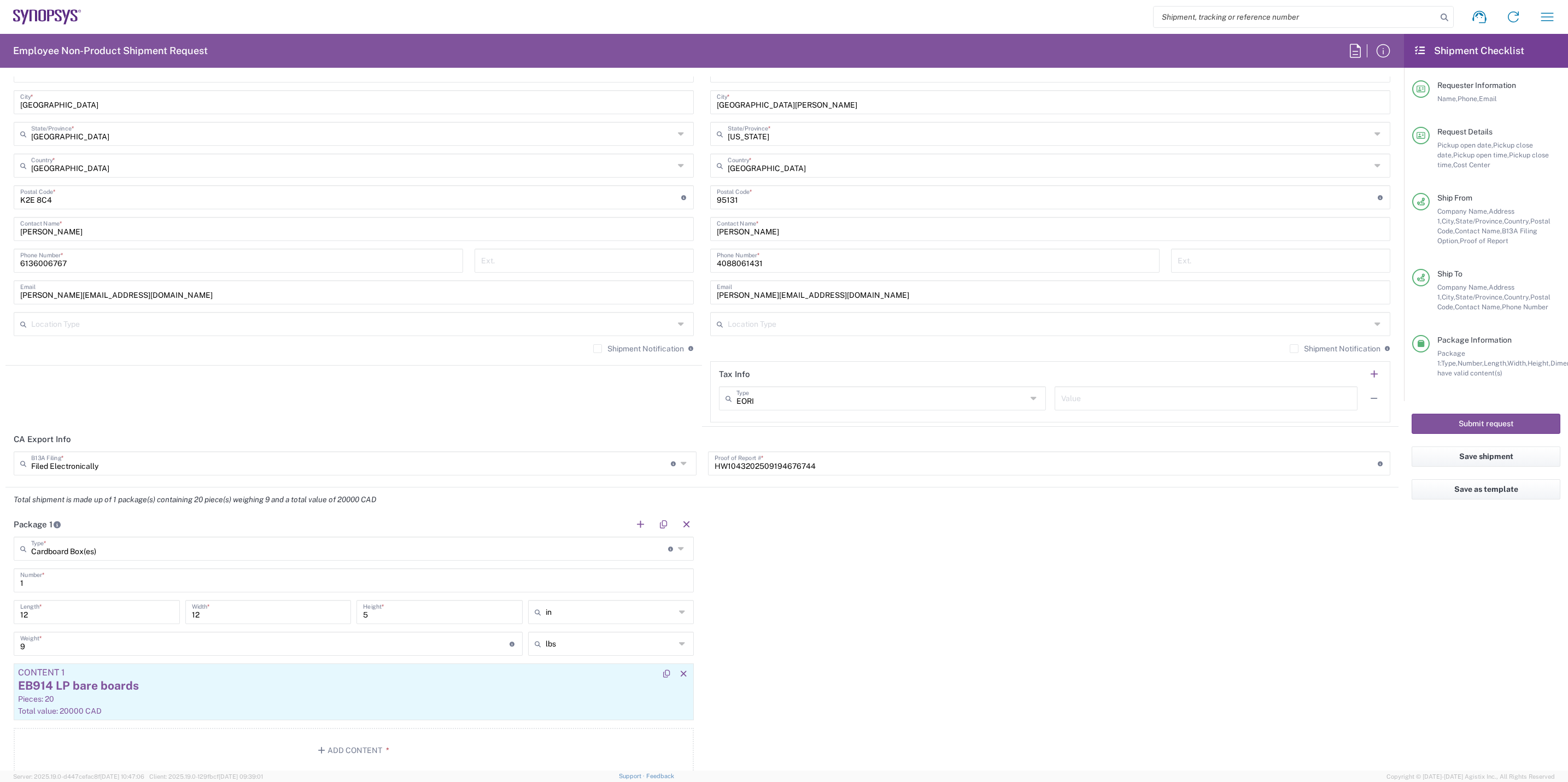
click at [243, 689] on div "EB914 LP bare boards" at bounding box center [354, 686] width 672 height 17
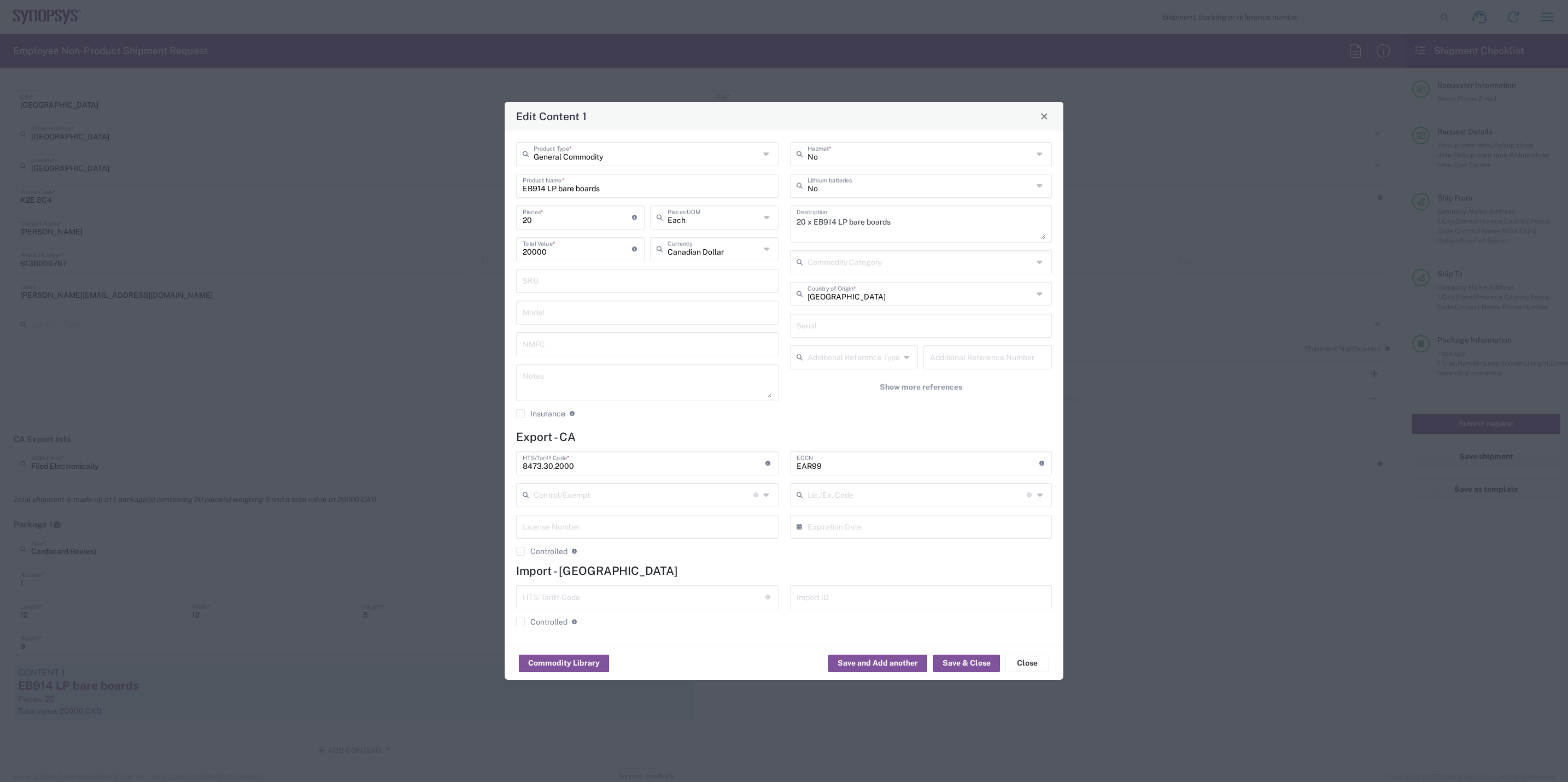
click at [557, 190] on input "EB914 LP bare boards" at bounding box center [647, 185] width 250 height 19
type input "EB914 LP6 bare boards"
click at [848, 218] on textarea "20 x EB914 LP bare boards" at bounding box center [921, 224] width 250 height 31
type textarea "20 x EB914 LP6 bare boards"
click at [979, 669] on button "Save & Close" at bounding box center [967, 663] width 66 height 17
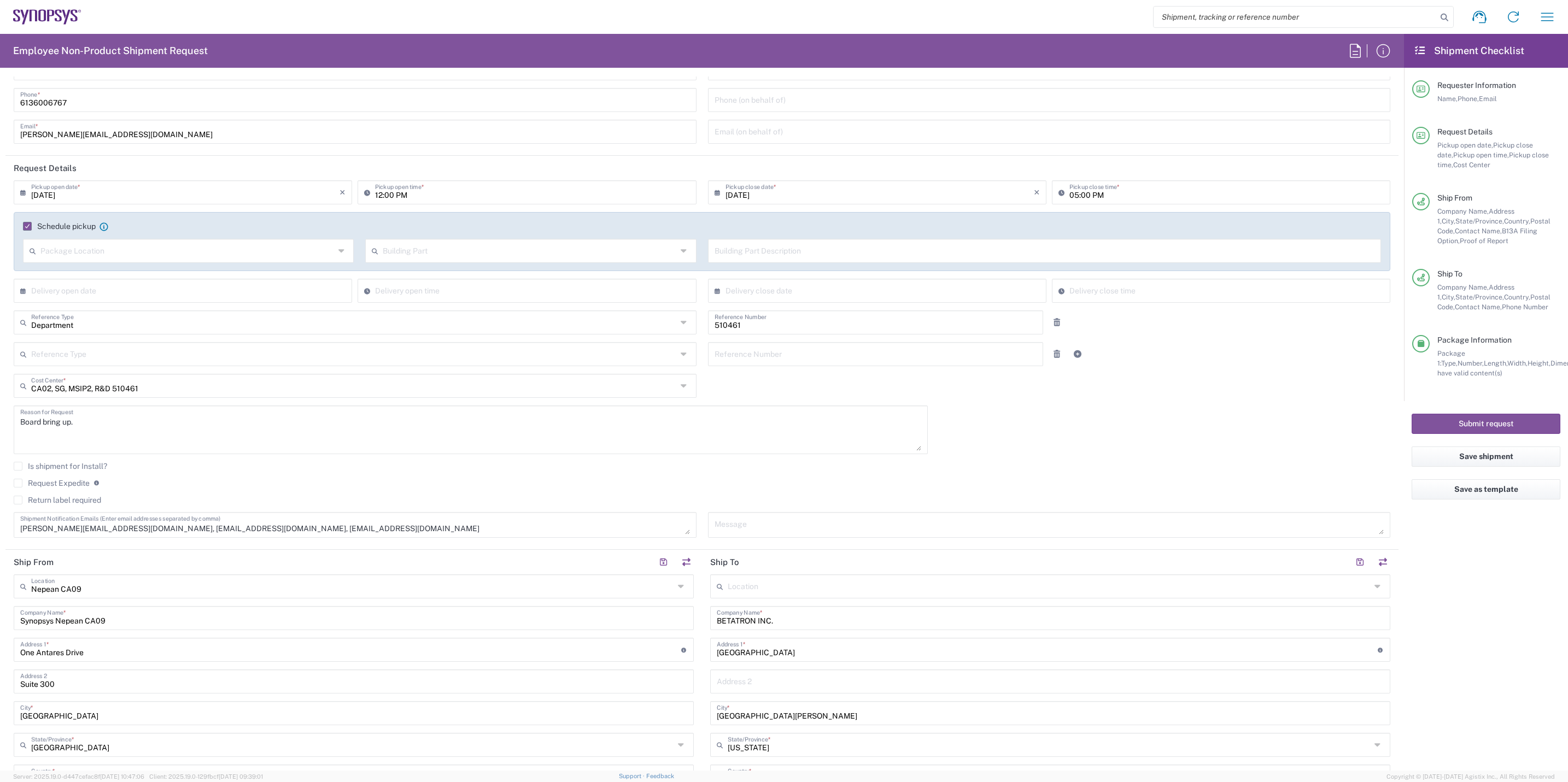
scroll to position [0, 0]
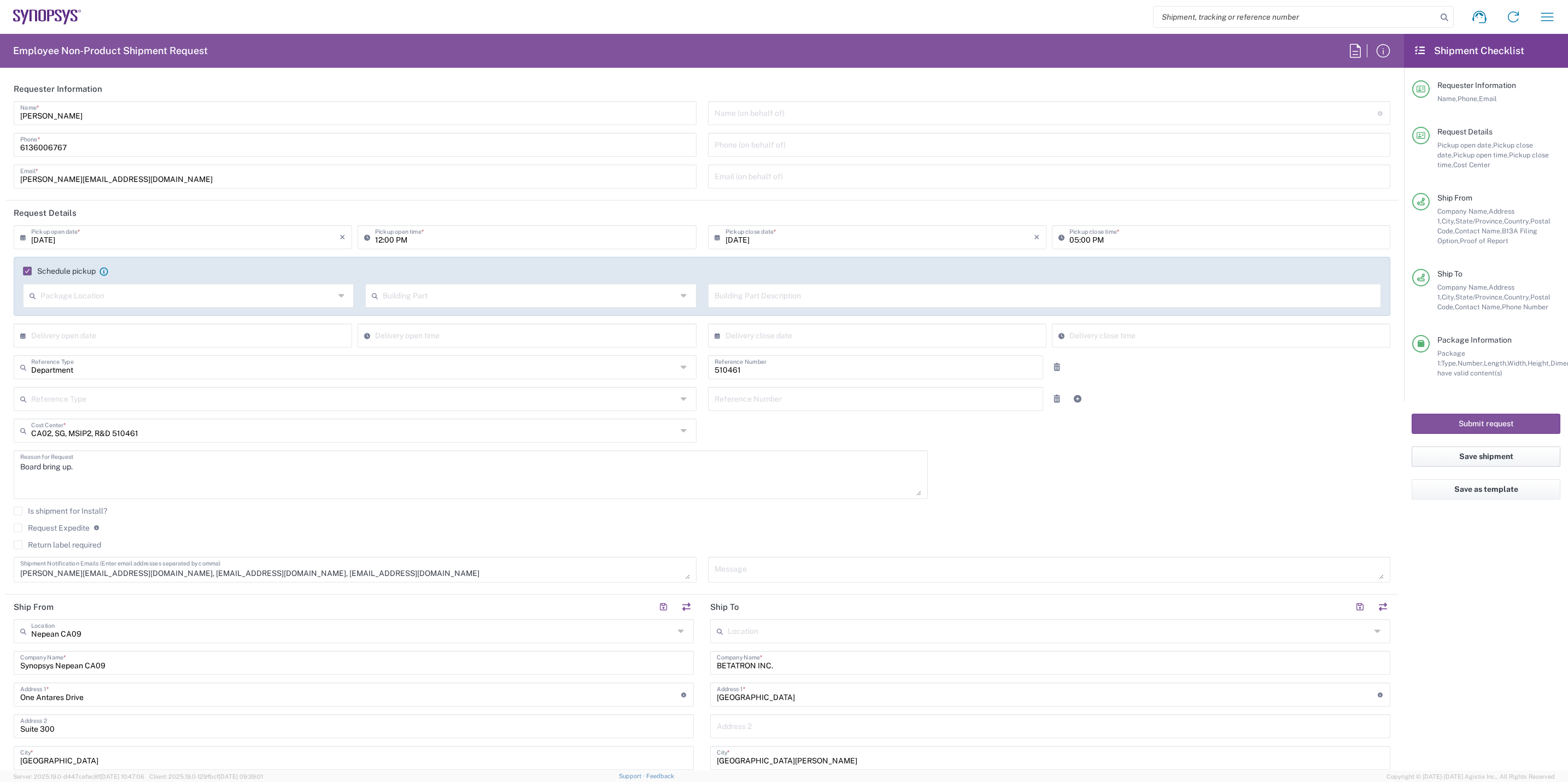
click at [1486, 448] on button "Save shipment" at bounding box center [1486, 457] width 149 height 20
